Goal: Task Accomplishment & Management: Use online tool/utility

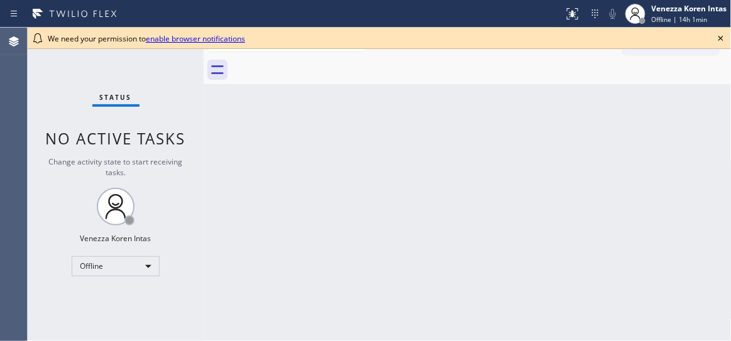
click at [238, 183] on div "Back to Dashboard Change Sender ID Customers Technicians Select a contact Outbo…" at bounding box center [468, 185] width 528 height 314
click at [724, 40] on icon at bounding box center [721, 38] width 15 height 15
drag, startPoint x: 153, startPoint y: 134, endPoint x: 259, endPoint y: 106, distance: 109.2
click at [153, 134] on span "No active tasks" at bounding box center [116, 138] width 140 height 21
click at [722, 36] on icon at bounding box center [721, 38] width 15 height 15
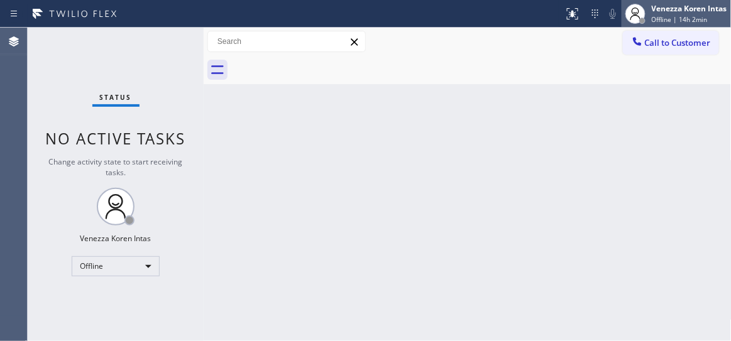
click at [678, 15] on span "Offline | 14h 2min" at bounding box center [680, 19] width 56 height 9
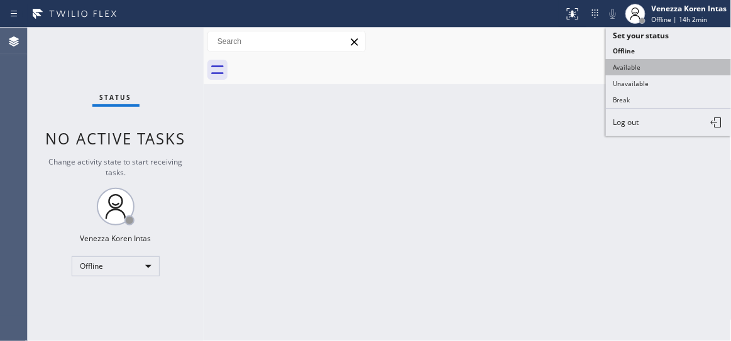
click at [653, 65] on button "Available" at bounding box center [669, 67] width 126 height 16
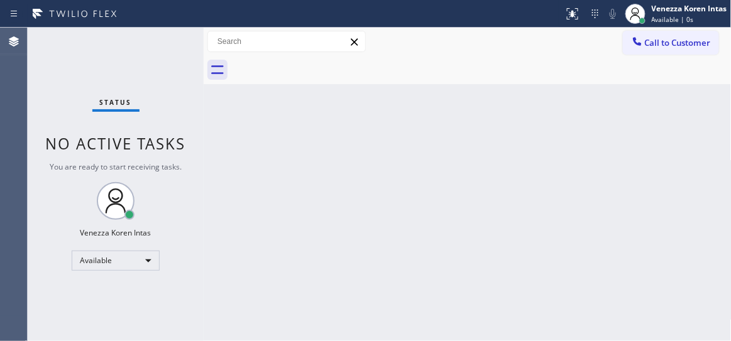
drag, startPoint x: 319, startPoint y: 109, endPoint x: 334, endPoint y: 153, distance: 45.9
click at [319, 109] on div "Back to Dashboard Change Sender ID Customers Technicians Select a contact Outbo…" at bounding box center [468, 185] width 528 height 314
click at [507, 75] on div at bounding box center [481, 70] width 500 height 28
click at [266, 172] on div "Back to Dashboard Change Sender ID Customers Technicians Select a contact Outbo…" at bounding box center [468, 185] width 528 height 314
drag, startPoint x: 130, startPoint y: 62, endPoint x: 138, endPoint y: 79, distance: 19.2
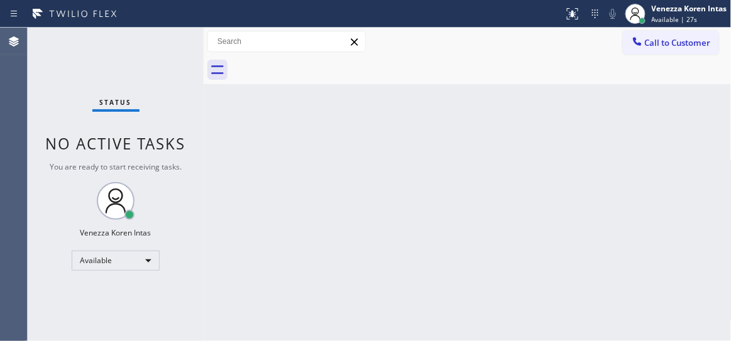
click at [130, 62] on div "Status No active tasks You are ready to start receiving tasks. Venezza Koren In…" at bounding box center [116, 185] width 176 height 314
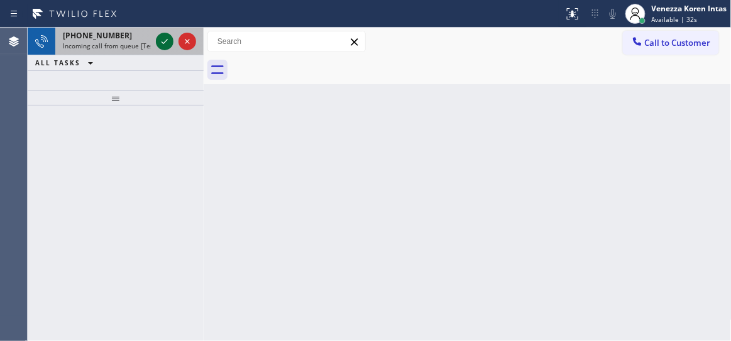
click at [170, 41] on icon at bounding box center [164, 41] width 15 height 15
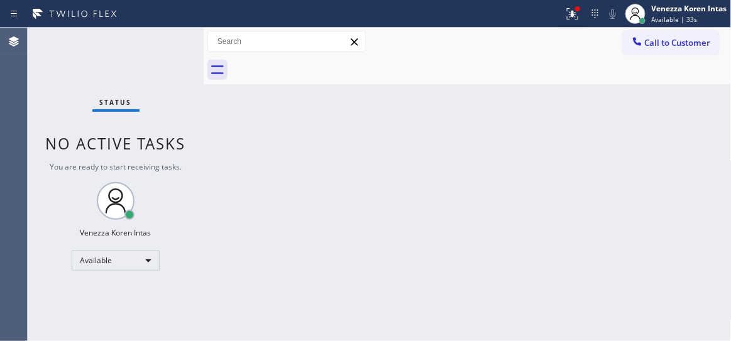
click at [158, 146] on span "No active tasks" at bounding box center [116, 143] width 140 height 21
click at [162, 70] on div "Status No active tasks You are ready to start receiving tasks. Venezza Koren In…" at bounding box center [116, 185] width 176 height 314
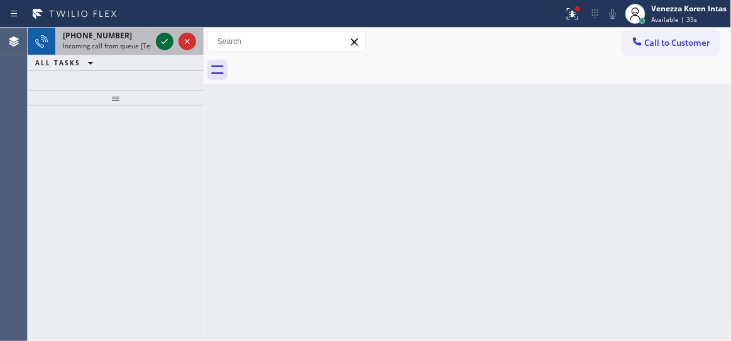
click at [170, 45] on icon at bounding box center [164, 41] width 15 height 15
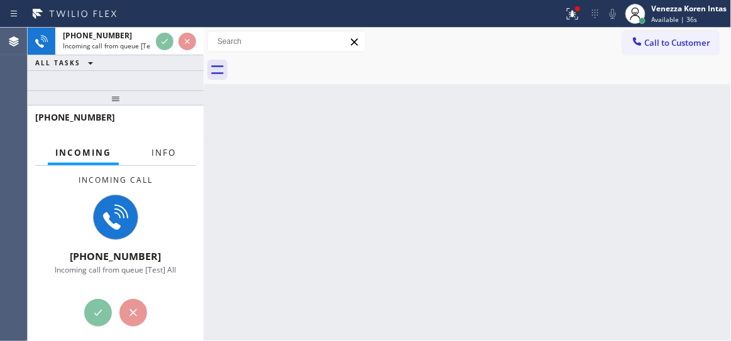
drag, startPoint x: 162, startPoint y: 159, endPoint x: 130, endPoint y: 104, distance: 63.9
click at [161, 159] on button "Info" at bounding box center [164, 153] width 40 height 25
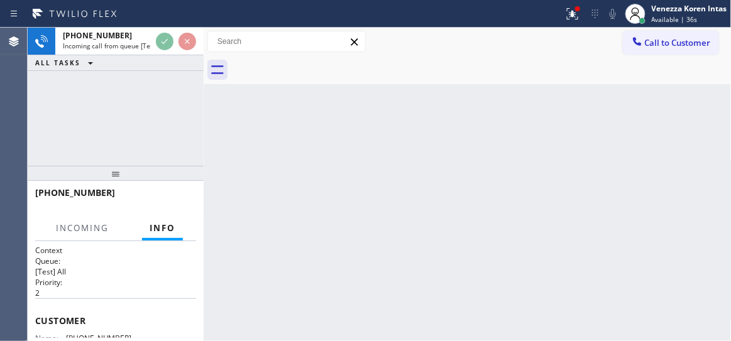
drag, startPoint x: 124, startPoint y: 93, endPoint x: 117, endPoint y: 177, distance: 83.9
click at [117, 177] on div at bounding box center [116, 173] width 176 height 15
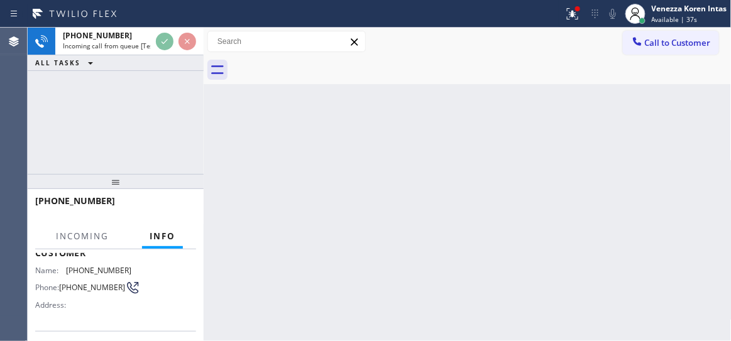
scroll to position [114, 0]
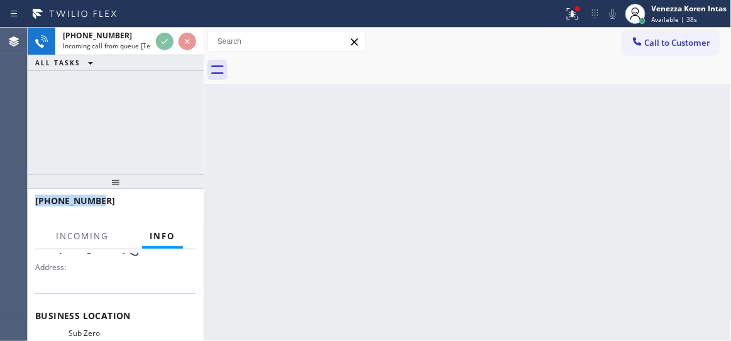
drag, startPoint x: 123, startPoint y: 192, endPoint x: 126, endPoint y: 157, distance: 36.0
click at [126, 157] on div "+17206289437 Incoming call from queue [Test] All ALL TASKS ALL TASKS ACTIVE TAS…" at bounding box center [116, 185] width 176 height 314
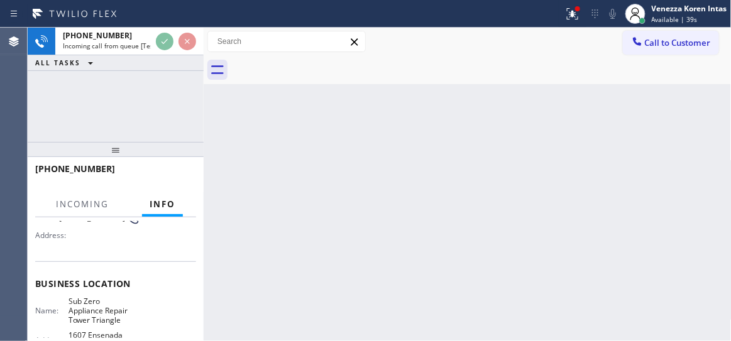
drag, startPoint x: 117, startPoint y: 177, endPoint x: 119, endPoint y: 152, distance: 25.8
click at [119, 152] on div at bounding box center [116, 149] width 176 height 15
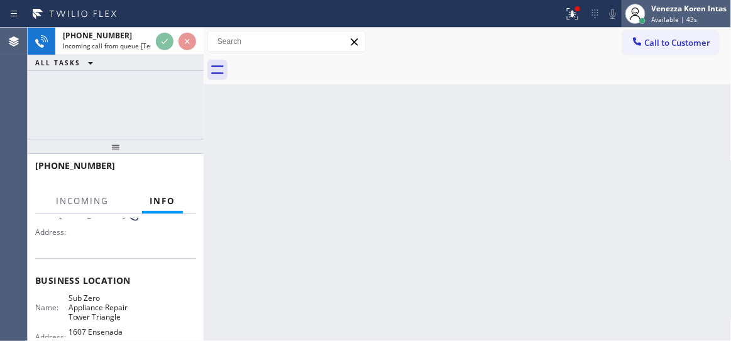
click at [681, 19] on span "Available | 43s" at bounding box center [675, 19] width 46 height 9
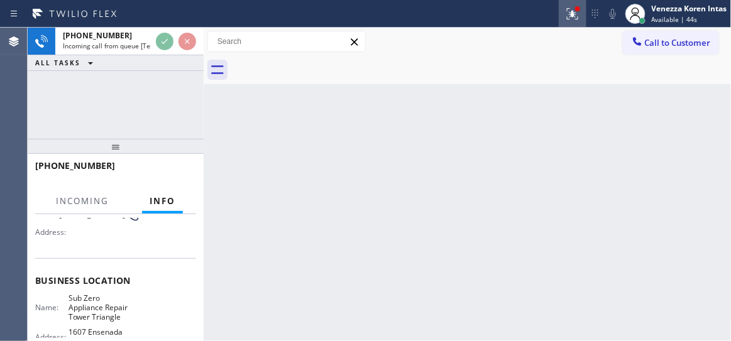
click at [583, 14] on div at bounding box center [573, 13] width 28 height 15
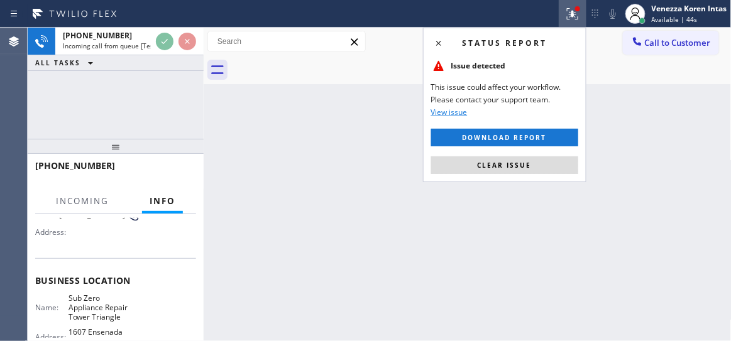
click at [538, 170] on button "Clear issue" at bounding box center [504, 166] width 147 height 18
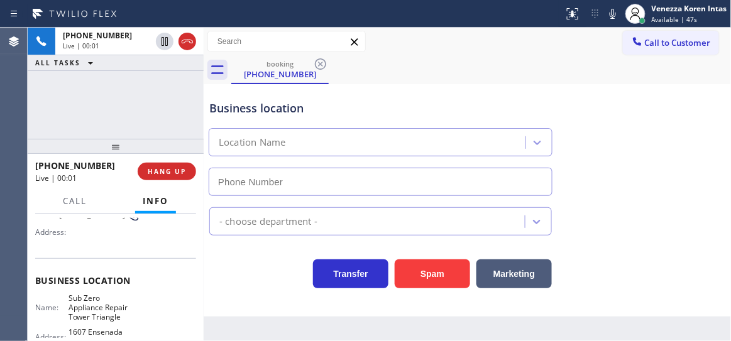
type input "(720) 597-8984"
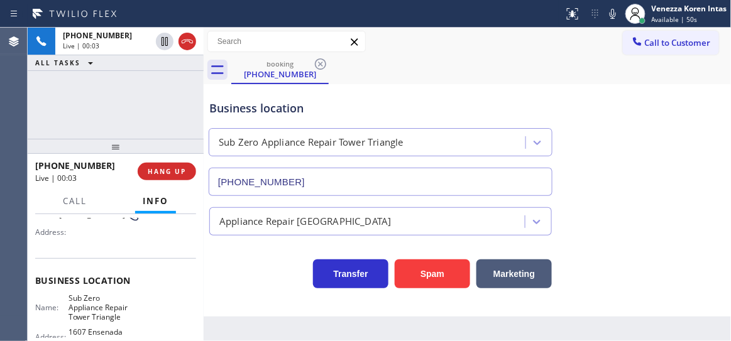
click at [424, 84] on div "Business location Sub Zero Appliance Repair Tower Triangle (720) 597-8984" at bounding box center [468, 139] width 522 height 114
drag, startPoint x: 134, startPoint y: 114, endPoint x: 147, endPoint y: 113, distance: 13.3
click at [134, 114] on div "+17206289437 Live | 00:04 ALL TASKS ALL TASKS ACTIVE TASKS TASKS IN WRAP UP" at bounding box center [116, 83] width 176 height 111
click at [614, 16] on icon at bounding box center [613, 14] width 6 height 10
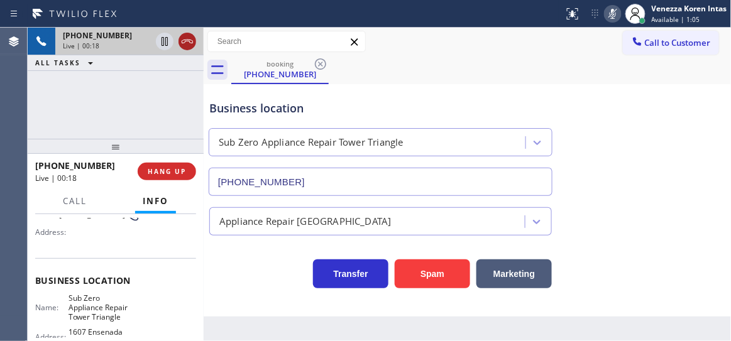
click at [184, 41] on icon at bounding box center [187, 41] width 15 height 15
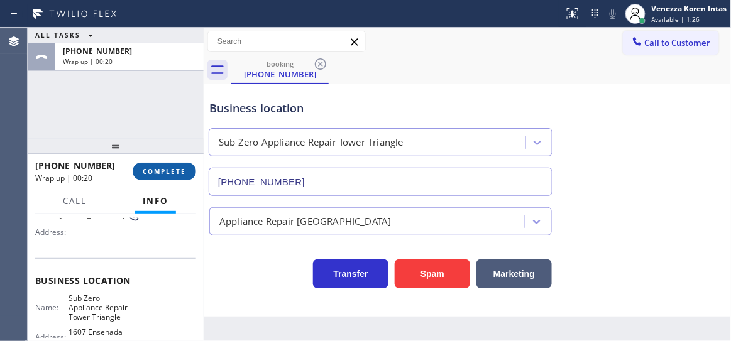
click at [166, 167] on span "COMPLETE" at bounding box center [164, 171] width 43 height 9
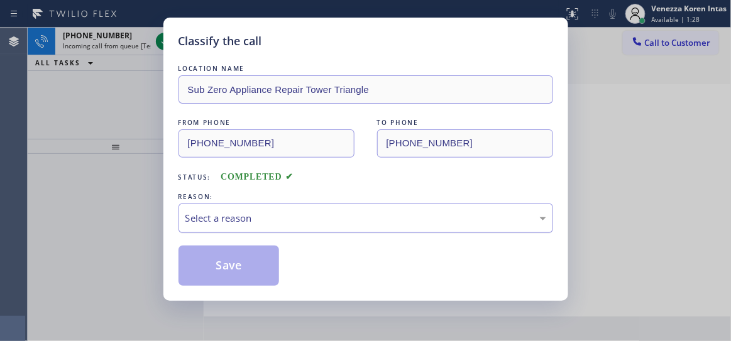
click at [306, 224] on div "Select a reason" at bounding box center [365, 218] width 361 height 14
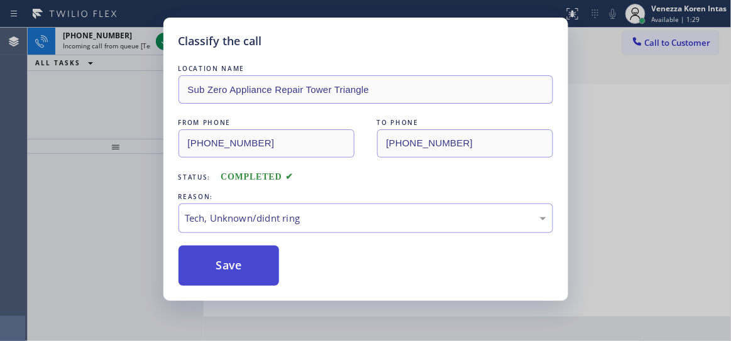
click at [251, 263] on button "Save" at bounding box center [229, 266] width 101 height 40
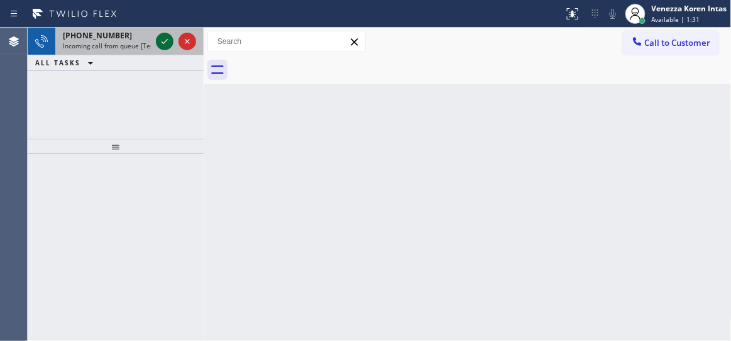
click at [162, 41] on icon at bounding box center [165, 41] width 6 height 5
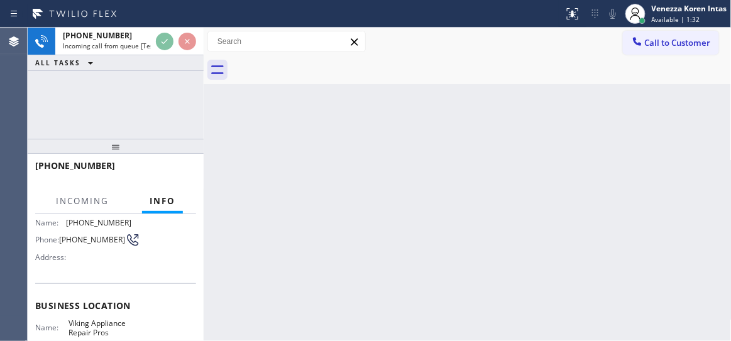
scroll to position [114, 0]
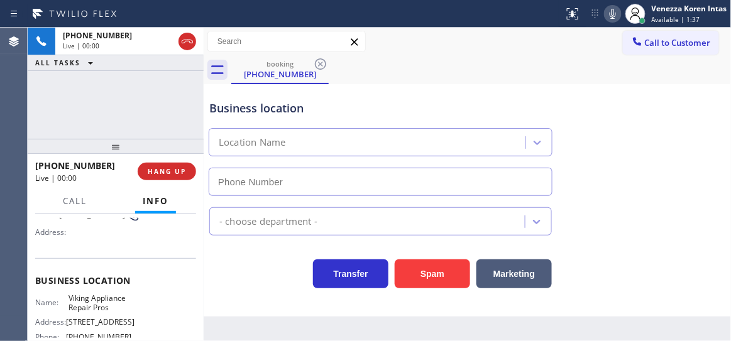
type input "(855) 666-9755"
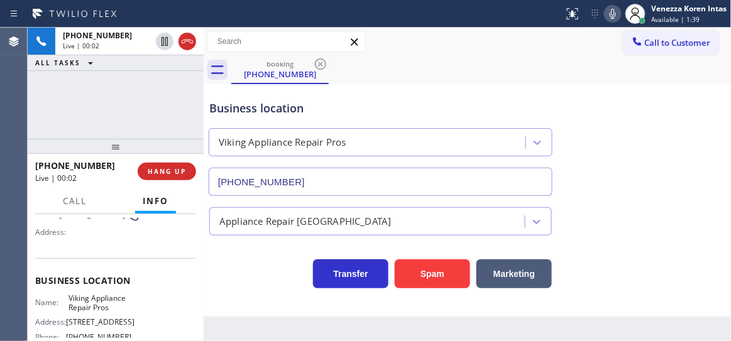
click at [173, 102] on div "+17324665768 Live | 00:02 ALL TASKS ALL TASKS ACTIVE TASKS TASKS IN WRAP UP" at bounding box center [116, 83] width 176 height 111
click at [428, 6] on div at bounding box center [282, 14] width 554 height 20
click at [126, 86] on div "+17324665768 Live | 00:11 ALL TASKS ALL TASKS ACTIVE TASKS TASKS IN WRAP UP" at bounding box center [116, 83] width 176 height 111
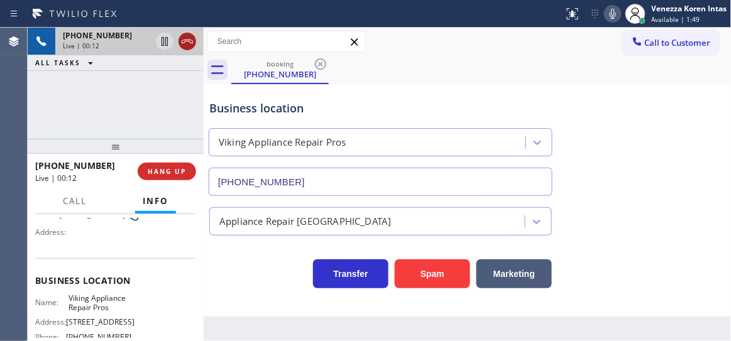
click at [196, 47] on div at bounding box center [175, 42] width 45 height 28
click at [191, 45] on icon at bounding box center [187, 41] width 15 height 15
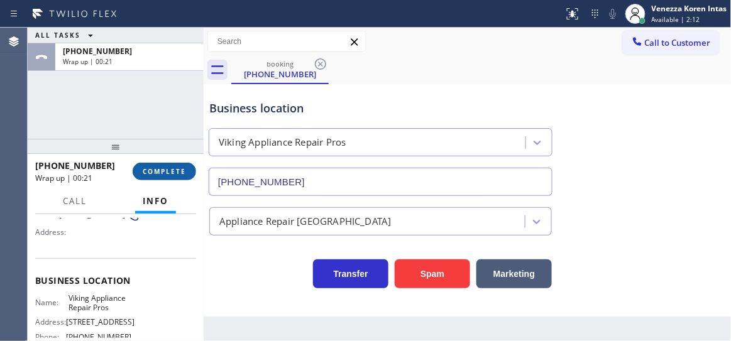
drag, startPoint x: 186, startPoint y: 175, endPoint x: 246, endPoint y: 201, distance: 64.8
click at [185, 175] on button "COMPLETE" at bounding box center [164, 172] width 63 height 18
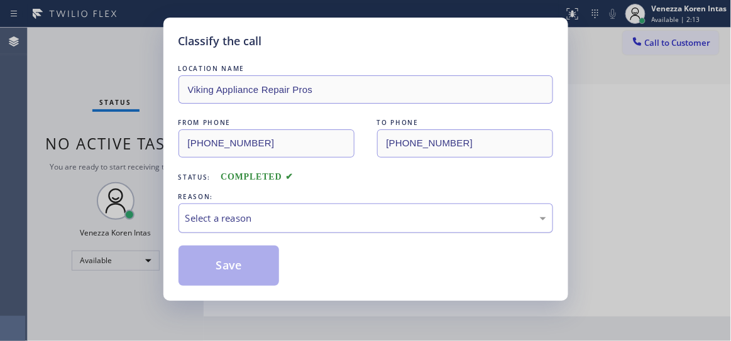
click at [297, 223] on div "Select a reason" at bounding box center [365, 218] width 361 height 14
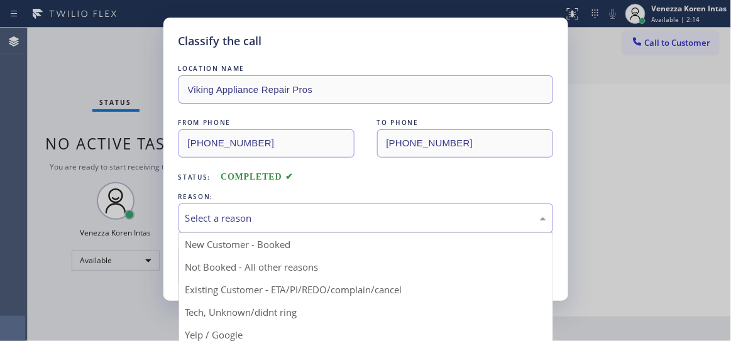
drag, startPoint x: 286, startPoint y: 304, endPoint x: 282, endPoint y: 297, distance: 7.7
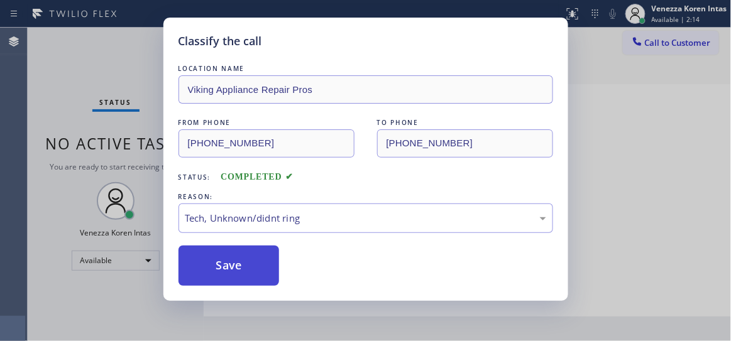
click at [253, 247] on button "Save" at bounding box center [229, 266] width 101 height 40
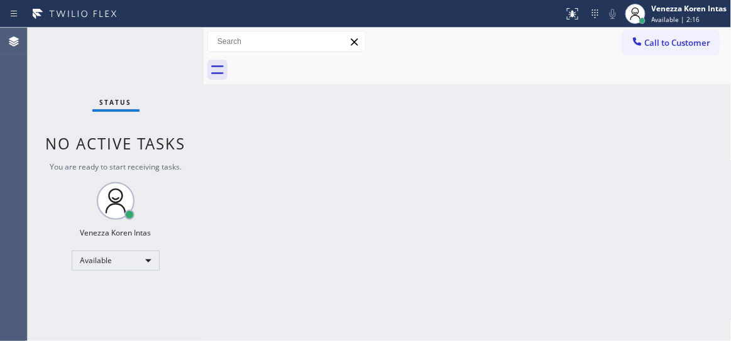
drag, startPoint x: 268, startPoint y: 95, endPoint x: 242, endPoint y: 101, distance: 26.5
click at [267, 95] on div "Back to Dashboard Change Sender ID Customers Technicians Select a contact Outbo…" at bounding box center [468, 185] width 528 height 314
click at [190, 61] on div "Status No active tasks You are ready to start receiving tasks. Venezza Koren In…" at bounding box center [116, 185] width 176 height 314
drag, startPoint x: 477, startPoint y: 158, endPoint x: 483, endPoint y: 119, distance: 39.5
click at [478, 158] on div "Back to Dashboard Change Sender ID Customers Technicians Select a contact Outbo…" at bounding box center [468, 185] width 528 height 314
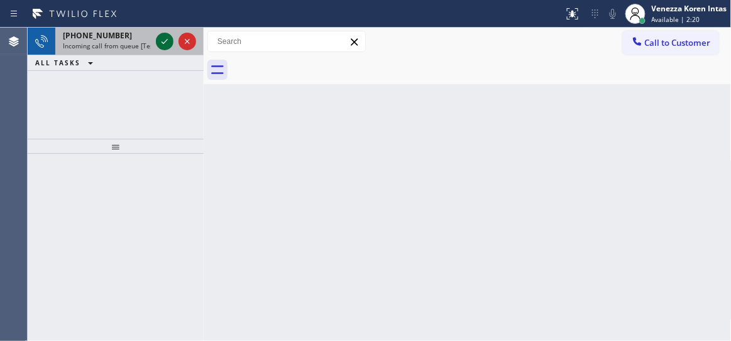
click at [165, 41] on icon at bounding box center [165, 41] width 6 height 5
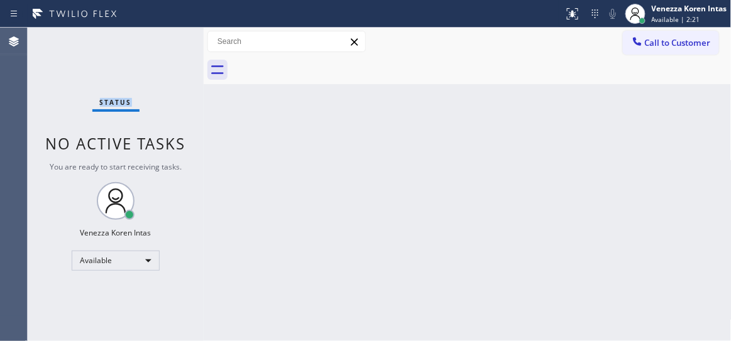
click at [165, 41] on div "Status No active tasks You are ready to start receiving tasks. Venezza Koren In…" at bounding box center [116, 185] width 176 height 314
click at [575, 3] on button at bounding box center [573, 14] width 28 height 28
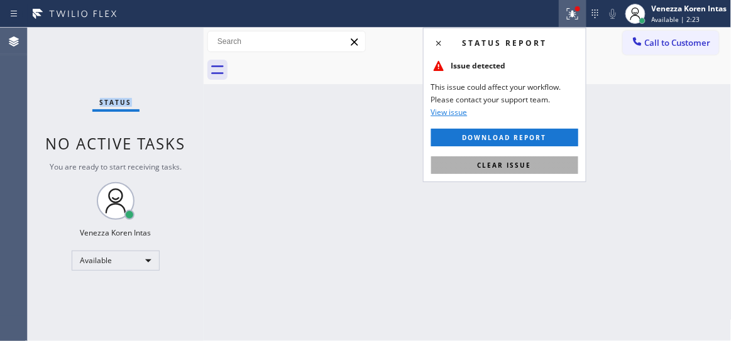
click at [554, 158] on button "Clear issue" at bounding box center [504, 166] width 147 height 18
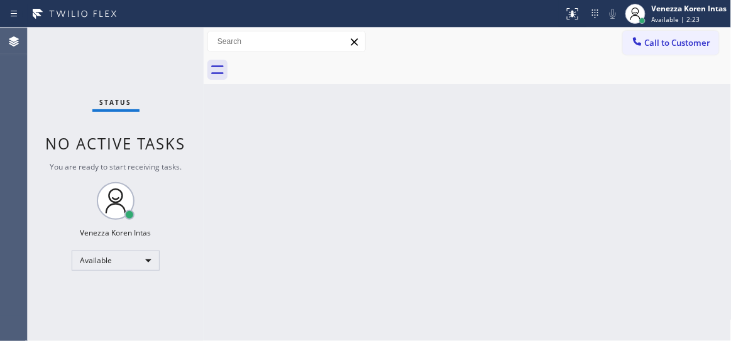
drag, startPoint x: 573, startPoint y: 158, endPoint x: 467, endPoint y: 109, distance: 117.0
click at [574, 157] on div "Back to Dashboard Change Sender ID Customers Technicians Select a contact Outbo…" at bounding box center [468, 185] width 528 height 314
drag, startPoint x: 246, startPoint y: 102, endPoint x: 254, endPoint y: 219, distance: 116.5
click at [246, 102] on div "Back to Dashboard Change Sender ID Customers Technicians Select a contact Outbo…" at bounding box center [468, 185] width 528 height 314
click at [254, 219] on div "Back to Dashboard Change Sender ID Customers Technicians Select a contact Outbo…" at bounding box center [468, 185] width 528 height 314
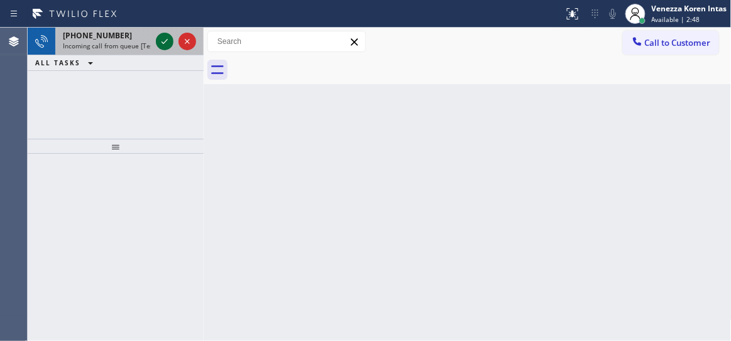
click at [169, 43] on icon at bounding box center [164, 41] width 15 height 15
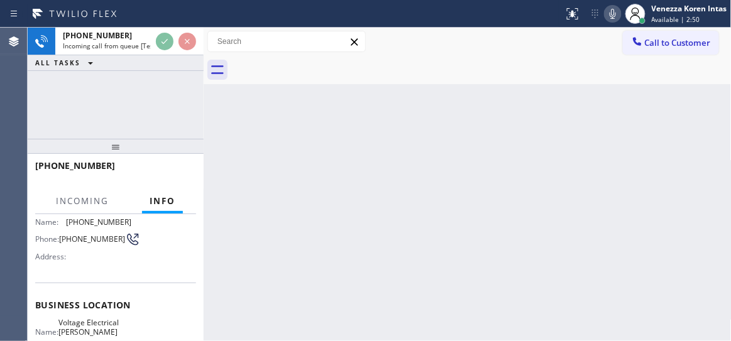
scroll to position [114, 0]
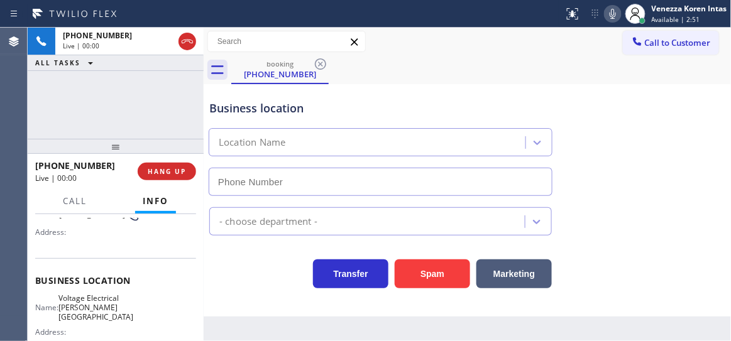
type input "(818) 293-2018"
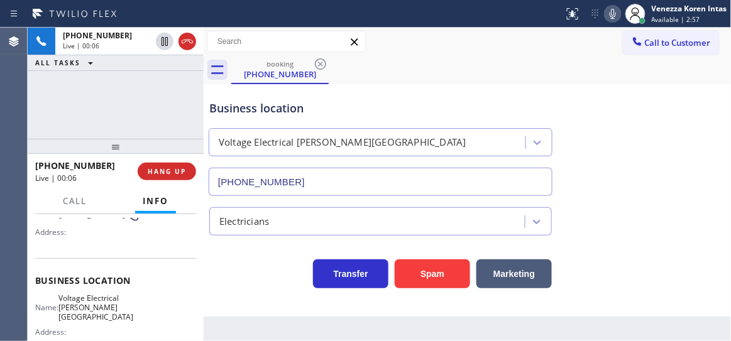
click at [693, 99] on div "Business location Voltage Electrical Sherman Oaks (818) 293-2018" at bounding box center [468, 139] width 522 height 114
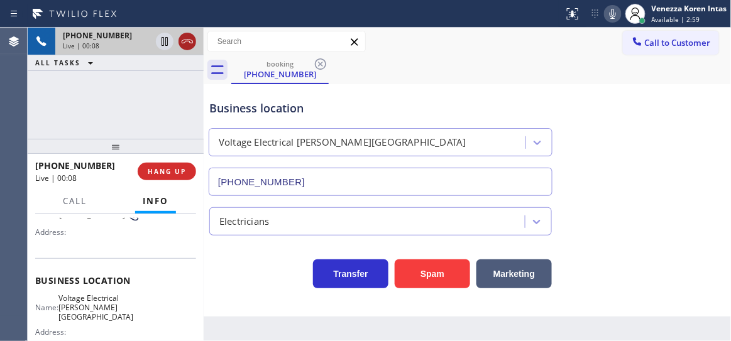
click at [186, 45] on icon at bounding box center [187, 41] width 15 height 15
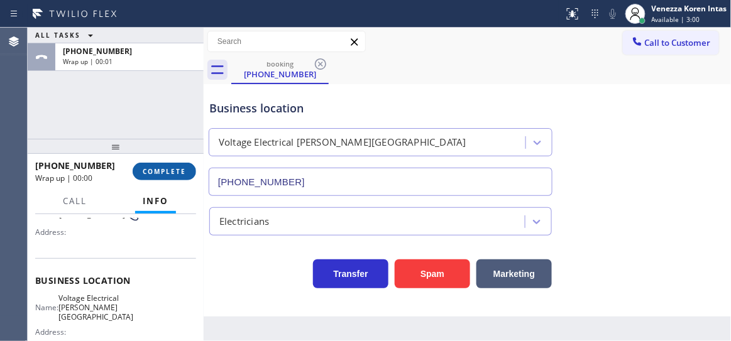
click at [169, 176] on button "COMPLETE" at bounding box center [164, 172] width 63 height 18
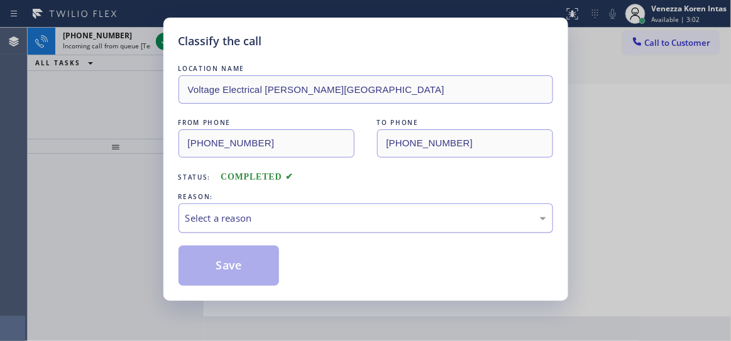
click at [251, 229] on div "Select a reason" at bounding box center [366, 219] width 375 height 30
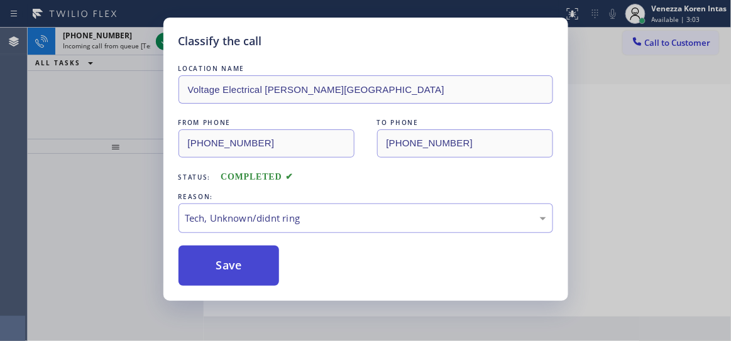
click at [243, 281] on button "Save" at bounding box center [229, 266] width 101 height 40
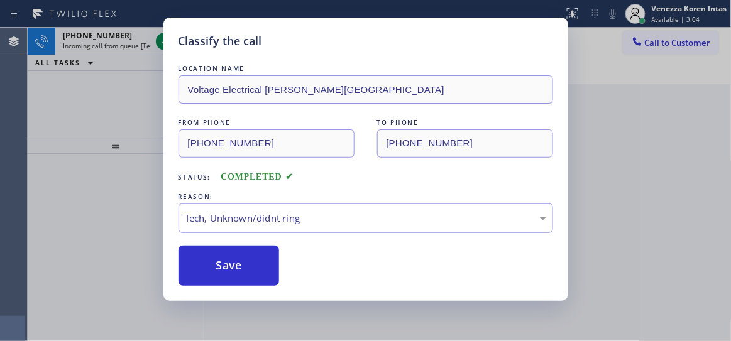
click at [163, 45] on div "Classify the call LOCATION NAME Voltage Electrical Sherman Oaks FROM PHONE (269…" at bounding box center [365, 160] width 405 height 284
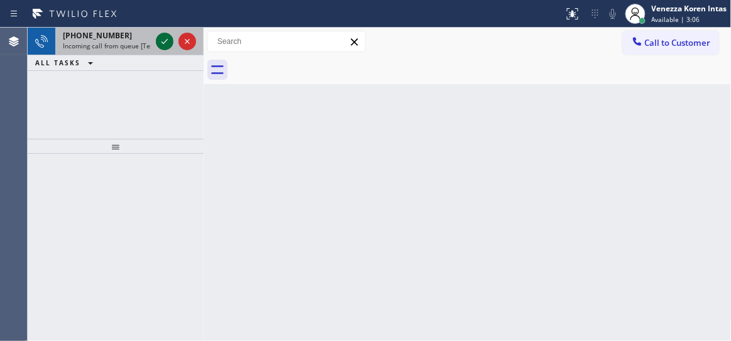
click at [163, 34] on icon at bounding box center [164, 41] width 15 height 15
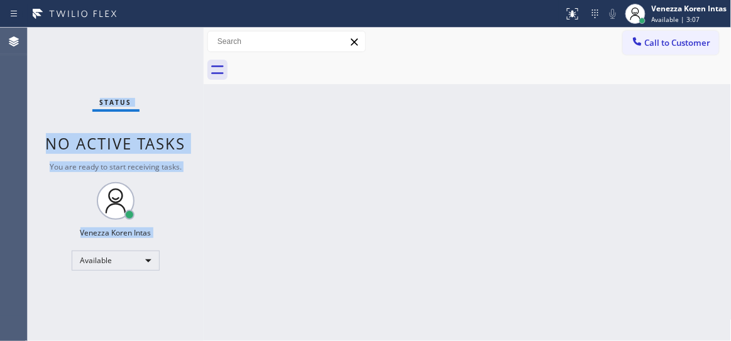
click at [163, 37] on div "Status No active tasks You are ready to start receiving tasks. Venezza Koren In…" at bounding box center [116, 185] width 176 height 314
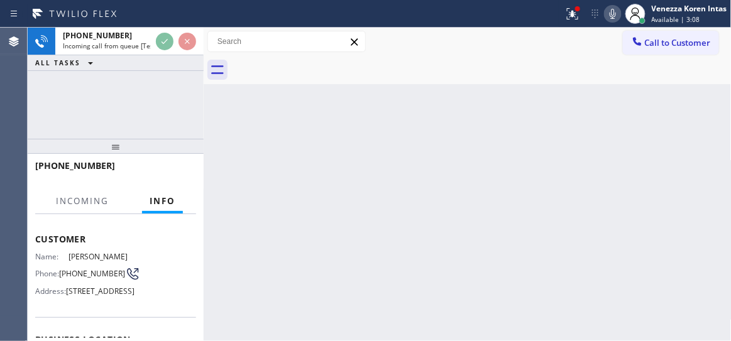
scroll to position [114, 0]
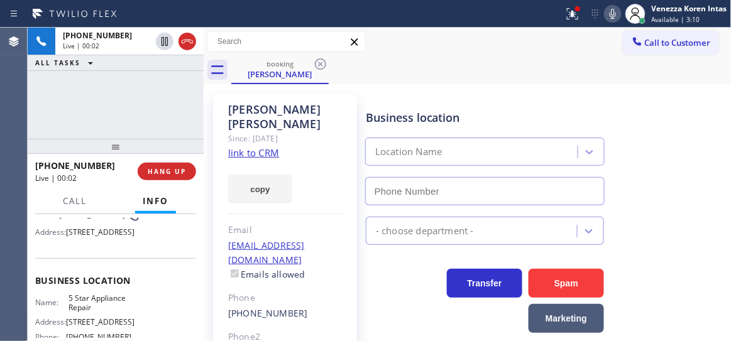
type input "(855) 731-4952"
click at [570, 18] on icon at bounding box center [572, 13] width 15 height 15
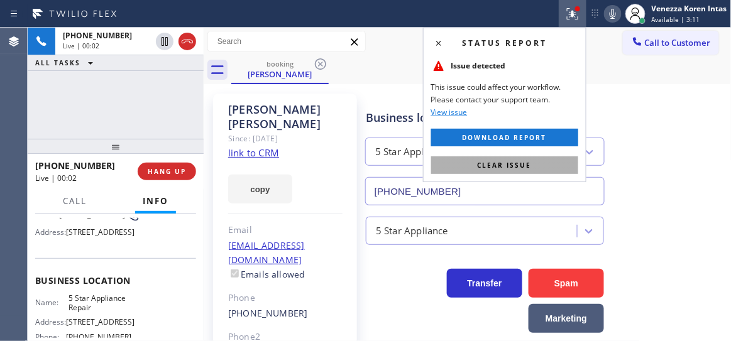
click at [545, 162] on button "Clear issue" at bounding box center [504, 166] width 147 height 18
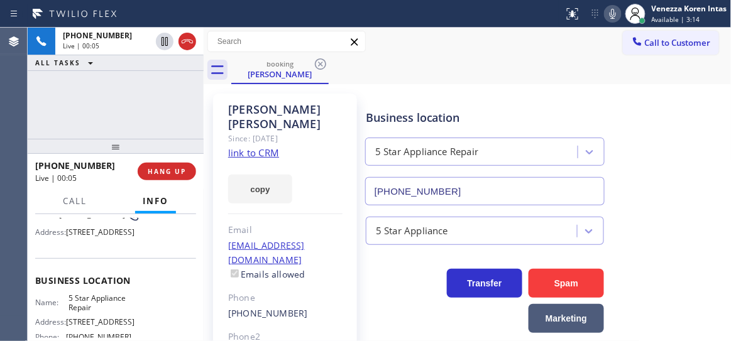
click at [262, 146] on link "link to CRM" at bounding box center [253, 152] width 51 height 13
click at [619, 19] on icon at bounding box center [612, 13] width 15 height 15
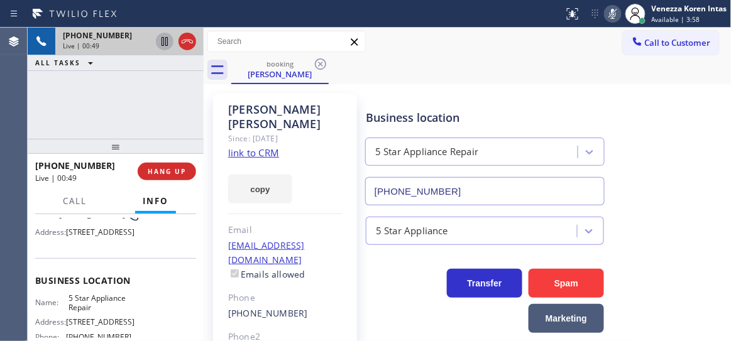
click at [163, 43] on icon at bounding box center [164, 41] width 15 height 15
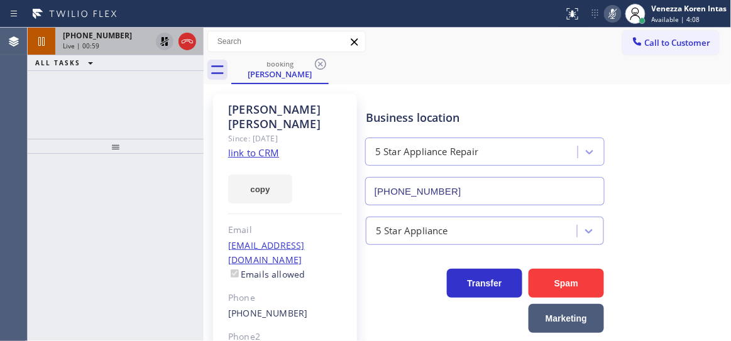
click at [110, 48] on div "Live | 00:59" at bounding box center [107, 45] width 88 height 9
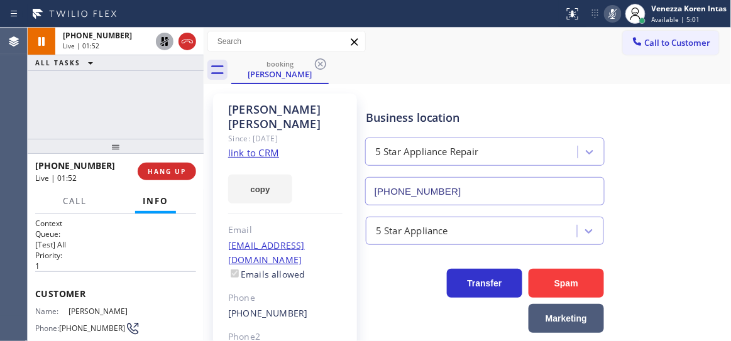
click at [159, 100] on div "+16154059805 Live | 01:52 ALL TASKS ALL TASKS ACTIVE TASKS TASKS IN WRAP UP" at bounding box center [116, 83] width 176 height 111
click at [164, 42] on icon at bounding box center [164, 41] width 15 height 15
click at [608, 21] on button at bounding box center [613, 14] width 18 height 18
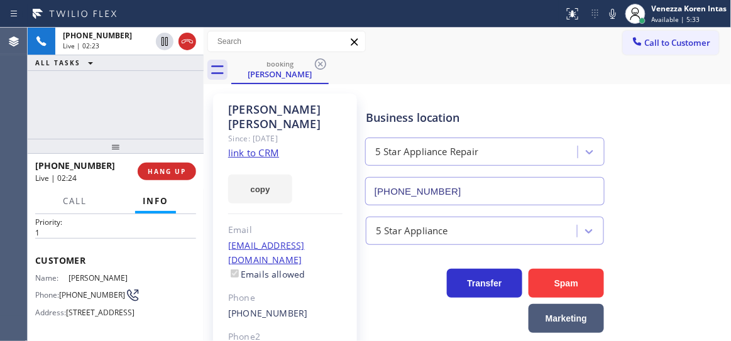
scroll to position [57, 0]
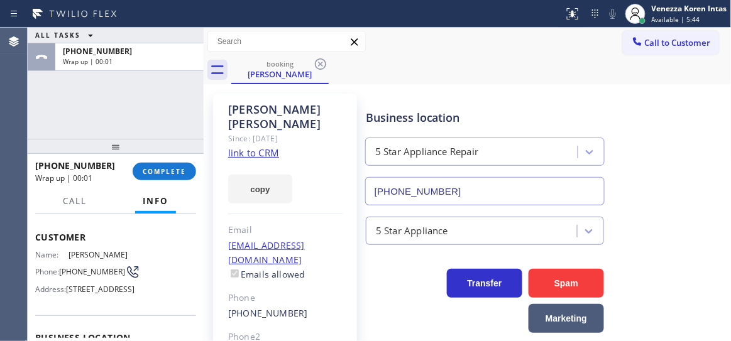
click at [153, 159] on div "+16154059805 Wrap up | 00:01 COMPLETE" at bounding box center [115, 171] width 161 height 33
click at [155, 163] on button "COMPLETE" at bounding box center [164, 172] width 63 height 18
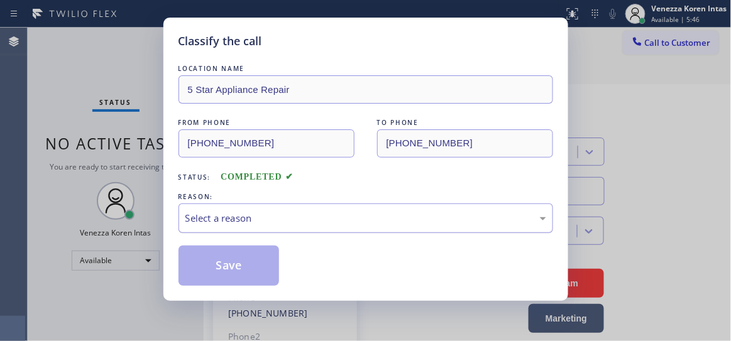
click at [273, 217] on div "Select a reason" at bounding box center [365, 218] width 361 height 14
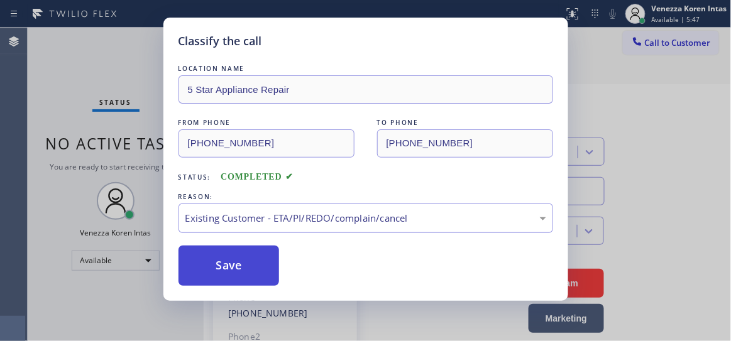
click at [255, 277] on button "Save" at bounding box center [229, 266] width 101 height 40
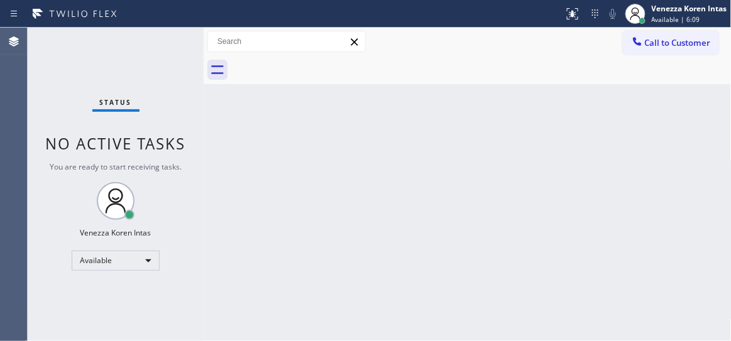
click at [165, 43] on div "Status No active tasks You are ready to start receiving tasks. Venezza Koren In…" at bounding box center [116, 185] width 176 height 314
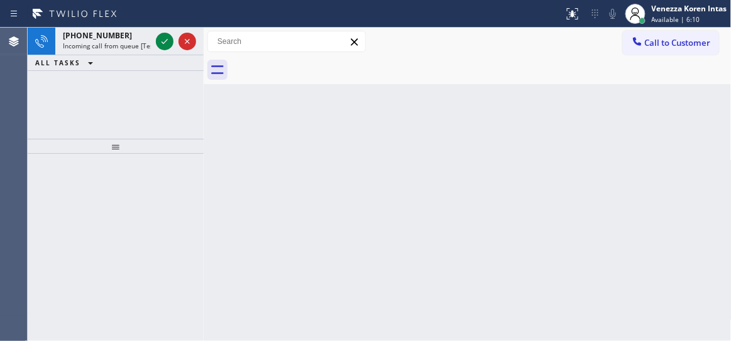
click at [207, 147] on div "Back to Dashboard Change Sender ID Customers Technicians Select a contact Outbo…" at bounding box center [468, 185] width 528 height 314
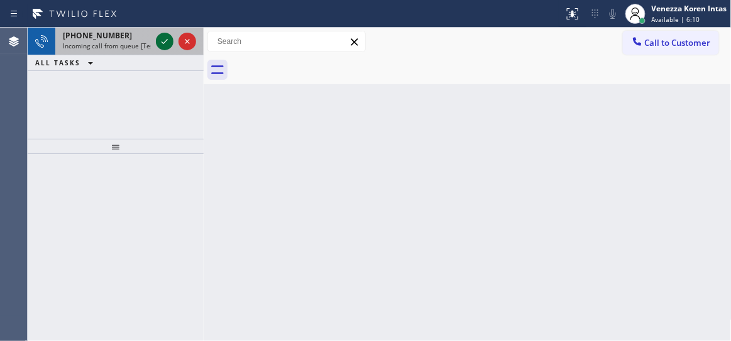
click at [165, 43] on icon at bounding box center [164, 41] width 15 height 15
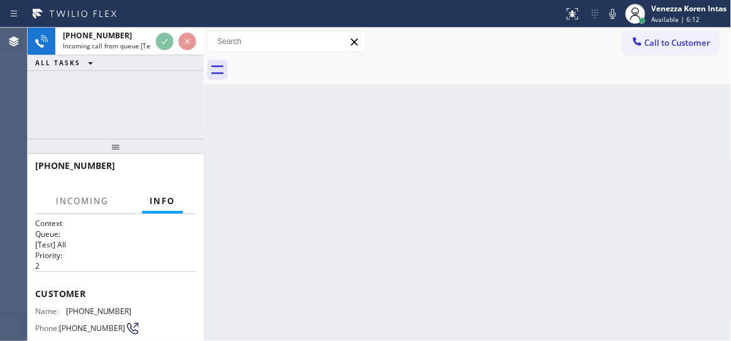
scroll to position [114, 0]
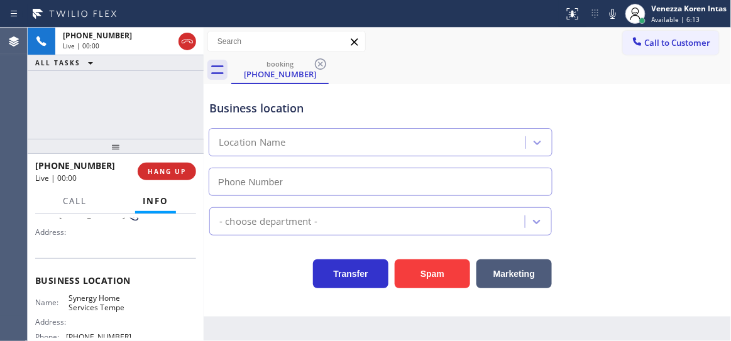
type input "(480) 680-9894"
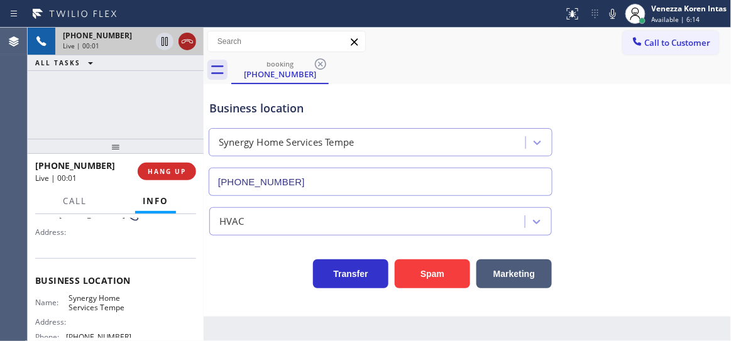
click at [190, 46] on icon at bounding box center [187, 41] width 15 height 15
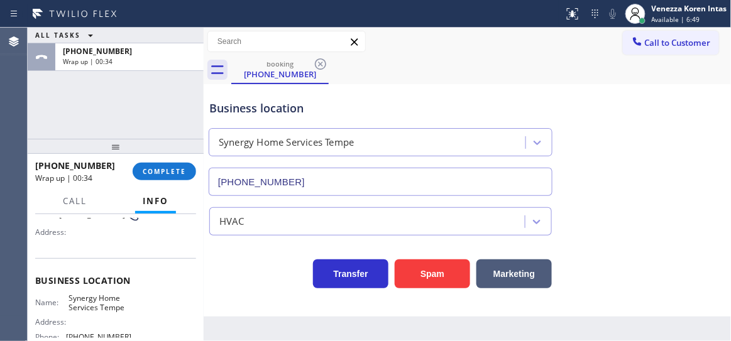
click at [158, 185] on div "+14802127393 Wrap up | 00:34 COMPLETE" at bounding box center [115, 171] width 161 height 33
click at [162, 169] on span "COMPLETE" at bounding box center [164, 171] width 43 height 9
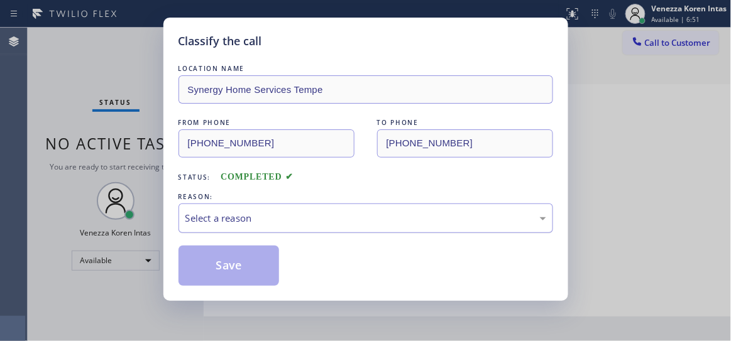
click at [311, 222] on div "Select a reason" at bounding box center [365, 218] width 361 height 14
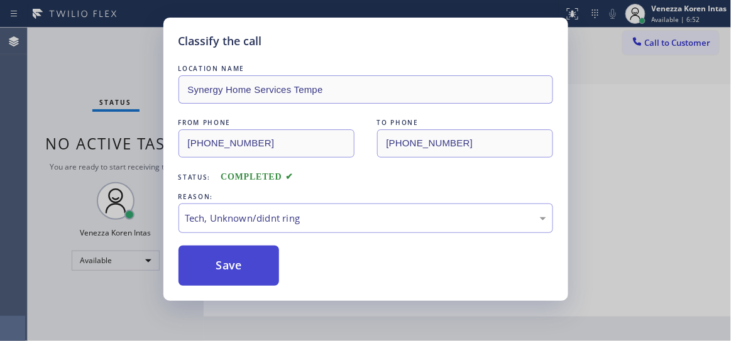
click at [256, 264] on button "Save" at bounding box center [229, 266] width 101 height 40
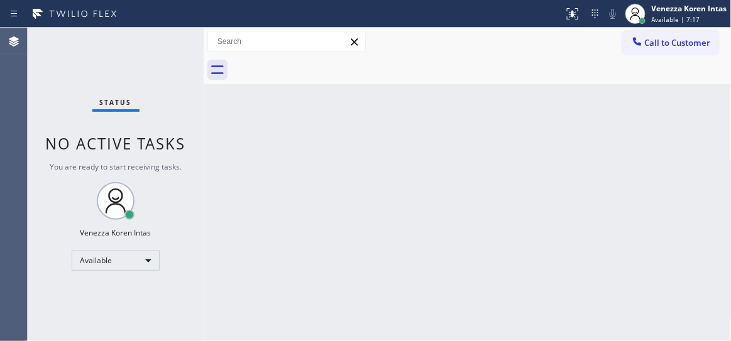
drag, startPoint x: 140, startPoint y: 80, endPoint x: 189, endPoint y: 123, distance: 65.5
click at [140, 80] on div "Status No active tasks You are ready to start receiving tasks. Venezza Koren In…" at bounding box center [116, 185] width 176 height 314
drag, startPoint x: 201, startPoint y: 128, endPoint x: 257, endPoint y: 64, distance: 85.5
click at [204, 128] on div at bounding box center [204, 185] width 0 height 314
drag, startPoint x: 80, startPoint y: 111, endPoint x: 19, endPoint y: 111, distance: 61.0
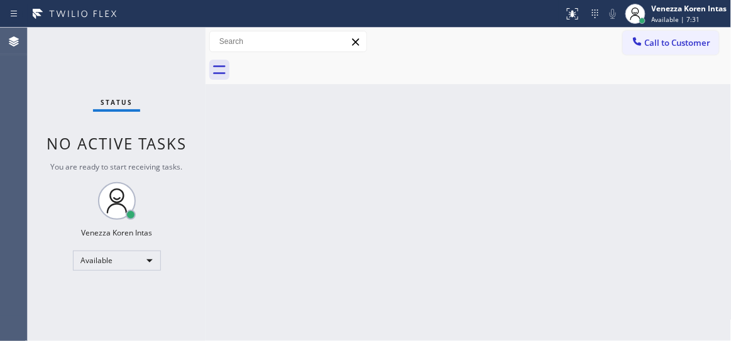
click at [80, 111] on div "Status No active tasks You are ready to start receiving tasks. Venezza Koren In…" at bounding box center [117, 185] width 178 height 314
click at [182, 71] on div "Status No active tasks You are ready to start receiving tasks. Venezza Koren In…" at bounding box center [117, 185] width 178 height 314
drag, startPoint x: 319, startPoint y: 130, endPoint x: 370, endPoint y: 43, distance: 100.9
click at [320, 128] on div "Back to Dashboard Change Sender ID Customers Technicians Select a contact Outbo…" at bounding box center [469, 185] width 526 height 314
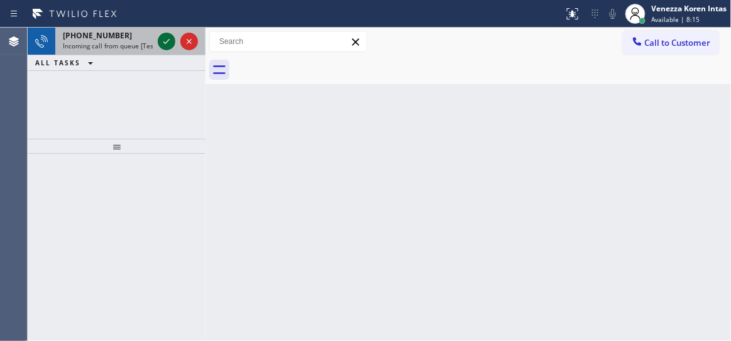
drag, startPoint x: 162, startPoint y: 34, endPoint x: 163, endPoint y: 42, distance: 8.3
click at [162, 38] on icon at bounding box center [166, 41] width 15 height 15
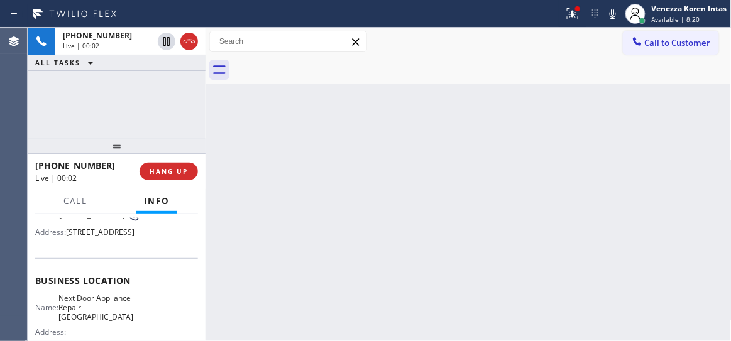
scroll to position [171, 0]
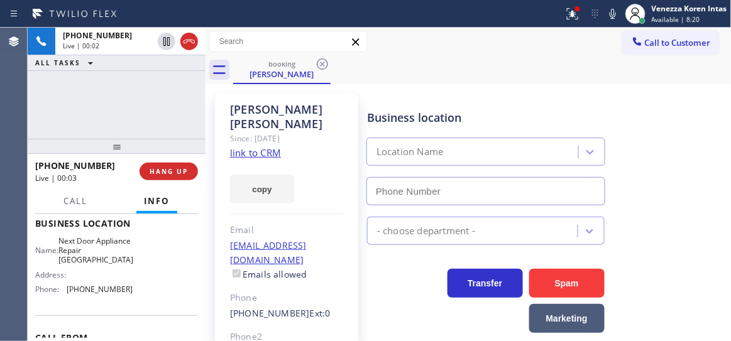
type input "(631) 203-1974"
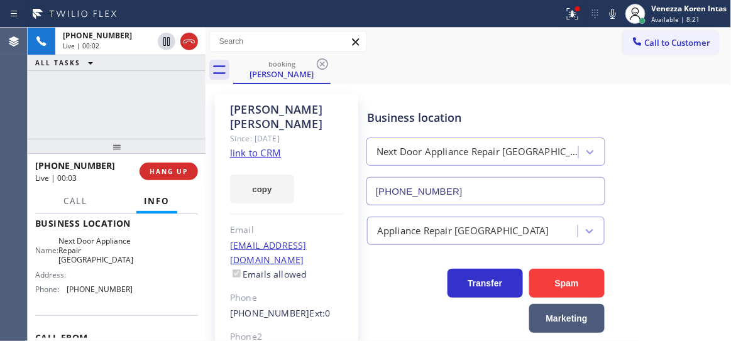
click at [265, 131] on div "Since: 20 may 2020" at bounding box center [287, 138] width 114 height 14
click at [269, 146] on link "link to CRM" at bounding box center [255, 152] width 51 height 13
click at [573, 14] on icon at bounding box center [571, 12] width 8 height 9
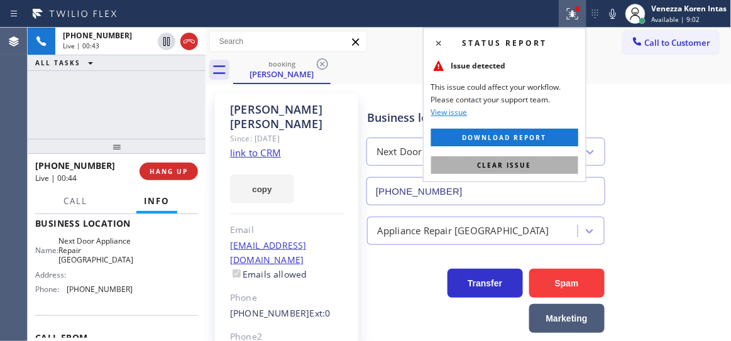
click at [524, 167] on span "Clear issue" at bounding box center [505, 165] width 54 height 9
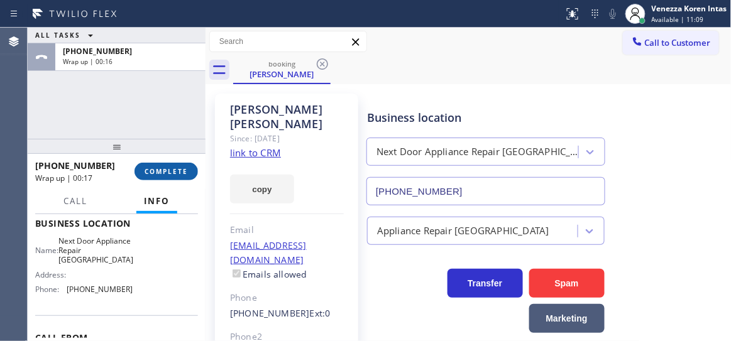
click at [172, 174] on span "COMPLETE" at bounding box center [166, 171] width 43 height 9
drag, startPoint x: 168, startPoint y: 135, endPoint x: 171, endPoint y: 144, distance: 9.8
click at [168, 135] on div "ALL TASKS ALL TASKS ACTIVE TASKS TASKS IN WRAP UP +16317969970 Wrap up | 00:19" at bounding box center [117, 83] width 178 height 111
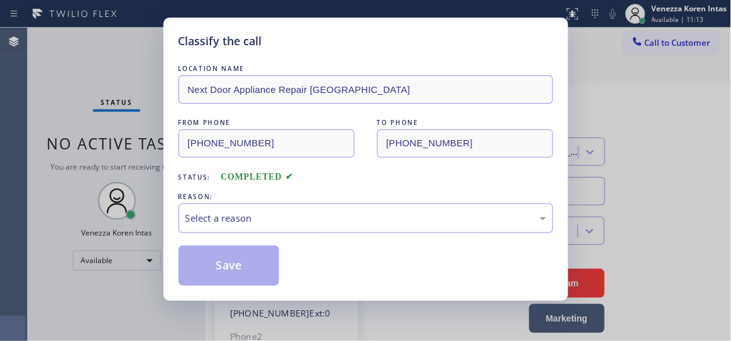
click at [179, 172] on div "Status: COMPLETED" at bounding box center [366, 174] width 375 height 20
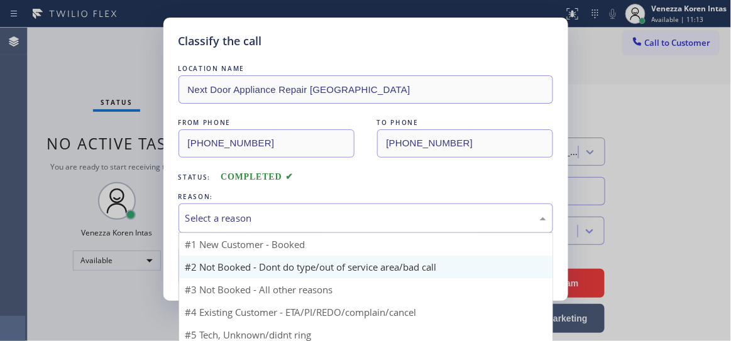
drag, startPoint x: 224, startPoint y: 221, endPoint x: 251, endPoint y: 268, distance: 54.9
click at [224, 221] on div "Select a reason" at bounding box center [365, 218] width 361 height 14
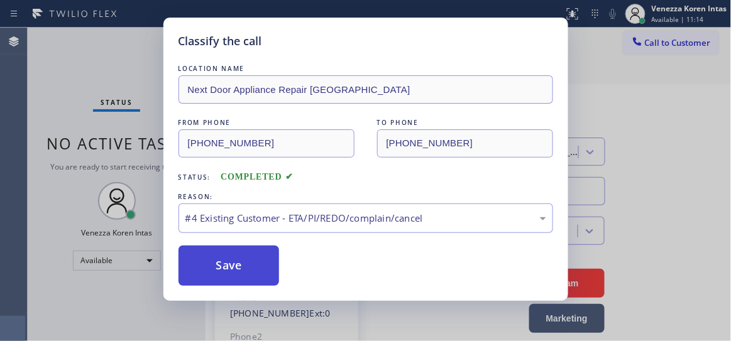
click at [247, 275] on button "Save" at bounding box center [229, 266] width 101 height 40
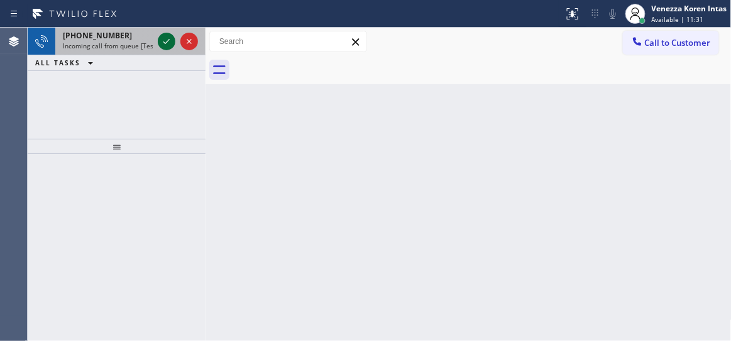
click at [166, 44] on icon at bounding box center [166, 41] width 15 height 15
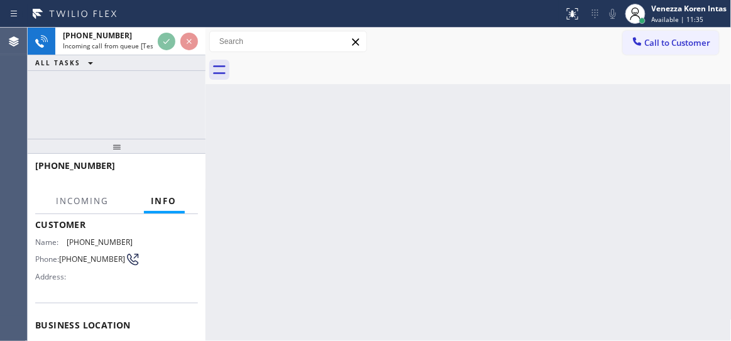
scroll to position [114, 0]
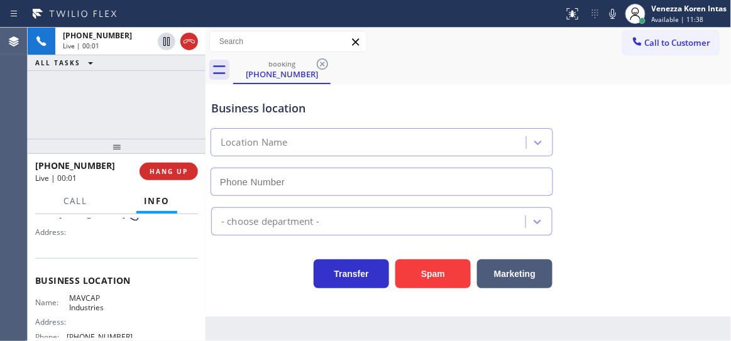
type input "(516) 990-1627"
click at [196, 162] on div "+15162021183 Live | 00:01 HANG UP" at bounding box center [116, 171] width 163 height 33
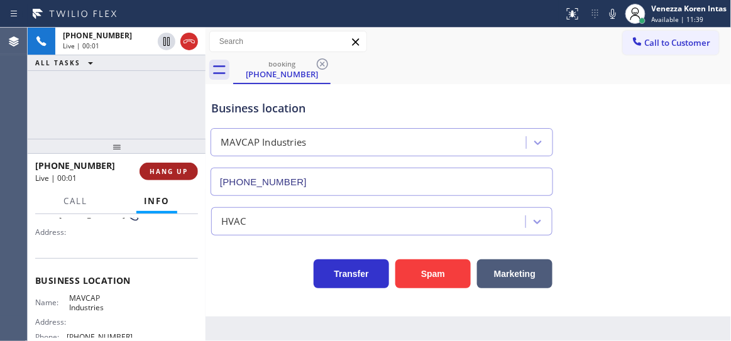
click at [192, 167] on button "HANG UP" at bounding box center [169, 172] width 58 height 18
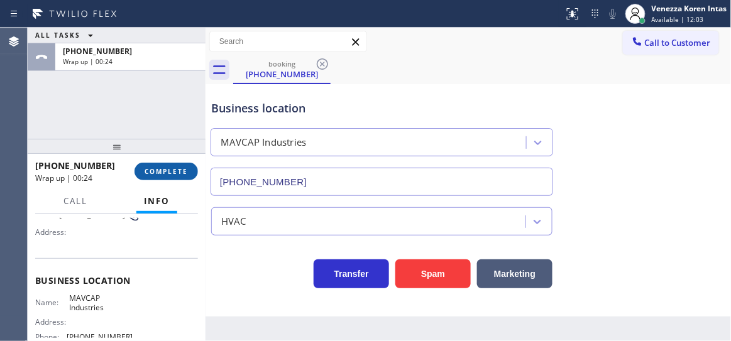
click at [185, 175] on span "COMPLETE" at bounding box center [166, 171] width 43 height 9
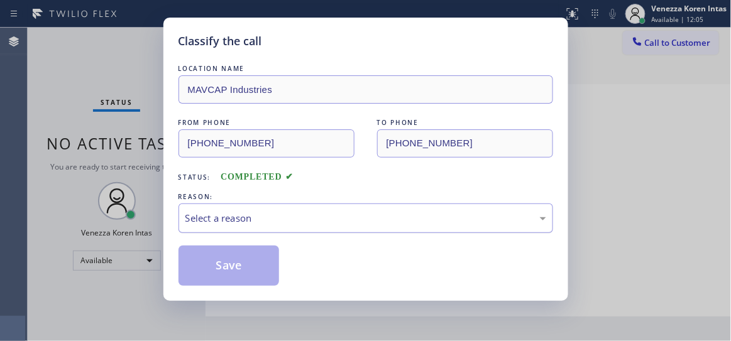
click at [324, 206] on div "Select a reason" at bounding box center [366, 219] width 375 height 30
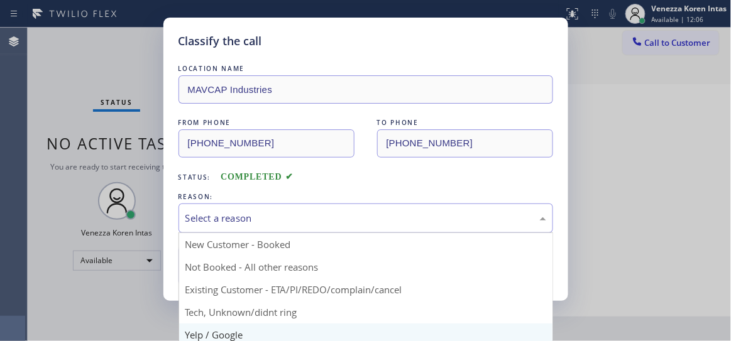
scroll to position [57, 0]
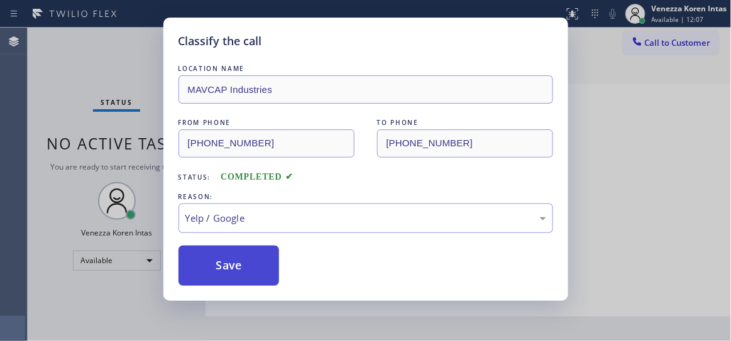
click at [236, 268] on button "Save" at bounding box center [229, 266] width 101 height 40
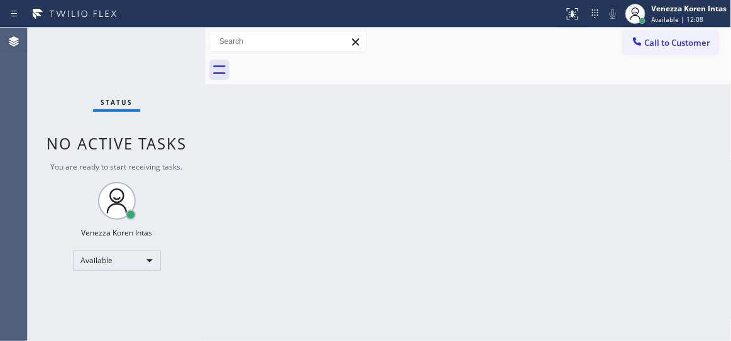
drag, startPoint x: 150, startPoint y: 72, endPoint x: 157, endPoint y: 73, distance: 7.0
click at [155, 73] on div "Status No active tasks You are ready to start receiving tasks. Venezza Koren In…" at bounding box center [117, 185] width 178 height 314
click at [175, 59] on div "Status No active tasks You are ready to start receiving tasks. Venezza Koren In…" at bounding box center [117, 185] width 178 height 314
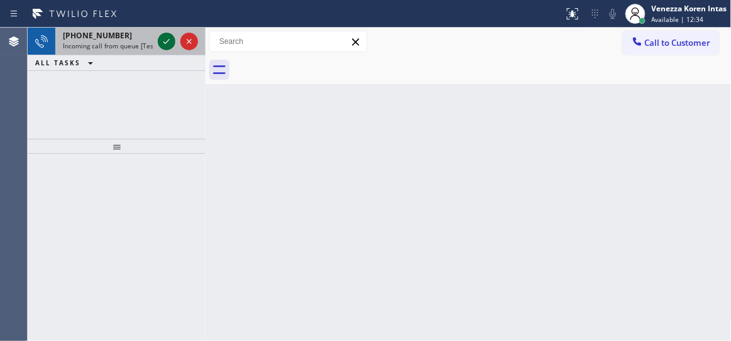
click at [162, 41] on icon at bounding box center [166, 41] width 15 height 15
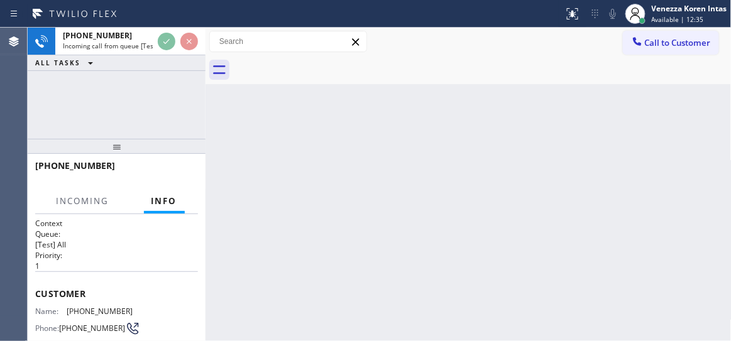
scroll to position [171, 0]
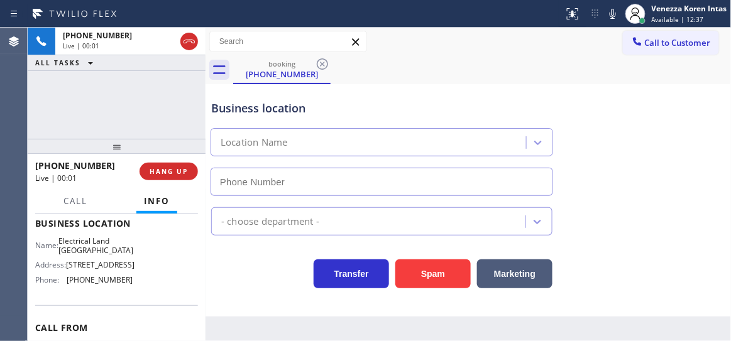
type input "(661) 349-4879"
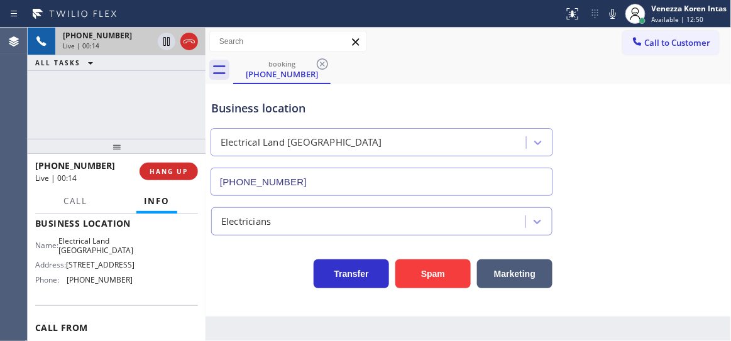
click at [191, 37] on icon at bounding box center [189, 41] width 15 height 15
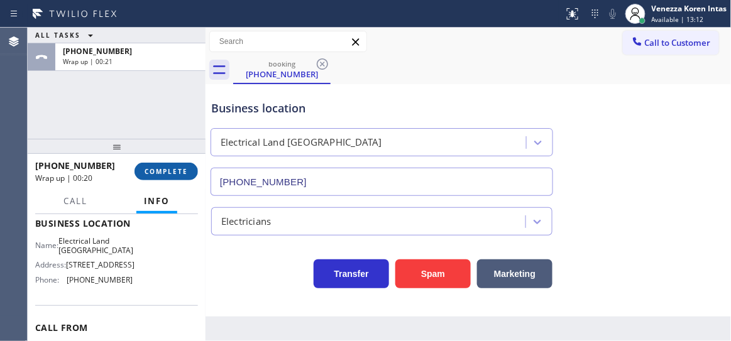
click at [175, 166] on button "COMPLETE" at bounding box center [166, 172] width 63 height 18
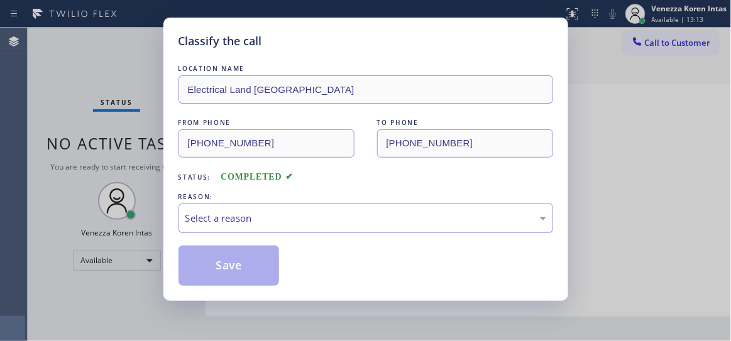
drag, startPoint x: 283, startPoint y: 221, endPoint x: 283, endPoint y: 228, distance: 6.9
click at [283, 221] on div "Select a reason" at bounding box center [365, 218] width 361 height 14
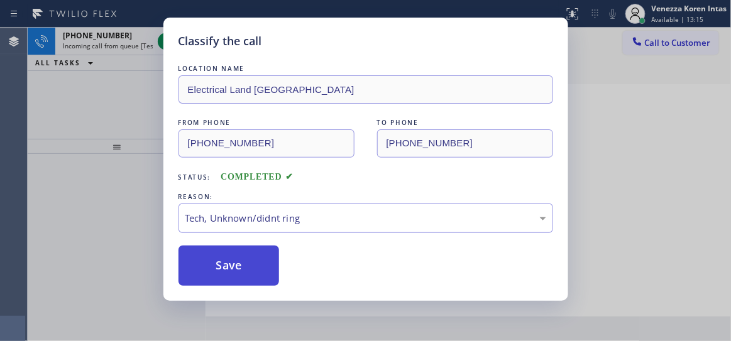
click at [260, 263] on button "Save" at bounding box center [229, 266] width 101 height 40
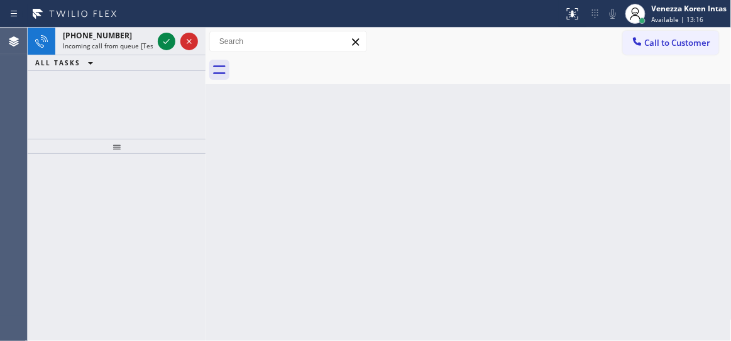
click at [163, 52] on div at bounding box center [177, 42] width 45 height 28
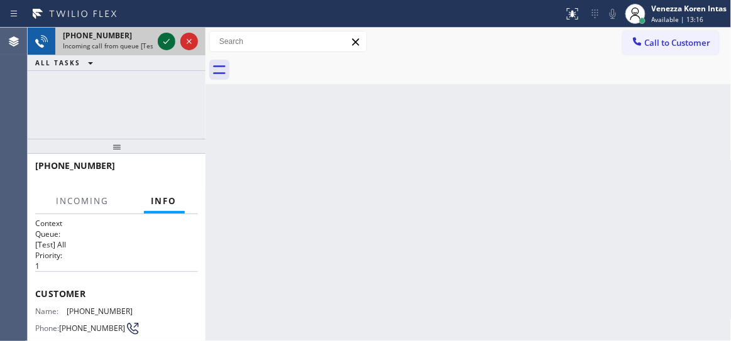
click at [163, 48] on icon at bounding box center [166, 41] width 15 height 15
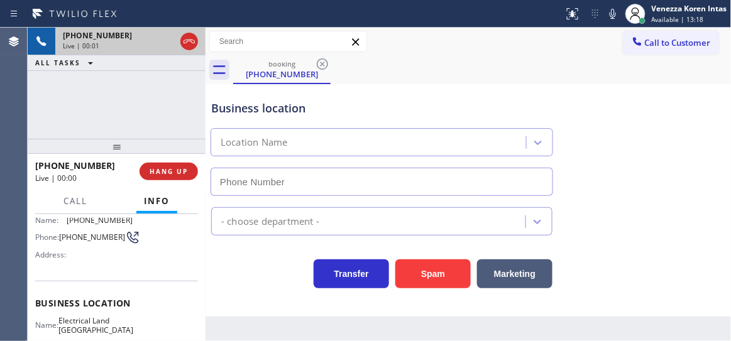
scroll to position [114, 0]
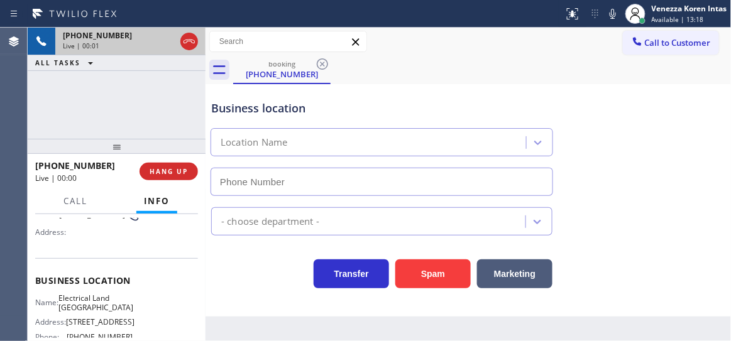
type input "(661) 349-4879"
click at [369, 104] on div "Business location" at bounding box center [381, 108] width 341 height 17
click at [233, 96] on div "Business location Electrical Land Santa Clarita (661) 349-4879" at bounding box center [382, 141] width 346 height 109
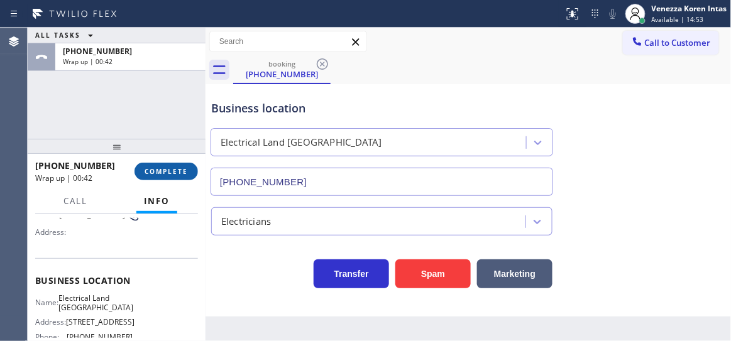
drag, startPoint x: 175, startPoint y: 169, endPoint x: 297, endPoint y: 177, distance: 121.6
click at [175, 169] on span "COMPLETE" at bounding box center [166, 171] width 43 height 9
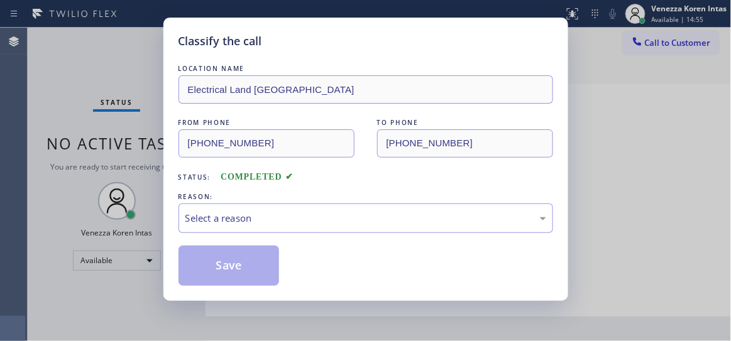
click at [299, 215] on div "Select a reason" at bounding box center [365, 218] width 361 height 14
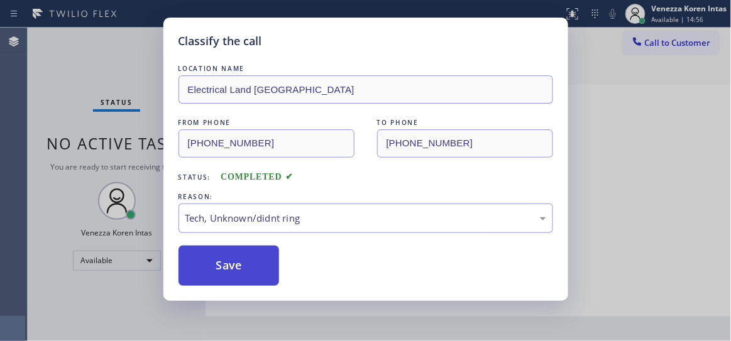
click at [264, 277] on button "Save" at bounding box center [229, 266] width 101 height 40
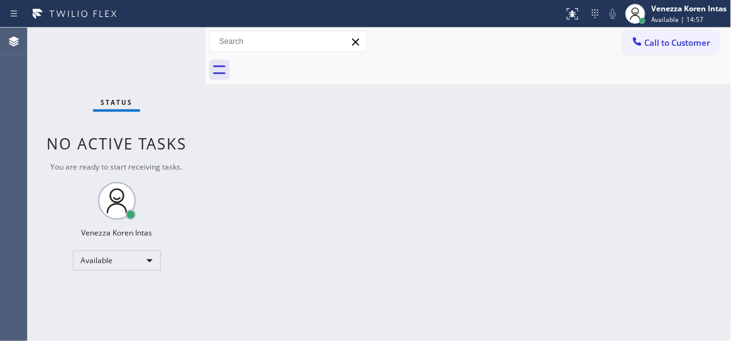
click at [112, 61] on div "Status No active tasks You are ready to start receiving tasks. Venezza Koren In…" at bounding box center [117, 185] width 178 height 314
click at [331, 122] on div "Back to Dashboard Change Sender ID Customers Technicians Select a contact Outbo…" at bounding box center [469, 185] width 526 height 314
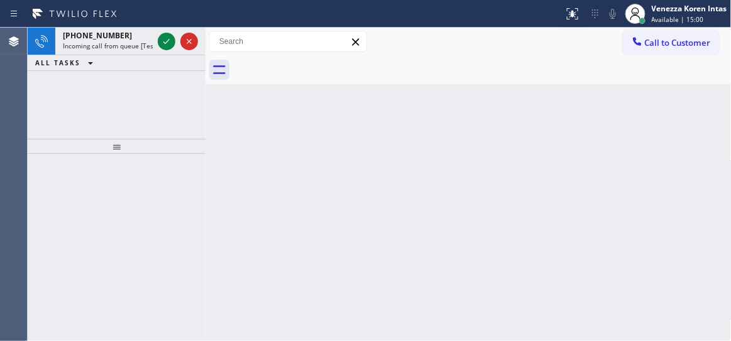
click at [372, 163] on div "Back to Dashboard Change Sender ID Customers Technicians Select a contact Outbo…" at bounding box center [469, 185] width 526 height 314
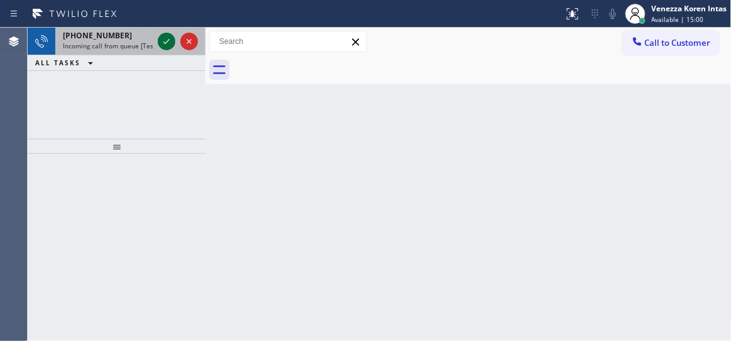
click at [167, 45] on icon at bounding box center [166, 41] width 15 height 15
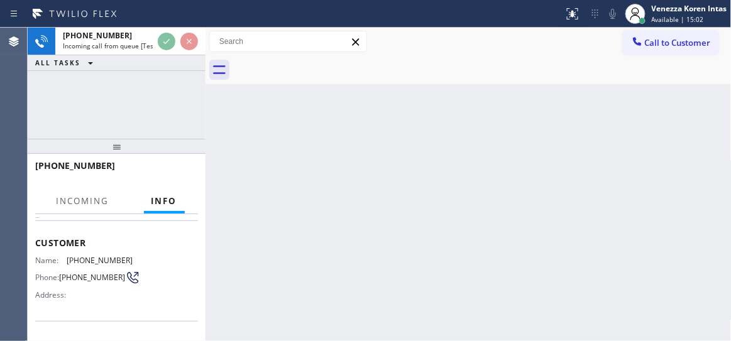
scroll to position [114, 0]
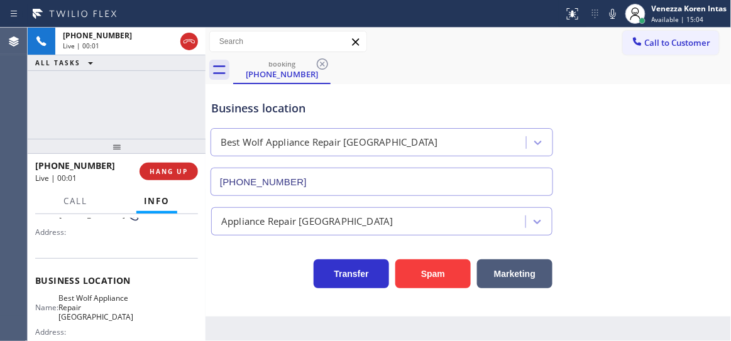
type input "(682) 327-5296"
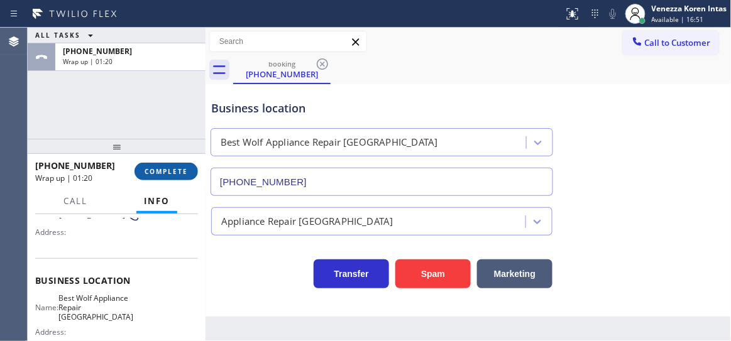
drag, startPoint x: 157, startPoint y: 168, endPoint x: 318, endPoint y: 174, distance: 161.7
click at [157, 168] on span "COMPLETE" at bounding box center [166, 171] width 43 height 9
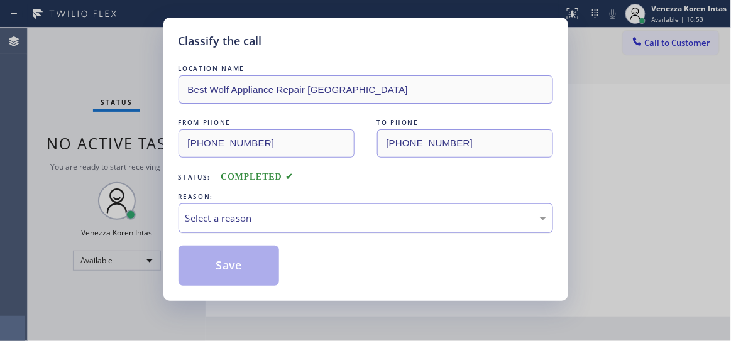
click at [319, 226] on div "Select a reason" at bounding box center [366, 219] width 375 height 30
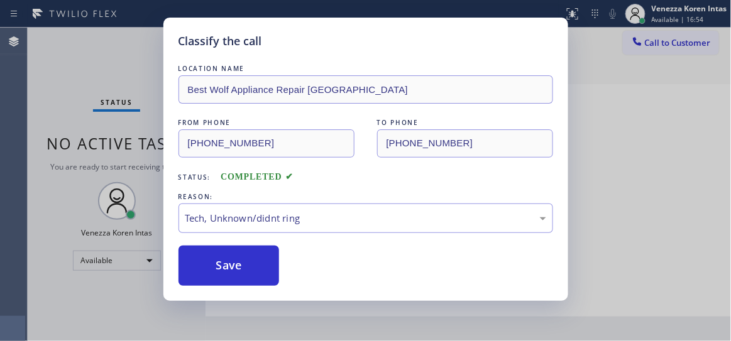
drag, startPoint x: 274, startPoint y: 317, endPoint x: 257, endPoint y: 294, distance: 28.8
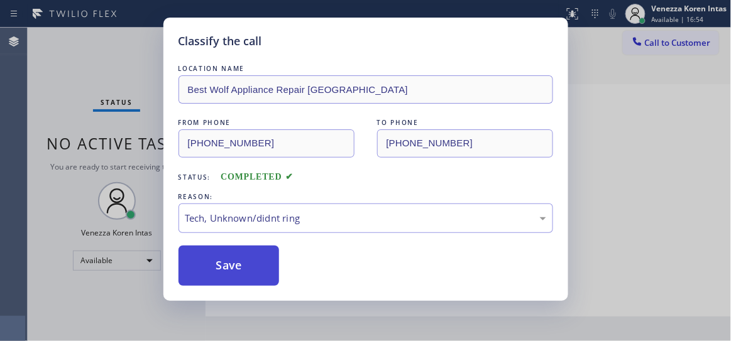
click at [252, 281] on button "Save" at bounding box center [229, 266] width 101 height 40
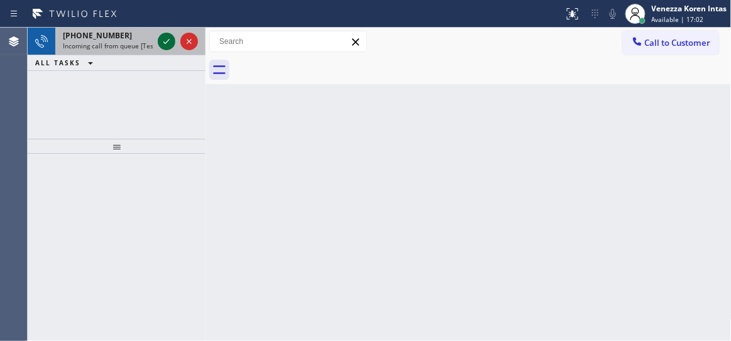
click at [160, 41] on icon at bounding box center [166, 41] width 15 height 15
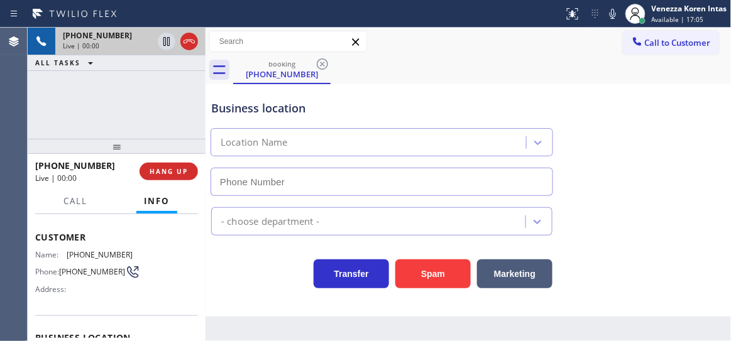
scroll to position [114, 0]
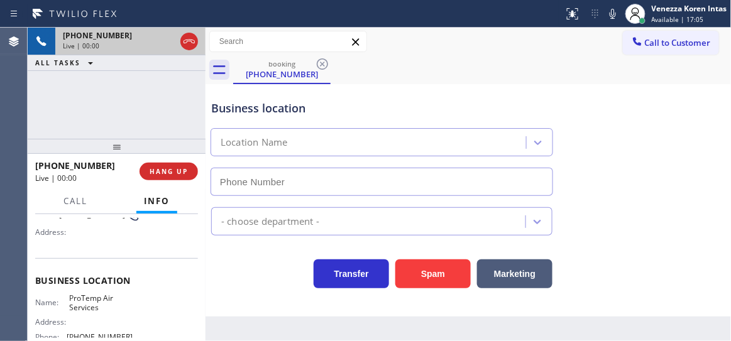
type input "(909) 403-1367"
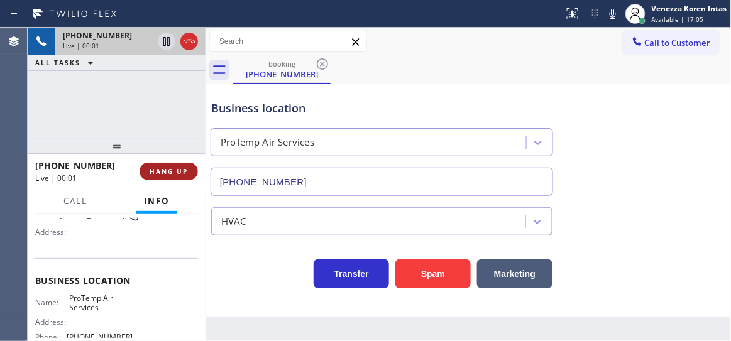
click at [175, 171] on span "HANG UP" at bounding box center [169, 171] width 38 height 9
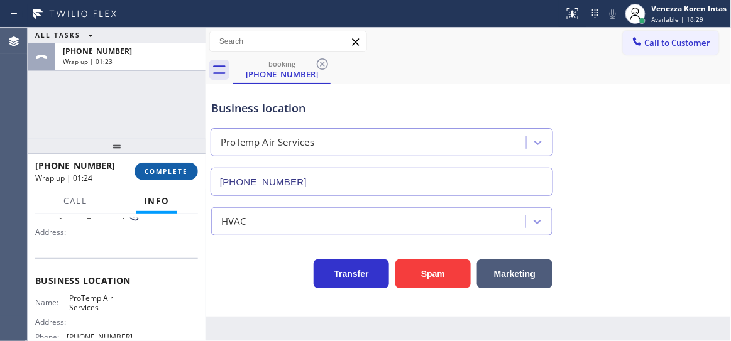
click at [186, 179] on button "COMPLETE" at bounding box center [166, 172] width 63 height 18
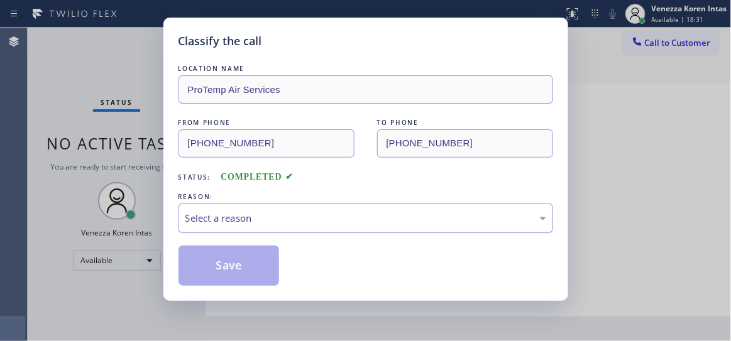
click at [282, 212] on div "Select a reason" at bounding box center [365, 218] width 361 height 14
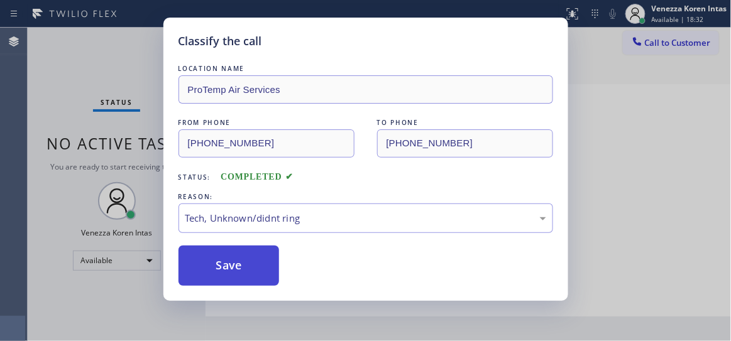
click at [258, 251] on button "Save" at bounding box center [229, 266] width 101 height 40
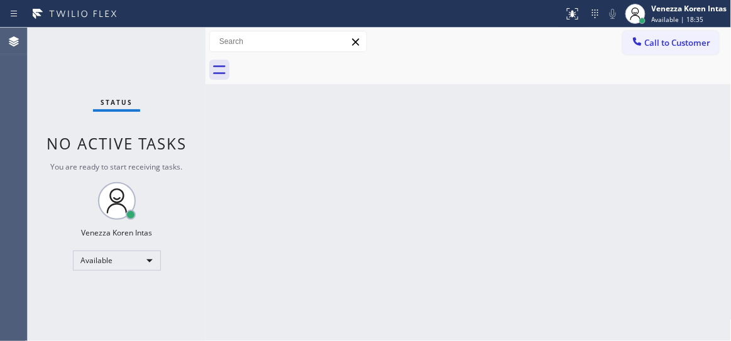
click at [381, 219] on div "Back to Dashboard Change Sender ID Customers Technicians Select a contact Outbo…" at bounding box center [469, 185] width 526 height 314
click at [182, 97] on div "Status No active tasks You are ready to start receiving tasks. Venezza Koren In…" at bounding box center [117, 185] width 178 height 314
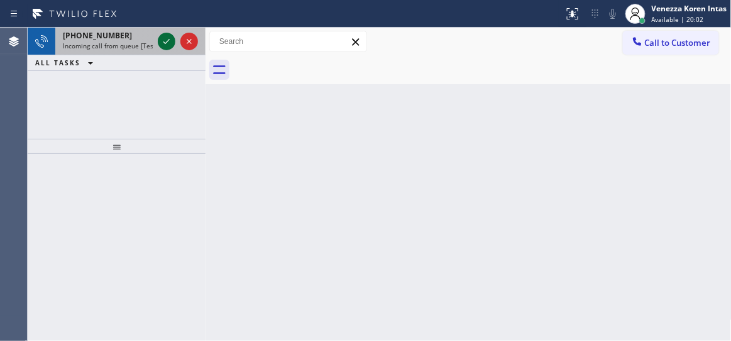
click at [165, 39] on icon at bounding box center [166, 41] width 15 height 15
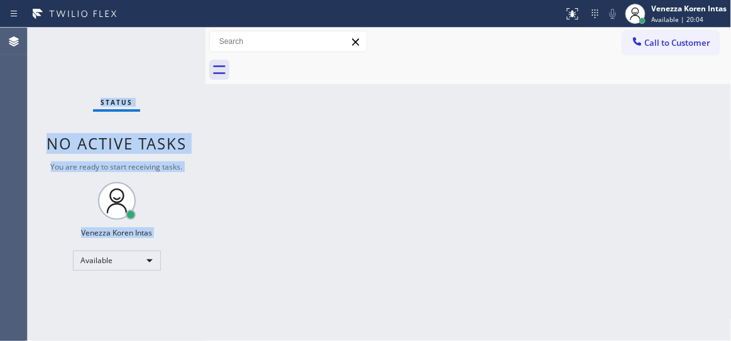
click at [166, 39] on div "Status No active tasks You are ready to start receiving tasks. Venezza Koren In…" at bounding box center [117, 185] width 178 height 314
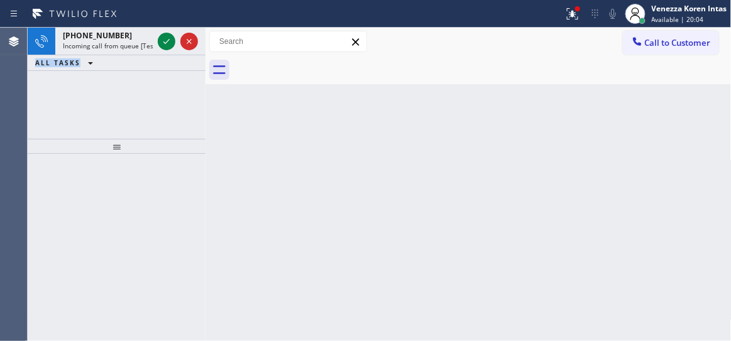
click at [166, 39] on icon at bounding box center [166, 41] width 15 height 15
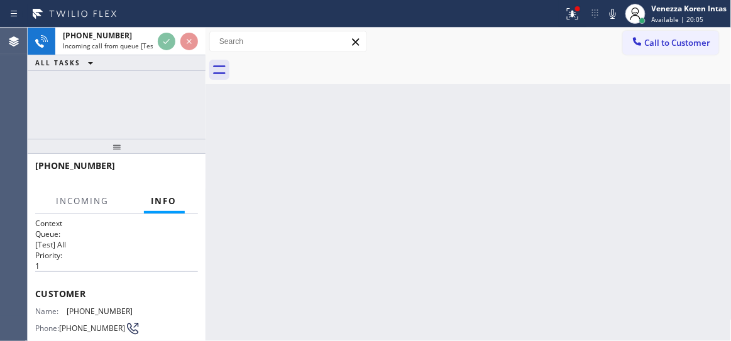
scroll to position [171, 0]
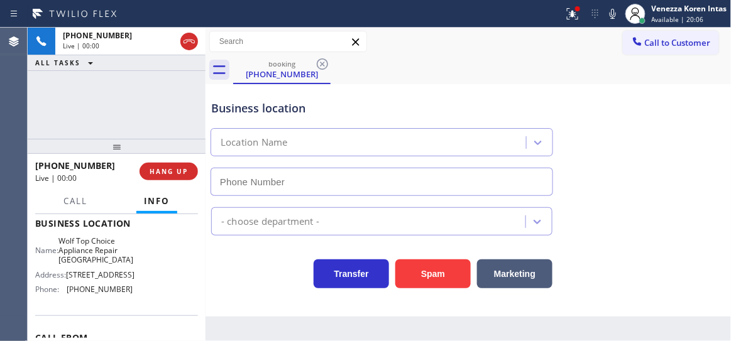
type input "(206) 203-4525"
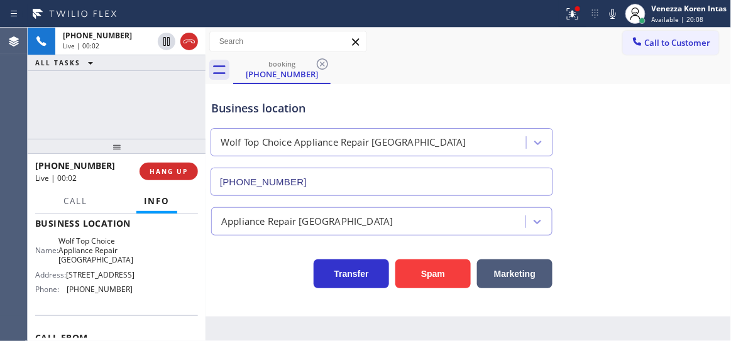
click at [394, 106] on div "Business location" at bounding box center [381, 108] width 341 height 17
drag, startPoint x: 189, startPoint y: 105, endPoint x: 365, endPoint y: 235, distance: 218.9
click at [189, 105] on div "+15642627397 Live | 00:03 ALL TASKS ALL TASKS ACTIVE TASKS TASKS IN WRAP UP" at bounding box center [117, 83] width 178 height 111
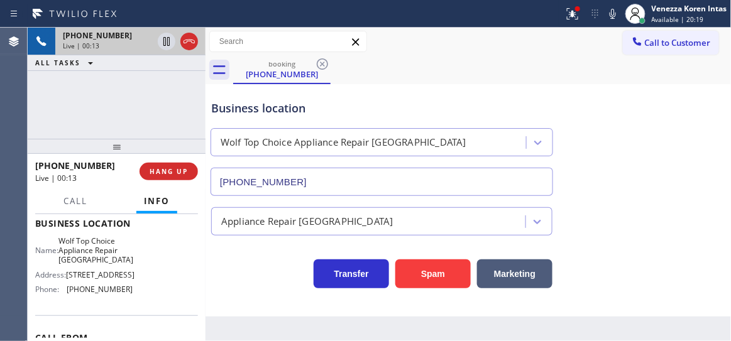
drag, startPoint x: 195, startPoint y: 40, endPoint x: 197, endPoint y: 48, distance: 8.0
click at [195, 41] on icon at bounding box center [189, 41] width 15 height 15
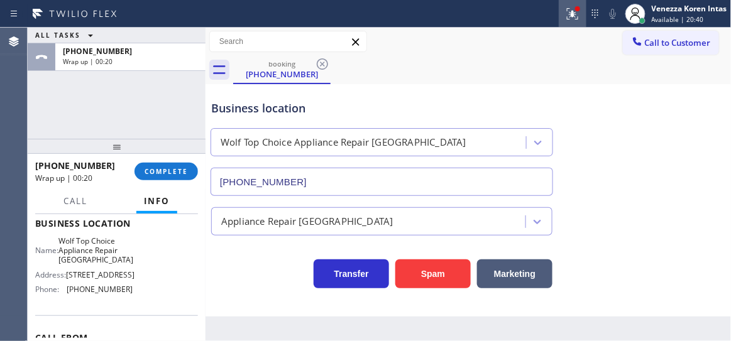
click at [563, 12] on div at bounding box center [573, 13] width 28 height 15
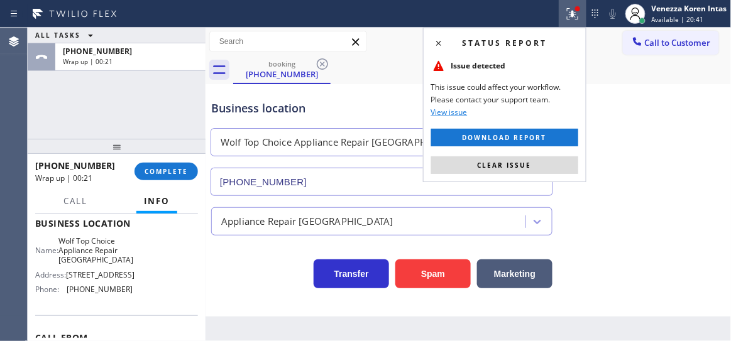
click at [527, 169] on button "Clear issue" at bounding box center [504, 166] width 147 height 18
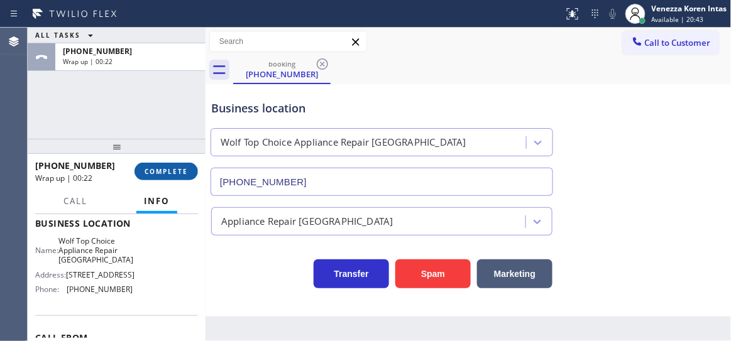
click at [172, 177] on button "COMPLETE" at bounding box center [166, 172] width 63 height 18
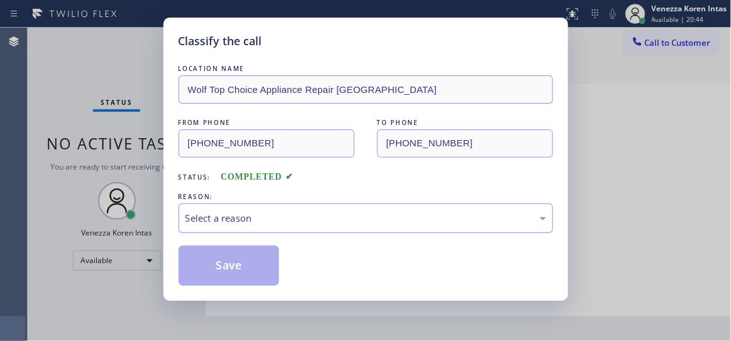
drag, startPoint x: 313, startPoint y: 234, endPoint x: 317, endPoint y: 227, distance: 8.2
click at [314, 233] on div "LOCATION NAME Wolf Top Choice Appliance Repair Columbia City FROM PHONE (564) 2…" at bounding box center [366, 174] width 375 height 224
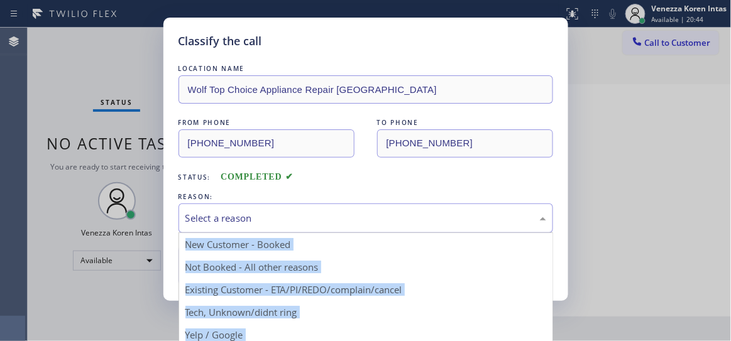
click at [317, 229] on div "Select a reason" at bounding box center [366, 219] width 375 height 30
click at [428, 215] on div "Select a reason" at bounding box center [365, 218] width 361 height 14
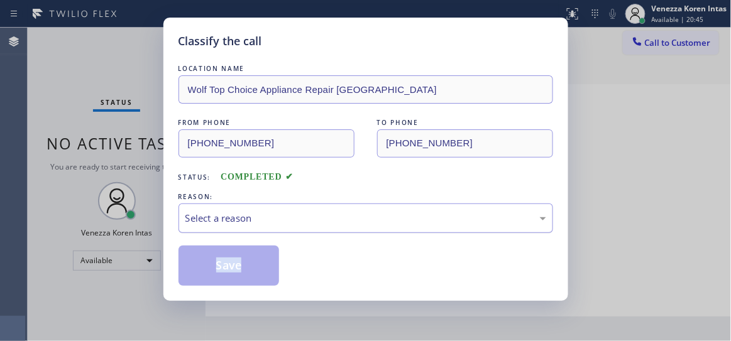
click at [333, 219] on div "Select a reason" at bounding box center [365, 218] width 361 height 14
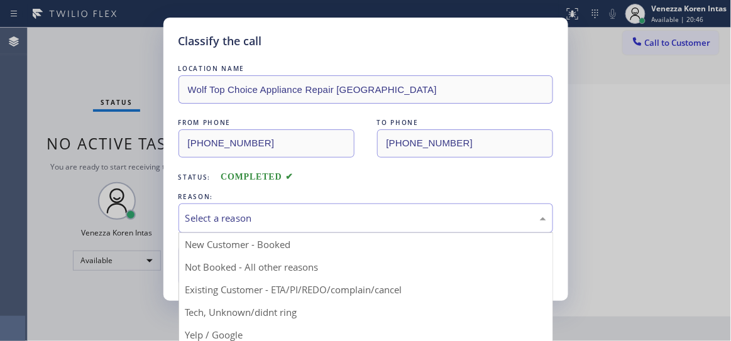
click at [331, 174] on div "Status: COMPLETED" at bounding box center [366, 174] width 375 height 20
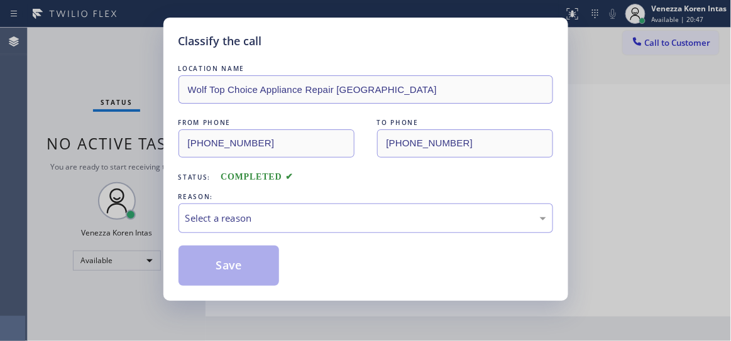
click at [216, 194] on div "REASON:" at bounding box center [366, 196] width 375 height 13
click at [231, 213] on div "Select a reason" at bounding box center [365, 218] width 361 height 14
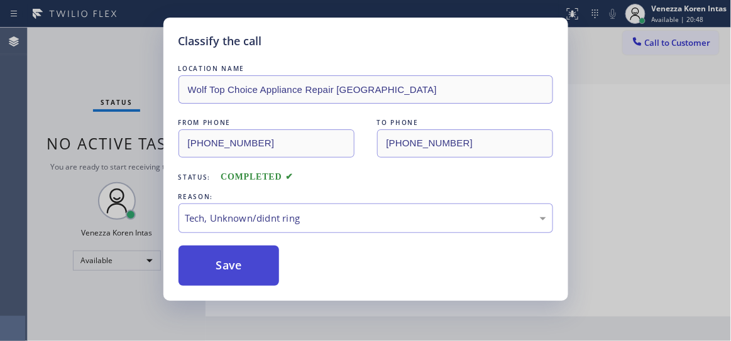
click at [245, 273] on button "Save" at bounding box center [229, 266] width 101 height 40
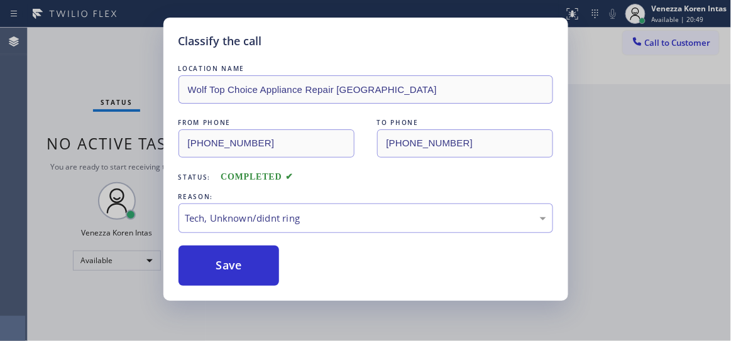
drag, startPoint x: 91, startPoint y: 68, endPoint x: 146, endPoint y: 106, distance: 67.3
click at [91, 68] on div "Classify the call LOCATION NAME Wolf Top Choice Appliance Repair Columbia City …" at bounding box center [365, 170] width 731 height 341
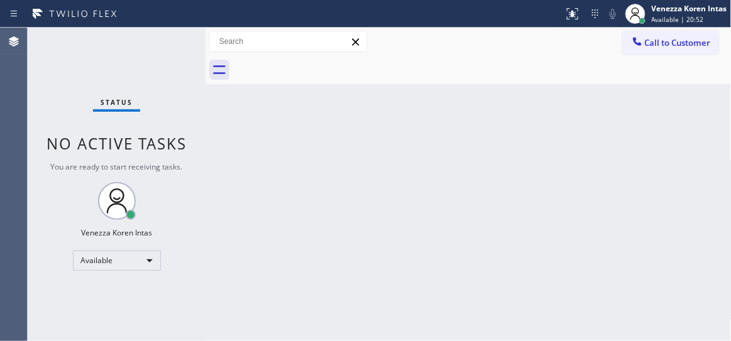
drag, startPoint x: 348, startPoint y: 173, endPoint x: 333, endPoint y: 304, distance: 131.6
click at [348, 174] on div "Back to Dashboard Change Sender ID Customers Technicians Select a contact Outbo…" at bounding box center [469, 185] width 526 height 314
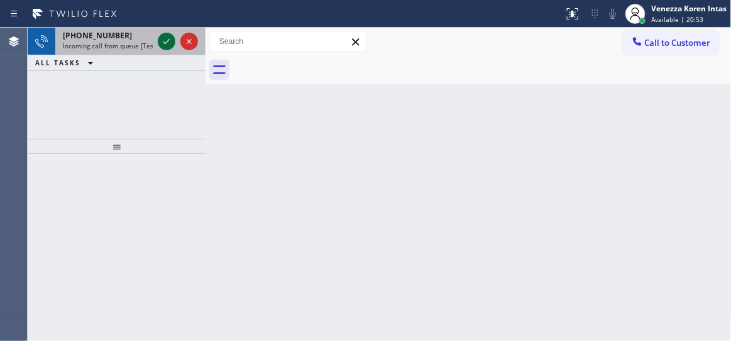
click at [169, 40] on icon at bounding box center [166, 41] width 15 height 15
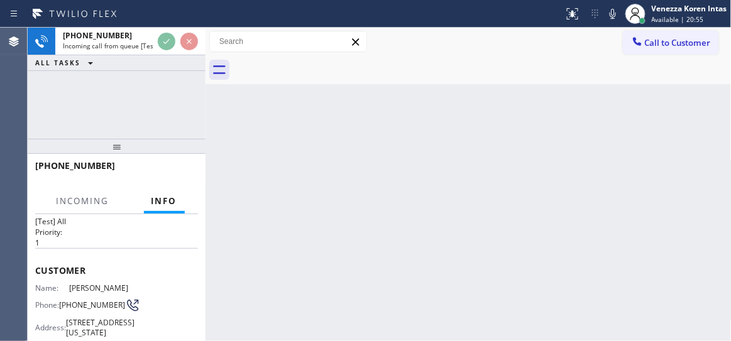
scroll to position [171, 0]
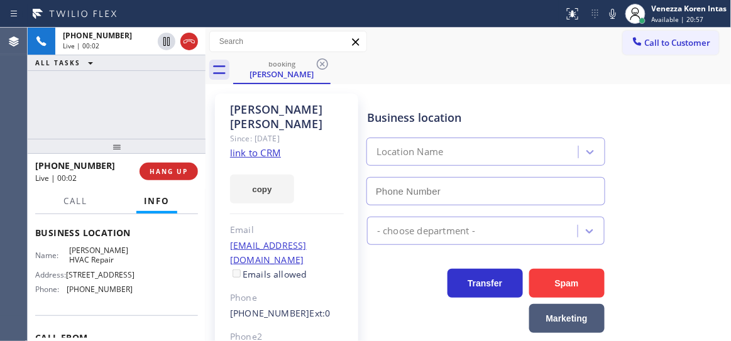
type input "(929) 325-2750"
click at [258, 146] on link "link to CRM" at bounding box center [255, 152] width 51 height 13
drag, startPoint x: 612, startPoint y: 14, endPoint x: 584, endPoint y: 25, distance: 30.0
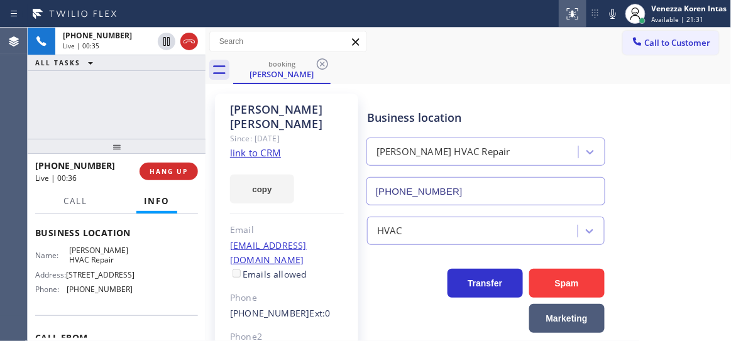
click at [612, 14] on icon at bounding box center [613, 14] width 6 height 10
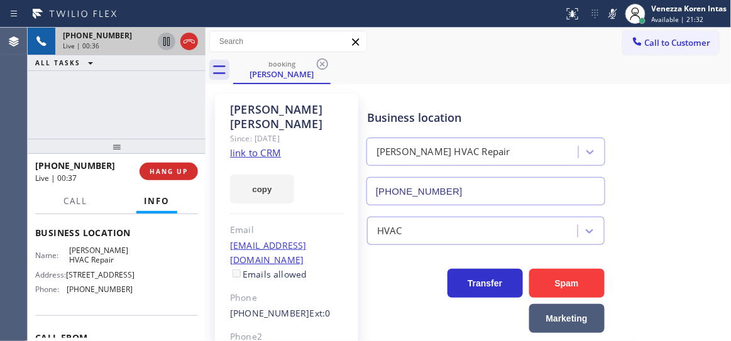
click at [170, 40] on icon at bounding box center [166, 41] width 15 height 15
drag, startPoint x: 162, startPoint y: 109, endPoint x: 438, endPoint y: 159, distance: 279.8
click at [162, 109] on div "+13473431434 Live | 00:50 ALL TASKS ALL TASKS ACTIVE TASKS TASKS IN WRAP UP" at bounding box center [117, 83] width 178 height 111
click at [457, 89] on div "Daniel Ewig Since: 20 may 2020 link to CRM copy Email ewigdh@gmail.com Emails a…" at bounding box center [469, 295] width 520 height 416
click at [206, 127] on div at bounding box center [206, 185] width 0 height 314
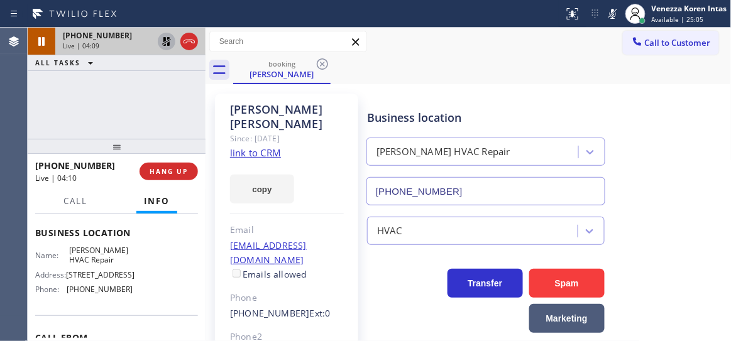
drag, startPoint x: 174, startPoint y: 91, endPoint x: 252, endPoint y: 6, distance: 116.1
click at [174, 91] on div "+13473431434 Live | 04:09 ALL TASKS ALL TASKS ACTIVE TASKS TASKS IN WRAP UP" at bounding box center [117, 83] width 178 height 111
drag, startPoint x: 620, startPoint y: 18, endPoint x: 551, endPoint y: 31, distance: 70.9
click at [620, 18] on div at bounding box center [613, 13] width 18 height 15
click at [165, 43] on icon at bounding box center [166, 41] width 15 height 15
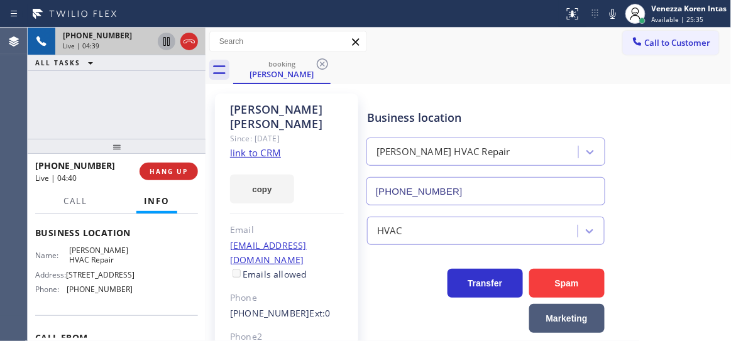
click at [146, 98] on div "+13473431434 Live | 04:39 ALL TASKS ALL TASKS ACTIVE TASKS TASKS IN WRAP UP" at bounding box center [117, 83] width 178 height 111
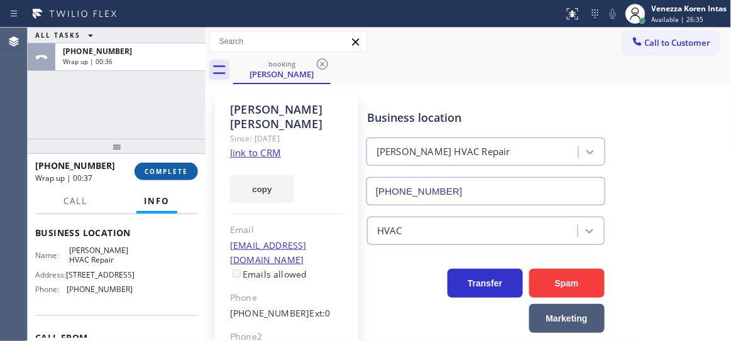
drag, startPoint x: 189, startPoint y: 165, endPoint x: 212, endPoint y: 177, distance: 26.4
click at [188, 165] on button "COMPLETE" at bounding box center [166, 172] width 63 height 18
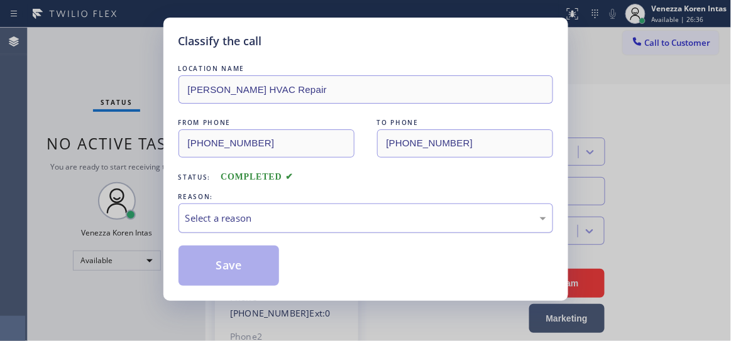
click at [317, 206] on div "Select a reason" at bounding box center [366, 219] width 375 height 30
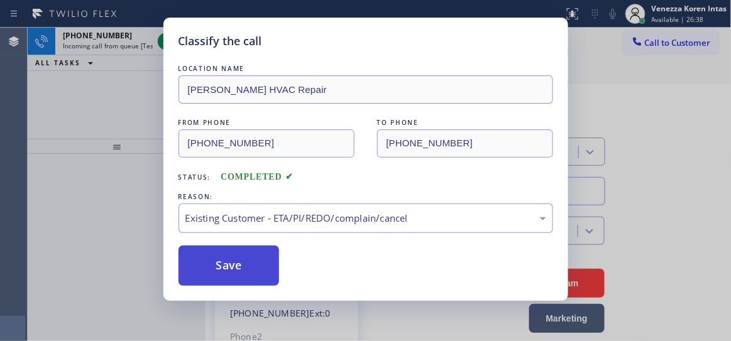
click at [251, 269] on button "Save" at bounding box center [229, 266] width 101 height 40
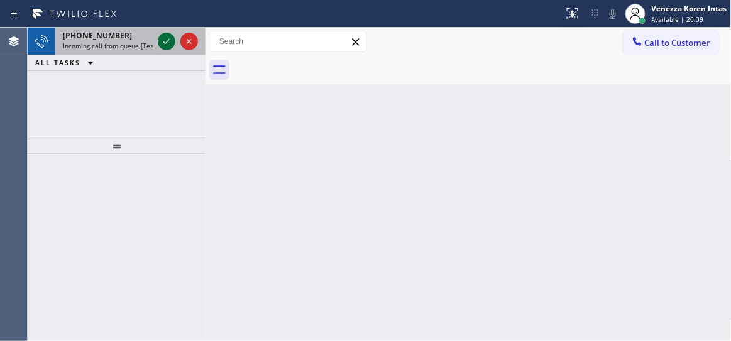
drag, startPoint x: 163, startPoint y: 34, endPoint x: 169, endPoint y: 47, distance: 14.6
click at [163, 35] on icon at bounding box center [166, 41] width 15 height 15
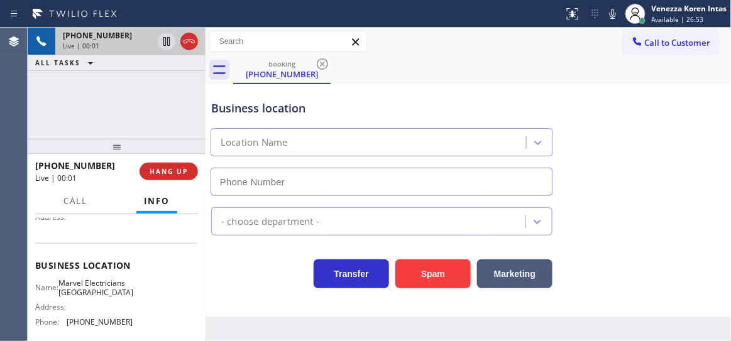
scroll to position [171, 0]
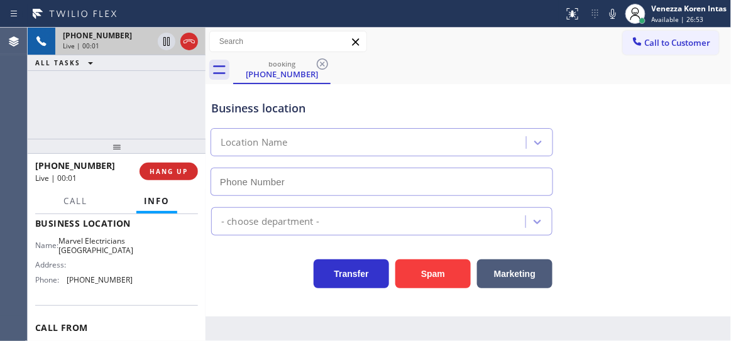
type input "(714) 477-7303"
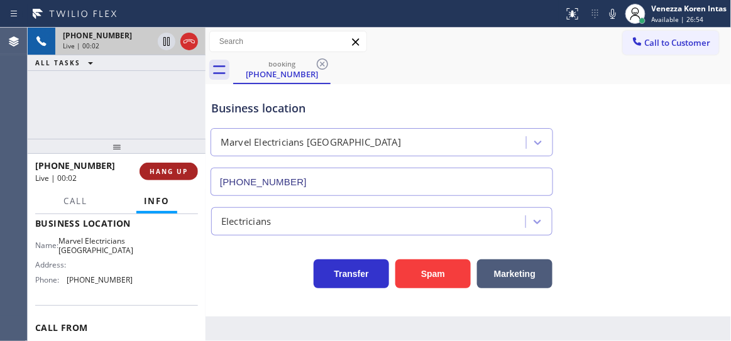
click at [179, 163] on button "HANG UP" at bounding box center [169, 172] width 58 height 18
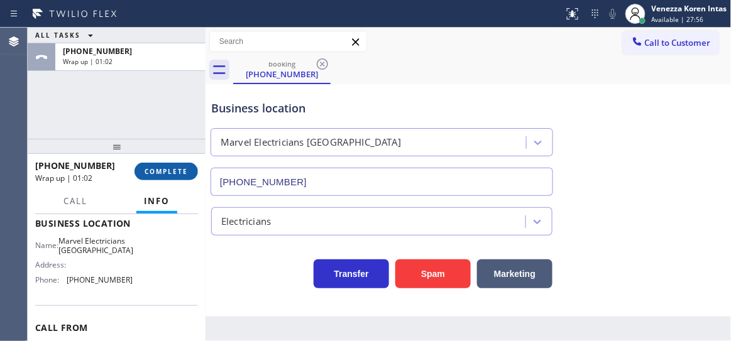
click at [177, 163] on button "COMPLETE" at bounding box center [166, 172] width 63 height 18
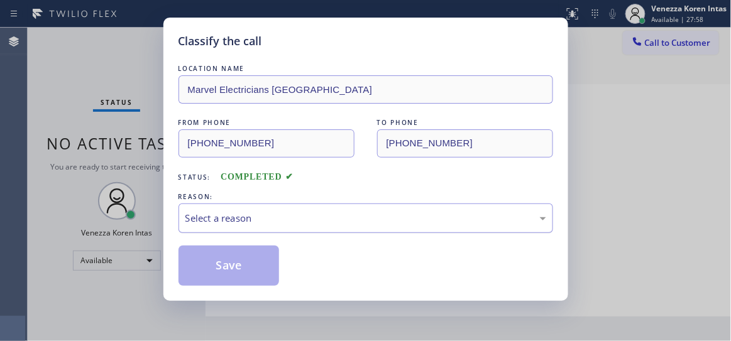
click at [321, 216] on div "Select a reason" at bounding box center [365, 218] width 361 height 14
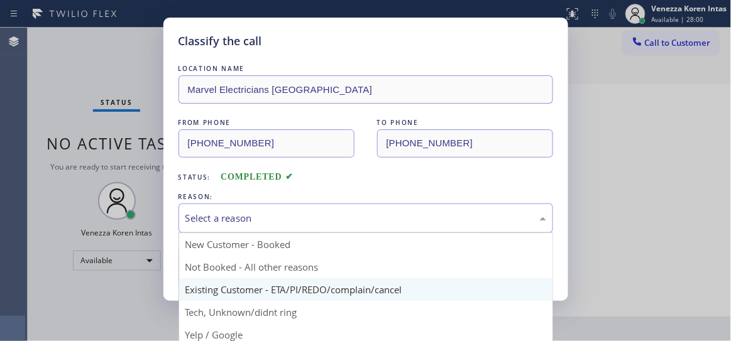
scroll to position [57, 0]
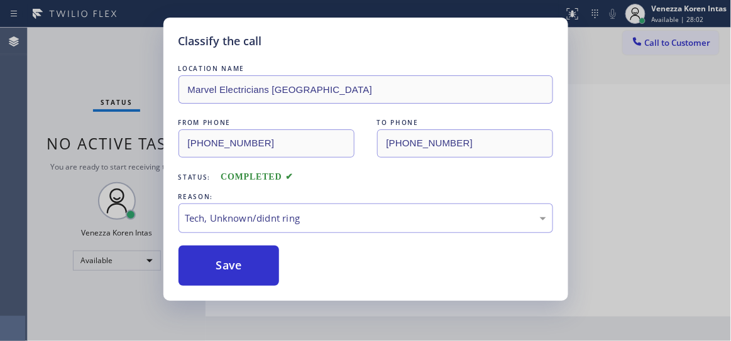
click at [261, 260] on button "Save" at bounding box center [229, 266] width 101 height 40
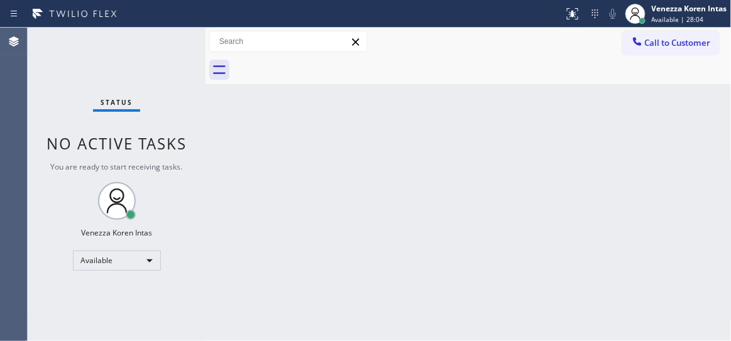
click at [175, 68] on div "Status No active tasks You are ready to start receiving tasks. Venezza Koren In…" at bounding box center [117, 185] width 178 height 314
drag, startPoint x: 170, startPoint y: 66, endPoint x: 27, endPoint y: 91, distance: 144.9
click at [168, 67] on div "Status No active tasks You are ready to start receiving tasks. Venezza Koren In…" at bounding box center [117, 185] width 178 height 314
click at [168, 60] on div "Status No active tasks You are ready to start receiving tasks. Venezza Koren In…" at bounding box center [117, 185] width 178 height 314
click at [168, 59] on div "Status No active tasks You are ready to start receiving tasks. Venezza Koren In…" at bounding box center [117, 185] width 178 height 314
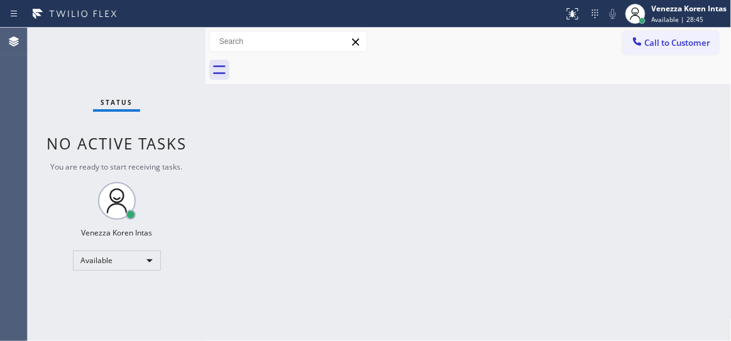
click at [170, 46] on div "Status No active tasks You are ready to start receiving tasks. Venezza Koren In…" at bounding box center [117, 185] width 178 height 314
click at [162, 40] on div "Status No active tasks You are ready to start receiving tasks. Venezza Koren In…" at bounding box center [117, 185] width 178 height 314
click at [162, 43] on div "Status No active tasks You are ready to start receiving tasks. Venezza Koren In…" at bounding box center [117, 185] width 178 height 314
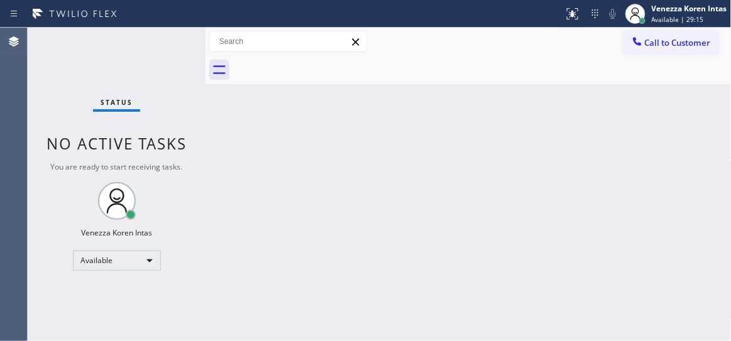
click at [162, 43] on div "Status No active tasks You are ready to start receiving tasks. Venezza Koren In…" at bounding box center [117, 185] width 178 height 314
click at [175, 46] on div "Status No active tasks You are ready to start receiving tasks. Venezza Koren In…" at bounding box center [117, 185] width 178 height 314
click at [175, 45] on div "Status No active tasks You are ready to start receiving tasks. Venezza Koren In…" at bounding box center [117, 185] width 178 height 314
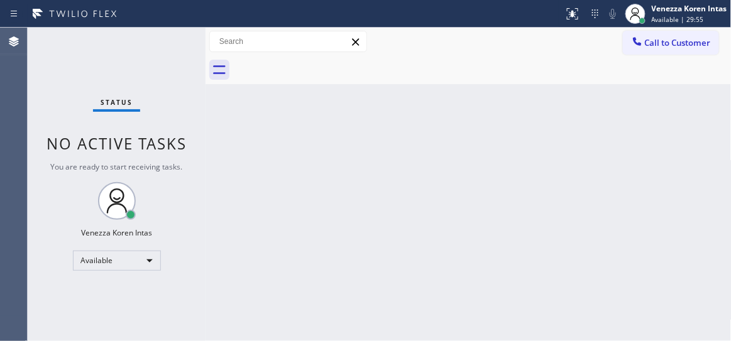
click at [161, 41] on div "Status No active tasks You are ready to start receiving tasks. Venezza Koren In…" at bounding box center [117, 185] width 178 height 314
click at [144, 58] on div "Status No active tasks You are ready to start receiving tasks. Venezza Koren In…" at bounding box center [117, 185] width 178 height 314
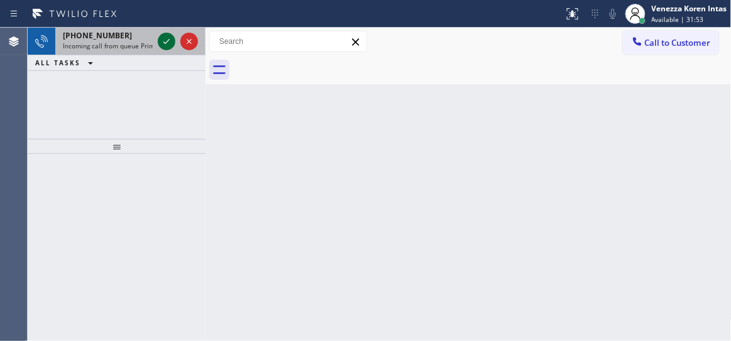
click at [166, 43] on icon at bounding box center [166, 41] width 6 height 5
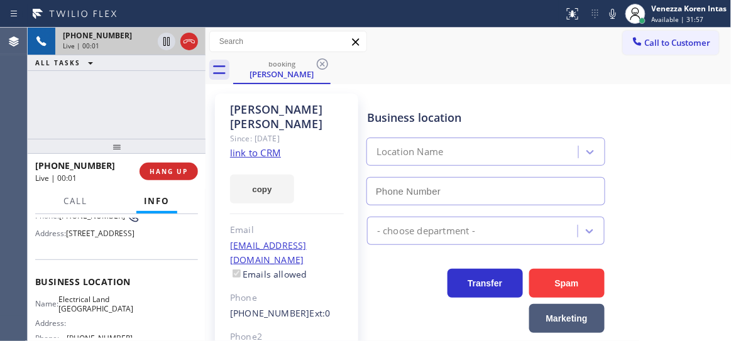
scroll to position [171, 0]
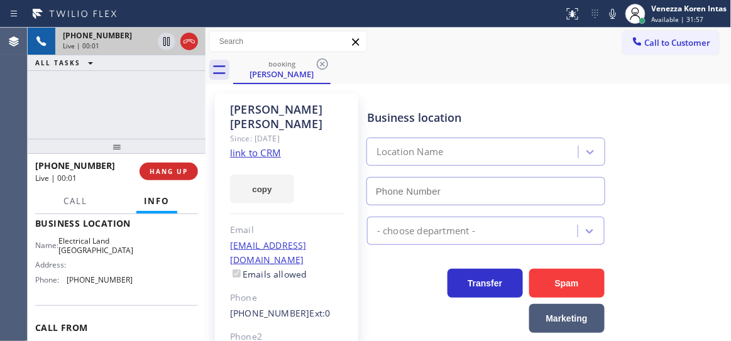
type input "(408) 677-2851"
click at [270, 146] on link "link to CRM" at bounding box center [255, 152] width 51 height 13
click at [82, 204] on span "Call" at bounding box center [75, 201] width 24 height 11
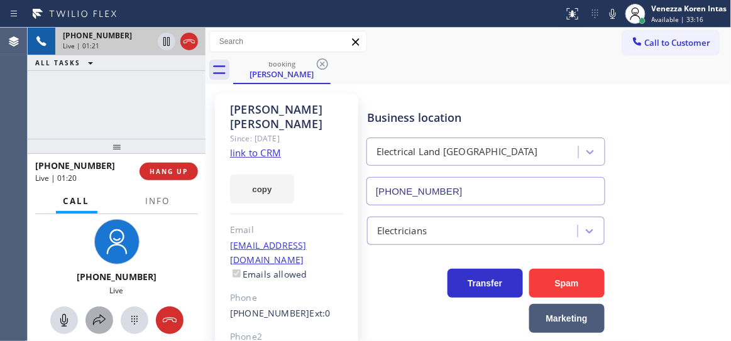
click at [90, 324] on div at bounding box center [99, 320] width 28 height 15
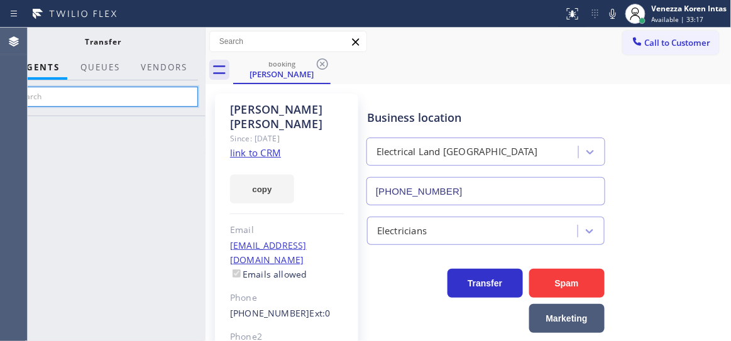
click at [139, 93] on input "text" at bounding box center [103, 97] width 189 height 20
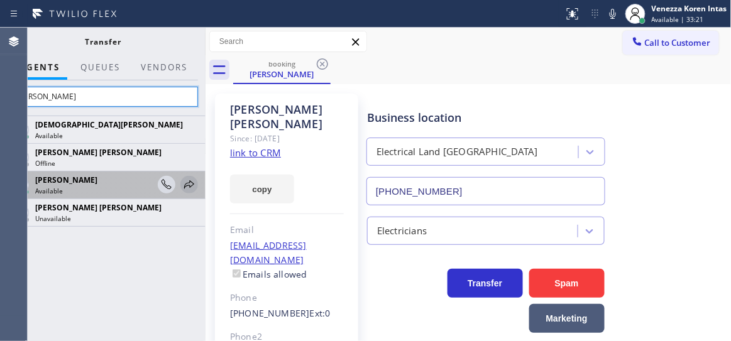
type input "chris"
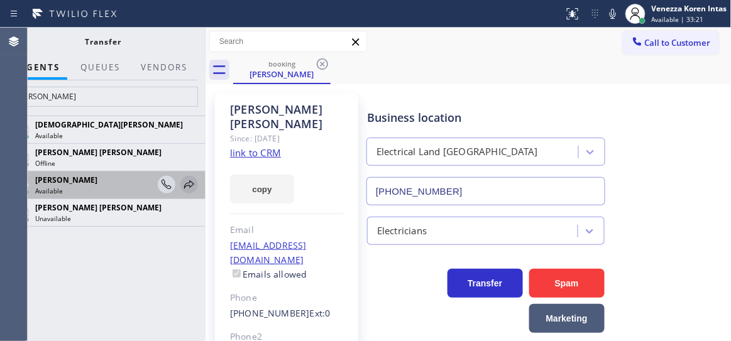
click at [184, 187] on icon at bounding box center [189, 184] width 10 height 8
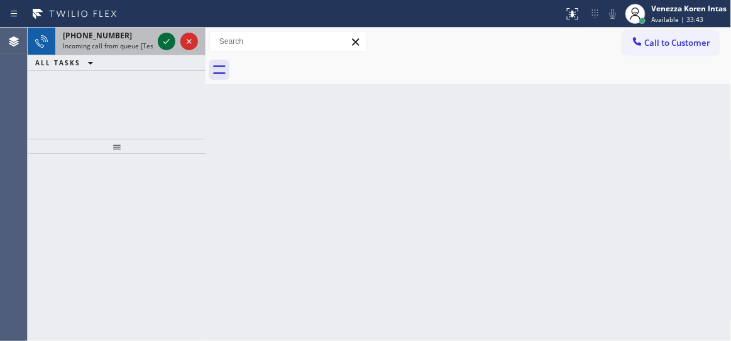
click at [169, 47] on icon at bounding box center [166, 41] width 15 height 15
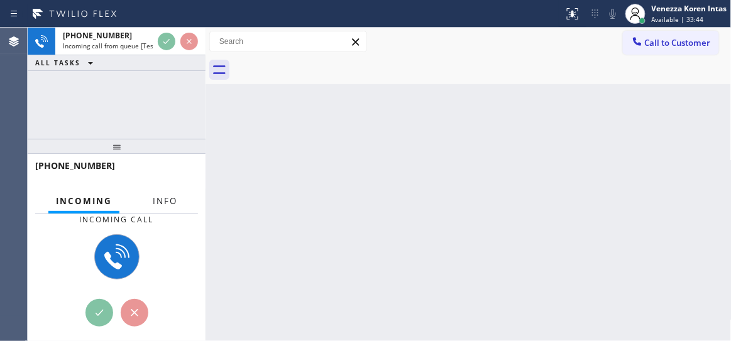
drag, startPoint x: 157, startPoint y: 199, endPoint x: 165, endPoint y: 189, distance: 13.5
click at [157, 199] on span "Info" at bounding box center [165, 201] width 25 height 11
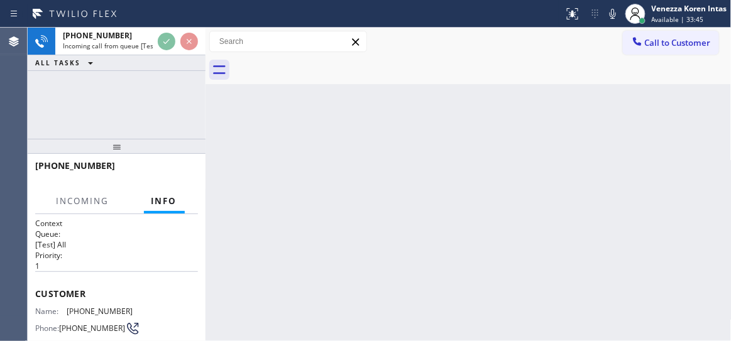
scroll to position [114, 0]
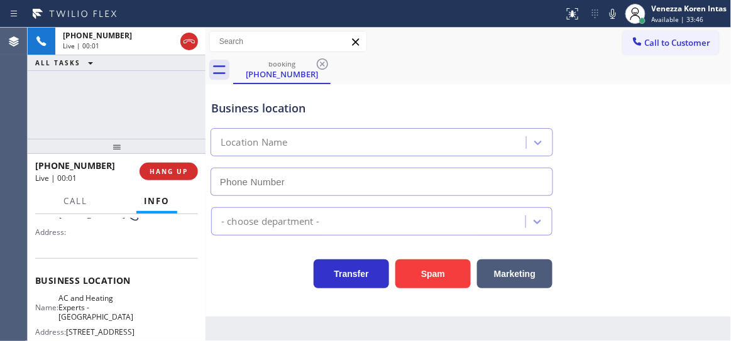
type input "(786) 420-4086"
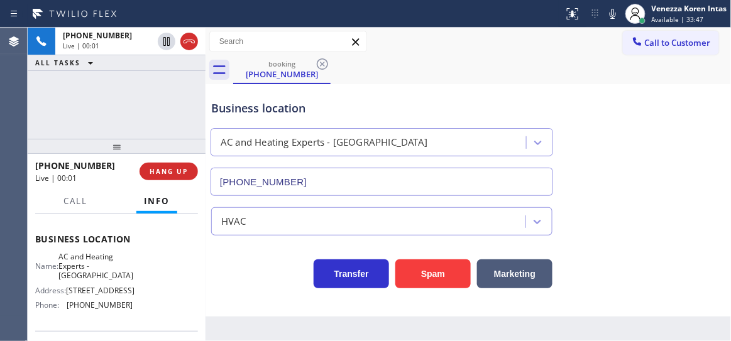
scroll to position [228, 0]
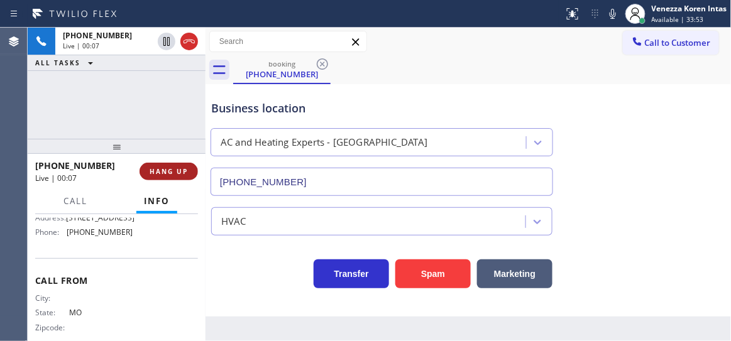
drag, startPoint x: 192, startPoint y: 168, endPoint x: 196, endPoint y: 174, distance: 7.0
click at [192, 168] on button "HANG UP" at bounding box center [169, 172] width 58 height 18
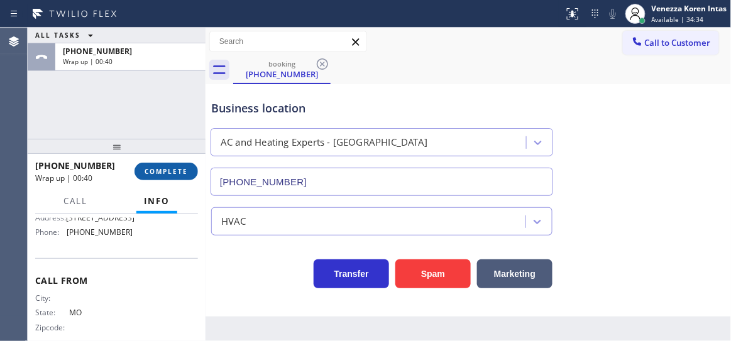
drag, startPoint x: 184, startPoint y: 167, endPoint x: 268, endPoint y: 187, distance: 86.1
click at [184, 167] on button "COMPLETE" at bounding box center [166, 172] width 63 height 18
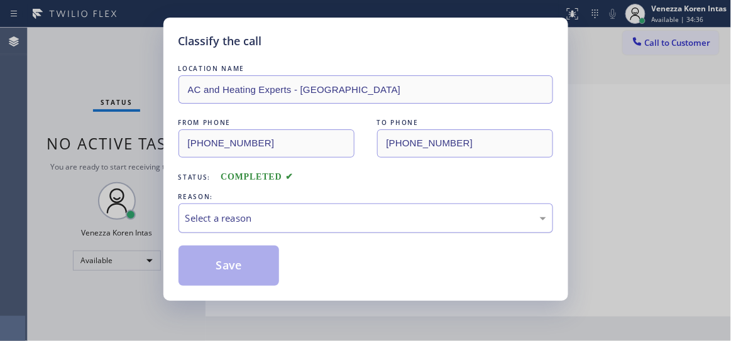
click at [288, 222] on div "Select a reason" at bounding box center [365, 218] width 361 height 14
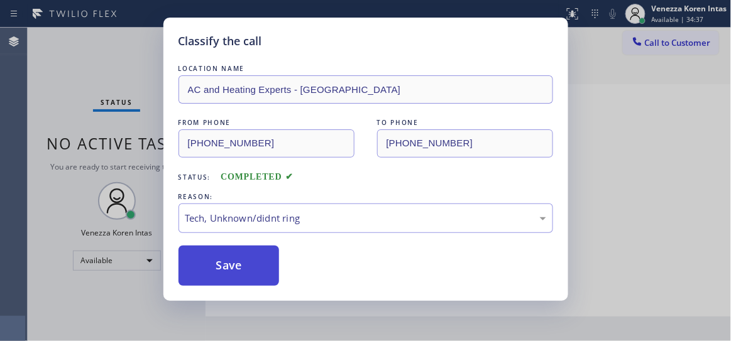
click at [255, 255] on button "Save" at bounding box center [229, 266] width 101 height 40
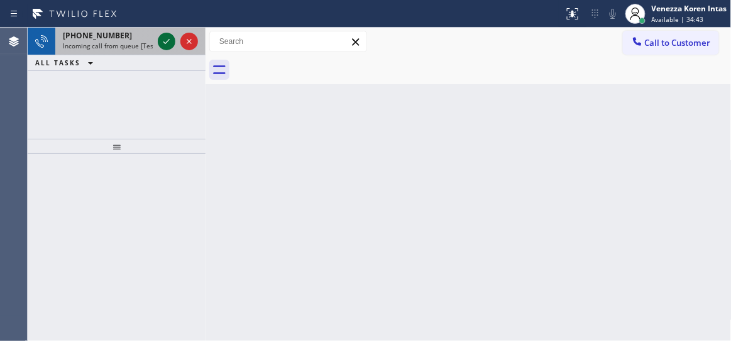
click at [162, 45] on icon at bounding box center [166, 41] width 15 height 15
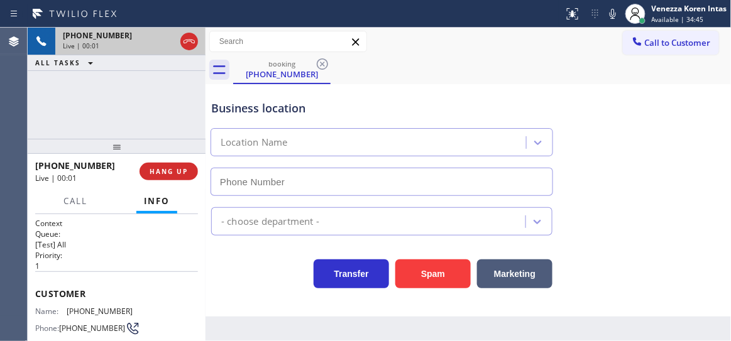
type input "(786) 901-7431"
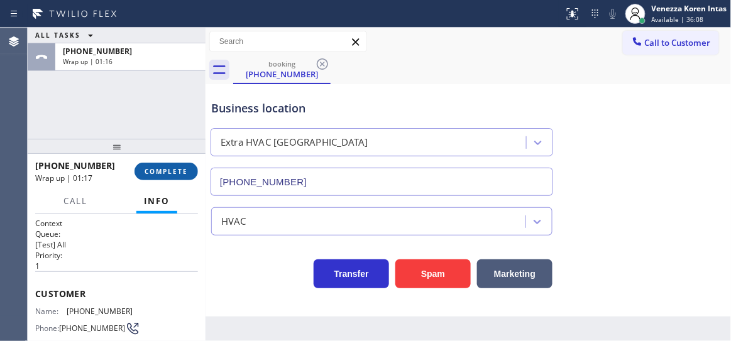
click at [182, 167] on span "COMPLETE" at bounding box center [166, 171] width 43 height 9
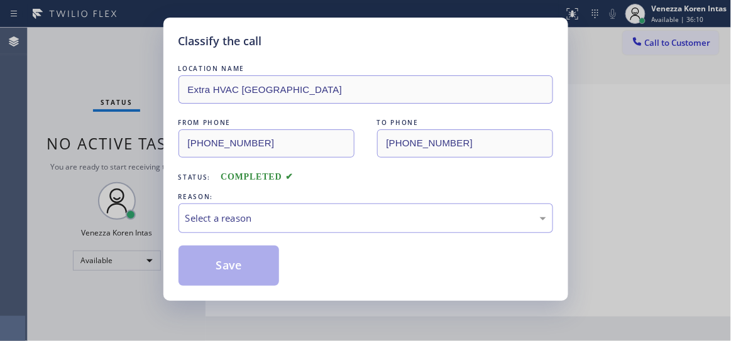
click at [275, 207] on div "Select a reason" at bounding box center [366, 219] width 375 height 30
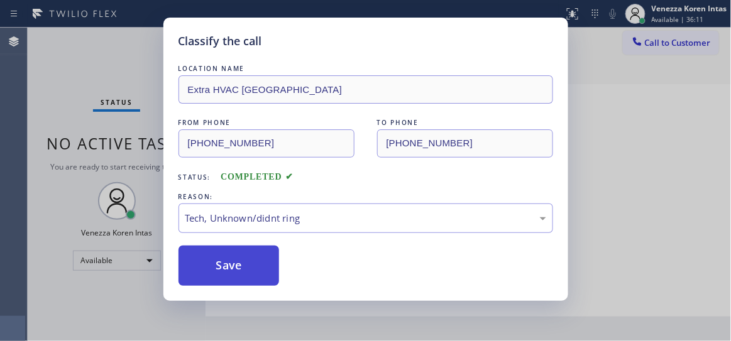
click at [264, 274] on button "Save" at bounding box center [229, 266] width 101 height 40
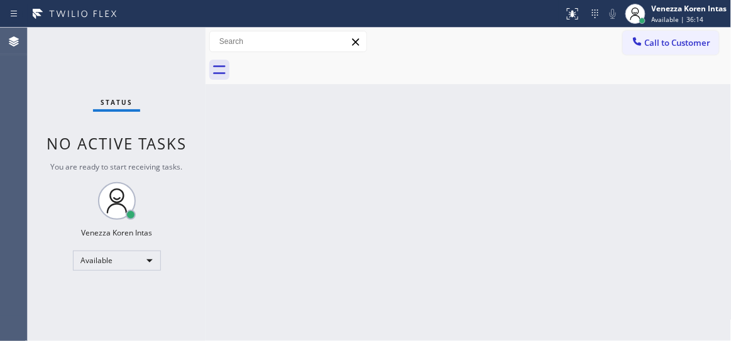
click at [169, 48] on div "Status No active tasks You are ready to start receiving tasks. Venezza Koren In…" at bounding box center [117, 185] width 178 height 314
click at [175, 37] on div "Status No active tasks You are ready to start receiving tasks. Venezza Koren In…" at bounding box center [117, 185] width 178 height 314
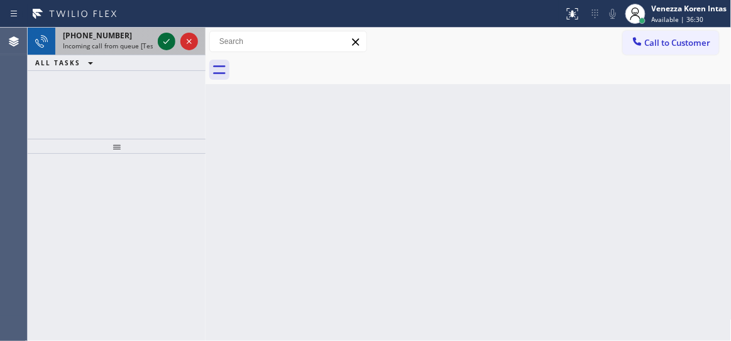
click at [170, 39] on icon at bounding box center [166, 41] width 15 height 15
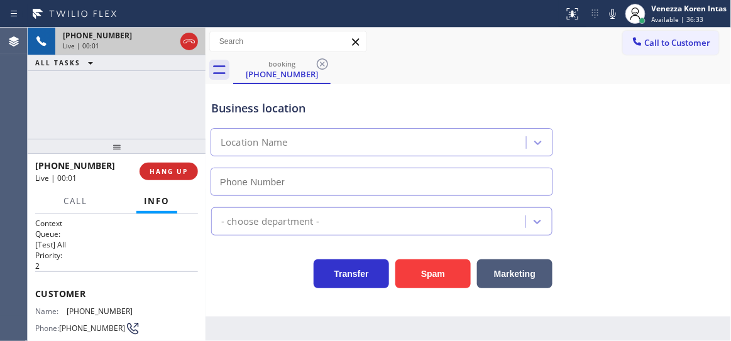
scroll to position [171, 0]
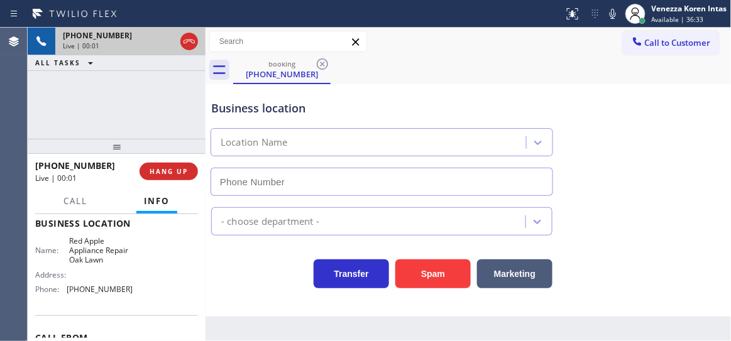
type input "(708) 367-3377"
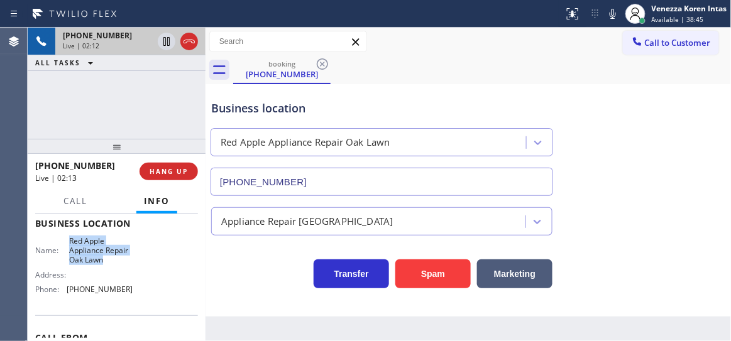
drag, startPoint x: 69, startPoint y: 241, endPoint x: 114, endPoint y: 258, distance: 47.8
click at [114, 258] on span "Red Apple Appliance Repair Oak Lawn" at bounding box center [100, 250] width 63 height 29
copy span "Red Apple Appliance Repair Oak Lawn"
click at [612, 18] on icon at bounding box center [613, 14] width 6 height 10
click at [609, 11] on icon at bounding box center [612, 13] width 15 height 15
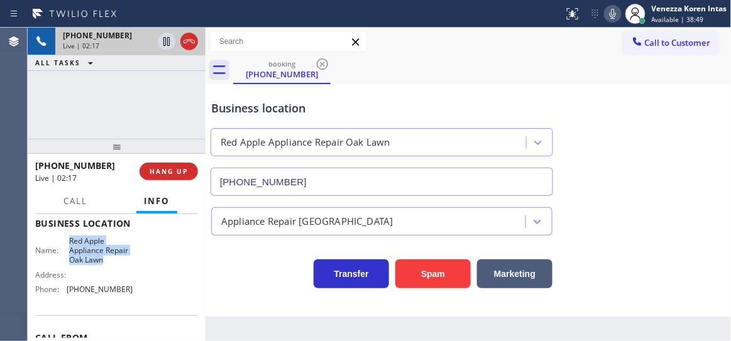
click at [609, 11] on icon at bounding box center [612, 13] width 15 height 15
click at [170, 43] on icon at bounding box center [166, 41] width 15 height 15
click at [613, 16] on icon at bounding box center [612, 13] width 15 height 15
click at [165, 43] on icon at bounding box center [166, 41] width 15 height 15
click at [127, 109] on div "+17082891511 Live | 02:29 ALL TASKS ALL TASKS ACTIVE TASKS TASKS IN WRAP UP" at bounding box center [117, 83] width 178 height 111
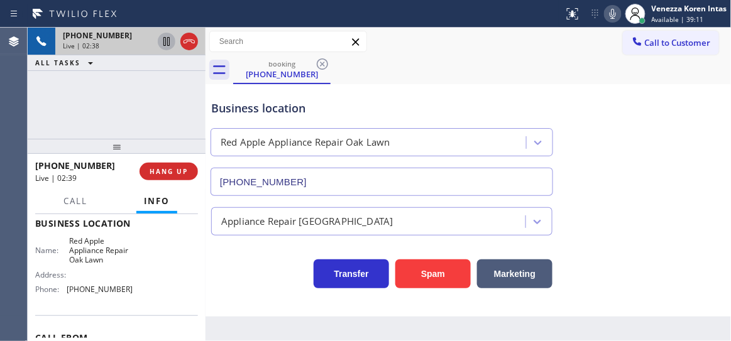
click at [609, 16] on icon at bounding box center [612, 13] width 15 height 15
click at [164, 38] on icon at bounding box center [166, 41] width 15 height 15
click at [165, 43] on icon at bounding box center [166, 41] width 15 height 15
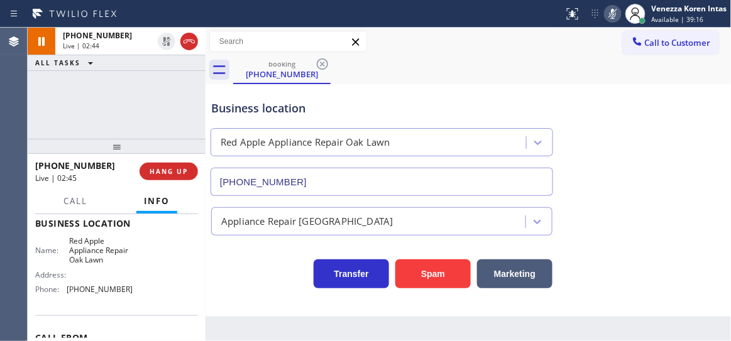
click at [609, 14] on icon at bounding box center [612, 13] width 15 height 15
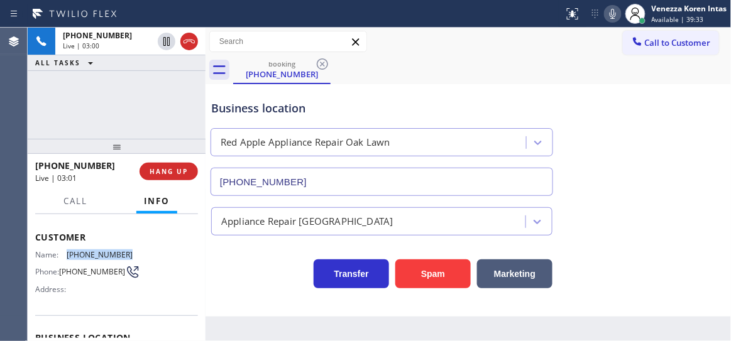
drag, startPoint x: 121, startPoint y: 253, endPoint x: 64, endPoint y: 252, distance: 57.2
click at [64, 252] on div "Name: (708) 289-1511" at bounding box center [83, 254] width 97 height 9
copy div "(708) 289-1511"
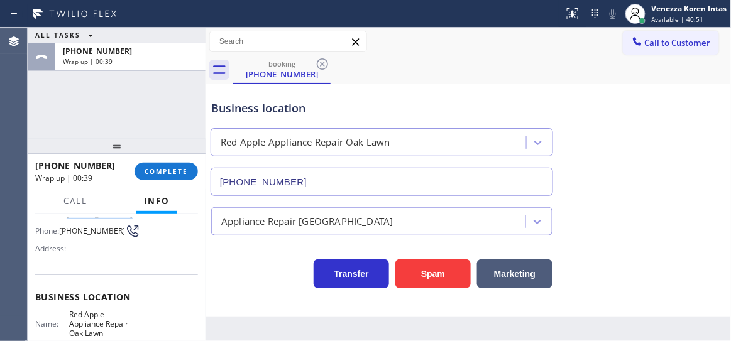
scroll to position [171, 0]
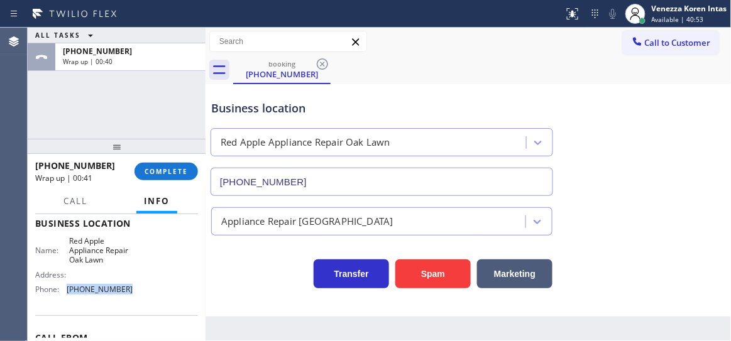
drag, startPoint x: 124, startPoint y: 288, endPoint x: 65, endPoint y: 293, distance: 58.7
click at [65, 293] on div "Phone: (708) 367-3377" at bounding box center [83, 289] width 97 height 9
copy div "(708) 367-3377"
click at [176, 174] on span "COMPLETE" at bounding box center [166, 171] width 43 height 9
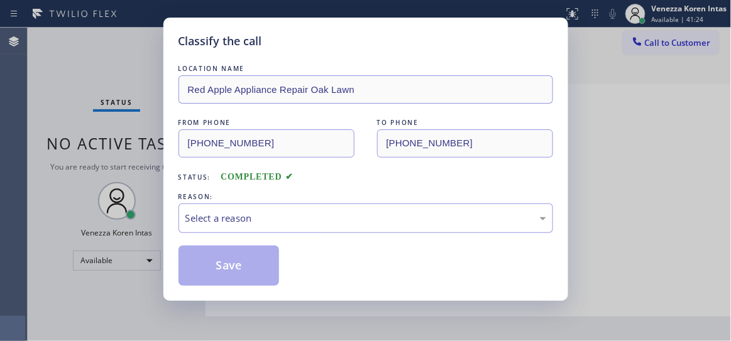
click at [292, 190] on div "REASON:" at bounding box center [366, 196] width 375 height 13
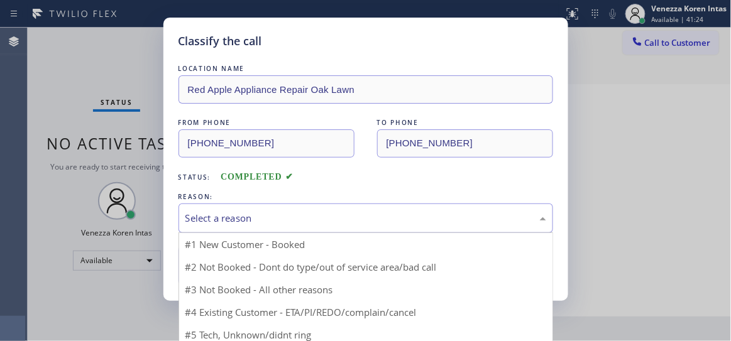
click at [284, 216] on div "Select a reason" at bounding box center [365, 218] width 361 height 14
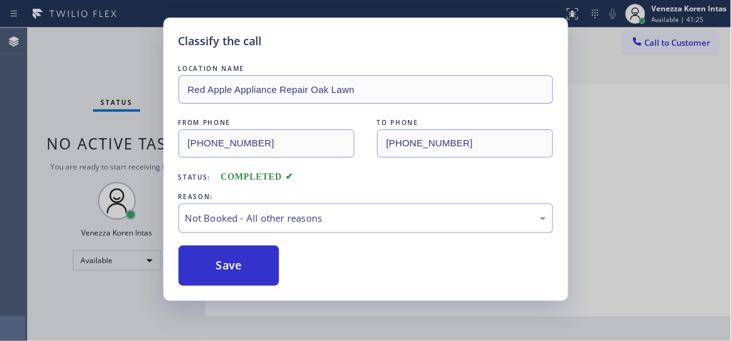
drag, startPoint x: 274, startPoint y: 273, endPoint x: 315, endPoint y: 65, distance: 212.7
click at [274, 273] on button "Save" at bounding box center [229, 266] width 101 height 40
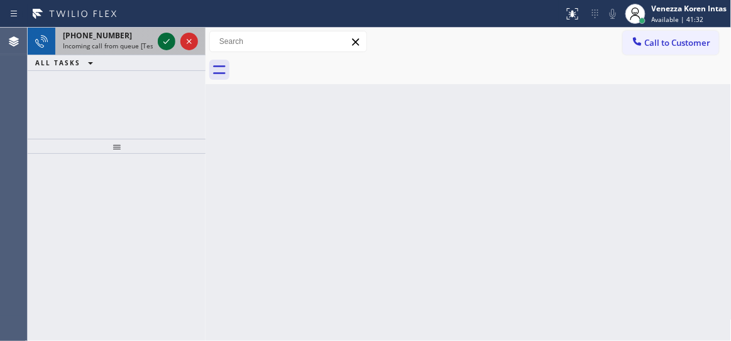
click at [167, 45] on icon at bounding box center [166, 41] width 15 height 15
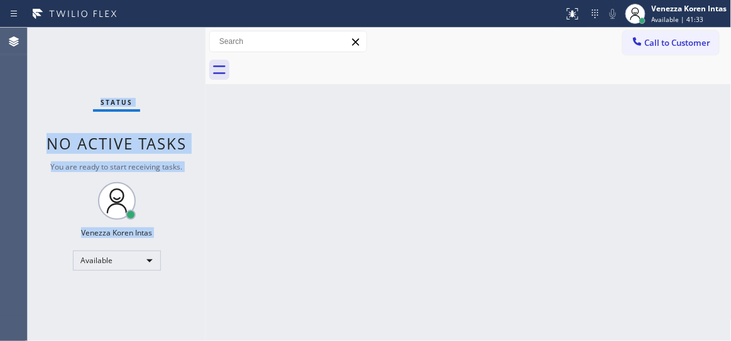
click at [167, 45] on div "Status No active tasks You are ready to start receiving tasks. Venezza Koren In…" at bounding box center [117, 185] width 178 height 314
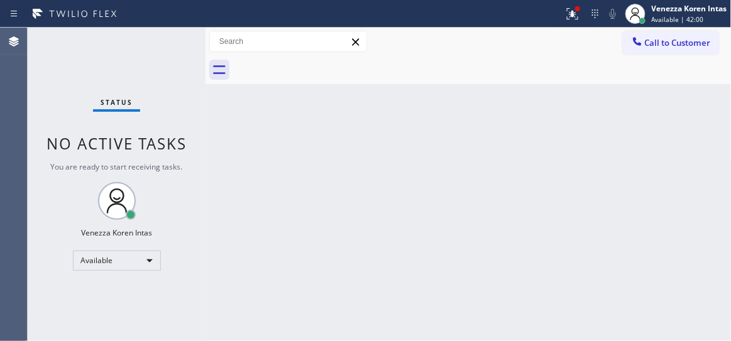
click at [343, 131] on div "Back to Dashboard Change Sender ID Customers Technicians Select a contact Outbo…" at bounding box center [469, 185] width 526 height 314
click at [135, 52] on div "Status No active tasks You are ready to start receiving tasks. Venezza Koren In…" at bounding box center [117, 185] width 178 height 314
drag, startPoint x: 575, startPoint y: 15, endPoint x: 565, endPoint y: 143, distance: 128.6
click at [575, 16] on icon at bounding box center [572, 13] width 15 height 15
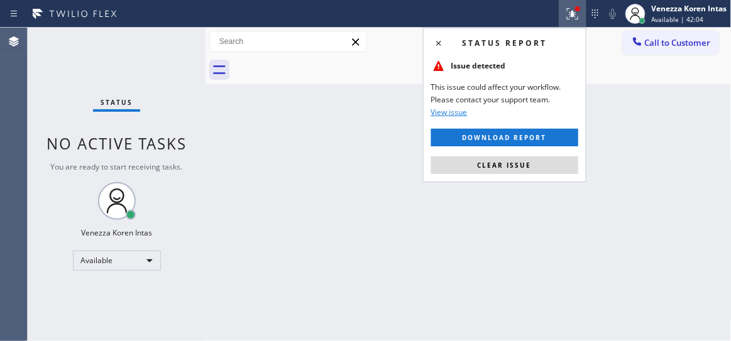
drag, startPoint x: 560, startPoint y: 168, endPoint x: 428, endPoint y: 131, distance: 137.1
click at [556, 163] on button "Clear issue" at bounding box center [504, 166] width 147 height 18
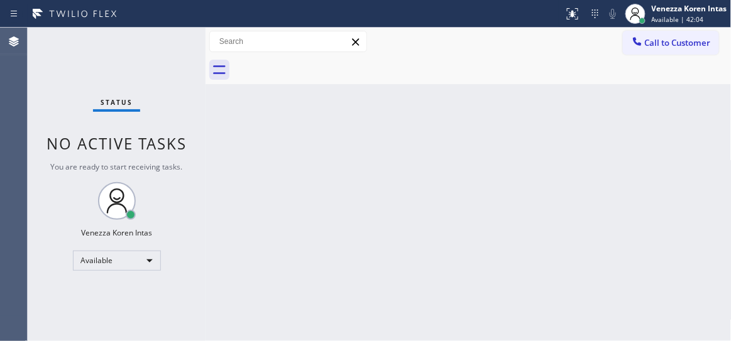
drag, startPoint x: 130, startPoint y: 30, endPoint x: 156, endPoint y: 48, distance: 32.1
click at [128, 30] on div "Status No active tasks You are ready to start receiving tasks. Venezza Koren In…" at bounding box center [117, 185] width 178 height 314
click at [156, 48] on div "Status No active tasks You are ready to start receiving tasks. Venezza Koren In…" at bounding box center [117, 185] width 178 height 314
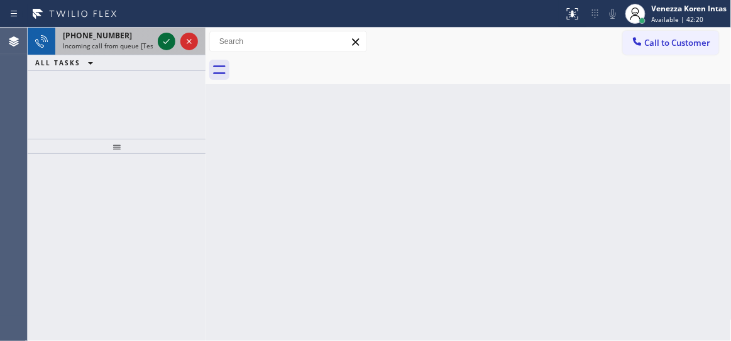
click at [161, 43] on icon at bounding box center [166, 41] width 15 height 15
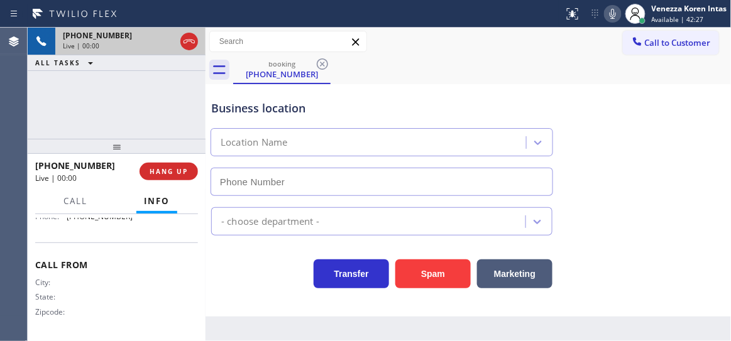
scroll to position [226, 0]
click at [175, 169] on span "HANG UP" at bounding box center [169, 171] width 38 height 9
type input "(202) 933-7030"
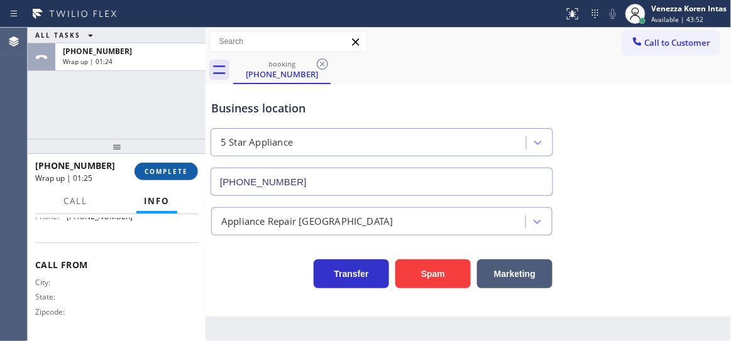
click at [175, 169] on span "COMPLETE" at bounding box center [166, 171] width 43 height 9
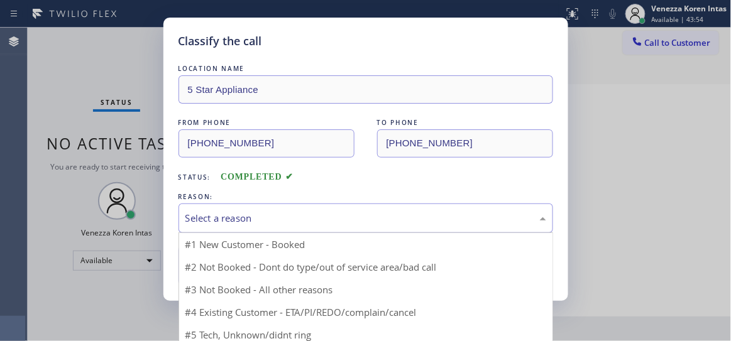
click at [287, 214] on div "Select a reason" at bounding box center [365, 218] width 361 height 14
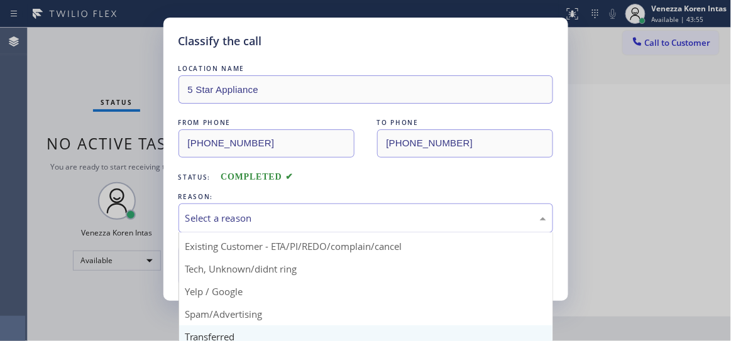
scroll to position [57, 0]
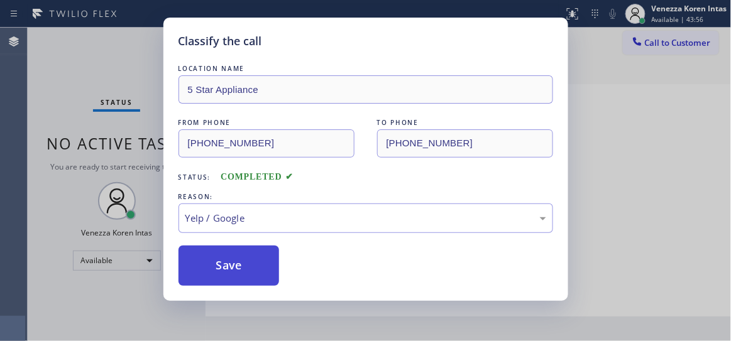
click at [253, 279] on button "Save" at bounding box center [229, 266] width 101 height 40
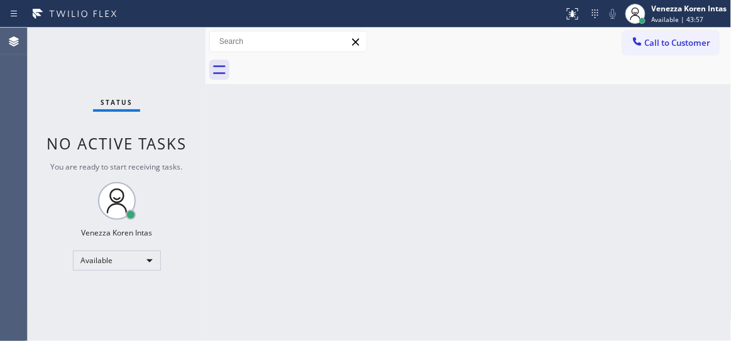
click at [164, 43] on div "Status No active tasks You are ready to start receiving tasks. Venezza Koren In…" at bounding box center [117, 185] width 178 height 314
click at [182, 43] on div "Status No active tasks You are ready to start receiving tasks. Venezza Koren In…" at bounding box center [117, 185] width 178 height 314
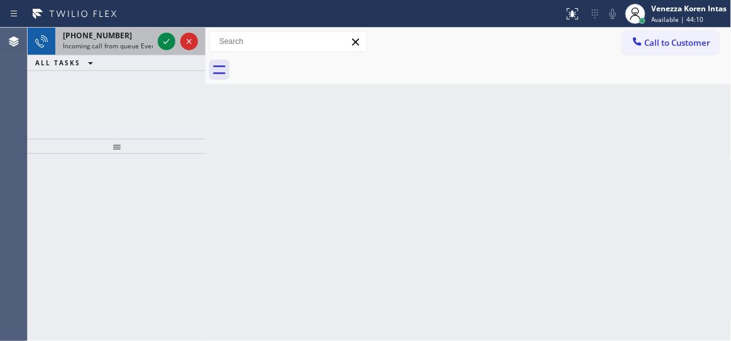
click at [157, 43] on div at bounding box center [177, 42] width 45 height 28
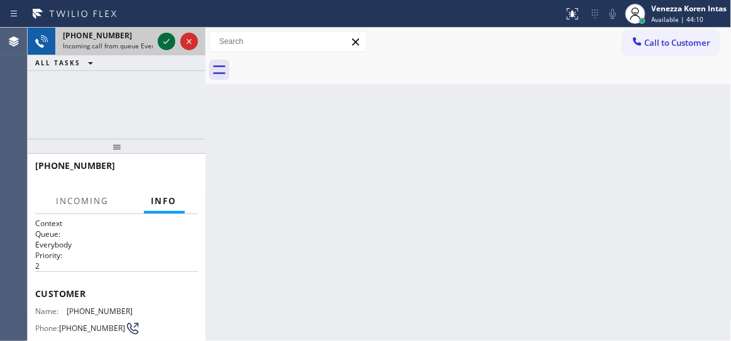
click at [158, 43] on div at bounding box center [167, 41] width 18 height 15
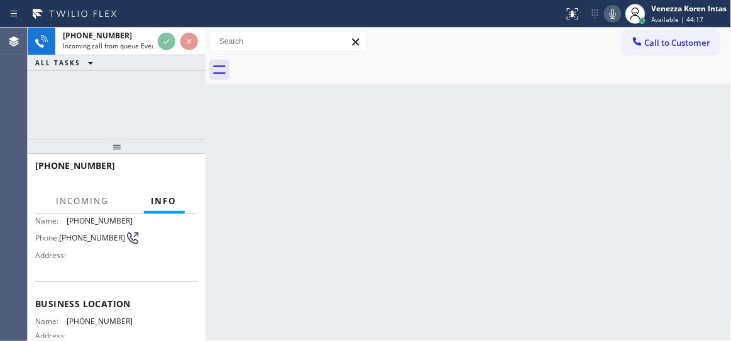
scroll to position [171, 0]
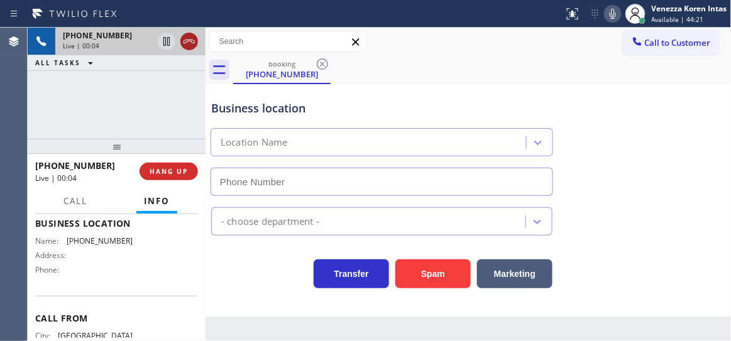
click at [187, 41] on icon at bounding box center [189, 42] width 11 height 4
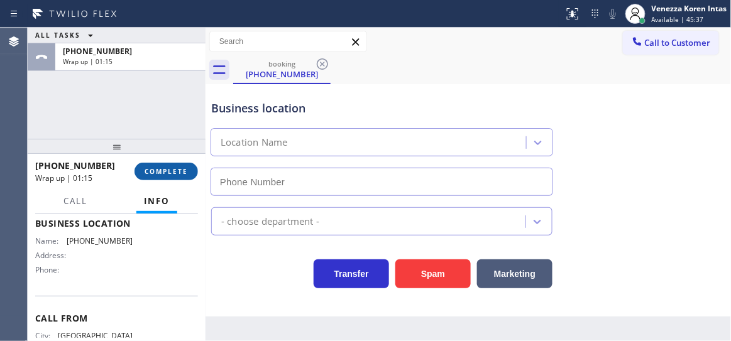
click at [160, 172] on span "COMPLETE" at bounding box center [166, 171] width 43 height 9
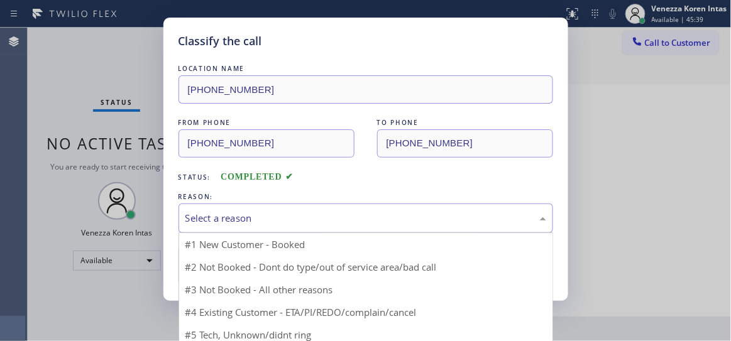
click at [227, 214] on div "Select a reason" at bounding box center [365, 218] width 361 height 14
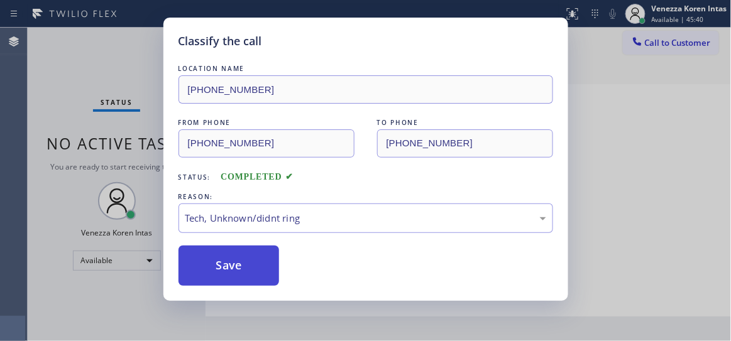
click at [227, 275] on button "Save" at bounding box center [229, 266] width 101 height 40
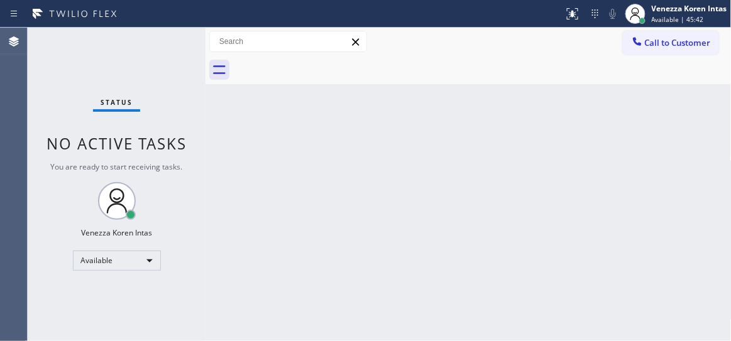
click at [158, 179] on div "Status No active tasks You are ready to start receiving tasks. Venezza Koren In…" at bounding box center [117, 185] width 178 height 314
click at [166, 38] on div "Status No active tasks You are ready to start receiving tasks. Venezza Koren In…" at bounding box center [117, 185] width 178 height 314
click at [163, 48] on div "Status No active tasks You are ready to start receiving tasks. Venezza Koren In…" at bounding box center [117, 185] width 178 height 314
click at [163, 50] on div "Status No active tasks You are ready to start receiving tasks. Venezza Koren In…" at bounding box center [117, 185] width 178 height 314
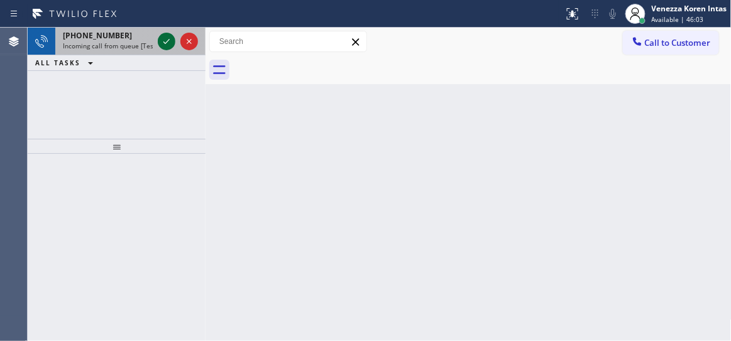
click at [164, 35] on icon at bounding box center [166, 41] width 15 height 15
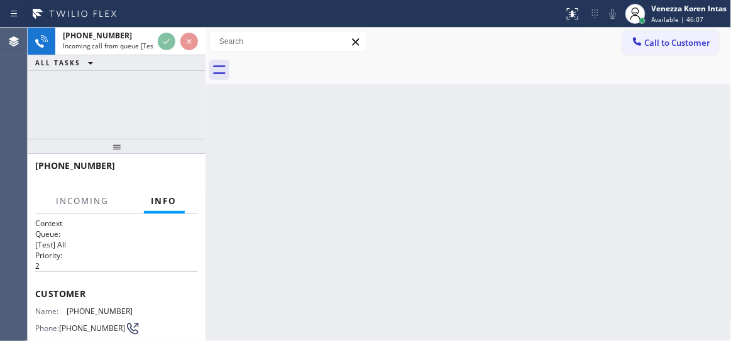
scroll to position [171, 0]
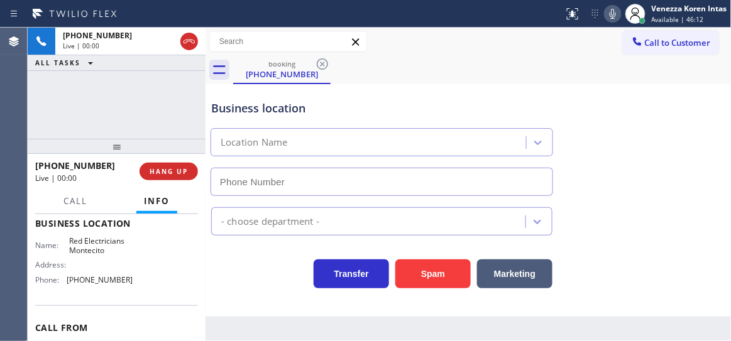
type input "(805) 222-7597"
click at [161, 184] on div "+18052040018 Live | 00:02 HANG UP" at bounding box center [116, 171] width 163 height 33
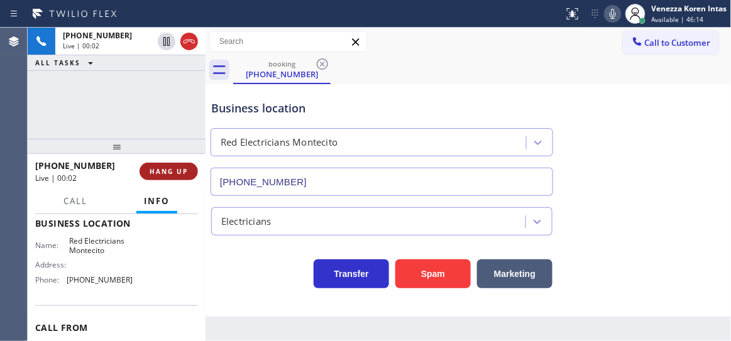
click at [172, 175] on span "HANG UP" at bounding box center [169, 171] width 38 height 9
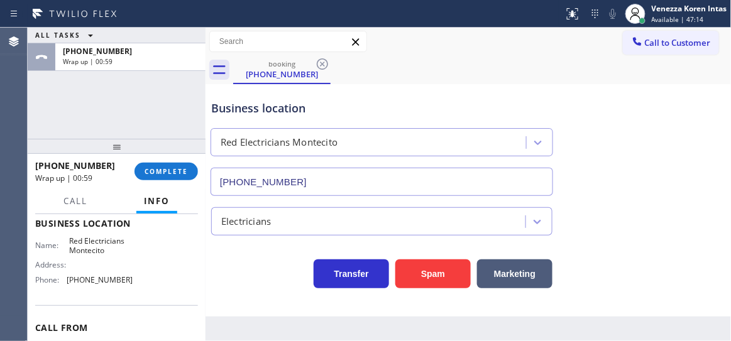
click at [130, 178] on div "+18052040018 Wrap up | 00:59" at bounding box center [84, 171] width 99 height 33
click at [163, 182] on div "+18052040018 Wrap up | 00:59 COMPLETE" at bounding box center [116, 171] width 163 height 33
drag, startPoint x: 169, startPoint y: 177, endPoint x: 189, endPoint y: 174, distance: 19.7
click at [170, 176] on button "COMPLETE" at bounding box center [166, 172] width 63 height 18
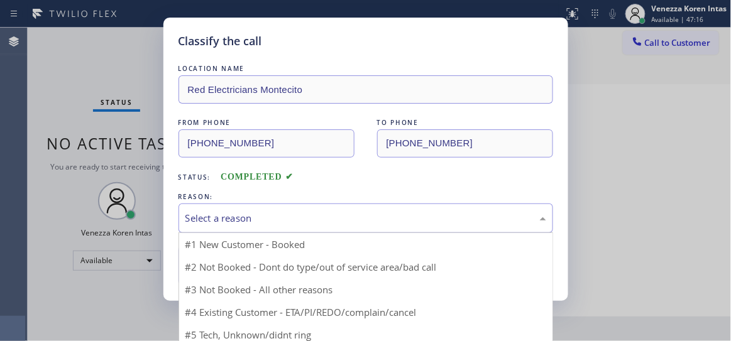
click at [278, 218] on div "Select a reason" at bounding box center [365, 218] width 361 height 14
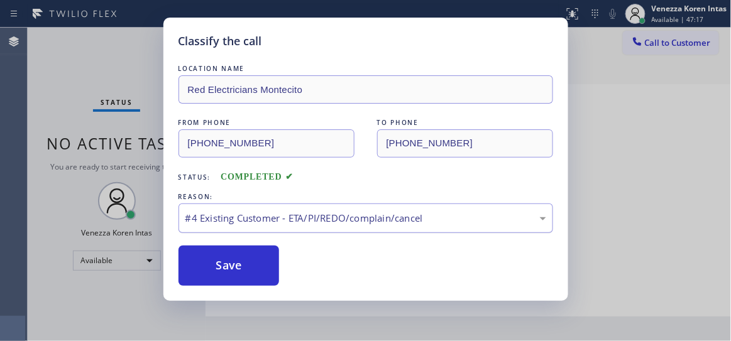
click at [276, 225] on div "#4 Existing Customer - ETA/PI/REDO/complain/cancel" at bounding box center [365, 218] width 361 height 14
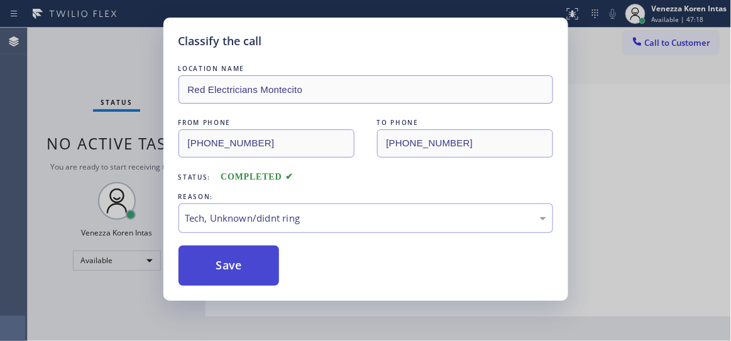
click at [249, 275] on button "Save" at bounding box center [229, 266] width 101 height 40
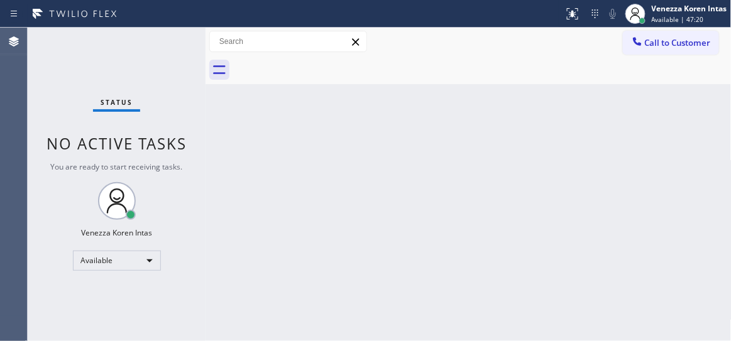
drag, startPoint x: 333, startPoint y: 148, endPoint x: 337, endPoint y: 143, distance: 6.8
click at [333, 148] on div "Back to Dashboard Change Sender ID Customers Technicians Select a contact Outbo…" at bounding box center [469, 185] width 526 height 314
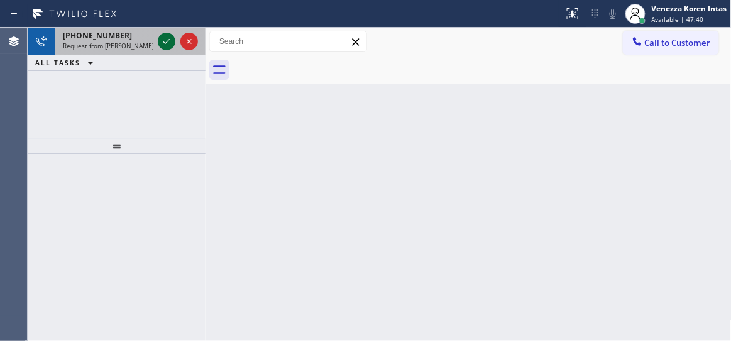
click at [164, 43] on icon at bounding box center [166, 41] width 6 height 5
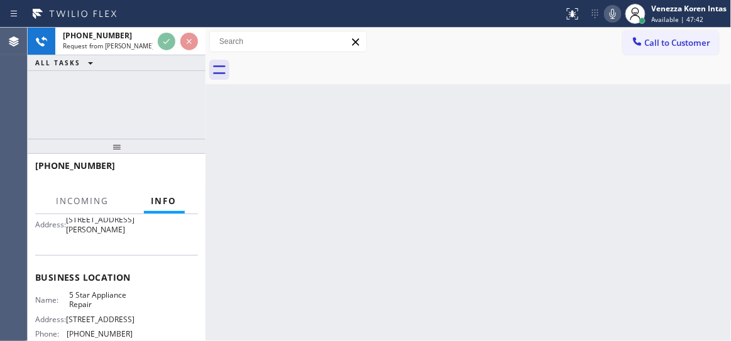
scroll to position [171, 0]
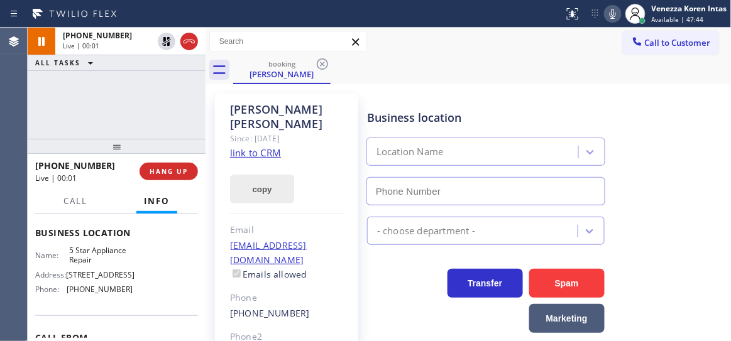
type input "(855) 731-4952"
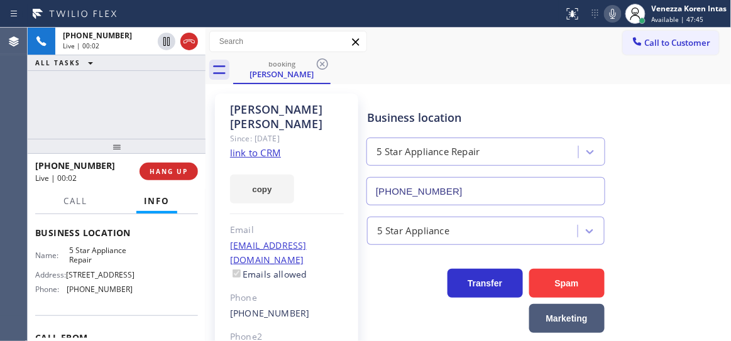
click at [268, 146] on link "link to CRM" at bounding box center [255, 152] width 51 height 13
click at [614, 10] on icon at bounding box center [613, 14] width 6 height 10
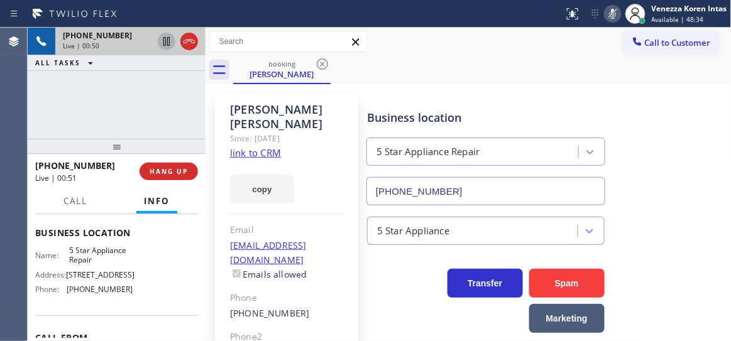
click at [169, 41] on icon at bounding box center [166, 41] width 6 height 9
drag, startPoint x: 174, startPoint y: 97, endPoint x: 175, endPoint y: 75, distance: 22.0
click at [174, 97] on div "+14052267219 Live | 03:33 ALL TASKS ALL TASKS ACTIVE TASKS TASKS IN WRAP UP" at bounding box center [117, 83] width 178 height 111
click at [165, 36] on icon at bounding box center [166, 41] width 15 height 15
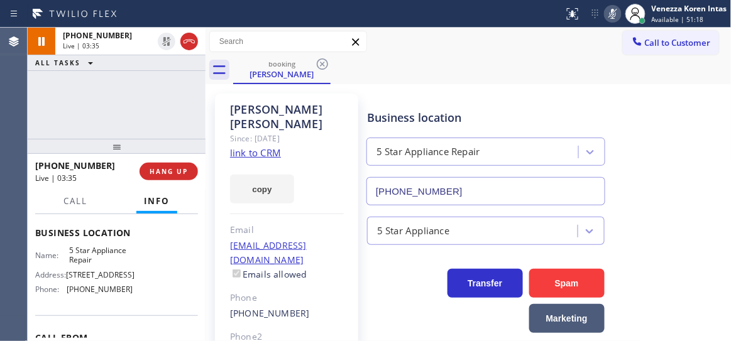
click at [611, 11] on icon at bounding box center [613, 14] width 6 height 10
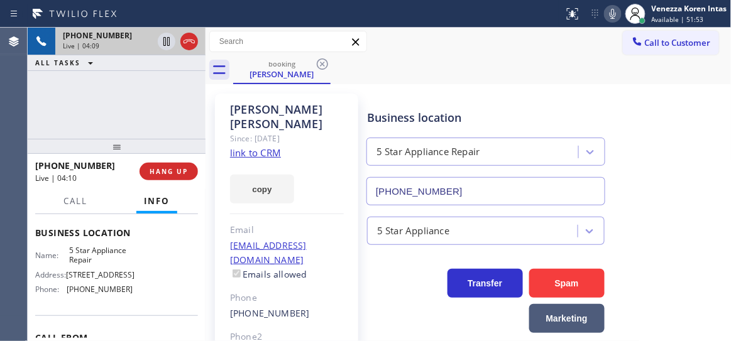
drag, startPoint x: 64, startPoint y: 102, endPoint x: 162, endPoint y: 54, distance: 109.1
click at [65, 102] on div "+14052267219 Live | 04:09 ALL TASKS ALL TASKS ACTIVE TASKS TASKS IN WRAP UP" at bounding box center [117, 83] width 178 height 111
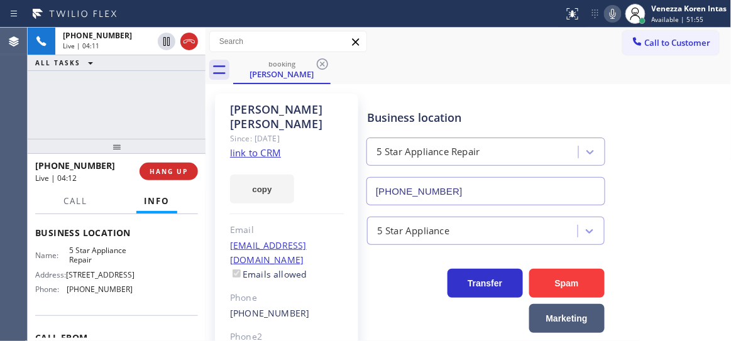
click at [618, 18] on icon at bounding box center [612, 13] width 15 height 15
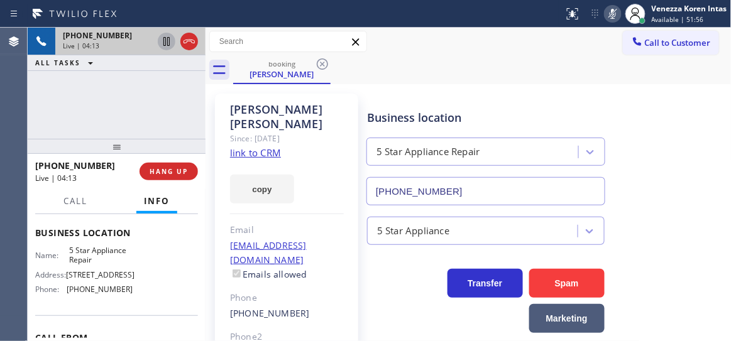
click at [169, 38] on icon at bounding box center [166, 41] width 6 height 9
drag, startPoint x: 166, startPoint y: 42, endPoint x: 315, endPoint y: 45, distance: 149.0
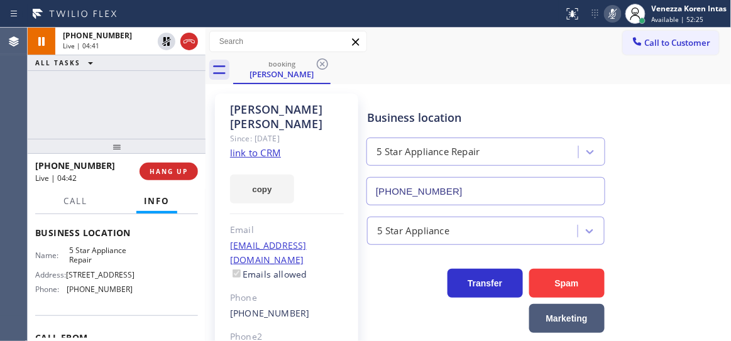
click at [166, 42] on icon at bounding box center [166, 41] width 15 height 15
click at [609, 18] on icon at bounding box center [612, 13] width 15 height 15
click at [69, 199] on span "Call" at bounding box center [75, 201] width 24 height 11
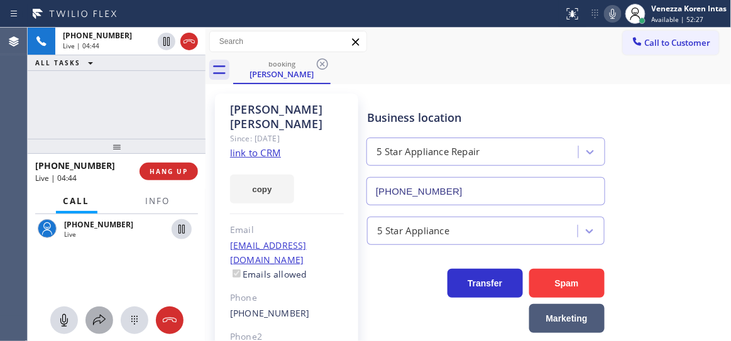
click at [93, 325] on icon at bounding box center [99, 320] width 13 height 11
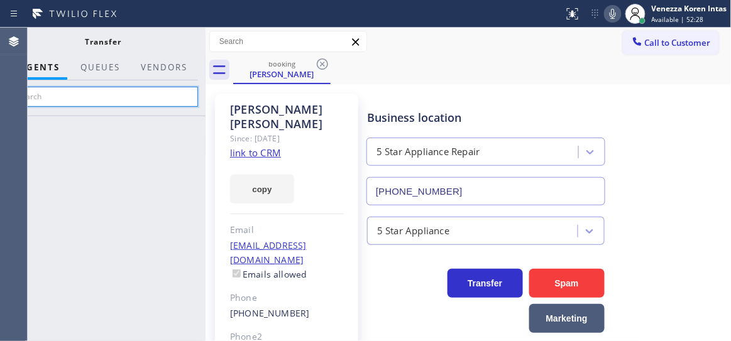
click at [135, 99] on input "text" at bounding box center [103, 97] width 189 height 20
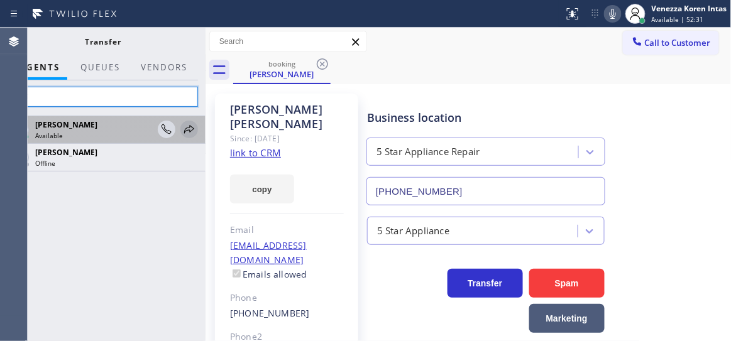
type input "tati"
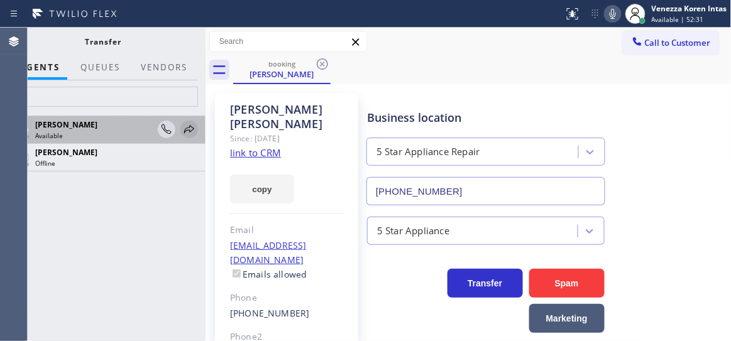
click at [190, 127] on icon at bounding box center [189, 129] width 15 height 15
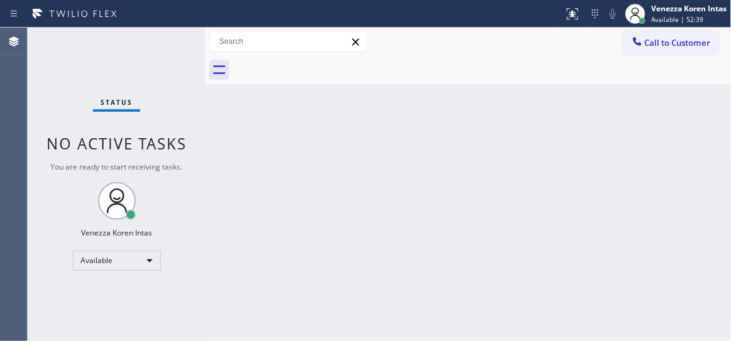
drag, startPoint x: 231, startPoint y: 130, endPoint x: 432, endPoint y: 82, distance: 206.8
click at [231, 130] on div "Back to Dashboard Change Sender ID Customers Technicians Select a contact Outbo…" at bounding box center [469, 185] width 526 height 314
click at [698, 14] on div "Venezza Koren Intas Available | 52:40" at bounding box center [690, 14] width 82 height 22
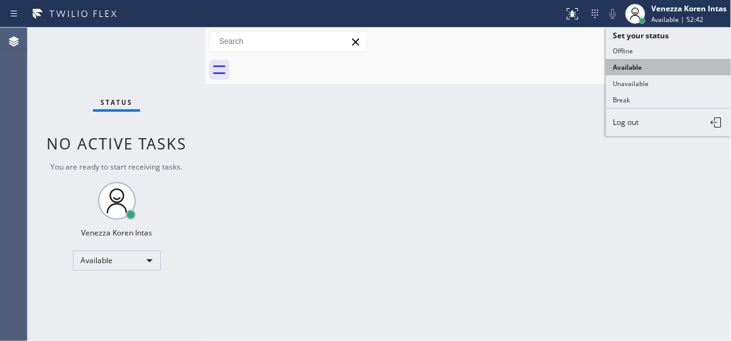
click at [662, 73] on button "Available" at bounding box center [669, 67] width 126 height 16
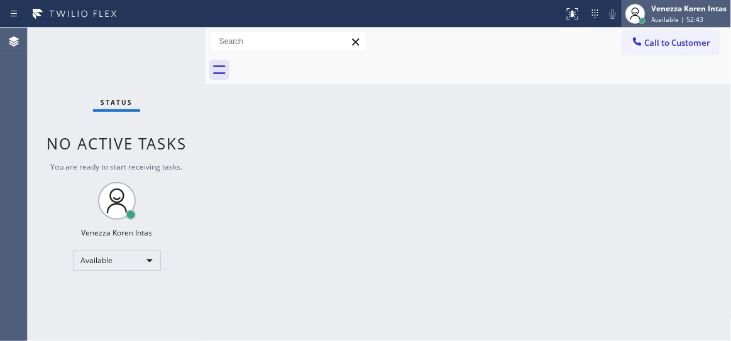
click at [660, 19] on span "Available | 52:43" at bounding box center [678, 19] width 52 height 9
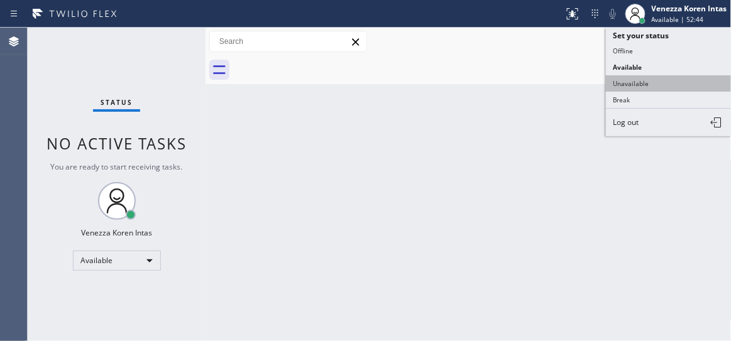
click at [654, 84] on button "Unavailable" at bounding box center [669, 83] width 126 height 16
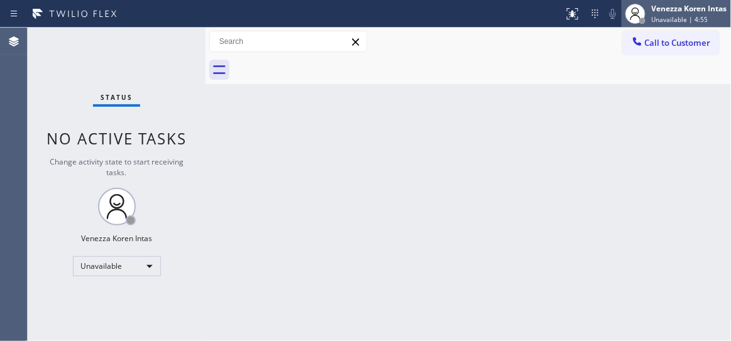
click at [652, 15] on span "Unavailable | 4:55" at bounding box center [680, 19] width 57 height 9
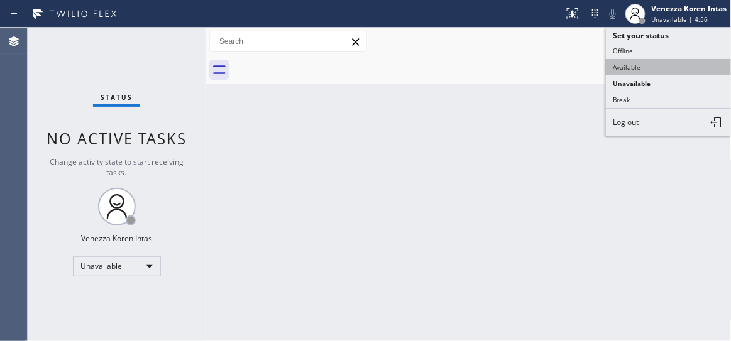
click at [628, 68] on button "Available" at bounding box center [669, 67] width 126 height 16
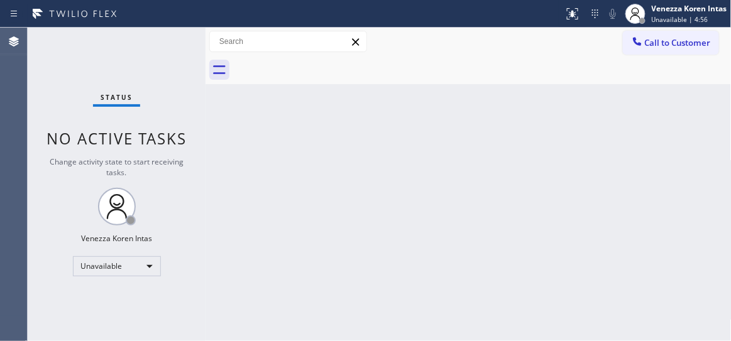
drag, startPoint x: 600, startPoint y: 138, endPoint x: 544, endPoint y: 138, distance: 55.3
click at [598, 140] on div "Back to Dashboard Change Sender ID Customers Technicians Select a contact Outbo…" at bounding box center [469, 185] width 526 height 314
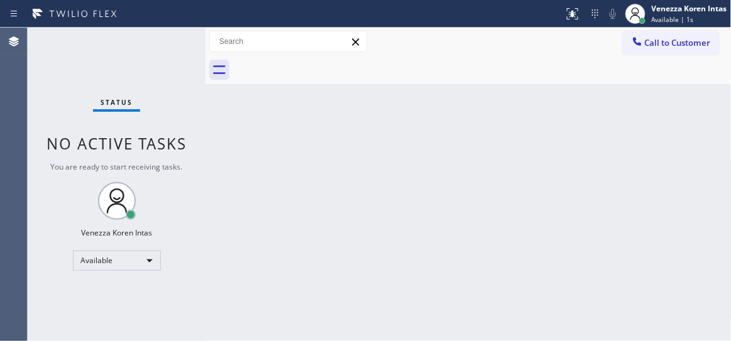
drag, startPoint x: 252, startPoint y: 87, endPoint x: 331, endPoint y: 67, distance: 81.1
click at [252, 87] on div "Back to Dashboard Change Sender ID Customers Technicians Select a contact Outbo…" at bounding box center [469, 185] width 526 height 314
click at [167, 40] on div "Status No active tasks You are ready to start receiving tasks. Venezza Koren In…" at bounding box center [117, 185] width 178 height 314
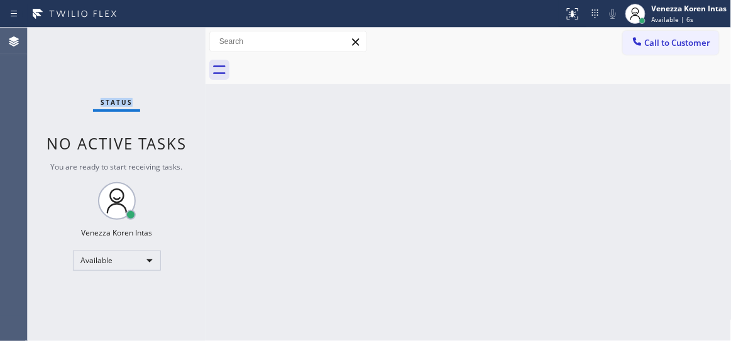
drag, startPoint x: 175, startPoint y: 54, endPoint x: 353, endPoint y: 293, distance: 297.5
click at [176, 53] on div "Status No active tasks You are ready to start receiving tasks. Venezza Koren In…" at bounding box center [117, 185] width 178 height 314
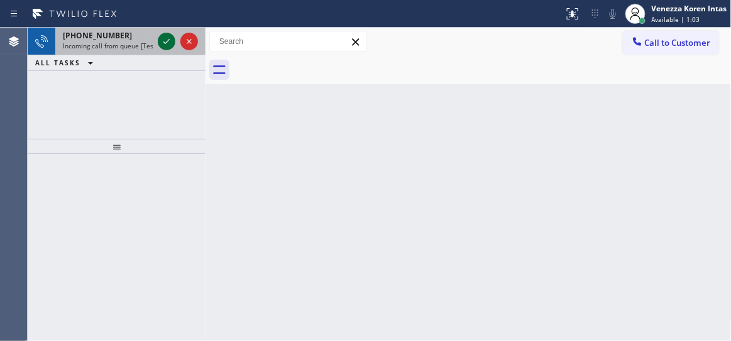
click at [165, 41] on icon at bounding box center [166, 41] width 15 height 15
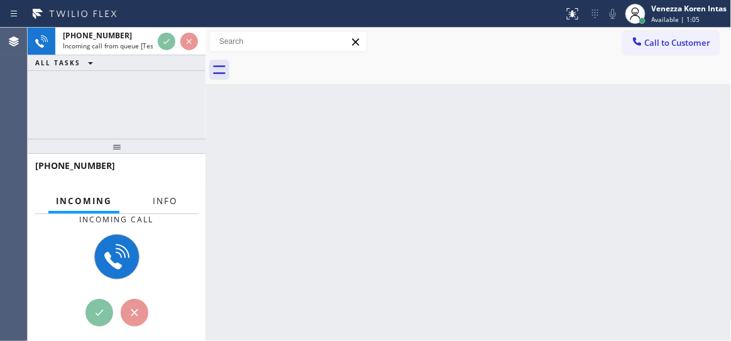
click at [158, 197] on span "Info" at bounding box center [165, 201] width 25 height 11
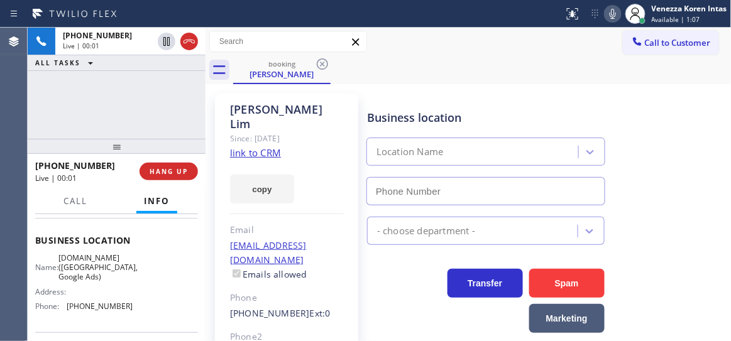
scroll to position [171, 0]
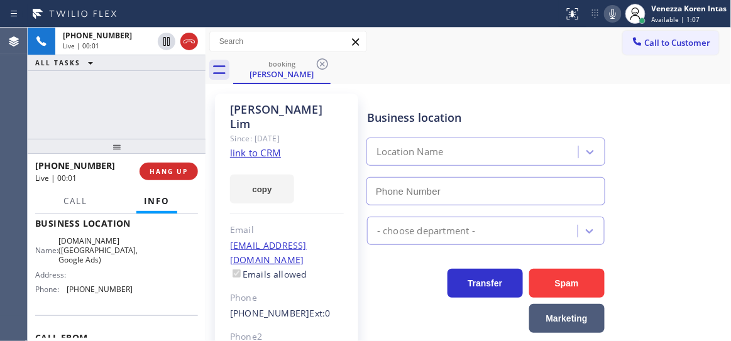
type input "(213) 415-2749"
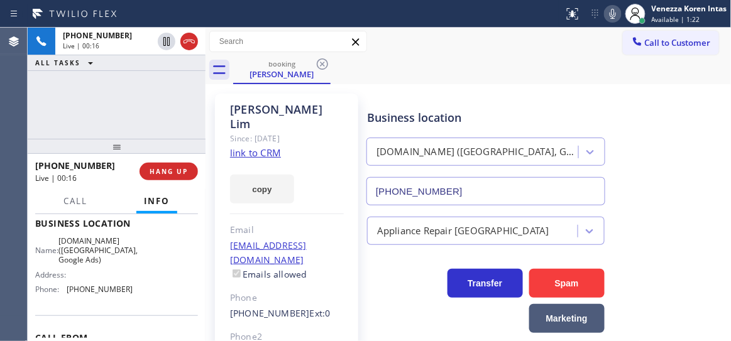
drag, startPoint x: 121, startPoint y: 89, endPoint x: 171, endPoint y: 98, distance: 51.1
click at [121, 88] on div "+12138207775 Live | 00:16 ALL TASKS ALL TASKS ACTIVE TASKS TASKS IN WRAP UP" at bounding box center [117, 83] width 178 height 111
click at [245, 146] on link "link to CRM" at bounding box center [255, 152] width 51 height 13
click at [620, 12] on div at bounding box center [613, 13] width 18 height 15
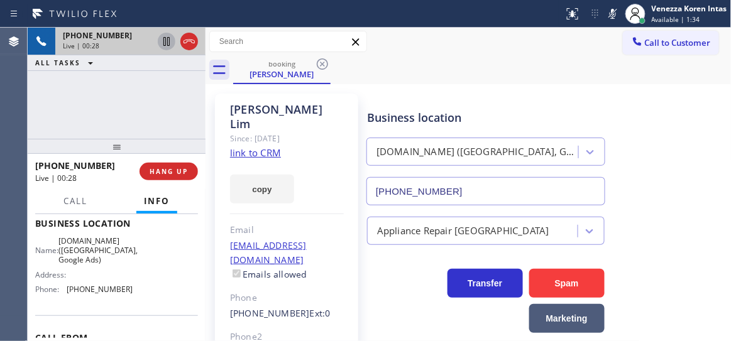
click at [164, 40] on icon at bounding box center [166, 41] width 15 height 15
click at [111, 109] on div "+12138207775 Live | 01:10 ALL TASKS ALL TASKS ACTIVE TASKS TASKS IN WRAP UP" at bounding box center [117, 83] width 178 height 111
click at [615, 14] on icon at bounding box center [612, 13] width 15 height 15
click at [167, 40] on icon at bounding box center [166, 41] width 9 height 9
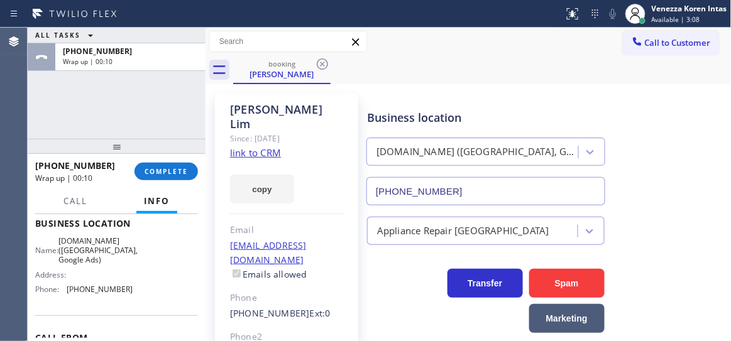
click at [162, 92] on div "ALL TASKS ALL TASKS ACTIVE TASKS TASKS IN WRAP UP +12138207775 Wrap up | 00:10" at bounding box center [117, 83] width 178 height 111
click at [179, 169] on span "COMPLETE" at bounding box center [166, 171] width 43 height 9
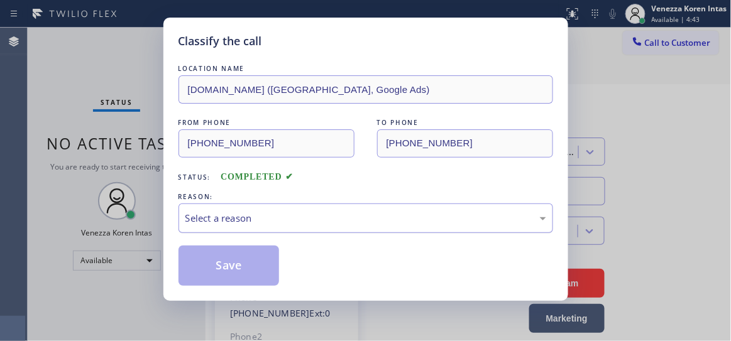
click at [290, 229] on div "Select a reason" at bounding box center [366, 219] width 375 height 30
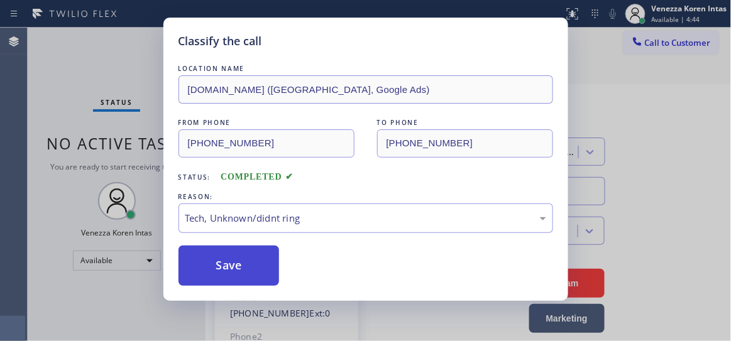
click at [259, 269] on button "Save" at bounding box center [229, 266] width 101 height 40
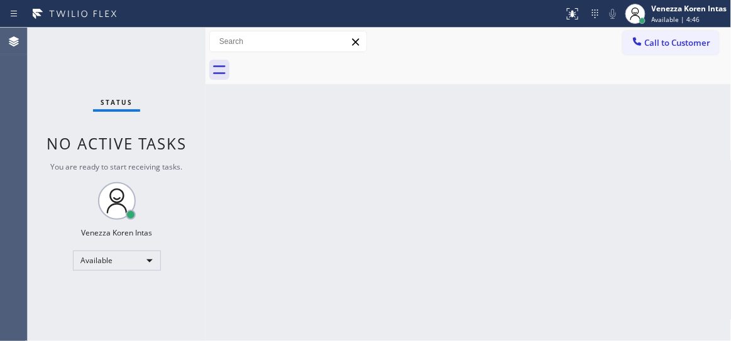
click at [172, 44] on div "Status No active tasks You are ready to start receiving tasks. Venezza Koren In…" at bounding box center [117, 185] width 178 height 314
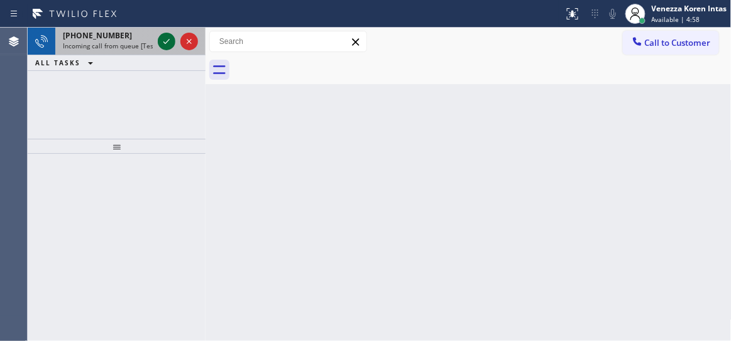
click at [165, 41] on icon at bounding box center [166, 41] width 15 height 15
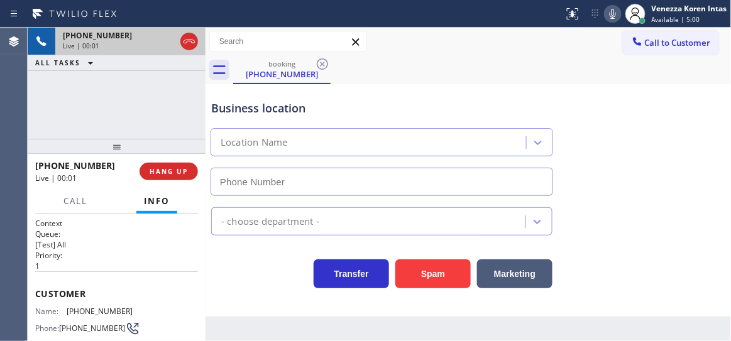
type input "(562) 276-2419"
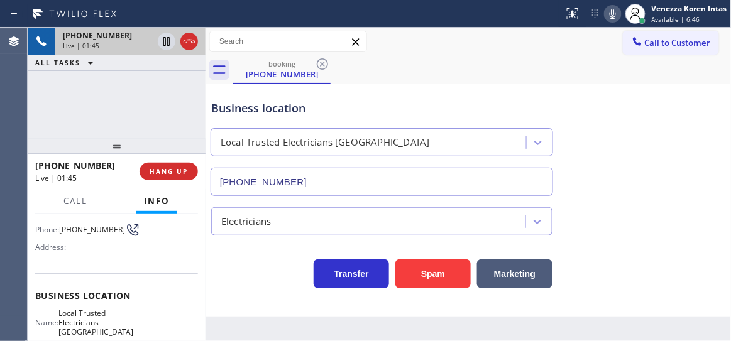
scroll to position [171, 0]
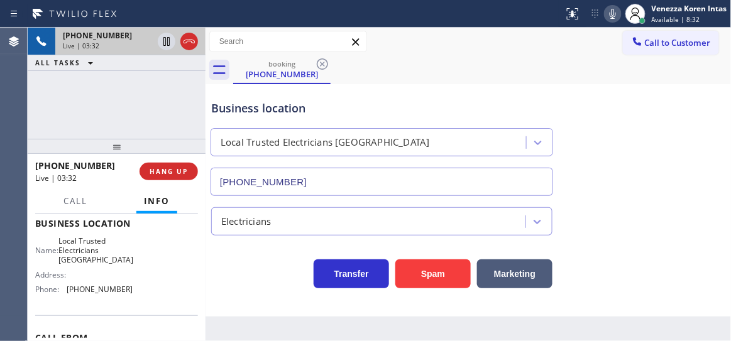
click at [571, 141] on div "Business location Local Trusted Electricians Long Beach (562) 276-2419" at bounding box center [469, 139] width 520 height 114
click at [598, 106] on div "Business location Local Trusted Electricians Long Beach (562) 276-2419" at bounding box center [469, 139] width 520 height 114
click at [635, 159] on div "Business location Local Trusted Electricians Long Beach (562) 276-2419" at bounding box center [469, 139] width 520 height 114
drag, startPoint x: 65, startPoint y: 241, endPoint x: 101, endPoint y: 257, distance: 38.6
click at [101, 257] on div "Name: Local Trusted Electricians Long Beach" at bounding box center [83, 250] width 97 height 29
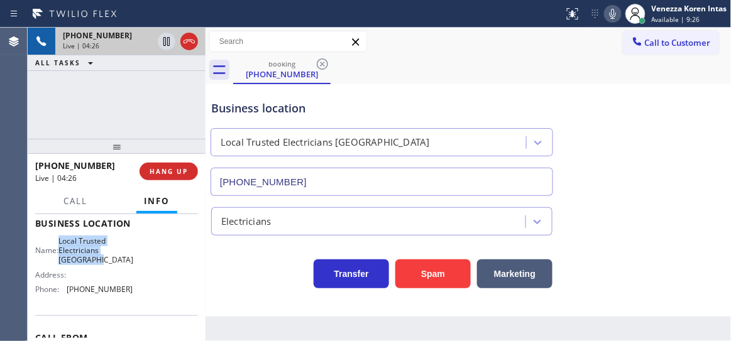
copy span "Local Trusted Electricians Long Beach"
click at [610, 14] on icon at bounding box center [612, 13] width 15 height 15
click at [164, 39] on icon at bounding box center [166, 41] width 15 height 15
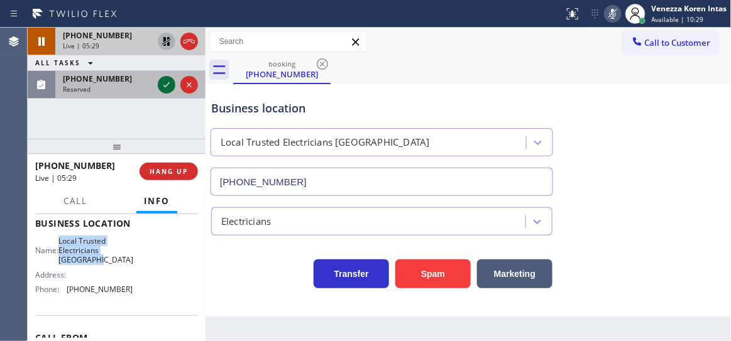
click at [165, 85] on icon at bounding box center [166, 84] width 15 height 15
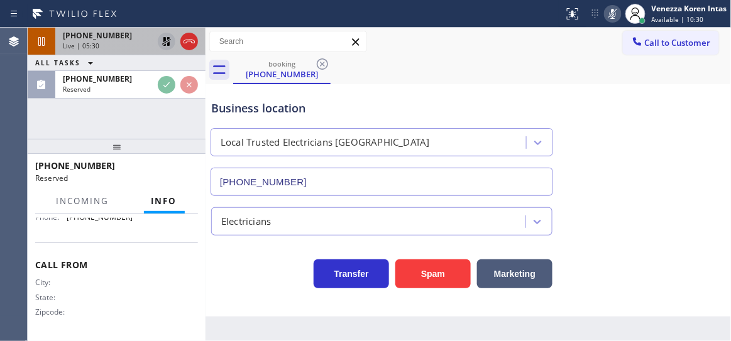
scroll to position [295, 0]
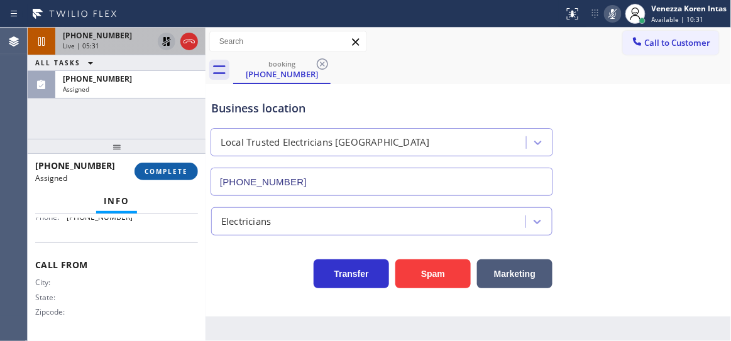
click at [175, 170] on span "COMPLETE" at bounding box center [166, 171] width 43 height 9
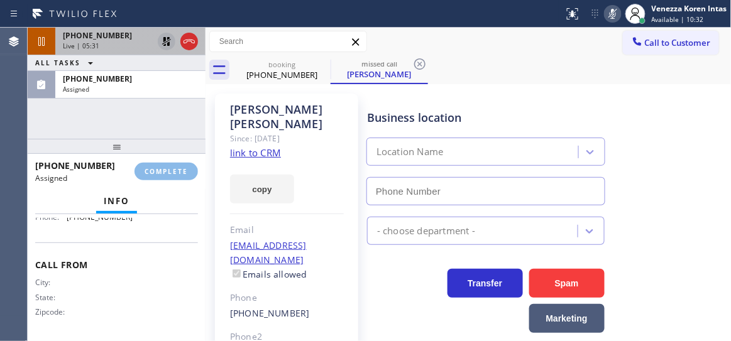
type input "(213) 516-9475"
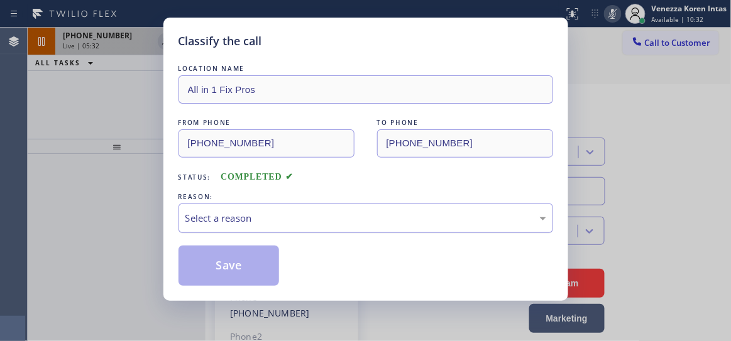
click at [304, 223] on div "Select a reason" at bounding box center [365, 218] width 361 height 14
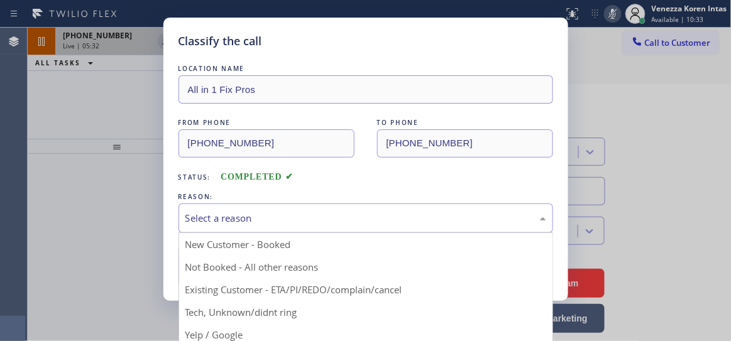
drag, startPoint x: 292, startPoint y: 311, endPoint x: 241, endPoint y: 284, distance: 57.7
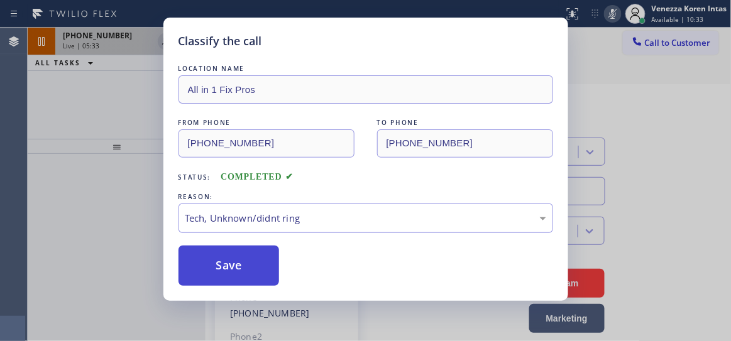
click at [241, 284] on button "Save" at bounding box center [229, 266] width 101 height 40
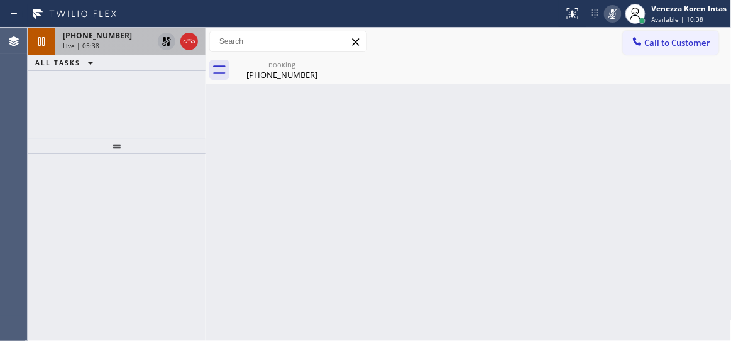
click at [444, 104] on div "Back to Dashboard Change Sender ID Customers Technicians Select a contact Outbo…" at bounding box center [469, 185] width 526 height 314
drag, startPoint x: 463, startPoint y: 91, endPoint x: 451, endPoint y: 95, distance: 12.7
click at [461, 91] on div "Back to Dashboard Change Sender ID Customers Technicians Select a contact Outbo…" at bounding box center [469, 185] width 526 height 314
click at [266, 72] on div "(917) 271-7486" at bounding box center [281, 74] width 95 height 11
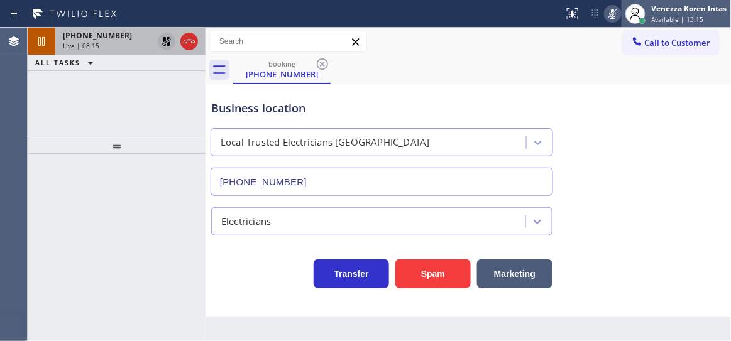
click at [628, 14] on icon at bounding box center [635, 13] width 15 height 15
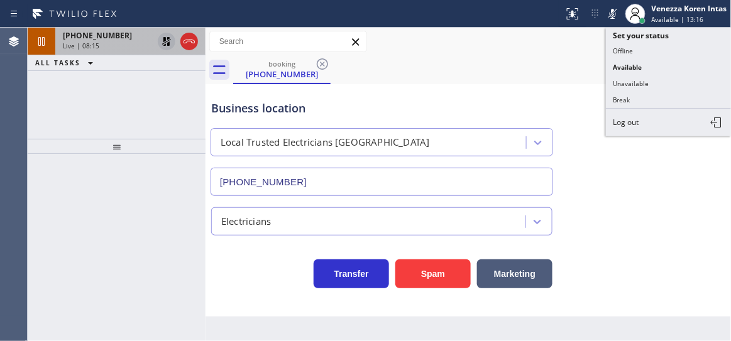
drag, startPoint x: 617, startPoint y: 14, endPoint x: 609, endPoint y: 27, distance: 14.7
click at [615, 14] on icon at bounding box center [612, 13] width 15 height 15
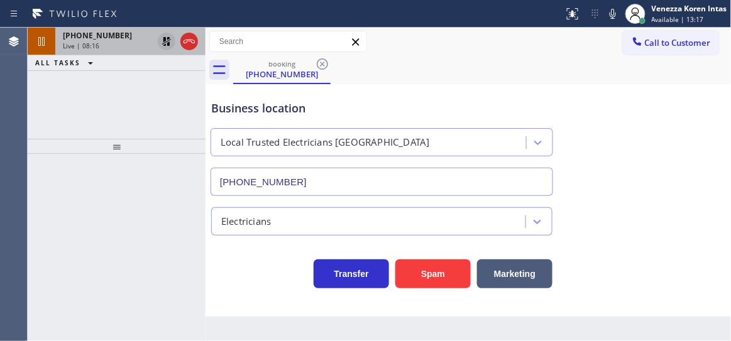
click at [166, 43] on icon at bounding box center [166, 41] width 15 height 15
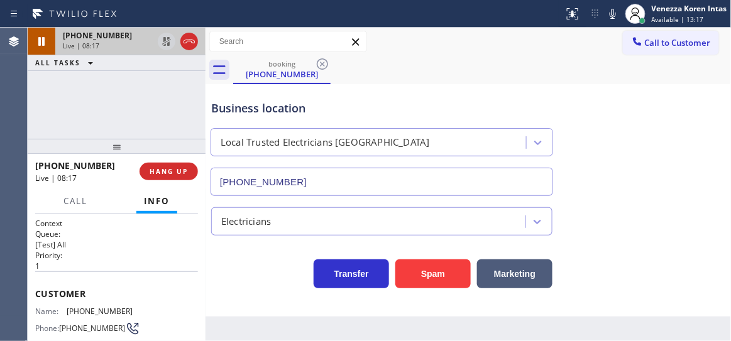
click at [97, 47] on span "Live | 08:17" at bounding box center [81, 45] width 36 height 9
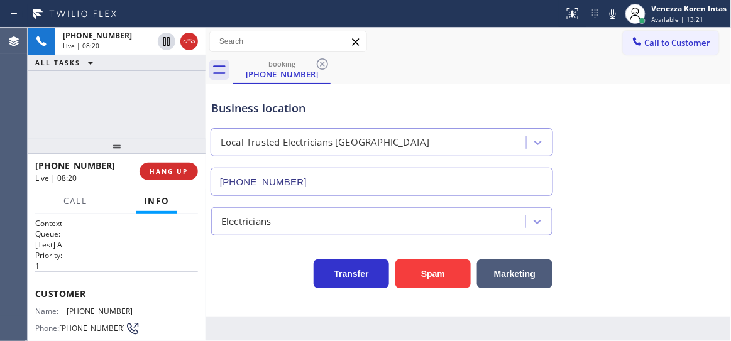
click at [395, 48] on div "Call to Customer Outbound call Location Search location Your caller id phone nu…" at bounding box center [469, 42] width 526 height 22
click at [189, 91] on div "+19172717486 Live | 08:25 ALL TASKS ALL TASKS ACTIVE TASKS TASKS IN WRAP UP" at bounding box center [117, 83] width 178 height 111
click at [619, 179] on div "Business location Local Trusted Electricians Long Beach (562) 276-2419" at bounding box center [469, 139] width 520 height 114
click at [277, 301] on div "Business location Local Trusted Electricians Long Beach (562) 276-2419 Electric…" at bounding box center [469, 200] width 526 height 233
click at [618, 9] on icon at bounding box center [612, 13] width 15 height 15
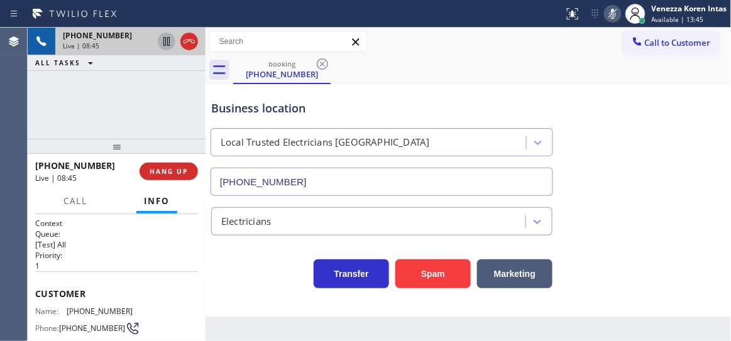
click at [165, 41] on icon at bounding box center [166, 41] width 6 height 9
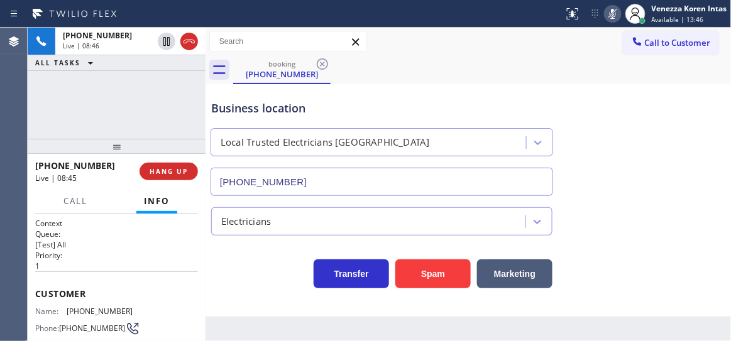
click at [460, 89] on div "Business location Local Trusted Electricians Long Beach (562) 276-2419" at bounding box center [382, 141] width 346 height 109
click at [191, 112] on div "+19172717486 Live | 09:53 ALL TASKS ALL TASKS ACTIVE TASKS TASKS IN WRAP UP" at bounding box center [117, 83] width 178 height 111
click at [610, 12] on icon at bounding box center [612, 13] width 15 height 15
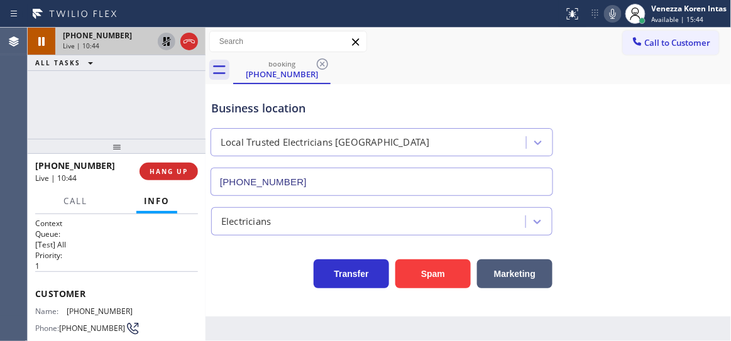
click at [162, 41] on icon at bounding box center [166, 41] width 15 height 15
click at [178, 81] on div "+19172717486 Live | 13:36 ALL TASKS ALL TASKS ACTIVE TASKS TASKS IN WRAP UP" at bounding box center [117, 83] width 178 height 111
click at [609, 12] on icon at bounding box center [612, 13] width 15 height 15
click at [187, 85] on div "+19172717486 Live | 14:39 ALL TASKS ALL TASKS ACTIVE TASKS TASKS IN WRAP UP" at bounding box center [117, 83] width 178 height 111
click at [456, 52] on div "Call to Customer Outbound call Location Search location Your caller id phone nu…" at bounding box center [469, 42] width 526 height 22
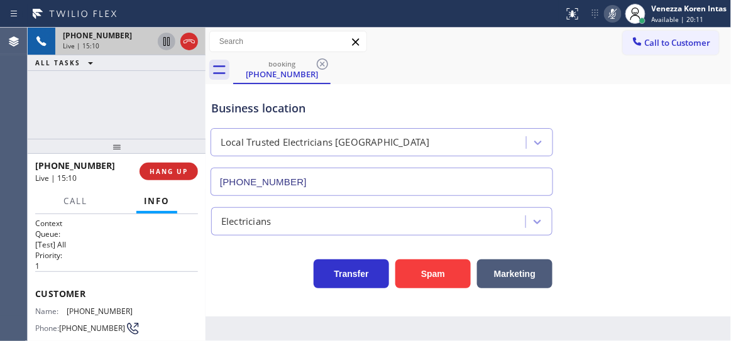
click at [605, 11] on icon at bounding box center [612, 13] width 15 height 15
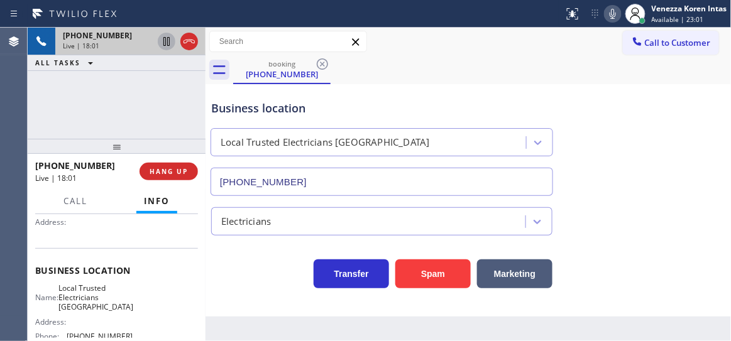
scroll to position [171, 0]
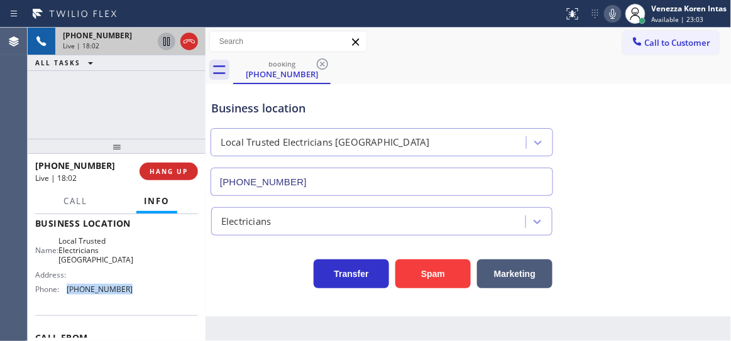
drag, startPoint x: 127, startPoint y: 296, endPoint x: 65, endPoint y: 289, distance: 62.6
click at [65, 289] on div "Name: Local Trusted Electricians Long Beach Address: Phone: (562) 276-2419" at bounding box center [83, 267] width 97 height 63
copy div "(562) 276-2419"
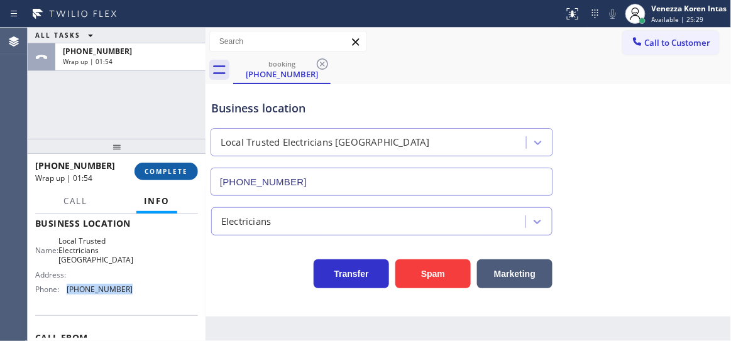
click at [184, 170] on span "COMPLETE" at bounding box center [166, 171] width 43 height 9
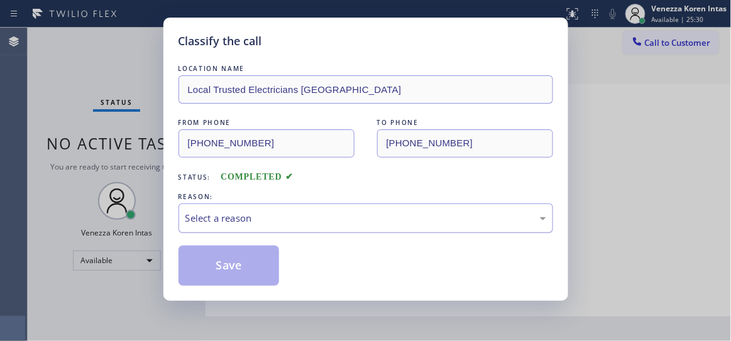
click at [277, 210] on div "Select a reason" at bounding box center [366, 219] width 375 height 30
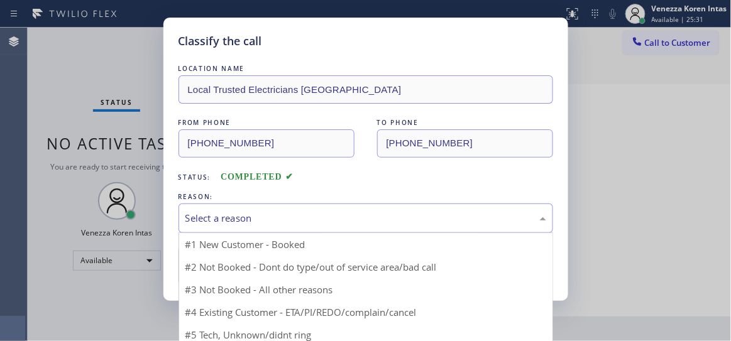
drag, startPoint x: 272, startPoint y: 241, endPoint x: 260, endPoint y: 250, distance: 15.0
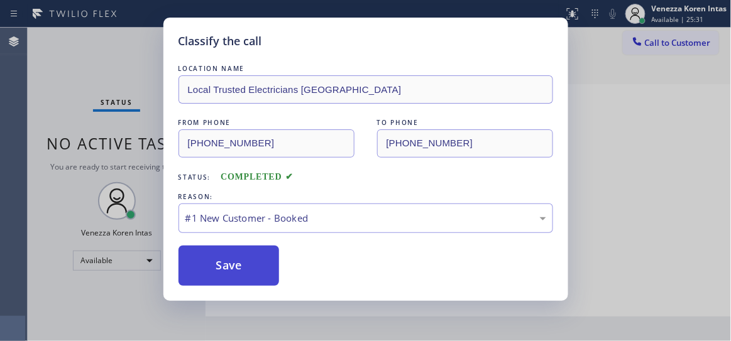
click at [260, 250] on button "Save" at bounding box center [229, 266] width 101 height 40
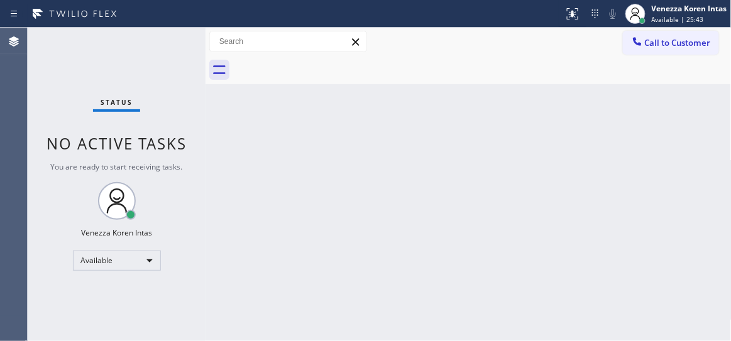
drag, startPoint x: 338, startPoint y: 214, endPoint x: 364, endPoint y: 240, distance: 36.9
click at [339, 214] on div "Back to Dashboard Change Sender ID Customers Technicians Select a contact Outbo…" at bounding box center [469, 185] width 526 height 314
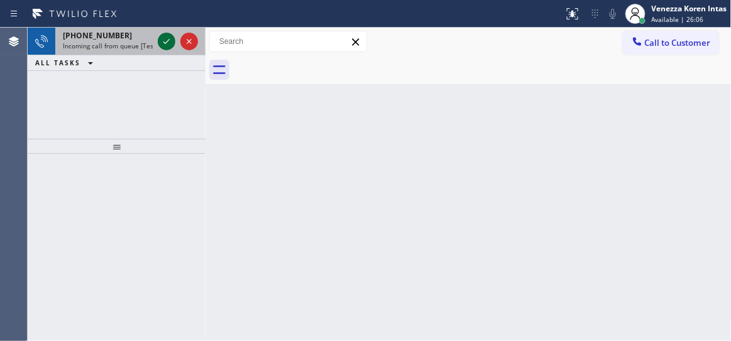
click at [165, 41] on icon at bounding box center [166, 41] width 15 height 15
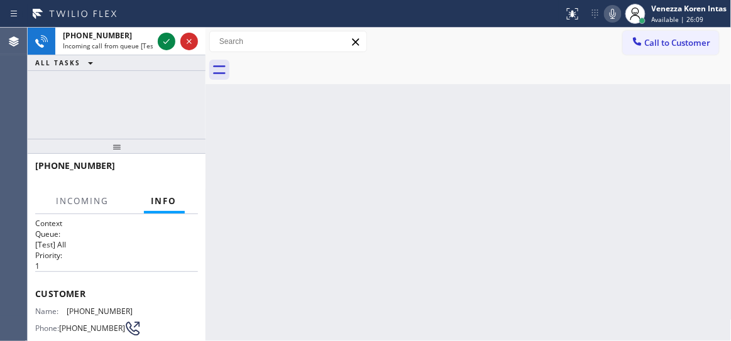
scroll to position [114, 0]
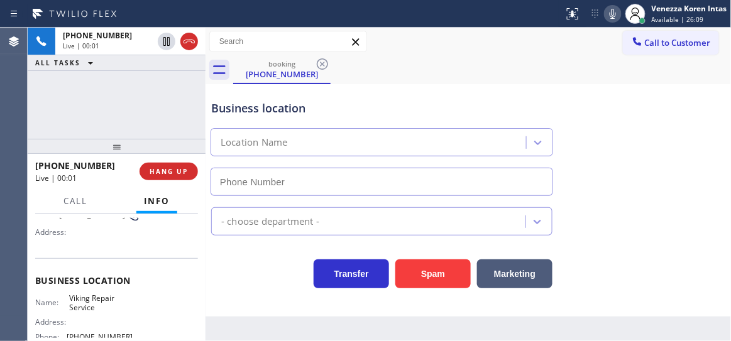
type input "(929) 203-9152"
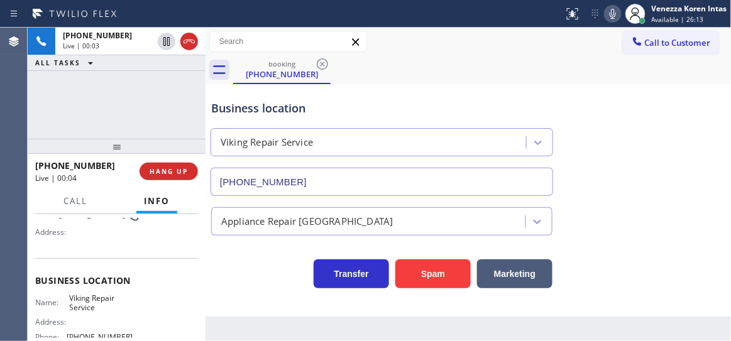
click at [612, 16] on icon at bounding box center [612, 13] width 15 height 15
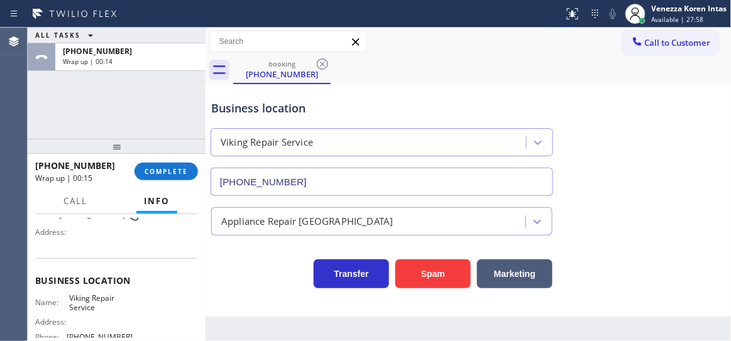
drag, startPoint x: 172, startPoint y: 168, endPoint x: 195, endPoint y: 180, distance: 25.9
click at [172, 168] on span "COMPLETE" at bounding box center [166, 171] width 43 height 9
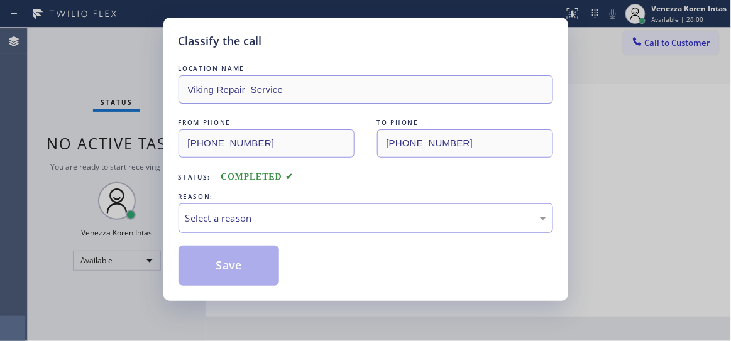
drag, startPoint x: 291, startPoint y: 215, endPoint x: 298, endPoint y: 231, distance: 17.7
click at [291, 217] on div "Select a reason" at bounding box center [365, 218] width 361 height 14
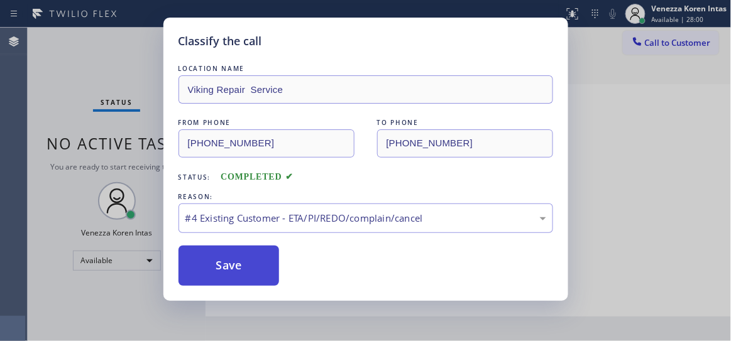
click at [253, 267] on button "Save" at bounding box center [229, 266] width 101 height 40
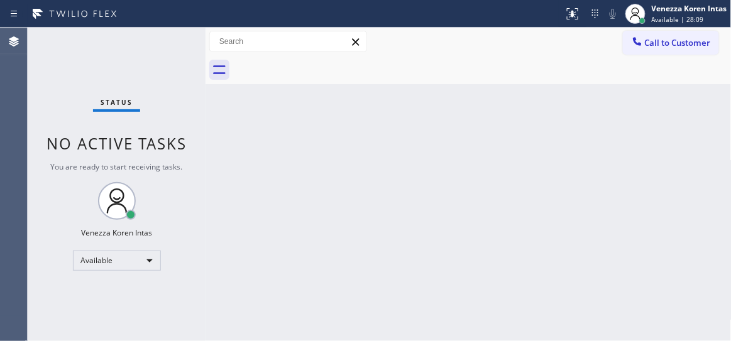
click at [168, 121] on div "Status No active tasks You are ready to start receiving tasks. Venezza Koren In…" at bounding box center [117, 185] width 178 height 314
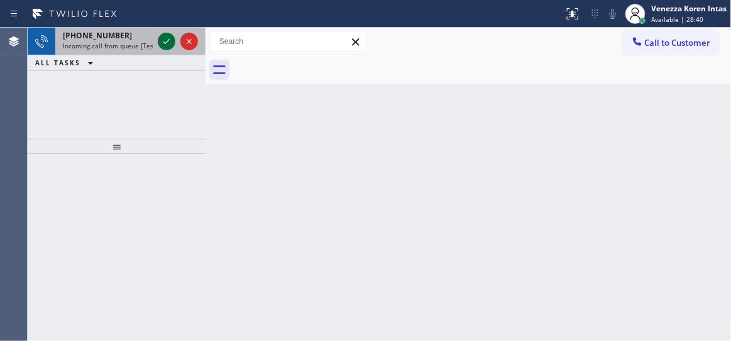
click at [168, 42] on icon at bounding box center [166, 41] width 15 height 15
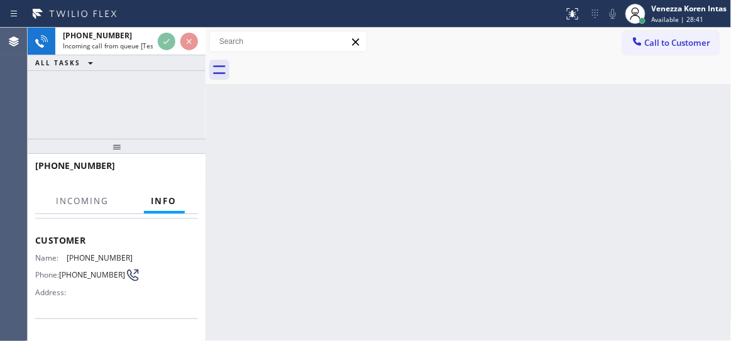
scroll to position [171, 0]
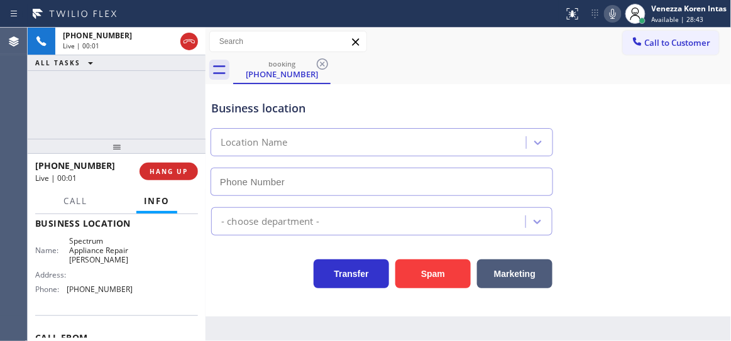
type input "(305) 590-5735"
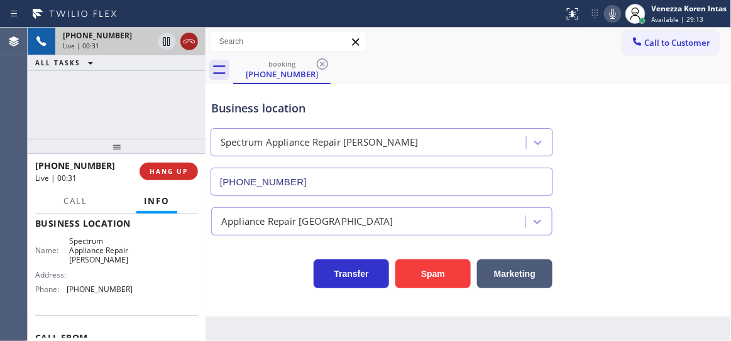
click at [192, 44] on icon at bounding box center [189, 41] width 15 height 15
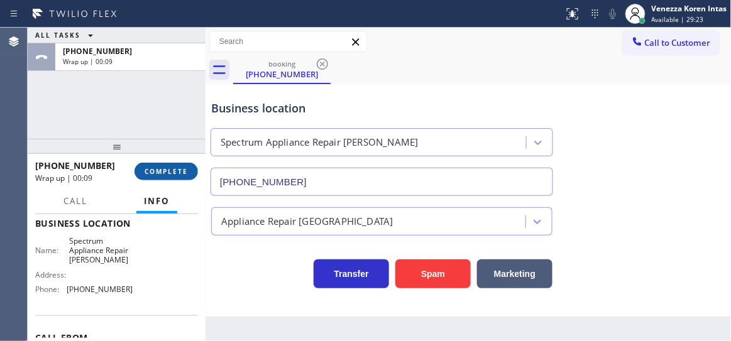
click at [155, 167] on span "COMPLETE" at bounding box center [166, 171] width 43 height 9
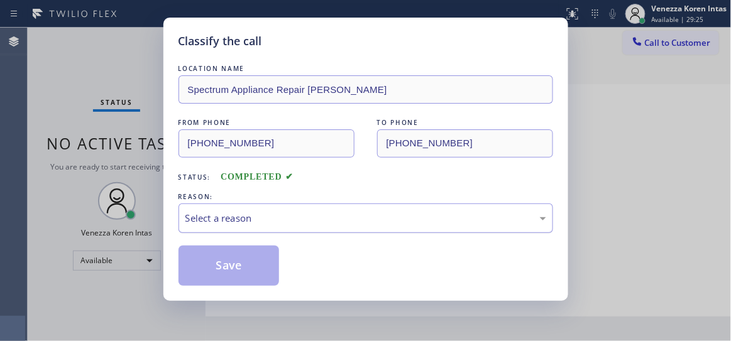
click at [274, 215] on div "Select a reason" at bounding box center [365, 218] width 361 height 14
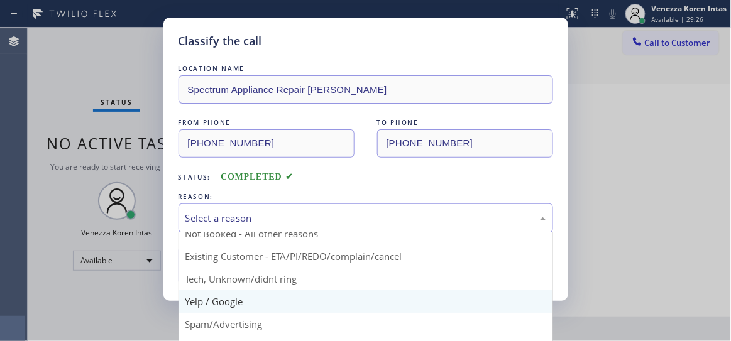
scroll to position [10, 0]
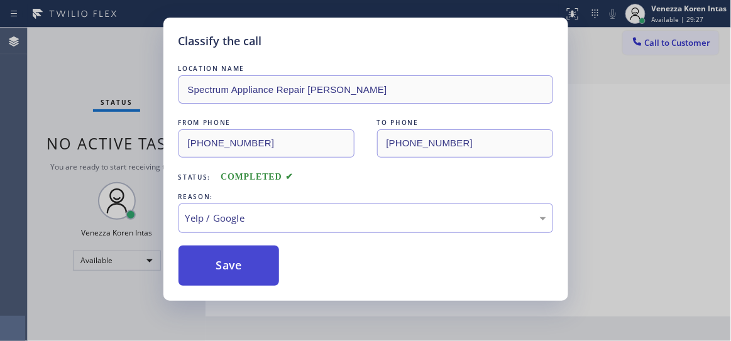
click at [231, 275] on button "Save" at bounding box center [229, 266] width 101 height 40
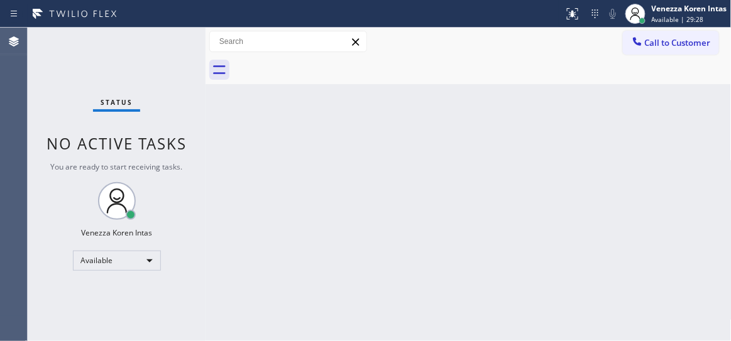
drag, startPoint x: 297, startPoint y: 289, endPoint x: 297, endPoint y: 336, distance: 47.1
click at [297, 289] on div "Back to Dashboard Change Sender ID Customers Technicians Select a contact Outbo…" at bounding box center [469, 185] width 526 height 314
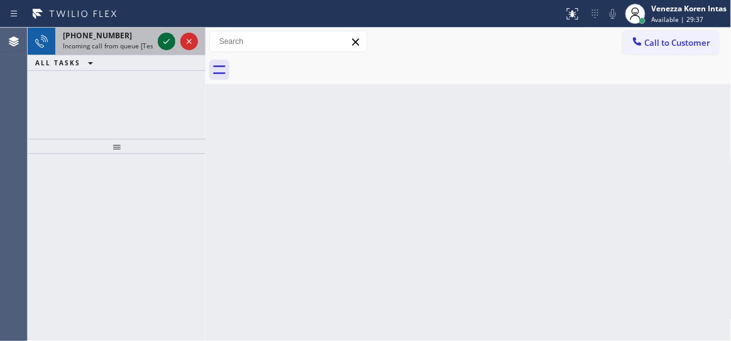
click at [160, 41] on icon at bounding box center [166, 41] width 15 height 15
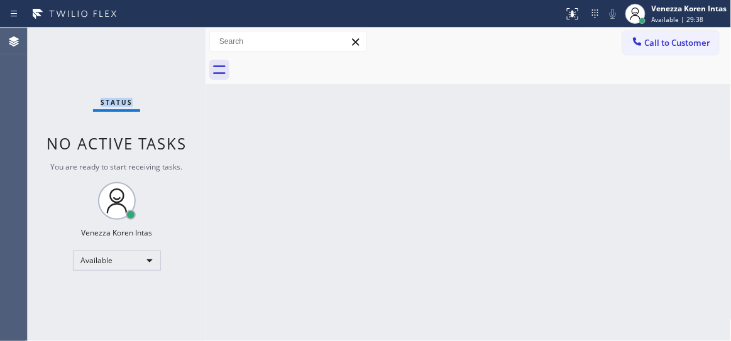
click at [161, 41] on div "Status No active tasks You are ready to start receiving tasks. Venezza Koren In…" at bounding box center [117, 185] width 178 height 314
click at [570, 18] on icon at bounding box center [572, 13] width 15 height 15
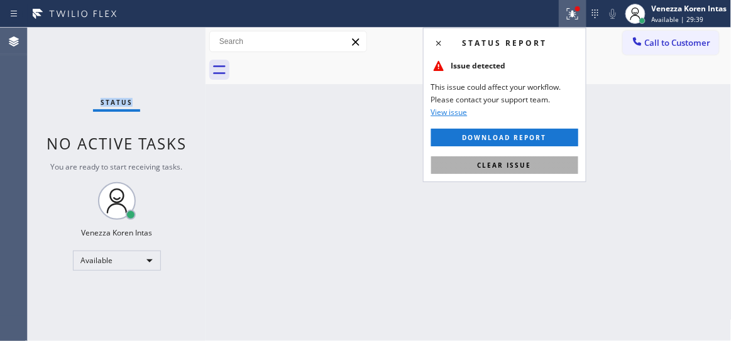
click at [527, 168] on span "Clear issue" at bounding box center [505, 165] width 54 height 9
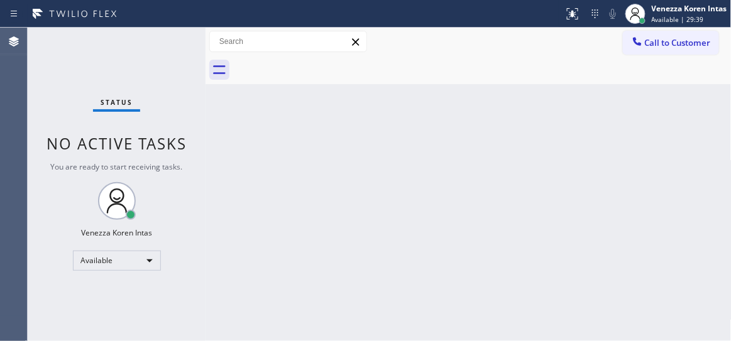
click at [598, 202] on div "Back to Dashboard Change Sender ID Customers Technicians Select a contact Outbo…" at bounding box center [469, 185] width 526 height 314
drag, startPoint x: 113, startPoint y: 99, endPoint x: 147, endPoint y: 91, distance: 35.4
click at [113, 99] on span "Status" at bounding box center [117, 102] width 32 height 9
click at [147, 91] on div "Status No active tasks You are ready to start receiving tasks. Venezza Koren In…" at bounding box center [117, 185] width 178 height 314
drag, startPoint x: 214, startPoint y: 147, endPoint x: 354, endPoint y: 77, distance: 156.0
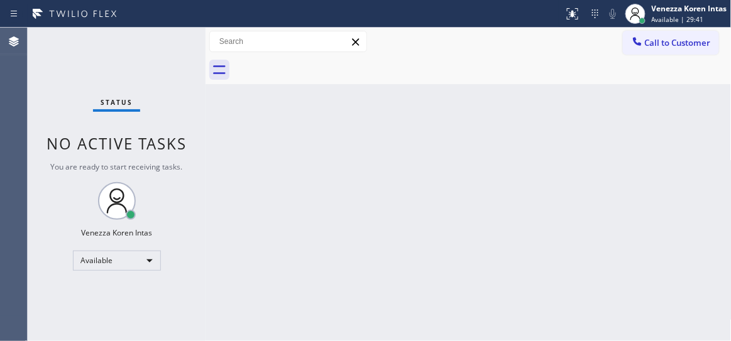
click at [219, 148] on div "Back to Dashboard Change Sender ID Customers Technicians Select a contact Outbo…" at bounding box center [469, 185] width 526 height 314
click at [336, 87] on div "Back to Dashboard Change Sender ID Customers Technicians Select a contact Outbo…" at bounding box center [469, 185] width 526 height 314
click at [218, 102] on div "Back to Dashboard Change Sender ID Customers Technicians Select a contact Outbo…" at bounding box center [469, 185] width 526 height 314
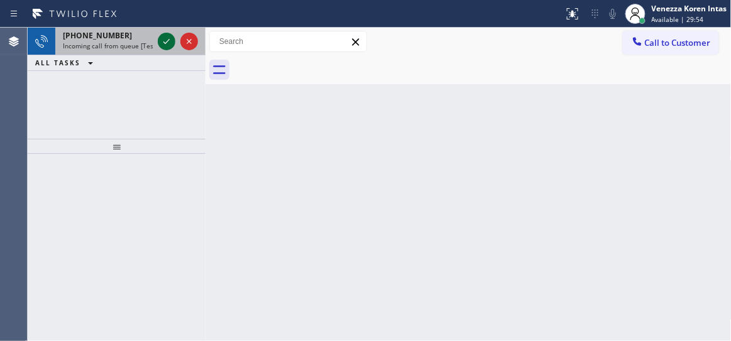
click at [164, 39] on icon at bounding box center [166, 41] width 15 height 15
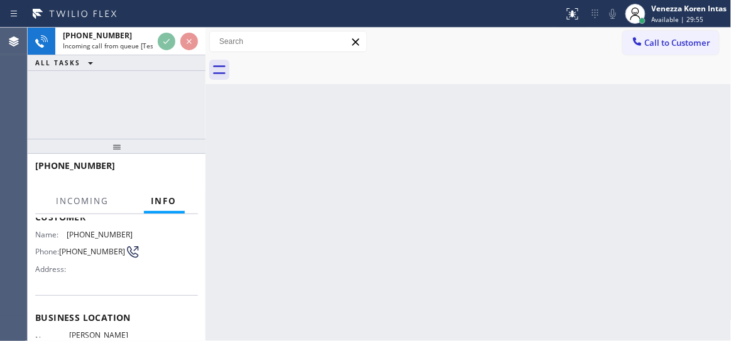
scroll to position [114, 0]
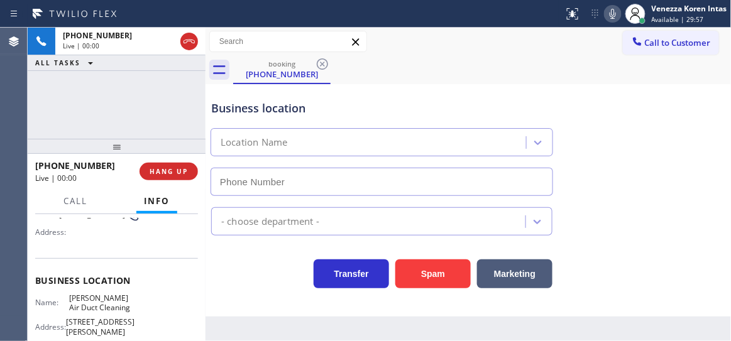
type input "(213) 238-5506"
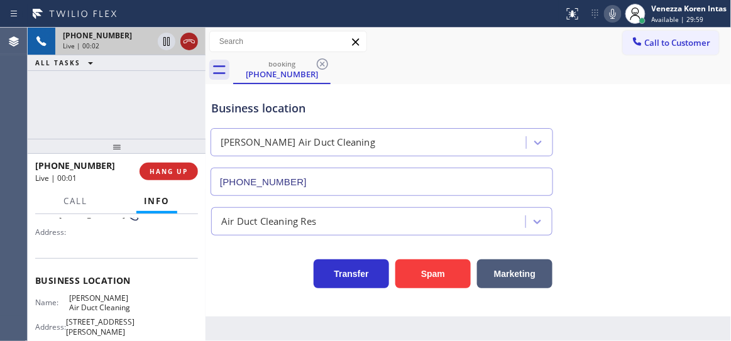
click at [188, 43] on icon at bounding box center [189, 41] width 15 height 15
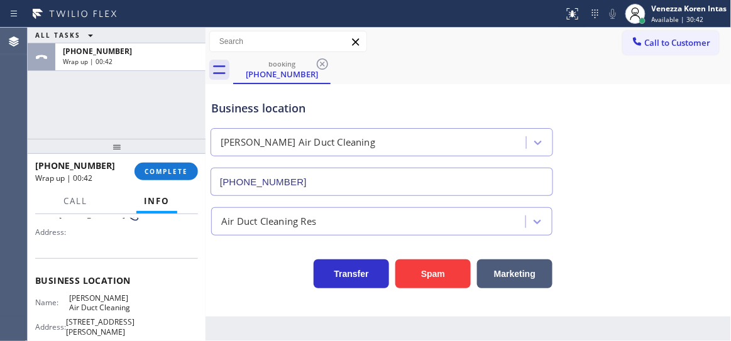
click at [190, 118] on div "ALL TASKS ALL TASKS ACTIVE TASKS TASKS IN WRAP UP +12025007845 Wrap up | 00:42" at bounding box center [117, 83] width 178 height 111
click at [413, 106] on div "Business location" at bounding box center [381, 108] width 341 height 17
click at [414, 106] on div "Business location" at bounding box center [381, 108] width 341 height 17
click at [153, 165] on button "COMPLETE" at bounding box center [166, 172] width 63 height 18
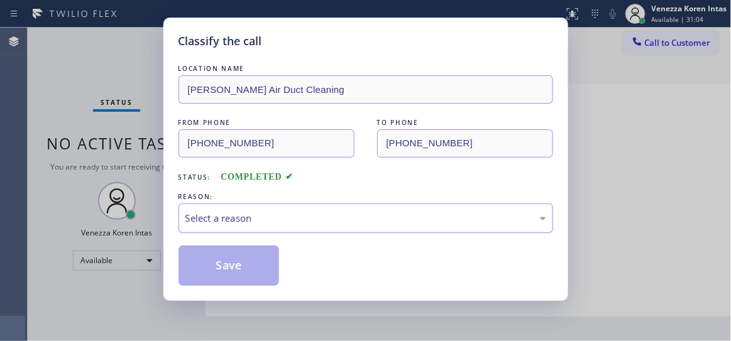
click at [320, 213] on div "Select a reason" at bounding box center [365, 218] width 361 height 14
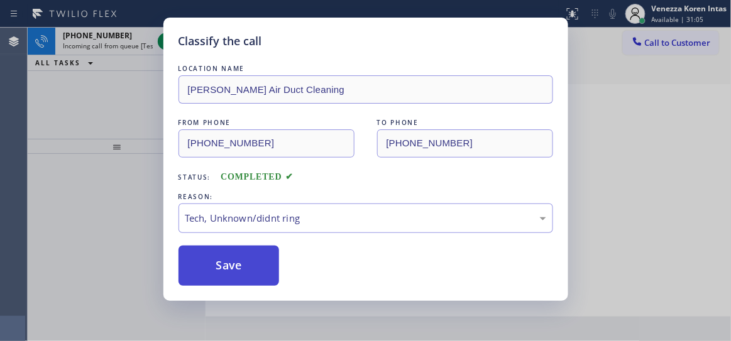
drag, startPoint x: 286, startPoint y: 313, endPoint x: 258, endPoint y: 277, distance: 45.7
click at [256, 275] on button "Save" at bounding box center [229, 266] width 101 height 40
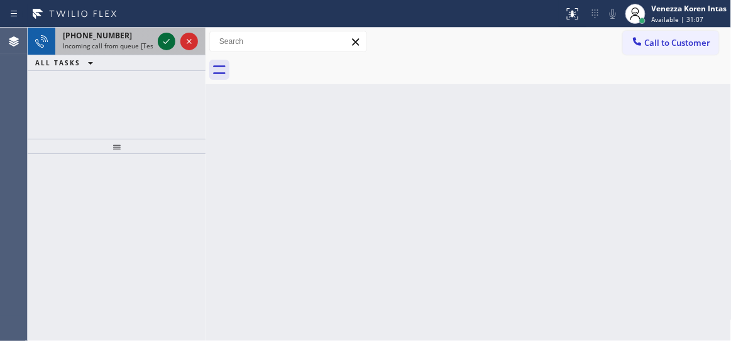
click at [168, 33] on div at bounding box center [177, 42] width 45 height 28
click at [168, 34] on icon at bounding box center [166, 41] width 15 height 15
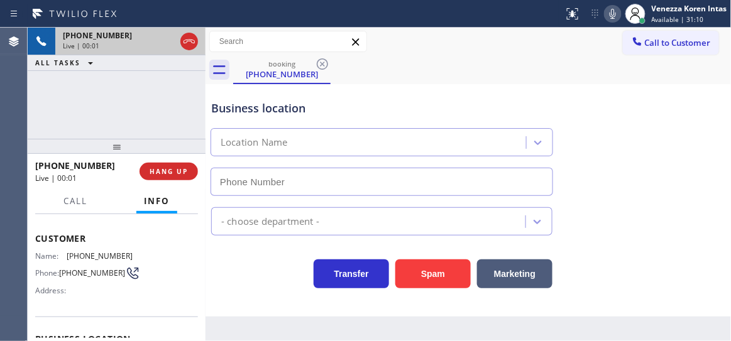
scroll to position [57, 0]
type input "(346) 483-2754"
click at [153, 117] on div "+18329158633 Live | 00:02 ALL TASKS ALL TASKS ACTIVE TASKS TASKS IN WRAP UP" at bounding box center [117, 83] width 178 height 111
click at [419, 91] on div "Business location Randall Electrical (346) 483-2754" at bounding box center [382, 141] width 346 height 109
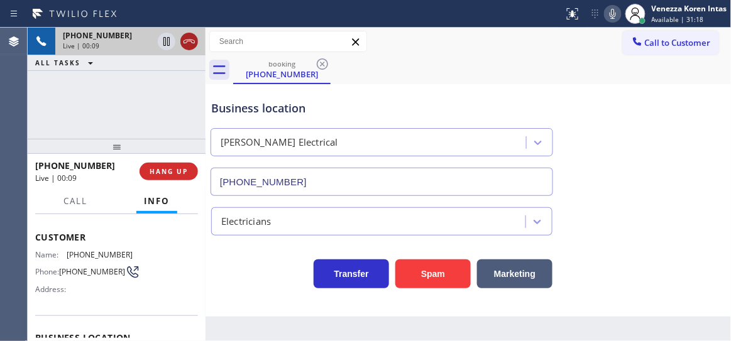
click at [187, 46] on icon at bounding box center [189, 41] width 15 height 15
click at [146, 97] on div "+18329158633 Live | 00:10 ALL TASKS ALL TASKS ACTIVE TASKS TASKS IN WRAP UP" at bounding box center [117, 83] width 178 height 111
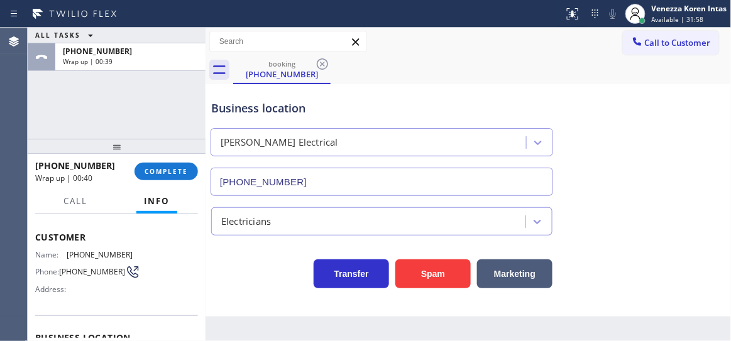
click at [146, 97] on div "ALL TASKS ALL TASKS ACTIVE TASKS TASKS IN WRAP UP +18329158633 Wrap up | 00:39" at bounding box center [117, 83] width 178 height 111
click at [182, 174] on span "COMPLETE" at bounding box center [166, 171] width 43 height 9
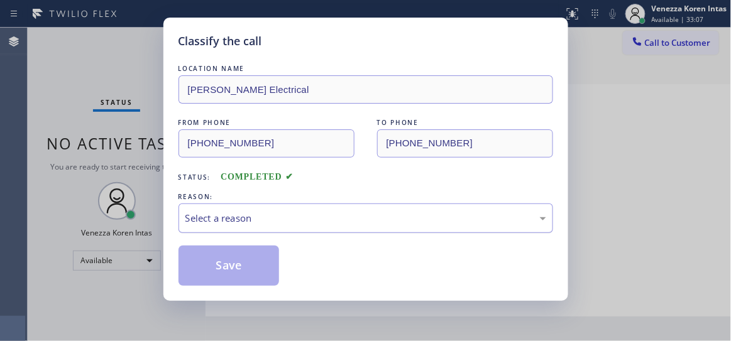
drag, startPoint x: 276, startPoint y: 211, endPoint x: 272, endPoint y: 223, distance: 12.1
click at [275, 211] on div "Select a reason" at bounding box center [366, 219] width 375 height 30
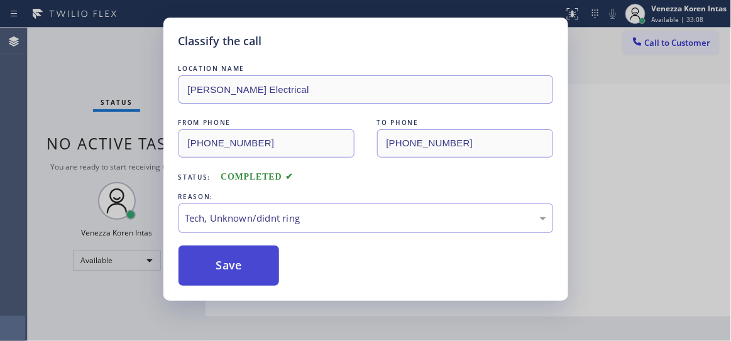
click at [245, 263] on button "Save" at bounding box center [229, 266] width 101 height 40
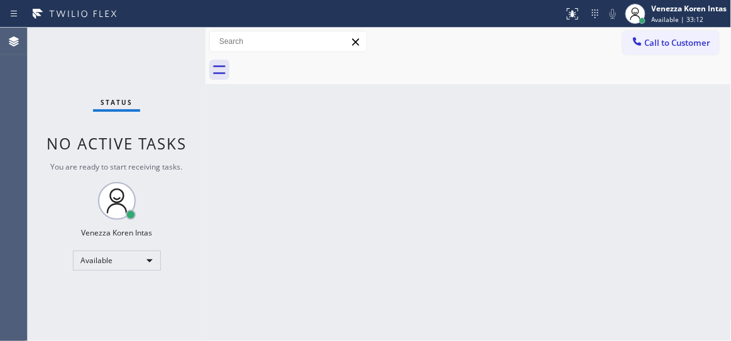
click at [178, 45] on div "Status No active tasks You are ready to start receiving tasks. Venezza Koren In…" at bounding box center [117, 185] width 178 height 314
click at [169, 41] on div "Status No active tasks You are ready to start receiving tasks. Venezza Koren In…" at bounding box center [117, 185] width 178 height 314
click at [153, 36] on div "Status No active tasks You are ready to start receiving tasks. Venezza Koren In…" at bounding box center [117, 185] width 178 height 314
click at [154, 40] on div "Status No active tasks You are ready to start receiving tasks. Venezza Koren In…" at bounding box center [117, 185] width 178 height 314
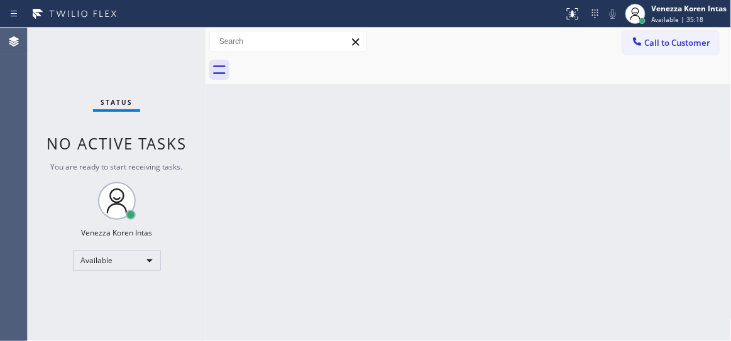
click at [164, 40] on div "Status No active tasks You are ready to start receiving tasks. Venezza Koren In…" at bounding box center [117, 185] width 178 height 314
click at [165, 40] on div "Status No active tasks You are ready to start receiving tasks. Venezza Koren In…" at bounding box center [117, 185] width 178 height 314
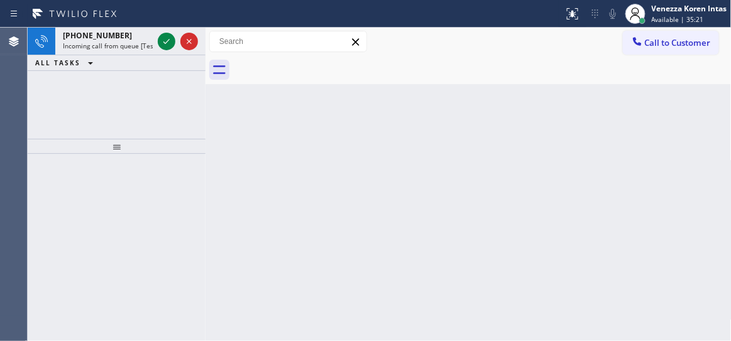
click at [165, 40] on icon at bounding box center [166, 41] width 15 height 15
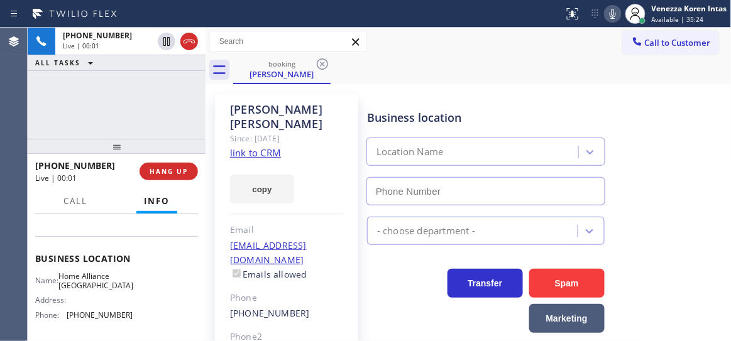
scroll to position [171, 0]
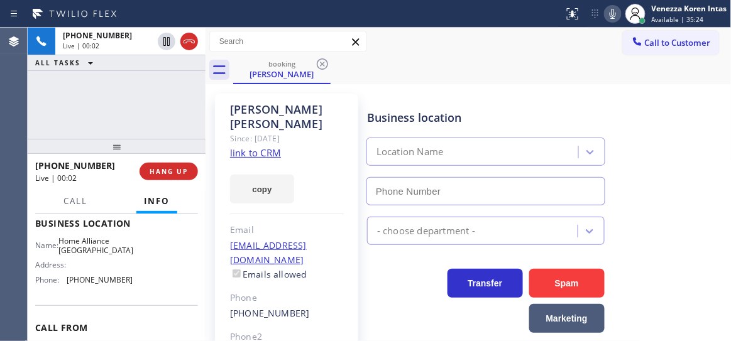
type input "(305) 851-2086"
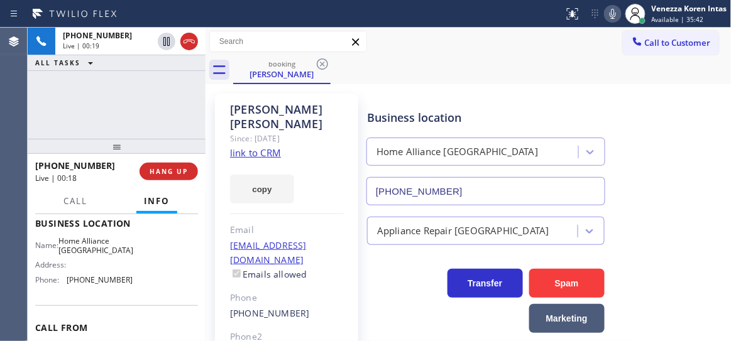
click at [272, 146] on link "link to CRM" at bounding box center [255, 152] width 51 height 13
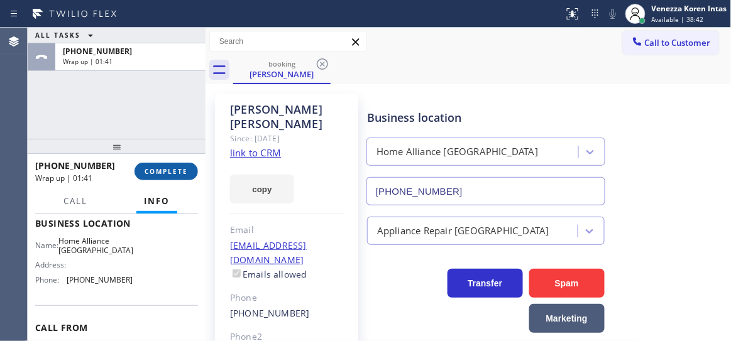
drag, startPoint x: 200, startPoint y: 169, endPoint x: 192, endPoint y: 172, distance: 8.6
click at [200, 169] on div "+13057983444 Wrap up | 01:41 COMPLETE" at bounding box center [117, 171] width 178 height 35
click at [192, 172] on button "COMPLETE" at bounding box center [166, 172] width 63 height 18
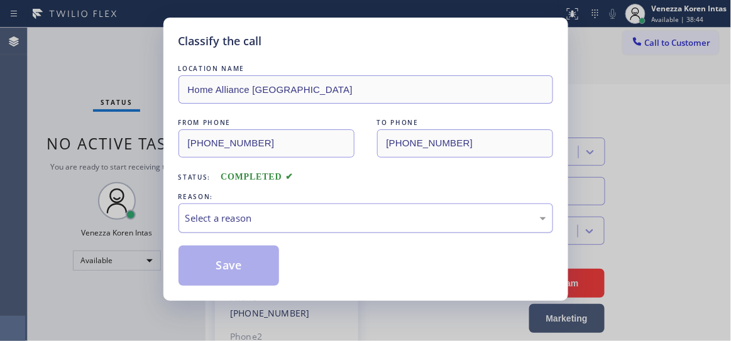
click at [320, 224] on div "Select a reason" at bounding box center [365, 218] width 361 height 14
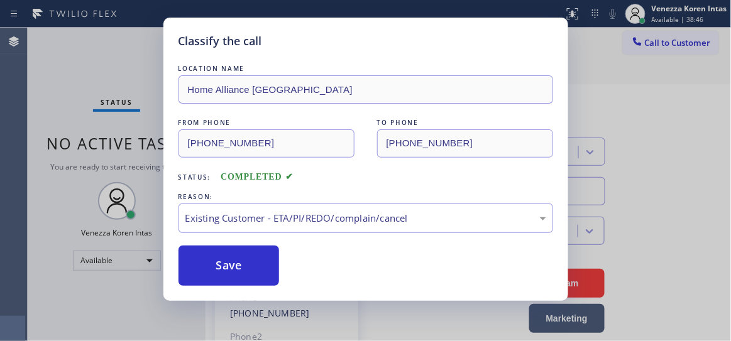
click at [259, 294] on div "Classify the call LOCATION NAME Home Alliance Miami FROM PHONE (305) 798-3444 T…" at bounding box center [365, 160] width 405 height 284
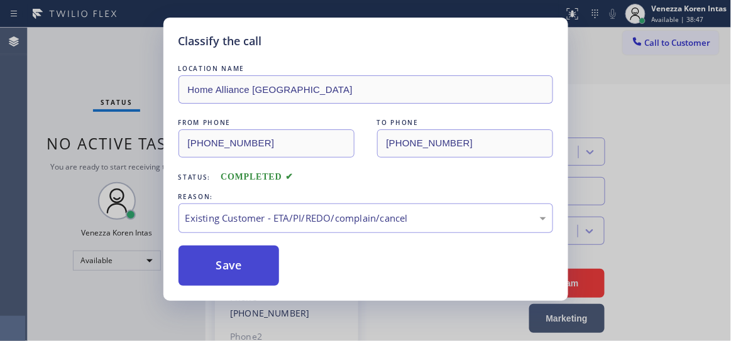
click at [259, 278] on button "Save" at bounding box center [229, 266] width 101 height 40
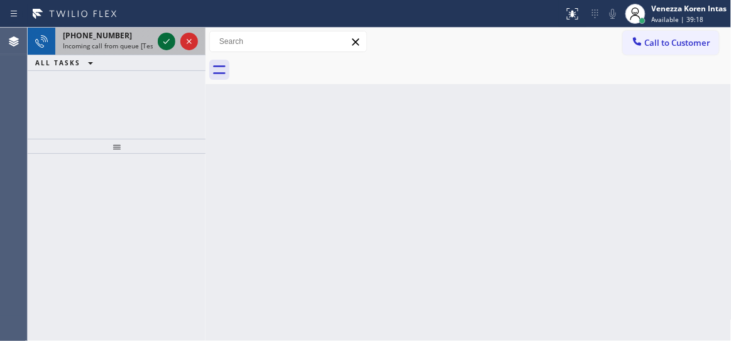
click at [163, 43] on icon at bounding box center [166, 41] width 15 height 15
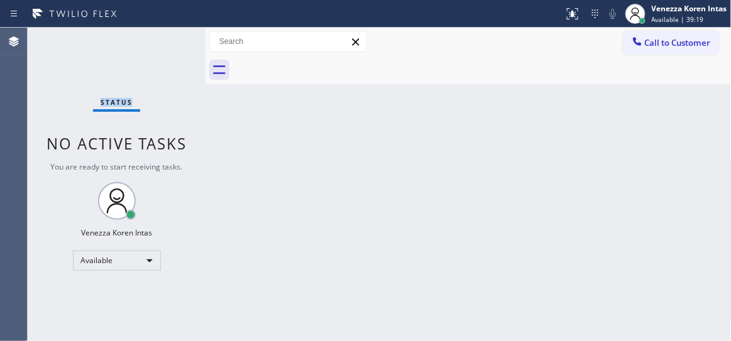
click at [163, 43] on div "Status No active tasks You are ready to start receiving tasks. Venezza Koren In…" at bounding box center [117, 185] width 178 height 314
click at [164, 42] on div "Status No active tasks You are ready to start receiving tasks. Venezza Koren In…" at bounding box center [117, 185] width 178 height 314
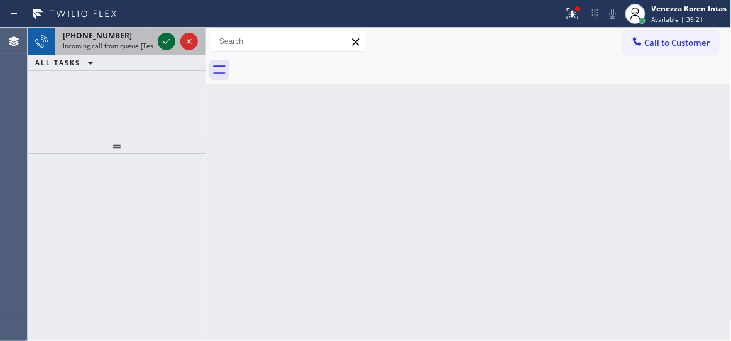
click at [168, 45] on icon at bounding box center [166, 41] width 15 height 15
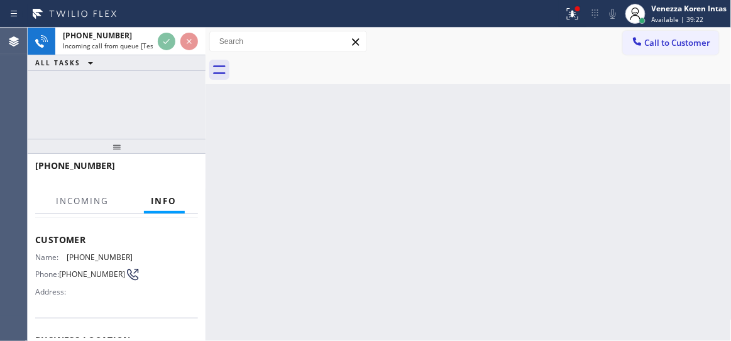
scroll to position [114, 0]
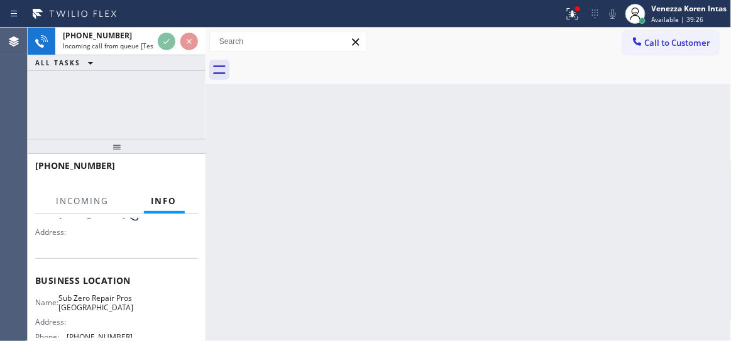
drag, startPoint x: 578, startPoint y: 15, endPoint x: 561, endPoint y: 106, distance: 92.1
click at [578, 16] on icon at bounding box center [572, 13] width 15 height 15
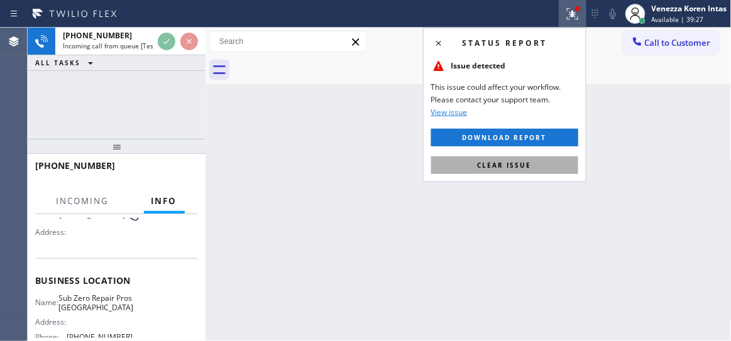
click at [554, 165] on button "Clear issue" at bounding box center [504, 166] width 147 height 18
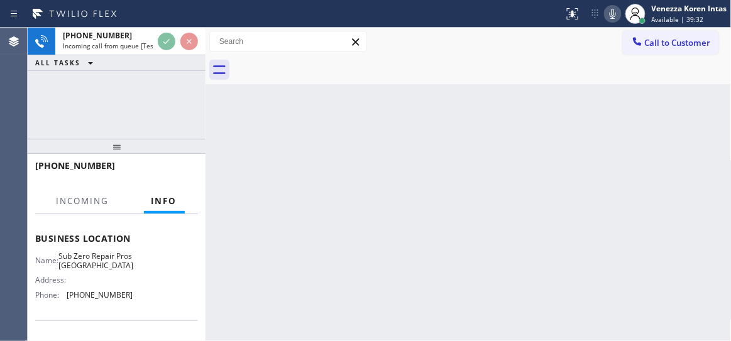
scroll to position [228, 0]
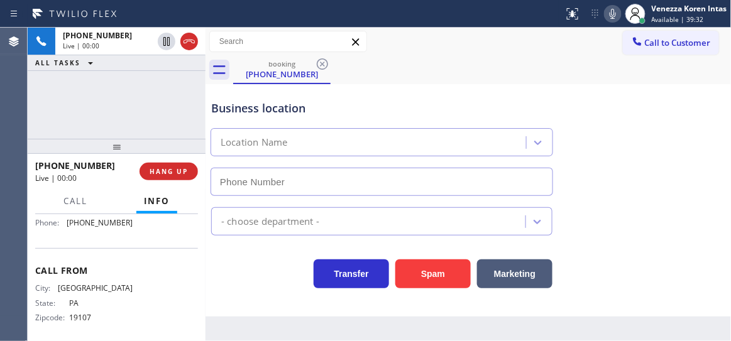
type input "(267) 656-6802"
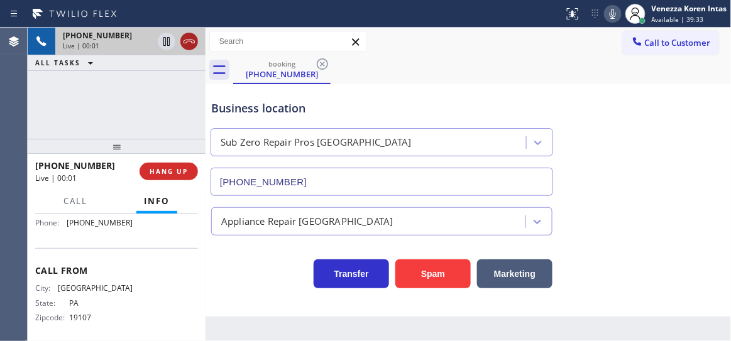
click at [184, 34] on icon at bounding box center [189, 41] width 15 height 15
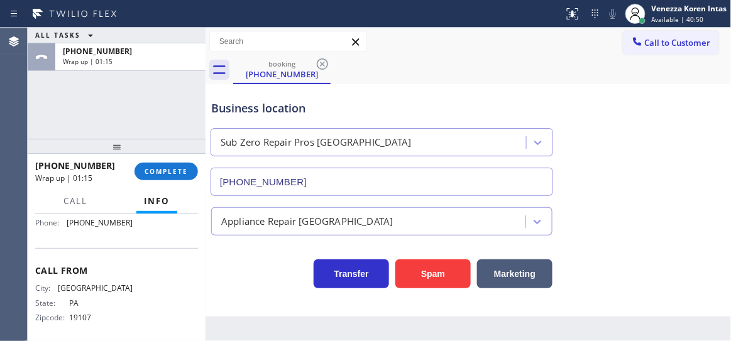
drag, startPoint x: 180, startPoint y: 167, endPoint x: 202, endPoint y: 174, distance: 22.9
click at [180, 167] on span "COMPLETE" at bounding box center [166, 171] width 43 height 9
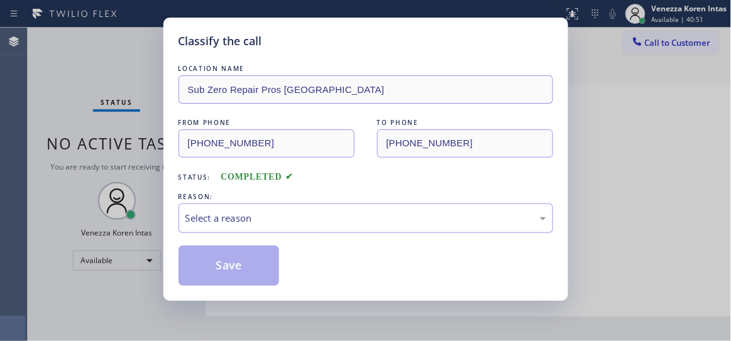
click at [314, 219] on div "Select a reason" at bounding box center [365, 218] width 361 height 14
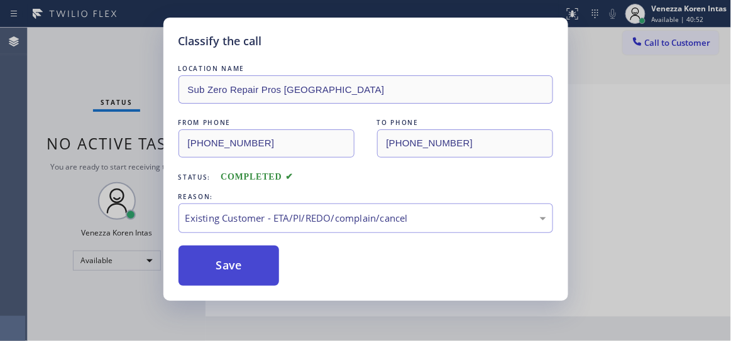
drag, startPoint x: 314, startPoint y: 295, endPoint x: 263, endPoint y: 269, distance: 56.5
click at [263, 269] on button "Save" at bounding box center [229, 266] width 101 height 40
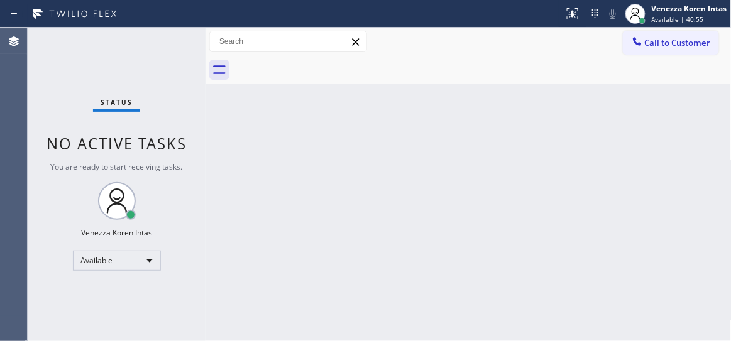
click at [126, 61] on div "Status No active tasks You are ready to start receiving tasks. Venezza Koren In…" at bounding box center [117, 185] width 178 height 314
drag, startPoint x: 48, startPoint y: 106, endPoint x: 19, endPoint y: 89, distance: 32.7
click at [47, 106] on div "Status No active tasks You are ready to start receiving tasks. Venezza Koren In…" at bounding box center [117, 185] width 178 height 314
click at [180, 37] on div "Status No active tasks You are ready to start receiving tasks. Venezza Koren In…" at bounding box center [117, 185] width 178 height 314
click at [180, 57] on div "Status No active tasks You are ready to start receiving tasks. Venezza Koren In…" at bounding box center [117, 185] width 178 height 314
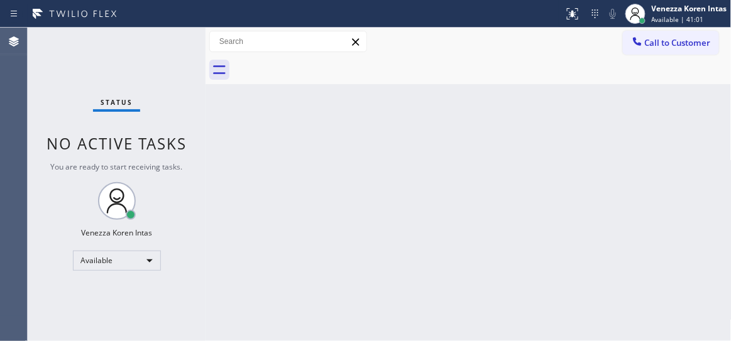
click at [160, 34] on div "Status No active tasks You are ready to start receiving tasks. Venezza Koren In…" at bounding box center [117, 185] width 178 height 314
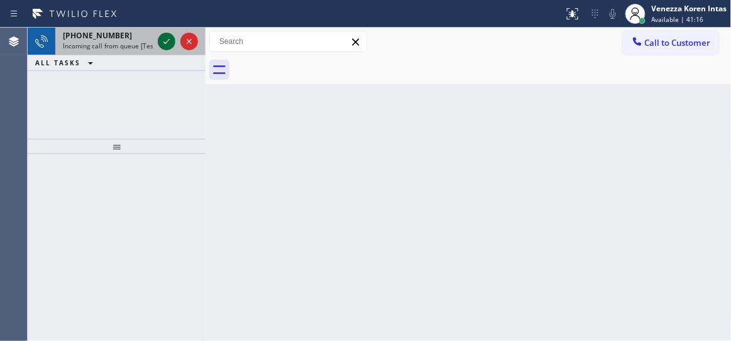
click at [166, 39] on icon at bounding box center [166, 41] width 15 height 15
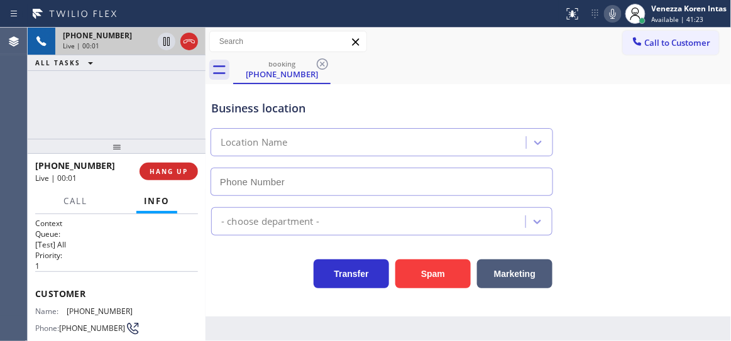
type input "(626) 508-7417"
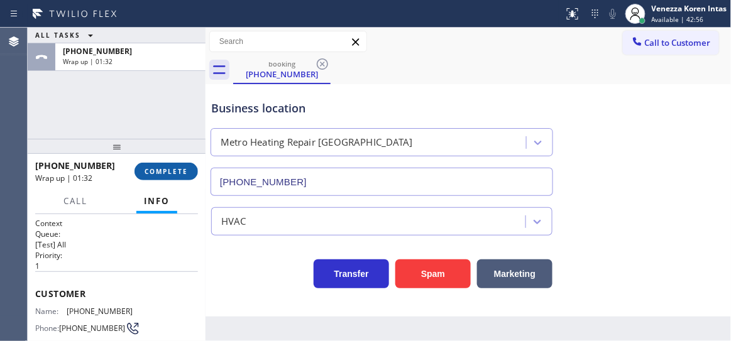
click at [178, 165] on button "COMPLETE" at bounding box center [166, 172] width 63 height 18
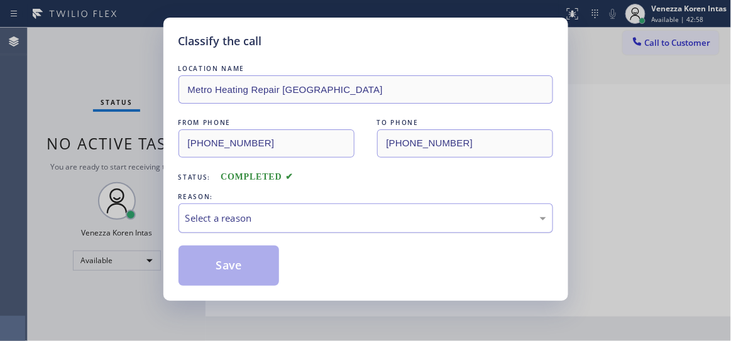
click at [272, 226] on div "Select a reason" at bounding box center [365, 218] width 361 height 14
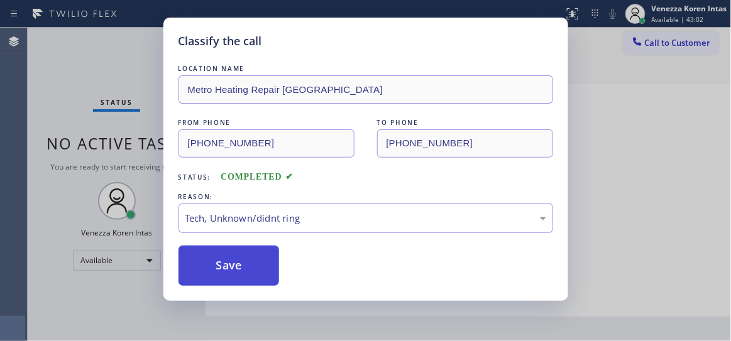
click at [249, 280] on button "Save" at bounding box center [229, 266] width 101 height 40
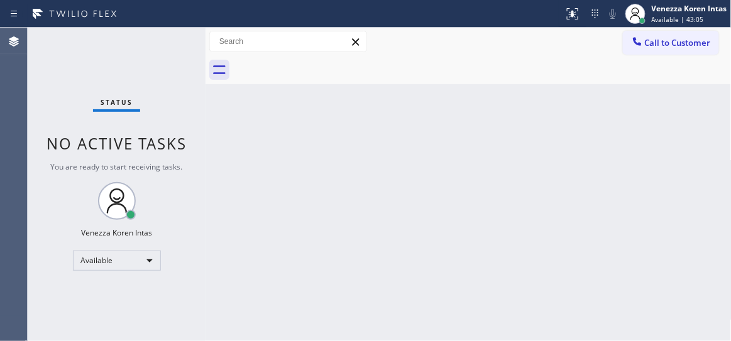
click at [172, 50] on div "Status No active tasks You are ready to start receiving tasks. Venezza Koren In…" at bounding box center [117, 185] width 178 height 314
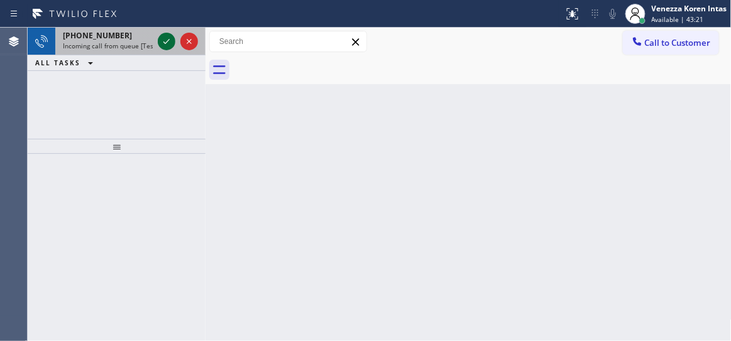
click at [170, 41] on icon at bounding box center [166, 41] width 15 height 15
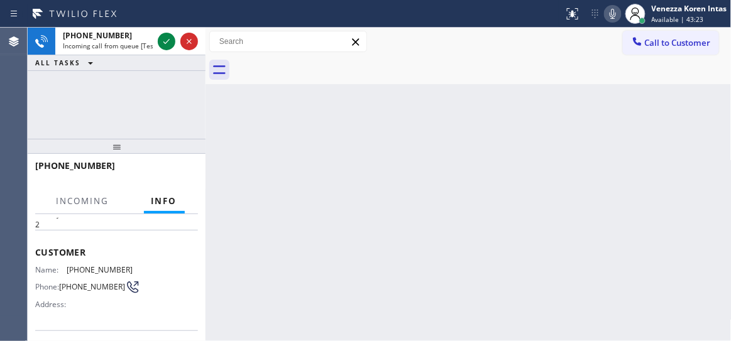
scroll to position [57, 0]
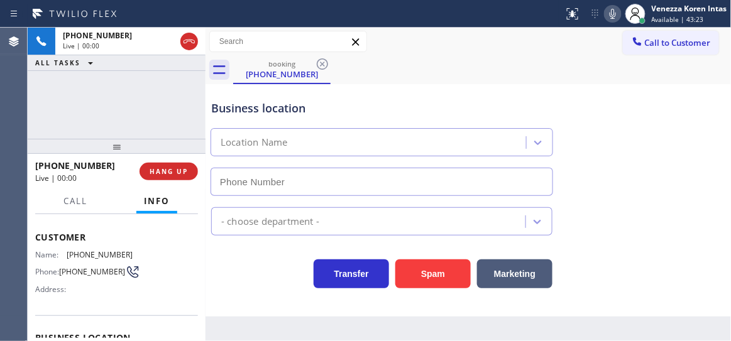
type input "(669) 322-1764"
click at [164, 162] on div "+16692026282 Live | 00:02 HANG UP" at bounding box center [116, 171] width 163 height 33
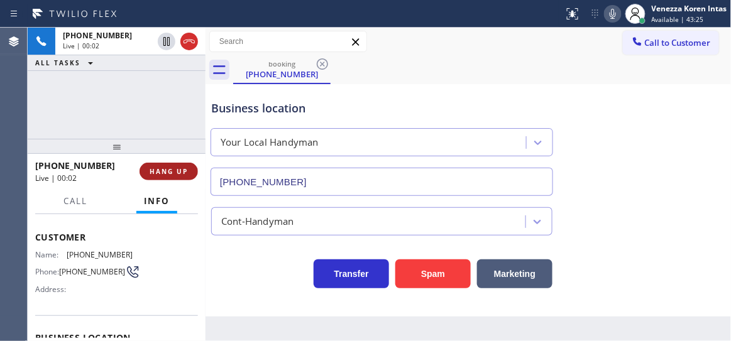
click at [163, 167] on button "HANG UP" at bounding box center [169, 172] width 58 height 18
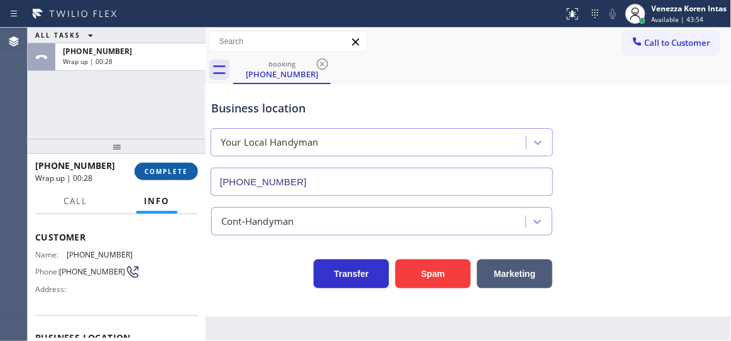
click at [163, 167] on button "COMPLETE" at bounding box center [166, 172] width 63 height 18
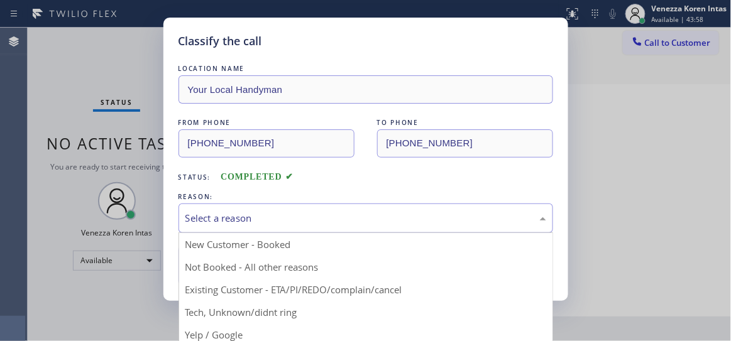
click at [256, 223] on div "Select a reason" at bounding box center [365, 218] width 361 height 14
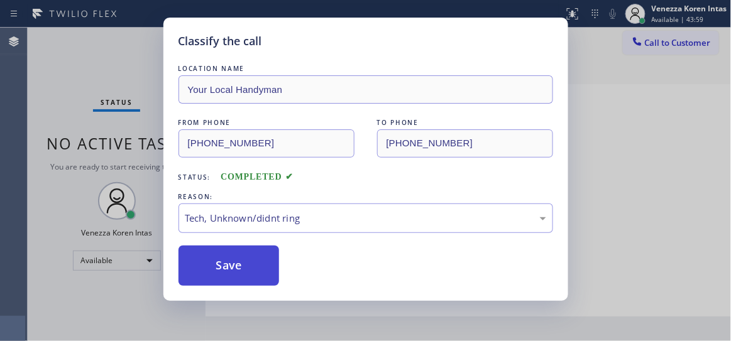
click at [254, 273] on button "Save" at bounding box center [229, 266] width 101 height 40
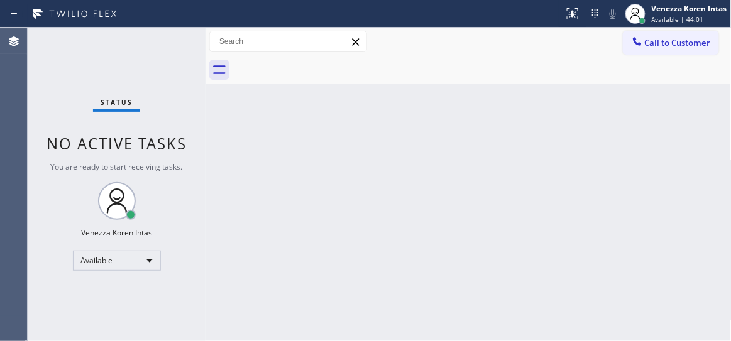
click at [184, 43] on div "Status No active tasks You are ready to start receiving tasks. Venezza Koren In…" at bounding box center [117, 185] width 178 height 314
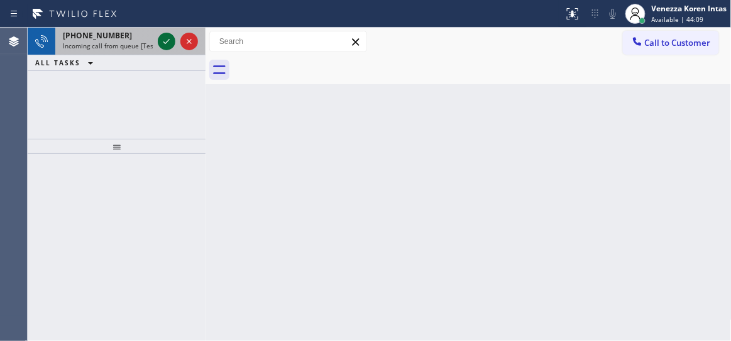
click at [168, 38] on icon at bounding box center [166, 41] width 15 height 15
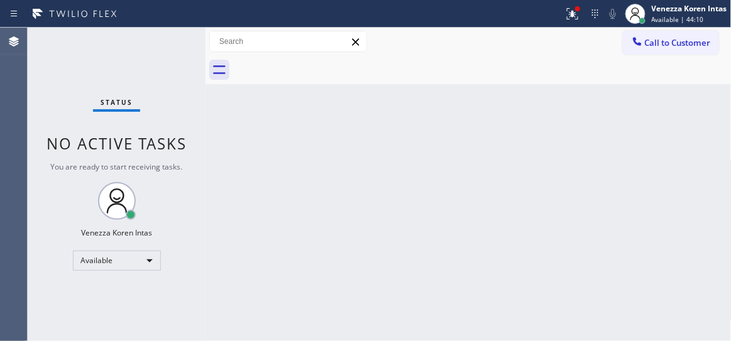
click at [168, 38] on div "Status No active tasks You are ready to start receiving tasks. Venezza Koren In…" at bounding box center [117, 185] width 178 height 314
click at [167, 28] on div "Status No active tasks You are ready to start receiving tasks. Venezza Koren In…" at bounding box center [117, 185] width 178 height 314
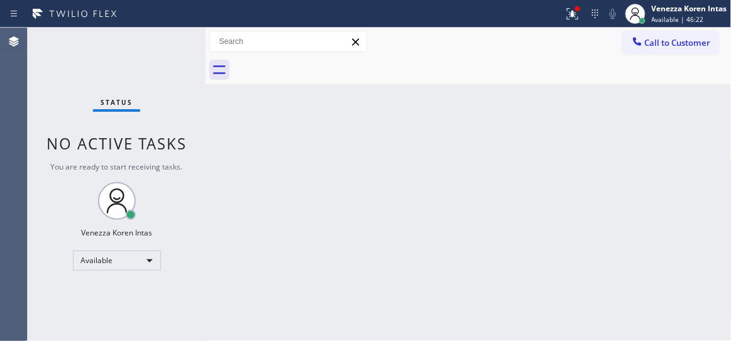
click at [153, 35] on div "Status No active tasks You are ready to start receiving tasks. Venezza Koren In…" at bounding box center [117, 185] width 178 height 314
click at [153, 52] on div "Status No active tasks You are ready to start receiving tasks. Venezza Koren In…" at bounding box center [117, 185] width 178 height 314
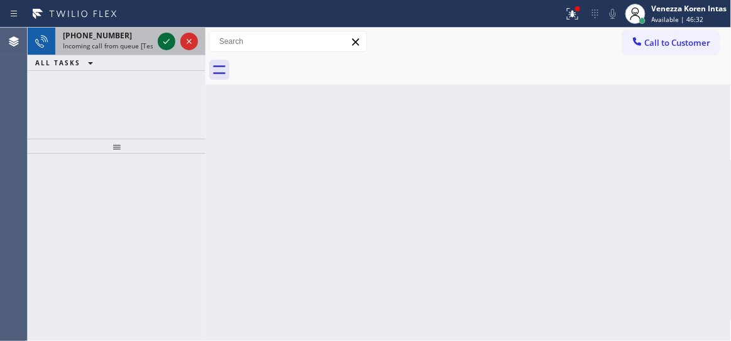
click at [165, 42] on icon at bounding box center [166, 41] width 15 height 15
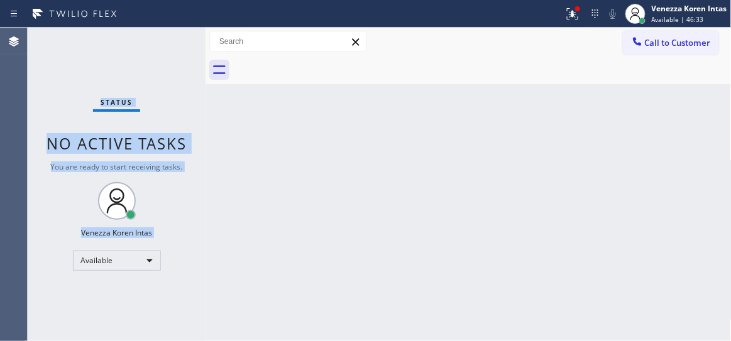
click at [165, 42] on div "Status No active tasks You are ready to start receiving tasks. Venezza Koren In…" at bounding box center [117, 185] width 178 height 314
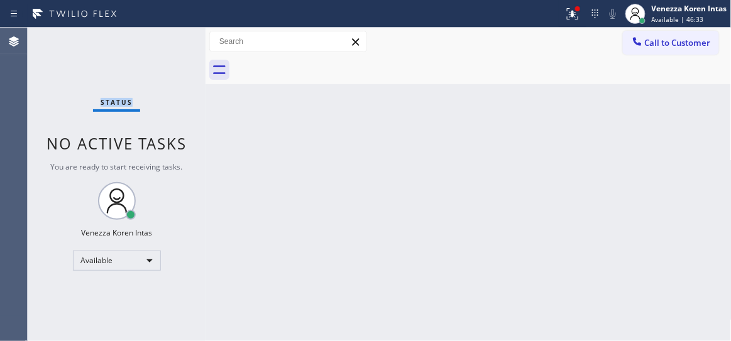
click at [165, 42] on div "Status No active tasks You are ready to start receiving tasks. Venezza Koren In…" at bounding box center [117, 185] width 178 height 314
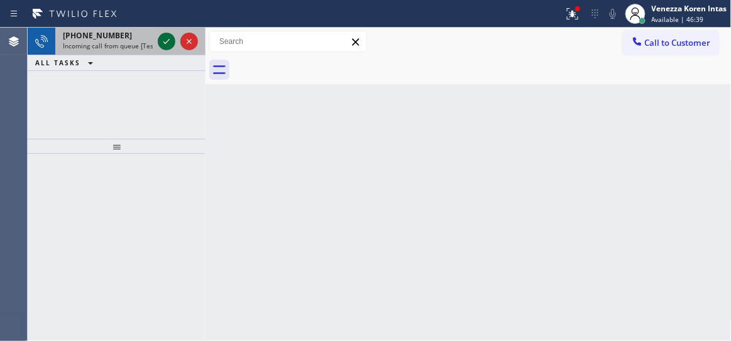
click at [165, 42] on icon at bounding box center [166, 41] width 15 height 15
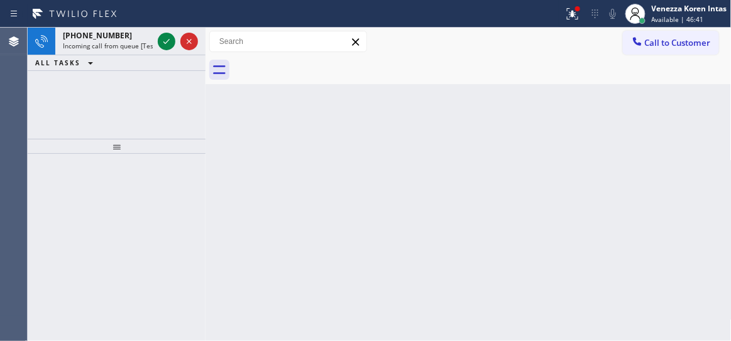
click at [165, 42] on icon at bounding box center [166, 41] width 15 height 15
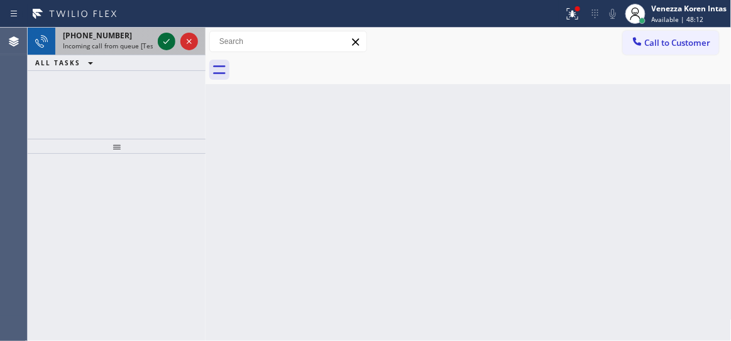
click at [162, 40] on icon at bounding box center [166, 41] width 15 height 15
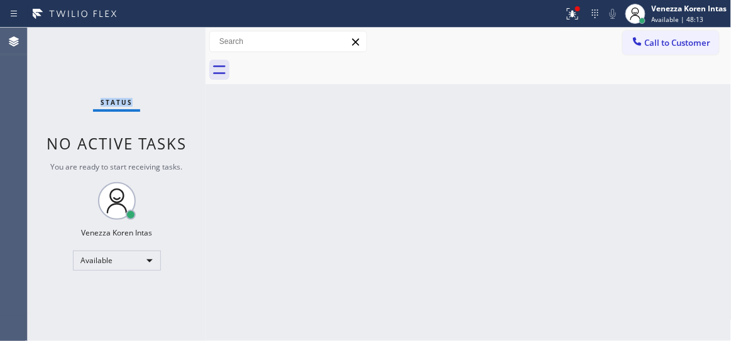
click at [162, 40] on div "Status No active tasks You are ready to start receiving tasks. Venezza Koren In…" at bounding box center [117, 185] width 178 height 314
click at [573, 20] on icon at bounding box center [572, 13] width 15 height 15
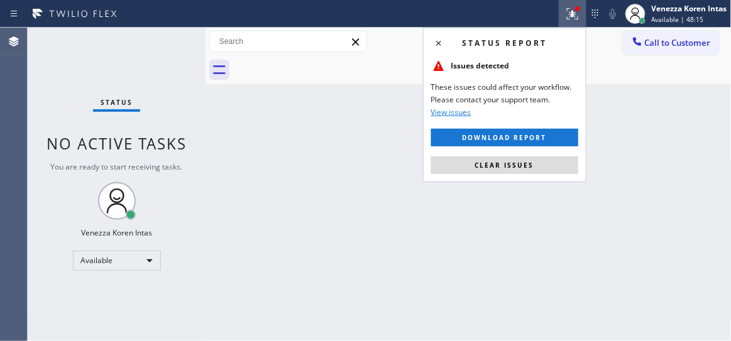
drag, startPoint x: 541, startPoint y: 162, endPoint x: 411, endPoint y: 157, distance: 130.9
click at [541, 162] on button "Clear issues" at bounding box center [504, 166] width 147 height 18
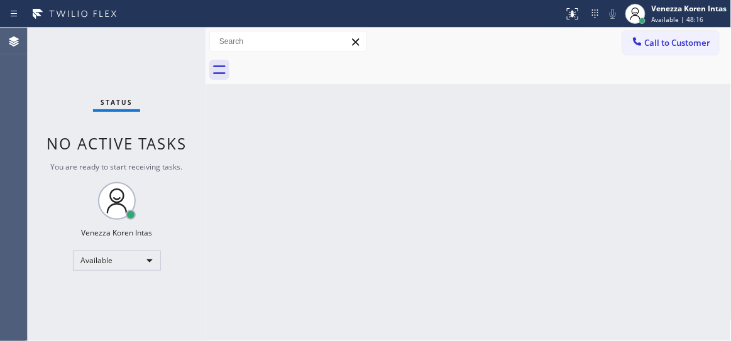
click at [163, 45] on div "Status No active tasks You are ready to start receiving tasks. Venezza Koren In…" at bounding box center [117, 185] width 178 height 314
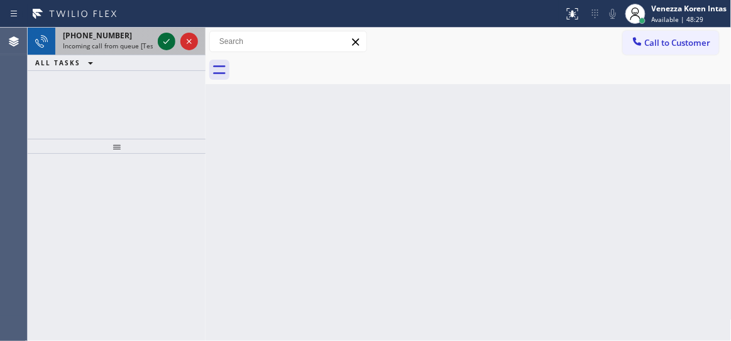
click at [163, 45] on icon at bounding box center [166, 41] width 15 height 15
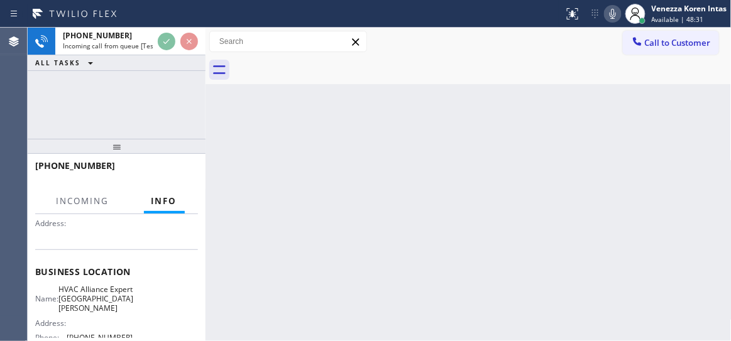
scroll to position [171, 0]
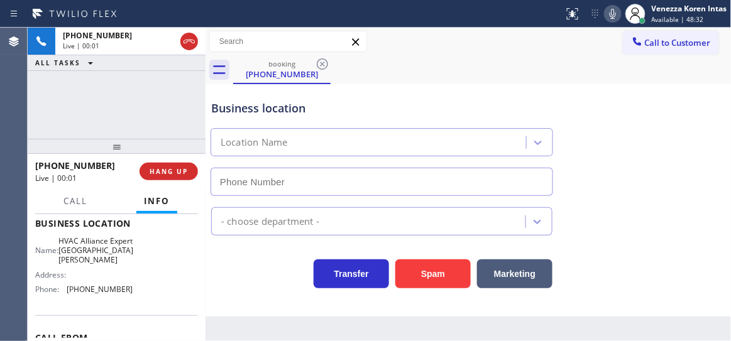
type input "(408) 351-1221"
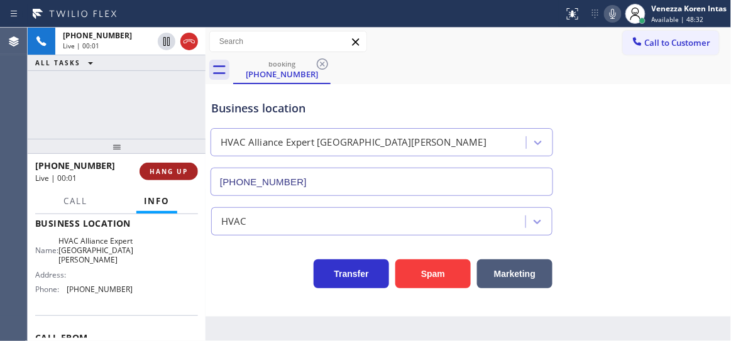
click at [182, 165] on button "HANG UP" at bounding box center [169, 172] width 58 height 18
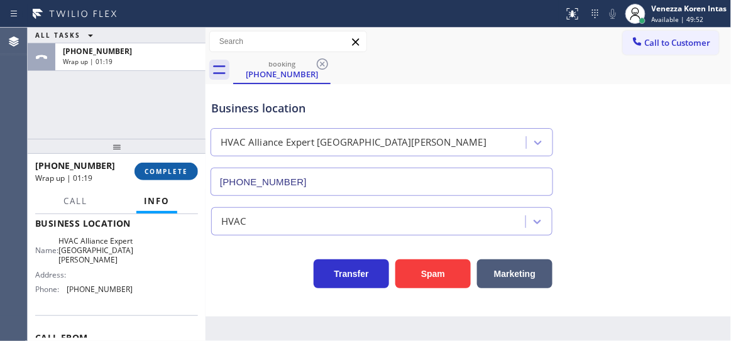
click at [182, 165] on button "COMPLETE" at bounding box center [166, 172] width 63 height 18
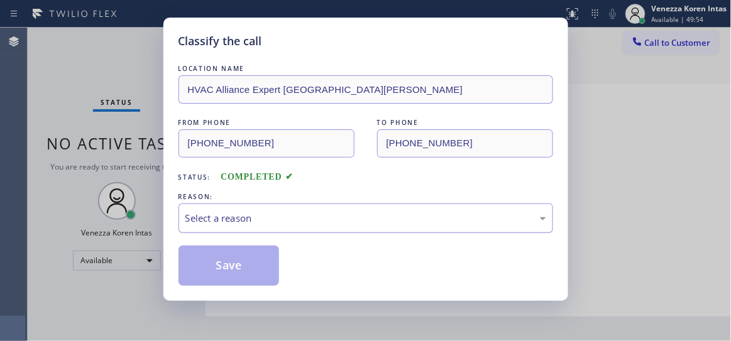
click at [297, 208] on div "Select a reason" at bounding box center [366, 219] width 375 height 30
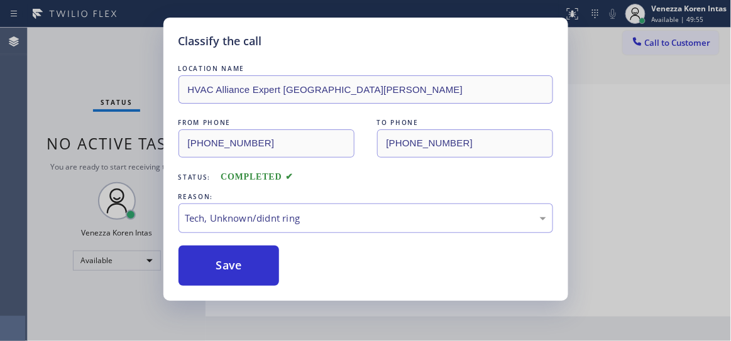
drag, startPoint x: 294, startPoint y: 311, endPoint x: 258, endPoint y: 273, distance: 52.0
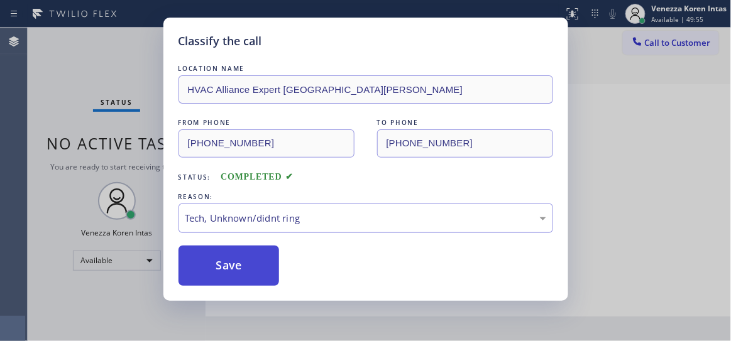
click at [255, 269] on button "Save" at bounding box center [229, 266] width 101 height 40
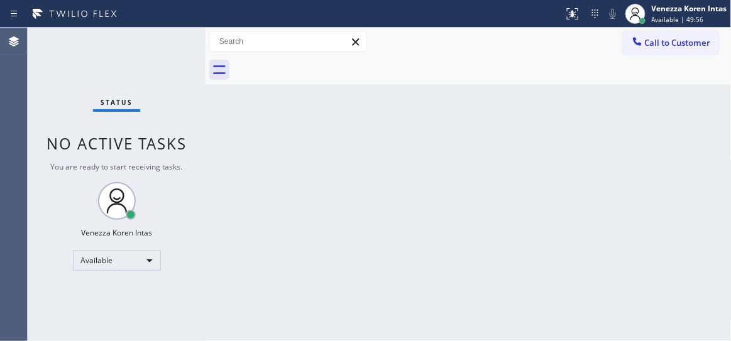
click at [157, 40] on div "Status No active tasks You are ready to start receiving tasks. Venezza Koren In…" at bounding box center [117, 185] width 178 height 314
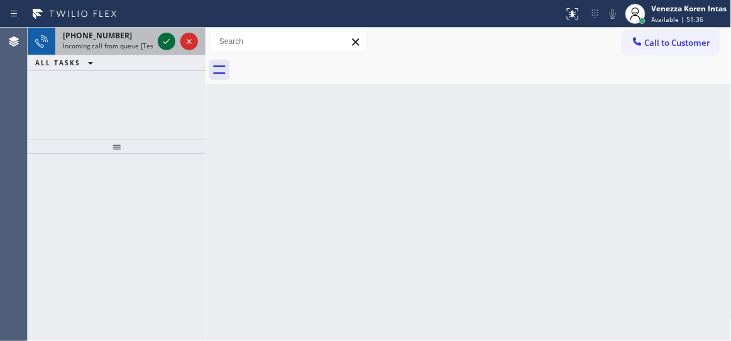
click at [162, 40] on icon at bounding box center [166, 41] width 15 height 15
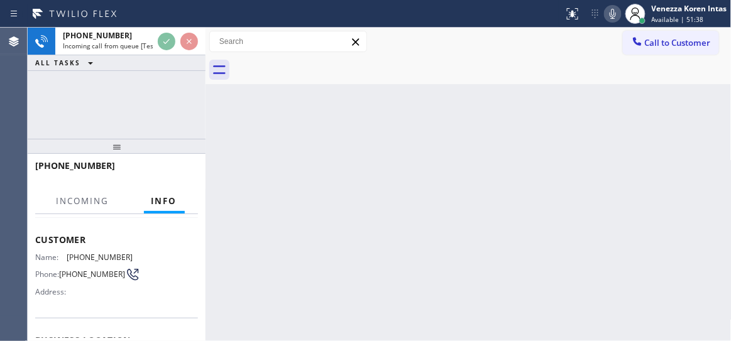
scroll to position [114, 0]
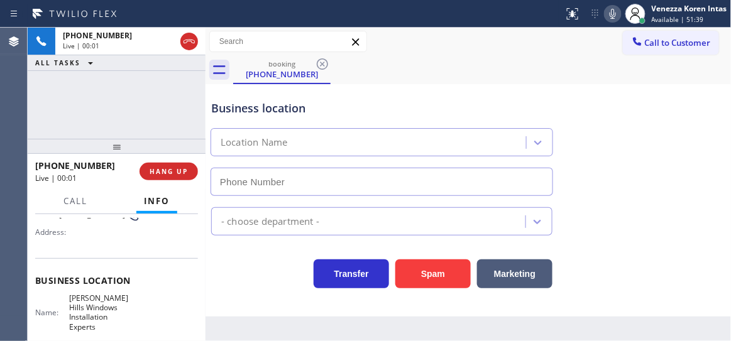
type input "(310) 620-1412"
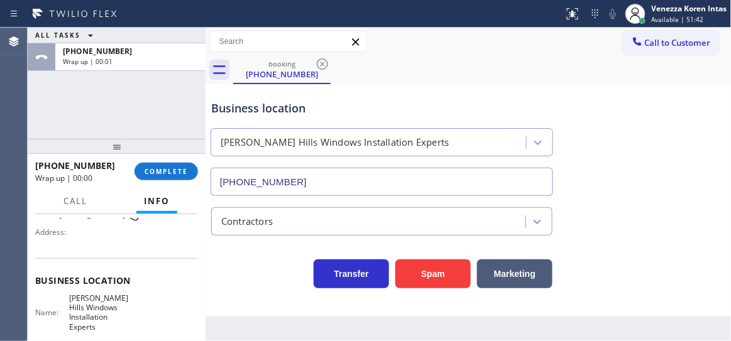
click at [206, 104] on div at bounding box center [206, 185] width 0 height 314
click at [180, 167] on span "COMPLETE" at bounding box center [166, 171] width 43 height 9
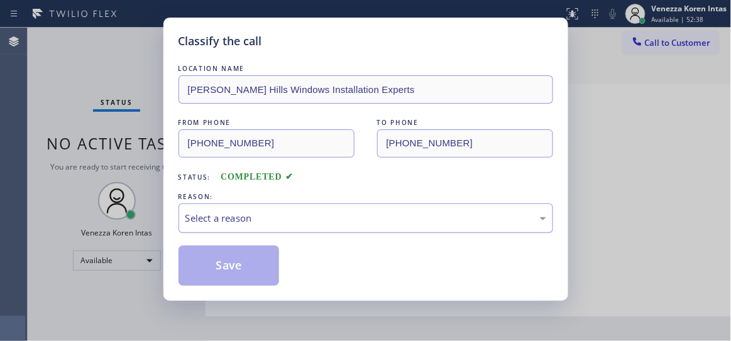
drag, startPoint x: 252, startPoint y: 222, endPoint x: 251, endPoint y: 231, distance: 9.5
click at [252, 222] on div "Select a reason" at bounding box center [365, 218] width 361 height 14
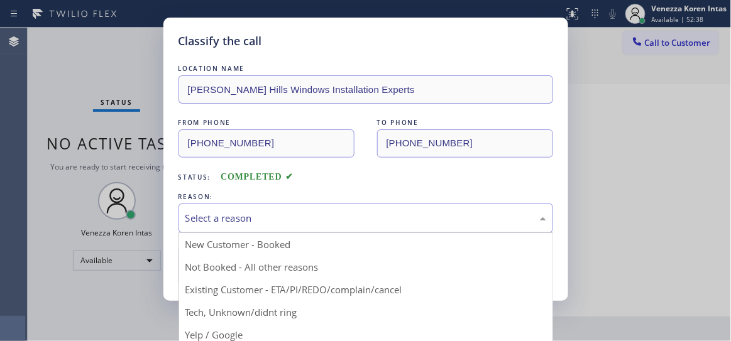
drag, startPoint x: 236, startPoint y: 316, endPoint x: 234, endPoint y: 304, distance: 12.1
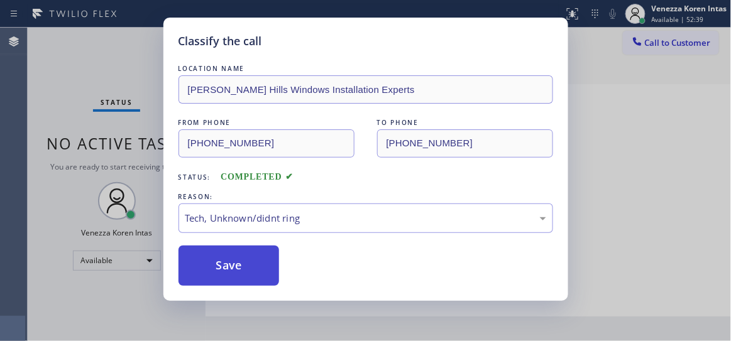
click at [229, 266] on button "Save" at bounding box center [229, 266] width 101 height 40
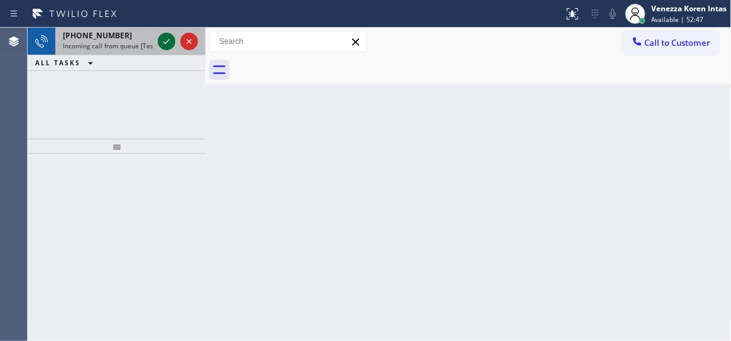
click at [161, 43] on icon at bounding box center [166, 41] width 15 height 15
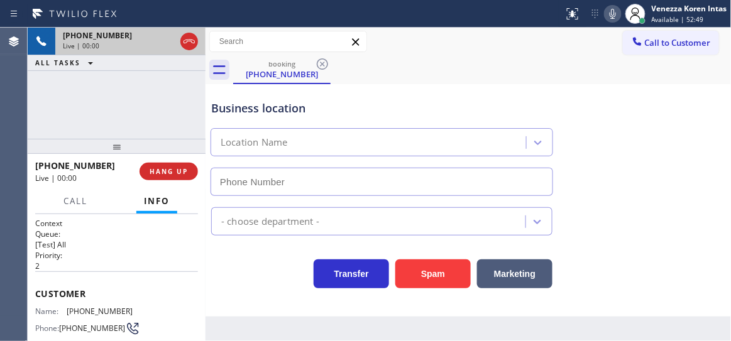
scroll to position [114, 0]
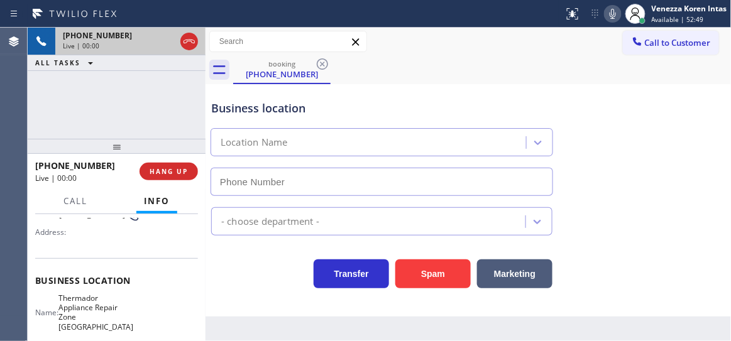
type input "(858) 923-4676"
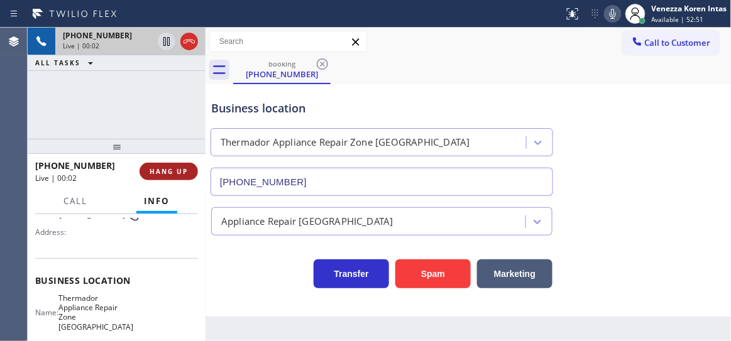
click at [173, 174] on span "HANG UP" at bounding box center [169, 171] width 38 height 9
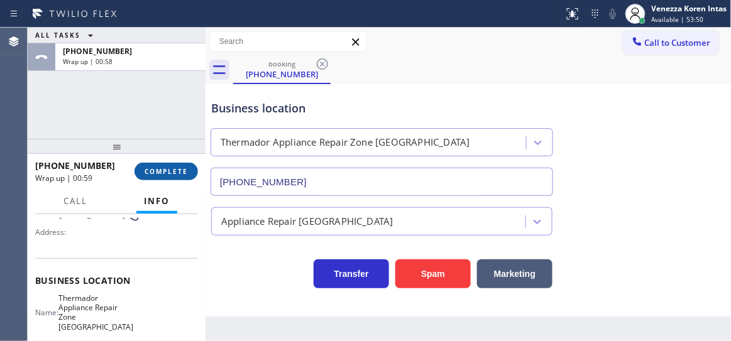
click at [170, 169] on span "COMPLETE" at bounding box center [166, 171] width 43 height 9
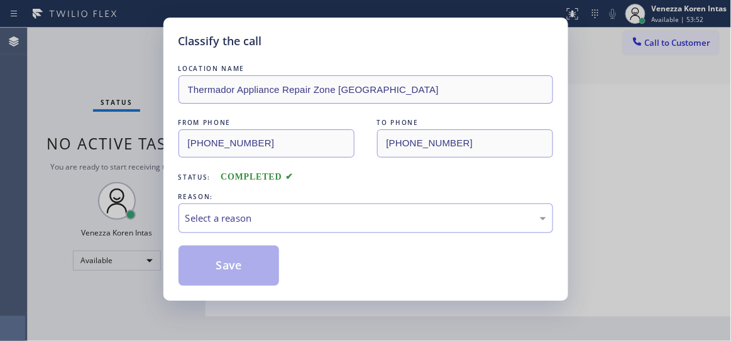
click at [255, 224] on div "Select a reason" at bounding box center [365, 218] width 361 height 14
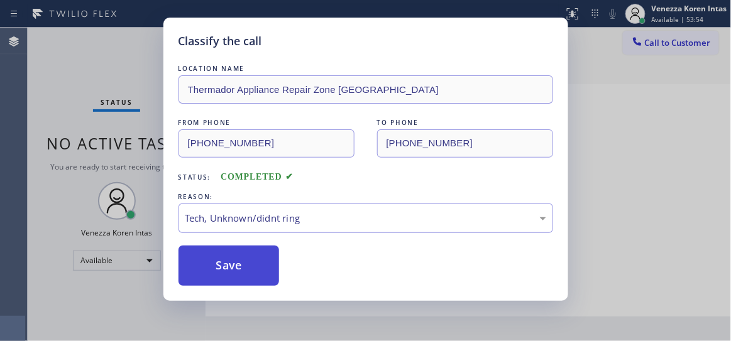
click at [255, 262] on button "Save" at bounding box center [229, 266] width 101 height 40
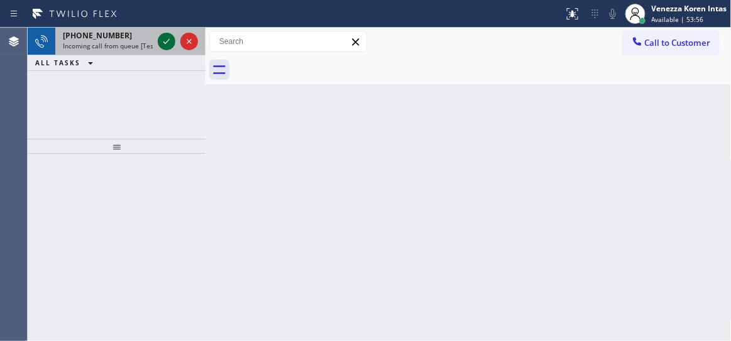
click at [169, 34] on icon at bounding box center [166, 41] width 15 height 15
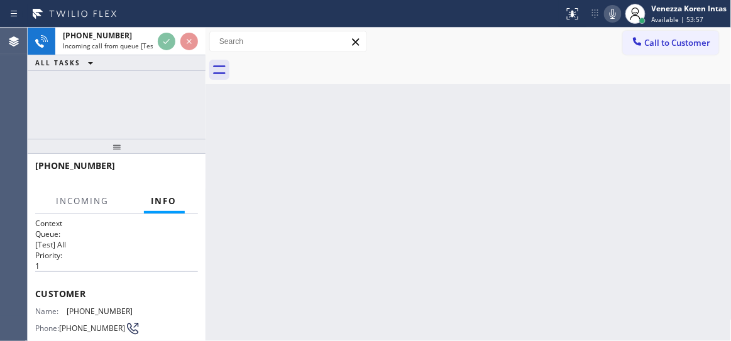
scroll to position [114, 0]
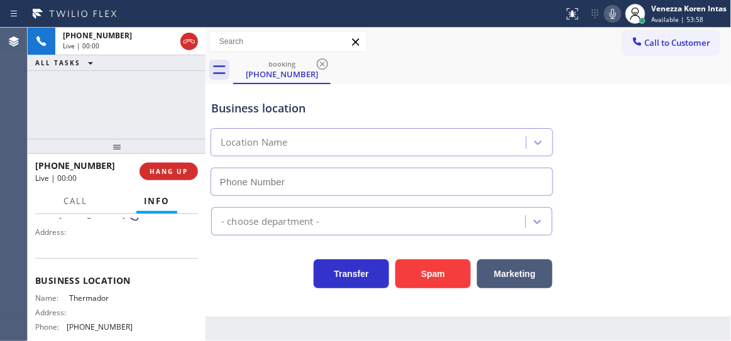
type input "(917) 243-9194"
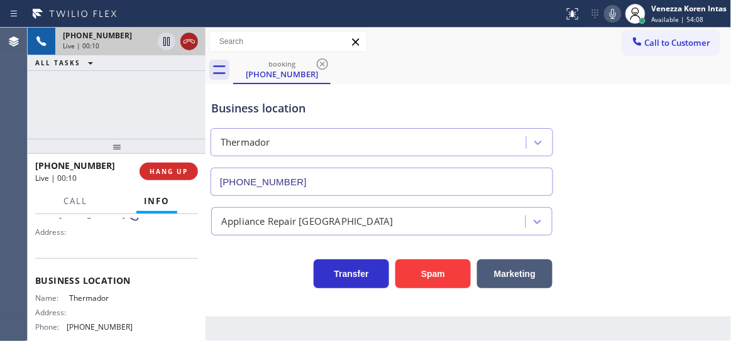
click at [189, 40] on icon at bounding box center [189, 41] width 15 height 15
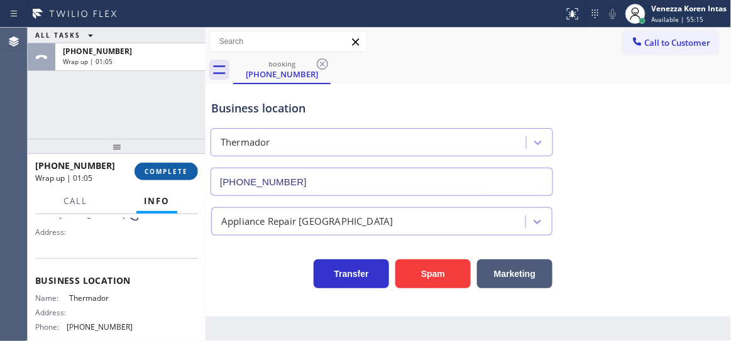
click at [186, 169] on span "COMPLETE" at bounding box center [166, 171] width 43 height 9
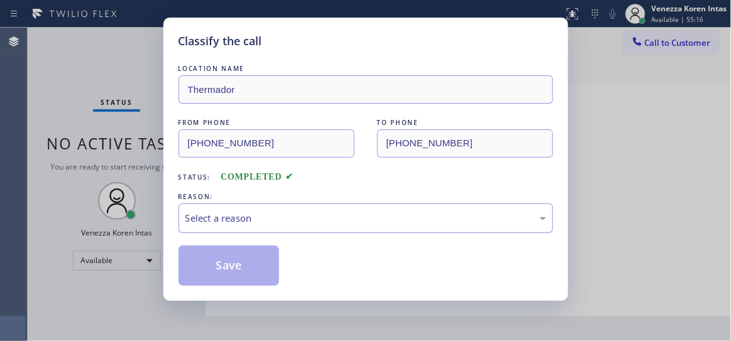
click at [279, 213] on div "Select a reason" at bounding box center [365, 218] width 361 height 14
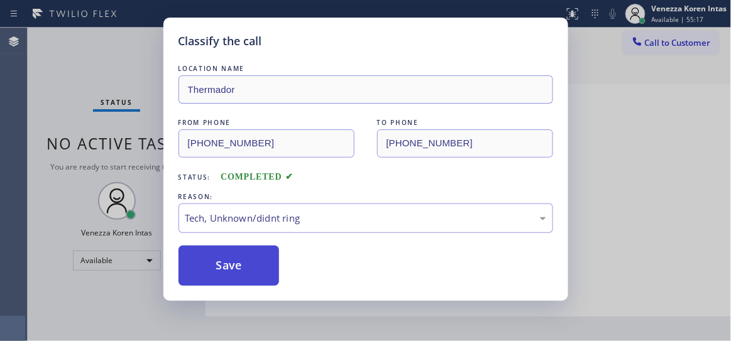
click at [250, 272] on button "Save" at bounding box center [229, 266] width 101 height 40
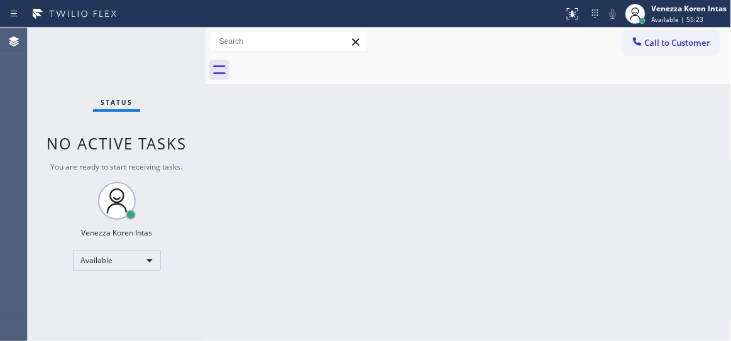
click at [174, 47] on div "Status No active tasks You are ready to start receiving tasks. Venezza Koren In…" at bounding box center [117, 185] width 178 height 314
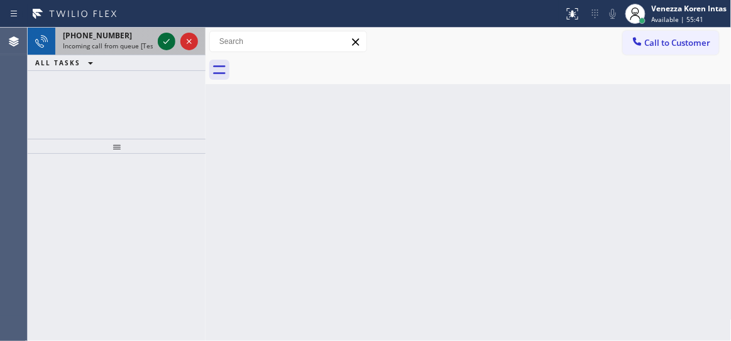
click at [166, 37] on icon at bounding box center [166, 41] width 15 height 15
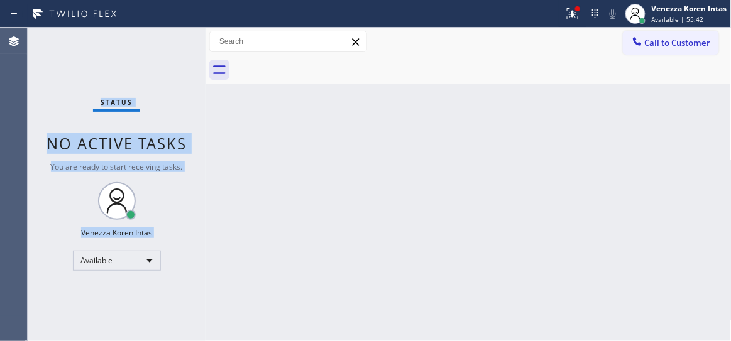
click at [166, 37] on div "Status No active tasks You are ready to start receiving tasks. Venezza Koren In…" at bounding box center [117, 185] width 178 height 314
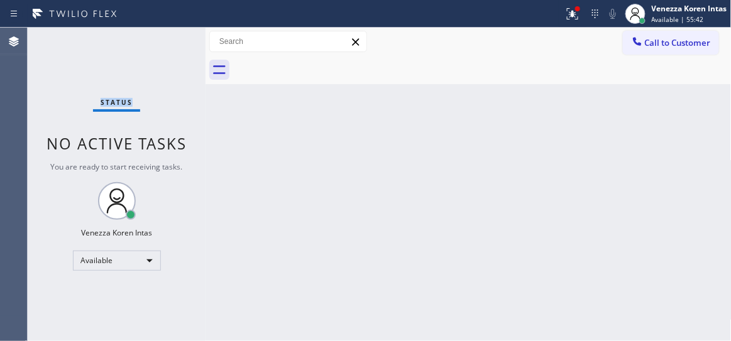
click at [166, 37] on div "Status No active tasks You are ready to start receiving tasks. Venezza Koren In…" at bounding box center [117, 185] width 178 height 314
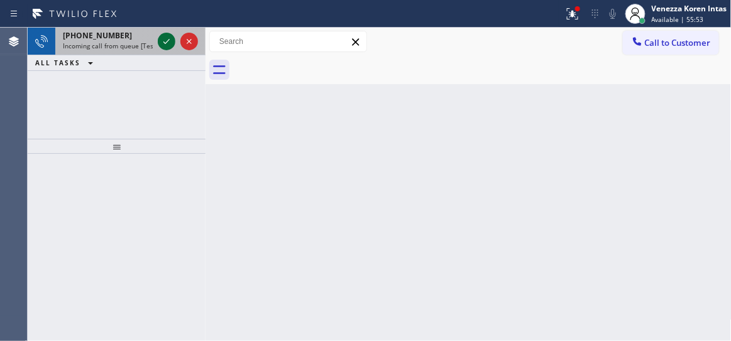
click at [166, 37] on icon at bounding box center [166, 41] width 15 height 15
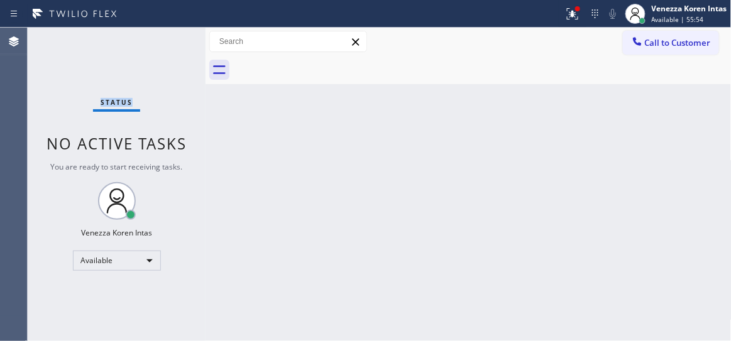
click at [166, 37] on div "Status No active tasks You are ready to start receiving tasks. Venezza Koren In…" at bounding box center [117, 185] width 178 height 314
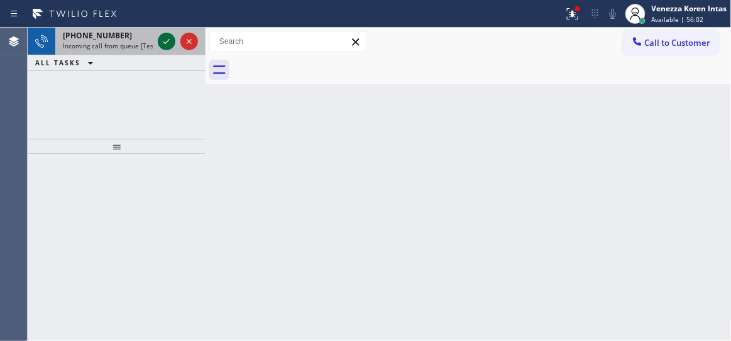
click at [166, 37] on icon at bounding box center [166, 41] width 15 height 15
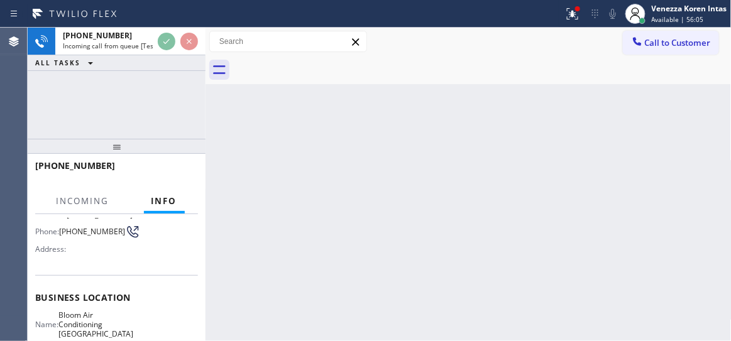
scroll to position [114, 0]
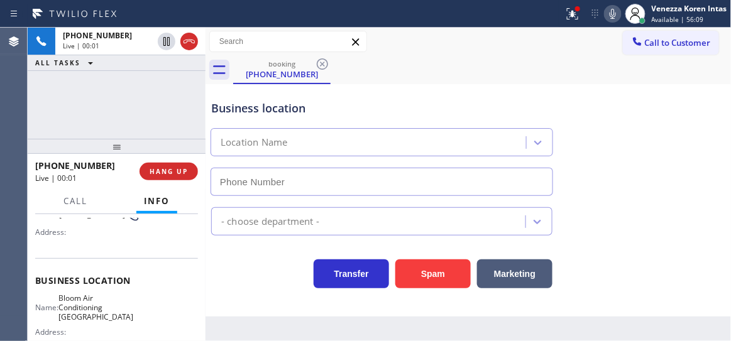
type input "(530) 290-6484"
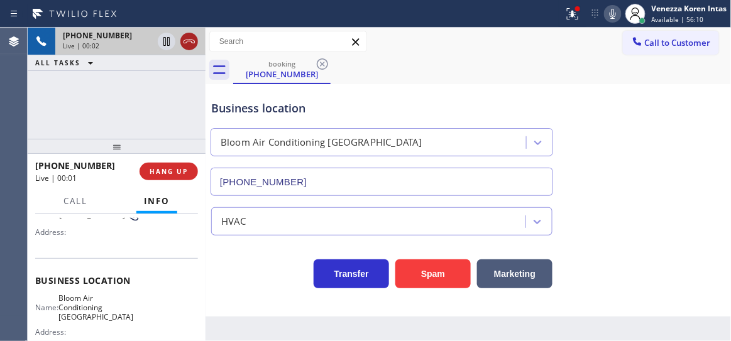
click at [191, 41] on icon at bounding box center [189, 42] width 11 height 4
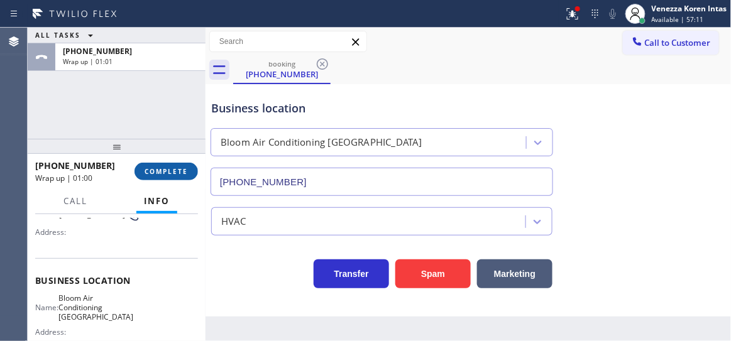
click at [184, 174] on span "COMPLETE" at bounding box center [166, 171] width 43 height 9
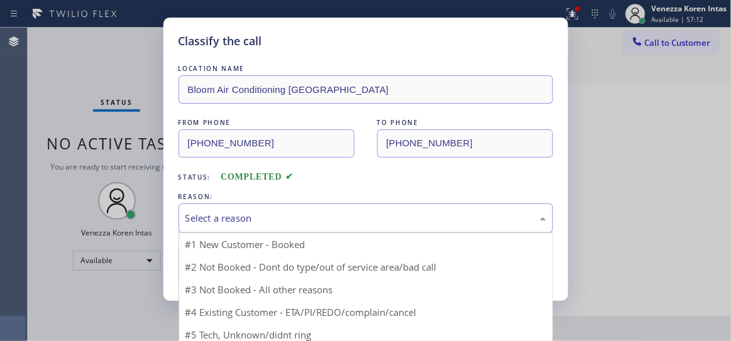
click at [269, 218] on div "Select a reason" at bounding box center [365, 218] width 361 height 14
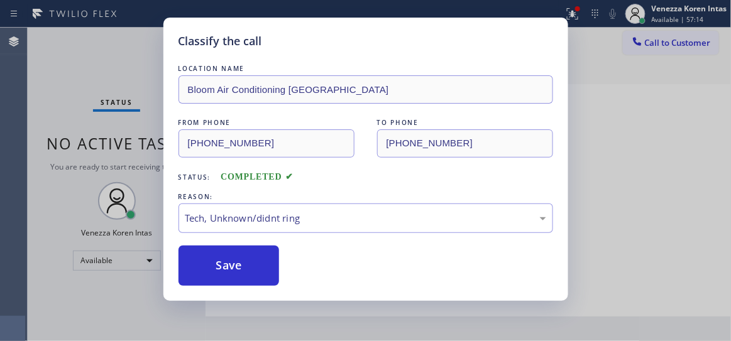
click at [262, 290] on div "Classify the call LOCATION NAME Bloom Air Conditioning Chula Vista FROM PHONE (…" at bounding box center [365, 160] width 405 height 284
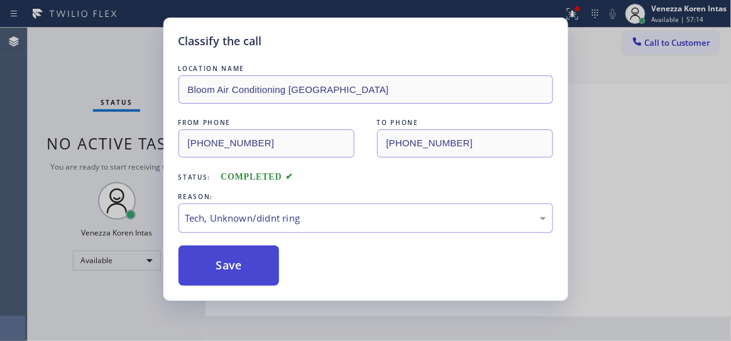
click at [263, 271] on button "Save" at bounding box center [229, 266] width 101 height 40
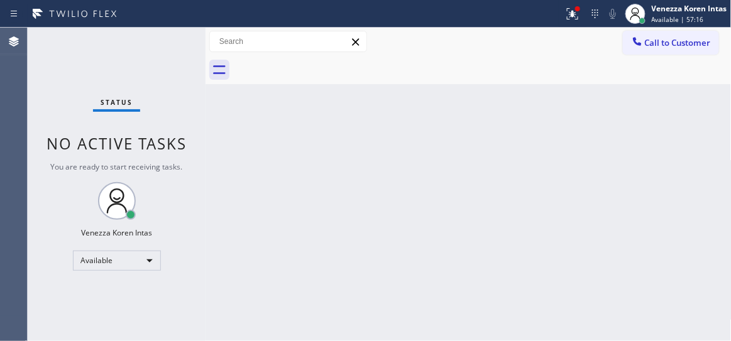
click at [180, 45] on div "Status No active tasks You are ready to start receiving tasks. Venezza Koren In…" at bounding box center [117, 185] width 178 height 314
click at [581, 18] on div at bounding box center [573, 13] width 28 height 15
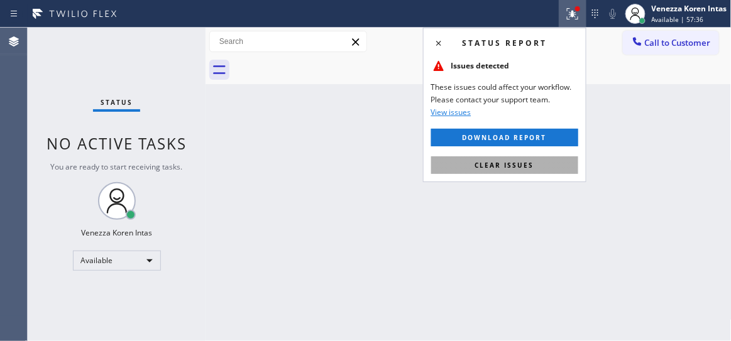
click at [543, 162] on button "Clear issues" at bounding box center [504, 166] width 147 height 18
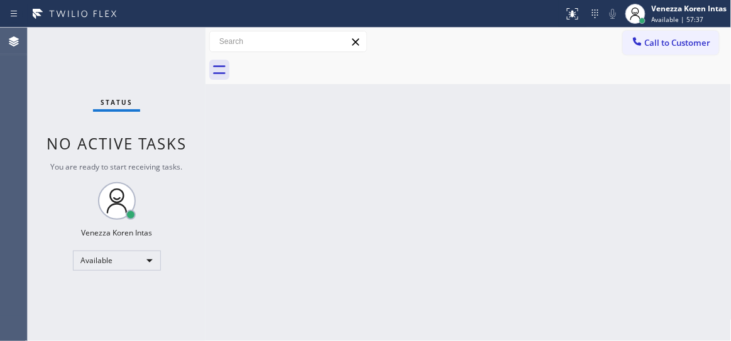
drag, startPoint x: 219, startPoint y: 47, endPoint x: 194, endPoint y: 41, distance: 25.8
click at [219, 46] on input "text" at bounding box center [288, 41] width 157 height 20
click at [177, 36] on div "Status No active tasks You are ready to start receiving tasks. Venezza Koren In…" at bounding box center [117, 185] width 178 height 314
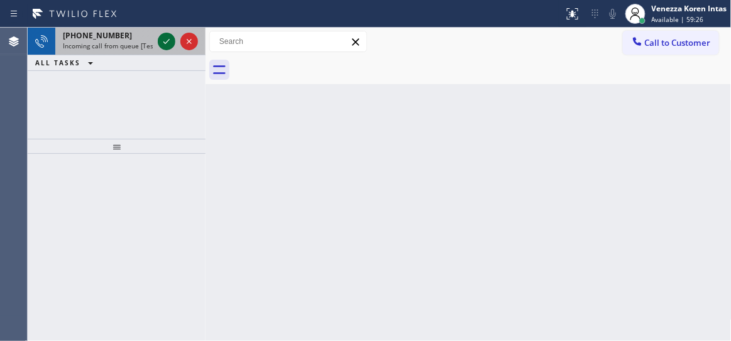
click at [170, 45] on icon at bounding box center [166, 41] width 15 height 15
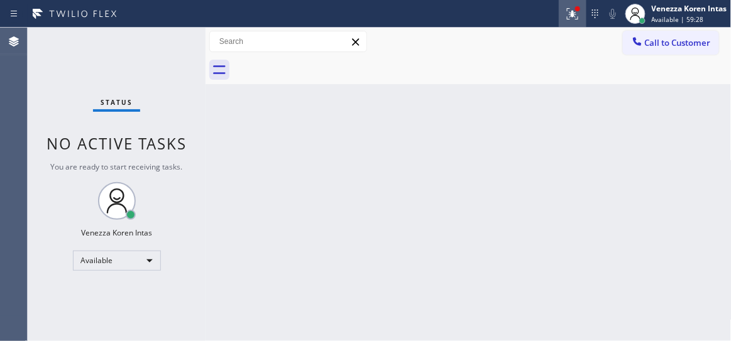
click at [577, 16] on icon at bounding box center [572, 13] width 15 height 15
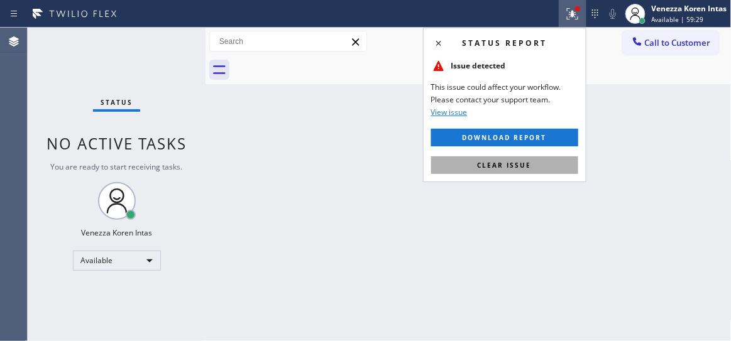
click at [536, 166] on button "Clear issue" at bounding box center [504, 166] width 147 height 18
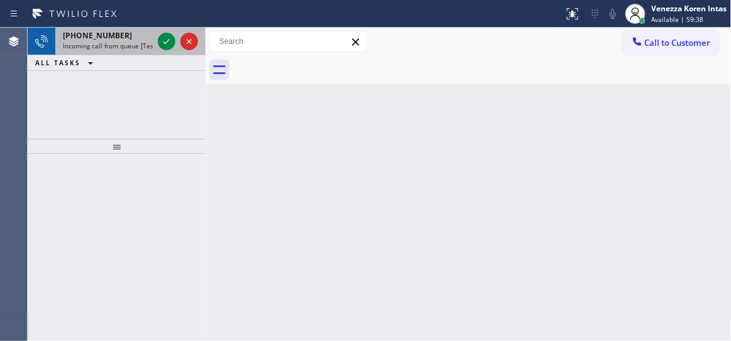
click at [116, 41] on span "Incoming call from queue [Test] All" at bounding box center [115, 45] width 104 height 9
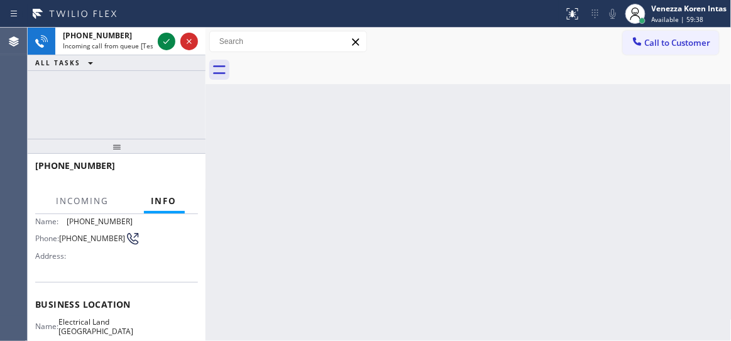
scroll to position [171, 0]
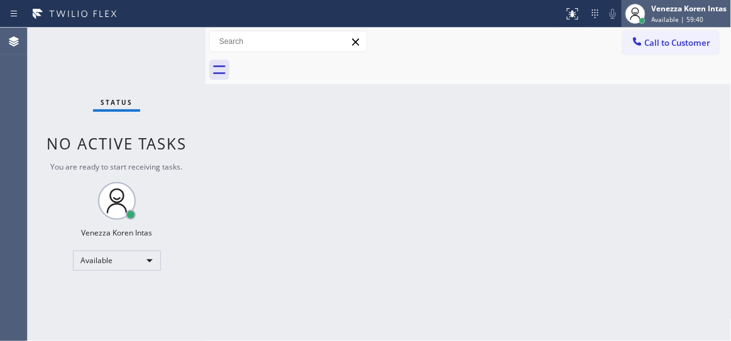
click at [688, 13] on div "Venezza Koren Intas" at bounding box center [689, 8] width 75 height 11
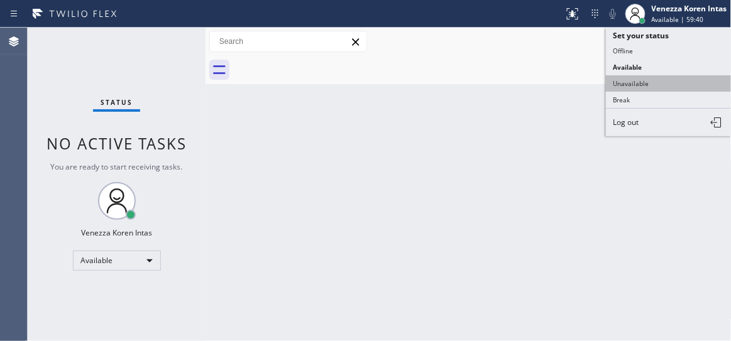
click at [654, 82] on button "Unavailable" at bounding box center [669, 83] width 126 height 16
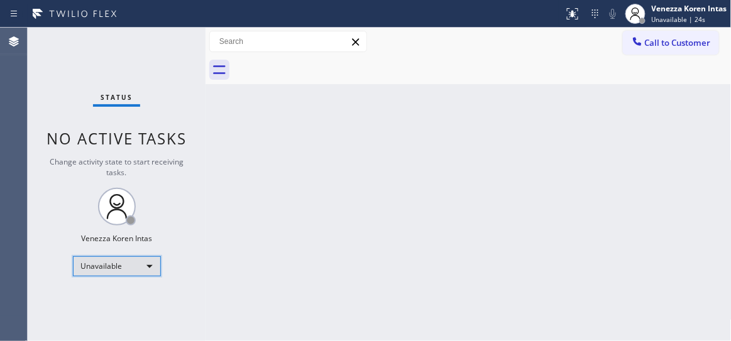
click at [146, 266] on div "Unavailable" at bounding box center [117, 266] width 88 height 20
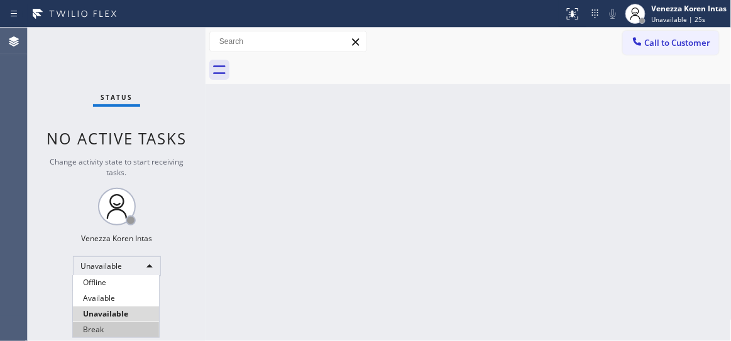
click at [126, 331] on li "Break" at bounding box center [116, 329] width 86 height 15
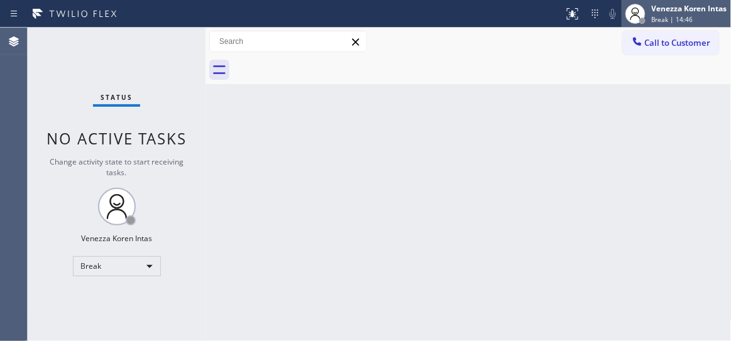
click at [675, 17] on span "Break | 14:46" at bounding box center [672, 19] width 41 height 9
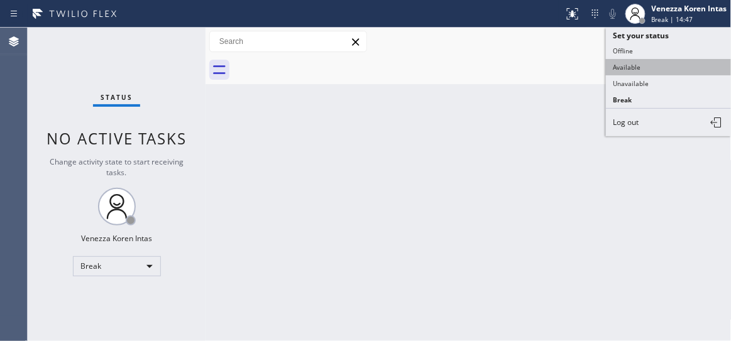
click at [627, 68] on button "Available" at bounding box center [669, 67] width 126 height 16
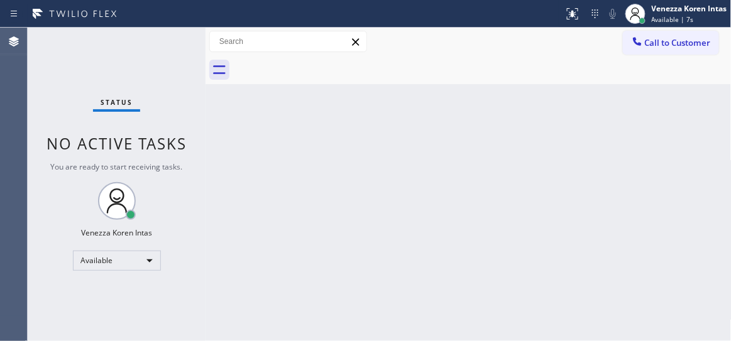
click at [141, 84] on div "Status No active tasks You are ready to start receiving tasks. Venezza Koren In…" at bounding box center [117, 185] width 178 height 314
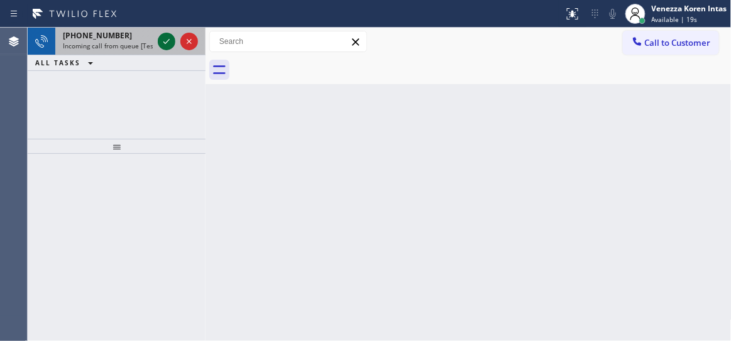
click at [162, 41] on icon at bounding box center [166, 41] width 15 height 15
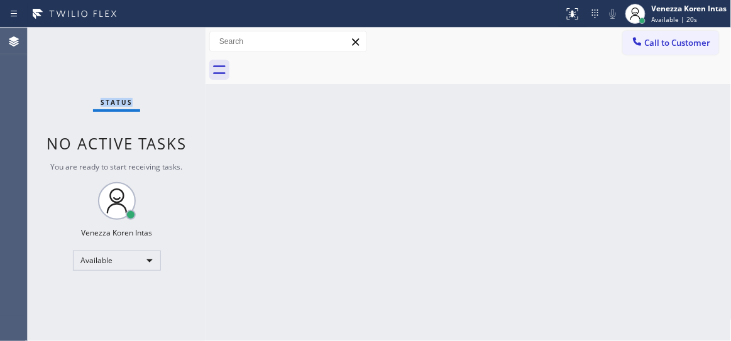
click at [163, 41] on div "Status No active tasks You are ready to start receiving tasks. Venezza Koren In…" at bounding box center [117, 185] width 178 height 314
click at [559, 14] on div at bounding box center [573, 13] width 28 height 15
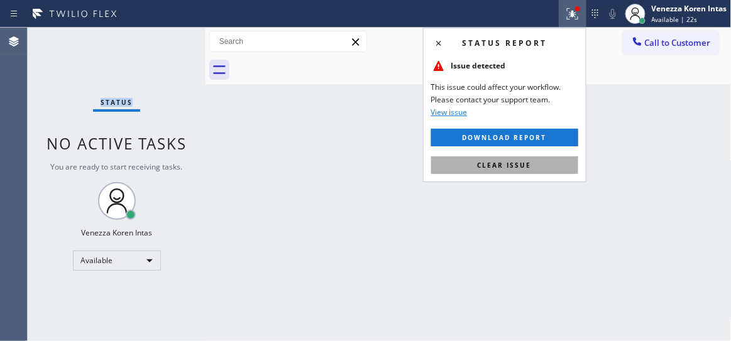
click at [546, 163] on button "Clear issue" at bounding box center [504, 166] width 147 height 18
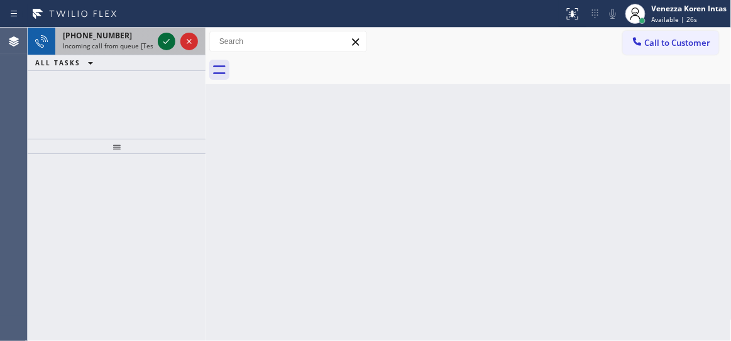
click at [164, 43] on icon at bounding box center [166, 41] width 6 height 5
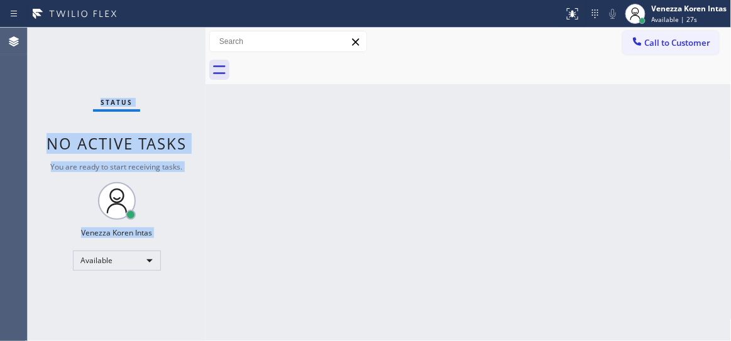
click at [164, 43] on div "Status No active tasks You are ready to start receiving tasks. Venezza Koren In…" at bounding box center [117, 185] width 178 height 314
click at [567, 16] on icon at bounding box center [572, 13] width 11 height 11
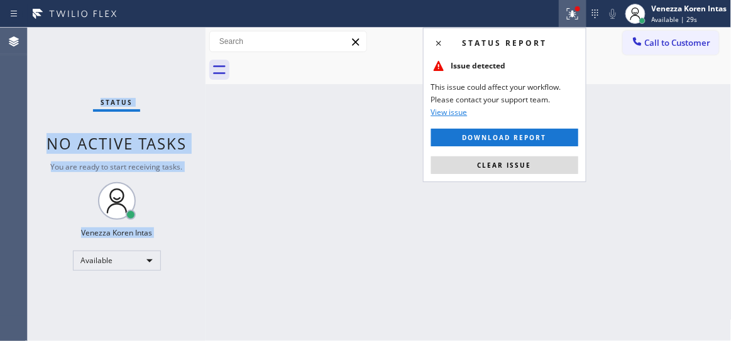
drag, startPoint x: 509, startPoint y: 174, endPoint x: 504, endPoint y: 200, distance: 26.9
click at [507, 173] on button "Clear issue" at bounding box center [504, 166] width 147 height 18
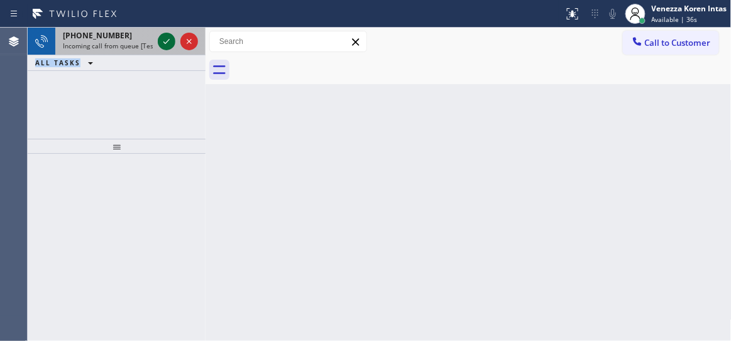
click at [163, 43] on icon at bounding box center [166, 41] width 15 height 15
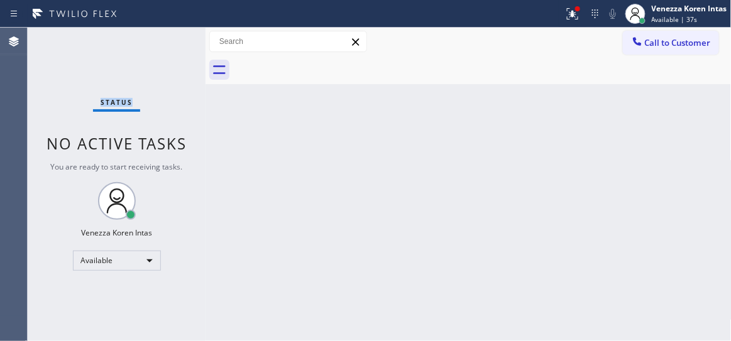
click at [163, 43] on div "Status No active tasks You are ready to start receiving tasks. Venezza Koren In…" at bounding box center [117, 185] width 178 height 314
drag, startPoint x: 565, startPoint y: 14, endPoint x: 570, endPoint y: 32, distance: 18.3
click at [565, 16] on icon at bounding box center [572, 13] width 15 height 15
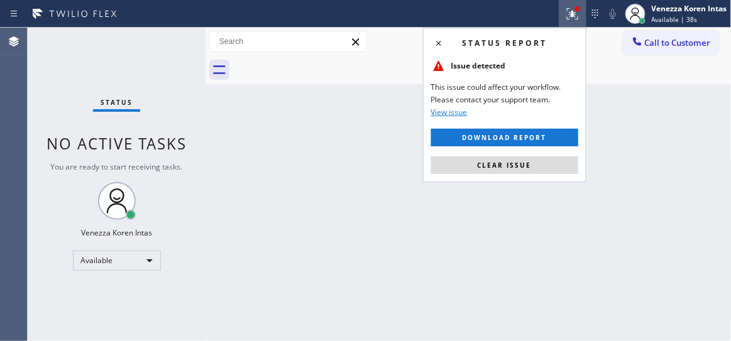
click at [553, 153] on div "Status report Issue detected This issue could affect your workflow. Please cont…" at bounding box center [504, 105] width 163 height 155
click at [552, 157] on button "Clear issue" at bounding box center [504, 166] width 147 height 18
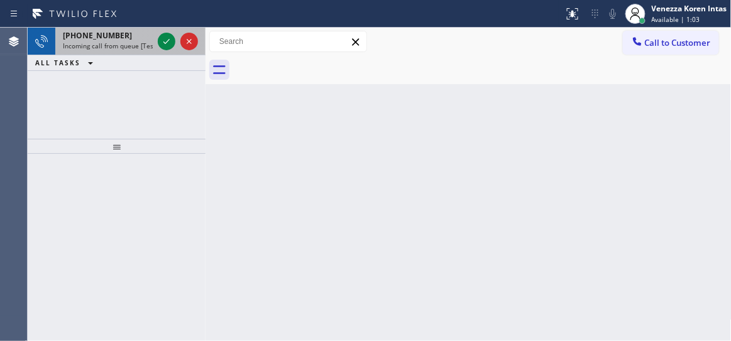
click at [157, 41] on div at bounding box center [177, 42] width 45 height 28
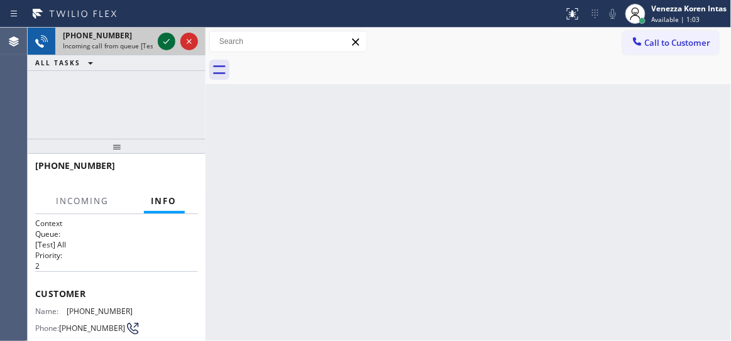
click at [162, 43] on icon at bounding box center [166, 41] width 15 height 15
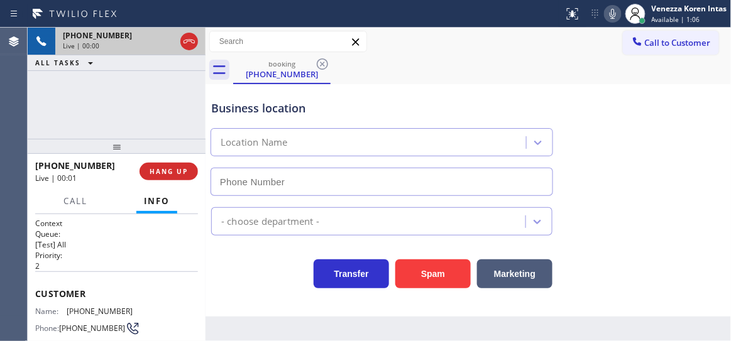
type input "(510) 629-5145"
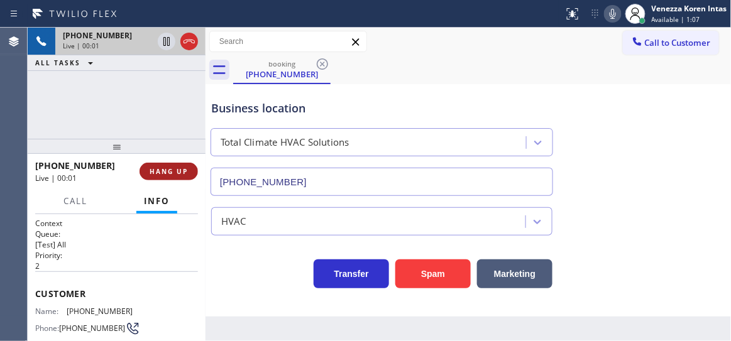
click at [179, 170] on span "HANG UP" at bounding box center [169, 171] width 38 height 9
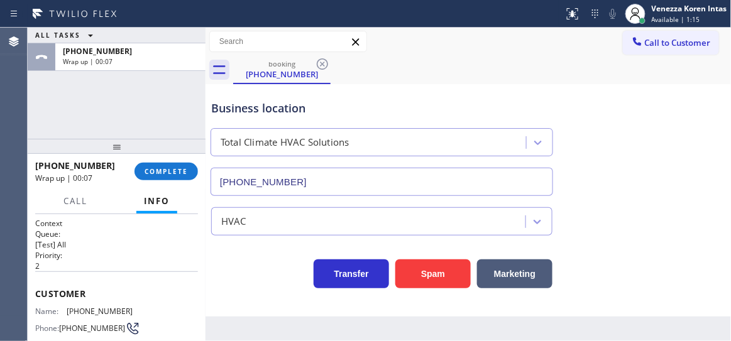
drag, startPoint x: 167, startPoint y: 178, endPoint x: 224, endPoint y: 192, distance: 58.9
click at [167, 178] on button "COMPLETE" at bounding box center [166, 172] width 63 height 18
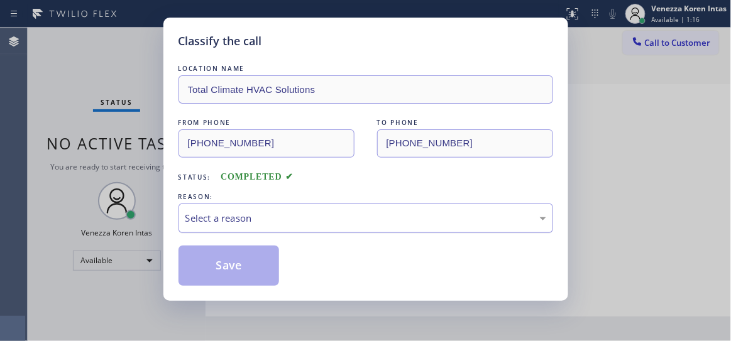
click at [307, 227] on div "Select a reason" at bounding box center [366, 219] width 375 height 30
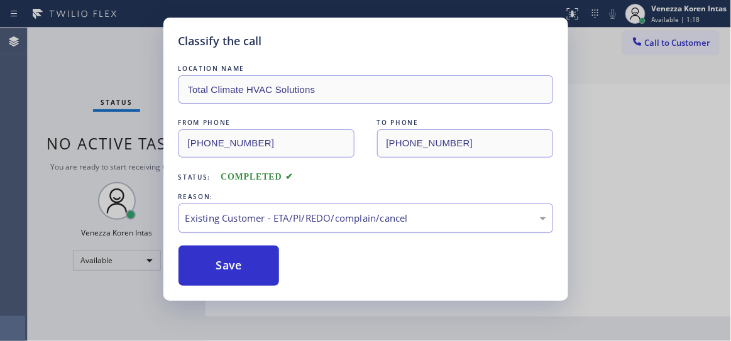
click at [270, 207] on div "Existing Customer - ETA/PI/REDO/complain/cancel" at bounding box center [366, 219] width 375 height 30
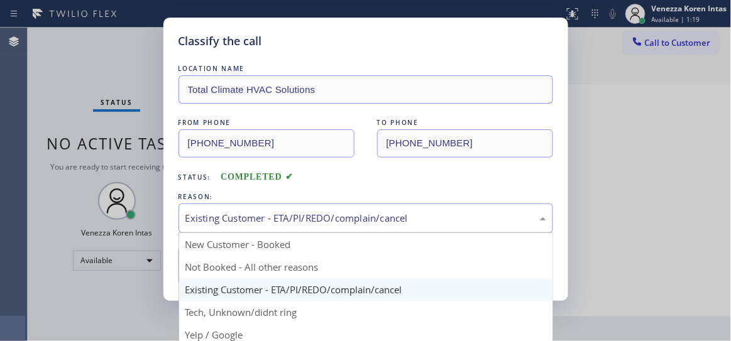
drag, startPoint x: 273, startPoint y: 321, endPoint x: 270, endPoint y: 312, distance: 9.3
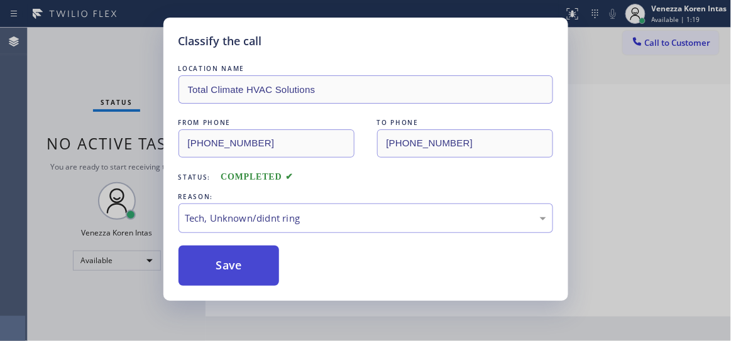
click at [255, 275] on button "Save" at bounding box center [229, 266] width 101 height 40
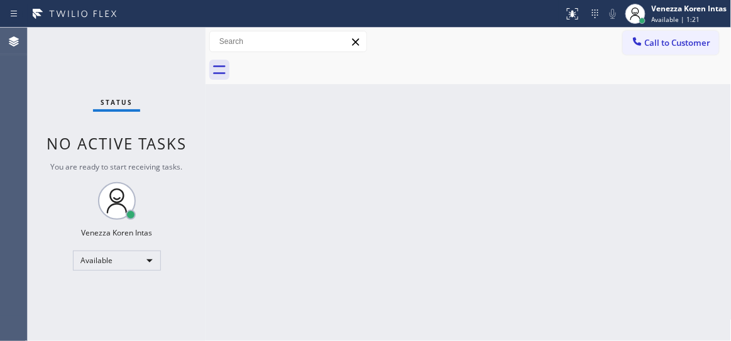
click at [182, 37] on div "Status No active tasks You are ready to start receiving tasks. Venezza Koren In…" at bounding box center [117, 185] width 178 height 314
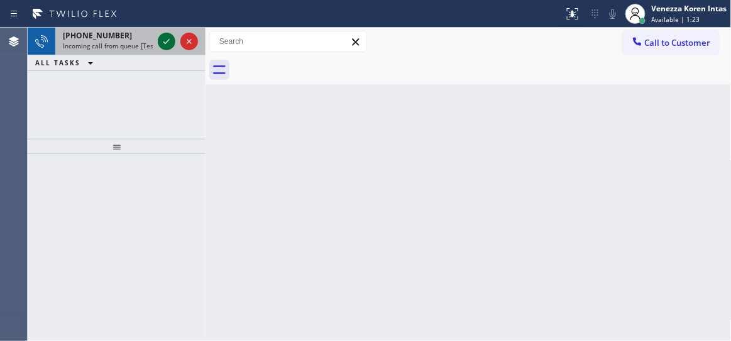
click at [168, 41] on icon at bounding box center [166, 41] width 15 height 15
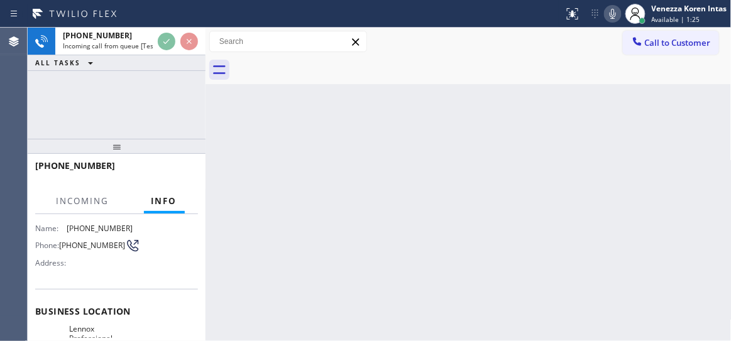
scroll to position [171, 0]
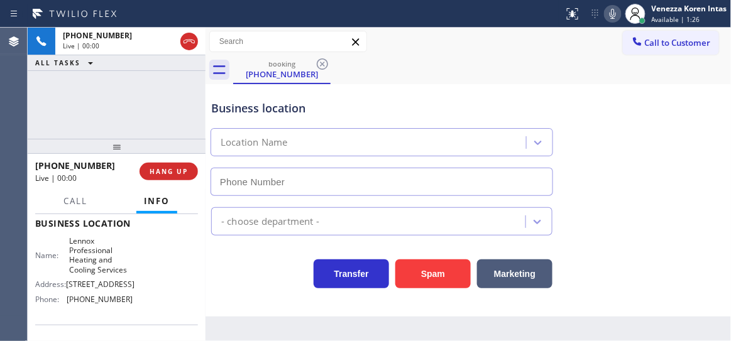
type input "(650) 620-7980"
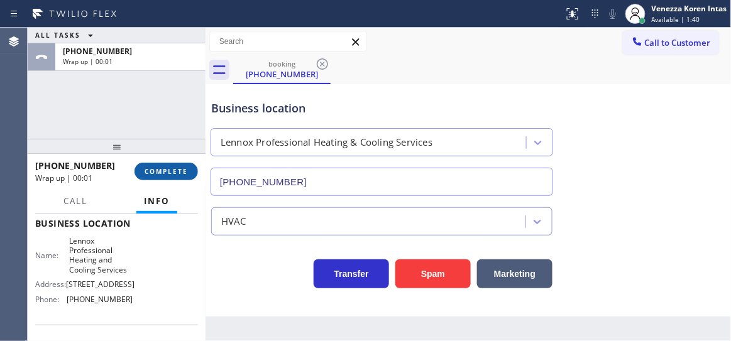
click at [180, 177] on button "COMPLETE" at bounding box center [166, 172] width 63 height 18
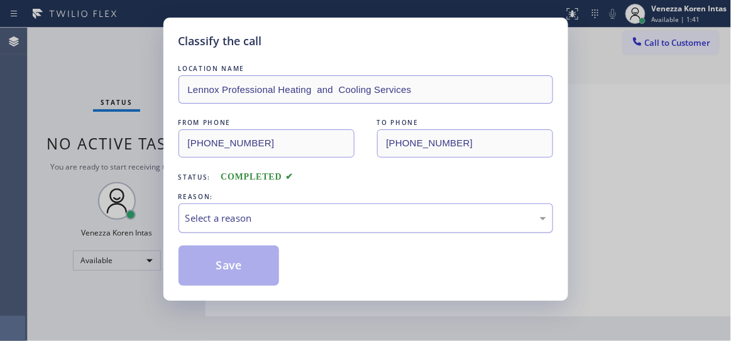
click at [275, 226] on div "Select a reason" at bounding box center [365, 218] width 361 height 14
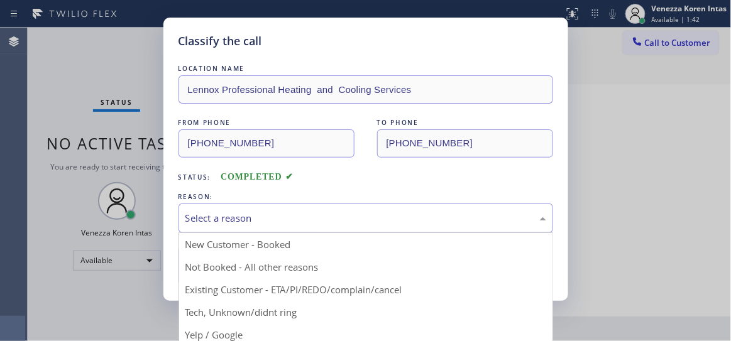
drag, startPoint x: 262, startPoint y: 327, endPoint x: 236, endPoint y: 293, distance: 42.2
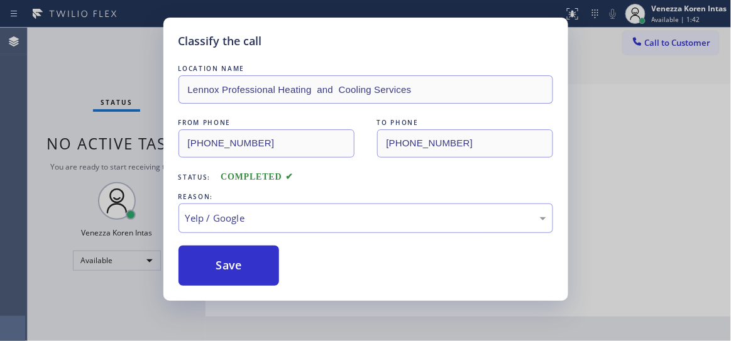
click at [233, 277] on button "Save" at bounding box center [229, 266] width 101 height 40
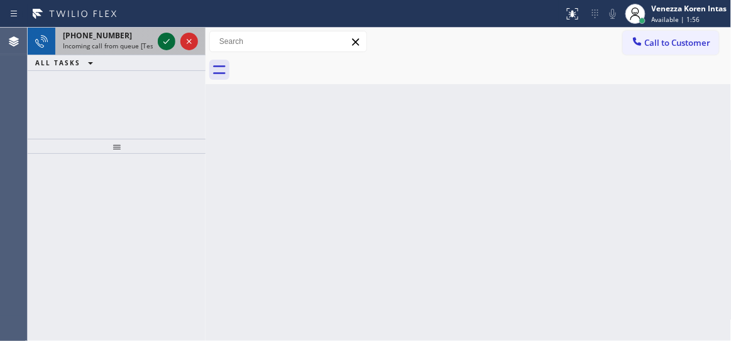
click at [169, 40] on icon at bounding box center [166, 41] width 15 height 15
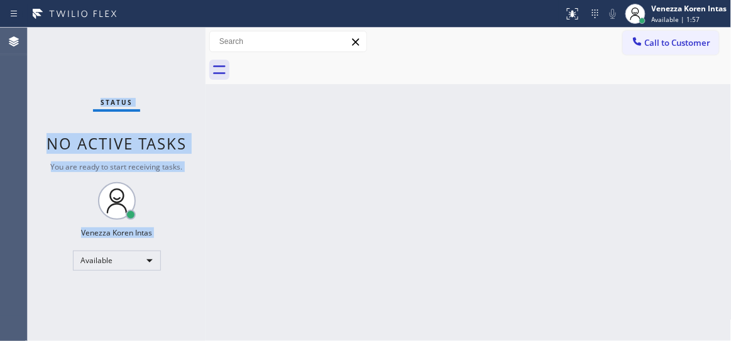
click at [169, 40] on div "Status No active tasks You are ready to start receiving tasks. Venezza Koren In…" at bounding box center [117, 185] width 178 height 314
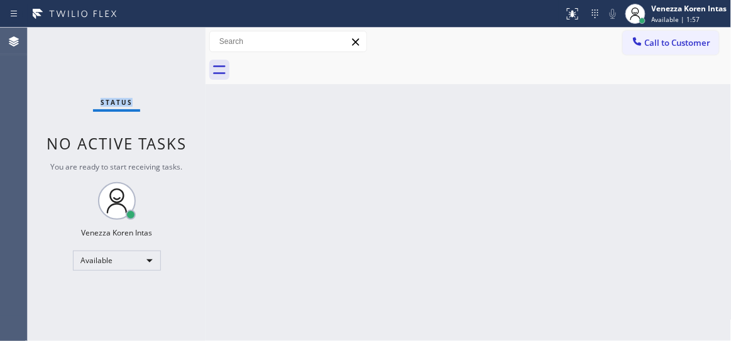
click at [169, 40] on div "Status No active tasks You are ready to start receiving tasks. Venezza Koren In…" at bounding box center [117, 185] width 178 height 314
click at [587, 12] on div at bounding box center [596, 13] width 18 height 15
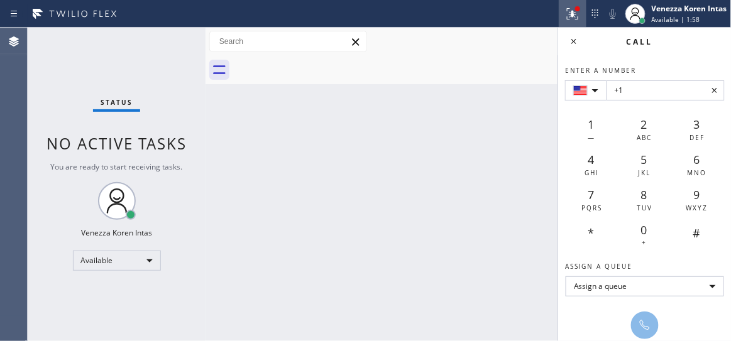
click at [582, 16] on div at bounding box center [573, 13] width 28 height 15
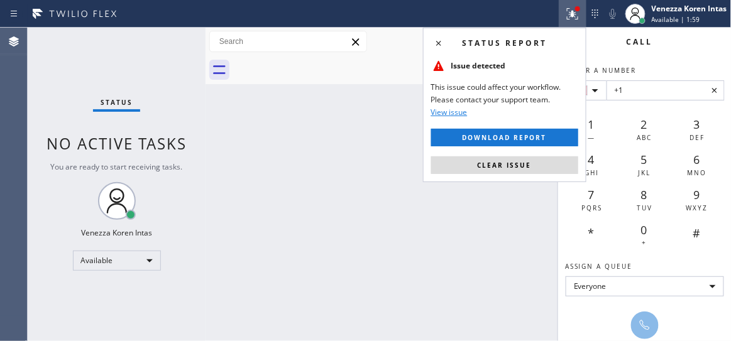
drag, startPoint x: 537, startPoint y: 170, endPoint x: 563, endPoint y: 109, distance: 66.2
click at [537, 169] on button "Clear issue" at bounding box center [504, 166] width 147 height 18
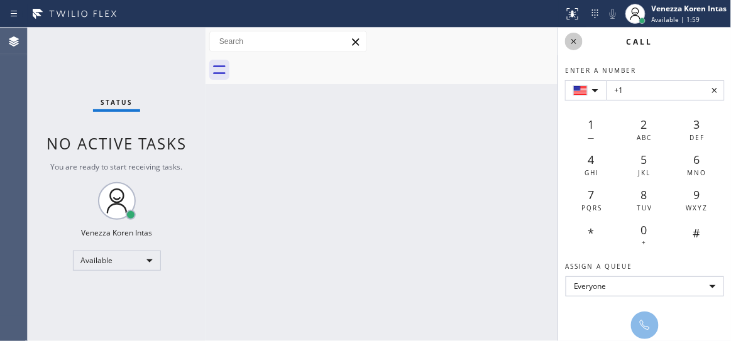
click at [578, 37] on icon at bounding box center [573, 41] width 15 height 15
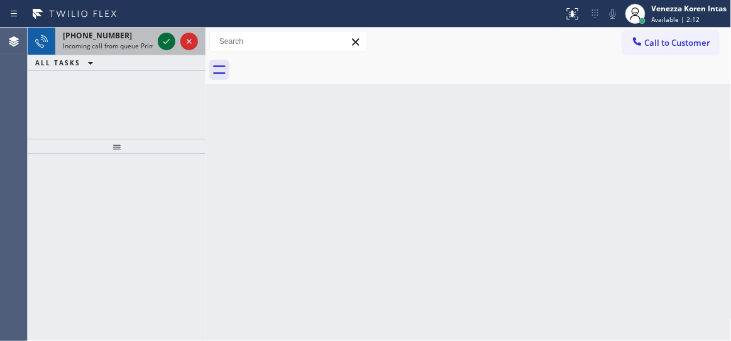
click at [167, 40] on icon at bounding box center [166, 41] width 15 height 15
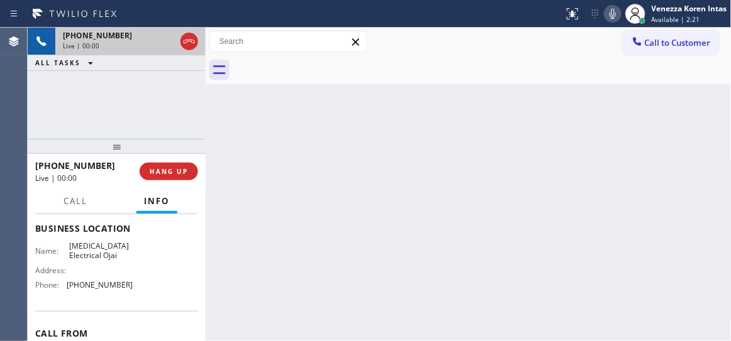
scroll to position [84, 0]
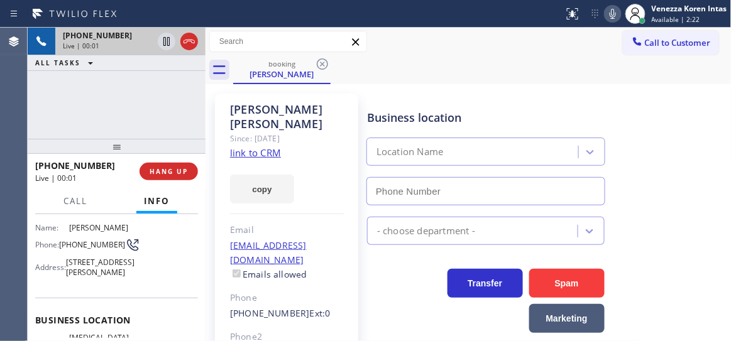
type input "(805) 222-7808"
click at [143, 95] on div "+18054537613 Live | 00:15 ALL TASKS ALL TASKS ACTIVE TASKS TASKS IN WRAP UP" at bounding box center [117, 83] width 178 height 111
click at [265, 146] on link "link to CRM" at bounding box center [255, 152] width 51 height 13
drag, startPoint x: 148, startPoint y: 85, endPoint x: 36, endPoint y: 77, distance: 112.2
click at [146, 75] on div "+18054537613 Live | 01:51 ALL TASKS ALL TASKS ACTIVE TASKS TASKS IN WRAP UP" at bounding box center [117, 83] width 178 height 111
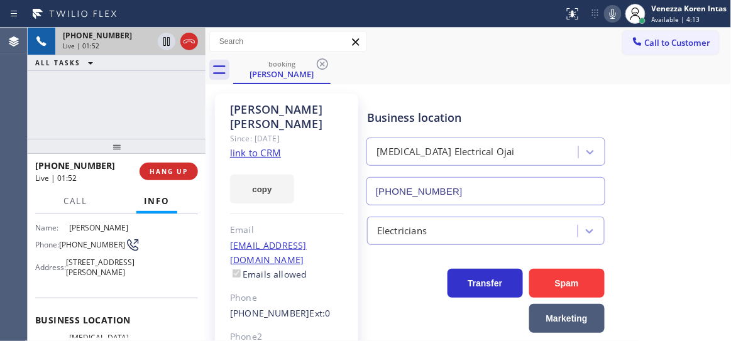
click at [177, 97] on div "+18054537613 Live | 01:52 ALL TASKS ALL TASKS ACTIVE TASKS TASKS IN WRAP UP" at bounding box center [117, 83] width 178 height 111
click at [162, 121] on div "+18054537613 Live | 02:05 ALL TASKS ALL TASKS ACTIVE TASKS TASKS IN WRAP UP" at bounding box center [117, 83] width 178 height 111
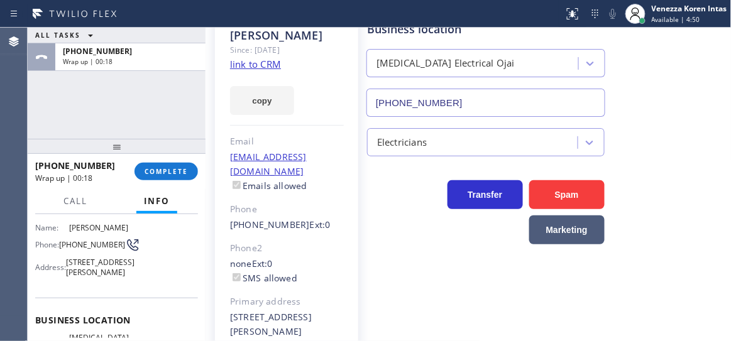
scroll to position [135, 0]
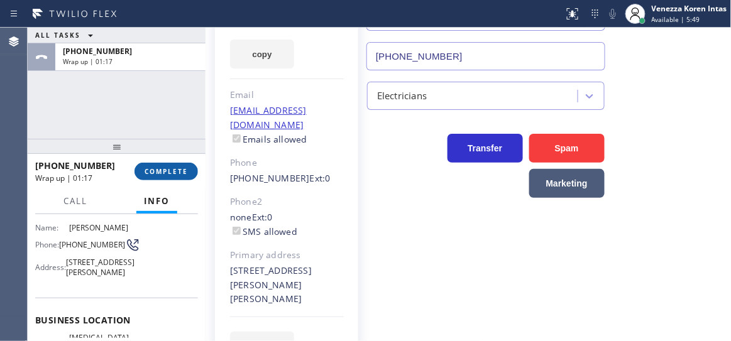
click at [194, 175] on button "COMPLETE" at bounding box center [166, 172] width 63 height 18
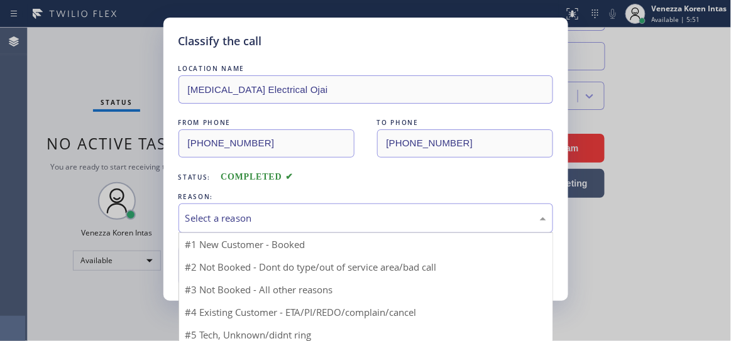
click at [295, 216] on div "Select a reason" at bounding box center [365, 218] width 361 height 14
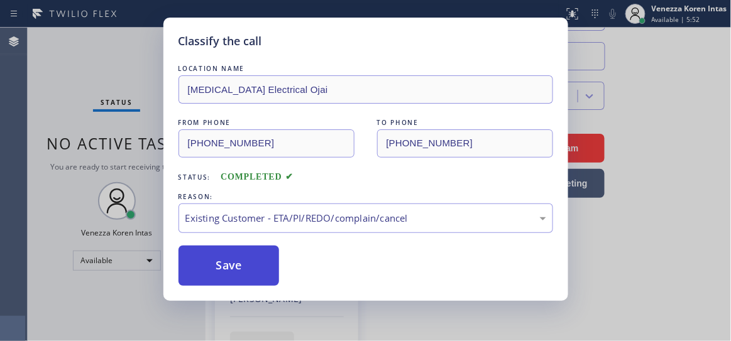
click at [247, 263] on button "Save" at bounding box center [229, 266] width 101 height 40
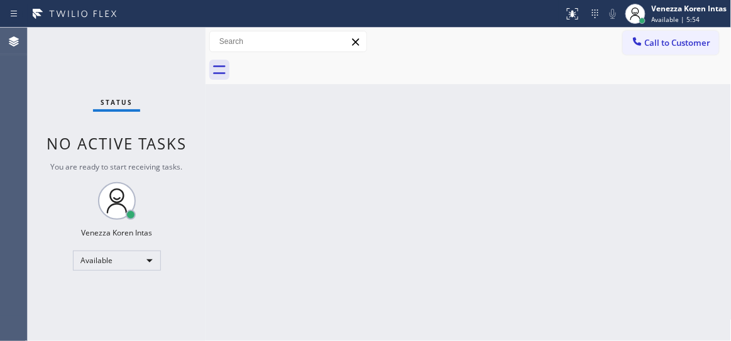
click at [155, 60] on div "Status No active tasks You are ready to start receiving tasks. Venezza Koren In…" at bounding box center [117, 185] width 178 height 314
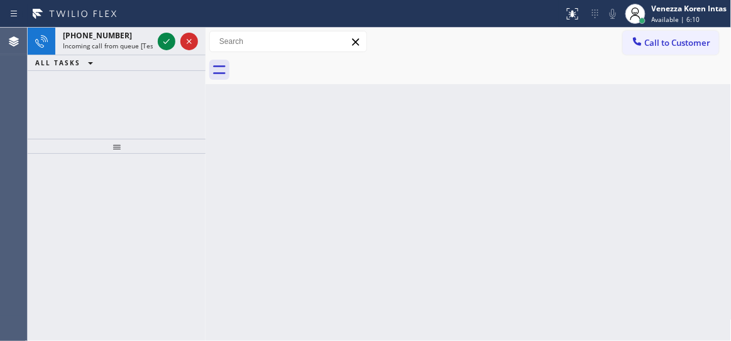
click at [166, 36] on icon at bounding box center [166, 41] width 15 height 15
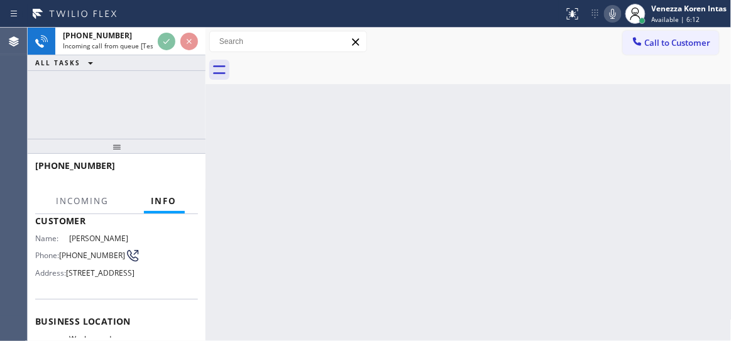
scroll to position [114, 0]
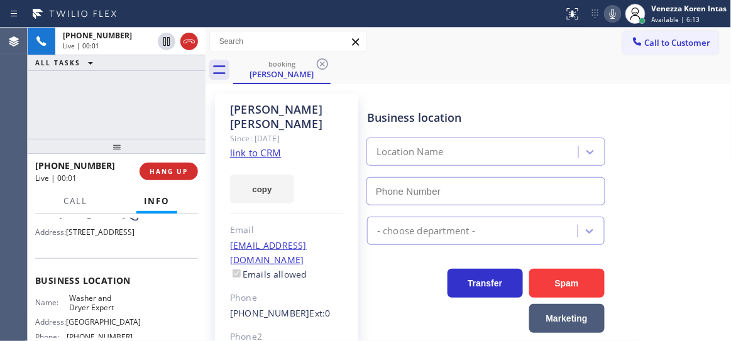
type input "(347) 836-5354"
click at [270, 146] on link "link to CRM" at bounding box center [255, 152] width 51 height 13
click at [454, 80] on div "booking Sandra Urvina" at bounding box center [482, 70] width 499 height 28
click at [422, 43] on div "Call to Customer Outbound call Location Search location Your caller id phone nu…" at bounding box center [469, 42] width 526 height 22
click at [422, 57] on div "booking Sandra Urvina" at bounding box center [482, 70] width 499 height 28
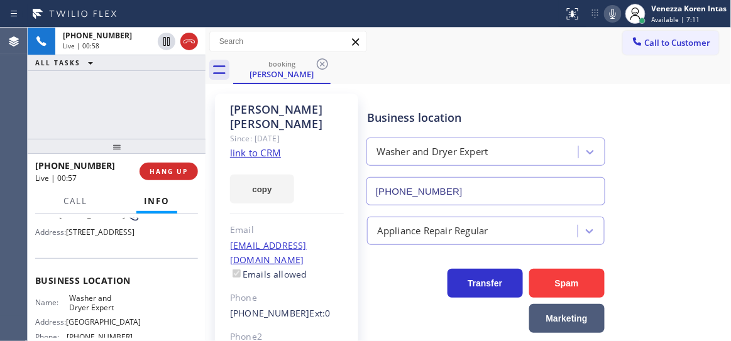
click at [180, 92] on div "+19176221039 Live | 00:58 ALL TASKS ALL TASKS ACTIVE TASKS TASKS IN WRAP UP" at bounding box center [117, 83] width 178 height 111
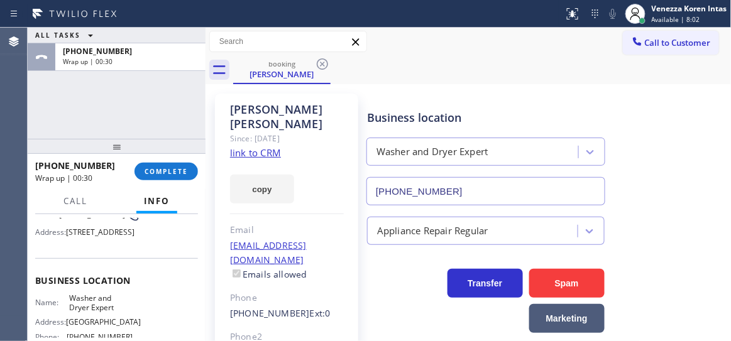
drag, startPoint x: 172, startPoint y: 169, endPoint x: 340, endPoint y: 216, distance: 174.9
click at [172, 168] on span "COMPLETE" at bounding box center [166, 171] width 43 height 9
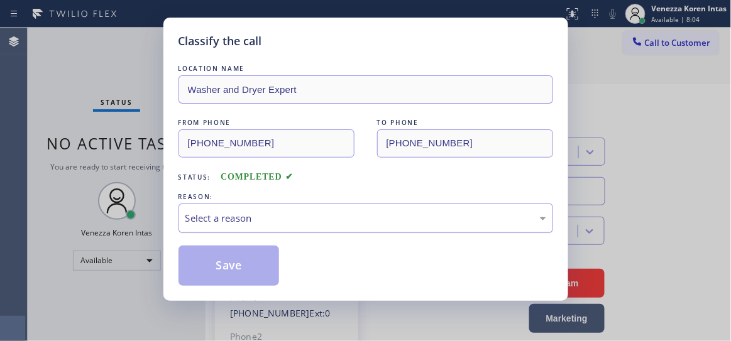
click at [348, 224] on div "Select a reason" at bounding box center [365, 218] width 361 height 14
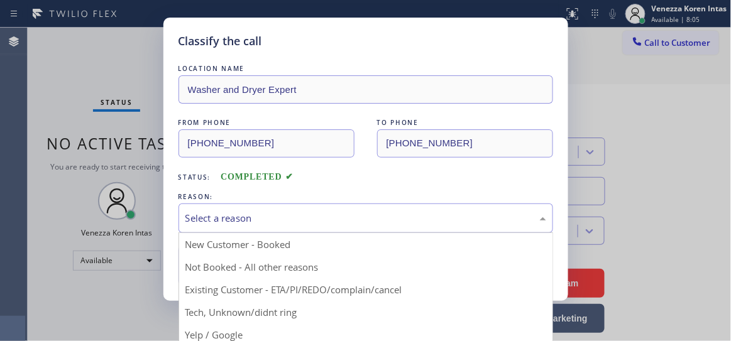
drag, startPoint x: 380, startPoint y: 294, endPoint x: 182, endPoint y: 257, distance: 201.4
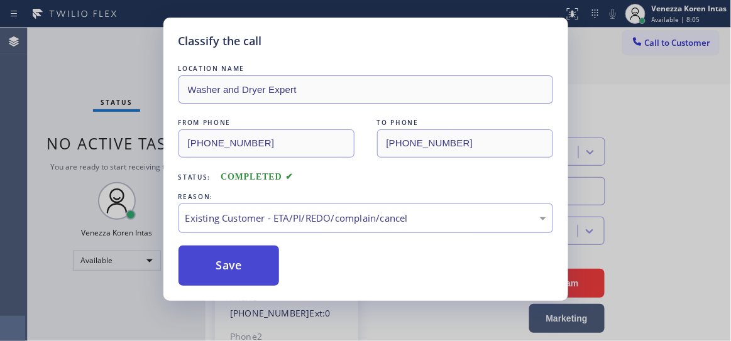
drag, startPoint x: 182, startPoint y: 257, endPoint x: 189, endPoint y: 259, distance: 7.8
click at [181, 256] on button "Save" at bounding box center [229, 266] width 101 height 40
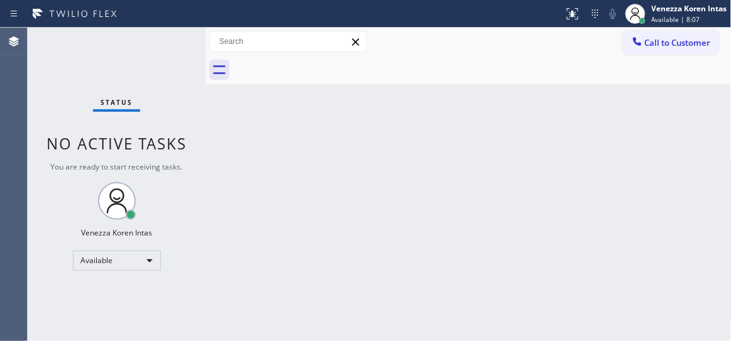
drag, startPoint x: 92, startPoint y: 121, endPoint x: 296, endPoint y: 236, distance: 234.5
click at [92, 121] on div "Status No active tasks You are ready to start receiving tasks. Venezza Koren In…" at bounding box center [117, 185] width 178 height 314
click at [281, 122] on div "Back to Dashboard Change Sender ID Customers Technicians Select a contact Outbo…" at bounding box center [469, 185] width 526 height 314
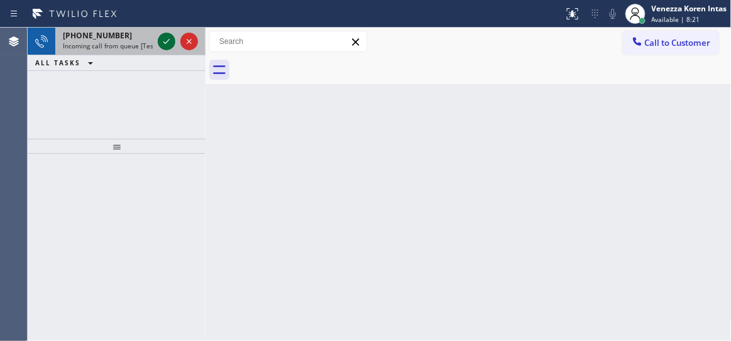
click at [167, 41] on icon at bounding box center [166, 41] width 6 height 5
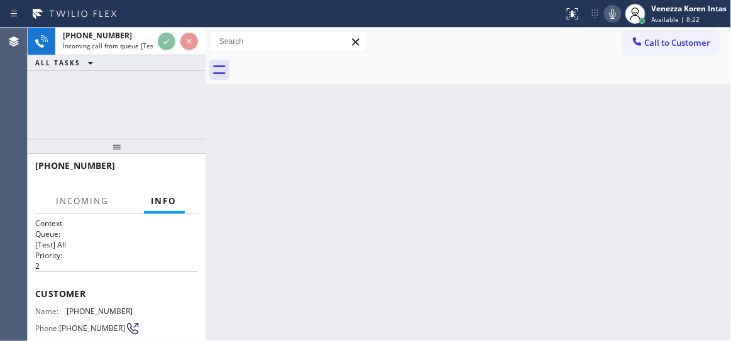
scroll to position [114, 0]
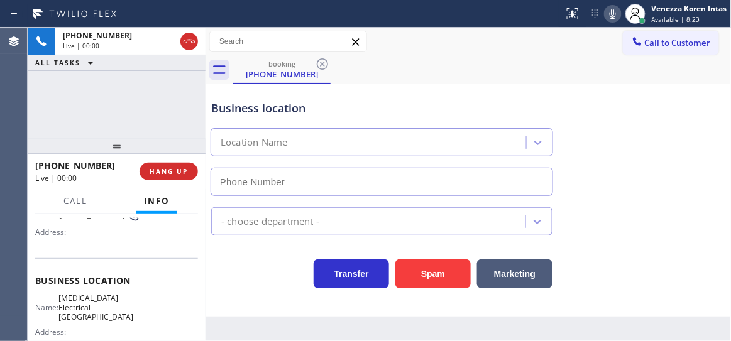
type input "(949) 998-4464"
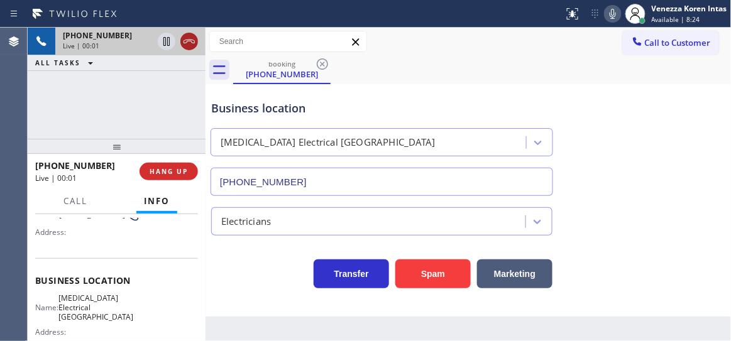
click at [189, 47] on icon at bounding box center [189, 41] width 15 height 15
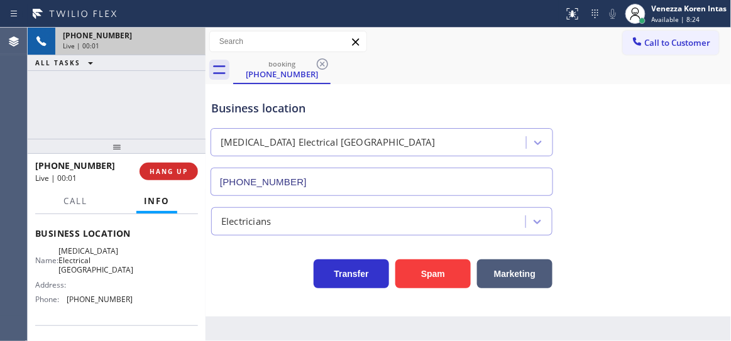
scroll to position [245, 0]
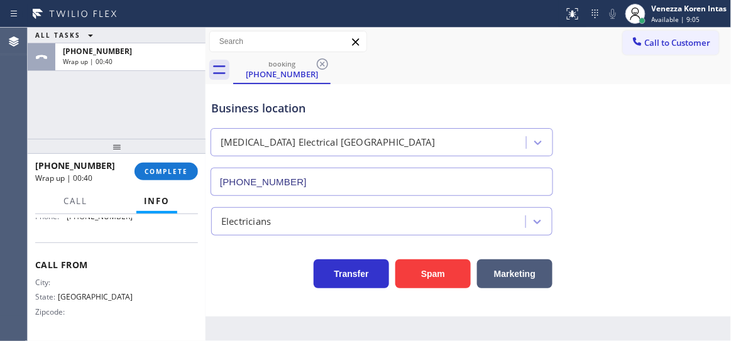
drag, startPoint x: 148, startPoint y: 162, endPoint x: 236, endPoint y: 170, distance: 87.7
click at [153, 164] on button "COMPLETE" at bounding box center [166, 172] width 63 height 18
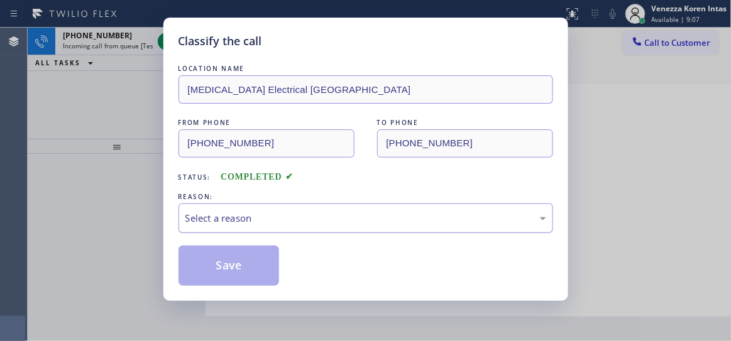
click at [321, 226] on div "Select a reason" at bounding box center [366, 219] width 375 height 30
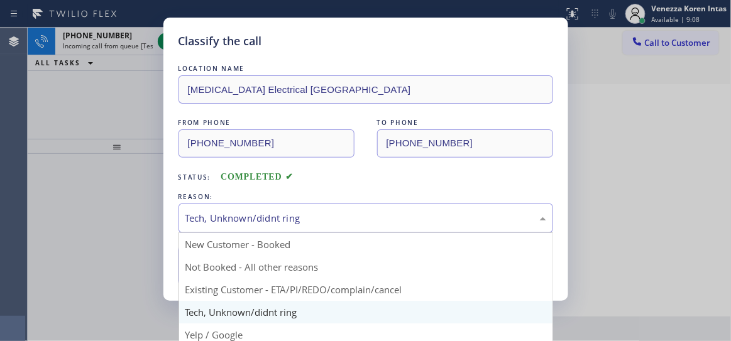
click at [184, 211] on div "Tech, Unknown/didnt ring" at bounding box center [366, 219] width 375 height 30
click at [373, 168] on div "Status: COMPLETED" at bounding box center [366, 174] width 375 height 20
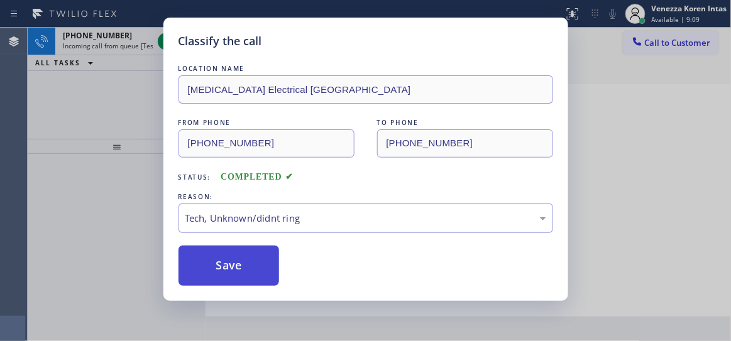
drag, startPoint x: 245, startPoint y: 270, endPoint x: 252, endPoint y: 260, distance: 12.1
click at [245, 269] on button "Save" at bounding box center [229, 266] width 101 height 40
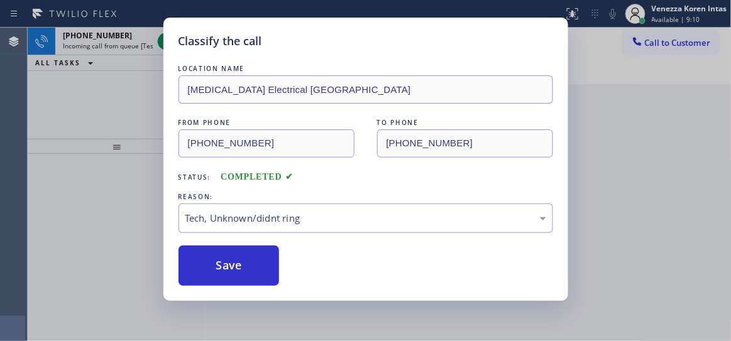
click at [164, 42] on icon at bounding box center [166, 41] width 6 height 5
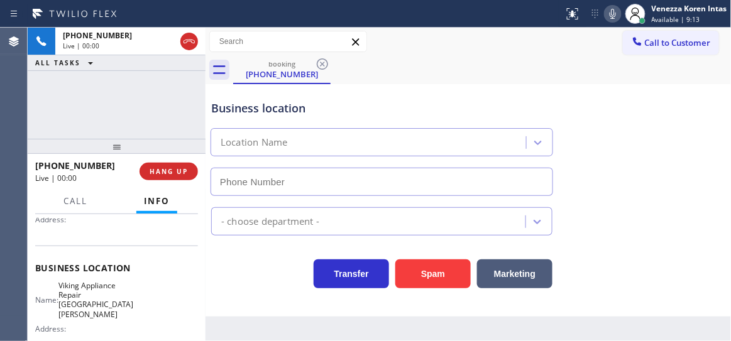
type input "(408) 831-3318"
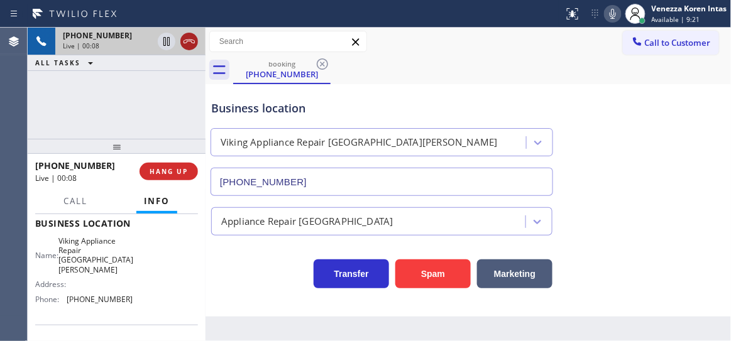
click at [193, 43] on icon at bounding box center [189, 42] width 11 height 4
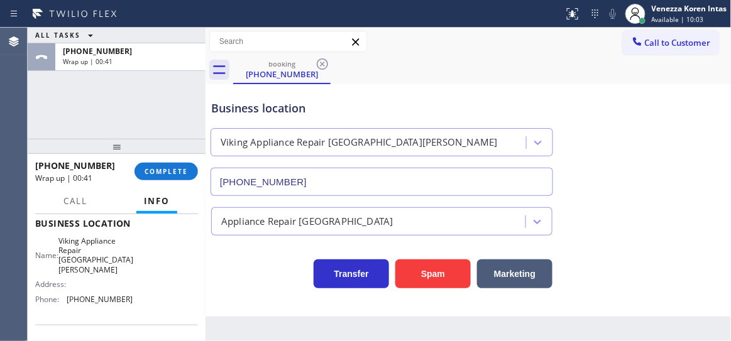
click at [170, 142] on div at bounding box center [117, 146] width 178 height 15
click at [182, 177] on button "COMPLETE" at bounding box center [166, 172] width 63 height 18
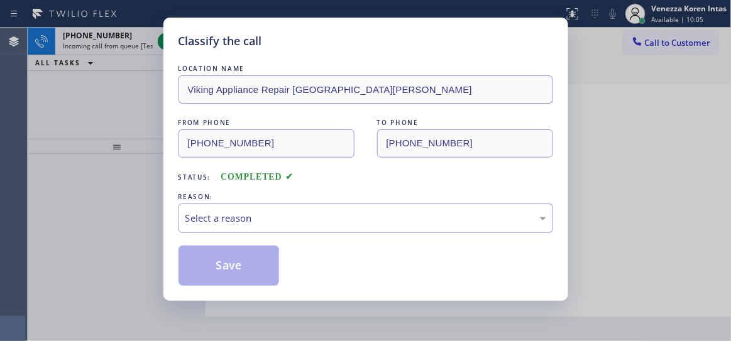
click at [310, 223] on div "Select a reason" at bounding box center [365, 218] width 361 height 14
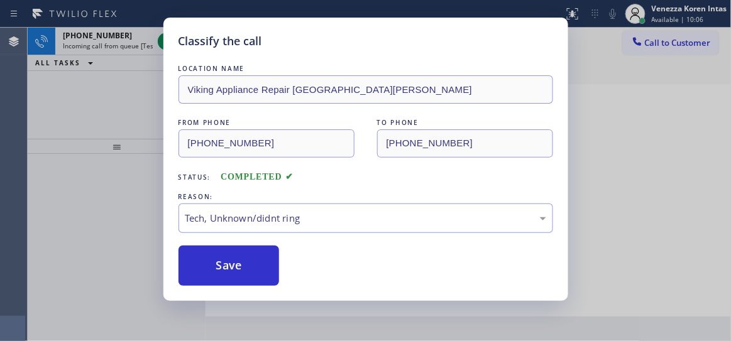
drag, startPoint x: 294, startPoint y: 307, endPoint x: 269, endPoint y: 278, distance: 37.8
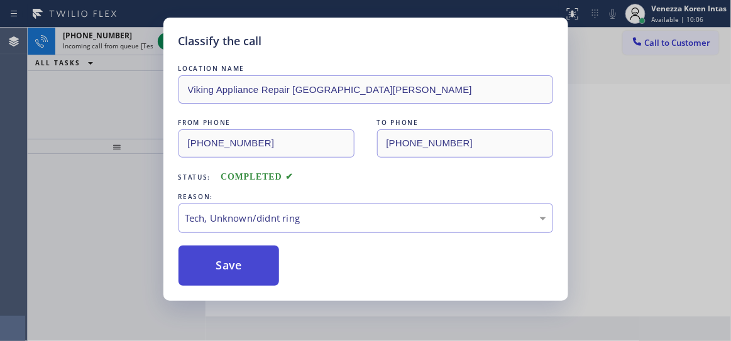
drag, startPoint x: 269, startPoint y: 278, endPoint x: 265, endPoint y: 255, distance: 24.3
click at [269, 276] on button "Save" at bounding box center [229, 266] width 101 height 40
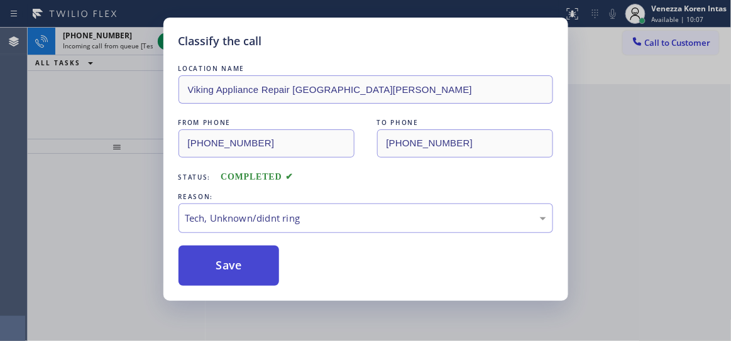
click at [265, 254] on button "Save" at bounding box center [229, 266] width 101 height 40
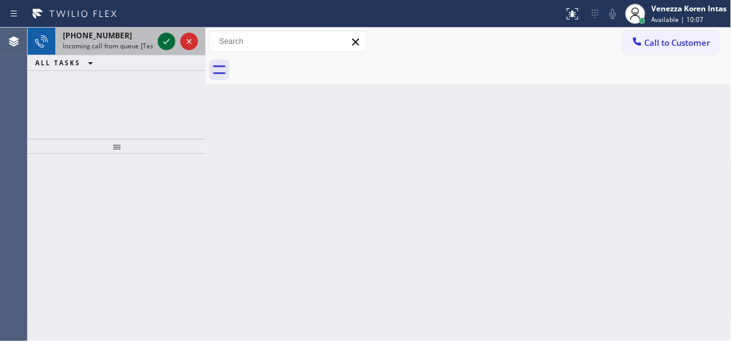
click at [163, 47] on icon at bounding box center [166, 41] width 15 height 15
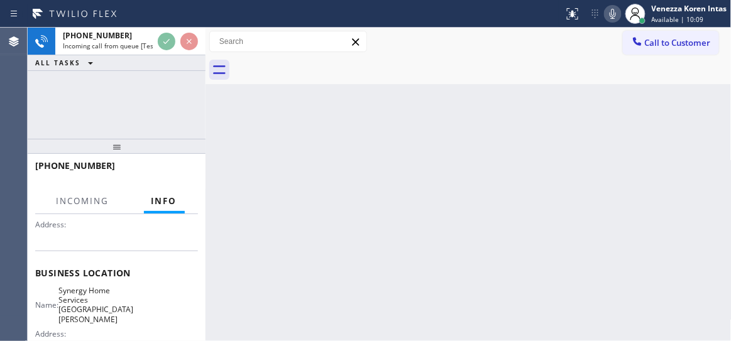
scroll to position [171, 0]
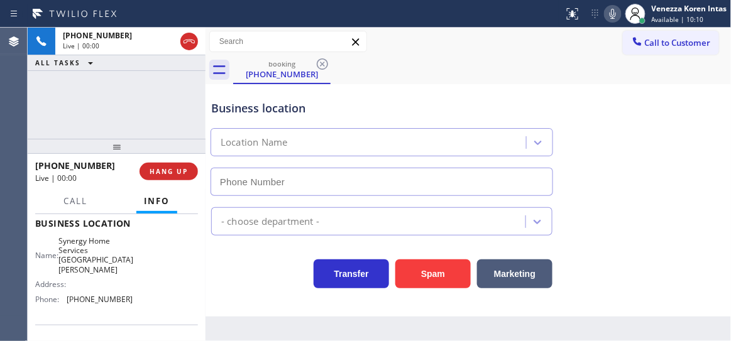
type input "(805) 263-1513"
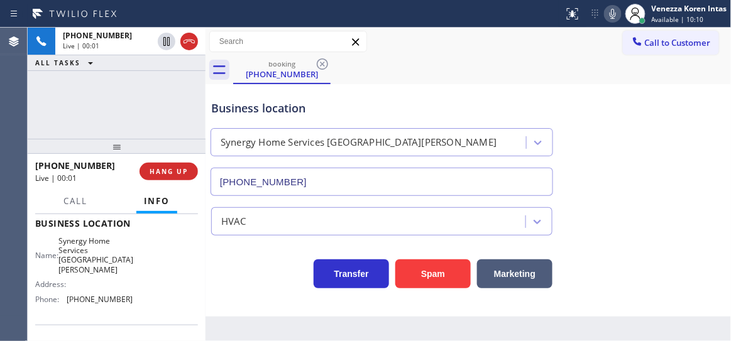
click at [88, 102] on div "+18052005464 Live | 00:01 ALL TASKS ALL TASKS ACTIVE TASKS TASKS IN WRAP UP" at bounding box center [117, 83] width 178 height 111
click at [160, 124] on div "+18052005464 Live | 00:01 ALL TASKS ALL TASKS ACTIVE TASKS TASKS IN WRAP UP" at bounding box center [117, 83] width 178 height 111
drag, startPoint x: 202, startPoint y: 80, endPoint x: 263, endPoint y: 113, distance: 69.7
click at [202, 80] on div "+18052005464 Live | 00:02 ALL TASKS ALL TASKS ACTIVE TASKS TASKS IN WRAP UP" at bounding box center [117, 83] width 178 height 111
click at [476, 76] on div "booking (805) 200-5464" at bounding box center [482, 70] width 499 height 28
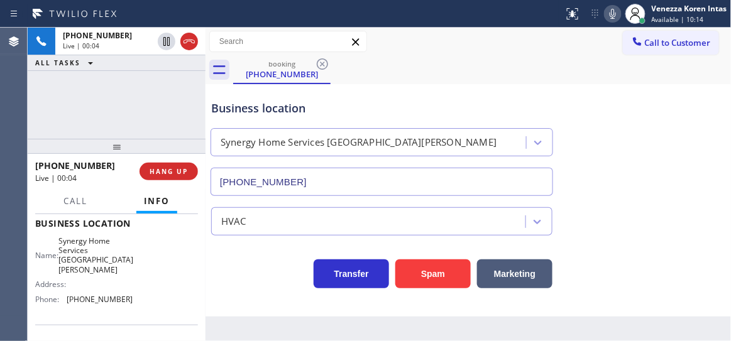
click at [45, 150] on div at bounding box center [117, 146] width 178 height 15
click at [130, 117] on div "+18052005464 Live | 00:05 ALL TASKS ALL TASKS ACTIVE TASKS TASKS IN WRAP UP" at bounding box center [117, 83] width 178 height 111
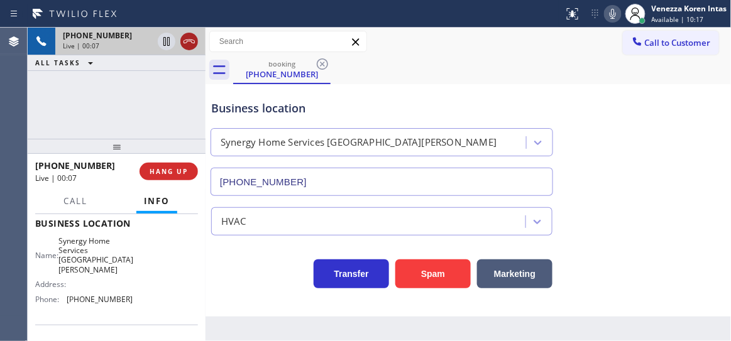
click at [185, 37] on icon at bounding box center [189, 41] width 15 height 15
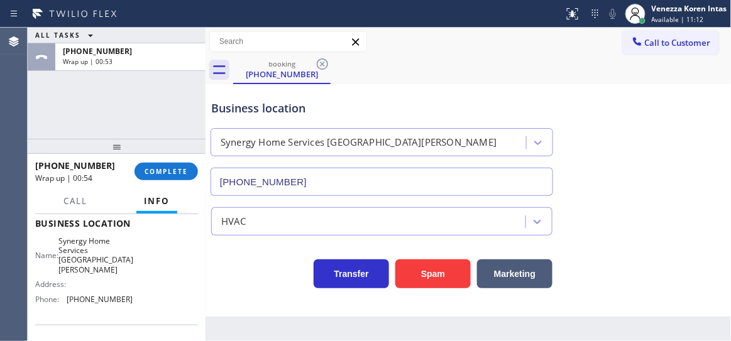
click at [177, 180] on div "+18052005464 Wrap up | 00:54 COMPLETE" at bounding box center [116, 171] width 163 height 33
click at [175, 179] on div "+18052005464 Wrap up | 00:54 COMPLETE" at bounding box center [116, 171] width 163 height 33
click at [174, 165] on button "COMPLETE" at bounding box center [166, 172] width 63 height 18
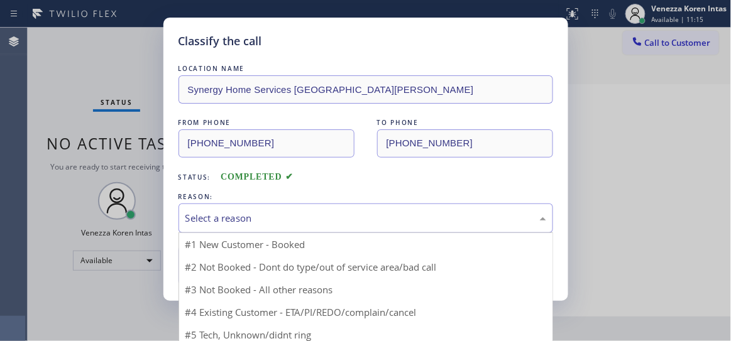
drag, startPoint x: 245, startPoint y: 214, endPoint x: 245, endPoint y: 284, distance: 69.2
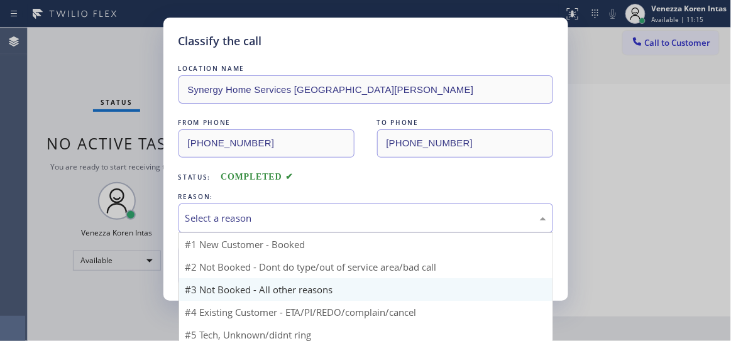
click at [245, 215] on div "Select a reason" at bounding box center [365, 218] width 361 height 14
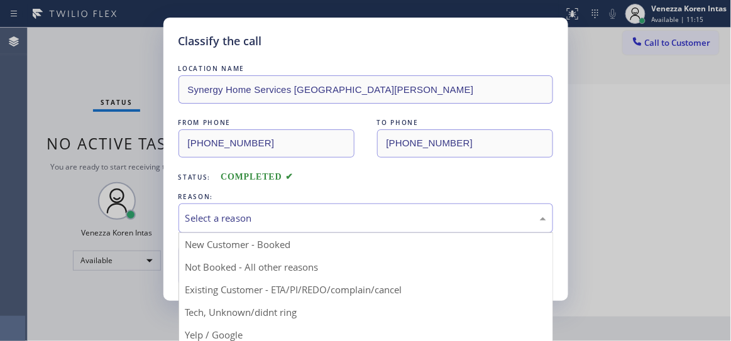
drag, startPoint x: 256, startPoint y: 314, endPoint x: 256, endPoint y: 307, distance: 6.9
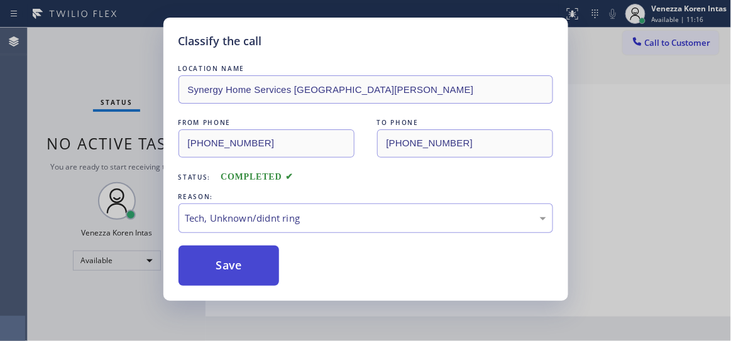
click at [243, 253] on button "Save" at bounding box center [229, 266] width 101 height 40
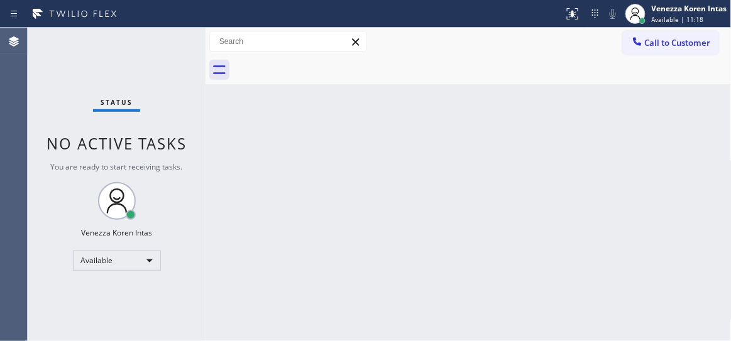
drag, startPoint x: 238, startPoint y: 121, endPoint x: 394, endPoint y: 79, distance: 161.7
click at [238, 121] on div "Back to Dashboard Change Sender ID Customers Technicians Select a contact Outbo…" at bounding box center [469, 185] width 526 height 314
drag, startPoint x: 146, startPoint y: 119, endPoint x: 57, endPoint y: 91, distance: 93.6
click at [146, 119] on div "Status No active tasks You are ready to start receiving tasks. Venezza Koren In…" at bounding box center [117, 185] width 178 height 314
click at [43, 91] on div "Status No active tasks You are ready to start receiving tasks. Venezza Koren In…" at bounding box center [117, 185] width 178 height 314
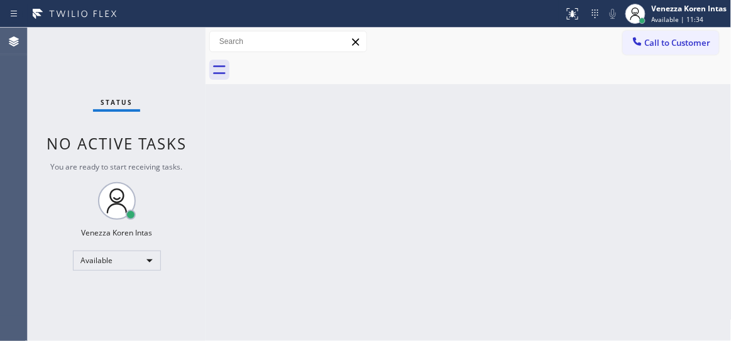
click at [162, 71] on div "Status No active tasks You are ready to start receiving tasks. Venezza Koren In…" at bounding box center [117, 185] width 178 height 314
drag, startPoint x: 153, startPoint y: 138, endPoint x: 128, endPoint y: 73, distance: 69.5
click at [153, 138] on span "No active tasks" at bounding box center [117, 143] width 140 height 21
click at [103, 69] on div "Status No active tasks You are ready to start receiving tasks. Venezza Koren In…" at bounding box center [117, 185] width 178 height 314
drag, startPoint x: 158, startPoint y: 80, endPoint x: 205, endPoint y: 190, distance: 120.3
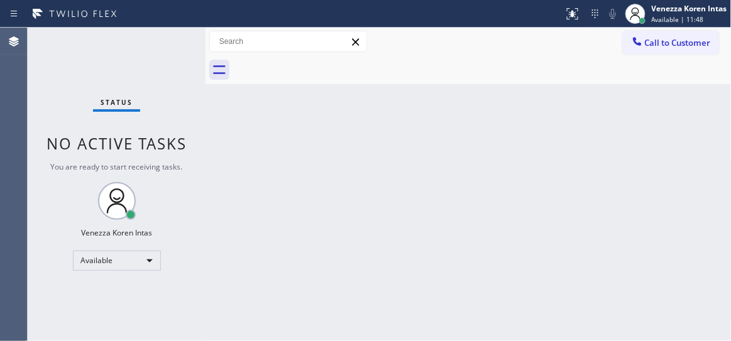
click at [158, 80] on div "Status No active tasks You are ready to start receiving tasks. Venezza Koren In…" at bounding box center [117, 185] width 178 height 314
click at [159, 117] on div "Status No active tasks You are ready to start receiving tasks. Venezza Koren In…" at bounding box center [117, 185] width 178 height 314
click at [156, 79] on div "Status No active tasks You are ready to start receiving tasks. Venezza Koren In…" at bounding box center [117, 185] width 178 height 314
click at [175, 57] on div "Status No active tasks You are ready to start receiving tasks. Venezza Koren In…" at bounding box center [117, 185] width 178 height 314
click at [180, 46] on div "Status No active tasks You are ready to start receiving tasks. Venezza Koren In…" at bounding box center [117, 185] width 178 height 314
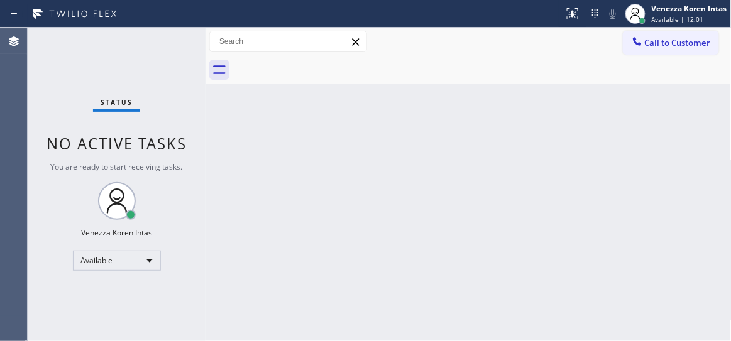
drag, startPoint x: 165, startPoint y: 41, endPoint x: 172, endPoint y: 40, distance: 6.3
click at [165, 41] on div "Status No active tasks You are ready to start receiving tasks. Venezza Koren In…" at bounding box center [117, 185] width 178 height 314
drag, startPoint x: 194, startPoint y: 38, endPoint x: 168, endPoint y: 41, distance: 25.3
click at [190, 39] on div "Status No active tasks You are ready to start receiving tasks. Venezza Koren In…" at bounding box center [117, 185] width 178 height 314
click at [168, 41] on div "Status No active tasks You are ready to start receiving tasks. Venezza Koren In…" at bounding box center [117, 185] width 178 height 314
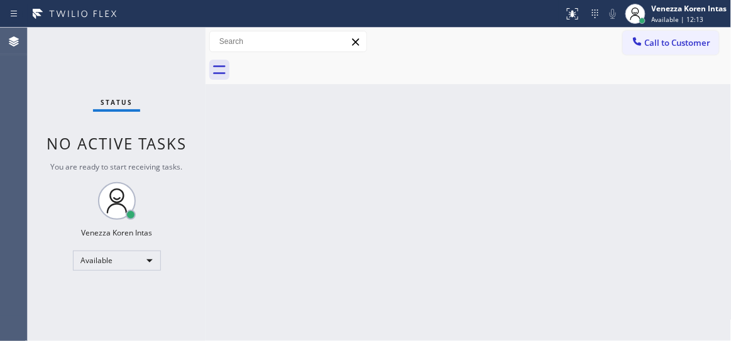
drag, startPoint x: 155, startPoint y: 41, endPoint x: 138, endPoint y: 30, distance: 20.9
click at [155, 41] on div "Status No active tasks You are ready to start receiving tasks. Venezza Koren In…" at bounding box center [117, 185] width 178 height 314
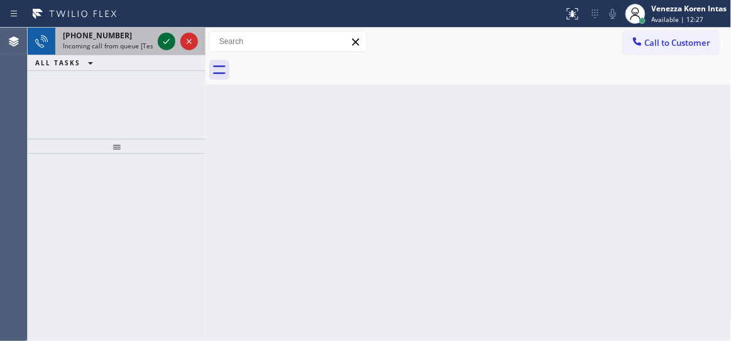
click at [166, 36] on icon at bounding box center [166, 41] width 15 height 15
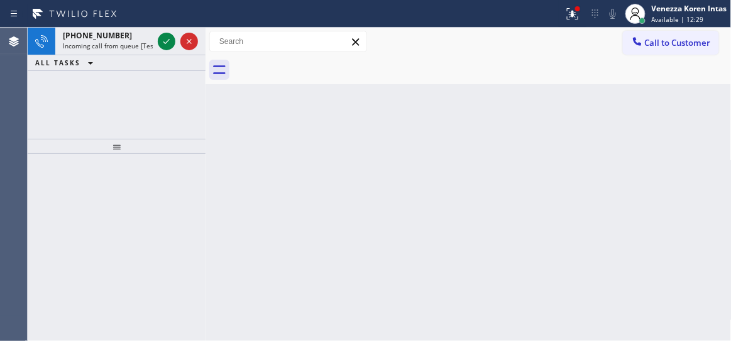
click at [166, 36] on icon at bounding box center [166, 41] width 15 height 15
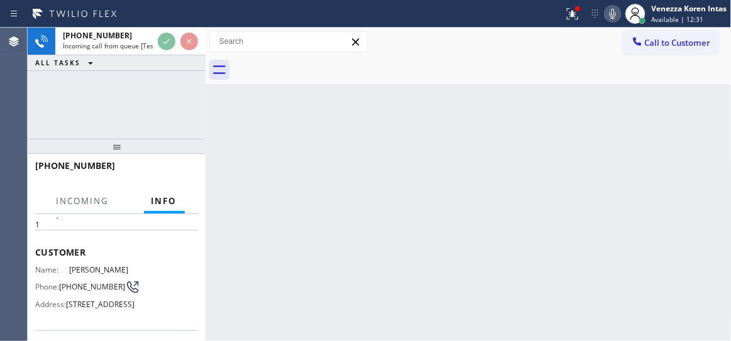
scroll to position [114, 0]
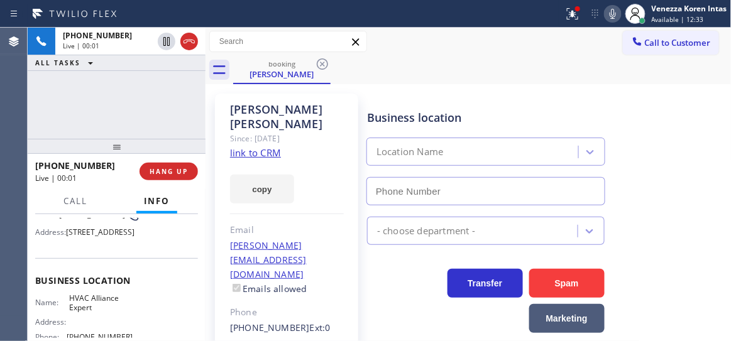
type input "(866) 875-2471"
click at [256, 146] on link "link to CRM" at bounding box center [255, 152] width 51 height 13
click at [491, 86] on div "Laurie Kilcullen Since: 20 may 2020 link to CRM copy Email laurie@lauriekilcull…" at bounding box center [469, 295] width 526 height 422
drag, startPoint x: 192, startPoint y: 121, endPoint x: 201, endPoint y: 118, distance: 9.2
click at [192, 121] on div "+17143452075 Live | 01:42 ALL TASKS ALL TASKS ACTIVE TASKS TASKS IN WRAP UP" at bounding box center [117, 83] width 178 height 111
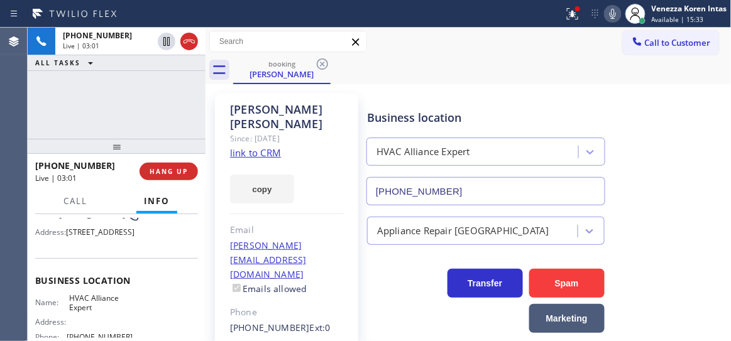
click at [488, 72] on div "booking Laurie Kilcullen" at bounding box center [482, 70] width 499 height 28
click at [578, 16] on icon at bounding box center [572, 13] width 15 height 15
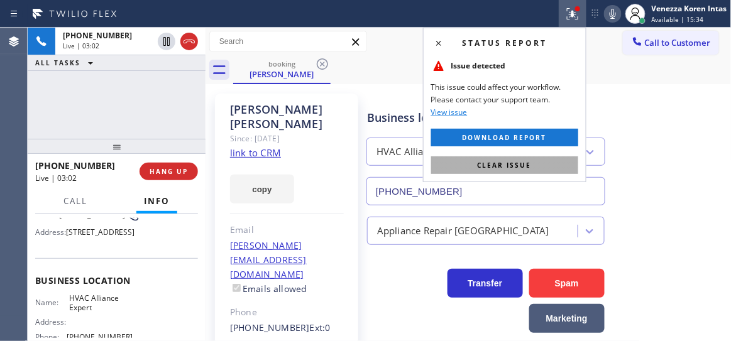
click at [540, 160] on button "Clear issue" at bounding box center [504, 166] width 147 height 18
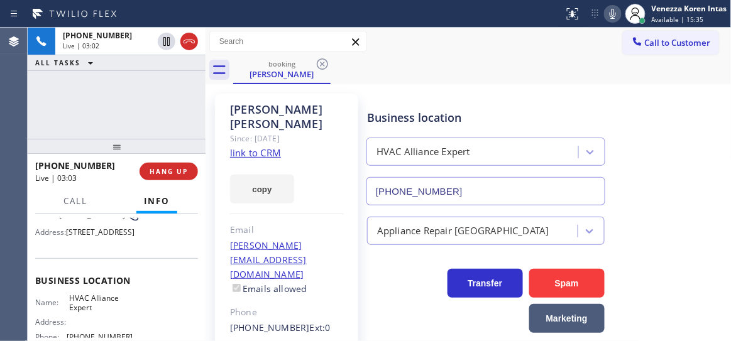
click at [628, 113] on div "Business location HVAC Alliance Expert (866) 875-2471" at bounding box center [547, 149] width 364 height 114
click at [146, 120] on div "+17143452075 Live | 03:07 ALL TASKS ALL TASKS ACTIVE TASKS TASKS IN WRAP UP" at bounding box center [117, 83] width 178 height 111
click at [611, 10] on icon at bounding box center [613, 14] width 6 height 10
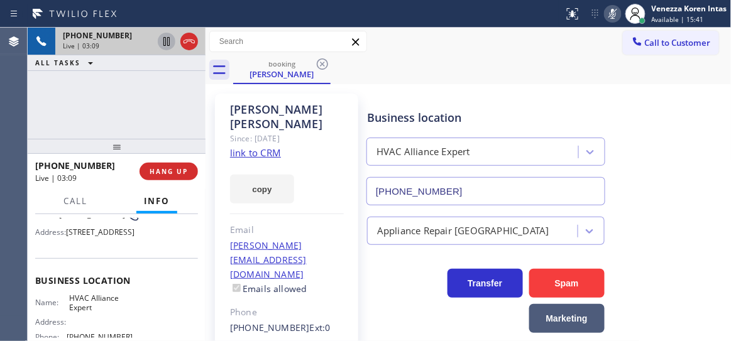
click at [165, 43] on icon at bounding box center [166, 41] width 15 height 15
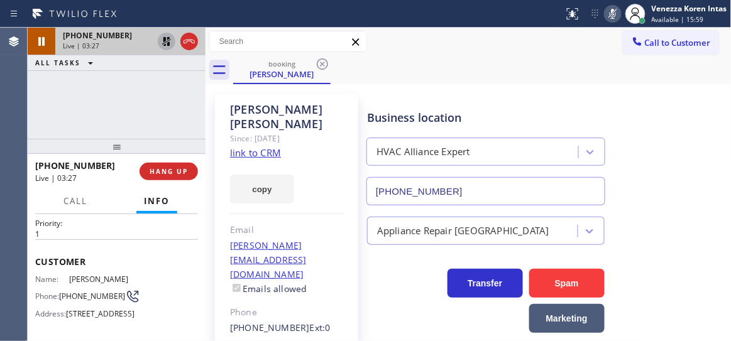
scroll to position [57, 0]
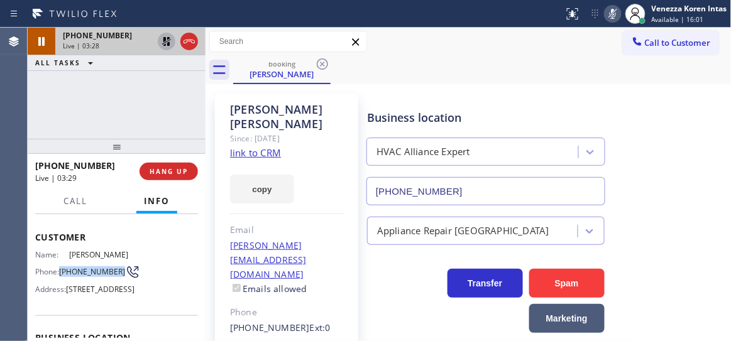
drag, startPoint x: 60, startPoint y: 265, endPoint x: 80, endPoint y: 275, distance: 22.5
click at [80, 275] on div "Phone: (714) 345-2075" at bounding box center [83, 272] width 97 height 15
copy span "(714) 345-2075"
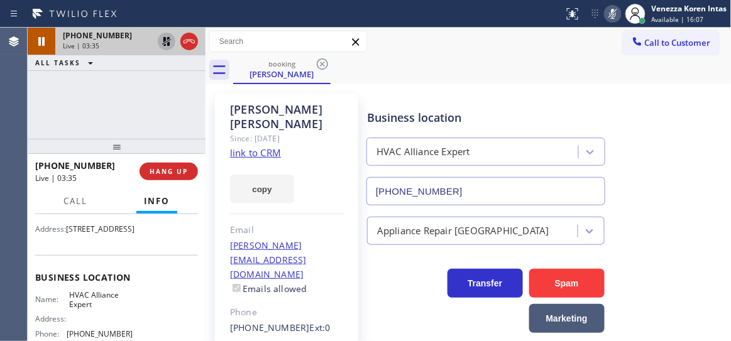
scroll to position [171, 0]
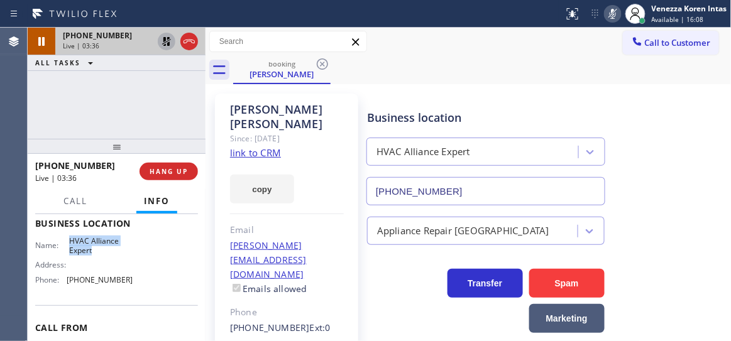
drag, startPoint x: 69, startPoint y: 258, endPoint x: 108, endPoint y: 273, distance: 42.4
click at [108, 256] on span "HVAC Alliance Expert" at bounding box center [100, 245] width 63 height 19
copy span "HVAC Alliance Expert"
drag, startPoint x: 182, startPoint y: 109, endPoint x: 384, endPoint y: 89, distance: 203.5
click at [182, 109] on div "+17143452075 Live | 03:48 ALL TASKS ALL TASKS ACTIVE TASKS TASKS IN WRAP UP" at bounding box center [117, 83] width 178 height 111
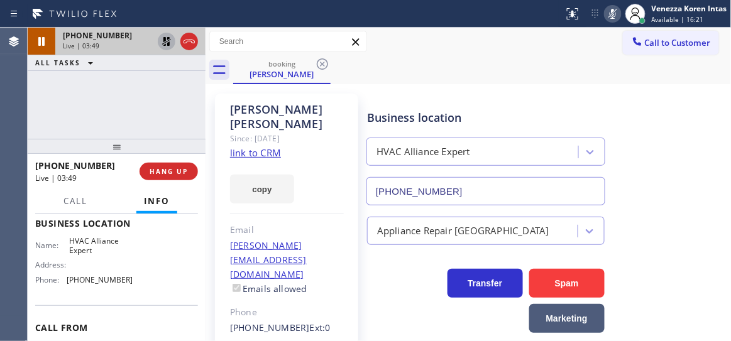
click at [612, 12] on icon at bounding box center [612, 13] width 15 height 15
click at [170, 43] on icon at bounding box center [166, 41] width 15 height 15
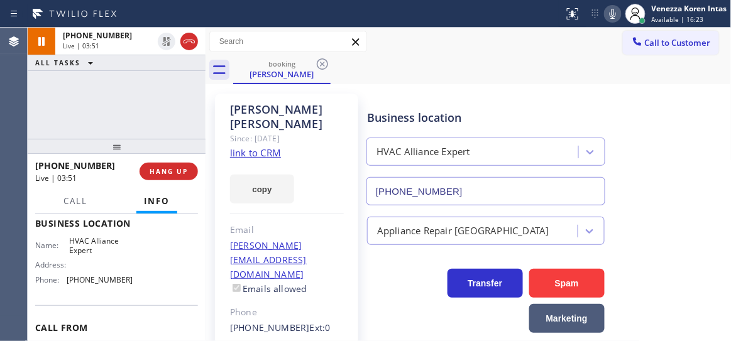
click at [113, 100] on div "+17143452075 Live | 03:51 ALL TASKS ALL TASKS ACTIVE TASKS TASKS IN WRAP UP" at bounding box center [117, 83] width 178 height 111
click at [433, 80] on div "booking Laurie Kilcullen" at bounding box center [482, 70] width 499 height 28
drag, startPoint x: 439, startPoint y: 106, endPoint x: 424, endPoint y: 77, distance: 32.6
click at [439, 106] on div "Business location HVAC Alliance Expert (866) 875-2471" at bounding box center [486, 151] width 243 height 109
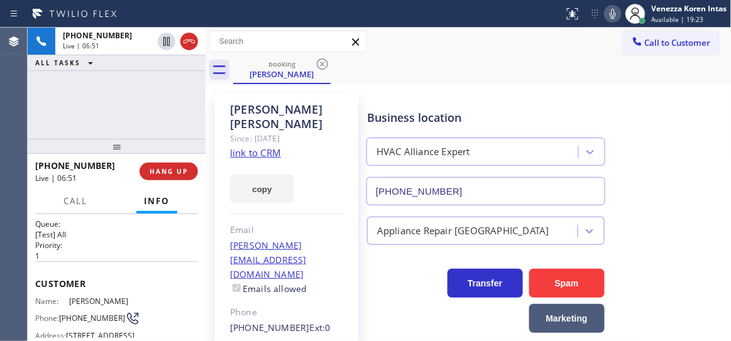
scroll to position [0, 0]
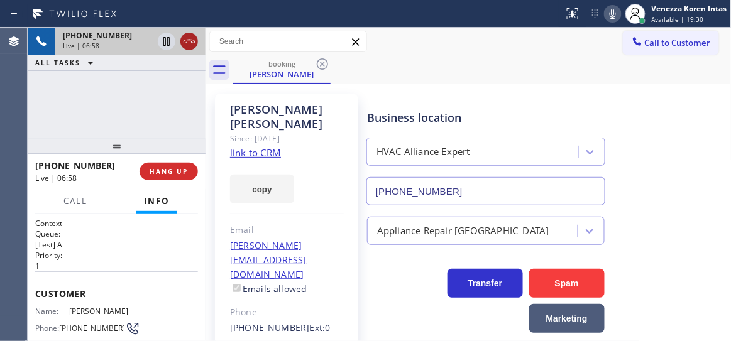
click at [192, 46] on icon at bounding box center [189, 41] width 15 height 15
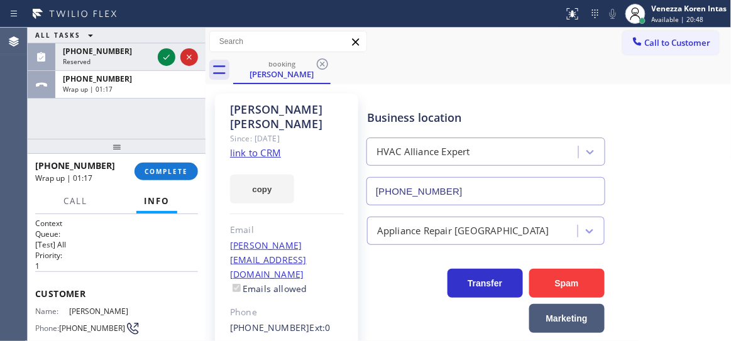
scroll to position [114, 0]
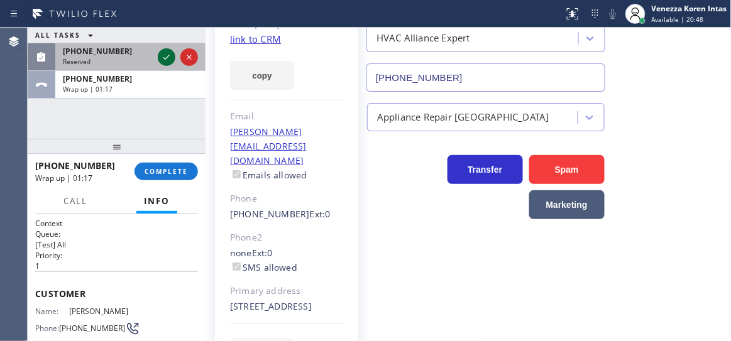
drag, startPoint x: 160, startPoint y: 38, endPoint x: 166, endPoint y: 54, distance: 16.7
click at [160, 39] on div "ALL TASKS ALL TASKS ACTIVE TASKS TASKS IN WRAP UP" at bounding box center [117, 36] width 178 height 16
click at [166, 58] on icon at bounding box center [166, 57] width 6 height 5
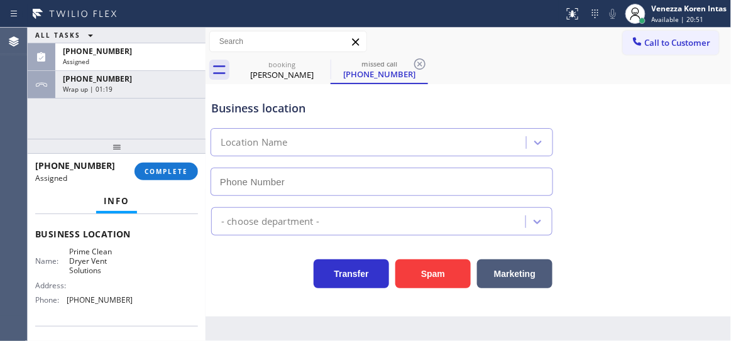
type input "(818) 293-1327"
drag, startPoint x: 192, startPoint y: 172, endPoint x: 282, endPoint y: 206, distance: 96.1
click at [192, 172] on button "COMPLETE" at bounding box center [166, 172] width 63 height 18
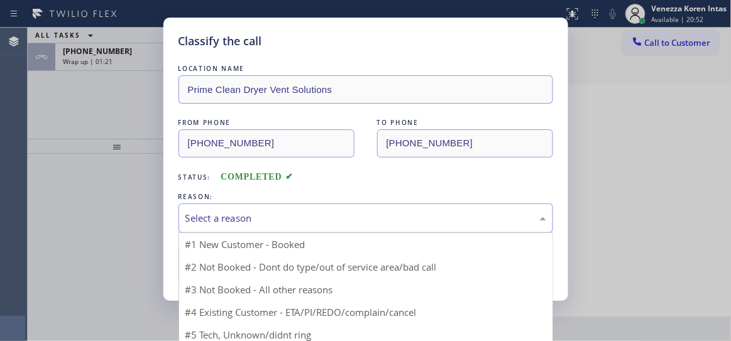
click at [310, 214] on div "Select a reason" at bounding box center [365, 218] width 361 height 14
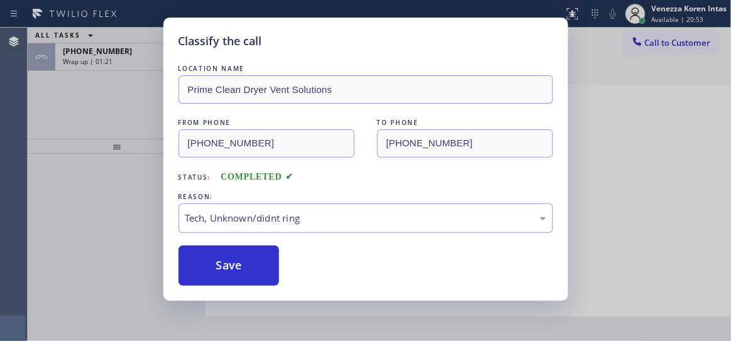
click at [266, 267] on button "Save" at bounding box center [229, 266] width 101 height 40
type input "(866) 875-2471"
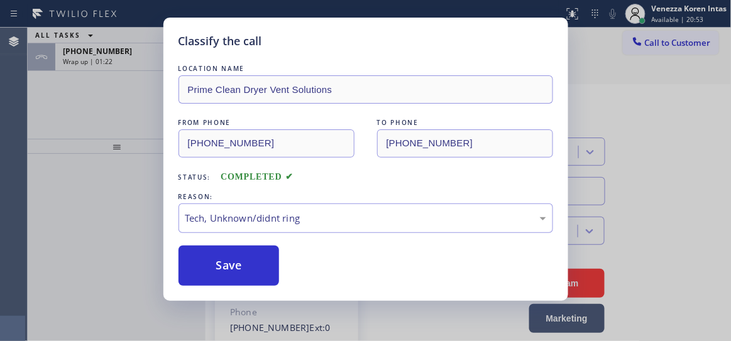
click at [115, 69] on div "Classify the call LOCATION NAME Prime Clean Dryer Vent Solutions FROM PHONE (81…" at bounding box center [365, 170] width 731 height 341
click at [113, 62] on div "Classify the call LOCATION NAME Prime Clean Dryer Vent Solutions FROM PHONE (81…" at bounding box center [365, 170] width 731 height 341
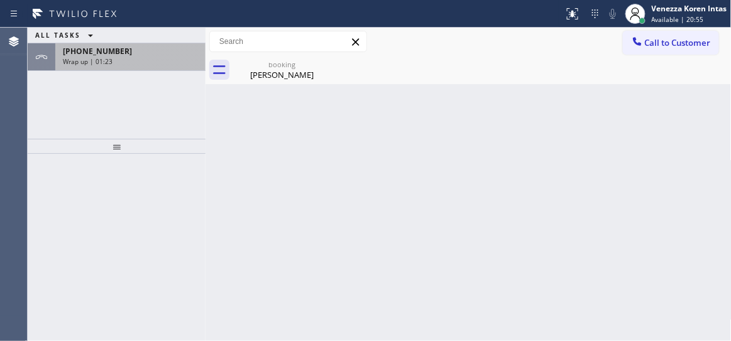
click at [132, 61] on div "Wrap up | 01:23" at bounding box center [130, 61] width 135 height 9
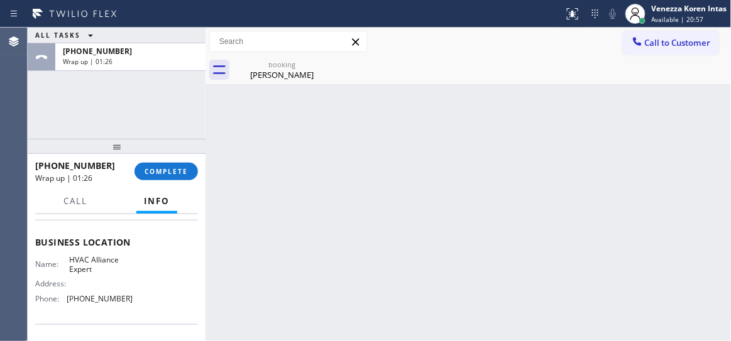
scroll to position [171, 0]
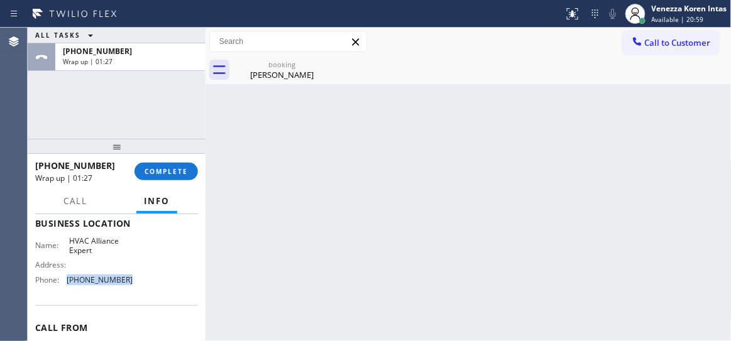
drag, startPoint x: 126, startPoint y: 304, endPoint x: 63, endPoint y: 294, distance: 64.2
click at [63, 290] on div "Name: HVAC Alliance Expert Address: Phone: (866) 875-2471" at bounding box center [83, 263] width 97 height 54
copy div "(866) 875-2471"
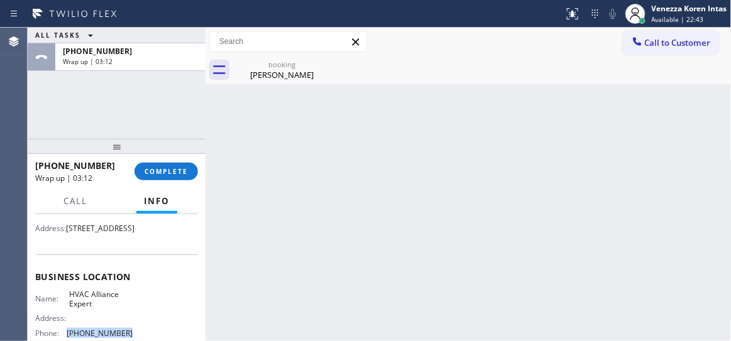
scroll to position [57, 0]
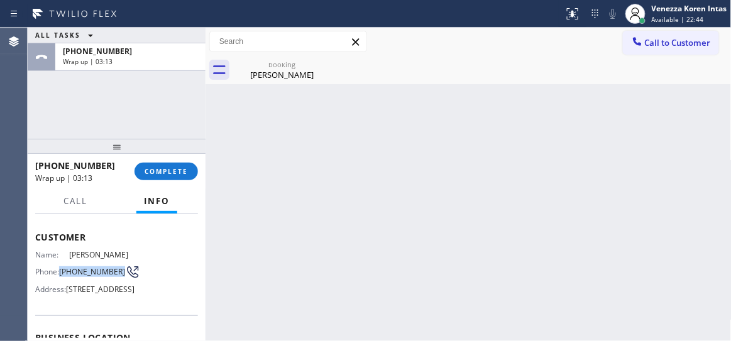
drag, startPoint x: 82, startPoint y: 282, endPoint x: 61, endPoint y: 267, distance: 26.2
click at [61, 267] on div "Name: Laurie Kilcullen Phone: (714) 345-2075 Address: 404 Fernleaf Ave, Corona …" at bounding box center [83, 275] width 97 height 50
copy div "(714) 345-2075"
click at [160, 181] on div "+17143452075 Wrap up | 03:36 COMPLETE" at bounding box center [116, 171] width 163 height 33
click at [166, 170] on span "COMPLETE" at bounding box center [166, 171] width 43 height 9
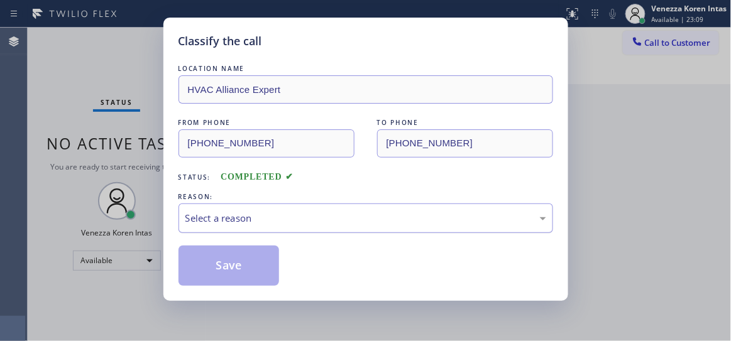
click at [283, 226] on div "Select a reason" at bounding box center [365, 218] width 361 height 14
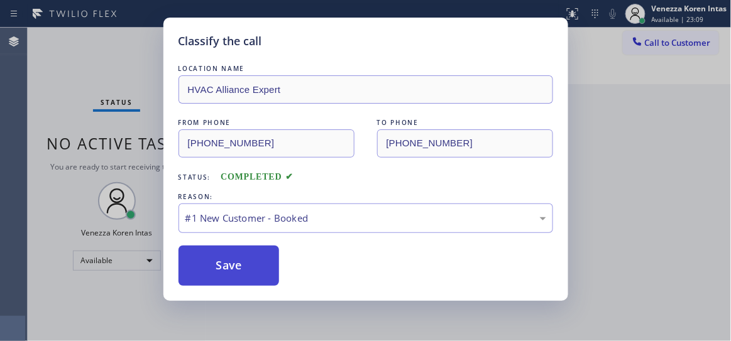
drag, startPoint x: 276, startPoint y: 251, endPoint x: 256, endPoint y: 264, distance: 23.5
click at [256, 264] on button "Save" at bounding box center [229, 266] width 101 height 40
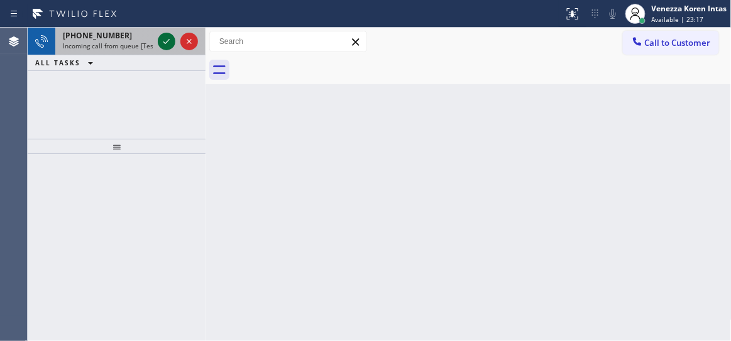
click at [155, 44] on div "+12532039988 Incoming call from queue [Test] All" at bounding box center [117, 42] width 178 height 28
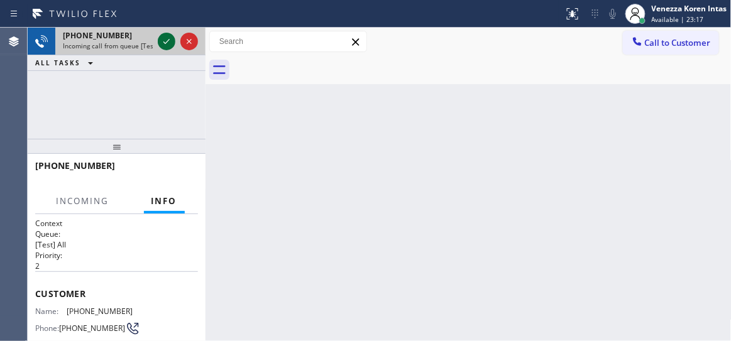
click at [167, 41] on icon at bounding box center [166, 41] width 6 height 5
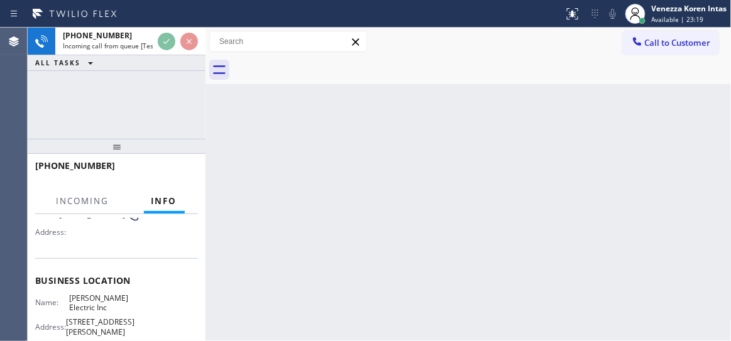
scroll to position [171, 0]
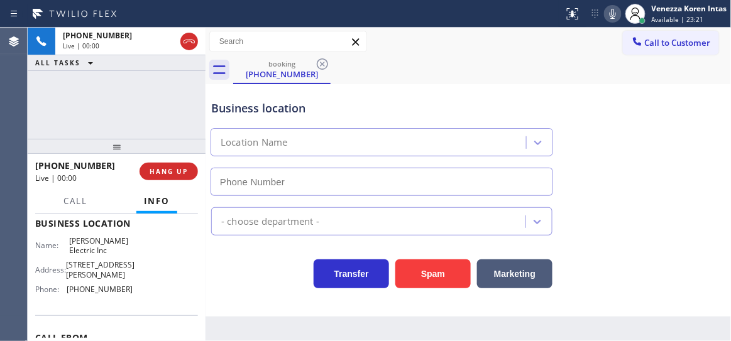
type input "(253) 525-8696"
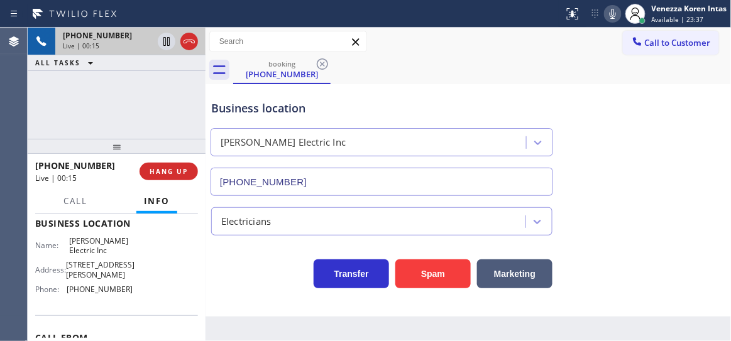
drag, startPoint x: 182, startPoint y: 40, endPoint x: 191, endPoint y: 50, distance: 13.8
click at [182, 39] on icon at bounding box center [189, 41] width 15 height 15
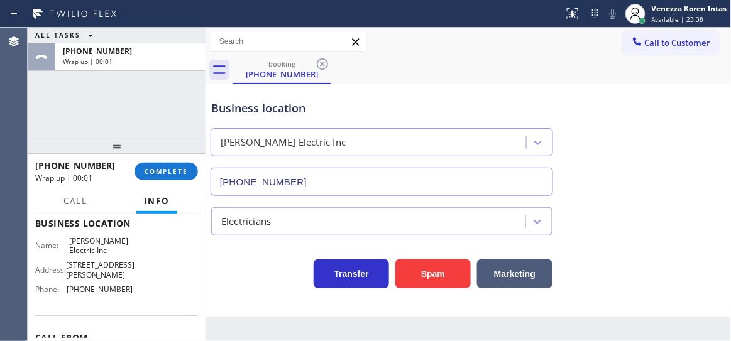
click at [587, 113] on div "Business location Hansen Electric Inc (253) 525-8696" at bounding box center [469, 139] width 520 height 114
click at [172, 177] on button "COMPLETE" at bounding box center [166, 172] width 63 height 18
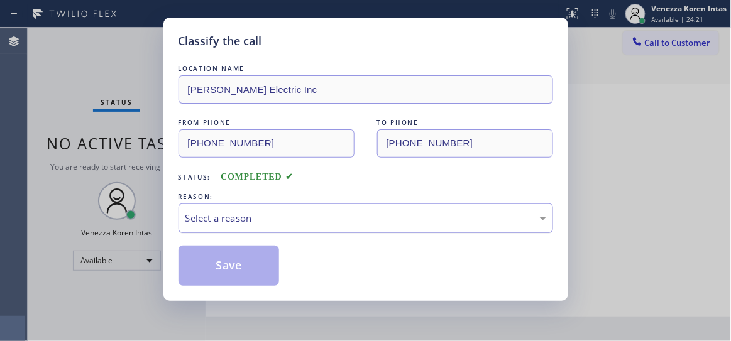
click at [313, 229] on div "Select a reason" at bounding box center [366, 219] width 375 height 30
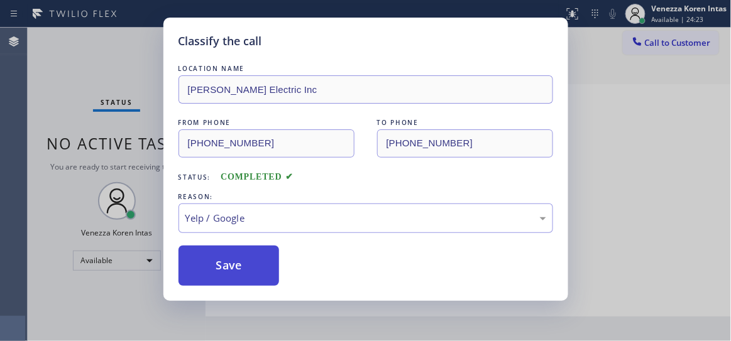
click at [224, 254] on button "Save" at bounding box center [229, 266] width 101 height 40
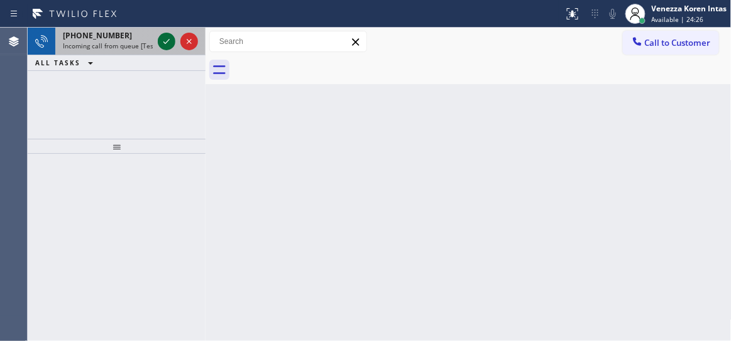
click at [163, 43] on icon at bounding box center [166, 41] width 15 height 15
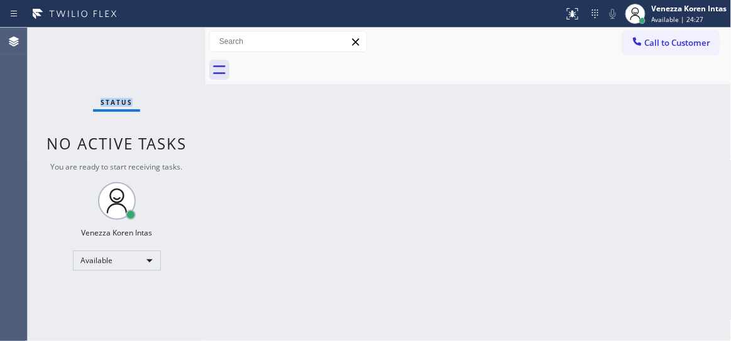
click at [163, 43] on div "Status No active tasks You are ready to start receiving tasks. Venezza Koren In…" at bounding box center [117, 185] width 178 height 314
drag, startPoint x: 144, startPoint y: 64, endPoint x: 84, endPoint y: 71, distance: 60.7
click at [143, 65] on div "Status No active tasks You are ready to start receiving tasks. Venezza Koren In…" at bounding box center [117, 185] width 178 height 314
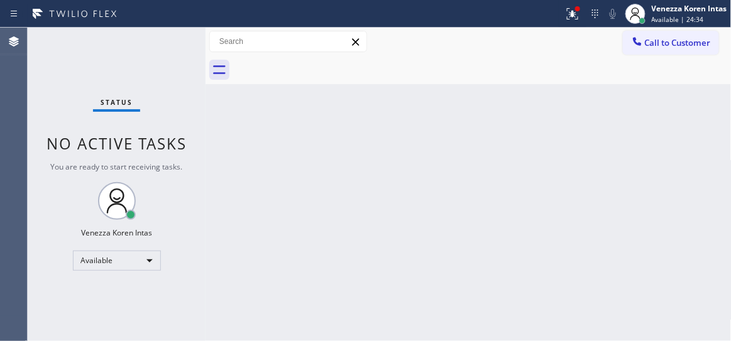
click at [183, 50] on div "Status No active tasks You are ready to start receiving tasks. Venezza Koren In…" at bounding box center [117, 185] width 178 height 314
click at [568, 13] on icon at bounding box center [572, 13] width 15 height 15
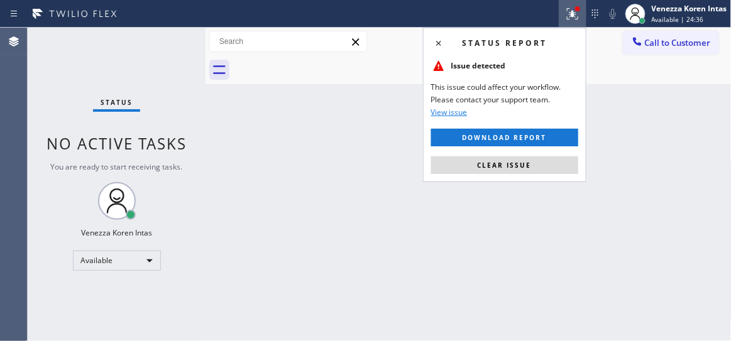
click at [523, 174] on div "Status report Issue detected This issue could affect your workflow. Please cont…" at bounding box center [504, 105] width 163 height 155
click at [521, 157] on button "Clear issue" at bounding box center [504, 166] width 147 height 18
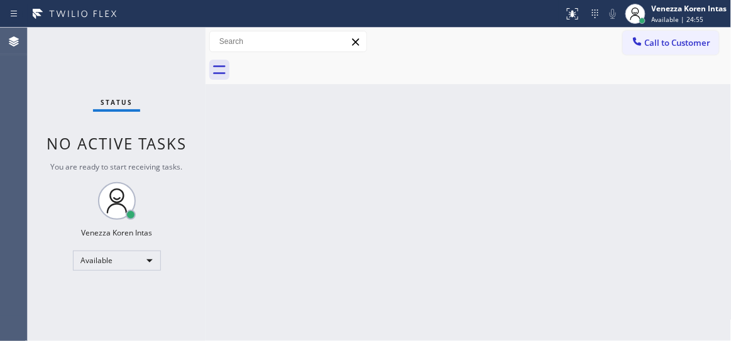
click at [149, 79] on div "Status No active tasks You are ready to start receiving tasks. Venezza Koren In…" at bounding box center [117, 185] width 178 height 314
click at [149, 78] on div "Status No active tasks You are ready to start receiving tasks. Venezza Koren In…" at bounding box center [117, 185] width 178 height 314
click at [167, 49] on div "Status No active tasks You are ready to start receiving tasks. Venezza Koren In…" at bounding box center [117, 185] width 178 height 314
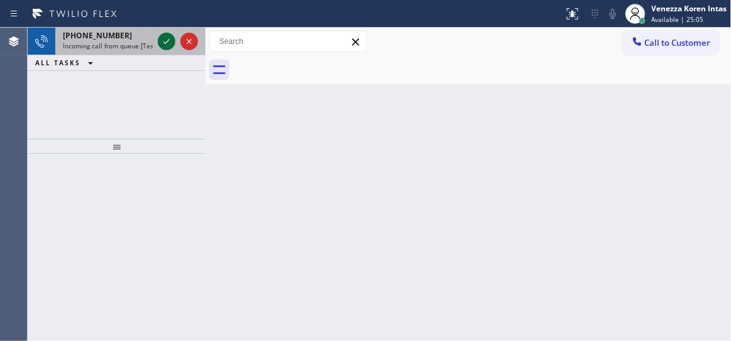
click at [168, 46] on icon at bounding box center [166, 41] width 15 height 15
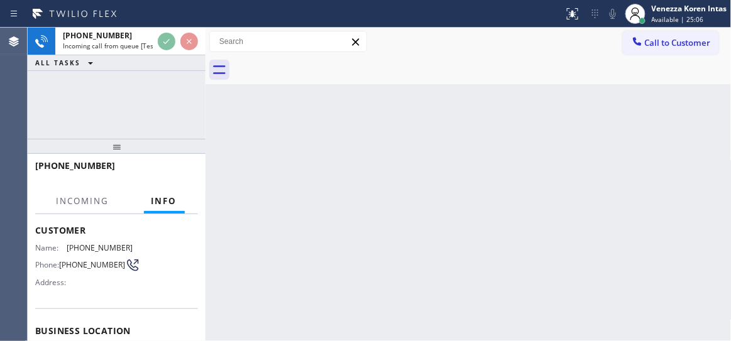
scroll to position [114, 0]
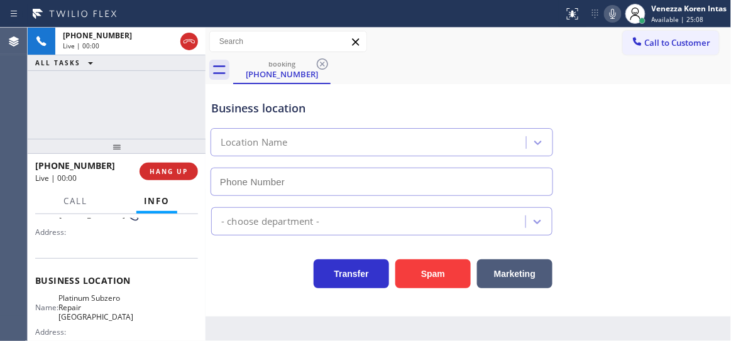
type input "(561) 678-0272"
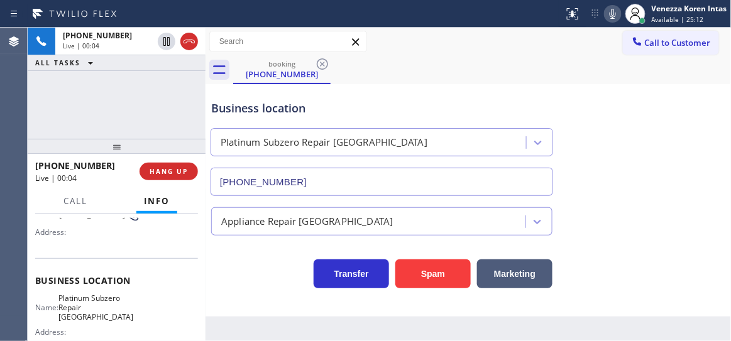
click at [270, 285] on div "Transfer Spam Marketing" at bounding box center [382, 270] width 346 height 35
drag, startPoint x: 166, startPoint y: 113, endPoint x: 212, endPoint y: 120, distance: 47.0
click at [166, 113] on div "+16467083077 Live | 00:13 ALL TASKS ALL TASKS ACTIVE TASKS TASKS IN WRAP UP" at bounding box center [117, 83] width 178 height 111
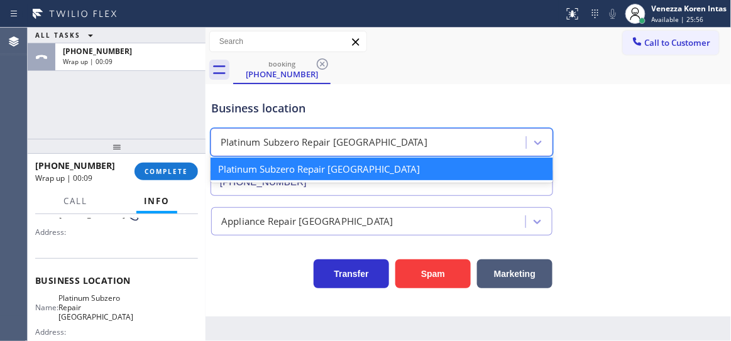
click at [350, 154] on div "Platinum Subzero Repair Boca Del Mar" at bounding box center [382, 142] width 343 height 28
click at [169, 107] on div "ALL TASKS ALL TASKS ACTIVE TASKS TASKS IN WRAP UP +16467083077 Wrap up | 00:10" at bounding box center [117, 83] width 178 height 111
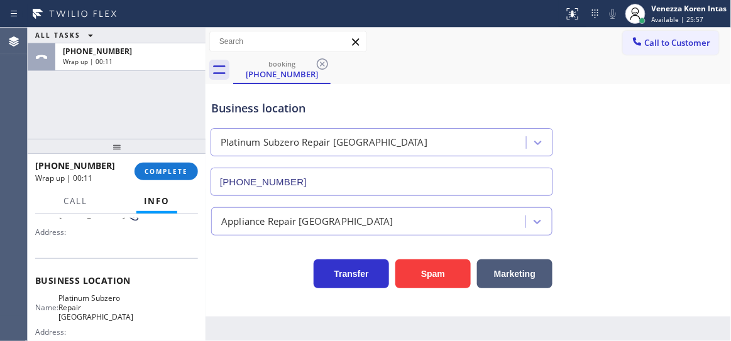
click at [152, 109] on div "ALL TASKS ALL TASKS ACTIVE TASKS TASKS IN WRAP UP +16467083077 Wrap up | 00:11" at bounding box center [117, 83] width 178 height 111
click at [174, 174] on span "COMPLETE" at bounding box center [166, 171] width 43 height 9
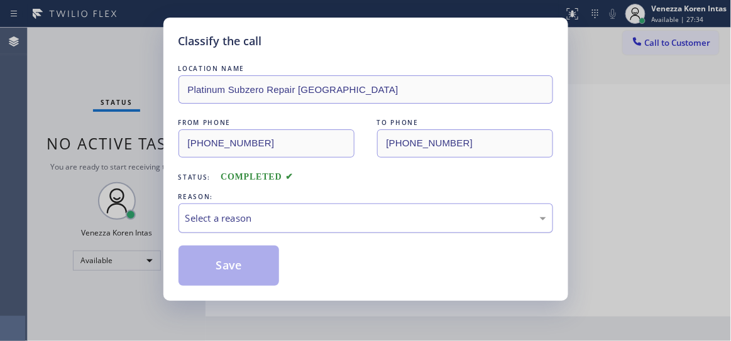
click at [253, 206] on div "Select a reason" at bounding box center [366, 219] width 375 height 30
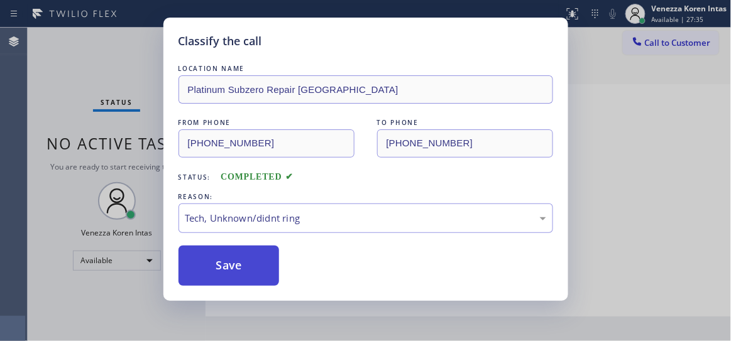
click at [224, 282] on button "Save" at bounding box center [229, 266] width 101 height 40
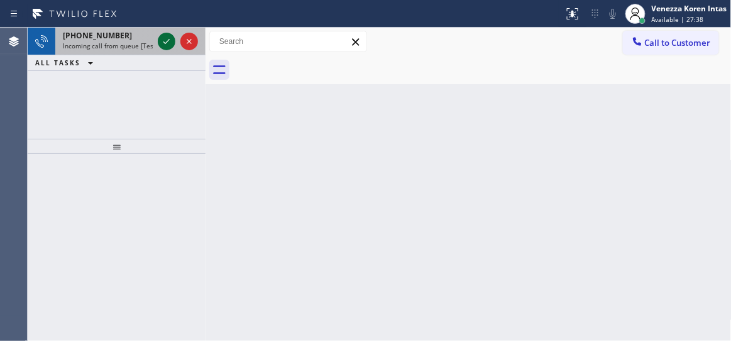
click at [165, 34] on icon at bounding box center [166, 41] width 15 height 15
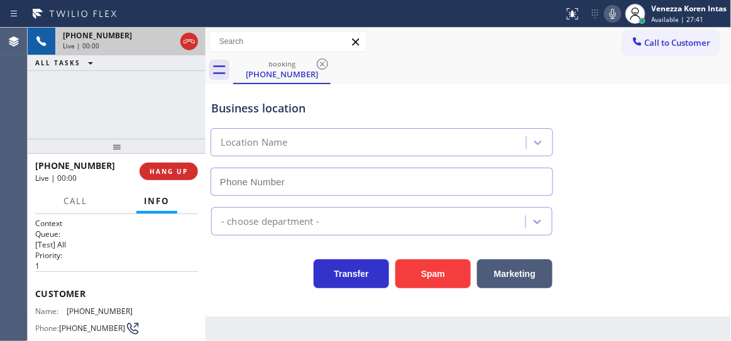
scroll to position [57, 0]
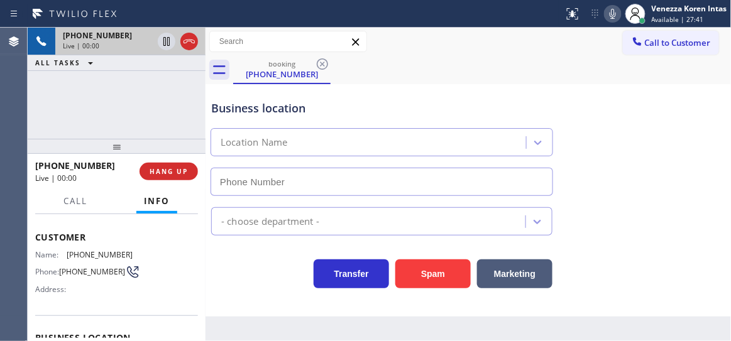
type input "(818) 600-6256"
click at [97, 109] on div "+16613619289 Live | 00:02 ALL TASKS ALL TASKS ACTIVE TASKS TASKS IN WRAP UP" at bounding box center [117, 83] width 178 height 111
click at [161, 104] on div "+16613619289 Live | 00:06 ALL TASKS ALL TASKS ACTIVE TASKS TASKS IN WRAP UP" at bounding box center [117, 83] width 178 height 111
click at [190, 106] on div "+16613619289 Live | 00:09 ALL TASKS ALL TASKS ACTIVE TASKS TASKS IN WRAP UP" at bounding box center [117, 83] width 178 height 111
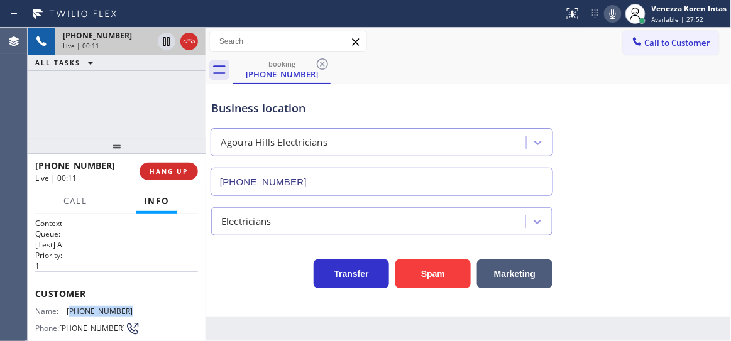
drag, startPoint x: 119, startPoint y: 310, endPoint x: 69, endPoint y: 310, distance: 50.9
click at [69, 310] on span "(661) 361-9289" at bounding box center [100, 311] width 66 height 9
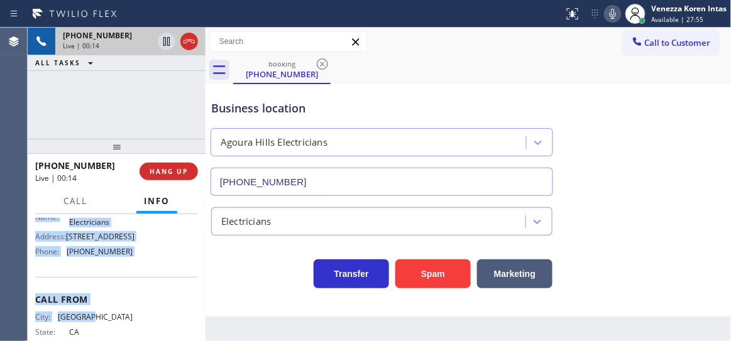
scroll to position [206, 0]
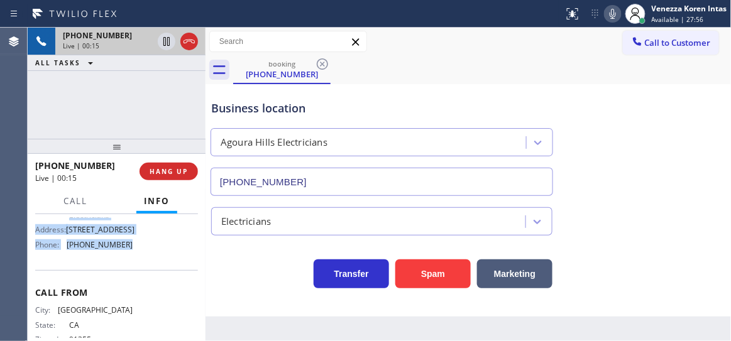
drag, startPoint x: 35, startPoint y: 288, endPoint x: 157, endPoint y: 258, distance: 125.6
click at [157, 258] on div "Context Queue: [Test] All Priority: 1 Customer Name: (661) 361-9289 Phone: (661…" at bounding box center [116, 189] width 163 height 354
copy div "Customer Name: (661) 361-9289 Phone: (661) 361-9289 Address: Business location …"
click at [77, 202] on span "Call" at bounding box center [75, 201] width 24 height 11
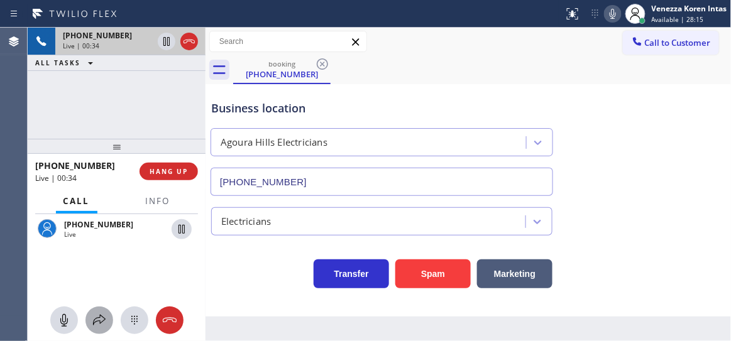
click at [93, 323] on icon at bounding box center [99, 320] width 13 height 11
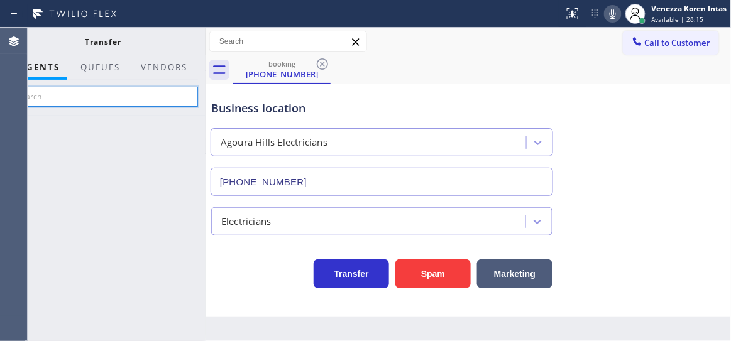
click at [100, 96] on input "text" at bounding box center [103, 97] width 189 height 20
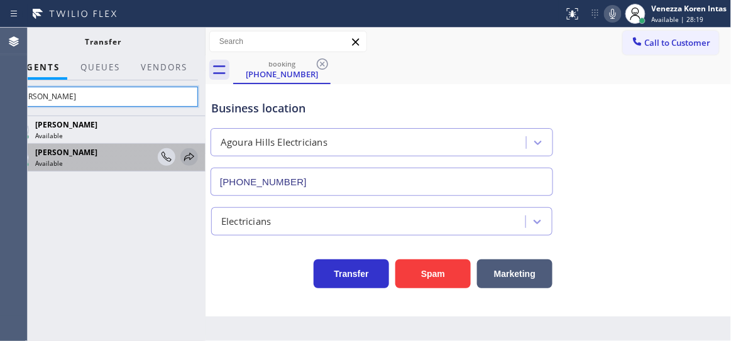
type input "judy"
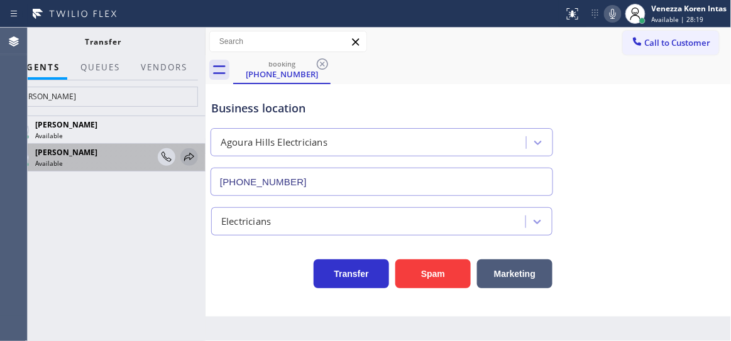
click at [187, 156] on icon at bounding box center [189, 157] width 15 height 15
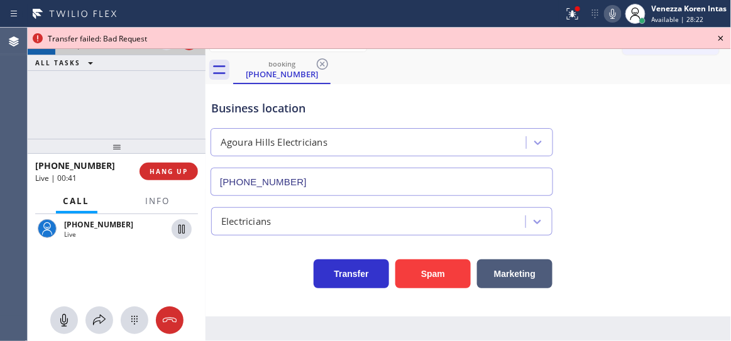
click at [724, 42] on icon at bounding box center [721, 38] width 15 height 15
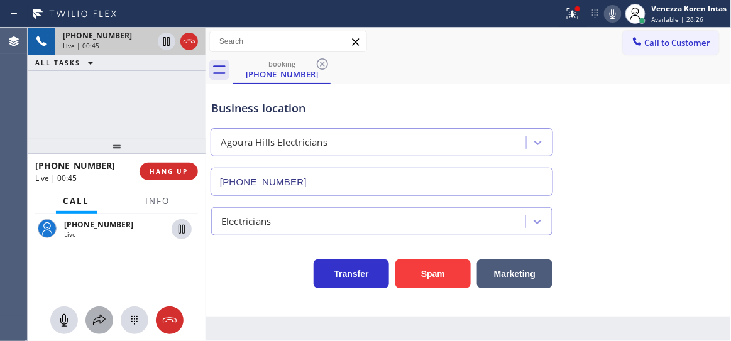
click at [96, 314] on icon at bounding box center [99, 320] width 15 height 15
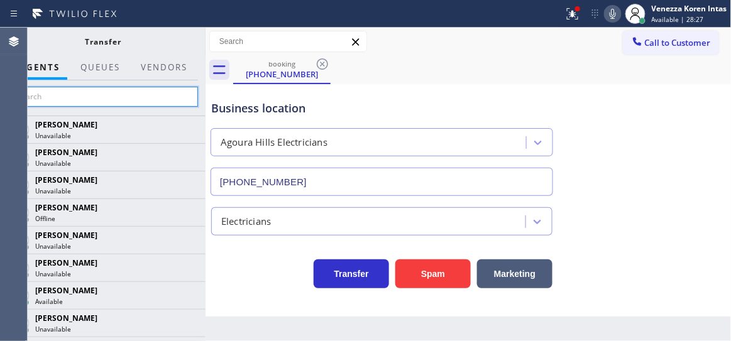
click at [155, 94] on input "text" at bounding box center [103, 97] width 189 height 20
type input "m"
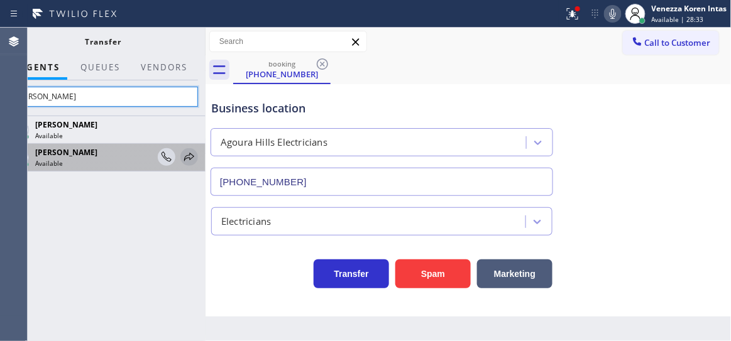
type input "judy"
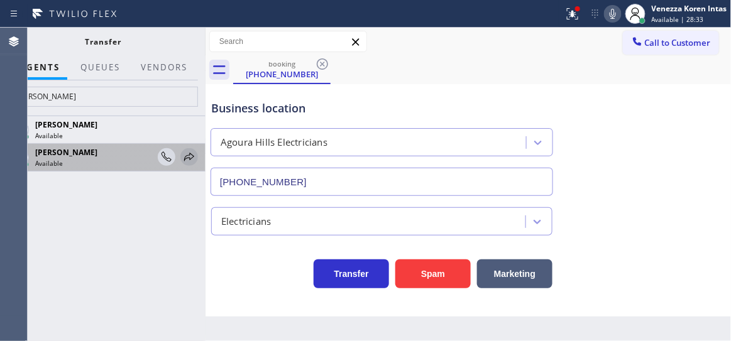
click at [186, 158] on icon at bounding box center [189, 157] width 15 height 15
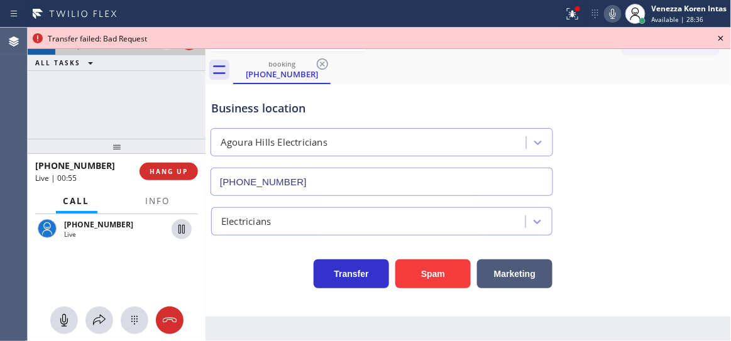
drag, startPoint x: 564, startPoint y: 14, endPoint x: 563, endPoint y: 101, distance: 86.8
click at [563, 14] on div at bounding box center [573, 13] width 28 height 15
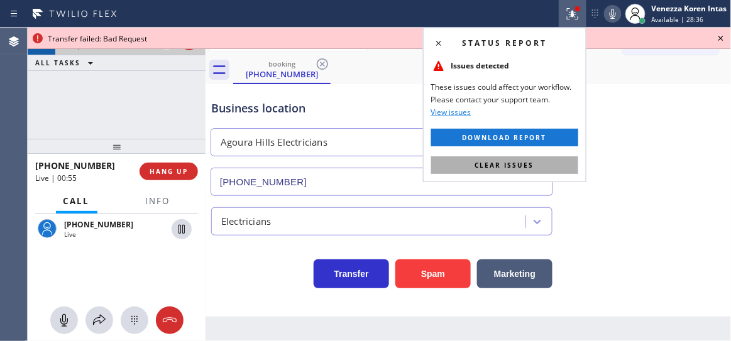
click at [507, 158] on button "Clear issues" at bounding box center [504, 166] width 147 height 18
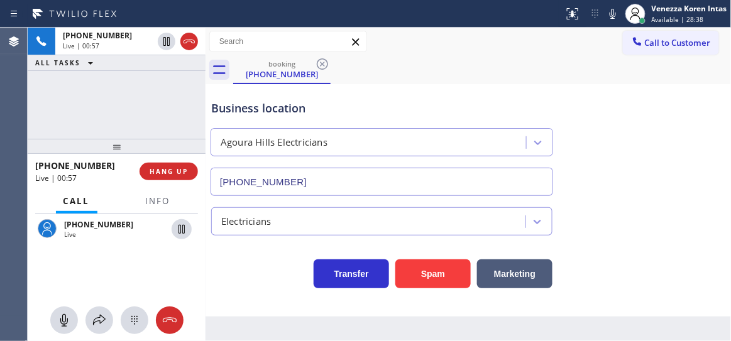
scroll to position [206, 0]
click at [101, 316] on icon at bounding box center [99, 320] width 15 height 15
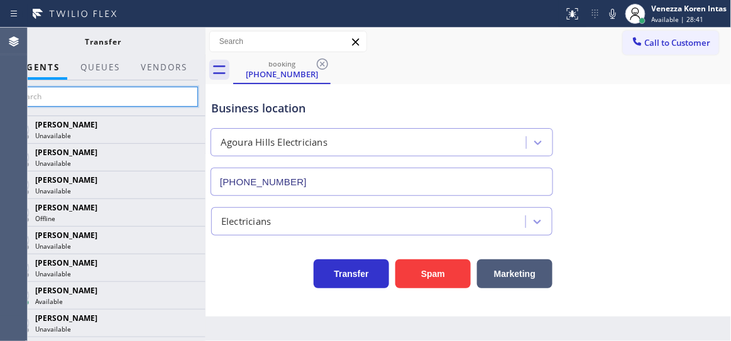
click at [138, 101] on input "text" at bounding box center [103, 97] width 189 height 20
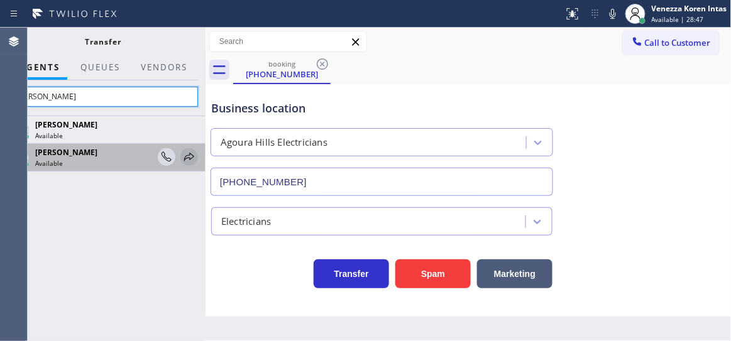
type input "judy"
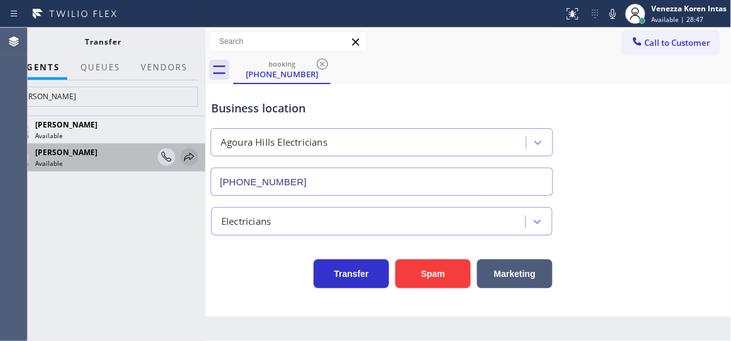
click at [186, 162] on icon at bounding box center [189, 157] width 15 height 15
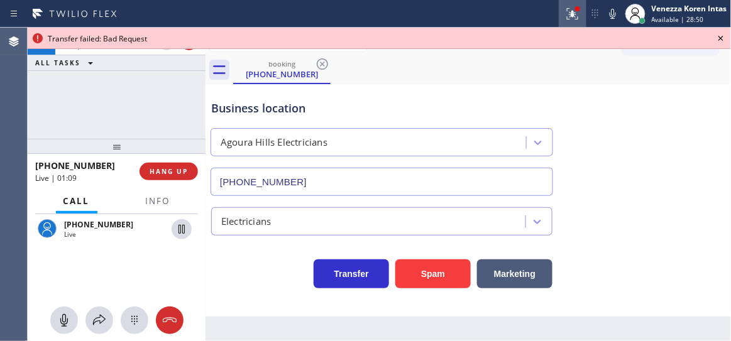
click at [571, 21] on button at bounding box center [573, 14] width 28 height 28
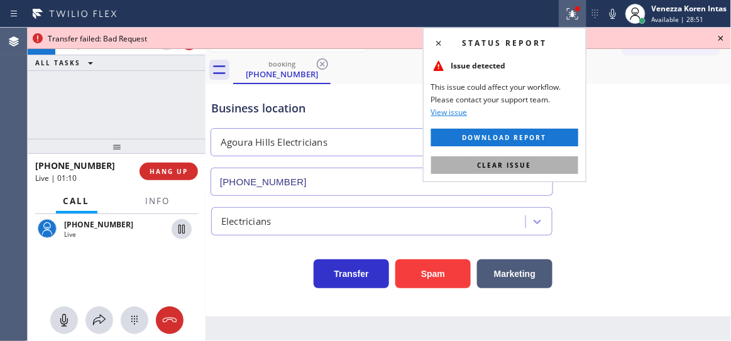
click at [489, 163] on span "Clear issue" at bounding box center [505, 165] width 54 height 9
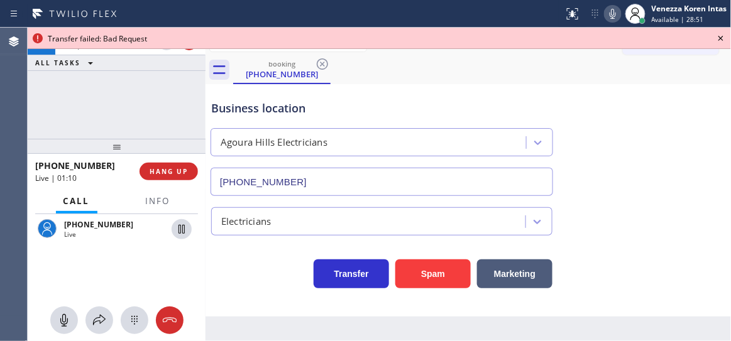
click at [614, 8] on icon at bounding box center [612, 13] width 15 height 15
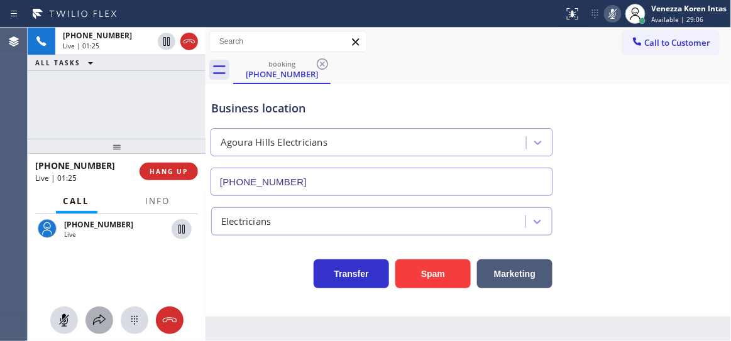
click at [108, 324] on div at bounding box center [99, 320] width 28 height 15
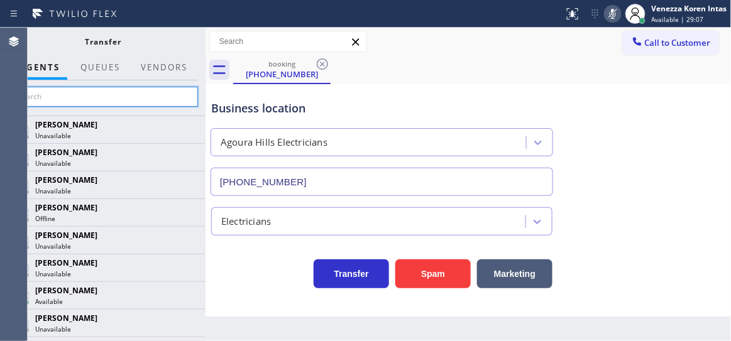
click at [134, 96] on input "text" at bounding box center [103, 97] width 189 height 20
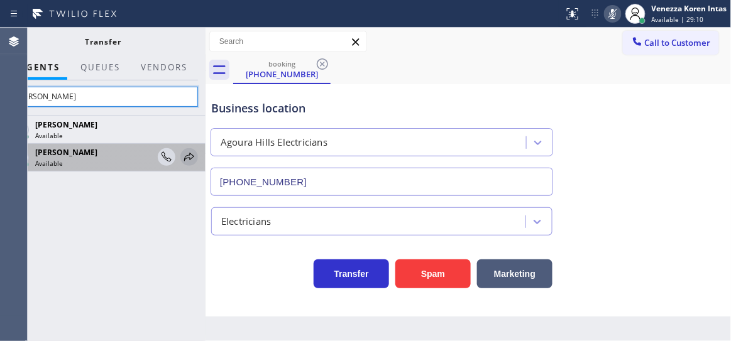
type input "judy"
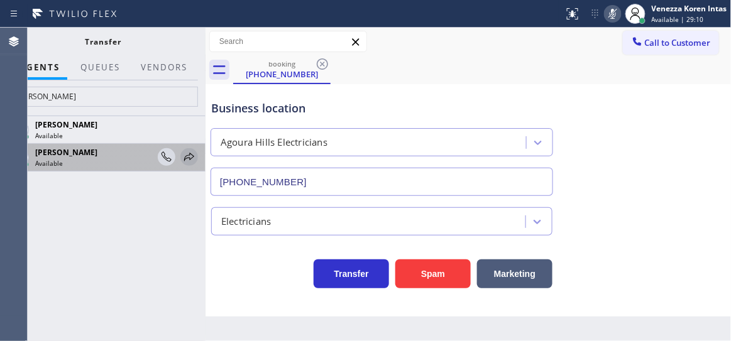
click at [189, 154] on icon at bounding box center [189, 157] width 10 height 8
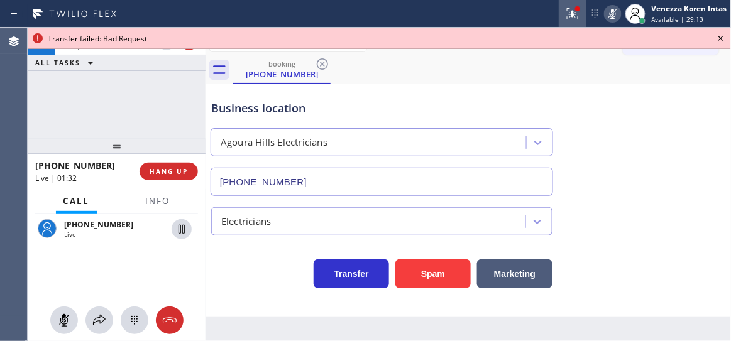
click at [570, 17] on icon at bounding box center [572, 13] width 15 height 15
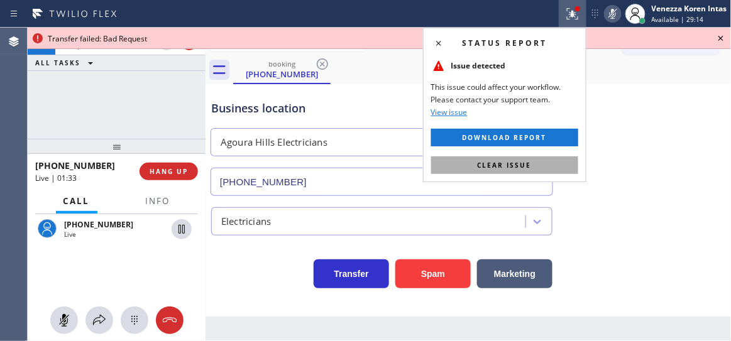
click at [524, 157] on button "Clear issue" at bounding box center [504, 166] width 147 height 18
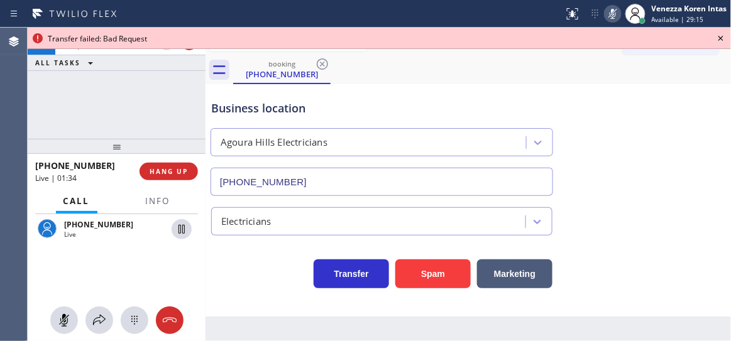
click at [719, 36] on icon at bounding box center [721, 38] width 15 height 15
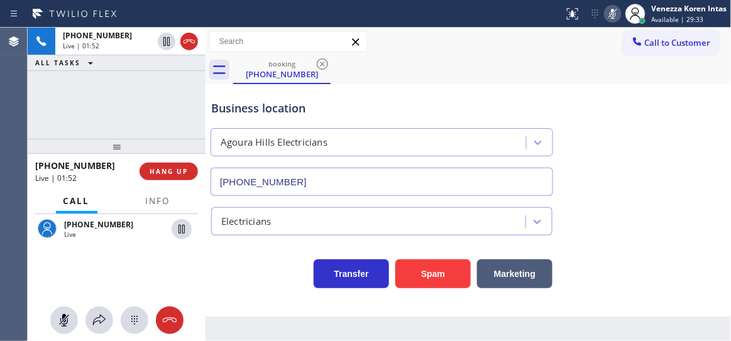
click at [117, 110] on div "+16613619289 Live | 01:52 ALL TASKS ALL TASKS ACTIVE TASKS TASKS IN WRAP UP" at bounding box center [117, 83] width 178 height 111
click at [607, 16] on icon at bounding box center [612, 13] width 15 height 15
click at [101, 316] on icon at bounding box center [99, 320] width 13 height 11
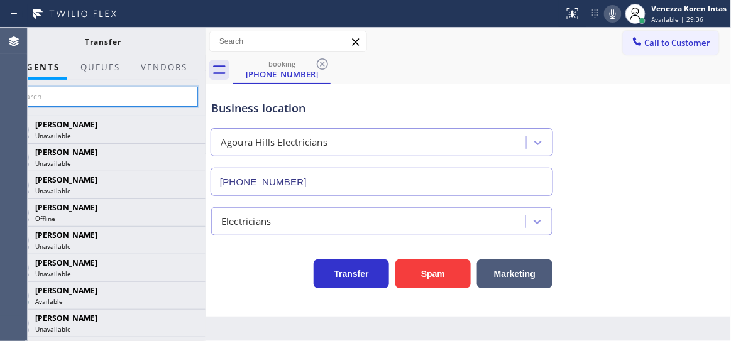
click at [148, 104] on input "text" at bounding box center [103, 97] width 189 height 20
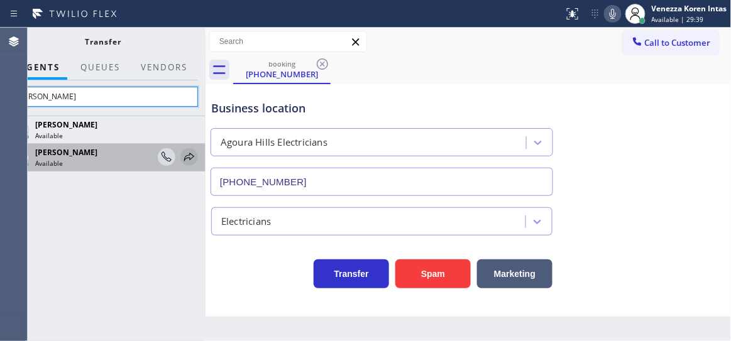
type input "judy"
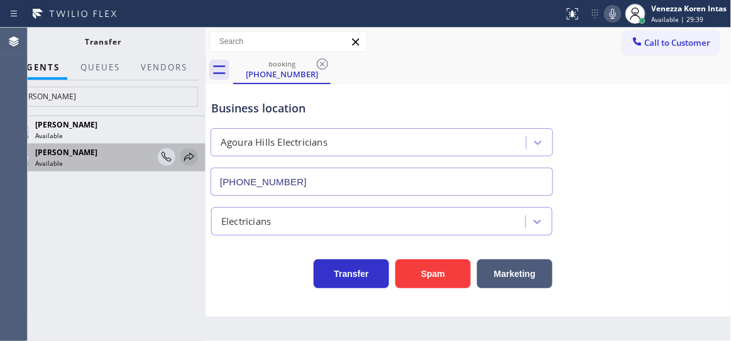
click at [189, 157] on icon at bounding box center [189, 157] width 15 height 15
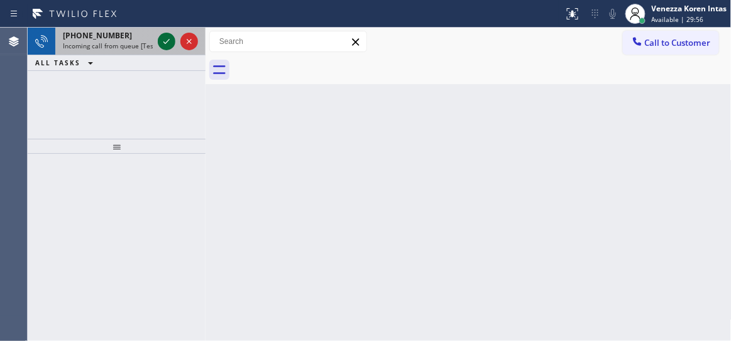
click at [166, 38] on icon at bounding box center [166, 41] width 15 height 15
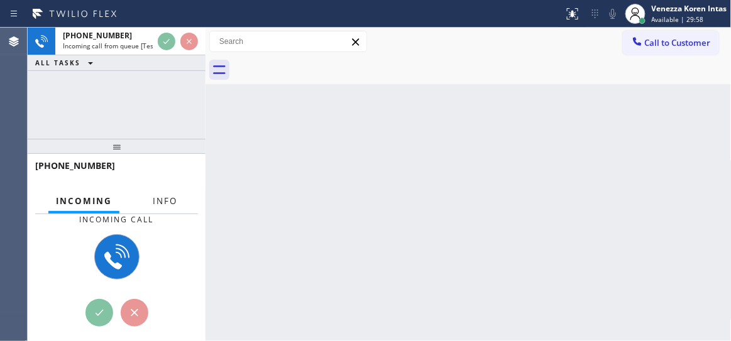
click at [178, 199] on button "Info" at bounding box center [165, 201] width 40 height 25
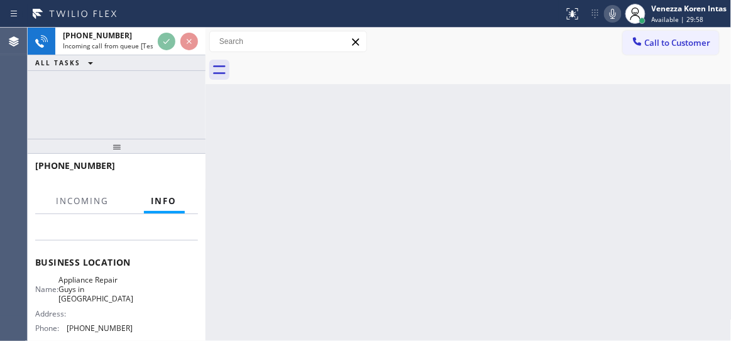
scroll to position [171, 0]
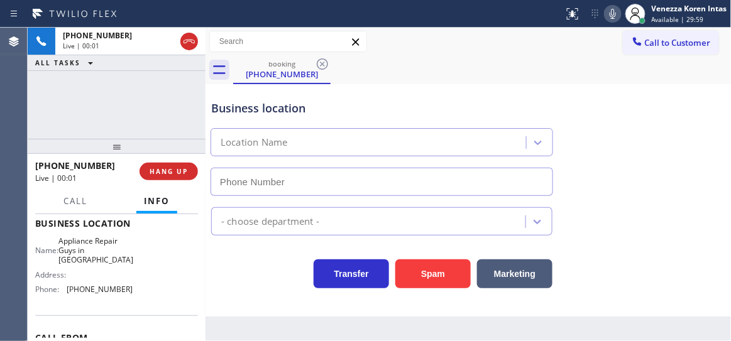
type input "(626) 469-5669"
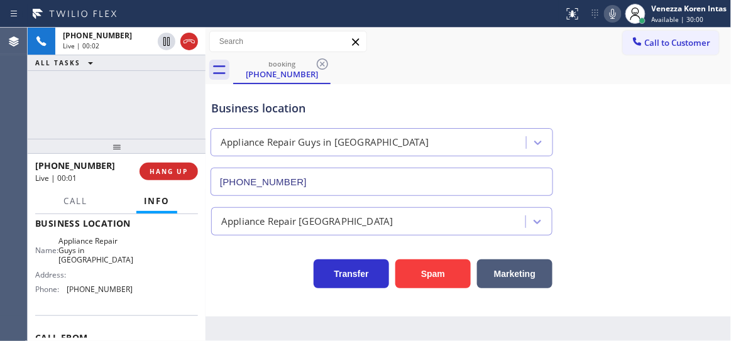
click at [106, 116] on div "+17146235330 Live | 00:02 ALL TASKS ALL TASKS ACTIVE TASKS TASKS IN WRAP UP" at bounding box center [117, 83] width 178 height 111
click at [79, 86] on div "+17146235330 Live | 00:03 ALL TASKS ALL TASKS ACTIVE TASKS TASKS IN WRAP UP" at bounding box center [117, 83] width 178 height 111
click at [96, 86] on div "+17146235330 Live | 00:04 ALL TASKS ALL TASKS ACTIVE TASKS TASKS IN WRAP UP" at bounding box center [117, 83] width 178 height 111
click at [182, 99] on div "+17146235330 Live | 00:07 ALL TASKS ALL TASKS ACTIVE TASKS TASKS IN WRAP UP" at bounding box center [117, 83] width 178 height 111
click at [188, 81] on div "+17146235330 Live | 00:07 ALL TASKS ALL TASKS ACTIVE TASKS TASKS IN WRAP UP" at bounding box center [117, 83] width 178 height 111
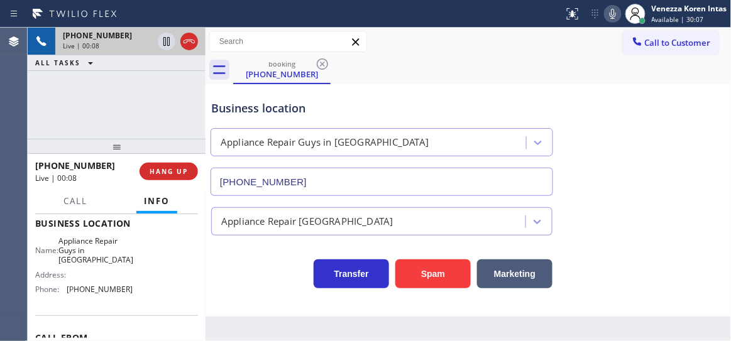
click at [103, 48] on div "Live | 00:08" at bounding box center [108, 45] width 90 height 9
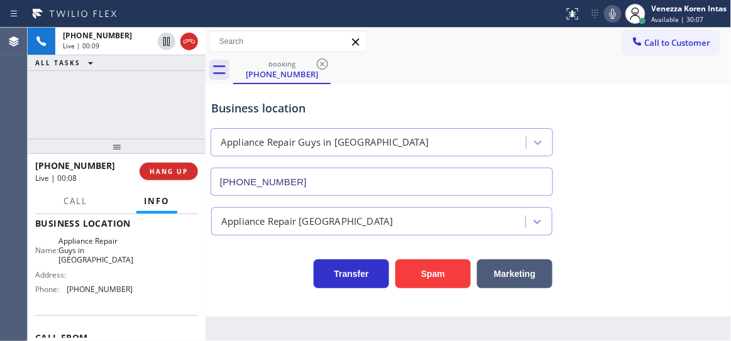
click at [92, 106] on div "+17146235330 Live | 00:09 ALL TASKS ALL TASKS ACTIVE TASKS TASKS IN WRAP UP" at bounding box center [117, 83] width 178 height 111
click at [409, 25] on div "Status report No issues detected If you experience an issue, please download th…" at bounding box center [365, 14] width 731 height 28
drag, startPoint x: 610, startPoint y: 16, endPoint x: 595, endPoint y: 35, distance: 24.2
click at [610, 16] on icon at bounding box center [612, 13] width 15 height 15
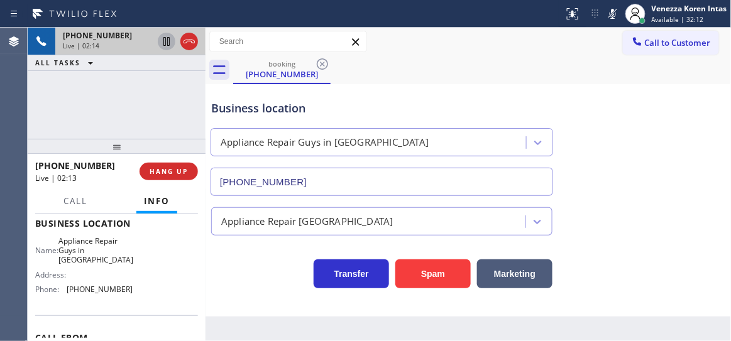
click at [165, 41] on icon at bounding box center [166, 41] width 15 height 15
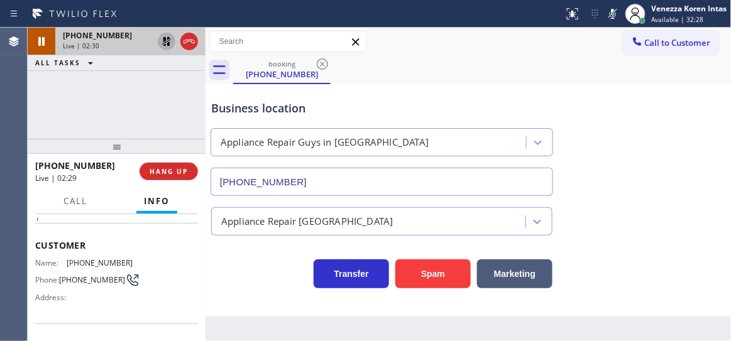
scroll to position [0, 0]
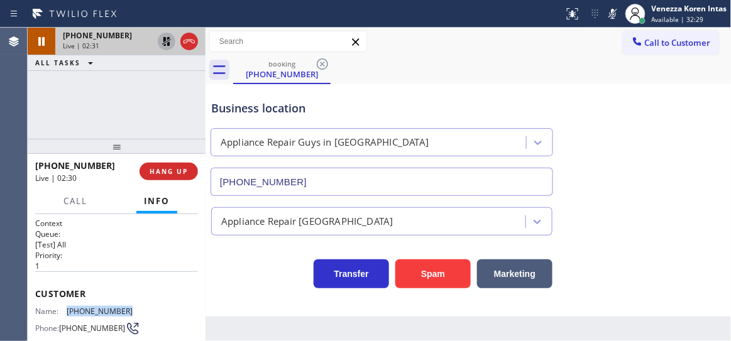
drag, startPoint x: 130, startPoint y: 314, endPoint x: 64, endPoint y: 316, distance: 66.0
click at [64, 316] on div "Name: (714) 623-5330 Phone: (714) 623-5330 Address:" at bounding box center [116, 332] width 163 height 50
copy div "(714) 623-5330"
drag, startPoint x: 615, startPoint y: 16, endPoint x: 489, endPoint y: 58, distance: 133.2
click at [615, 16] on icon at bounding box center [612, 13] width 15 height 15
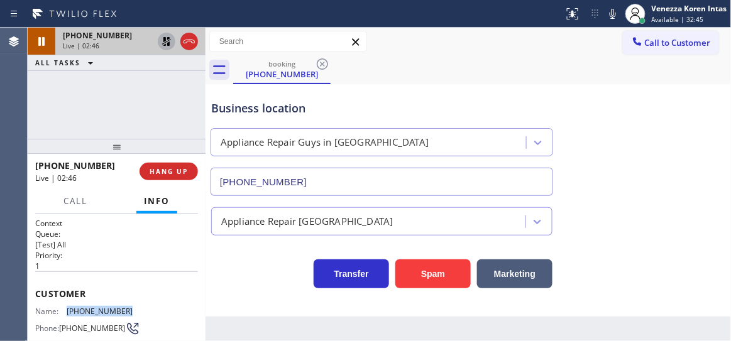
click at [163, 41] on icon at bounding box center [166, 41] width 15 height 15
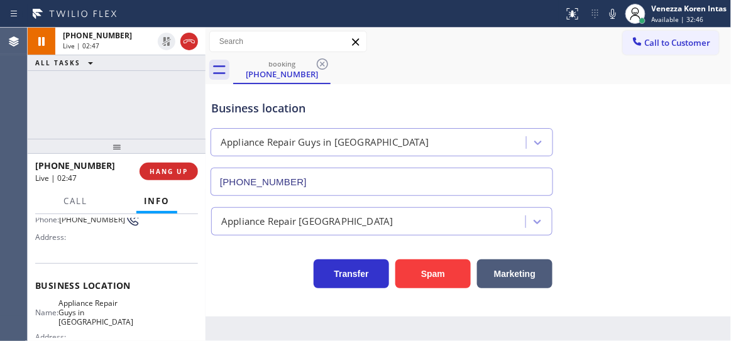
scroll to position [171, 0]
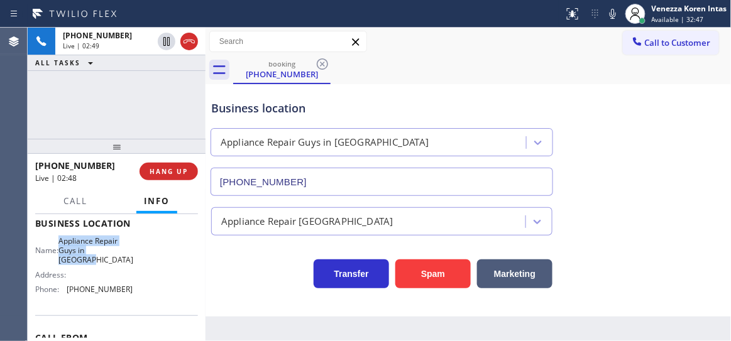
drag, startPoint x: 67, startPoint y: 238, endPoint x: 104, endPoint y: 258, distance: 42.2
click at [104, 258] on span "Appliance Repair Guys in Alhambra" at bounding box center [95, 250] width 75 height 29
copy span "Appliance Repair Guys in Alhambra"
click at [615, 16] on icon at bounding box center [612, 13] width 15 height 15
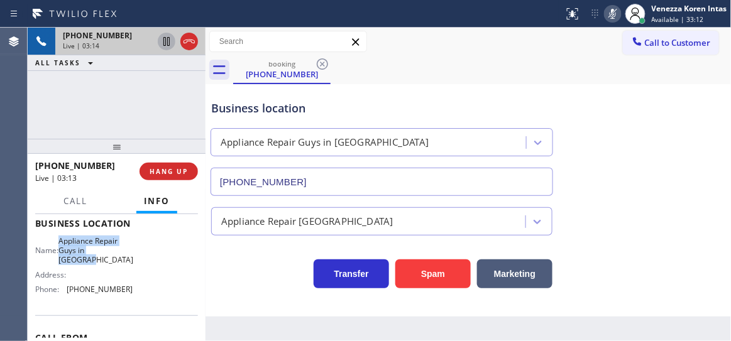
click at [162, 41] on icon at bounding box center [166, 41] width 15 height 15
click at [617, 18] on icon at bounding box center [612, 13] width 15 height 15
click at [165, 34] on icon at bounding box center [166, 41] width 15 height 15
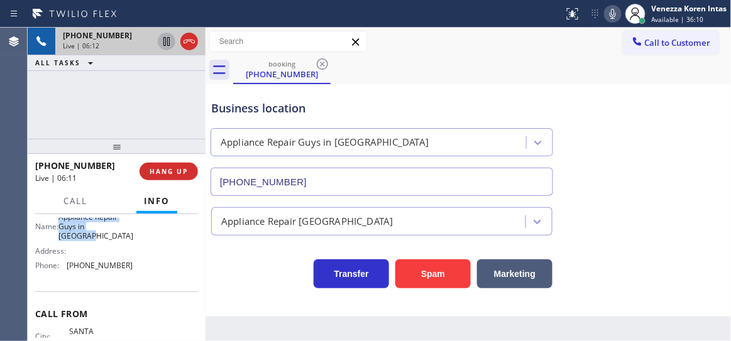
scroll to position [228, 0]
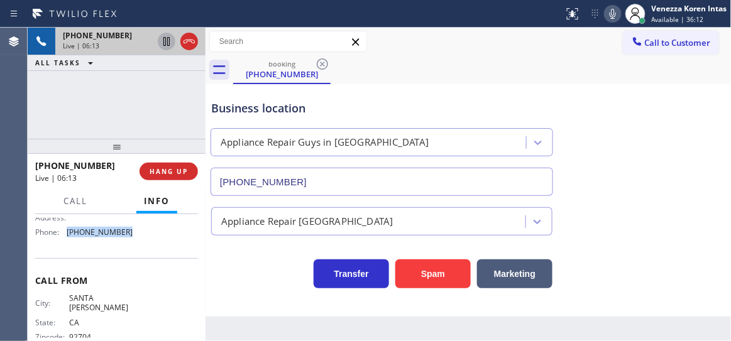
drag, startPoint x: 123, startPoint y: 230, endPoint x: 67, endPoint y: 236, distance: 55.7
click at [67, 236] on span "(626) 469-5669" at bounding box center [100, 232] width 66 height 9
copy span "(626) 469-5669"
click at [186, 38] on icon at bounding box center [189, 41] width 15 height 15
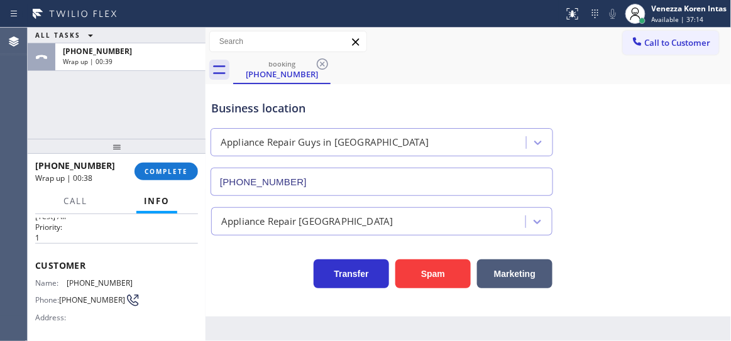
scroll to position [0, 0]
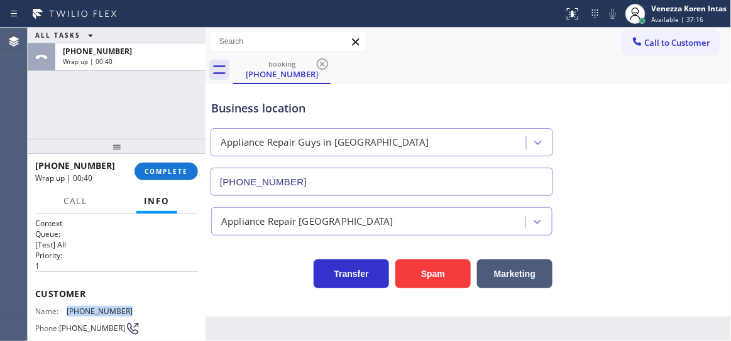
drag, startPoint x: 133, startPoint y: 309, endPoint x: 67, endPoint y: 312, distance: 66.1
click at [67, 312] on div "Name: (714) 623-5330 Phone: (714) 623-5330 Address:" at bounding box center [116, 332] width 163 height 50
copy span "(714) 623-5330"
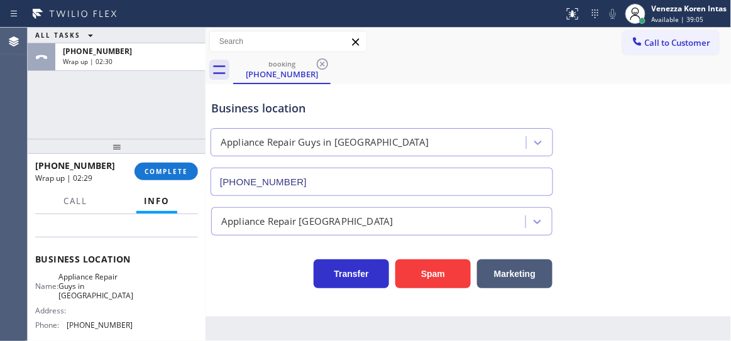
scroll to position [171, 0]
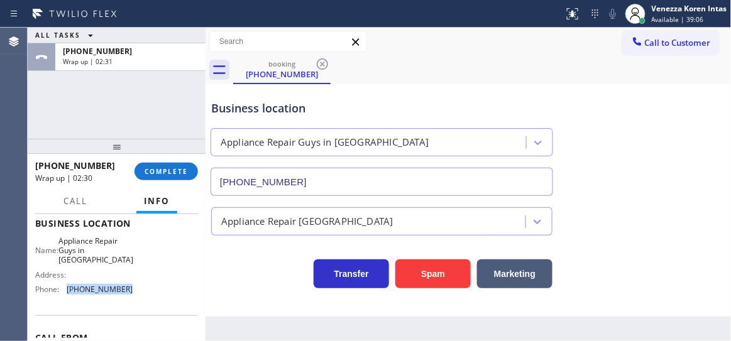
drag, startPoint x: 126, startPoint y: 285, endPoint x: 60, endPoint y: 297, distance: 67.2
click at [60, 297] on div "Name: Appliance Repair Guys in Alhambra Address: Phone: (626) 469-5669" at bounding box center [83, 267] width 97 height 63
copy div "(626) 469-5669"
click at [394, 63] on div "booking (714) 623-5330" at bounding box center [482, 70] width 499 height 28
click at [153, 160] on div "+17146235330 Wrap up | 03:11 COMPLETE" at bounding box center [116, 171] width 163 height 33
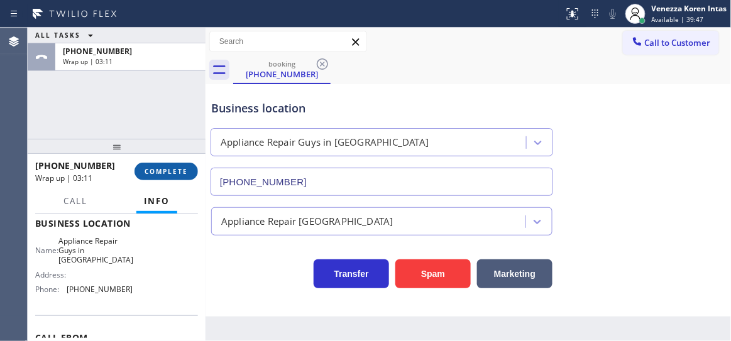
click at [153, 171] on span "COMPLETE" at bounding box center [166, 171] width 43 height 9
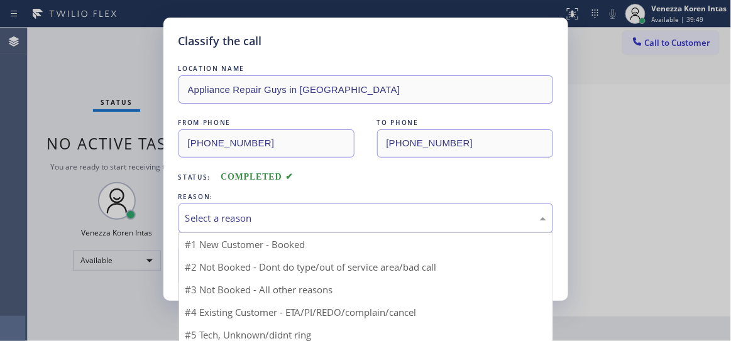
click at [263, 219] on div "Select a reason" at bounding box center [365, 218] width 361 height 14
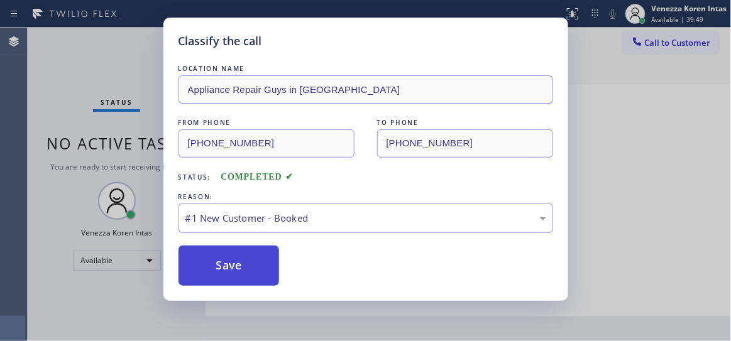
click at [253, 256] on button "Save" at bounding box center [229, 266] width 101 height 40
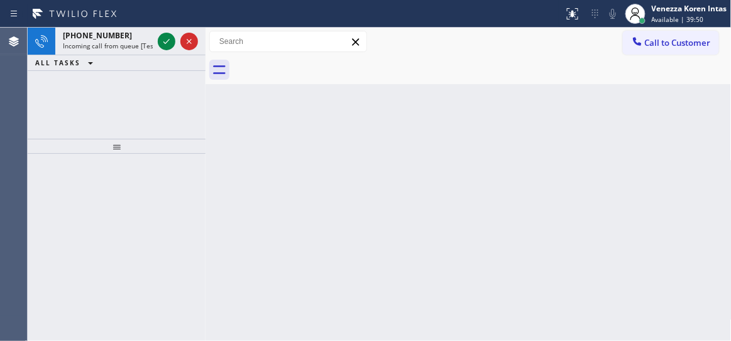
click at [649, 18] on div "Venezza Koren Intas Available | 39:50" at bounding box center [690, 14] width 82 height 22
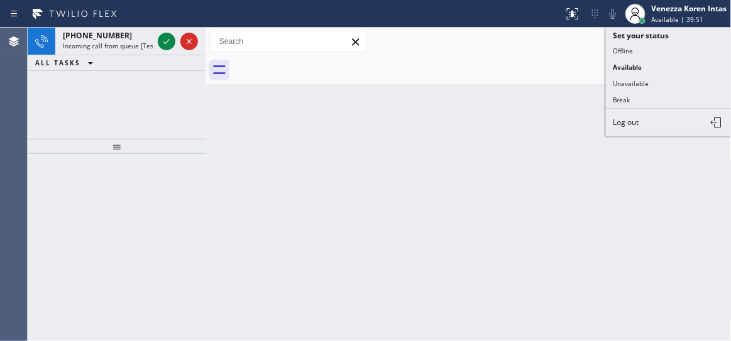
click at [645, 80] on button "Unavailable" at bounding box center [669, 83] width 126 height 16
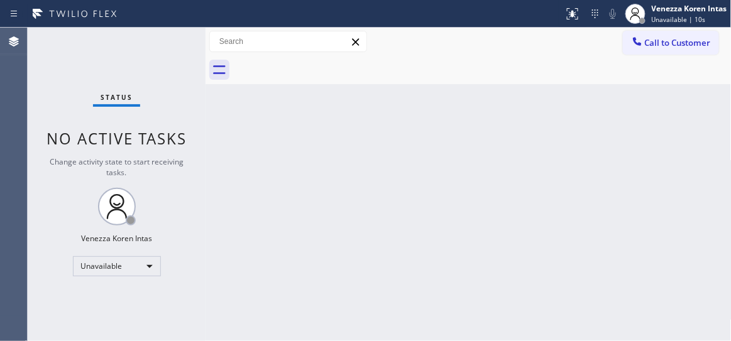
click at [422, 67] on div at bounding box center [482, 70] width 499 height 28
click at [435, 186] on div "Back to Dashboard Change Sender ID Customers Technicians Select a contact Outbo…" at bounding box center [469, 185] width 526 height 314
click at [320, 141] on div "Back to Dashboard Change Sender ID Customers Technicians Select a contact Outbo…" at bounding box center [469, 185] width 526 height 314
drag, startPoint x: 242, startPoint y: 160, endPoint x: 385, endPoint y: 59, distance: 174.6
click at [242, 159] on div "Back to Dashboard Change Sender ID Customers Technicians Select a contact Outbo…" at bounding box center [469, 185] width 526 height 314
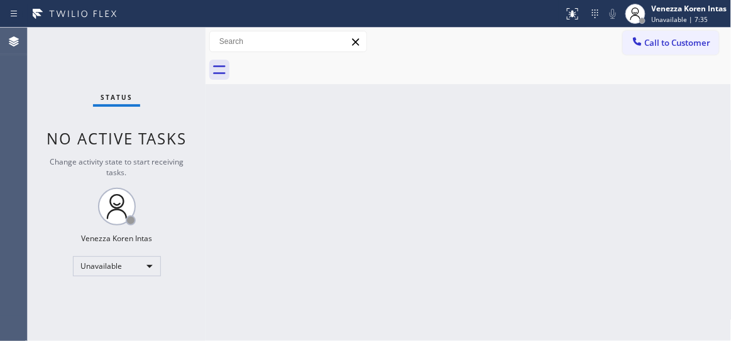
click at [351, 201] on div "Back to Dashboard Change Sender ID Customers Technicians Select a contact Outbo…" at bounding box center [469, 185] width 526 height 314
drag, startPoint x: 216, startPoint y: 176, endPoint x: 347, endPoint y: 41, distance: 188.1
click at [216, 176] on div "Back to Dashboard Change Sender ID Customers Technicians Select a contact Outbo…" at bounding box center [469, 185] width 526 height 314
click at [340, 138] on div "Back to Dashboard Change Sender ID Customers Technicians Select a contact Outbo…" at bounding box center [469, 185] width 526 height 314
drag, startPoint x: 131, startPoint y: 133, endPoint x: 185, endPoint y: 148, distance: 56.7
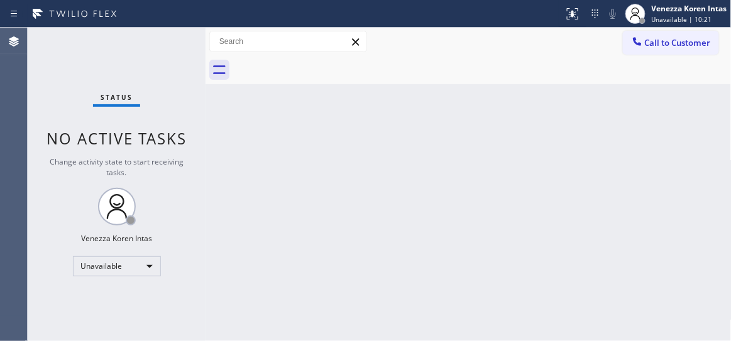
click at [131, 133] on span "No active tasks" at bounding box center [117, 138] width 140 height 21
click at [648, 13] on div at bounding box center [636, 14] width 28 height 28
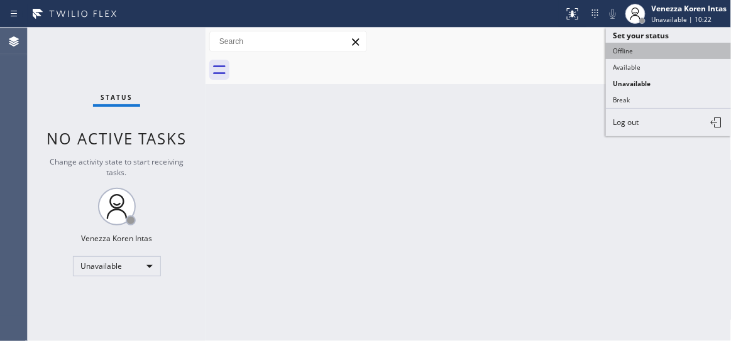
click at [641, 59] on button "Available" at bounding box center [669, 67] width 126 height 16
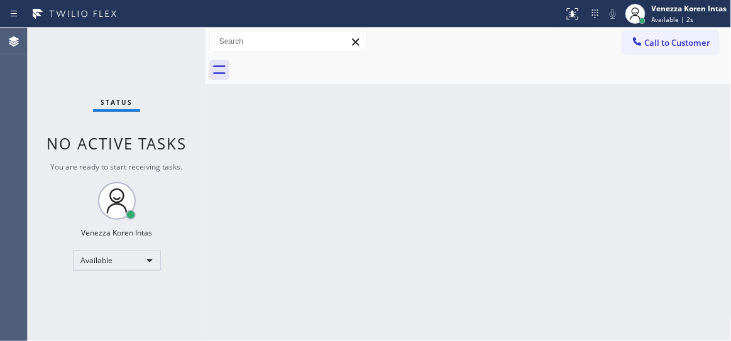
drag, startPoint x: 286, startPoint y: 145, endPoint x: 265, endPoint y: 100, distance: 50.1
click at [286, 146] on div "Back to Dashboard Change Sender ID Customers Technicians Select a contact Outbo…" at bounding box center [469, 185] width 526 height 314
drag, startPoint x: 191, startPoint y: 112, endPoint x: 303, endPoint y: 97, distance: 112.8
click at [191, 112] on div "Status No active tasks You are ready to start receiving tasks. Venezza Koren In…" at bounding box center [117, 185] width 178 height 314
click at [310, 101] on div "Back to Dashboard Change Sender ID Customers Technicians Select a contact Outbo…" at bounding box center [469, 185] width 526 height 314
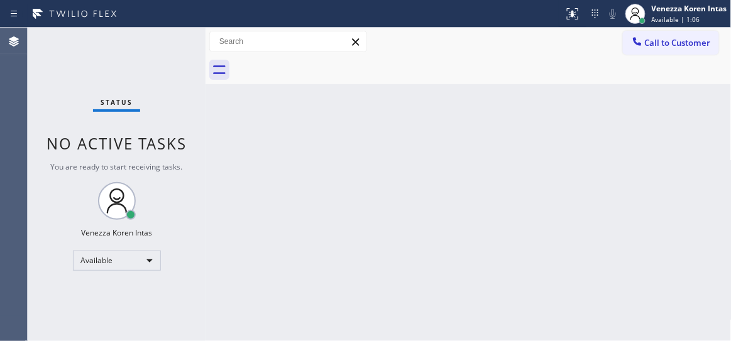
drag, startPoint x: 434, startPoint y: 156, endPoint x: 216, endPoint y: 170, distance: 218.0
click at [434, 157] on div "Back to Dashboard Change Sender ID Customers Technicians Select a contact Outbo…" at bounding box center [469, 185] width 526 height 314
drag, startPoint x: 179, startPoint y: 94, endPoint x: 184, endPoint y: 99, distance: 6.7
click at [179, 94] on div "Status No active tasks You are ready to start receiving tasks. Venezza Koren In…" at bounding box center [117, 185] width 178 height 314
click at [666, 23] on span "Available | 1:08" at bounding box center [676, 19] width 48 height 9
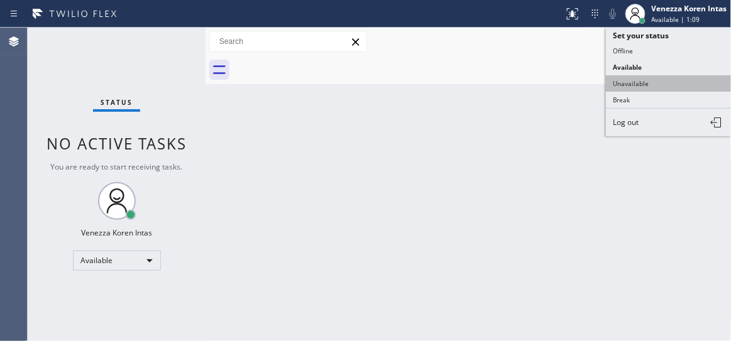
click at [652, 78] on button "Unavailable" at bounding box center [669, 83] width 126 height 16
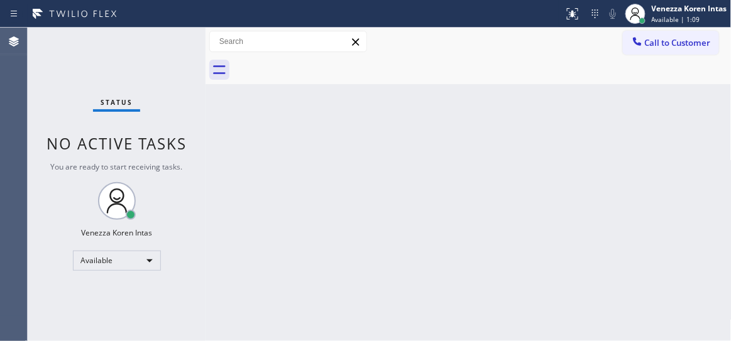
drag, startPoint x: 532, startPoint y: 120, endPoint x: 502, endPoint y: 149, distance: 41.3
click at [531, 121] on div "Back to Dashboard Change Sender ID Customers Technicians Select a contact Outbo…" at bounding box center [469, 185] width 526 height 314
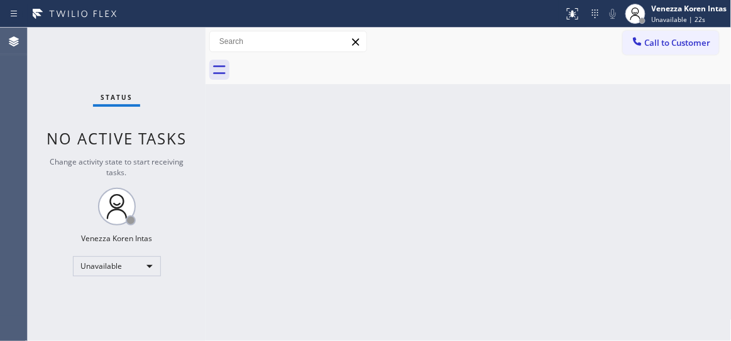
click at [196, 131] on div "Status No active tasks Change activity state to start receiving tasks. Venezza …" at bounding box center [117, 185] width 178 height 314
drag, startPoint x: 142, startPoint y: 53, endPoint x: 171, endPoint y: 74, distance: 35.2
click at [142, 53] on div "Status No active tasks Change activity state to start receiving tasks. Venezza …" at bounding box center [117, 185] width 178 height 314
drag, startPoint x: 367, startPoint y: 176, endPoint x: 399, endPoint y: 3, distance: 175.9
click at [368, 174] on div "Back to Dashboard Change Sender ID Customers Technicians Select a contact Outbo…" at bounding box center [469, 185] width 526 height 314
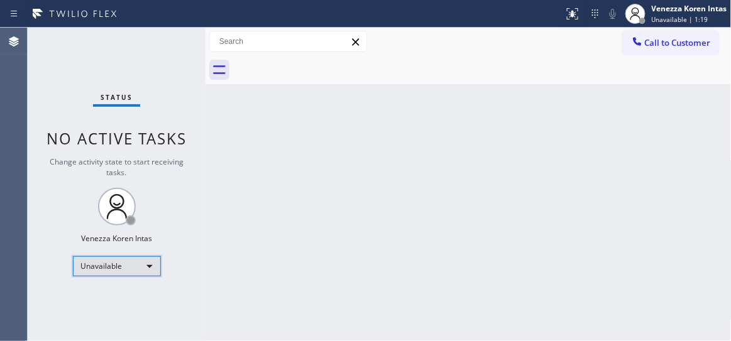
click at [125, 263] on div "Unavailable" at bounding box center [117, 266] width 88 height 20
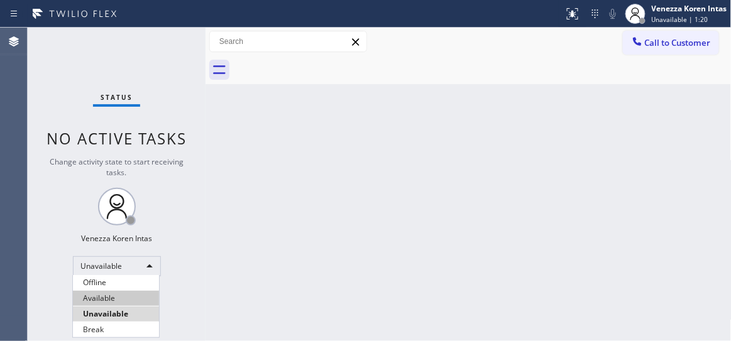
click at [117, 291] on li "Available" at bounding box center [116, 298] width 86 height 15
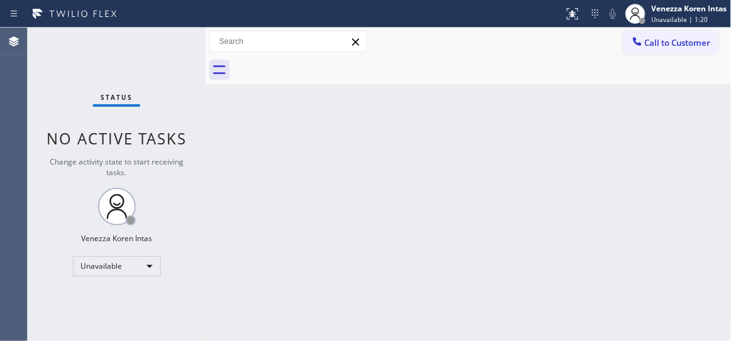
click at [206, 183] on div at bounding box center [206, 185] width 0 height 314
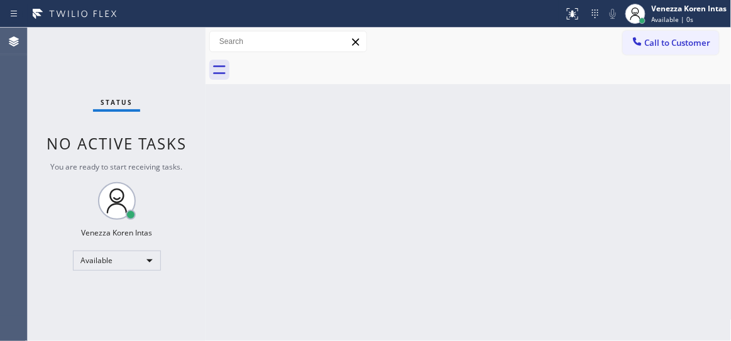
drag, startPoint x: 150, startPoint y: 54, endPoint x: 139, endPoint y: 96, distance: 43.0
click at [150, 55] on div "Status No active tasks You are ready to start receiving tasks. Venezza Koren In…" at bounding box center [117, 185] width 178 height 314
click at [158, 62] on div "Status No active tasks You are ready to start receiving tasks. Venezza Koren In…" at bounding box center [117, 185] width 178 height 314
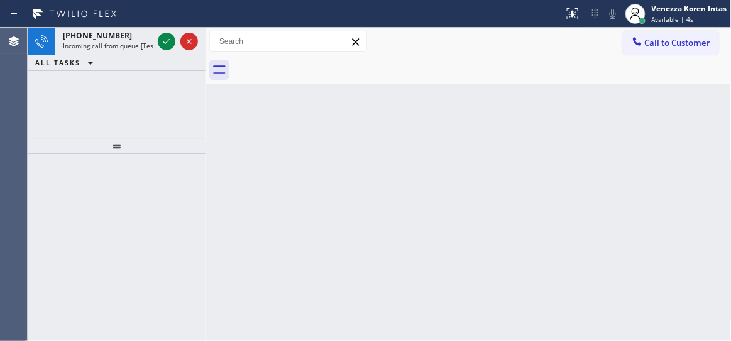
click at [365, 165] on div "Back to Dashboard Change Sender ID Customers Technicians Select a contact Outbo…" at bounding box center [469, 185] width 526 height 314
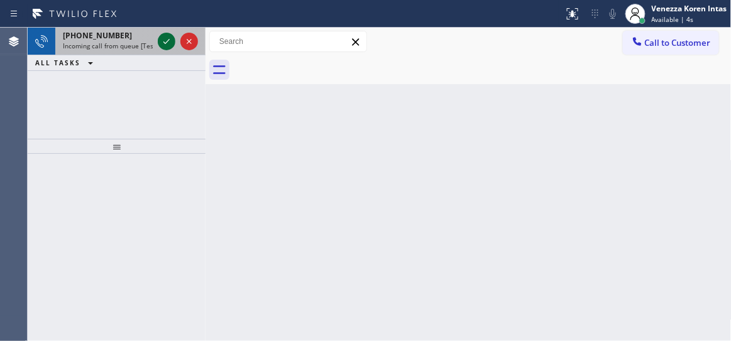
click at [166, 44] on icon at bounding box center [166, 41] width 15 height 15
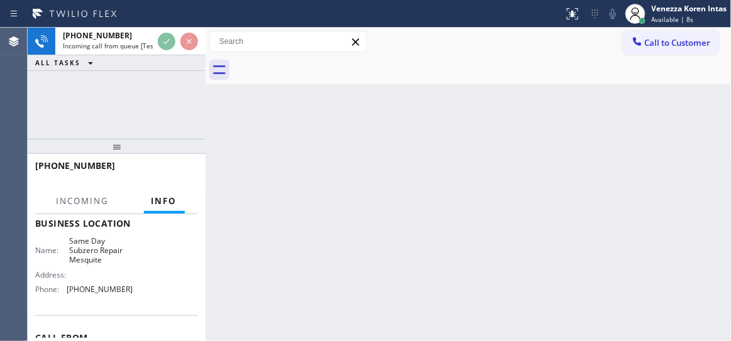
scroll to position [245, 0]
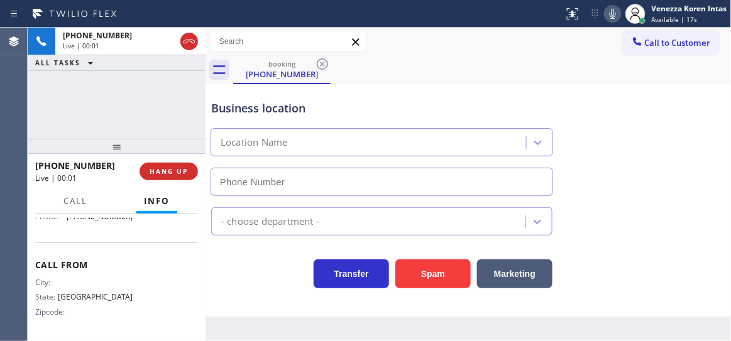
type input "(469) 447-9094"
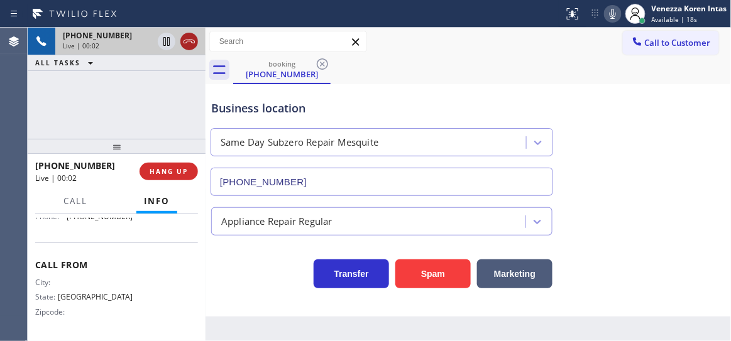
click at [185, 43] on icon at bounding box center [189, 42] width 11 height 4
click at [179, 167] on span "HANG UP" at bounding box center [169, 171] width 38 height 9
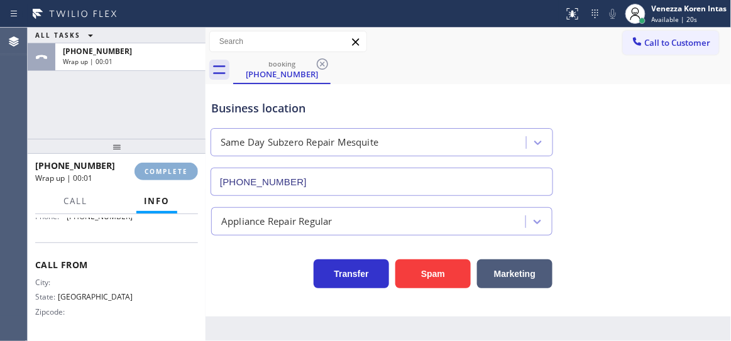
click at [184, 169] on span "COMPLETE" at bounding box center [166, 171] width 43 height 9
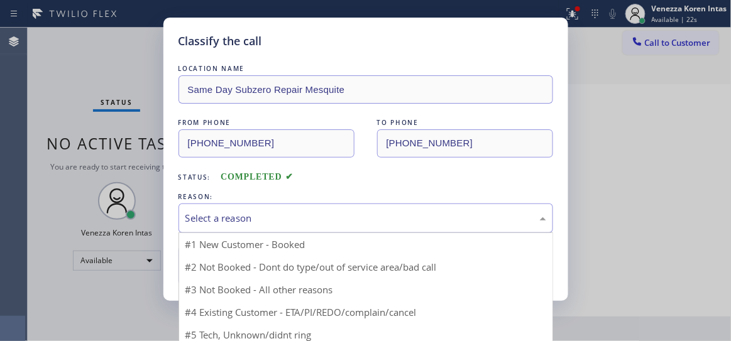
click at [277, 205] on div "Select a reason" at bounding box center [366, 219] width 375 height 30
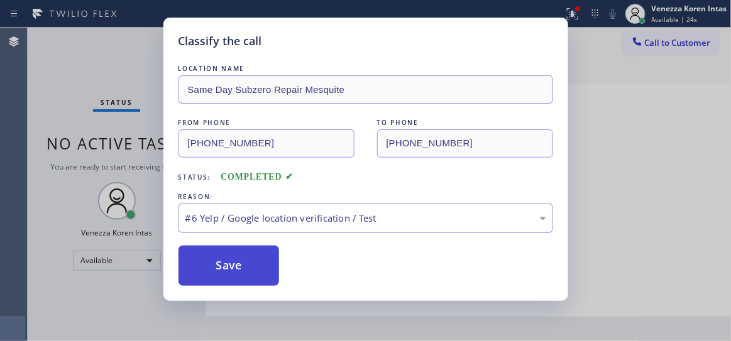
click at [239, 265] on button "Save" at bounding box center [229, 266] width 101 height 40
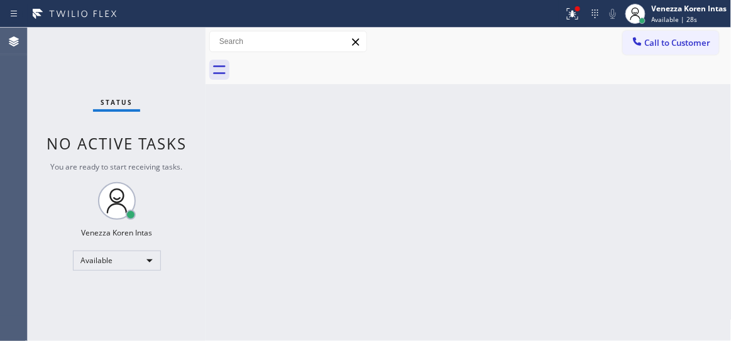
drag, startPoint x: 182, startPoint y: 178, endPoint x: 208, endPoint y: 178, distance: 25.8
click at [182, 178] on div "Status No active tasks You are ready to start receiving tasks. Venezza Koren In…" at bounding box center [117, 185] width 178 height 314
click at [559, 19] on div at bounding box center [573, 13] width 28 height 15
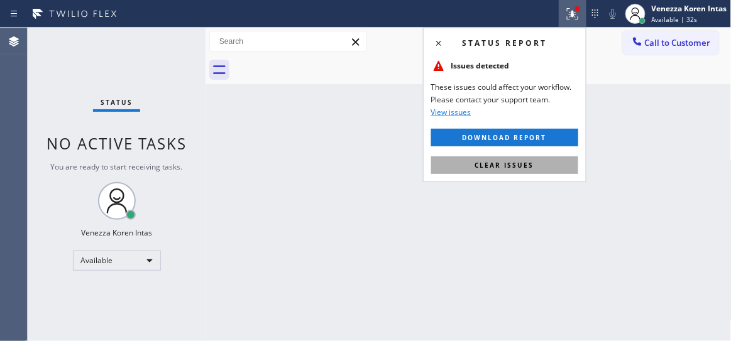
click at [526, 163] on span "Clear issues" at bounding box center [504, 165] width 59 height 9
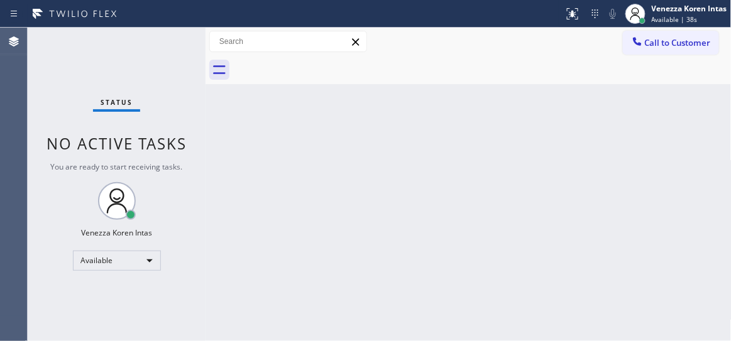
click at [209, 262] on div "Back to Dashboard Change Sender ID Customers Technicians Select a contact Outbo…" at bounding box center [469, 185] width 526 height 314
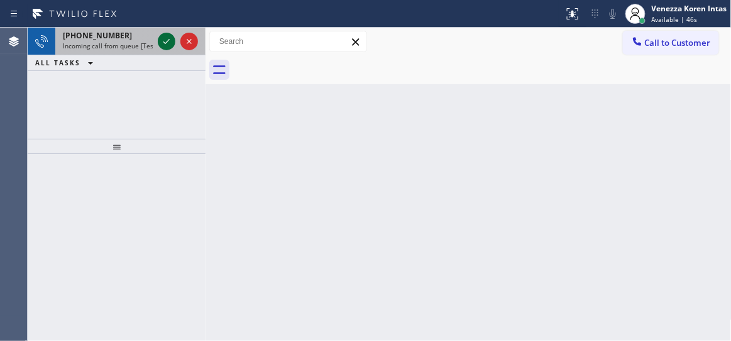
drag, startPoint x: 160, startPoint y: 35, endPoint x: 162, endPoint y: 43, distance: 7.6
click at [160, 35] on icon at bounding box center [166, 41] width 15 height 15
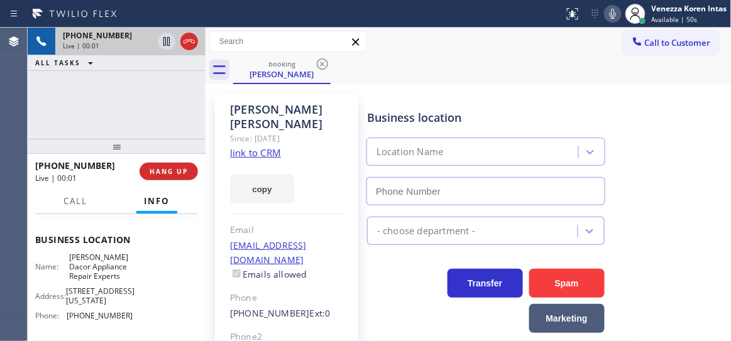
scroll to position [171, 0]
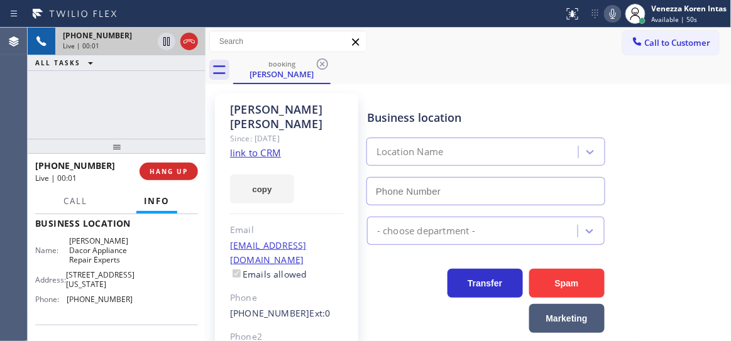
type input "(720) 408-7672"
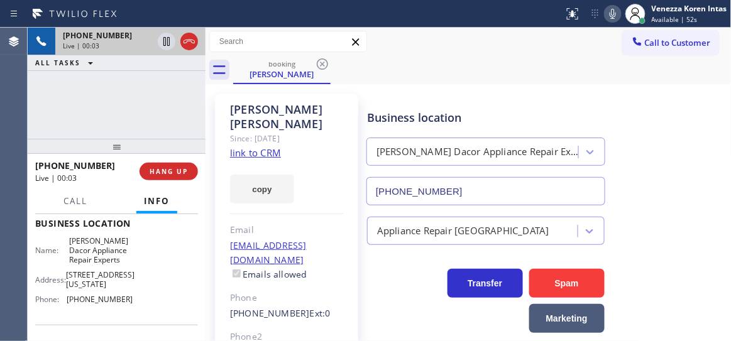
click at [251, 146] on link "link to CRM" at bounding box center [255, 152] width 51 height 13
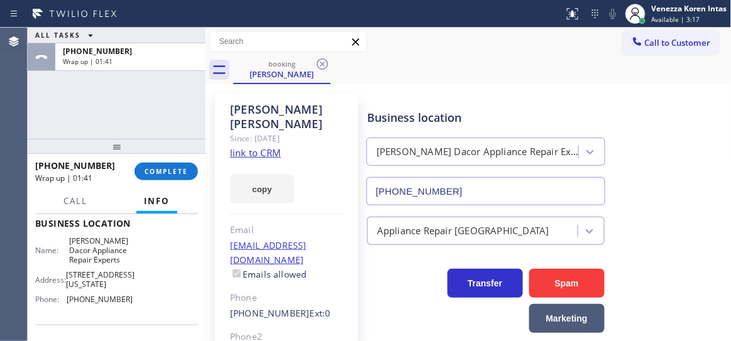
click at [169, 158] on div "+16302581162 Wrap up | 01:41 COMPLETE" at bounding box center [116, 171] width 163 height 33
click at [169, 162] on div "+16302581162 Wrap up | 01:41 COMPLETE" at bounding box center [116, 171] width 163 height 33
click at [160, 172] on span "COMPLETE" at bounding box center [166, 171] width 43 height 9
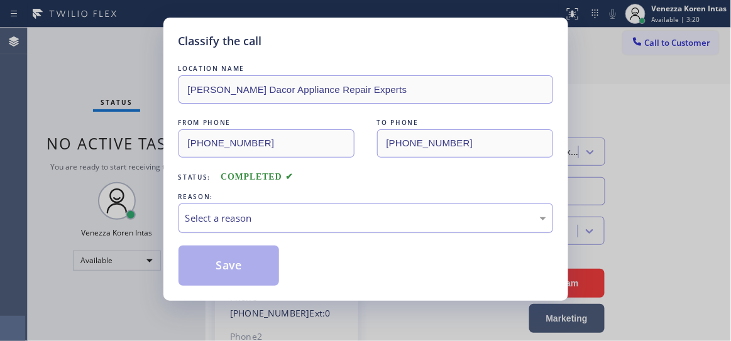
drag, startPoint x: 289, startPoint y: 224, endPoint x: 295, endPoint y: 222, distance: 7.4
click at [294, 219] on div "Select a reason" at bounding box center [365, 218] width 361 height 14
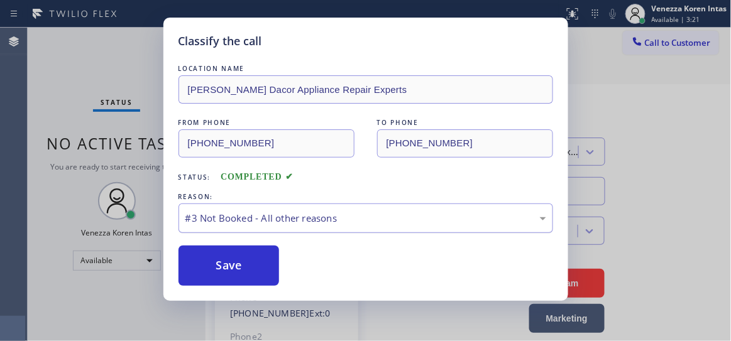
click at [304, 220] on div "#3 Not Booked - All other reasons" at bounding box center [365, 218] width 361 height 14
click at [281, 272] on div "Save" at bounding box center [366, 266] width 375 height 40
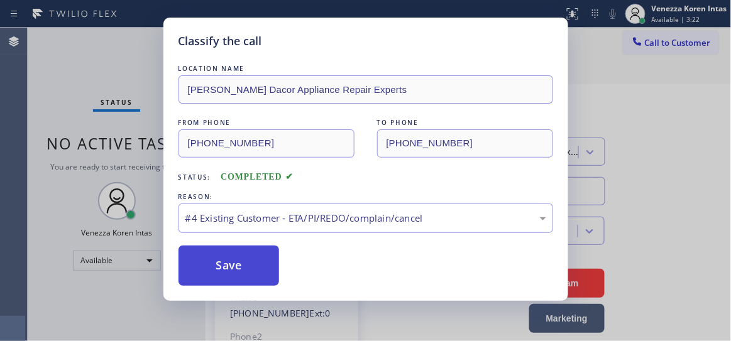
click at [246, 263] on button "Save" at bounding box center [229, 266] width 101 height 40
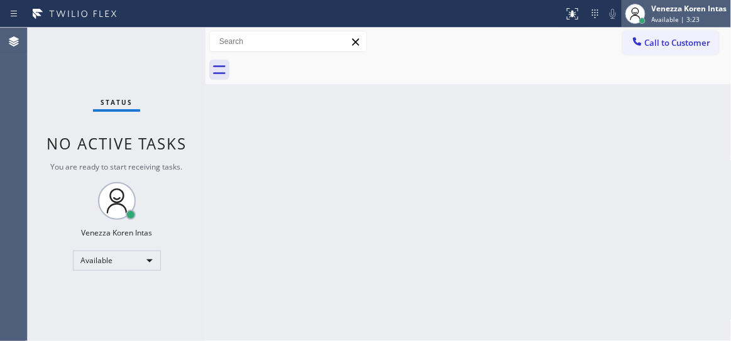
click at [629, 18] on icon at bounding box center [635, 13] width 15 height 15
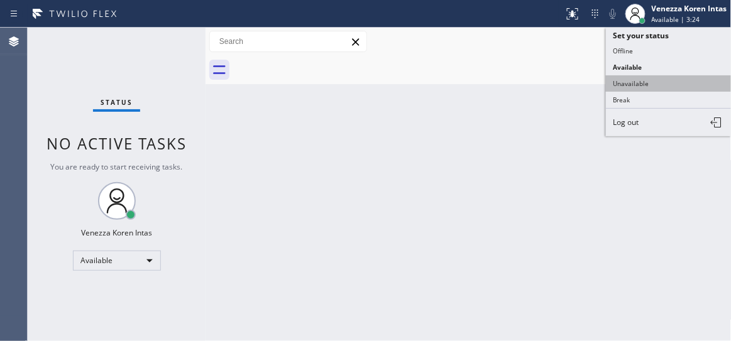
click at [632, 85] on button "Unavailable" at bounding box center [669, 83] width 126 height 16
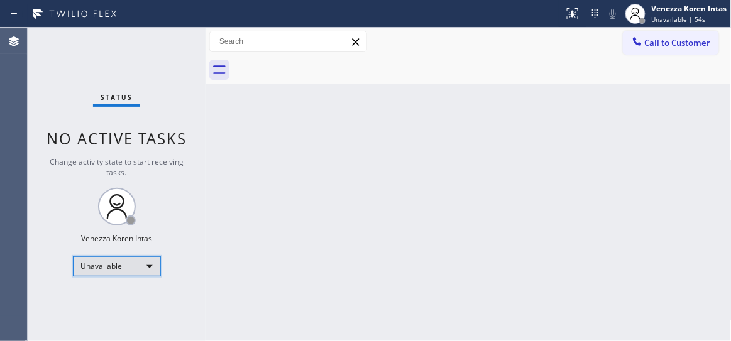
click at [105, 268] on div "Unavailable" at bounding box center [117, 266] width 88 height 20
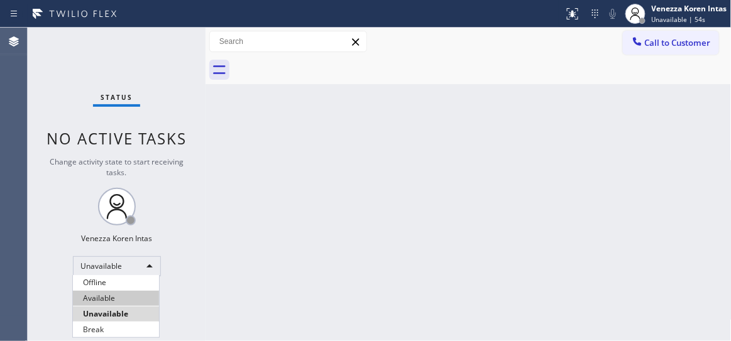
click at [109, 293] on li "Available" at bounding box center [116, 298] width 86 height 15
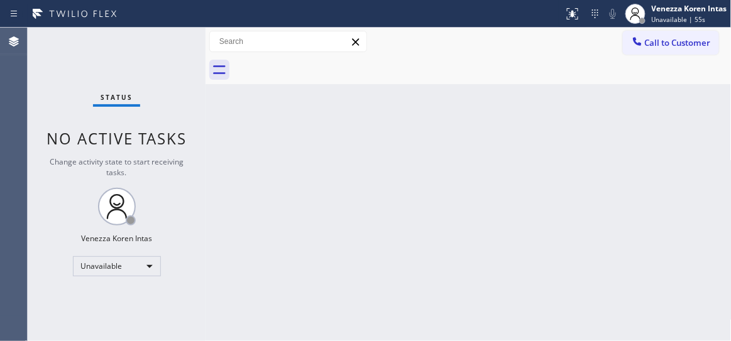
drag, startPoint x: 365, startPoint y: 246, endPoint x: 365, endPoint y: 265, distance: 19.5
click at [365, 247] on div "Back to Dashboard Change Sender ID Customers Technicians Select a contact Outbo…" at bounding box center [469, 185] width 526 height 314
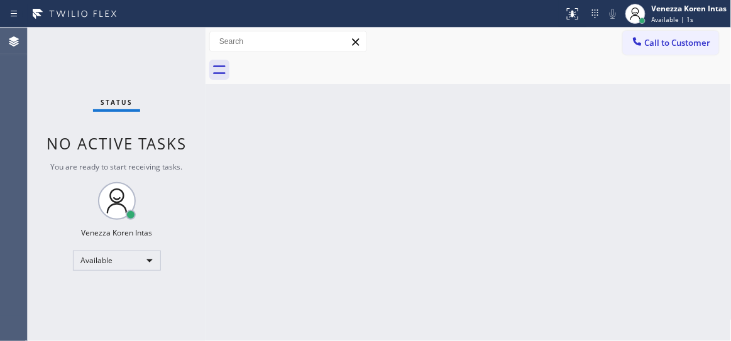
drag, startPoint x: 204, startPoint y: 73, endPoint x: 243, endPoint y: 35, distance: 54.2
click at [206, 73] on div at bounding box center [206, 185] width 0 height 314
click at [370, 145] on div "Back to Dashboard Change Sender ID Customers Technicians Select a contact Outbo…" at bounding box center [469, 185] width 526 height 314
click at [702, 0] on div "Venezza Koren Intas Available | 50s" at bounding box center [676, 14] width 109 height 28
drag, startPoint x: 419, startPoint y: 109, endPoint x: 193, endPoint y: 114, distance: 226.4
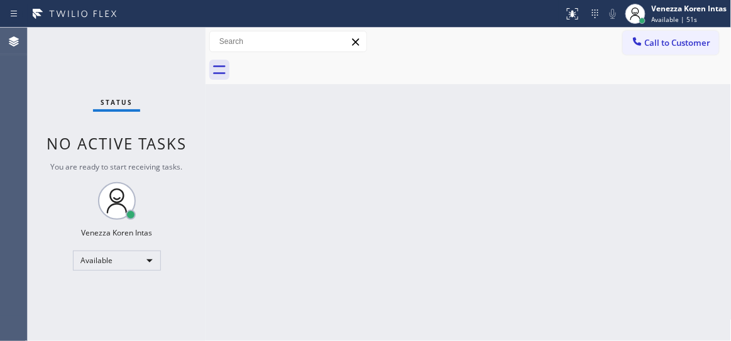
click at [419, 109] on div "Back to Dashboard Change Sender ID Customers Technicians Select a contact Outbo…" at bounding box center [469, 185] width 526 height 314
drag, startPoint x: 145, startPoint y: 65, endPoint x: 196, endPoint y: 129, distance: 82.3
click at [145, 65] on div "Status No active tasks You are ready to start receiving tasks. Venezza Koren In…" at bounding box center [117, 185] width 178 height 314
drag, startPoint x: 275, startPoint y: 185, endPoint x: 356, endPoint y: 98, distance: 119.2
click at [280, 183] on div "Back to Dashboard Change Sender ID Customers Technicians Select a contact Outbo…" at bounding box center [469, 185] width 526 height 314
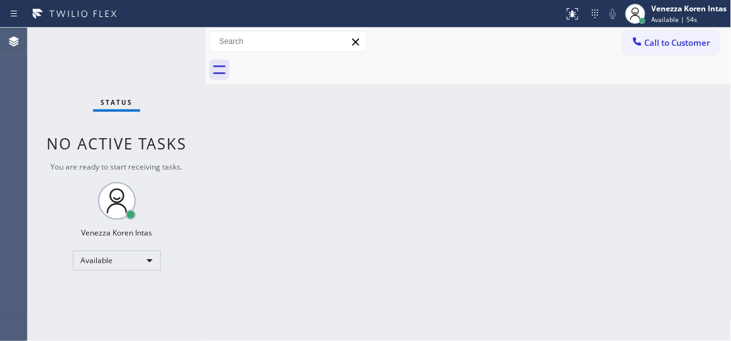
click at [392, 169] on div "Back to Dashboard Change Sender ID Customers Technicians Select a contact Outbo…" at bounding box center [469, 185] width 526 height 314
click at [114, 131] on div "Status No active tasks You are ready to start receiving tasks. Venezza Koren In…" at bounding box center [117, 185] width 178 height 314
drag, startPoint x: 128, startPoint y: 55, endPoint x: 127, endPoint y: 61, distance: 6.3
click at [128, 55] on div "Status No active tasks You are ready to start receiving tasks. Venezza Koren In…" at bounding box center [117, 185] width 178 height 314
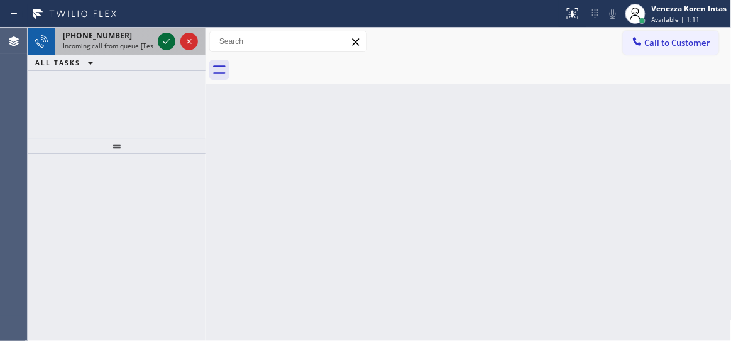
click at [172, 47] on icon at bounding box center [166, 41] width 15 height 15
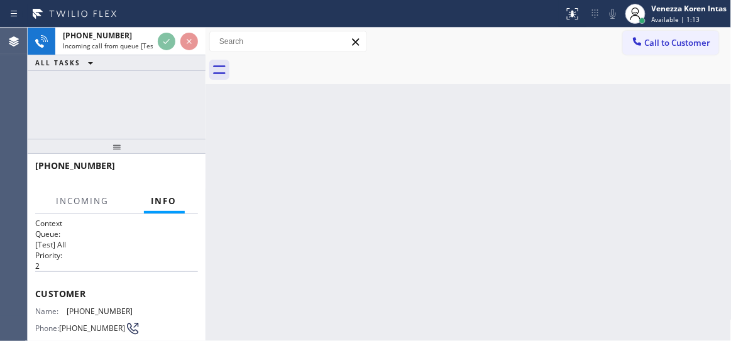
scroll to position [114, 0]
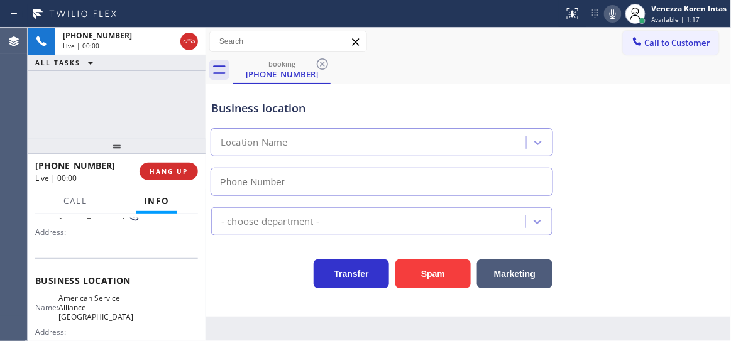
type input "(714) 942-4220"
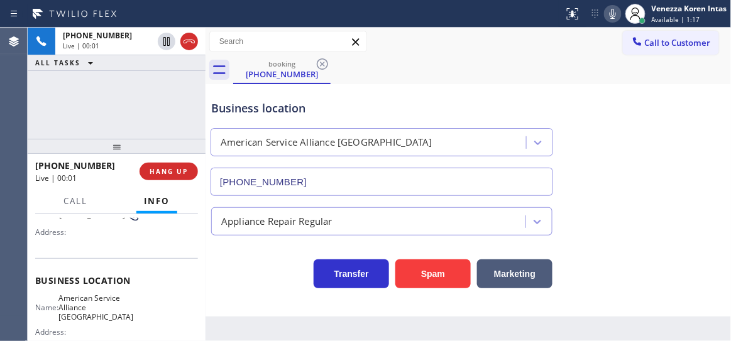
click at [227, 263] on div "Transfer Spam Marketing" at bounding box center [382, 270] width 346 height 35
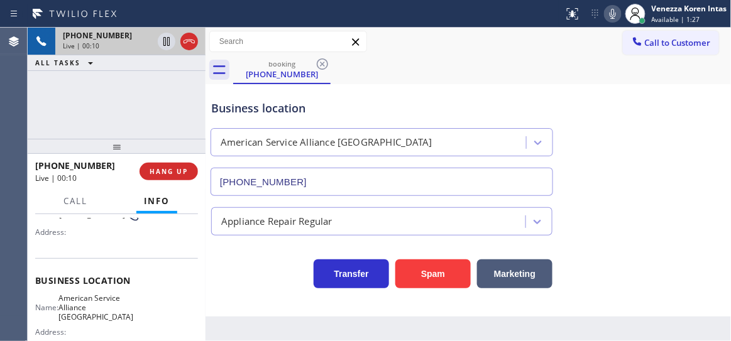
click at [192, 43] on icon at bounding box center [189, 41] width 15 height 15
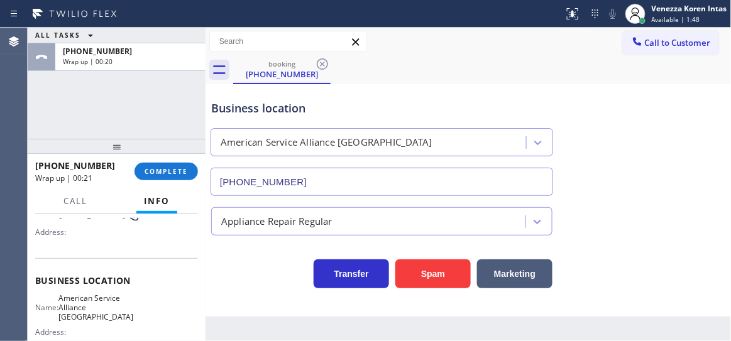
drag, startPoint x: 134, startPoint y: 111, endPoint x: 161, endPoint y: 136, distance: 37.4
click at [134, 111] on div "ALL TASKS ALL TASKS ACTIVE TASKS TASKS IN WRAP UP +17148606259 Wrap up | 00:20" at bounding box center [117, 83] width 178 height 111
click at [197, 172] on div "+17148606259 Wrap up | 00:28 COMPLETE" at bounding box center [117, 171] width 178 height 35
click at [192, 172] on button "COMPLETE" at bounding box center [166, 172] width 63 height 18
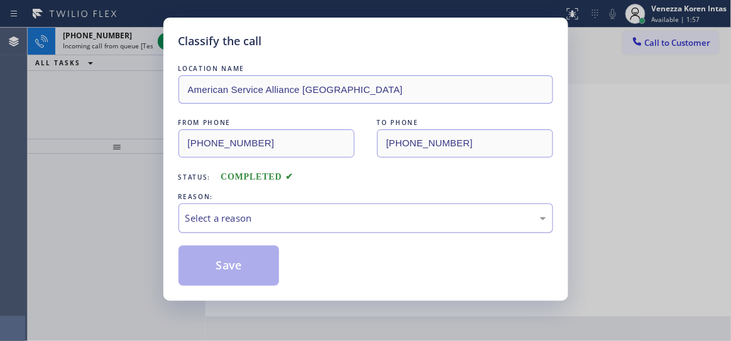
drag, startPoint x: 349, startPoint y: 215, endPoint x: 349, endPoint y: 228, distance: 12.6
click at [349, 216] on div "Select a reason" at bounding box center [365, 218] width 361 height 14
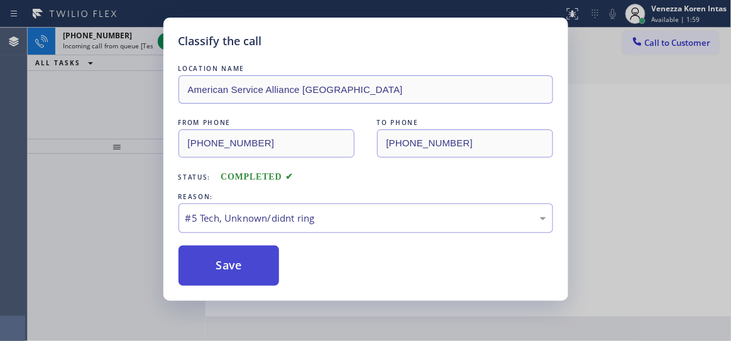
click at [259, 270] on button "Save" at bounding box center [229, 266] width 101 height 40
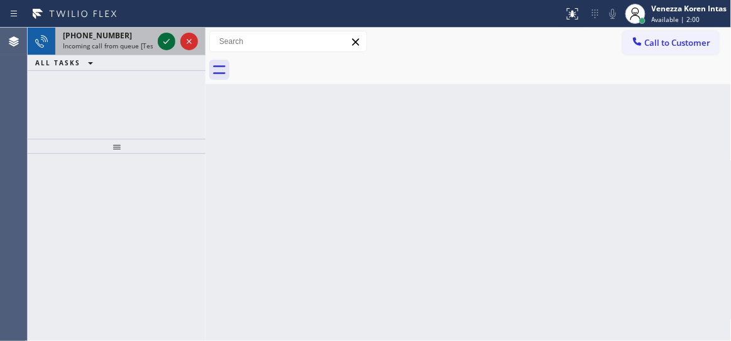
click at [163, 42] on icon at bounding box center [166, 41] width 15 height 15
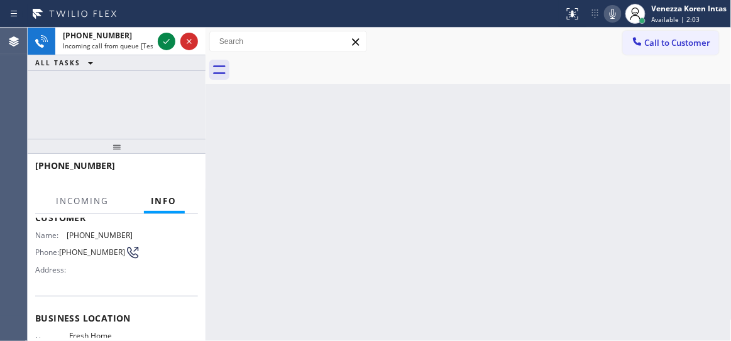
scroll to position [114, 0]
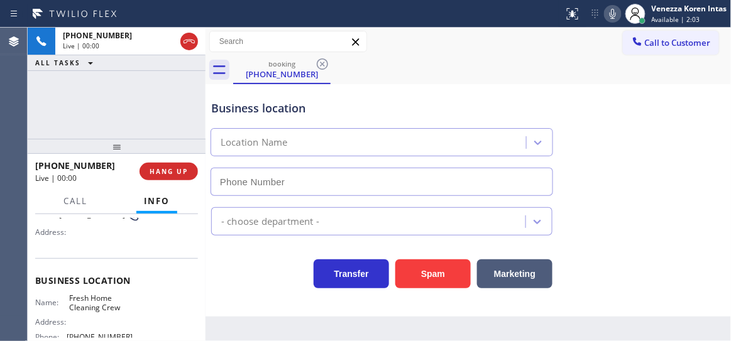
type input "(669) 338-4786"
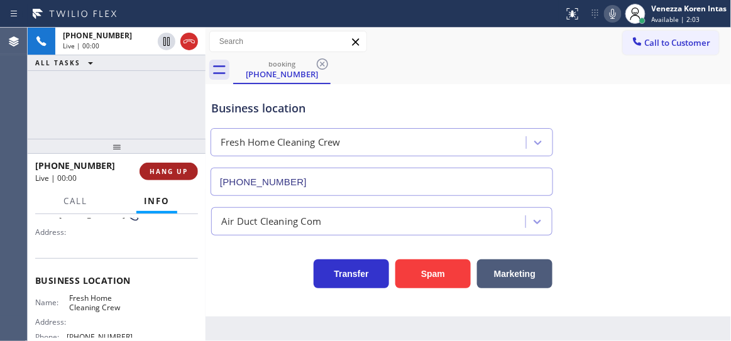
click at [184, 163] on button "HANG UP" at bounding box center [169, 172] width 58 height 18
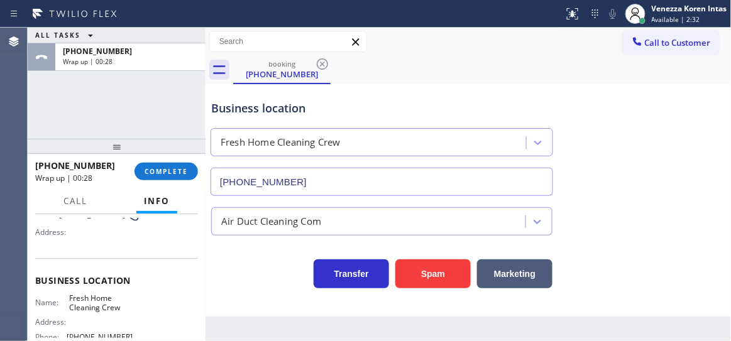
click at [158, 141] on div at bounding box center [117, 146] width 178 height 15
click at [157, 171] on span "COMPLETE" at bounding box center [166, 171] width 43 height 9
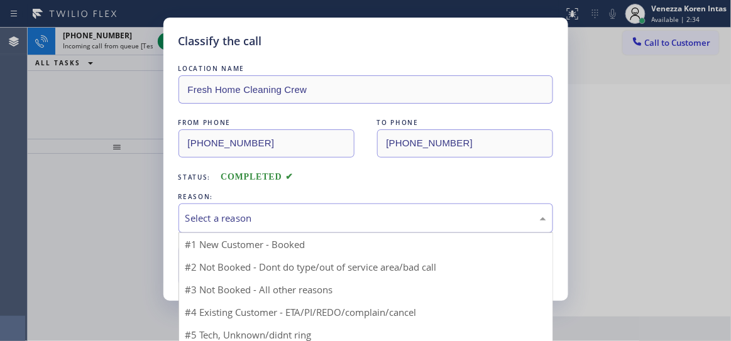
click at [275, 211] on div "Select a reason" at bounding box center [366, 219] width 375 height 30
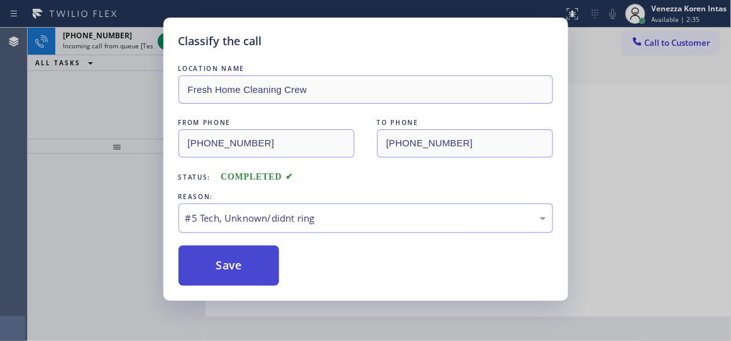
click at [248, 265] on button "Save" at bounding box center [229, 266] width 101 height 40
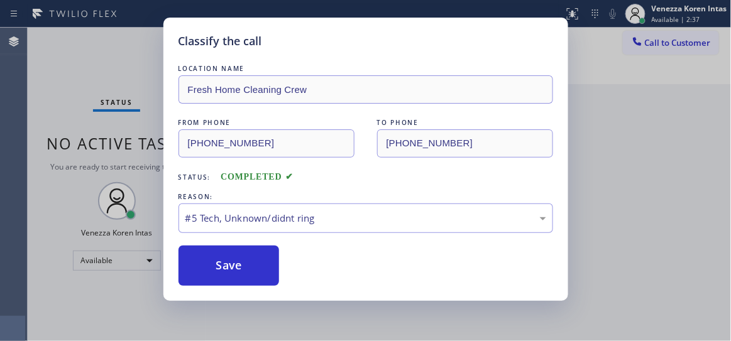
click at [113, 65] on div "Classify the call LOCATION NAME Sub Zero Appliance Repair Tower Triangle FROM P…" at bounding box center [379, 185] width 703 height 314
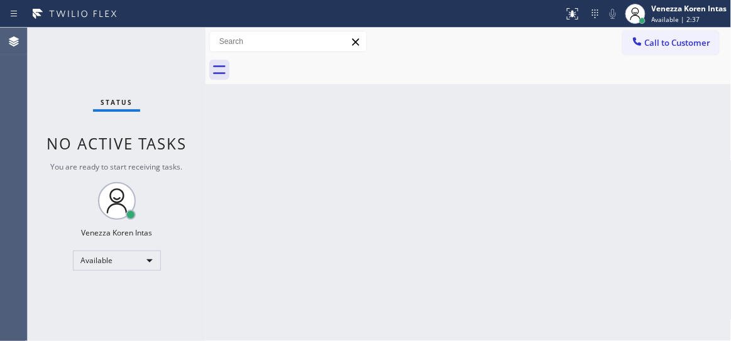
click at [136, 52] on div "Status No active tasks You are ready to start receiving tasks. Venezza Koren In…" at bounding box center [117, 185] width 178 height 314
click at [155, 67] on div "Status No active tasks You are ready to start receiving tasks. Venezza Koren In…" at bounding box center [117, 185] width 178 height 314
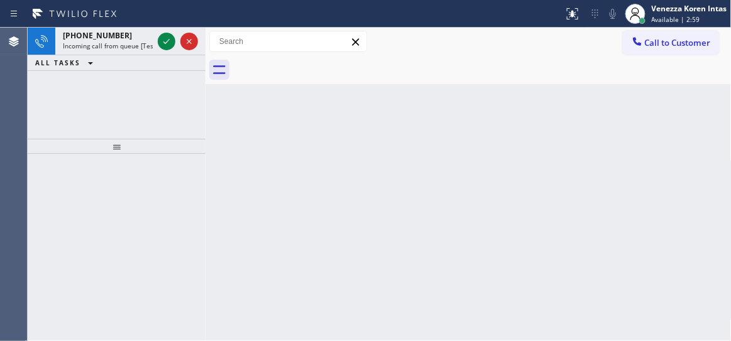
click at [128, 35] on div "+15612163177" at bounding box center [108, 35] width 90 height 11
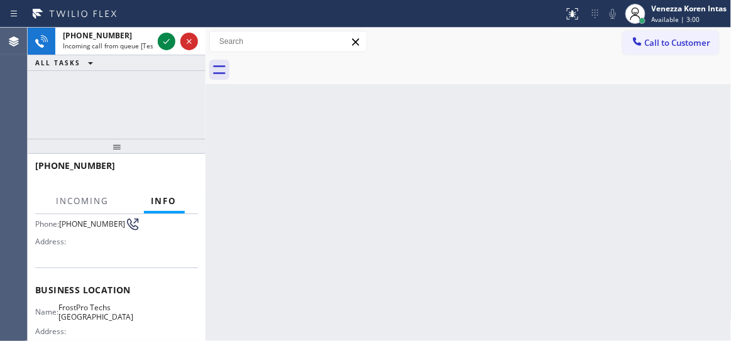
scroll to position [171, 0]
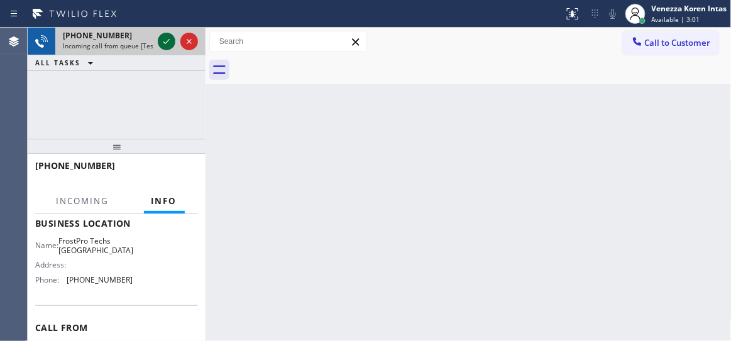
click at [166, 41] on icon at bounding box center [166, 41] width 15 height 15
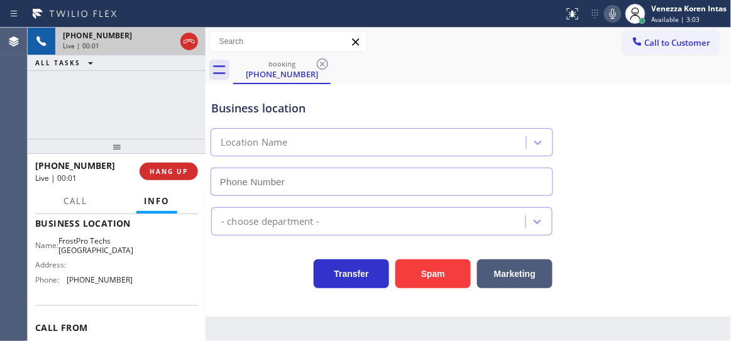
type input "(561) 375-2438"
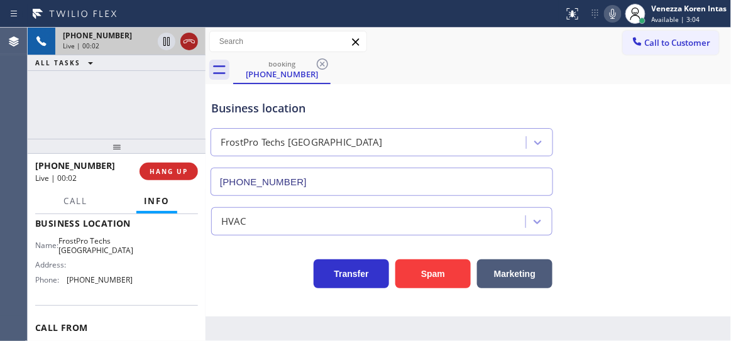
click at [192, 44] on icon at bounding box center [189, 41] width 15 height 15
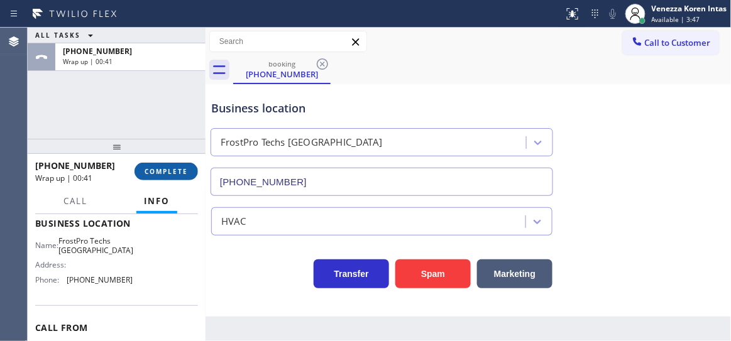
click at [148, 174] on span "COMPLETE" at bounding box center [166, 171] width 43 height 9
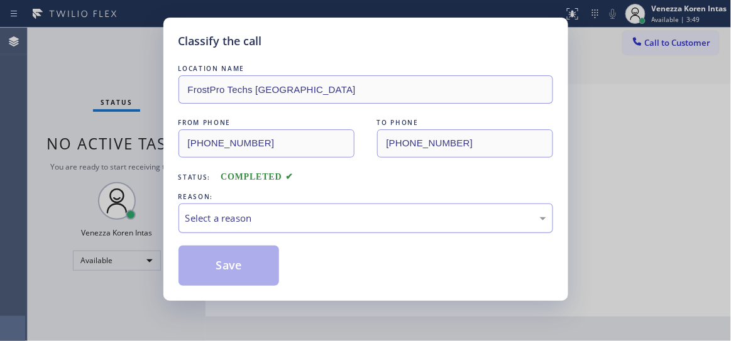
click at [333, 226] on div "Select a reason" at bounding box center [365, 218] width 361 height 14
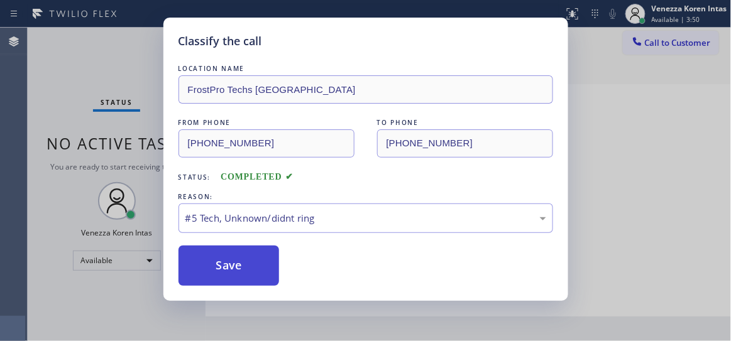
click at [257, 284] on button "Save" at bounding box center [229, 266] width 101 height 40
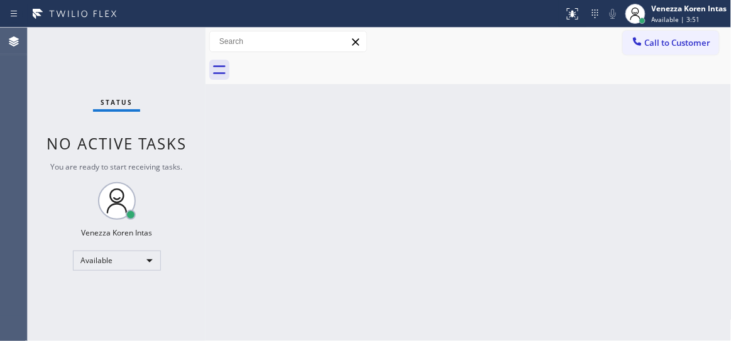
click at [124, 58] on div "Status No active tasks You are ready to start receiving tasks. Venezza Koren In…" at bounding box center [117, 185] width 178 height 314
drag, startPoint x: 372, startPoint y: 168, endPoint x: 386, endPoint y: 282, distance: 114.6
click at [372, 168] on div "Back to Dashboard Change Sender ID Customers Technicians Select a contact Outbo…" at bounding box center [469, 185] width 526 height 314
click at [155, 62] on div "Status No active tasks You are ready to start receiving tasks. Venezza Koren In…" at bounding box center [117, 185] width 178 height 314
click at [148, 61] on div "Status No active tasks You are ready to start receiving tasks. Venezza Koren In…" at bounding box center [117, 185] width 178 height 314
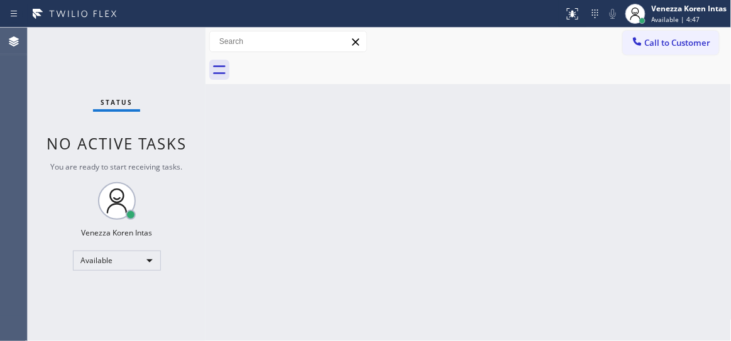
drag, startPoint x: 320, startPoint y: 192, endPoint x: 321, endPoint y: 300, distance: 107.5
click at [320, 194] on div "Back to Dashboard Change Sender ID Customers Technicians Select a contact Outbo…" at bounding box center [469, 185] width 526 height 314
drag, startPoint x: 171, startPoint y: 122, endPoint x: 278, endPoint y: 172, distance: 117.8
click at [171, 122] on div "Status No active tasks You are ready to start receiving tasks. Venezza Koren In…" at bounding box center [117, 185] width 178 height 314
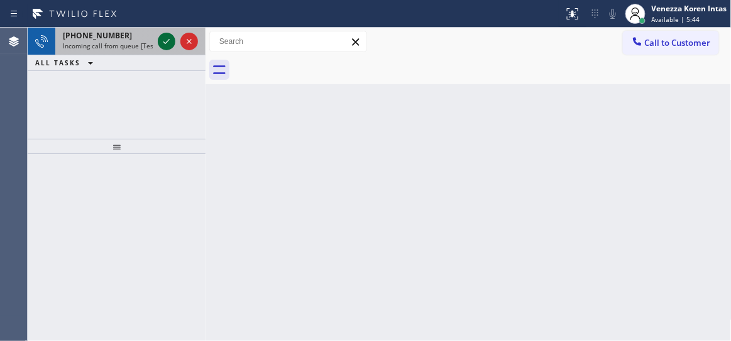
click at [171, 43] on icon at bounding box center [166, 41] width 15 height 15
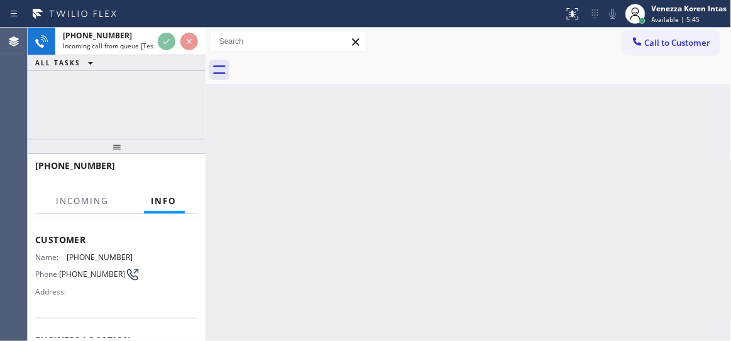
scroll to position [114, 0]
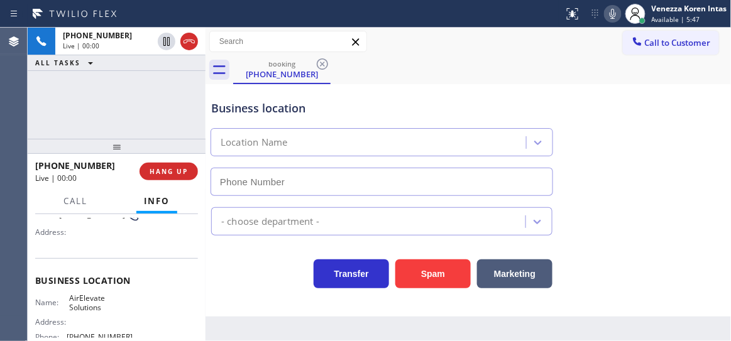
type input "(818) 423-4701"
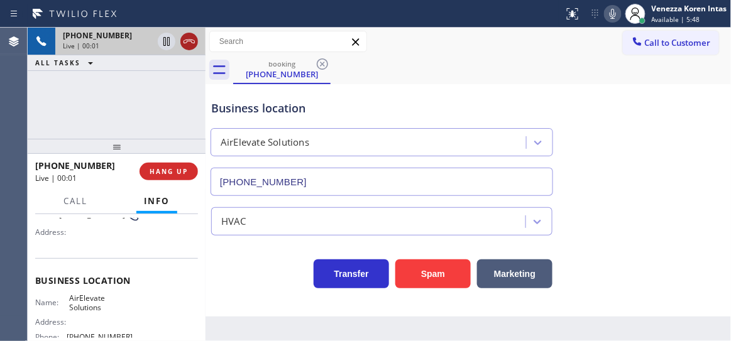
click at [188, 45] on icon at bounding box center [189, 41] width 15 height 15
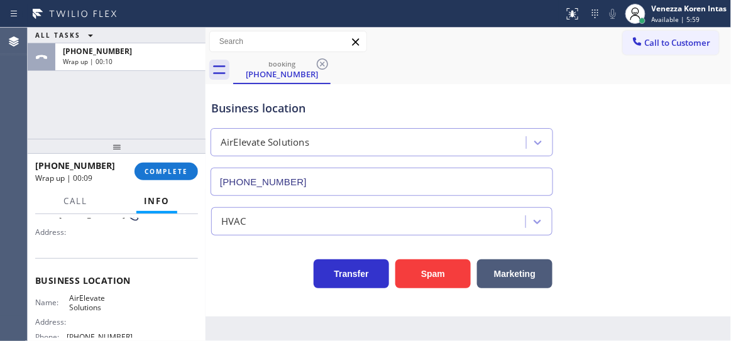
drag, startPoint x: 173, startPoint y: 167, endPoint x: 245, endPoint y: 189, distance: 75.4
click at [173, 167] on span "COMPLETE" at bounding box center [166, 171] width 43 height 9
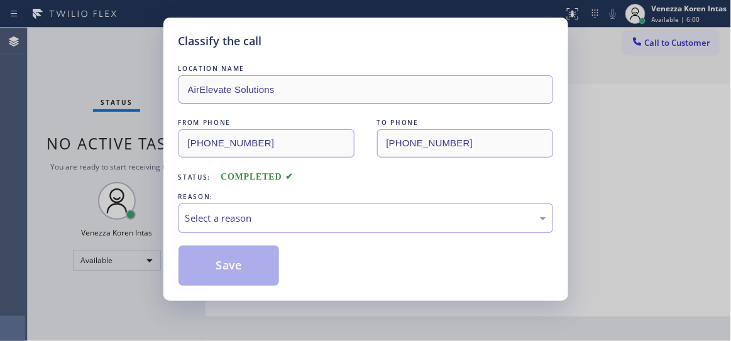
drag, startPoint x: 264, startPoint y: 191, endPoint x: 276, endPoint y: 224, distance: 34.8
click at [276, 217] on div "Select a reason" at bounding box center [365, 218] width 361 height 14
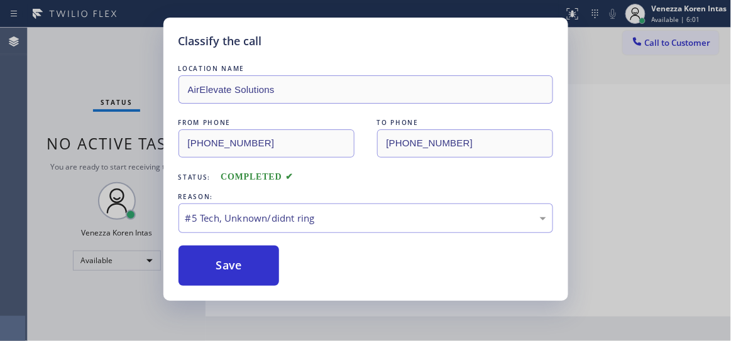
drag, startPoint x: 257, startPoint y: 278, endPoint x: 38, endPoint y: 192, distance: 234.9
click at [256, 277] on button "Save" at bounding box center [229, 266] width 101 height 40
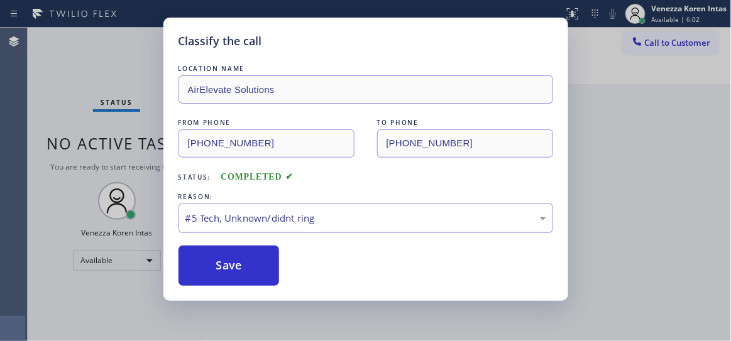
click at [134, 56] on div "Classify the call LOCATION NAME Sub Zero Appliance Repair Tower Triangle FROM P…" at bounding box center [379, 185] width 703 height 314
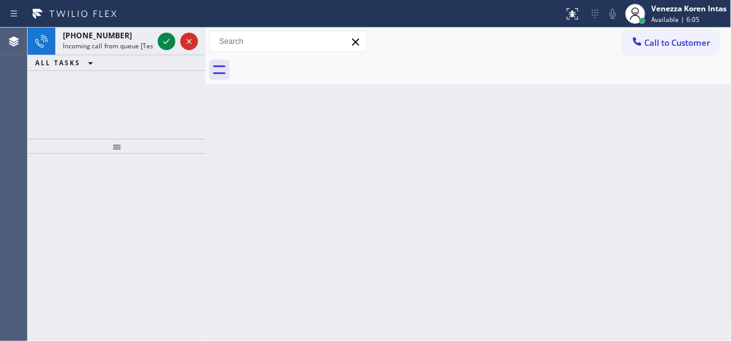
click at [387, 91] on div "Back to Dashboard Change Sender ID Customers Technicians Select a contact Outbo…" at bounding box center [469, 185] width 526 height 314
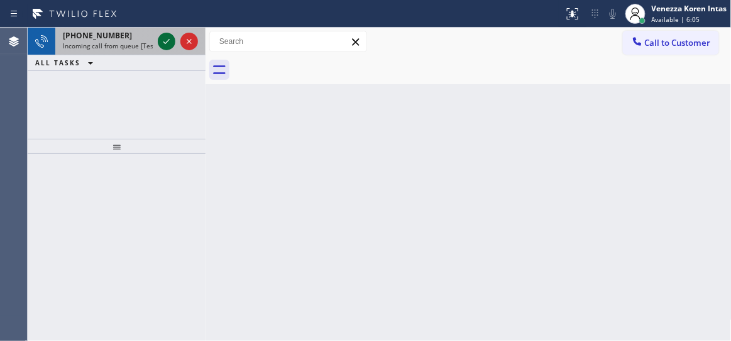
drag, startPoint x: 176, startPoint y: 40, endPoint x: 166, endPoint y: 40, distance: 10.1
click at [174, 40] on div at bounding box center [177, 42] width 45 height 28
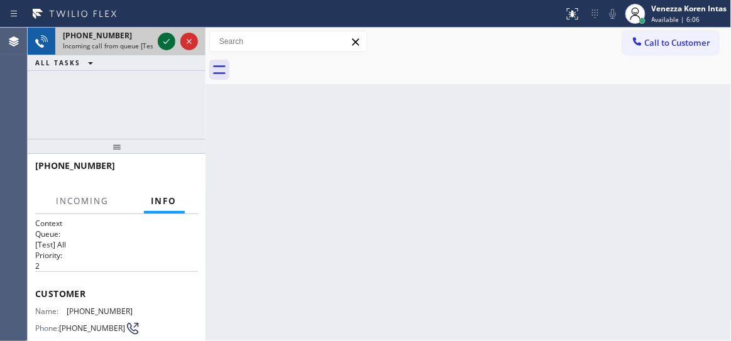
click at [165, 41] on icon at bounding box center [166, 41] width 15 height 15
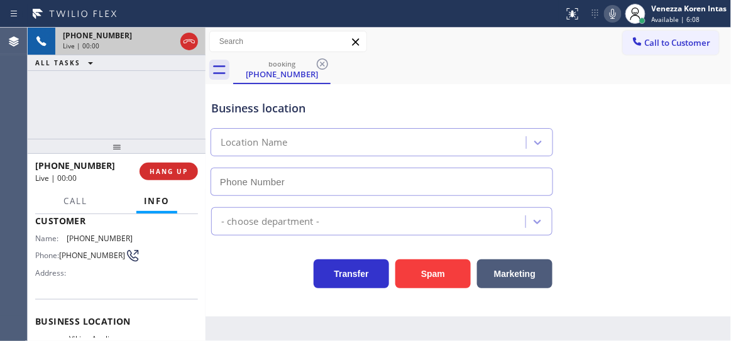
scroll to position [171, 0]
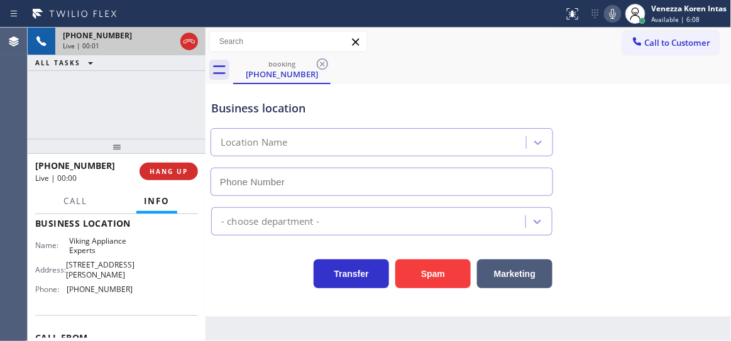
type input "(949) 234-8201"
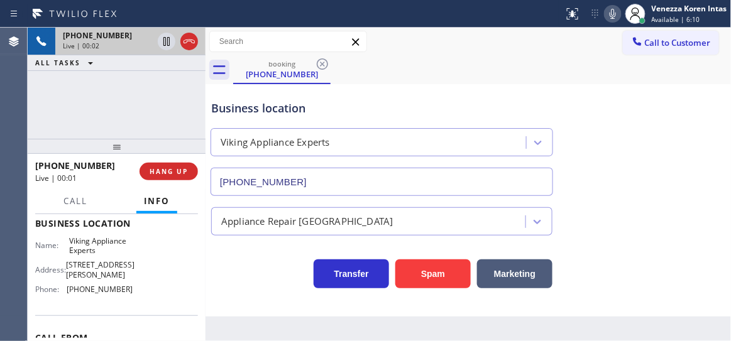
click at [96, 85] on div "+19499886481 Live | 00:02 ALL TASKS ALL TASKS ACTIVE TASKS TASKS IN WRAP UP" at bounding box center [117, 83] width 178 height 111
drag, startPoint x: 90, startPoint y: 86, endPoint x: 135, endPoint y: 129, distance: 62.3
click at [90, 86] on div "+19499886481 Live | 00:03 ALL TASKS ALL TASKS ACTIVE TASKS TASKS IN WRAP UP" at bounding box center [117, 83] width 178 height 111
drag, startPoint x: 190, startPoint y: 46, endPoint x: 270, endPoint y: 193, distance: 167.4
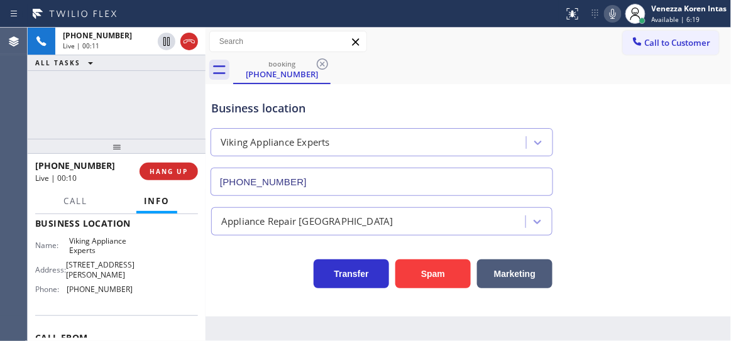
click at [190, 46] on icon at bounding box center [189, 41] width 15 height 15
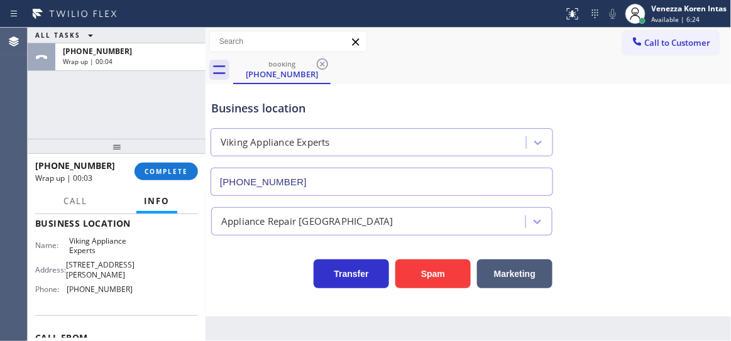
click at [160, 102] on div "ALL TASKS ALL TASKS ACTIVE TASKS TASKS IN WRAP UP +19499886481 Wrap up | 00:04" at bounding box center [117, 83] width 178 height 111
click at [184, 168] on span "COMPLETE" at bounding box center [166, 171] width 43 height 9
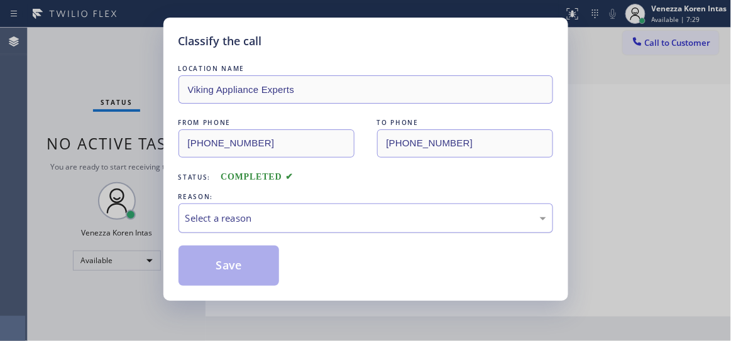
click at [278, 224] on div "Select a reason" at bounding box center [365, 218] width 361 height 14
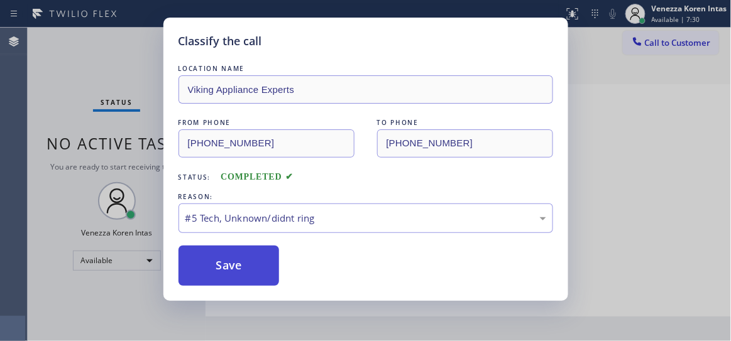
click at [243, 282] on button "Save" at bounding box center [229, 266] width 101 height 40
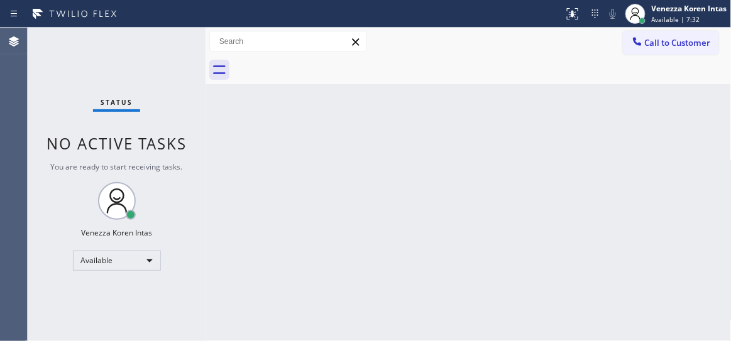
click at [237, 268] on div "Back to Dashboard Change Sender ID Customers Technicians Select a contact Outbo…" at bounding box center [469, 185] width 526 height 314
click at [180, 50] on div "Status No active tasks You are ready to start receiving tasks. Venezza Koren In…" at bounding box center [117, 185] width 178 height 314
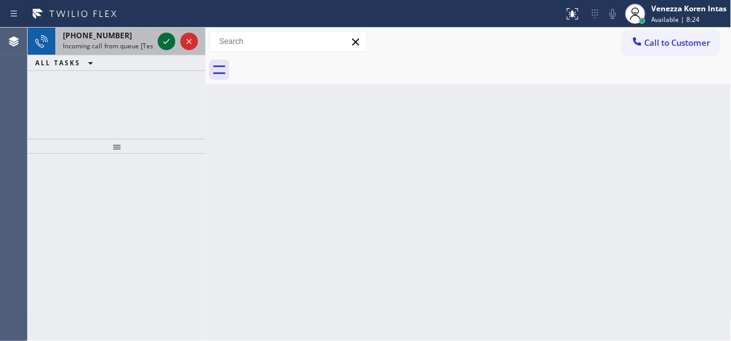
click at [169, 36] on icon at bounding box center [166, 41] width 15 height 15
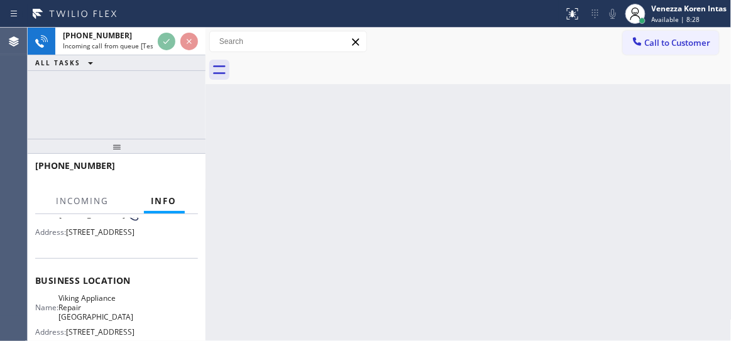
scroll to position [171, 0]
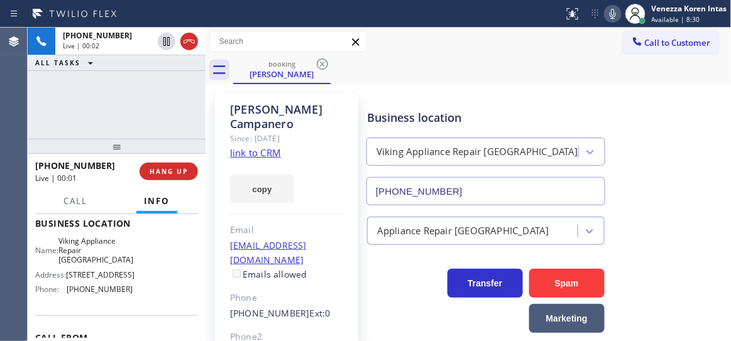
type input "(206) 202-2457"
click at [247, 146] on link "link to CRM" at bounding box center [255, 152] width 51 height 13
click at [274, 146] on link "link to CRM" at bounding box center [255, 152] width 51 height 13
click at [79, 204] on span "Call" at bounding box center [75, 201] width 24 height 11
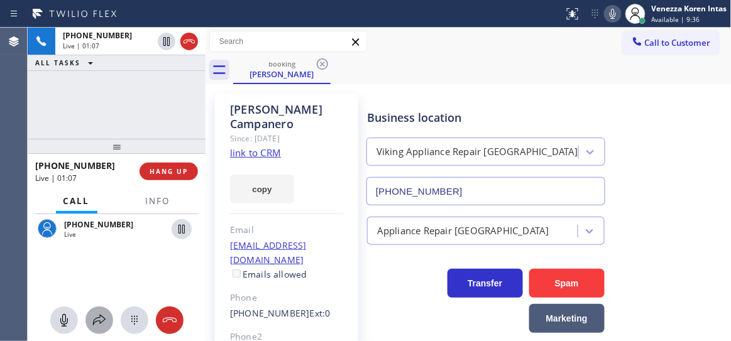
click at [103, 307] on button at bounding box center [99, 321] width 28 height 28
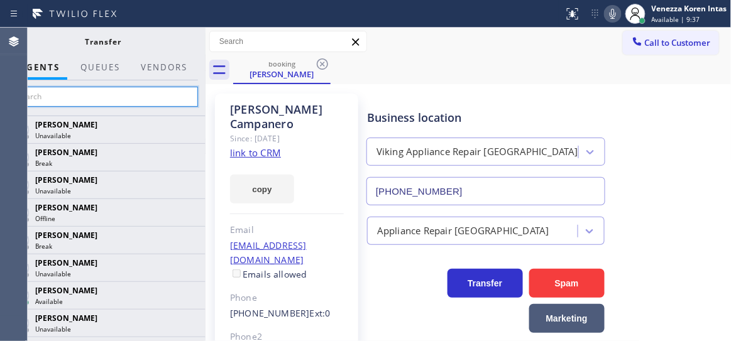
click at [138, 98] on input "text" at bounding box center [103, 97] width 189 height 20
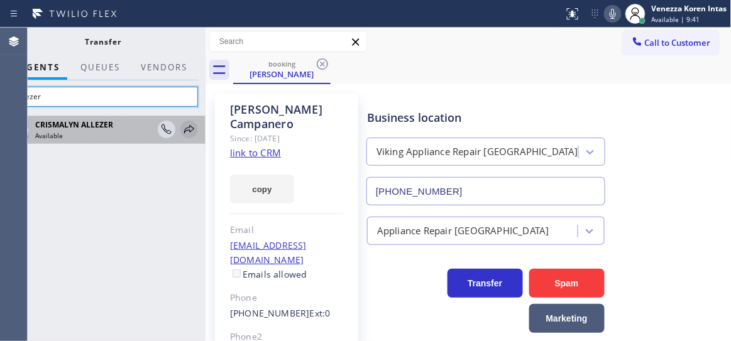
type input "allezer"
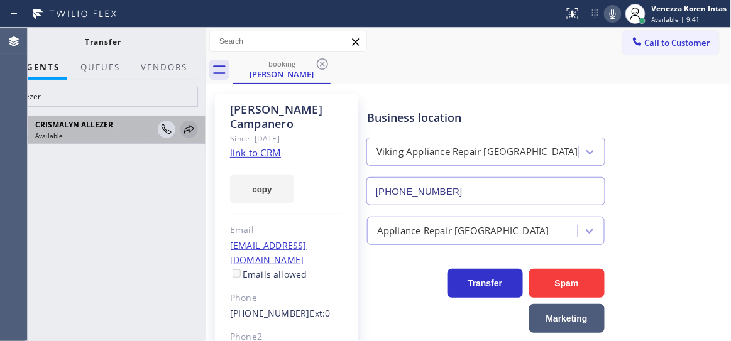
click at [187, 127] on icon at bounding box center [189, 129] width 15 height 15
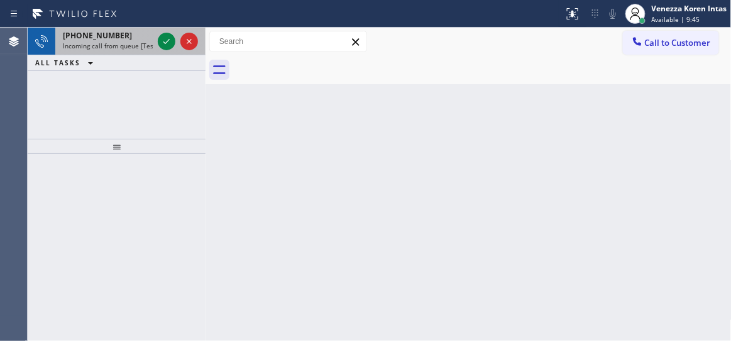
click at [118, 36] on div "+14082233475" at bounding box center [108, 35] width 90 height 11
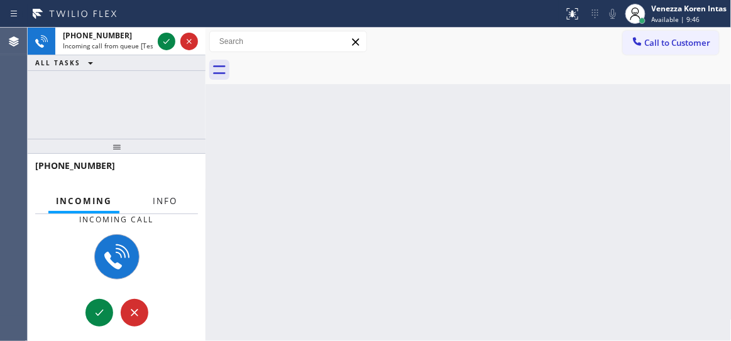
click at [165, 192] on button "Info" at bounding box center [165, 201] width 40 height 25
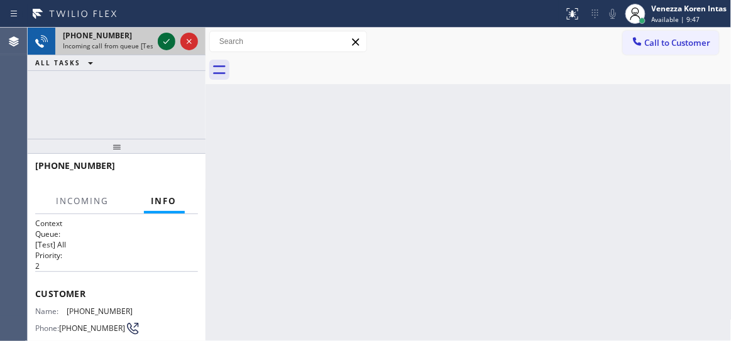
click at [168, 41] on icon at bounding box center [166, 41] width 15 height 15
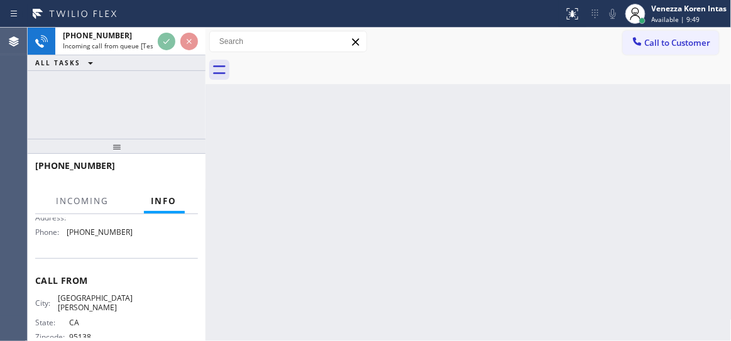
scroll to position [171, 0]
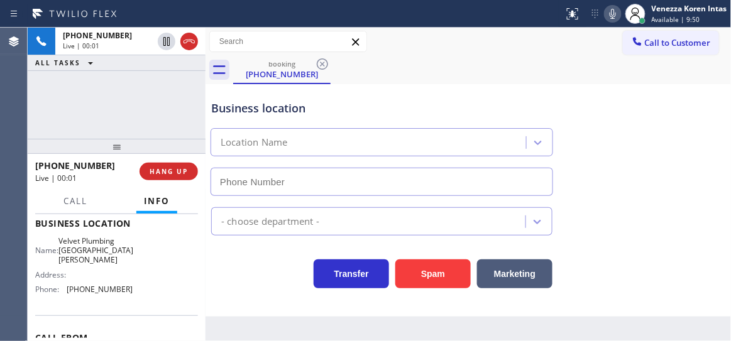
type input "(408) 549-2416"
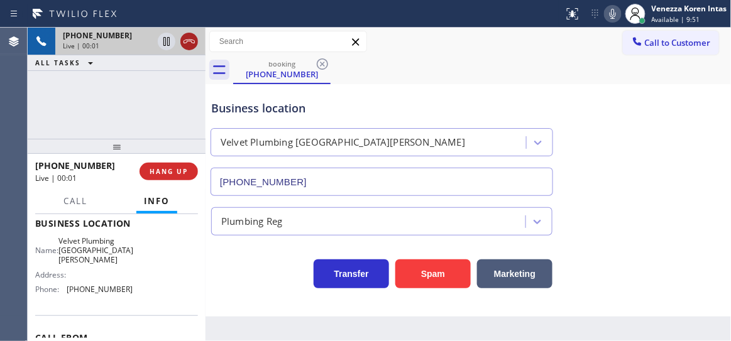
click at [189, 40] on icon at bounding box center [189, 41] width 15 height 15
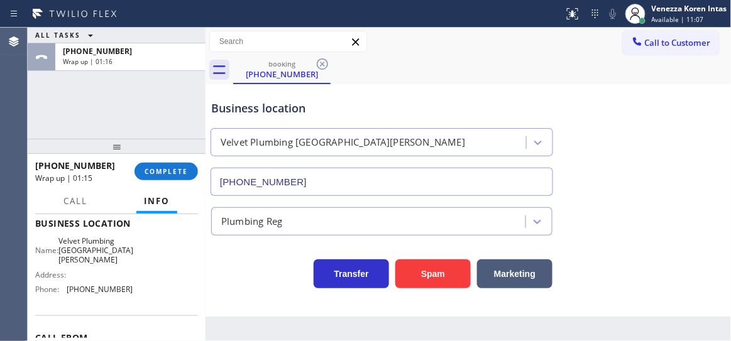
click at [167, 94] on div "ALL TASKS ALL TASKS ACTIVE TASKS TASKS IN WRAP UP +14082233475 Wrap up | 01:16" at bounding box center [117, 83] width 178 height 111
click at [161, 163] on button "COMPLETE" at bounding box center [166, 172] width 63 height 18
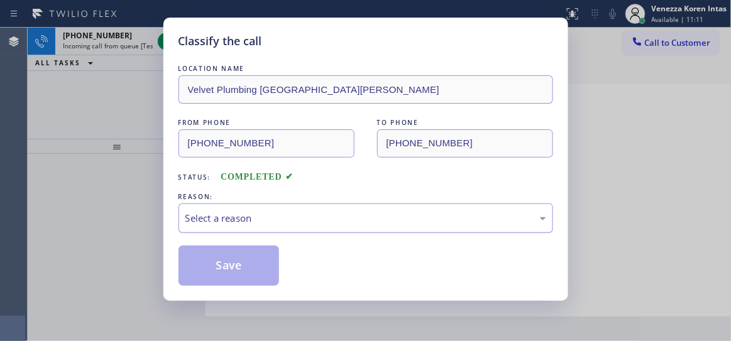
click at [206, 208] on div "Select a reason" at bounding box center [366, 219] width 375 height 30
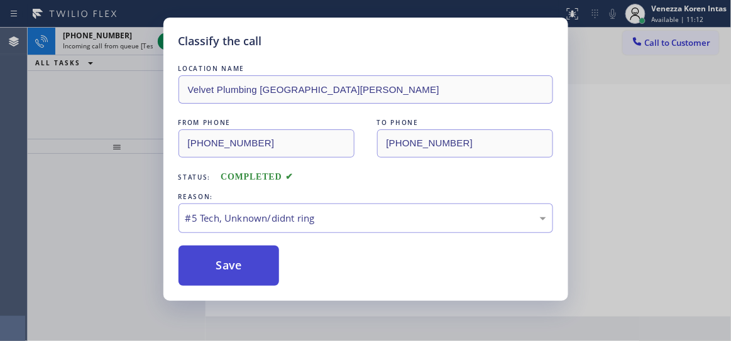
click at [214, 273] on button "Save" at bounding box center [229, 266] width 101 height 40
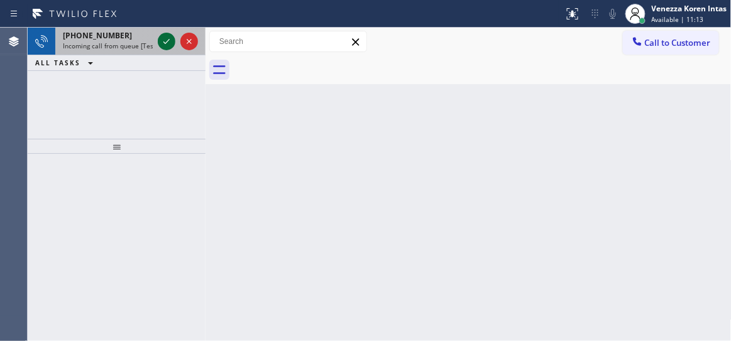
click at [161, 46] on icon at bounding box center [166, 41] width 15 height 15
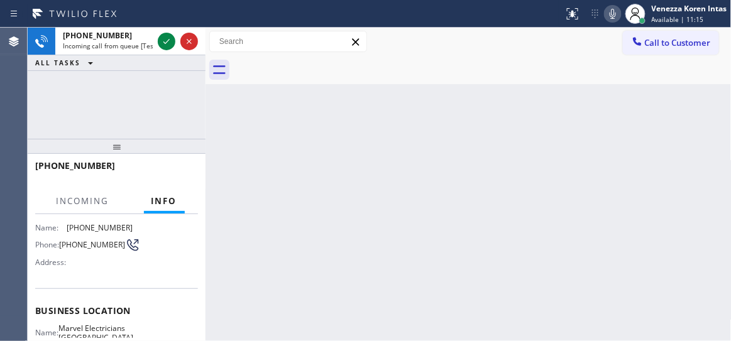
scroll to position [114, 0]
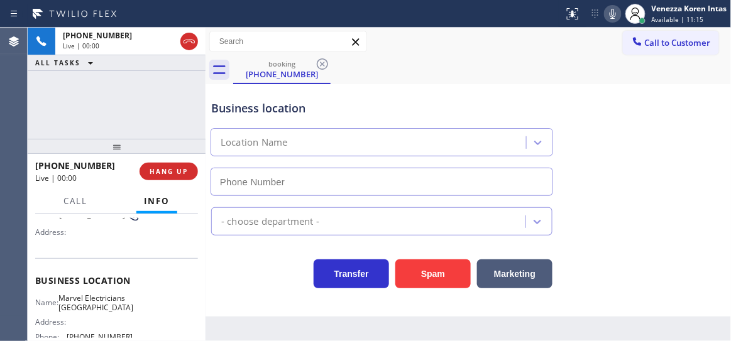
type input "(714) 477-7303"
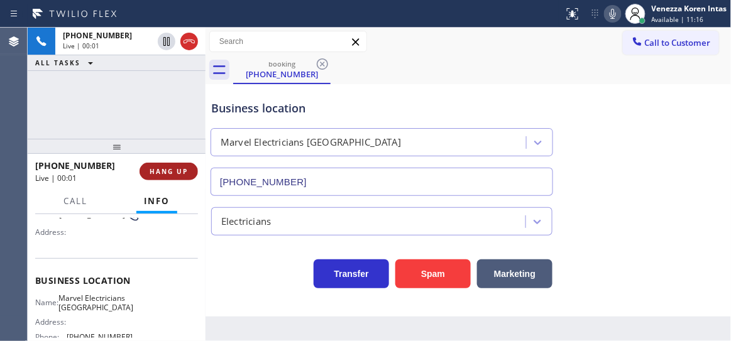
click at [157, 175] on span "HANG UP" at bounding box center [169, 171] width 38 height 9
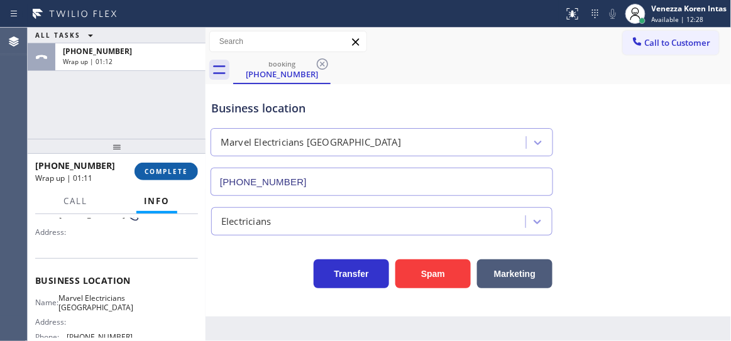
click at [159, 172] on span "COMPLETE" at bounding box center [166, 171] width 43 height 9
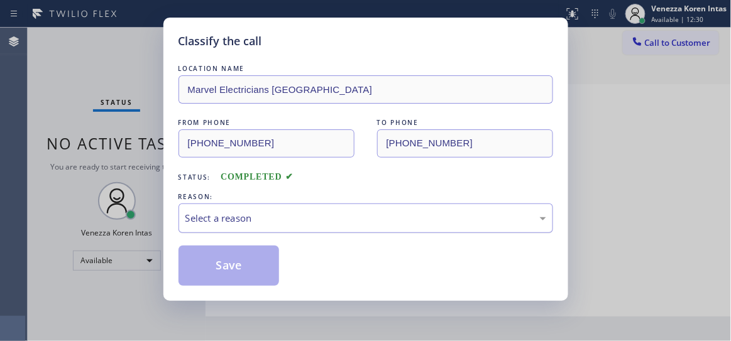
click at [263, 222] on div "Select a reason" at bounding box center [365, 218] width 361 height 14
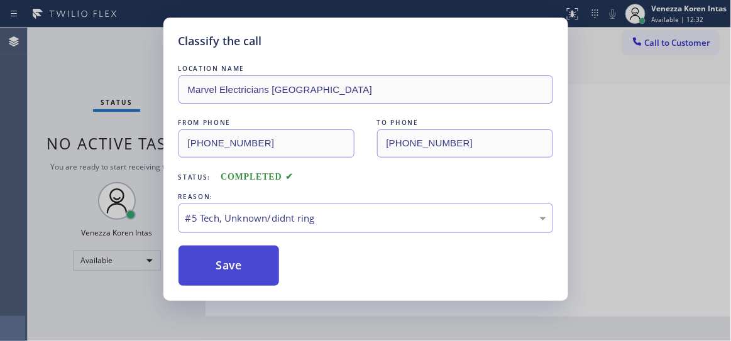
click at [246, 280] on button "Save" at bounding box center [229, 266] width 101 height 40
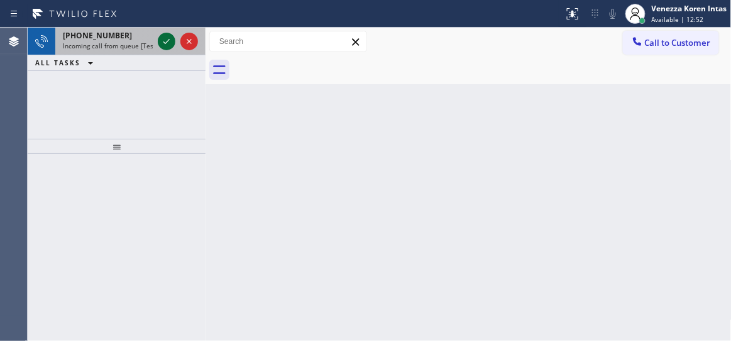
click at [163, 35] on icon at bounding box center [166, 41] width 15 height 15
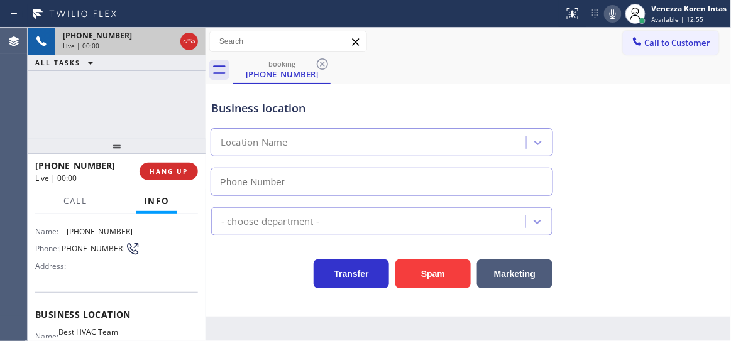
type input "(626) 784-4148"
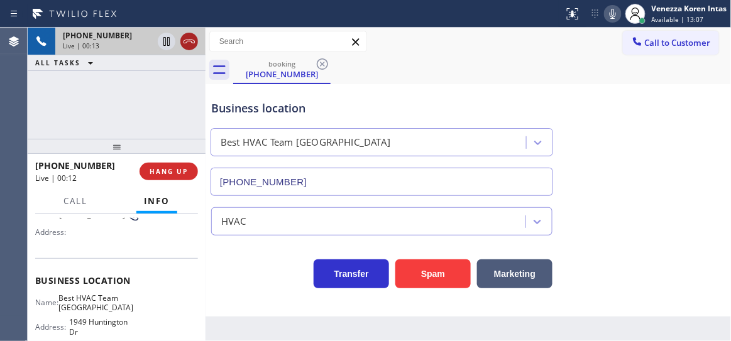
click at [188, 40] on icon at bounding box center [189, 41] width 15 height 15
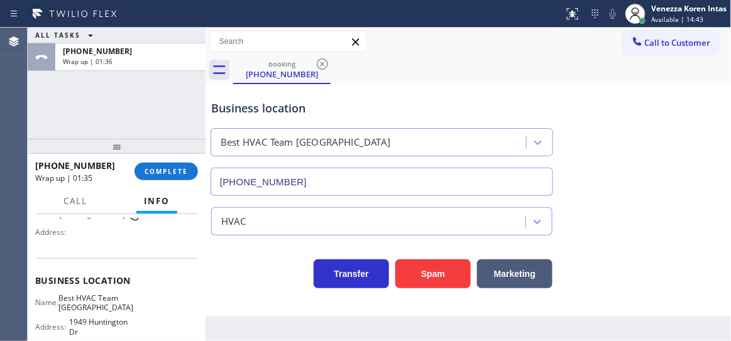
click at [168, 158] on div "+16264816075 Wrap up | 01:35 COMPLETE" at bounding box center [116, 171] width 163 height 33
click at [174, 162] on div "+16264816075 Wrap up | 01:36 COMPLETE" at bounding box center [116, 171] width 163 height 33
click at [184, 172] on span "COMPLETE" at bounding box center [166, 171] width 43 height 9
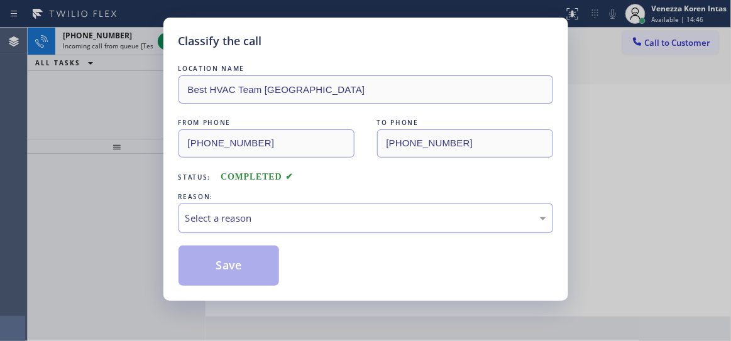
drag, startPoint x: 350, startPoint y: 214, endPoint x: 344, endPoint y: 224, distance: 12.4
click at [349, 216] on div "Select a reason" at bounding box center [365, 218] width 361 height 14
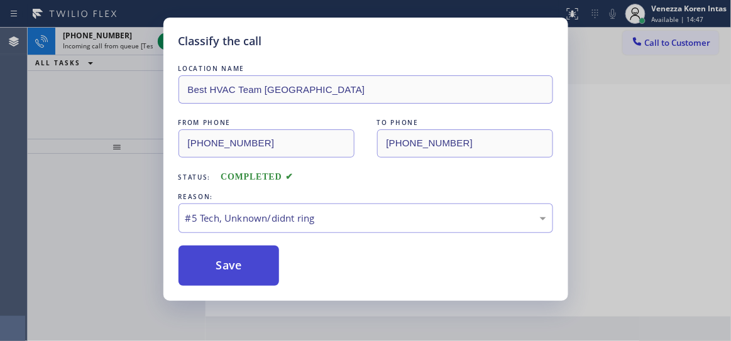
click at [273, 263] on button "Save" at bounding box center [229, 266] width 101 height 40
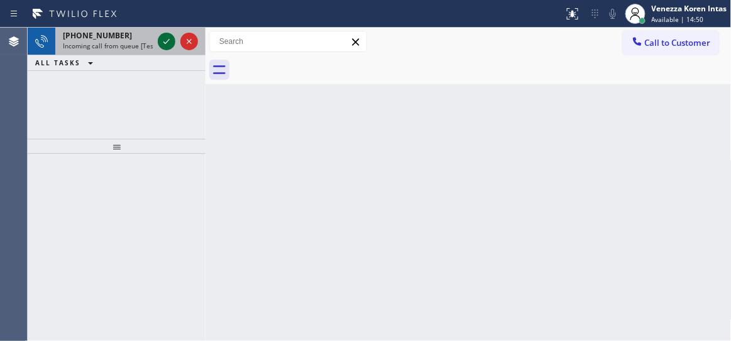
click at [165, 41] on icon at bounding box center [166, 41] width 15 height 15
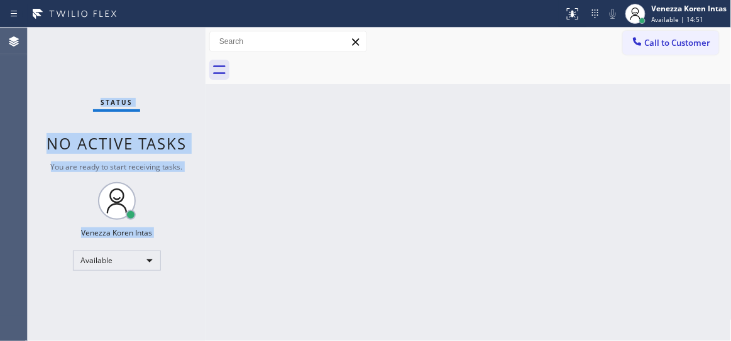
click at [165, 41] on div "Status No active tasks You are ready to start receiving tasks. Venezza Koren In…" at bounding box center [117, 185] width 178 height 314
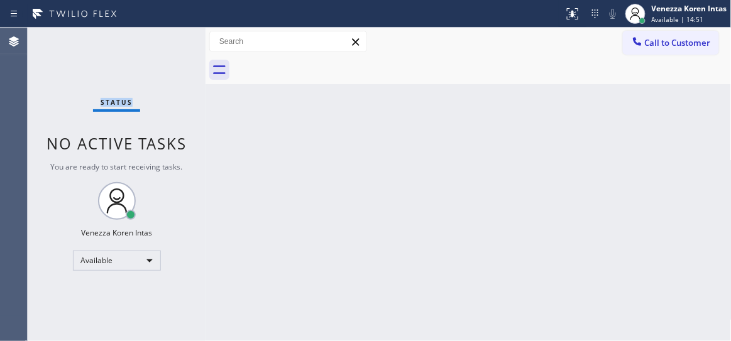
click at [165, 41] on div "Status No active tasks You are ready to start receiving tasks. Venezza Koren In…" at bounding box center [117, 185] width 178 height 314
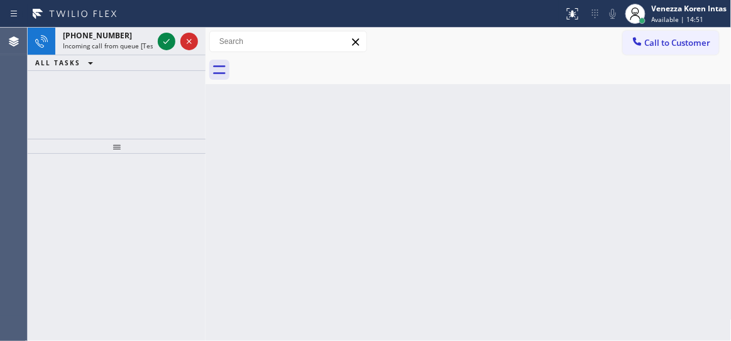
click at [165, 41] on icon at bounding box center [166, 41] width 15 height 15
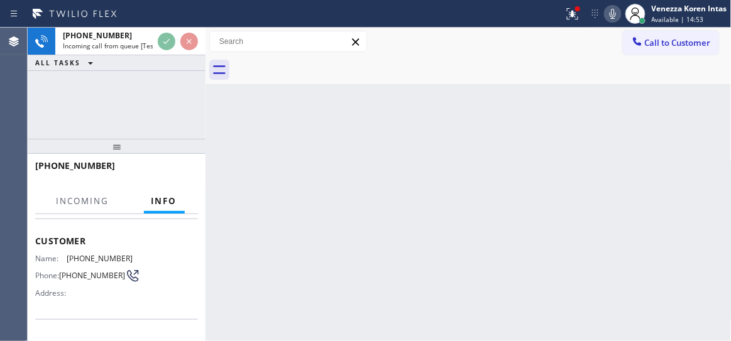
scroll to position [114, 0]
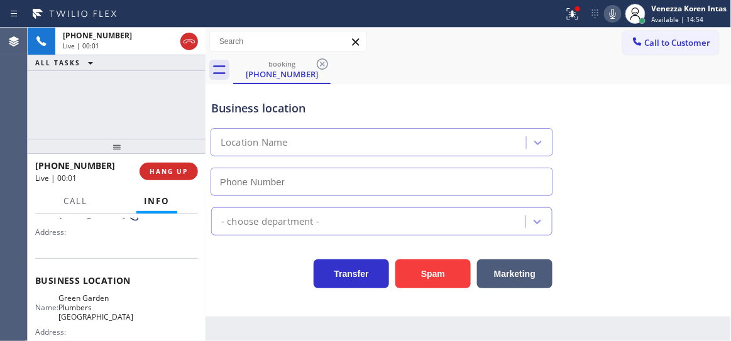
type input "(949) 635-4744"
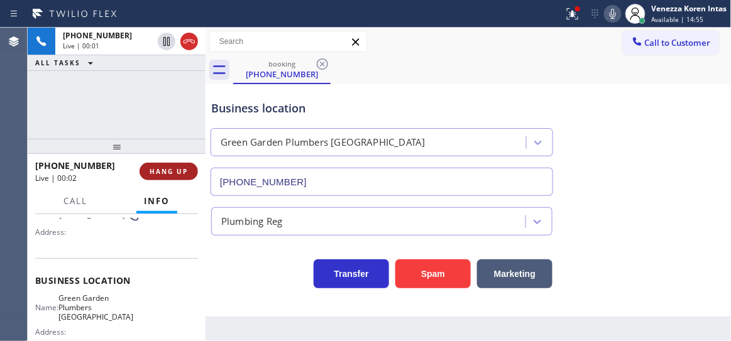
click at [180, 177] on button "HANG UP" at bounding box center [169, 172] width 58 height 18
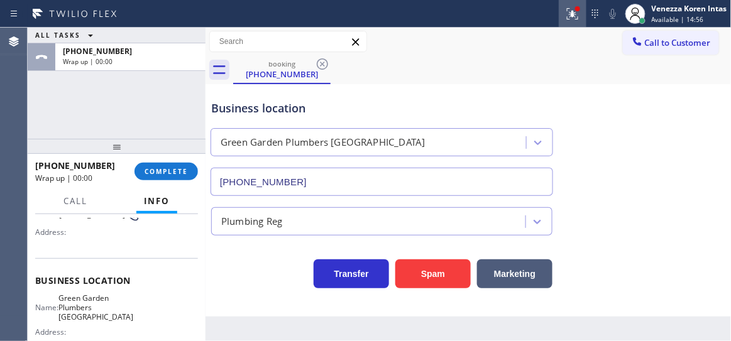
click at [576, 14] on icon at bounding box center [572, 13] width 15 height 15
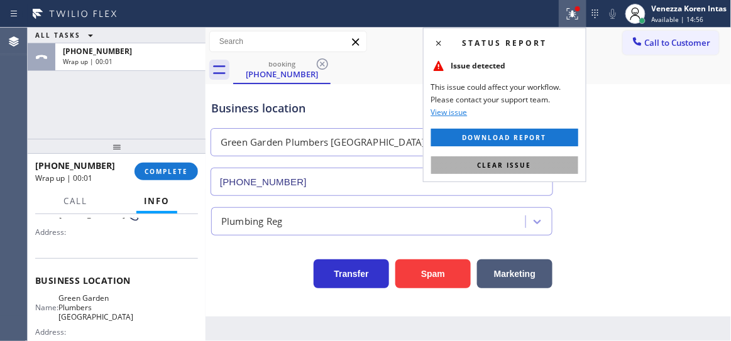
click at [534, 162] on button "Clear issue" at bounding box center [504, 166] width 147 height 18
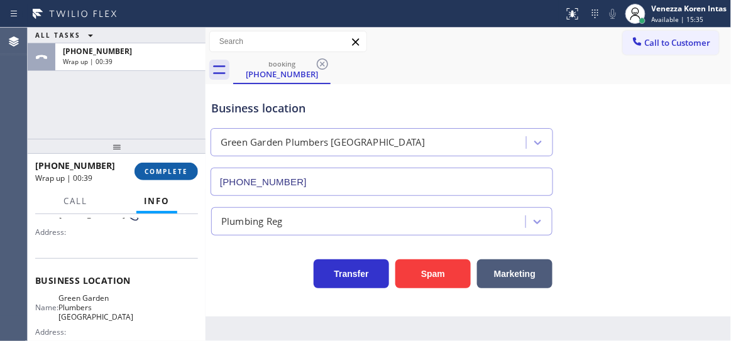
click at [165, 167] on span "COMPLETE" at bounding box center [166, 171] width 43 height 9
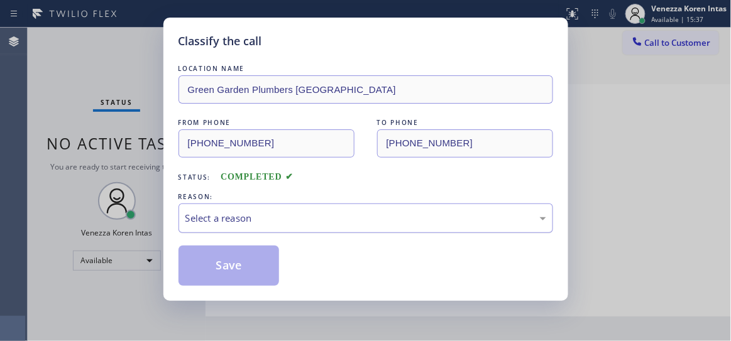
click at [258, 221] on div "Select a reason" at bounding box center [365, 218] width 361 height 14
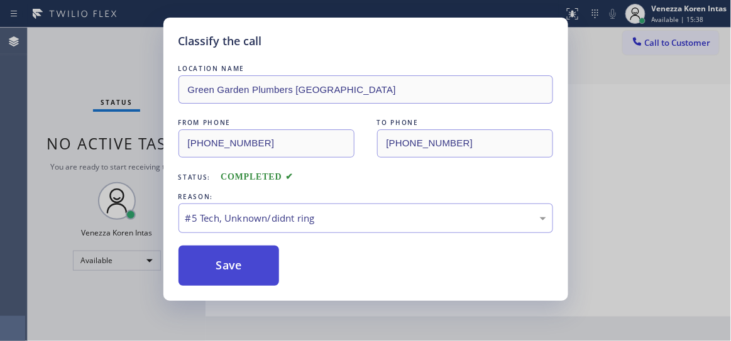
click at [241, 275] on button "Save" at bounding box center [229, 266] width 101 height 40
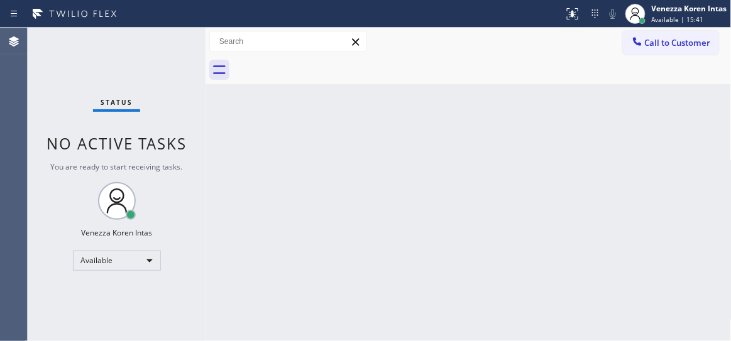
click at [171, 37] on div "Status No active tasks You are ready to start receiving tasks. Venezza Koren In…" at bounding box center [117, 185] width 178 height 314
click at [165, 37] on div "Status No active tasks You are ready to start receiving tasks. Venezza Koren In…" at bounding box center [117, 185] width 178 height 314
click at [153, 41] on div "Status No active tasks You are ready to start receiving tasks. Venezza Koren In…" at bounding box center [117, 185] width 178 height 314
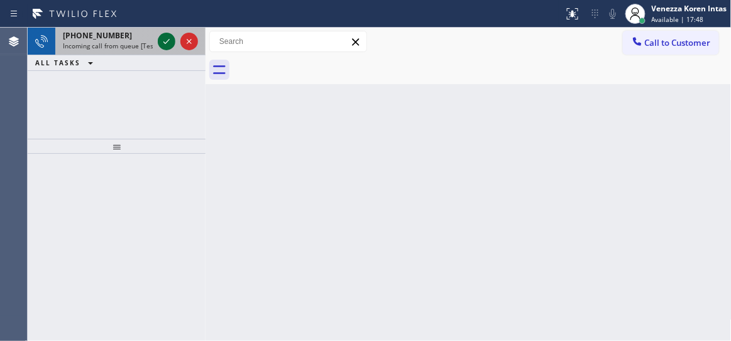
click at [166, 38] on icon at bounding box center [166, 41] width 15 height 15
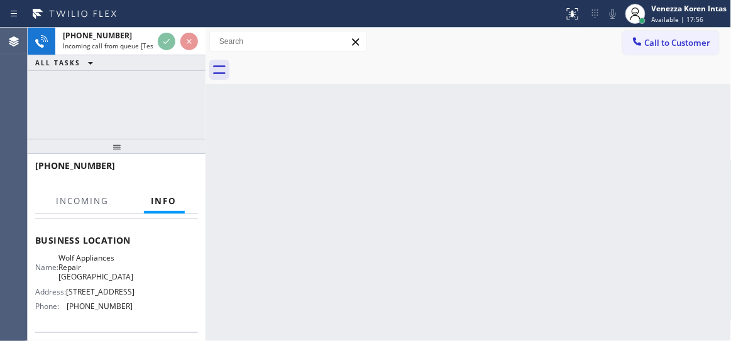
scroll to position [171, 0]
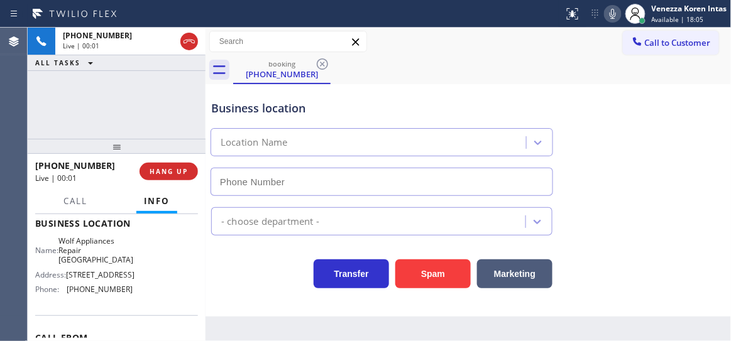
type input "(626) 313-4391"
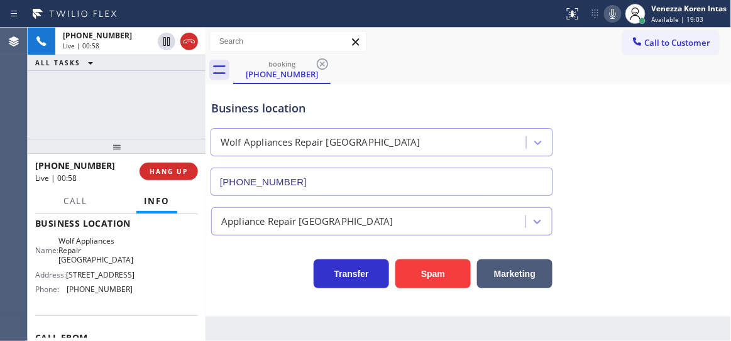
click at [136, 107] on div "+13102137257 Live | 00:58 ALL TASKS ALL TASKS ACTIVE TASKS TASKS IN WRAP UP" at bounding box center [117, 83] width 178 height 111
click at [615, 11] on icon at bounding box center [612, 13] width 15 height 15
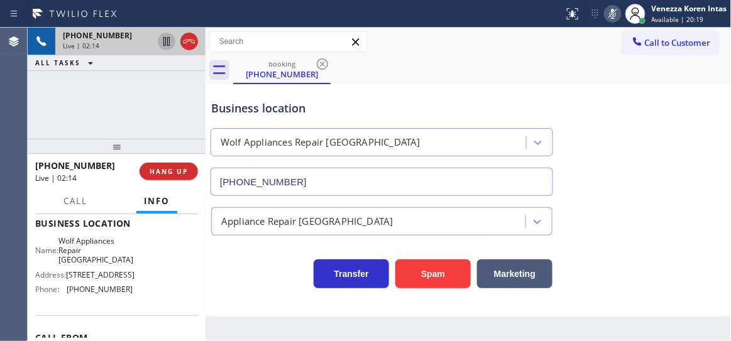
click at [165, 41] on icon at bounding box center [166, 41] width 15 height 15
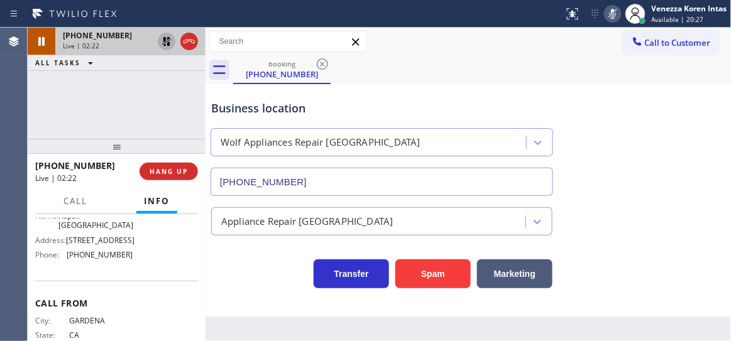
scroll to position [188, 0]
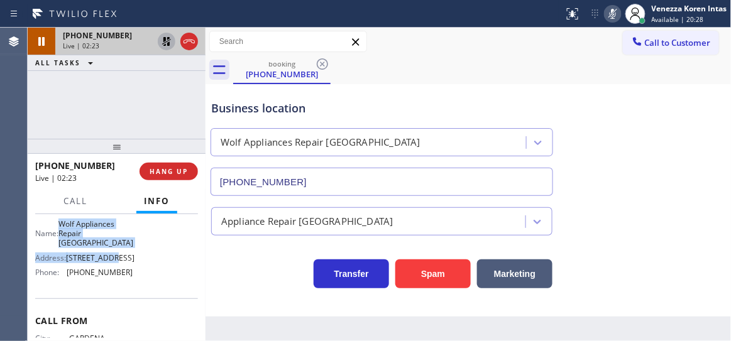
drag, startPoint x: 65, startPoint y: 223, endPoint x: 131, endPoint y: 243, distance: 69.0
click at [131, 243] on div "Name: Wolf Appliances Repair Pasadena Address: 456 E Orange Grove Blvd Phone: (…" at bounding box center [116, 250] width 163 height 63
drag, startPoint x: 131, startPoint y: 238, endPoint x: 113, endPoint y: 229, distance: 20.5
click at [130, 238] on div "Name: Wolf Appliances Repair Pasadena Address: 456 E Orange Grove Blvd Phone: (…" at bounding box center [116, 250] width 163 height 63
click at [113, 229] on span "Wolf Appliances Repair Pasadena" at bounding box center [95, 233] width 75 height 29
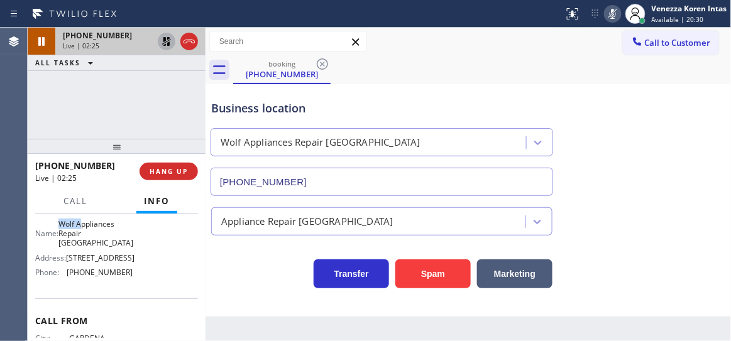
scroll to position [185, 0]
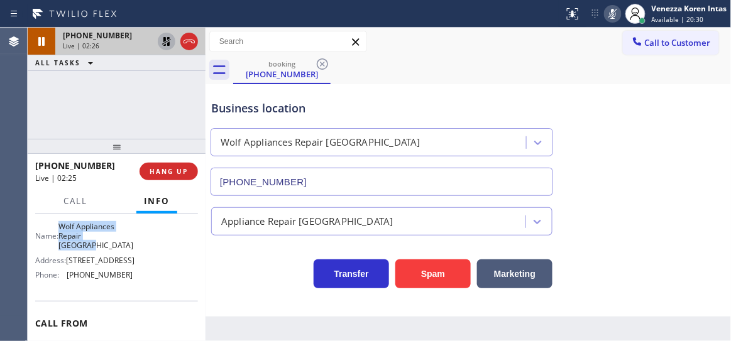
drag, startPoint x: 69, startPoint y: 223, endPoint x: 130, endPoint y: 239, distance: 63.0
click at [130, 239] on div "Name: Wolf Appliances Repair Pasadena Address: 456 E Orange Grove Blvd Phone: (…" at bounding box center [116, 253] width 163 height 63
copy span "Wolf Appliances Repair Pasadena"
click at [162, 31] on div at bounding box center [177, 42] width 45 height 28
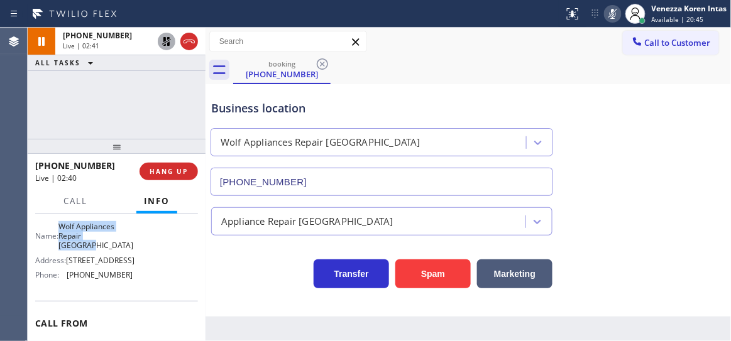
click at [162, 45] on icon at bounding box center [166, 41] width 15 height 15
click at [605, 14] on icon at bounding box center [612, 13] width 15 height 15
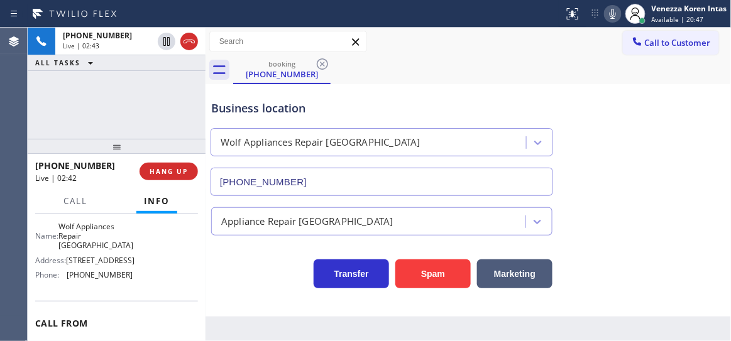
click at [328, 114] on div "Business location" at bounding box center [381, 108] width 341 height 17
drag, startPoint x: 136, startPoint y: 236, endPoint x: 94, endPoint y: 251, distance: 43.9
click at [135, 236] on div "Name: Wolf Appliances Repair Pasadena Address: 456 E Orange Grove Blvd Phone: (…" at bounding box center [116, 253] width 163 height 63
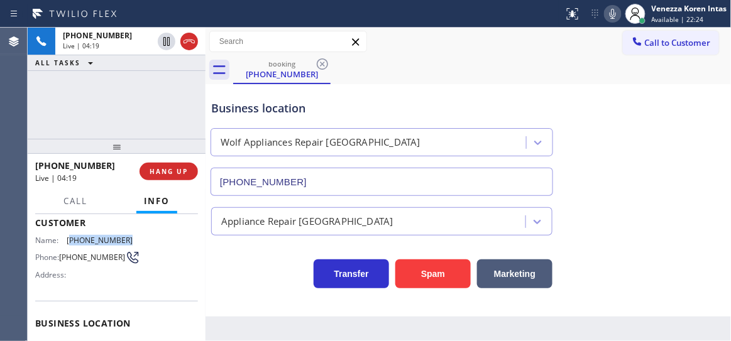
drag, startPoint x: 125, startPoint y: 237, endPoint x: 69, endPoint y: 237, distance: 56.6
click at [69, 237] on span "(310) 213-7257" at bounding box center [100, 240] width 66 height 9
copy span "310) 213-7257"
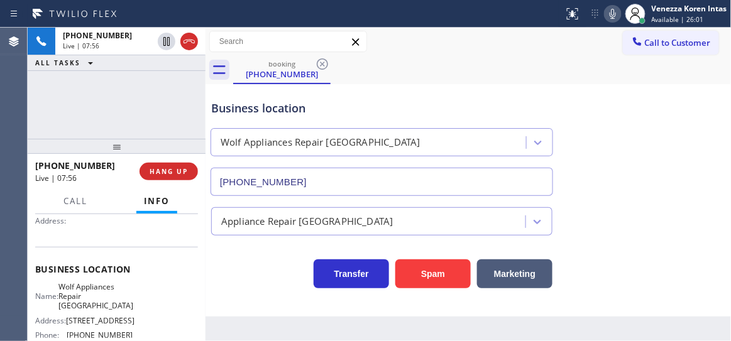
scroll to position [185, 0]
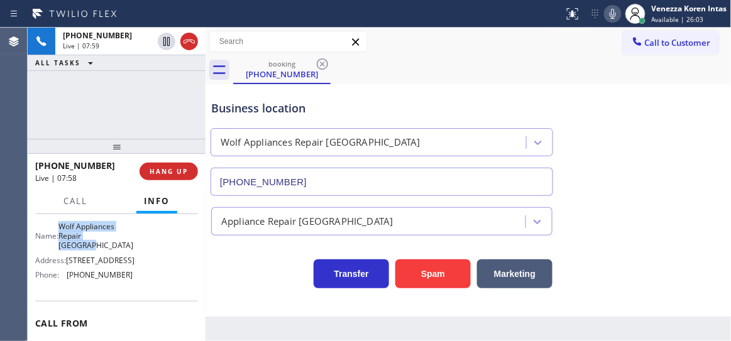
drag, startPoint x: 68, startPoint y: 225, endPoint x: 127, endPoint y: 236, distance: 60.1
click at [127, 236] on span "Wolf Appliances Repair Pasadena" at bounding box center [95, 236] width 75 height 29
copy span "Wolf Appliances Repair Pasadena"
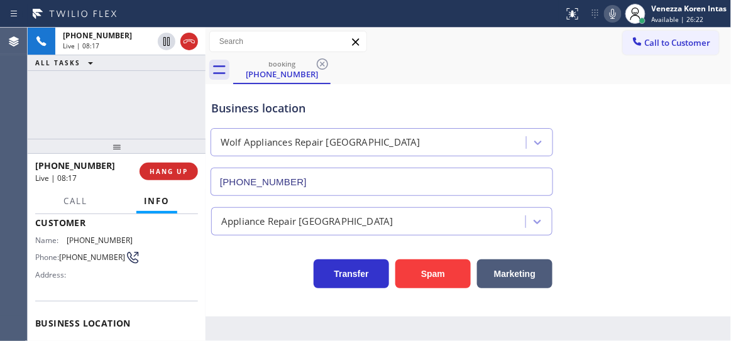
click at [122, 237] on span "(310) 213-7257" at bounding box center [100, 240] width 66 height 9
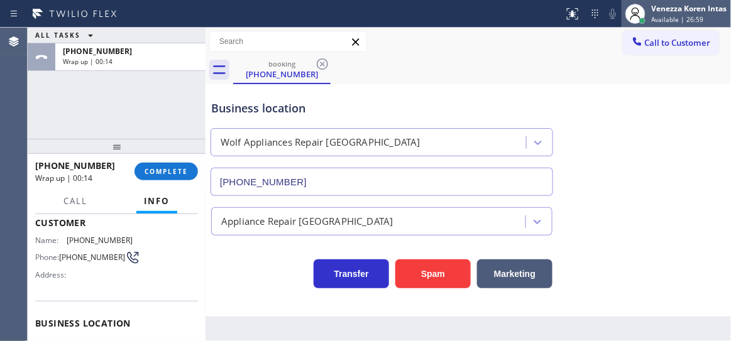
click at [681, 15] on span "Available | 26:59" at bounding box center [678, 19] width 52 height 9
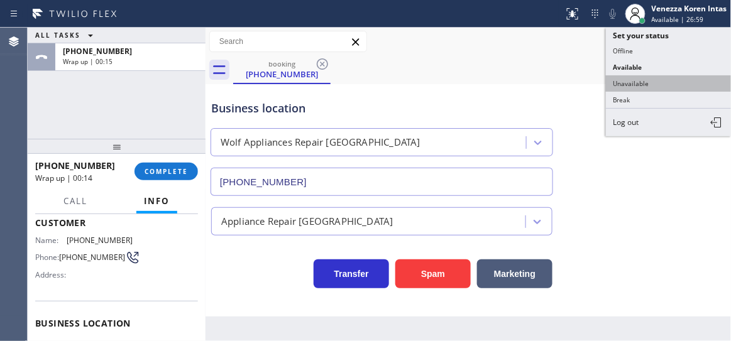
click at [656, 87] on button "Unavailable" at bounding box center [669, 83] width 126 height 16
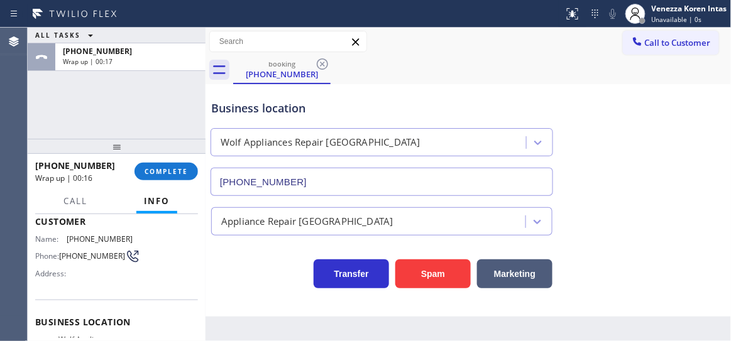
scroll to position [197, 0]
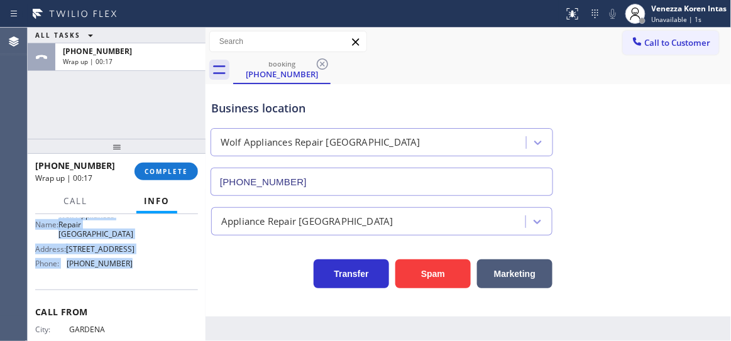
drag, startPoint x: 113, startPoint y: 329, endPoint x: 152, endPoint y: 273, distance: 68.2
click at [152, 273] on div "Context Queue: [Test] All Priority: 1 Customer Name: (310) 213-7257 Phone: (310…" at bounding box center [116, 203] width 163 height 364
copy div "Customer Name: (310) 213-7257 Phone: (310) 213-7257 Address: Business location …"
click at [163, 167] on span "COMPLETE" at bounding box center [166, 171] width 43 height 9
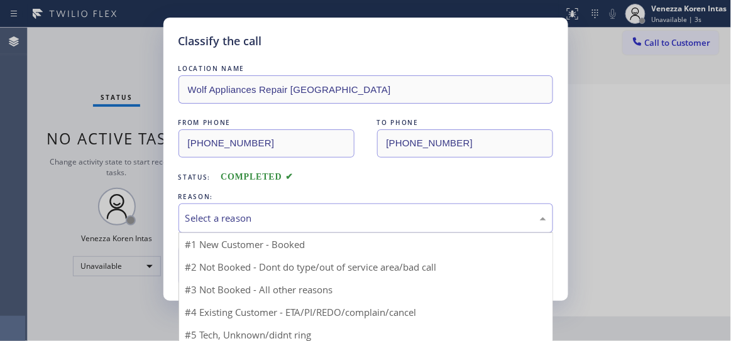
click at [339, 226] on div "Select a reason" at bounding box center [365, 218] width 361 height 14
drag, startPoint x: 311, startPoint y: 274, endPoint x: 270, endPoint y: 272, distance: 40.9
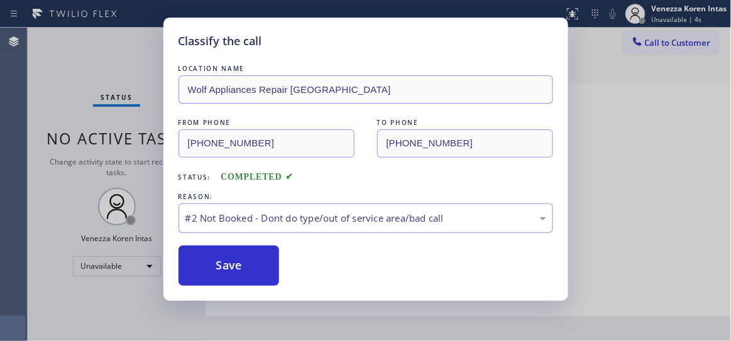
click at [280, 228] on div "#2 Not Booked - Dont do type/out of service area/bad call" at bounding box center [366, 219] width 375 height 30
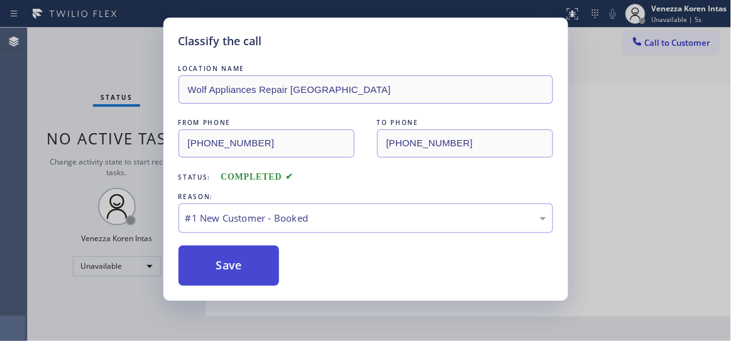
click at [256, 268] on button "Save" at bounding box center [229, 266] width 101 height 40
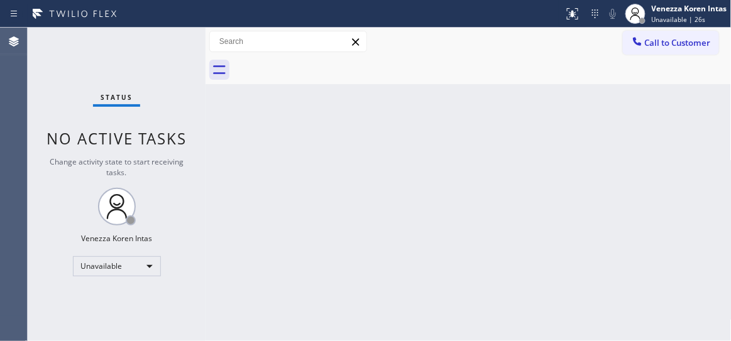
drag, startPoint x: 168, startPoint y: 72, endPoint x: 356, endPoint y: 7, distance: 199.4
click at [168, 72] on div "Status No active tasks Change activity state to start receiving tasks. Venezza …" at bounding box center [117, 185] width 178 height 314
click at [338, 202] on div "Back to Dashboard Change Sender ID Customers Technicians Select a contact Outbo…" at bounding box center [469, 185] width 526 height 314
click at [138, 264] on div "Unavailable" at bounding box center [117, 266] width 88 height 20
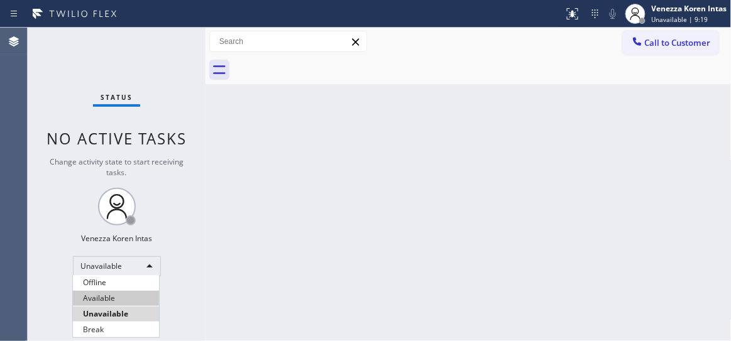
click at [133, 299] on li "Available" at bounding box center [116, 298] width 86 height 15
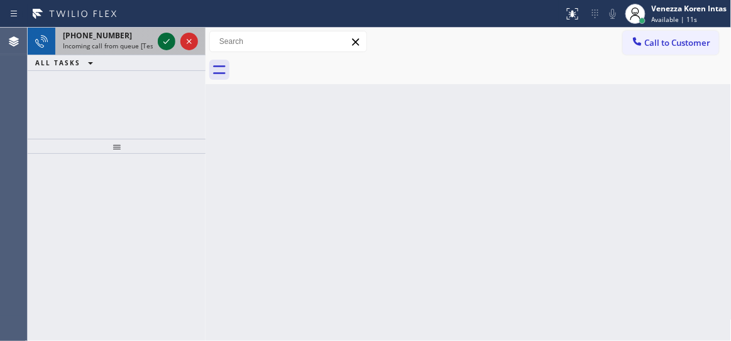
click at [163, 46] on icon at bounding box center [166, 41] width 15 height 15
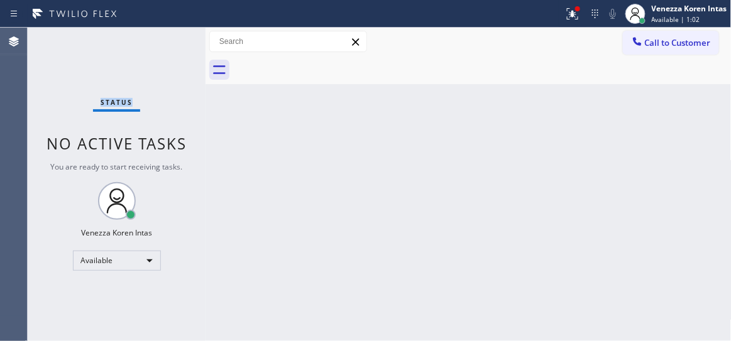
drag, startPoint x: 238, startPoint y: 138, endPoint x: 377, endPoint y: 1, distance: 195.6
click at [238, 138] on div "Back to Dashboard Change Sender ID Customers Technicians Select a contact Outbo…" at bounding box center [469, 185] width 526 height 314
click at [393, 131] on div "Back to Dashboard Change Sender ID Customers Technicians Select a contact Outbo…" at bounding box center [469, 185] width 526 height 314
drag, startPoint x: 98, startPoint y: 95, endPoint x: 148, endPoint y: 121, distance: 56.2
click at [98, 95] on div "Status No active tasks You are ready to start receiving tasks. Venezza Koren In…" at bounding box center [117, 185] width 178 height 314
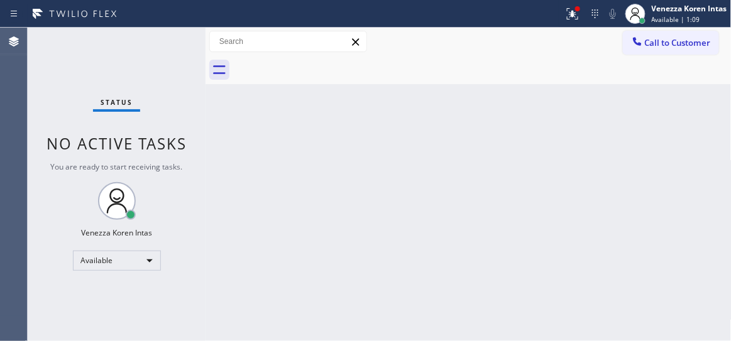
drag, startPoint x: 573, startPoint y: 6, endPoint x: 554, endPoint y: 140, distance: 134.7
click at [575, 6] on div at bounding box center [578, 9] width 8 height 8
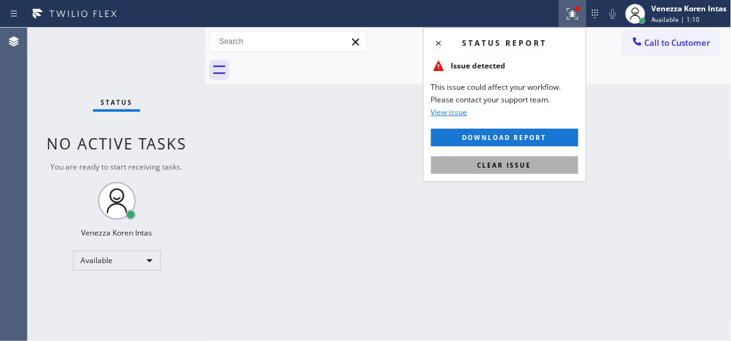
click at [549, 160] on button "Clear issue" at bounding box center [504, 166] width 147 height 18
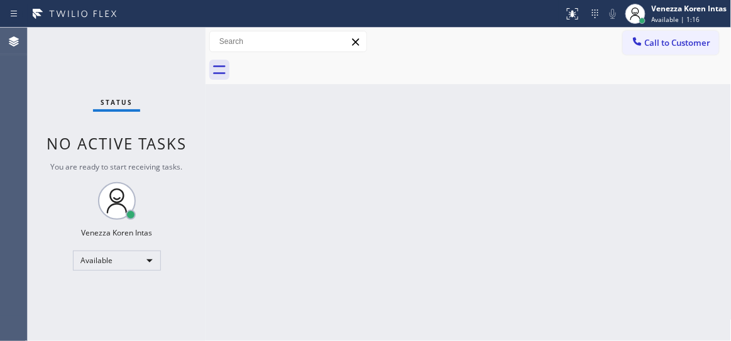
drag, startPoint x: 198, startPoint y: 157, endPoint x: 207, endPoint y: 164, distance: 11.2
click at [198, 157] on div "Status No active tasks You are ready to start receiving tasks. Venezza Koren In…" at bounding box center [117, 185] width 178 height 314
drag, startPoint x: 326, startPoint y: 149, endPoint x: 241, endPoint y: 190, distance: 94.2
click at [324, 150] on div "Back to Dashboard Change Sender ID Customers Technicians Select a contact Outbo…" at bounding box center [469, 185] width 526 height 314
drag, startPoint x: 165, startPoint y: 55, endPoint x: 184, endPoint y: 72, distance: 24.5
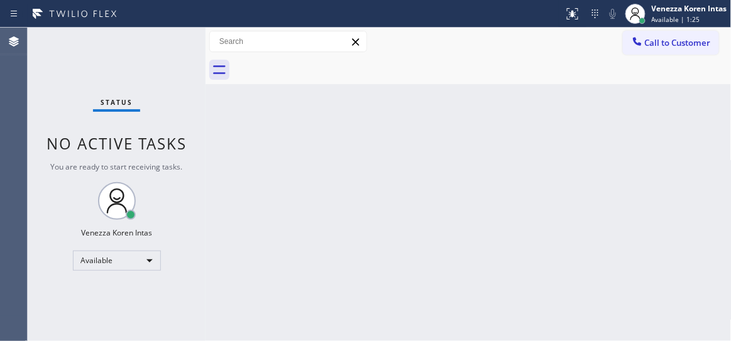
click at [165, 55] on div "Status No active tasks You are ready to start receiving tasks. Venezza Koren In…" at bounding box center [117, 185] width 178 height 314
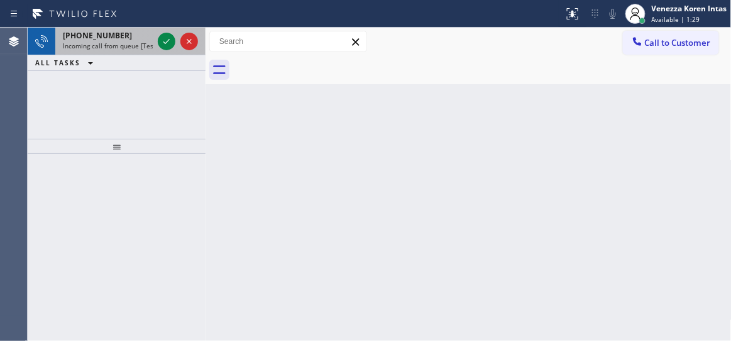
click at [153, 44] on div "+14154052000 Incoming call from queue [Test] All" at bounding box center [105, 42] width 100 height 28
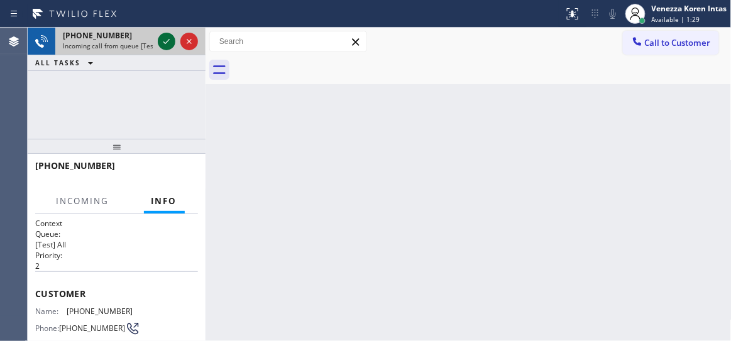
click at [167, 44] on icon at bounding box center [166, 41] width 15 height 15
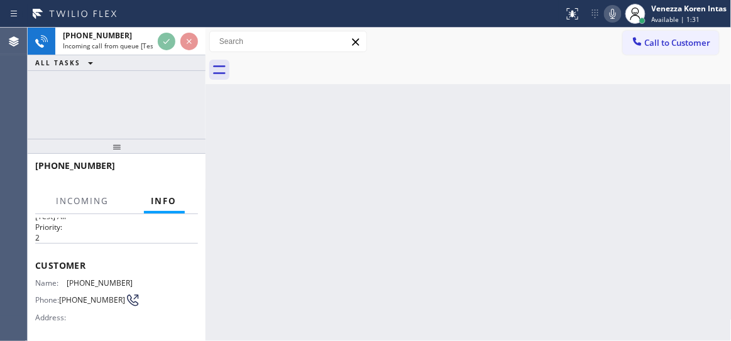
scroll to position [171, 0]
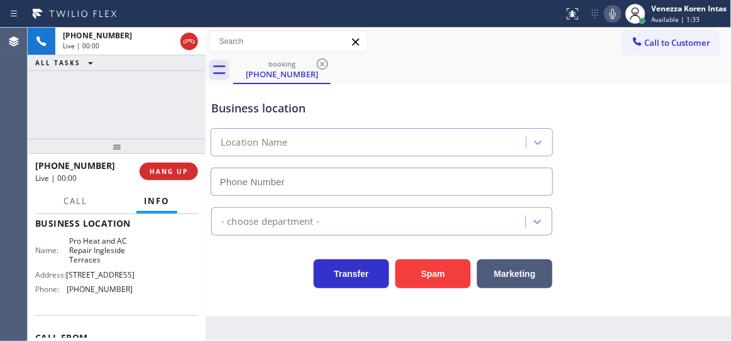
type input "(415) 682-6756"
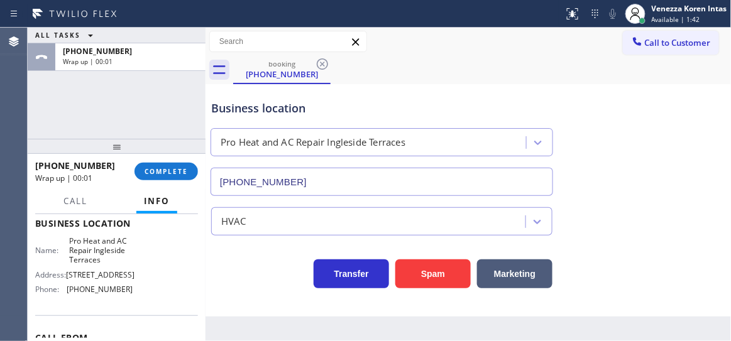
click at [136, 107] on div "ALL TASKS ALL TASKS ACTIVE TASKS TASKS IN WRAP UP +14154052000 Wrap up | 00:01" at bounding box center [117, 83] width 178 height 111
drag, startPoint x: 166, startPoint y: 168, endPoint x: 315, endPoint y: 167, distance: 149.0
click at [168, 167] on span "COMPLETE" at bounding box center [166, 171] width 43 height 9
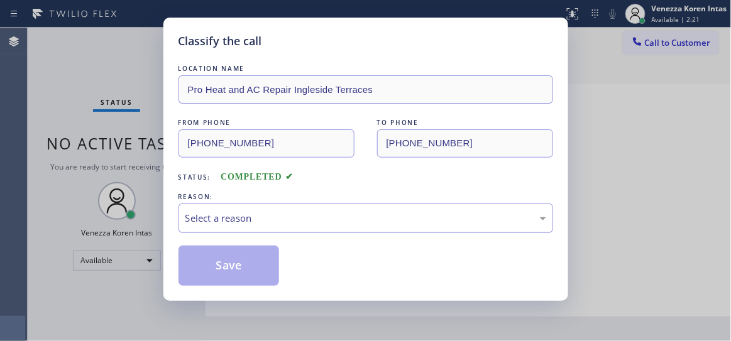
click at [295, 216] on div "Select a reason" at bounding box center [365, 218] width 361 height 14
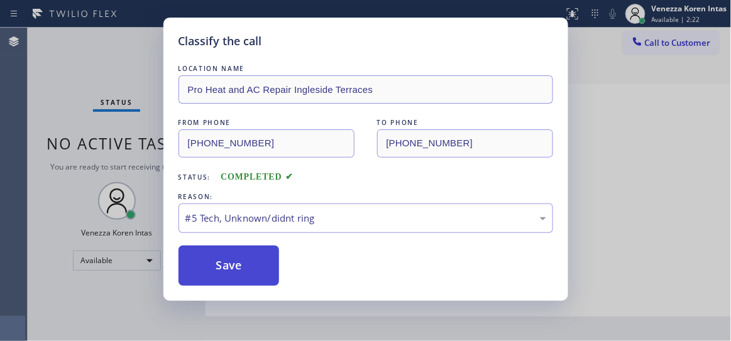
click at [251, 268] on button "Save" at bounding box center [229, 266] width 101 height 40
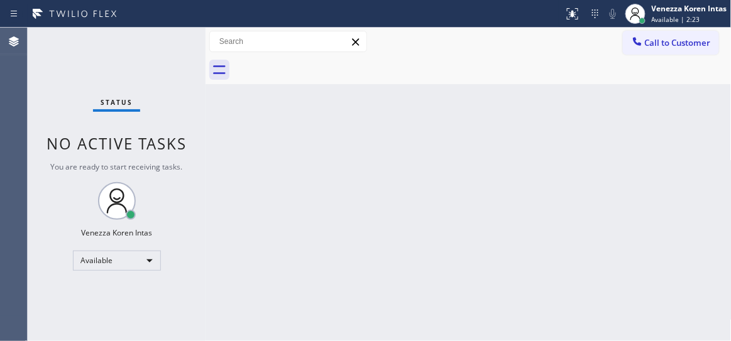
drag, startPoint x: 116, startPoint y: 80, endPoint x: 163, endPoint y: 112, distance: 56.5
click at [116, 80] on div "Status No active tasks You are ready to start receiving tasks. Venezza Koren In…" at bounding box center [117, 185] width 178 height 314
drag, startPoint x: 646, startPoint y: 199, endPoint x: 635, endPoint y: 197, distance: 10.8
click at [646, 199] on div "Back to Dashboard Change Sender ID Customers Technicians Select a contact Outbo…" at bounding box center [469, 185] width 526 height 314
click at [402, 177] on div "Back to Dashboard Change Sender ID Customers Technicians Select a contact Outbo…" at bounding box center [469, 185] width 526 height 314
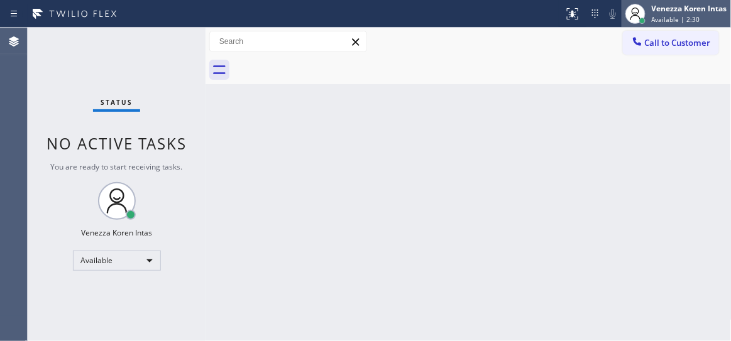
click at [697, 19] on div "Available | 2:30" at bounding box center [689, 19] width 75 height 9
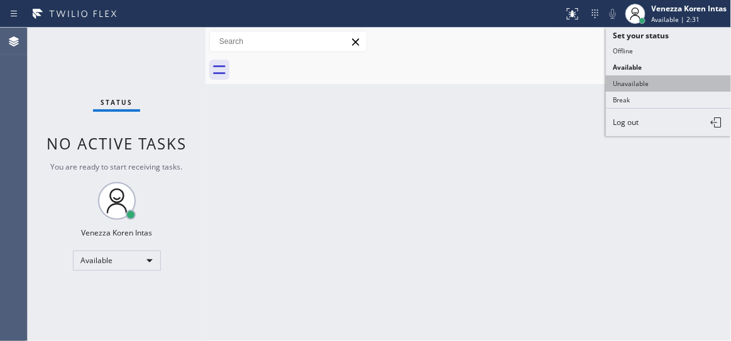
click at [664, 84] on button "Unavailable" at bounding box center [669, 83] width 126 height 16
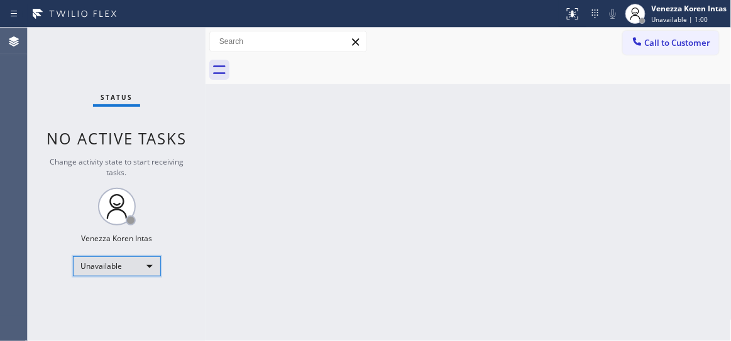
click at [120, 260] on div "Unavailable" at bounding box center [117, 266] width 88 height 20
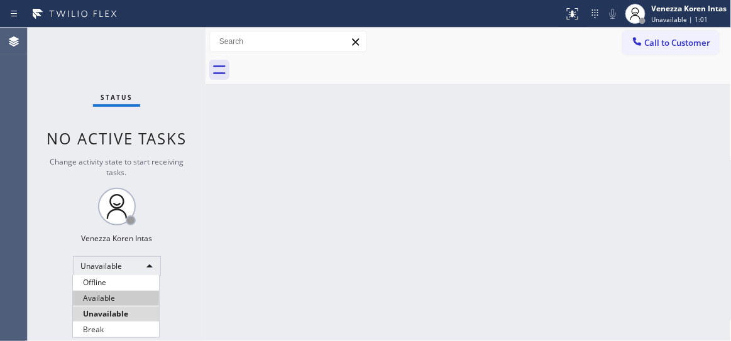
click at [116, 305] on li "Available" at bounding box center [116, 298] width 86 height 15
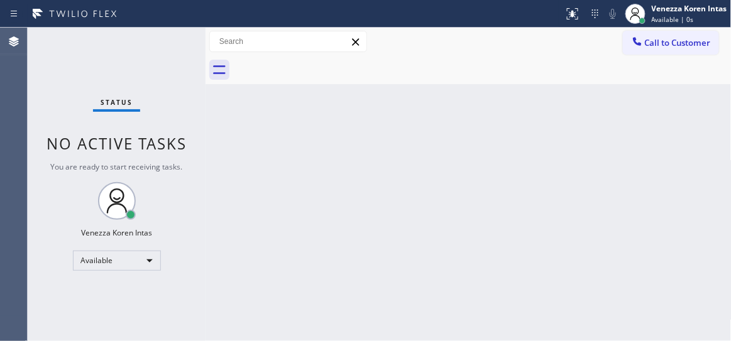
drag, startPoint x: 203, startPoint y: 177, endPoint x: 310, endPoint y: 211, distance: 112.1
click at [206, 177] on div at bounding box center [206, 185] width 0 height 314
drag, startPoint x: 141, startPoint y: 63, endPoint x: 288, endPoint y: 2, distance: 159.2
click at [141, 63] on div "Status No active tasks You are ready to start receiving tasks. Venezza Koren In…" at bounding box center [117, 185] width 178 height 314
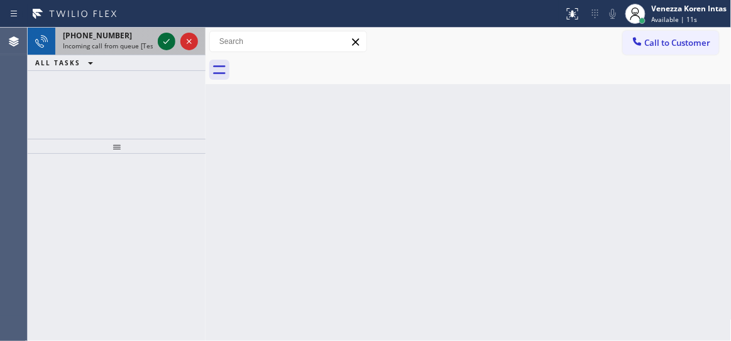
click at [165, 36] on icon at bounding box center [166, 41] width 15 height 15
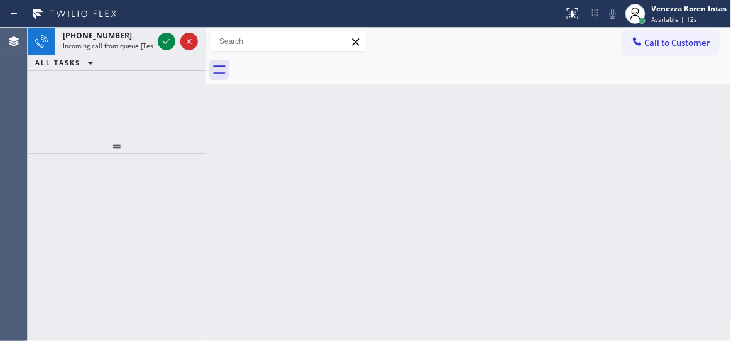
click at [164, 38] on icon at bounding box center [166, 41] width 15 height 15
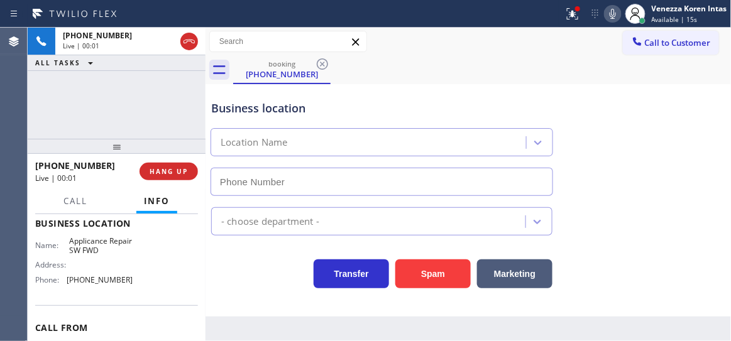
scroll to position [228, 0]
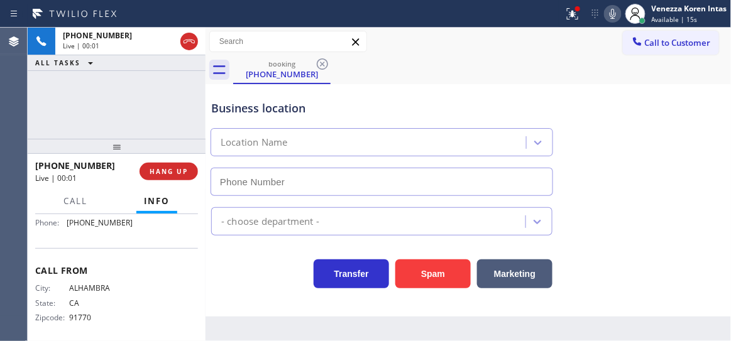
type input "(213) 566-9111"
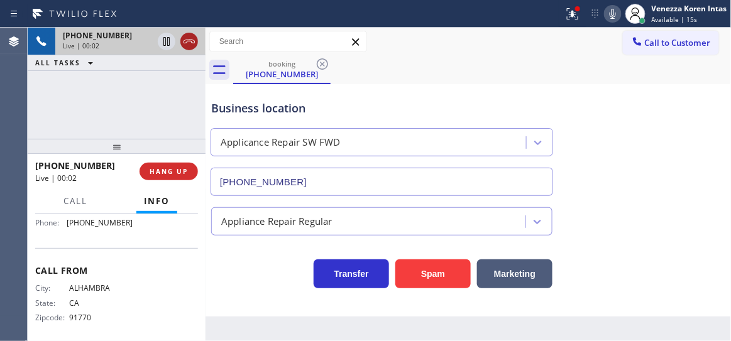
click at [187, 48] on icon at bounding box center [189, 41] width 15 height 15
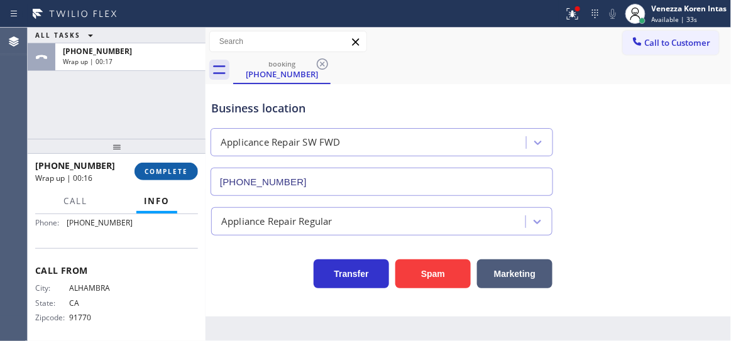
click at [176, 177] on button "COMPLETE" at bounding box center [166, 172] width 63 height 18
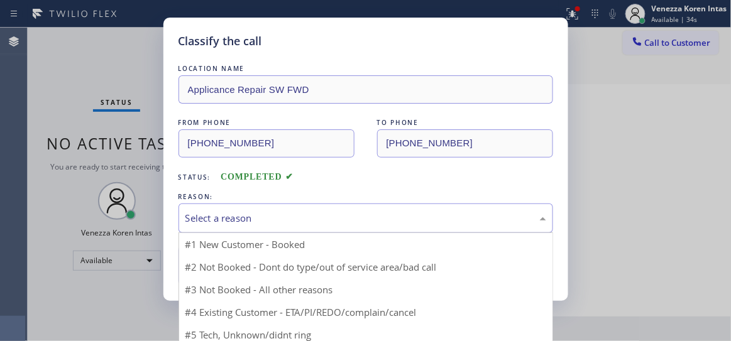
click at [307, 228] on div "Select a reason" at bounding box center [366, 219] width 375 height 30
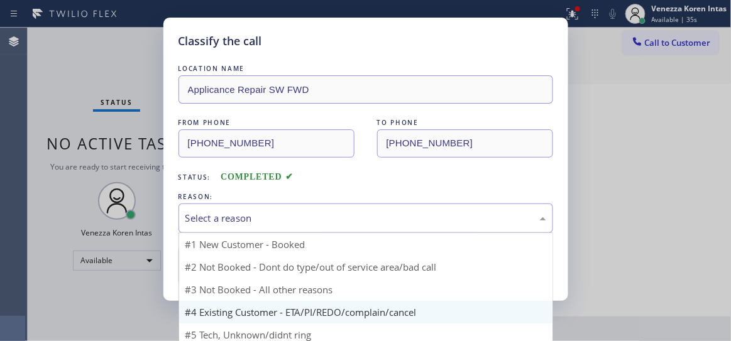
scroll to position [33, 0]
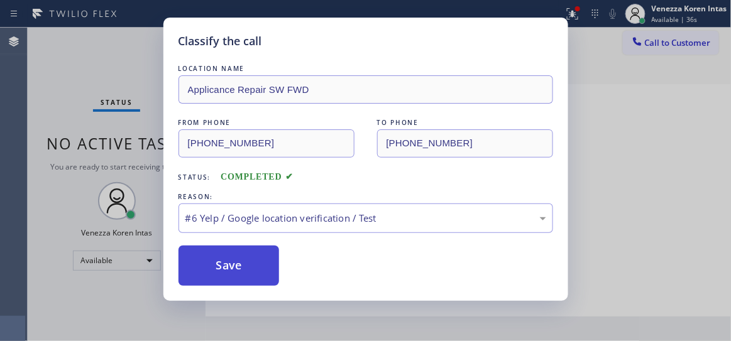
click at [236, 253] on button "Save" at bounding box center [229, 266] width 101 height 40
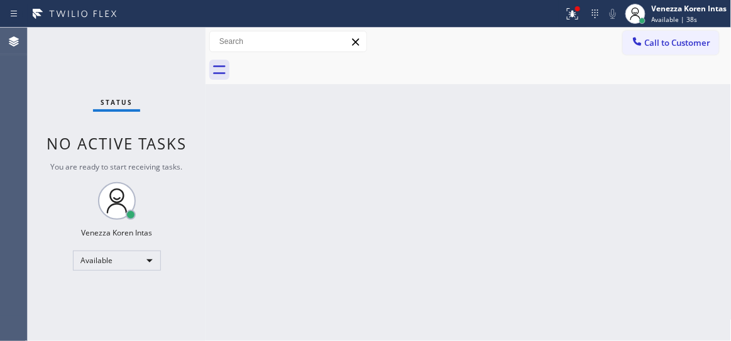
click at [153, 50] on div "Status No active tasks You are ready to start receiving tasks. Venezza Koren In…" at bounding box center [117, 185] width 178 height 314
click at [161, 48] on div "Status No active tasks You are ready to start receiving tasks. Venezza Koren In…" at bounding box center [117, 185] width 178 height 314
click at [155, 71] on div "Status No active tasks You are ready to start receiving tasks. Venezza Koren In…" at bounding box center [117, 185] width 178 height 314
click at [168, 55] on div "Status No active tasks You are ready to start receiving tasks. Venezza Koren In…" at bounding box center [117, 185] width 178 height 314
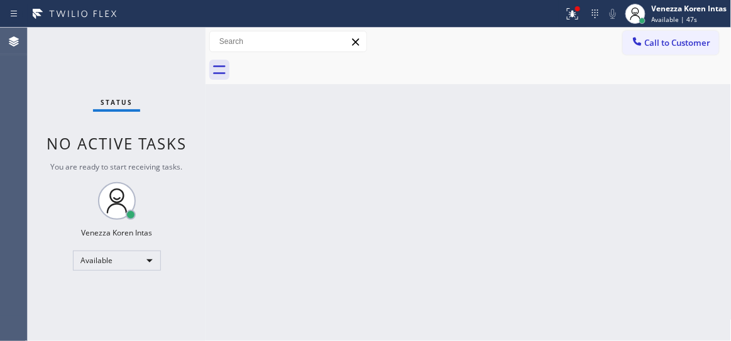
drag, startPoint x: 263, startPoint y: 172, endPoint x: 189, endPoint y: 74, distance: 123.5
click at [263, 172] on div "Back to Dashboard Change Sender ID Customers Technicians Select a contact Outbo…" at bounding box center [469, 185] width 526 height 314
click at [173, 31] on div "Status No active tasks You are ready to start receiving tasks. Venezza Koren In…" at bounding box center [117, 185] width 178 height 314
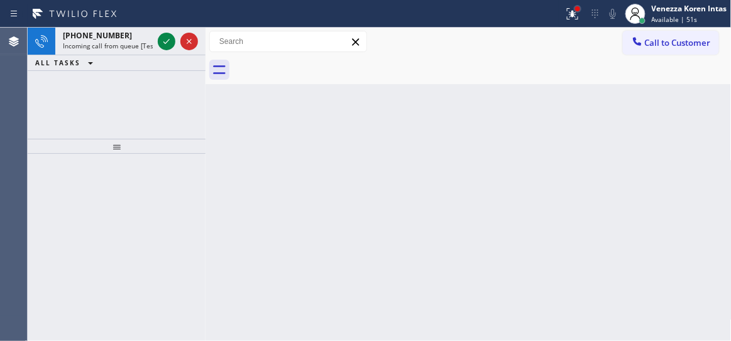
click at [578, 10] on div at bounding box center [577, 8] width 5 height 5
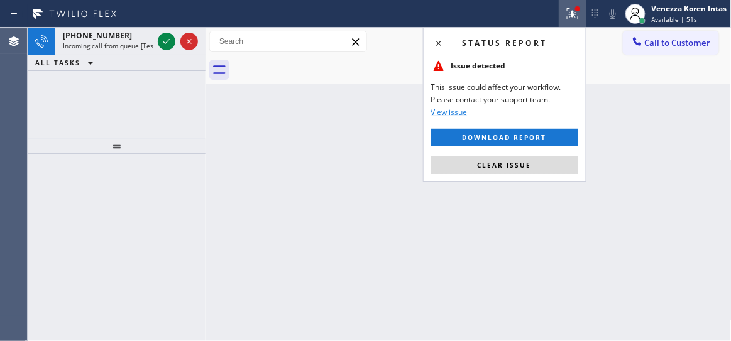
click at [531, 151] on div "Status report Issue detected This issue could affect your workflow. Please cont…" at bounding box center [504, 105] width 163 height 155
click at [531, 160] on button "Clear issue" at bounding box center [504, 166] width 147 height 18
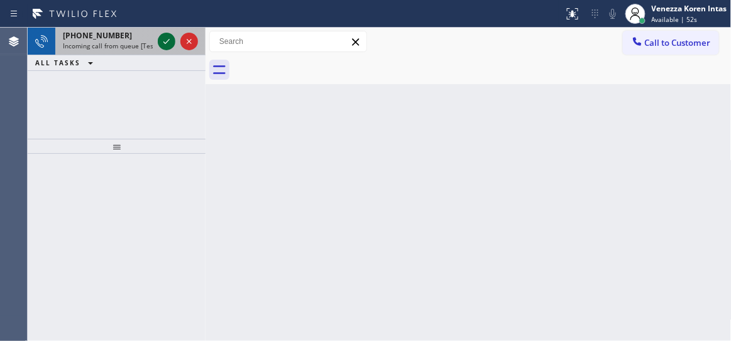
click at [173, 40] on icon at bounding box center [166, 41] width 15 height 15
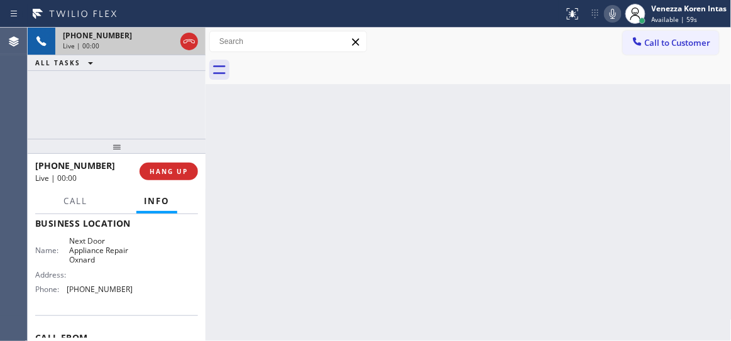
scroll to position [228, 0]
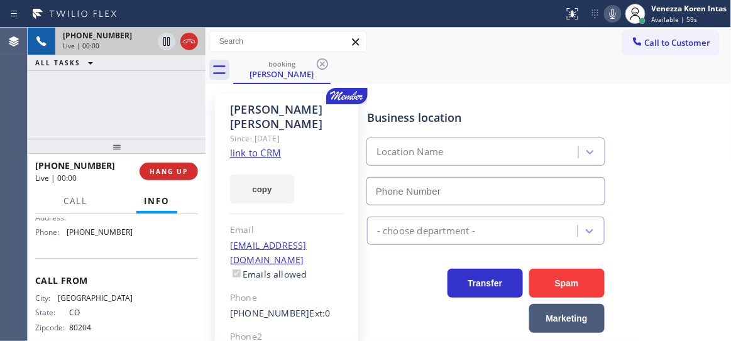
type input "(619) 773-0893"
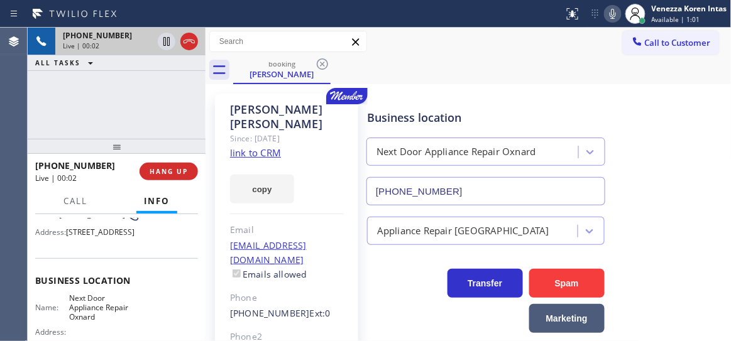
scroll to position [171, 0]
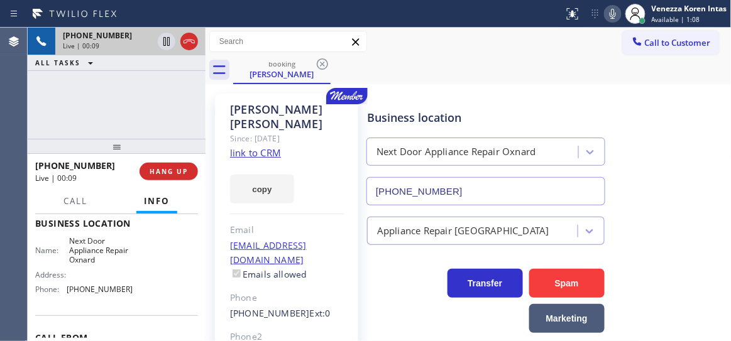
click at [275, 146] on link "link to CRM" at bounding box center [255, 152] width 51 height 13
click at [616, 17] on icon at bounding box center [612, 13] width 15 height 15
click at [163, 43] on icon at bounding box center [166, 41] width 6 height 9
click at [185, 101] on div "+17203122187 Live | 02:21 ALL TASKS ALL TASKS ACTIVE TASKS TASKS IN WRAP UP" at bounding box center [117, 83] width 178 height 111
click at [127, 125] on div "+17203122187 Live | 02:31 ALL TASKS ALL TASKS ACTIVE TASKS TASKS IN WRAP UP" at bounding box center [117, 83] width 178 height 111
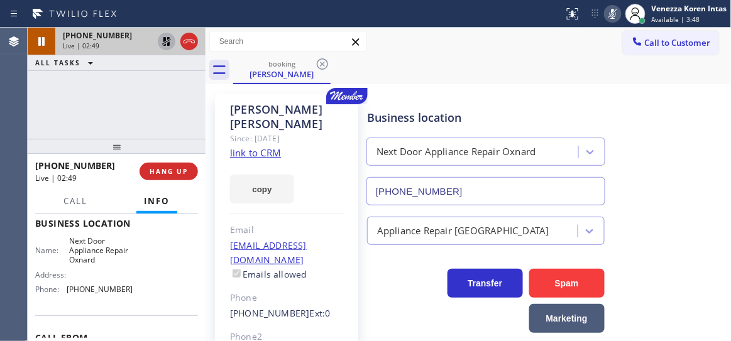
click at [405, 19] on div at bounding box center [282, 14] width 554 height 20
click at [172, 113] on div "+17203122187 Live | 02:57 ALL TASKS ALL TASKS ACTIVE TASKS TASKS IN WRAP UP" at bounding box center [117, 83] width 178 height 111
click at [165, 43] on icon at bounding box center [166, 41] width 15 height 15
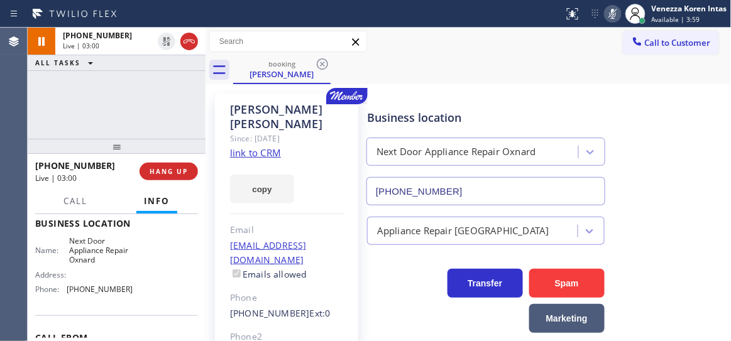
click at [606, 14] on icon at bounding box center [612, 13] width 15 height 15
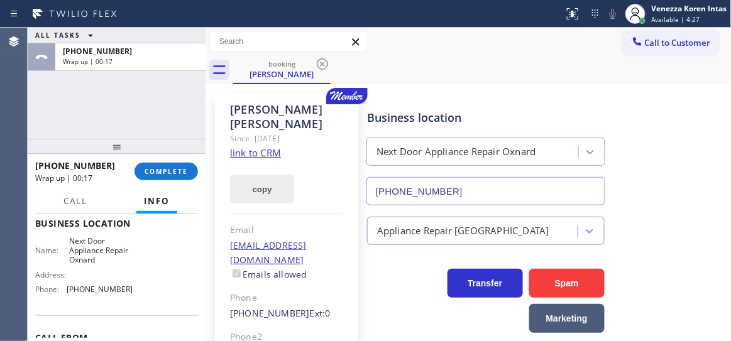
drag, startPoint x: 170, startPoint y: 165, endPoint x: 293, endPoint y: 166, distance: 122.6
click at [170, 165] on button "COMPLETE" at bounding box center [166, 172] width 63 height 18
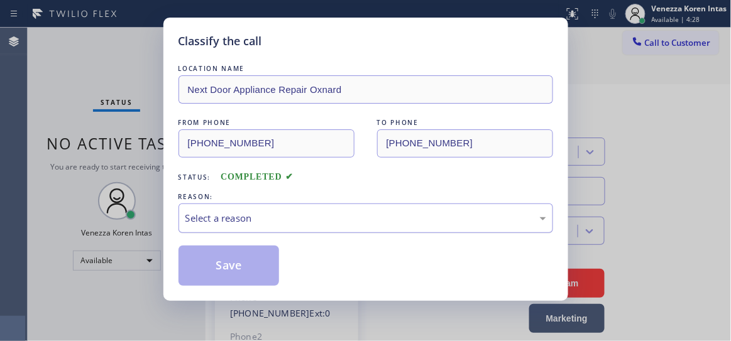
click at [322, 218] on div "Select a reason" at bounding box center [365, 218] width 361 height 14
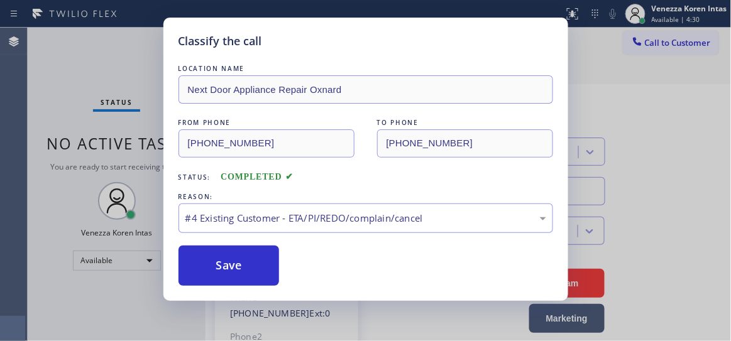
click at [272, 262] on button "Save" at bounding box center [229, 266] width 101 height 40
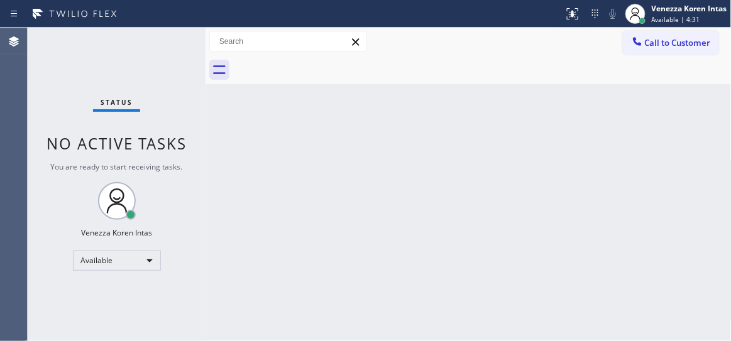
click at [630, 208] on div "Back to Dashboard Change Sender ID Customers Technicians Select a contact Outbo…" at bounding box center [469, 185] width 526 height 314
click at [103, 62] on div "Status No active tasks You are ready to start receiving tasks. Venezza Koren In…" at bounding box center [117, 185] width 178 height 314
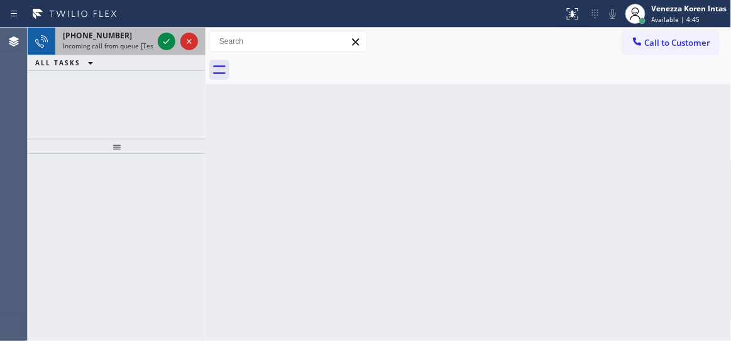
click at [127, 47] on span "Incoming call from queue [Test] All" at bounding box center [115, 45] width 104 height 9
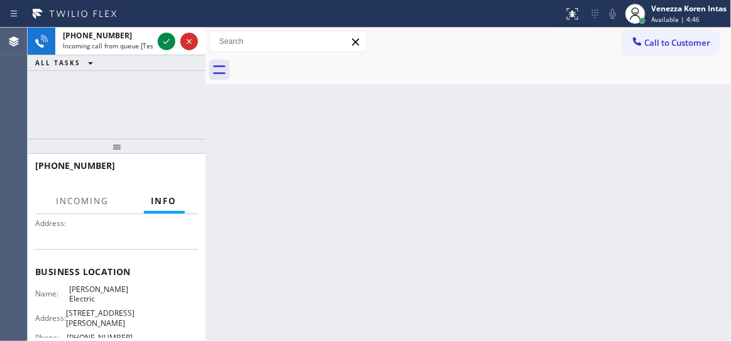
scroll to position [171, 0]
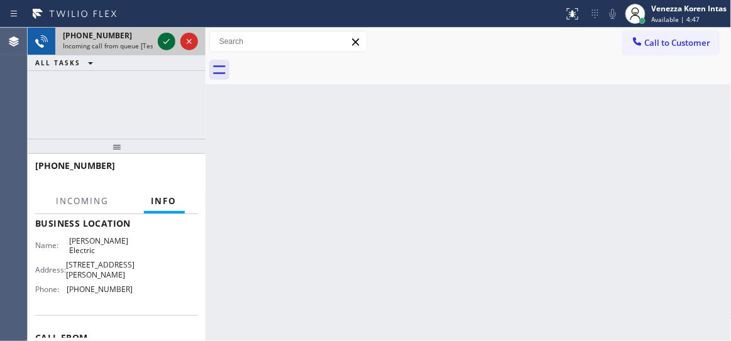
click at [166, 38] on icon at bounding box center [166, 41] width 15 height 15
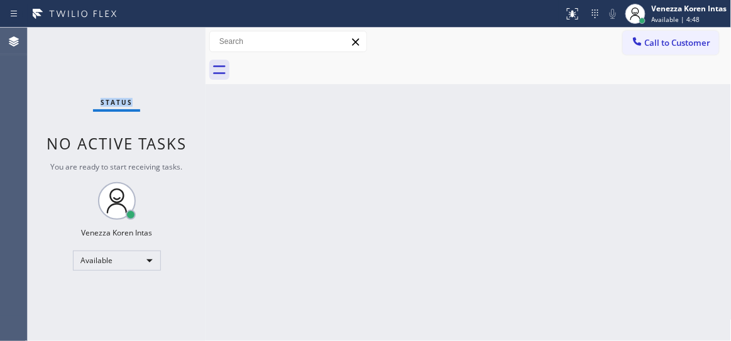
click at [166, 38] on div "Status No active tasks You are ready to start receiving tasks. Venezza Koren In…" at bounding box center [117, 185] width 178 height 314
drag, startPoint x: 322, startPoint y: 94, endPoint x: 367, endPoint y: 188, distance: 104.1
click at [326, 110] on div "Back to Dashboard Change Sender ID Customers Technicians Select a contact Outbo…" at bounding box center [469, 185] width 526 height 314
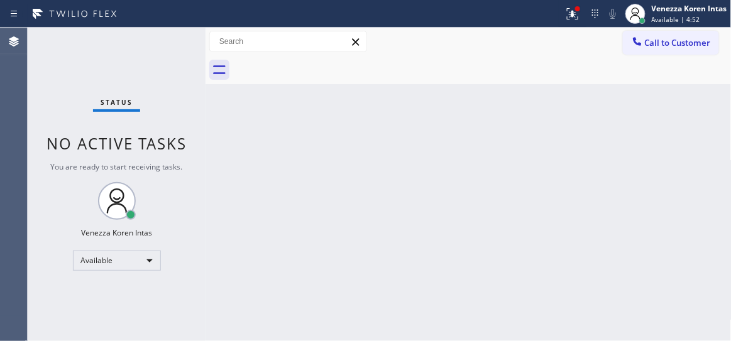
click at [571, 30] on div "Status report Issue detected This issue could affect your workflow. Please cont…" at bounding box center [365, 170] width 731 height 341
drag, startPoint x: 582, startPoint y: 8, endPoint x: 579, endPoint y: 18, distance: 10.5
click at [581, 8] on div at bounding box center [573, 13] width 28 height 15
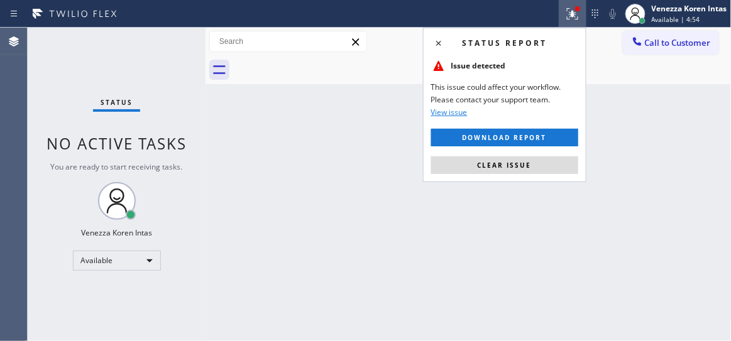
drag, startPoint x: 552, startPoint y: 158, endPoint x: 385, endPoint y: 170, distance: 167.0
click at [551, 158] on button "Clear issue" at bounding box center [504, 166] width 147 height 18
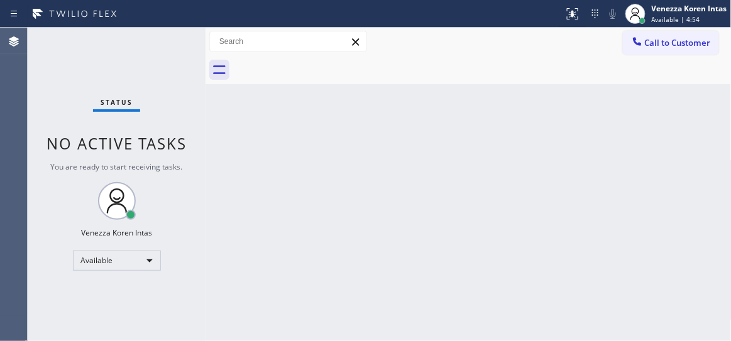
click at [128, 109] on div "Status" at bounding box center [116, 105] width 47 height 14
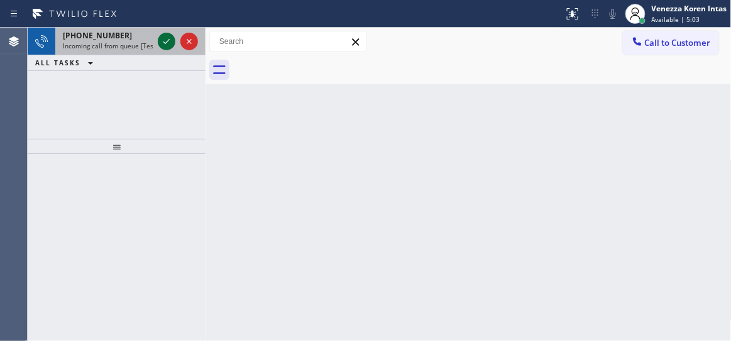
click at [169, 41] on icon at bounding box center [166, 41] width 15 height 15
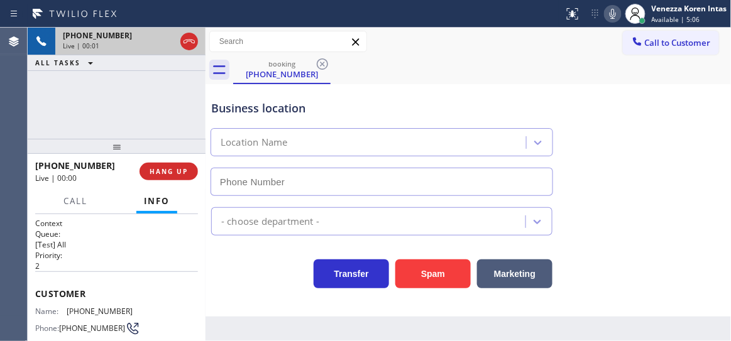
type input "(805) 600-5066"
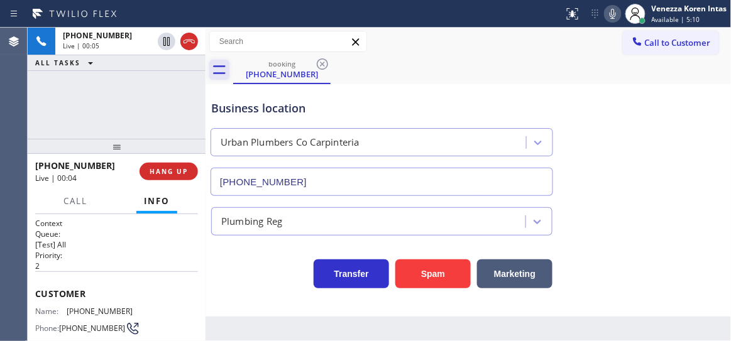
drag, startPoint x: 189, startPoint y: 34, endPoint x: 216, endPoint y: 72, distance: 46.4
click at [189, 35] on icon at bounding box center [189, 41] width 15 height 15
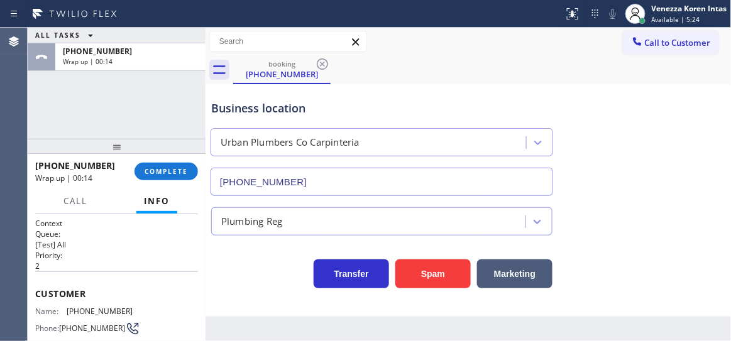
click at [176, 143] on div at bounding box center [117, 146] width 178 height 15
click at [155, 174] on span "COMPLETE" at bounding box center [166, 171] width 43 height 9
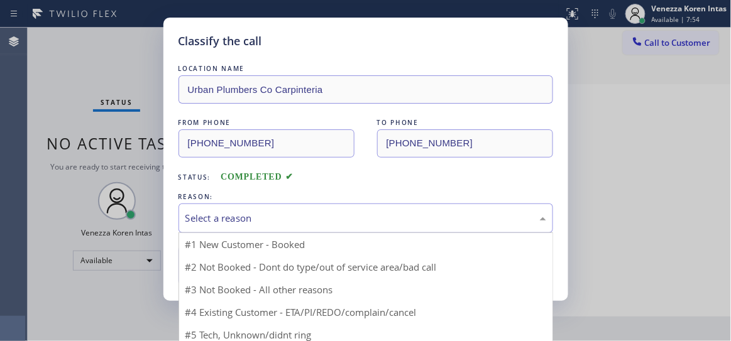
click at [282, 224] on div "Select a reason" at bounding box center [365, 218] width 361 height 14
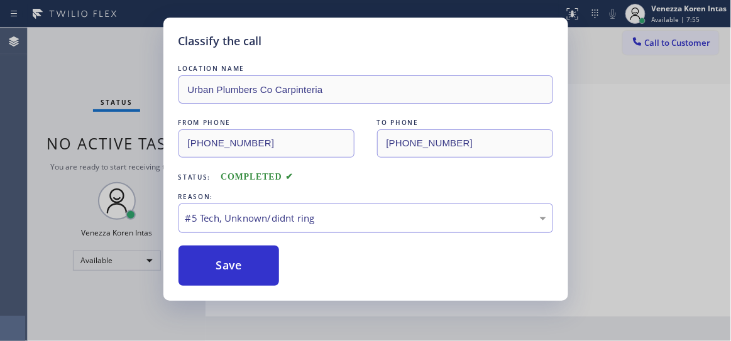
click at [263, 267] on button "Save" at bounding box center [229, 266] width 101 height 40
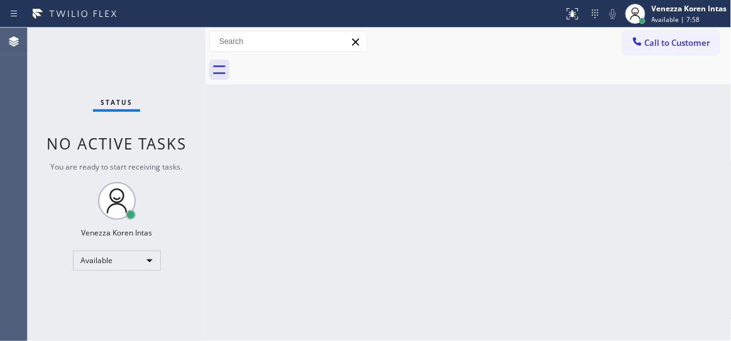
click at [159, 68] on div "Status No active tasks You are ready to start receiving tasks. Venezza Koren In…" at bounding box center [117, 185] width 178 height 314
click at [157, 54] on div "Status No active tasks You are ready to start receiving tasks. Venezza Koren In…" at bounding box center [117, 185] width 178 height 314
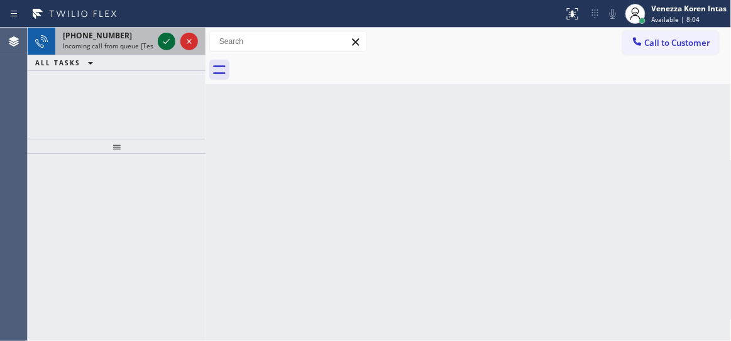
click at [161, 39] on icon at bounding box center [166, 41] width 15 height 15
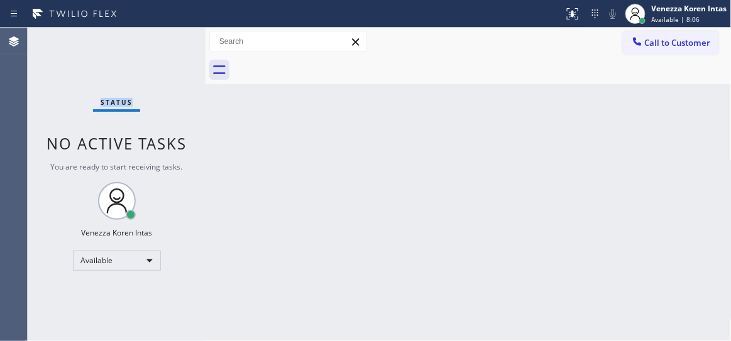
click at [161, 38] on div "Status No active tasks You are ready to start receiving tasks. Venezza Koren In…" at bounding box center [117, 185] width 178 height 314
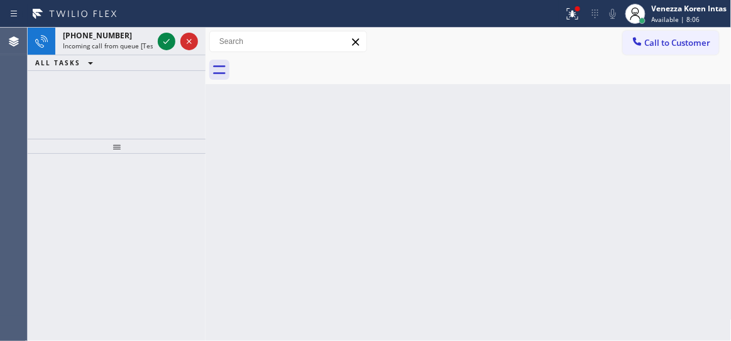
click at [161, 38] on icon at bounding box center [166, 41] width 15 height 15
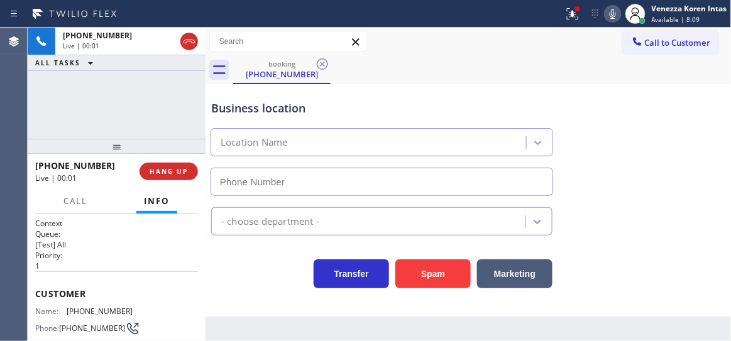
scroll to position [171, 0]
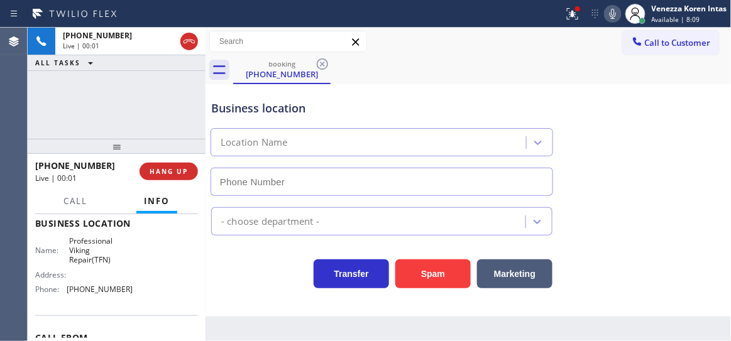
type input "(866) 661-1339"
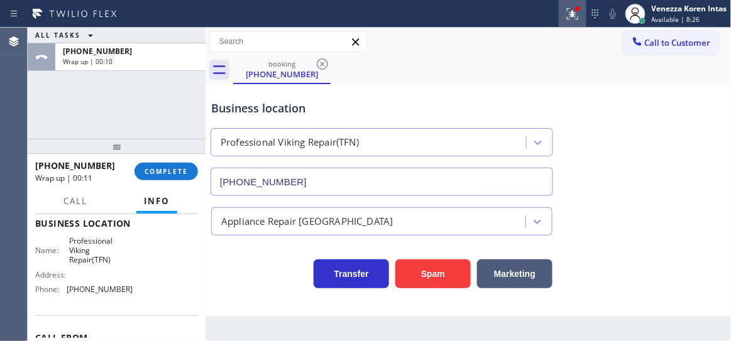
click at [566, 16] on icon at bounding box center [572, 13] width 15 height 15
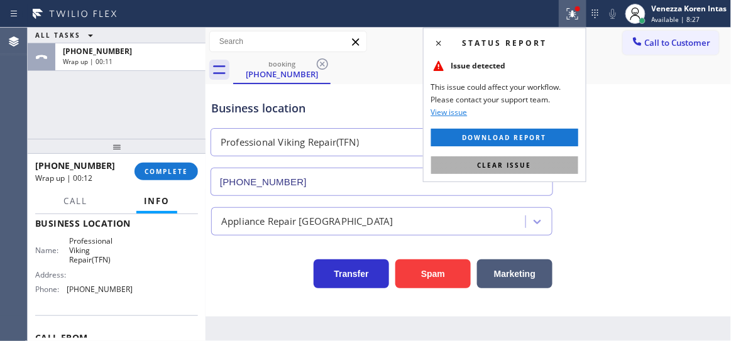
click at [554, 158] on button "Clear issue" at bounding box center [504, 166] width 147 height 18
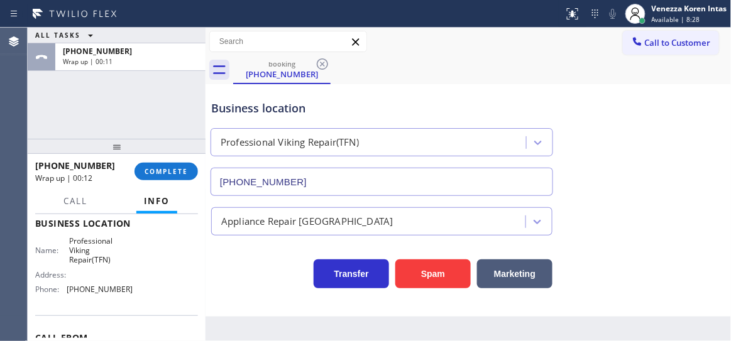
click at [587, 104] on div "Business location Professional Viking Repair(TFN) (866) 661-1339" at bounding box center [469, 139] width 520 height 114
click at [148, 172] on span "COMPLETE" at bounding box center [166, 171] width 43 height 9
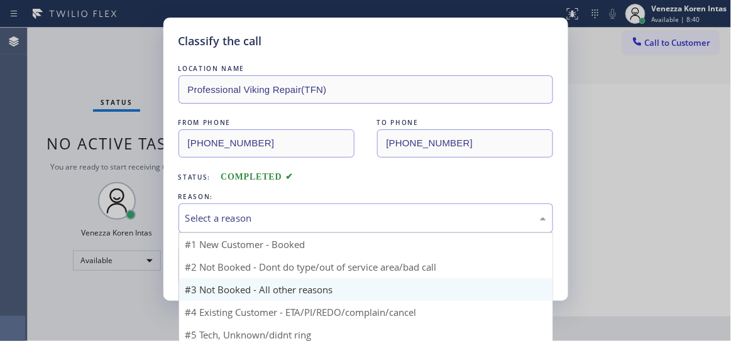
drag, startPoint x: 288, startPoint y: 215, endPoint x: 291, endPoint y: 279, distance: 64.2
click at [288, 218] on div "Select a reason" at bounding box center [365, 218] width 361 height 14
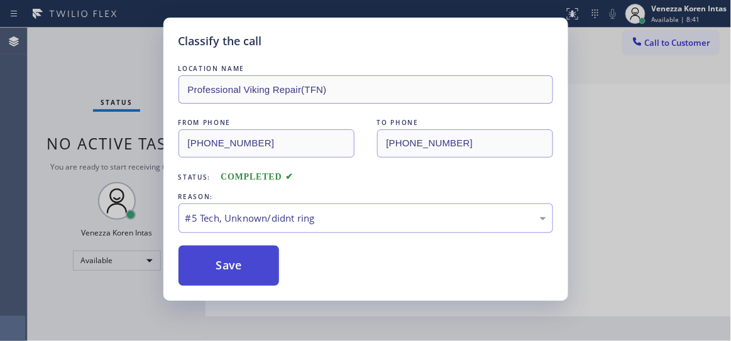
click at [254, 268] on button "Save" at bounding box center [229, 266] width 101 height 40
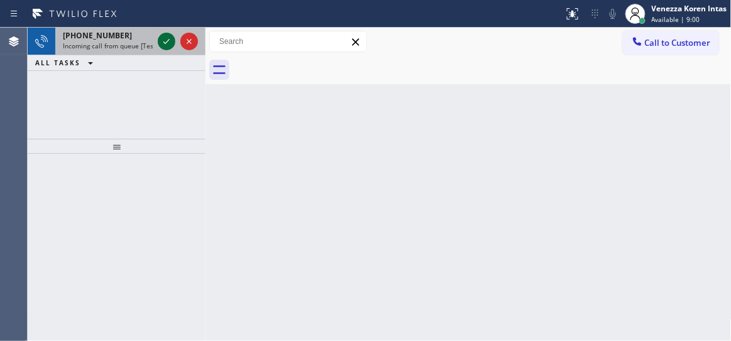
click at [165, 41] on icon at bounding box center [166, 41] width 15 height 15
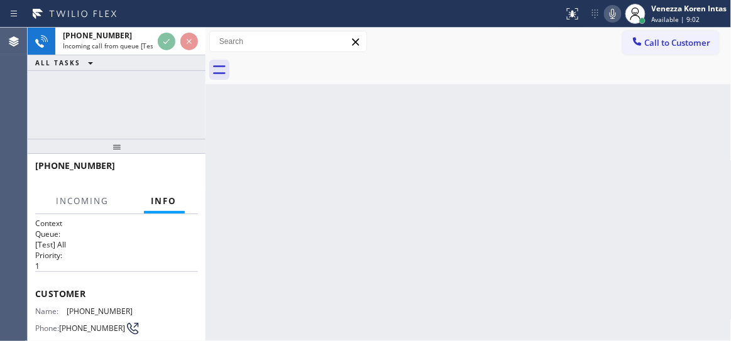
scroll to position [114, 0]
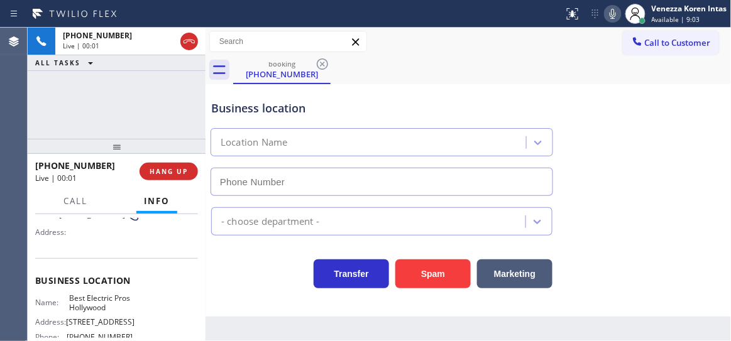
type input "(213) 516-7892"
drag, startPoint x: 94, startPoint y: 133, endPoint x: 214, endPoint y: 189, distance: 132.2
click at [94, 133] on div "+13054990920 Live | 00:02 ALL TASKS ALL TASKS ACTIVE TASKS TASKS IN WRAP UP" at bounding box center [117, 83] width 178 height 111
drag, startPoint x: 214, startPoint y: 114, endPoint x: 284, endPoint y: 97, distance: 71.8
click at [214, 114] on div "Business location" at bounding box center [381, 108] width 341 height 17
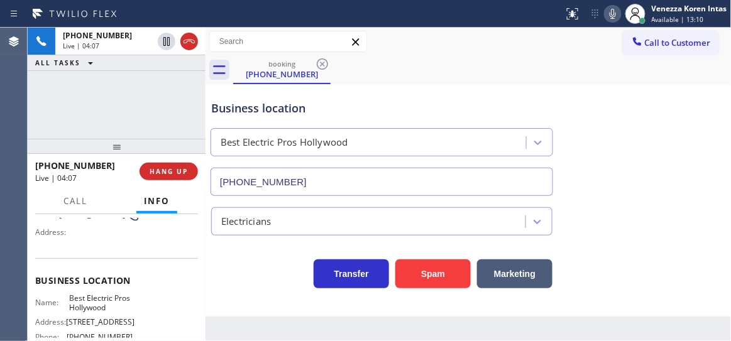
click at [381, 55] on div "Call to Customer Outbound call Location Search location Your caller id phone nu…" at bounding box center [469, 42] width 526 height 28
drag, startPoint x: 62, startPoint y: 297, endPoint x: 110, endPoint y: 307, distance: 48.7
click at [110, 307] on div "Name: Best Electric Pros Hollywood" at bounding box center [83, 303] width 97 height 19
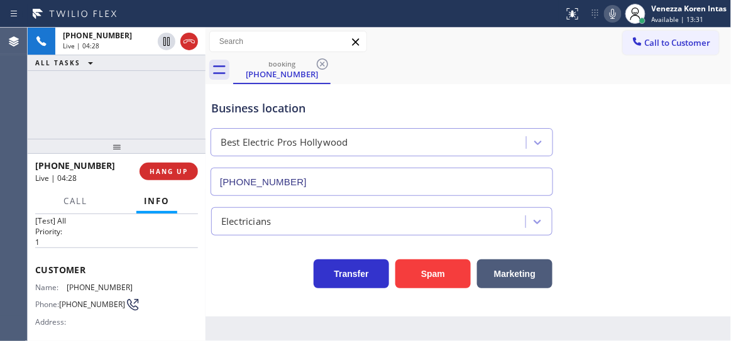
scroll to position [0, 0]
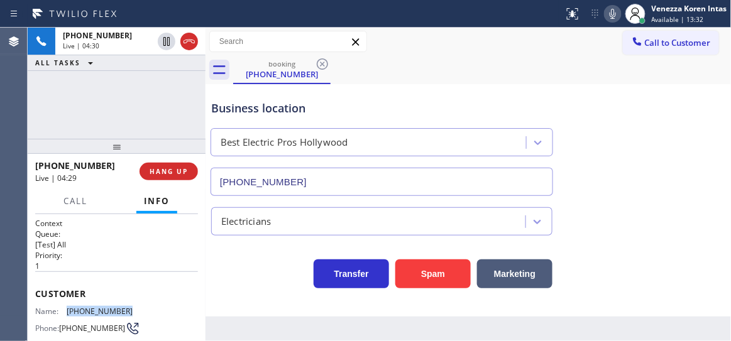
drag, startPoint x: 130, startPoint y: 303, endPoint x: 73, endPoint y: 309, distance: 57.6
click at [67, 309] on div "Customer Name: (305) 499-0920 Phone: (305) 499-0920 Address:" at bounding box center [116, 322] width 163 height 101
drag, startPoint x: 135, startPoint y: 112, endPoint x: 480, endPoint y: 92, distance: 345.1
click at [135, 112] on div "+13054990920 Live | 04:52 ALL TASKS ALL TASKS ACTIVE TASKS TASKS IN WRAP UP" at bounding box center [117, 83] width 178 height 111
click at [614, 10] on icon at bounding box center [613, 14] width 6 height 10
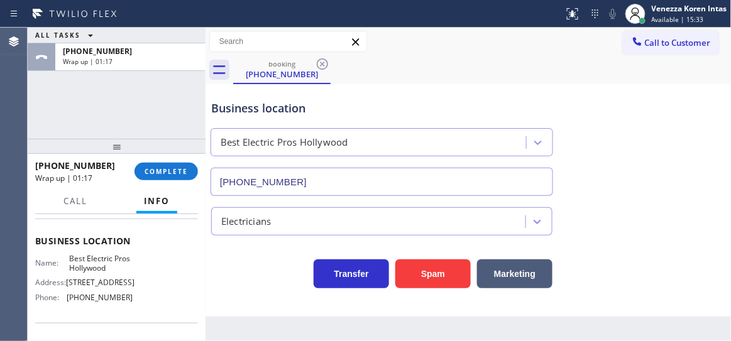
scroll to position [171, 0]
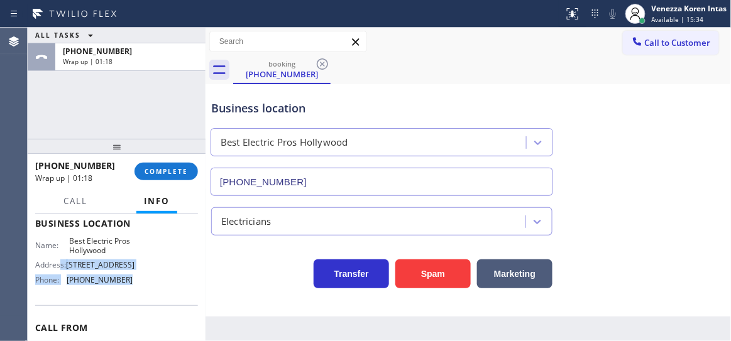
drag, startPoint x: 117, startPoint y: 296, endPoint x: 59, endPoint y: 284, distance: 59.2
click at [59, 284] on div "Name: Best Electric Pros Hollywood Address: 6201 Franklin Ave Phone: (213) 516-…" at bounding box center [116, 263] width 163 height 54
click at [77, 285] on span "(213) 516-7892" at bounding box center [100, 279] width 66 height 9
drag, startPoint x: 131, startPoint y: 295, endPoint x: 67, endPoint y: 292, distance: 64.2
click at [67, 290] on div "Name: Best Electric Pros Hollywood Address: 6201 Franklin Ave Phone: (213) 516-…" at bounding box center [116, 263] width 163 height 54
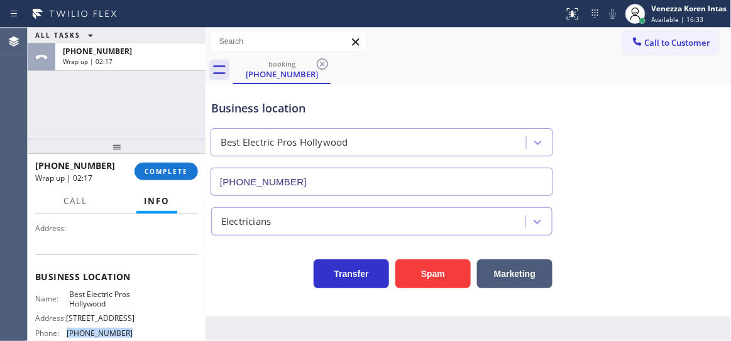
scroll to position [57, 0]
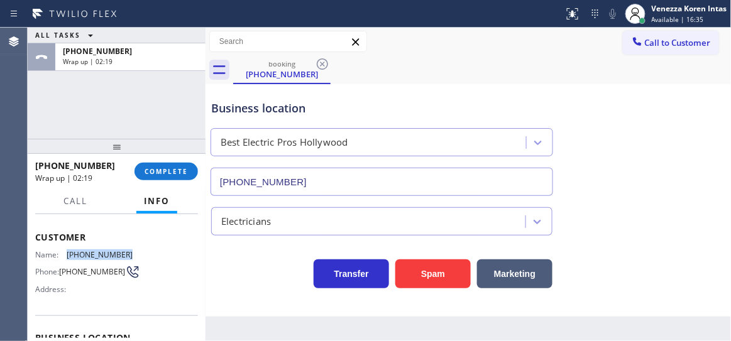
drag, startPoint x: 130, startPoint y: 254, endPoint x: 64, endPoint y: 253, distance: 65.4
click at [64, 253] on div "Name: (305) 499-0920 Phone: (305) 499-0920 Address:" at bounding box center [116, 275] width 163 height 50
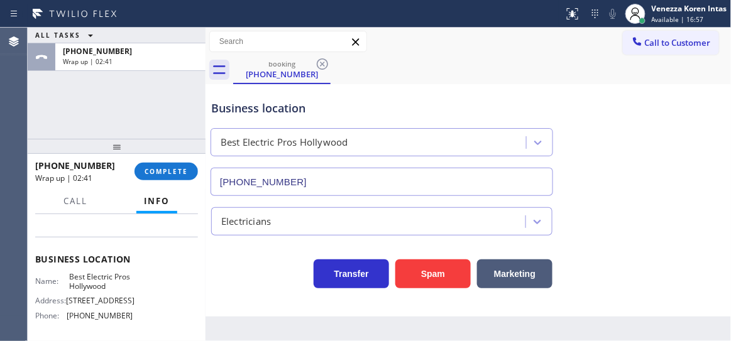
scroll to position [171, 0]
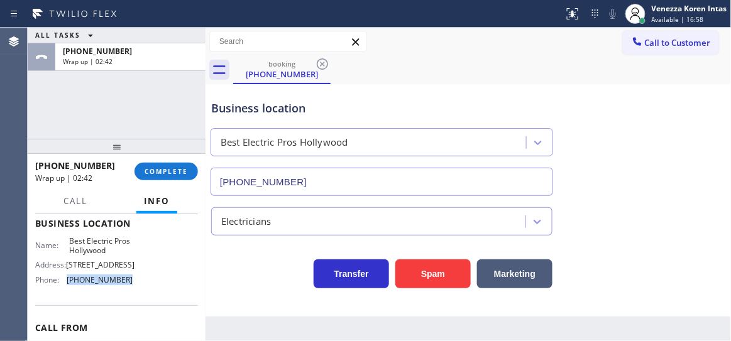
drag, startPoint x: 135, startPoint y: 293, endPoint x: 63, endPoint y: 294, distance: 72.3
click at [63, 290] on div "Name: Best Electric Pros Hollywood Address: 6201 Franklin Ave Phone: (213) 516-…" at bounding box center [116, 263] width 163 height 54
click at [156, 177] on button "COMPLETE" at bounding box center [166, 172] width 63 height 18
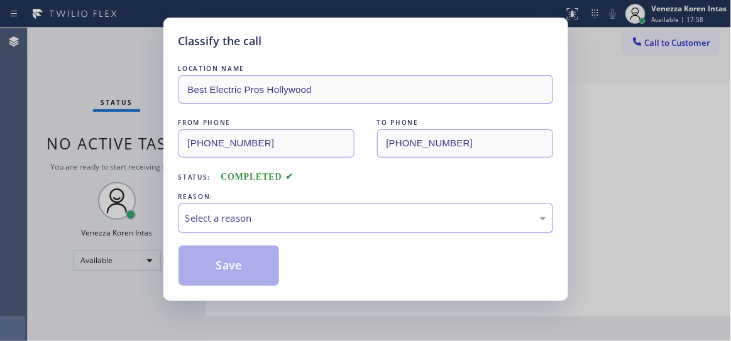
click at [275, 221] on div "Select a reason" at bounding box center [365, 218] width 361 height 14
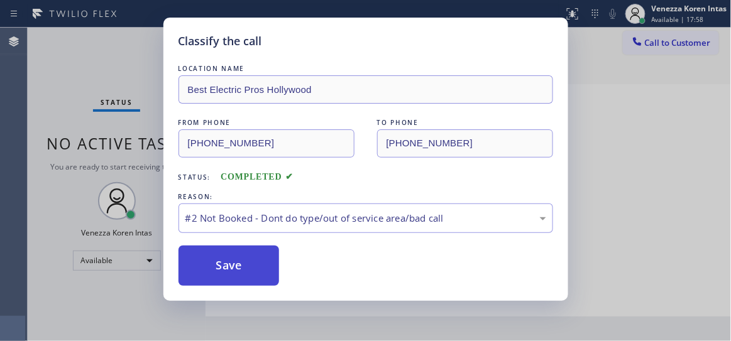
click at [262, 257] on button "Save" at bounding box center [229, 266] width 101 height 40
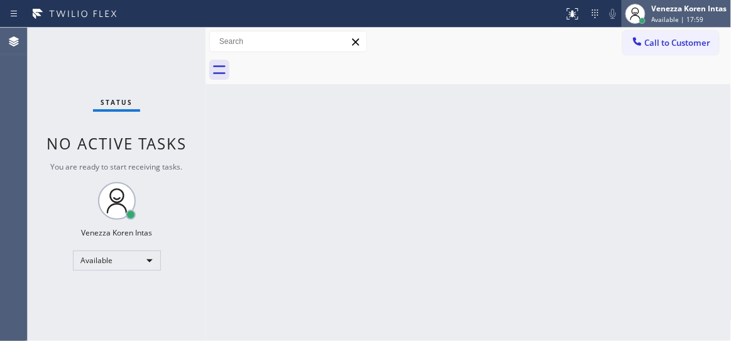
click at [674, 23] on span "Available | 17:59" at bounding box center [678, 19] width 52 height 9
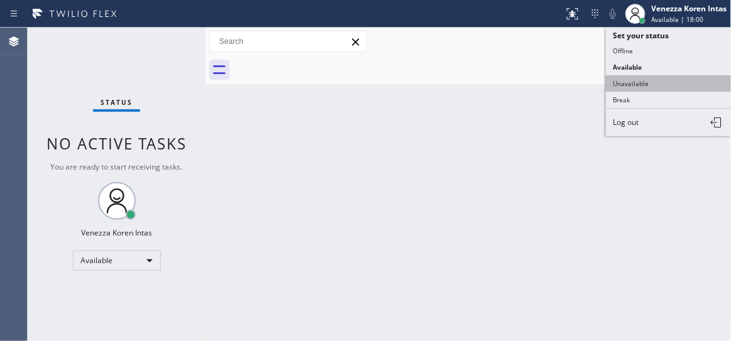
click at [659, 77] on button "Unavailable" at bounding box center [669, 83] width 126 height 16
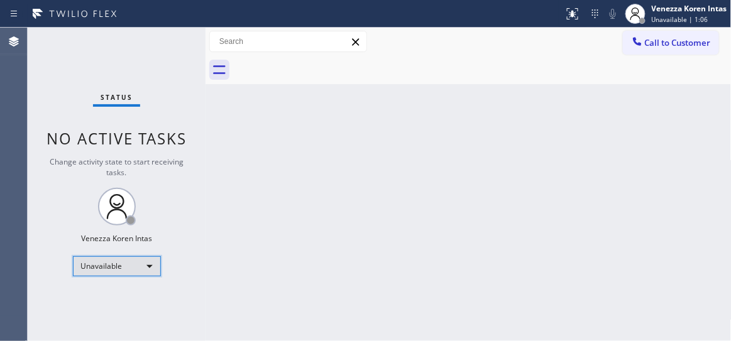
click at [125, 269] on div "Unavailable" at bounding box center [117, 266] width 88 height 20
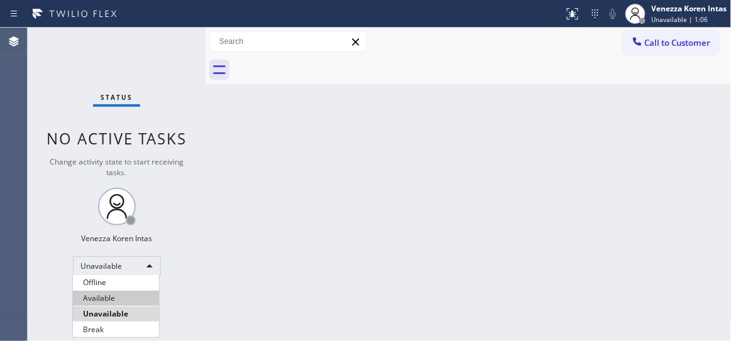
click at [119, 296] on li "Available" at bounding box center [116, 298] width 86 height 15
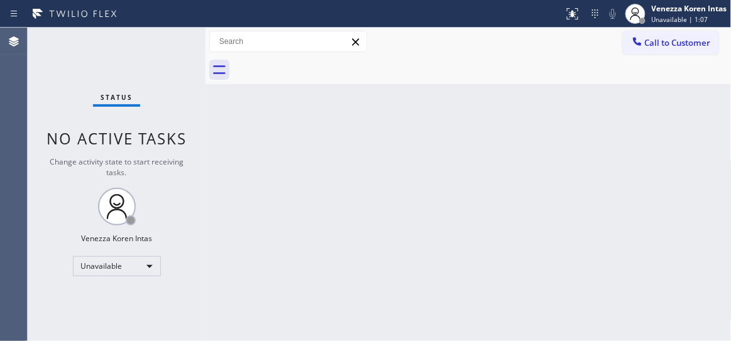
drag, startPoint x: 212, startPoint y: 132, endPoint x: 263, endPoint y: 151, distance: 54.9
click at [212, 132] on div "Back to Dashboard Change Sender ID Customers Technicians Select a contact Outbo…" at bounding box center [469, 185] width 526 height 314
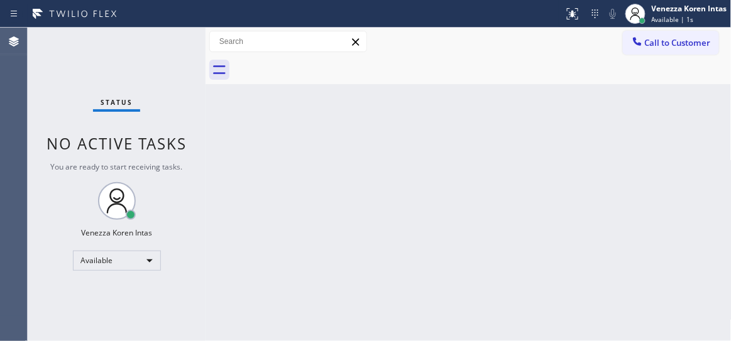
drag, startPoint x: 433, startPoint y: 167, endPoint x: 365, endPoint y: 151, distance: 69.7
click at [429, 165] on div "Back to Dashboard Change Sender ID Customers Technicians Select a contact Outbo…" at bounding box center [469, 185] width 526 height 314
click at [175, 48] on div "Status No active tasks You are ready to start receiving tasks. Venezza Koren In…" at bounding box center [117, 185] width 178 height 314
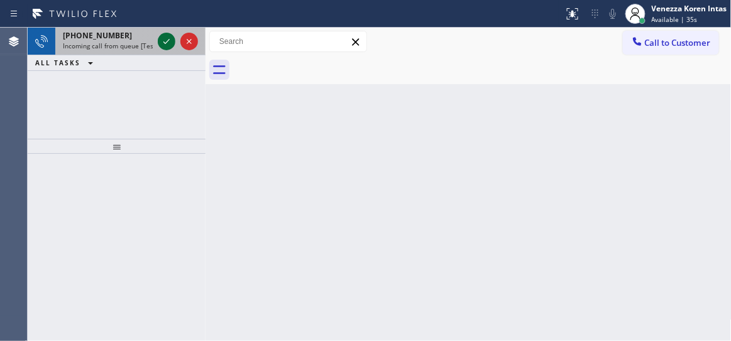
click at [168, 48] on icon at bounding box center [166, 41] width 15 height 15
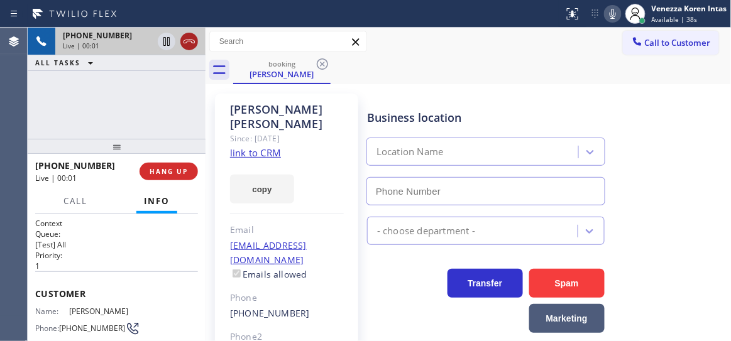
type input "(917) 920-9568"
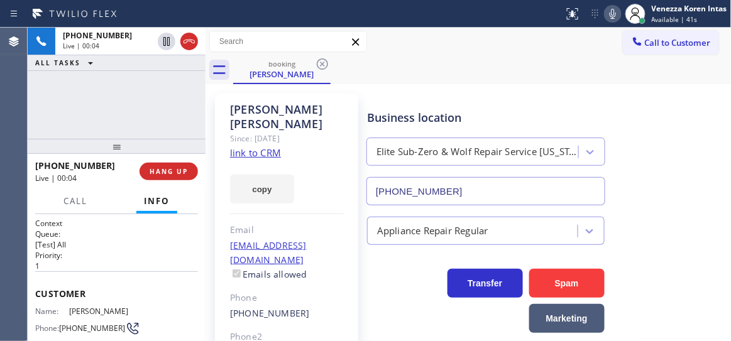
click at [270, 146] on link "link to CRM" at bounding box center [255, 152] width 51 height 13
click at [387, 84] on div "booking Joseph Arthur" at bounding box center [482, 70] width 499 height 28
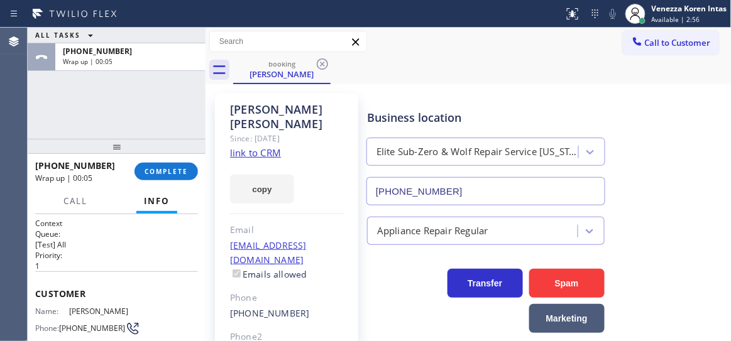
click at [153, 117] on div "ALL TASKS ALL TASKS ACTIVE TASKS TASKS IN WRAP UP +17187303669 Wrap up | 00:05" at bounding box center [117, 83] width 178 height 111
click at [179, 170] on span "COMPLETE" at bounding box center [166, 171] width 43 height 9
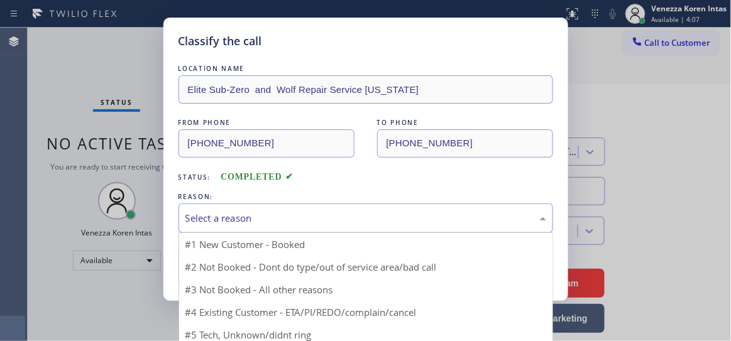
click at [341, 233] on div "Select a reason #1 New Customer - Booked #2 Not Booked - Dont do type/out of se…" at bounding box center [366, 219] width 375 height 30
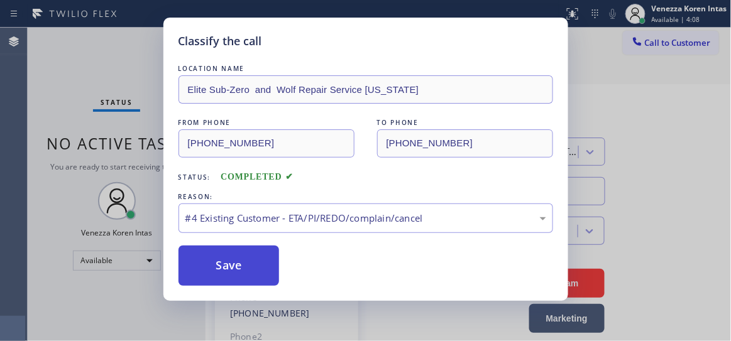
click at [275, 269] on button "Save" at bounding box center [229, 266] width 101 height 40
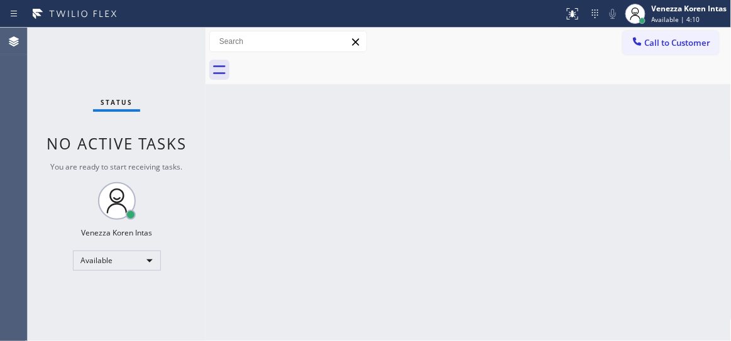
click at [162, 54] on div "Status No active tasks You are ready to start receiving tasks. Venezza Koren In…" at bounding box center [117, 185] width 178 height 314
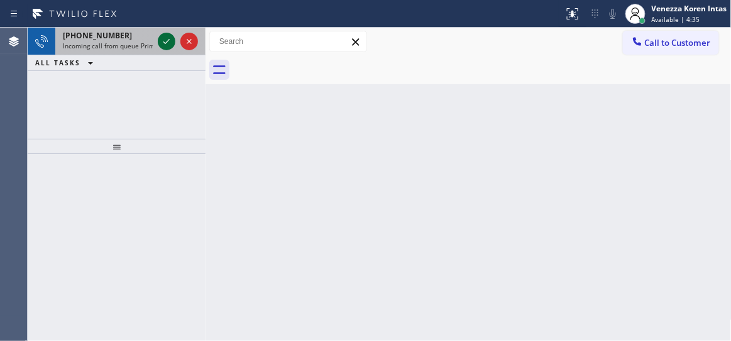
click at [161, 43] on icon at bounding box center [166, 41] width 15 height 15
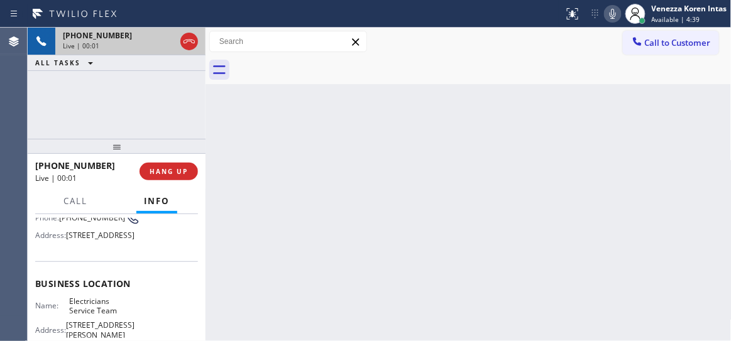
scroll to position [114, 0]
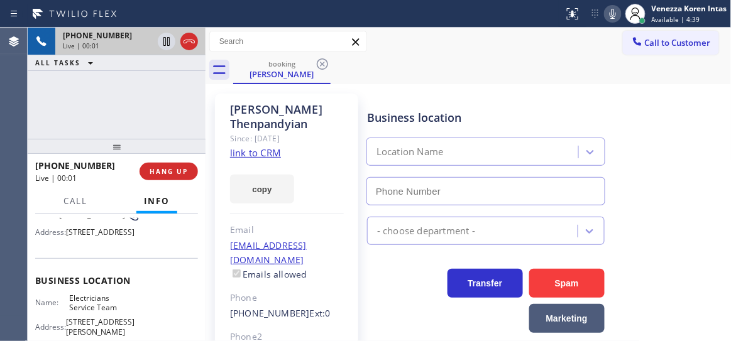
type input "(800) 568-8664"
click at [277, 152] on link "link to CRM" at bounding box center [255, 152] width 51 height 13
click at [609, 9] on icon at bounding box center [612, 13] width 15 height 15
click at [168, 36] on icon at bounding box center [166, 41] width 15 height 15
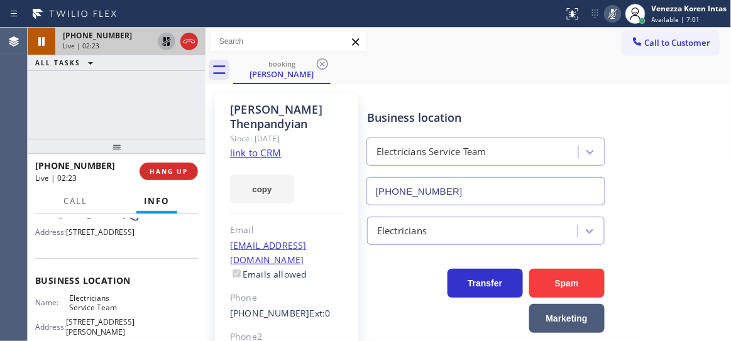
click at [192, 104] on div "+18888098940 Live | 02:23 ALL TASKS ALL TASKS ACTIVE TASKS TASKS IN WRAP UP" at bounding box center [117, 83] width 178 height 111
drag, startPoint x: 172, startPoint y: 94, endPoint x: 179, endPoint y: 94, distance: 7.6
click at [172, 94] on div "+18888098940 Live | 02:52 ALL TASKS ALL TASKS ACTIVE TASKS TASKS IN WRAP UP" at bounding box center [117, 83] width 178 height 111
click at [197, 117] on div "+18888098940 Live | 03:46 ALL TASKS ALL TASKS ACTIVE TASKS TASKS IN WRAP UP" at bounding box center [117, 83] width 178 height 111
click at [614, 11] on icon at bounding box center [612, 13] width 15 height 15
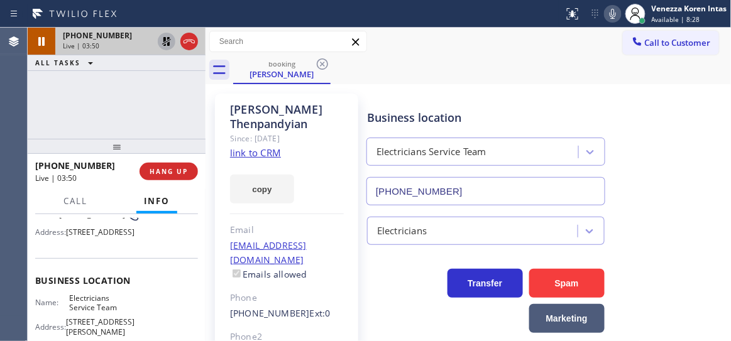
click at [168, 45] on icon at bounding box center [166, 41] width 9 height 9
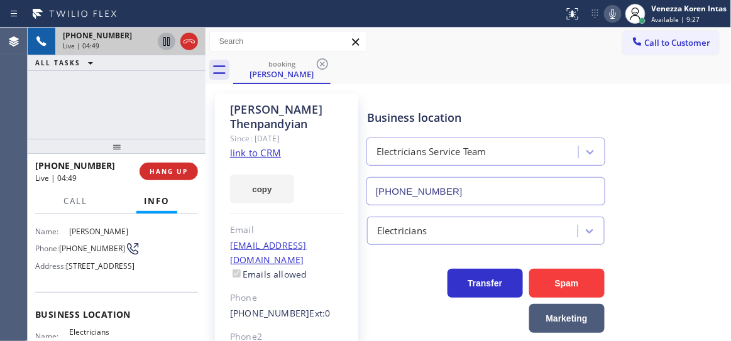
scroll to position [57, 0]
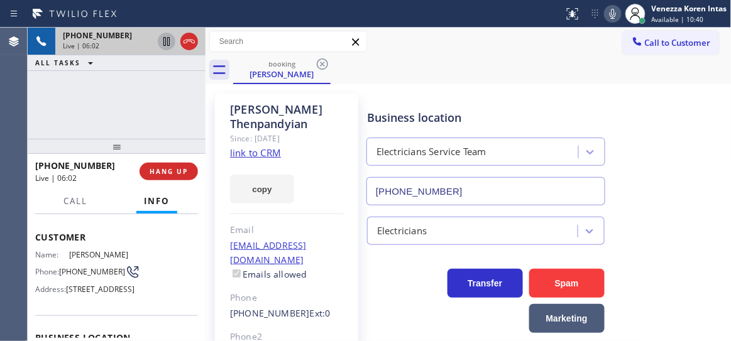
click at [179, 116] on div "+18888098940 Live | 06:02 ALL TASKS ALL TASKS ACTIVE TASKS TASKS IN WRAP UP" at bounding box center [117, 83] width 178 height 111
click at [190, 43] on icon at bounding box center [189, 41] width 15 height 15
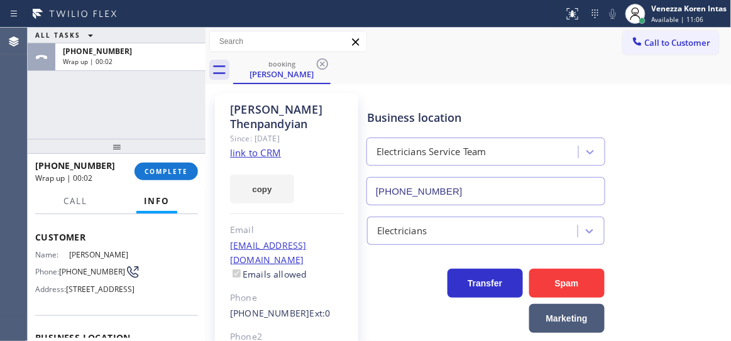
click at [251, 154] on link "link to CRM" at bounding box center [255, 152] width 51 height 13
click at [168, 174] on span "COMPLETE" at bounding box center [166, 171] width 43 height 9
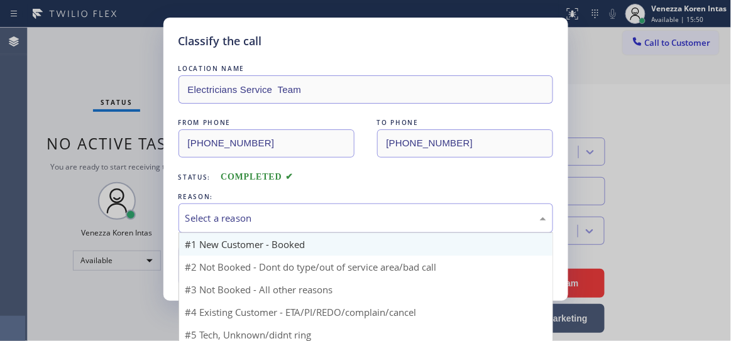
drag, startPoint x: 213, startPoint y: 216, endPoint x: 311, endPoint y: 254, distance: 105.3
click at [213, 216] on div "Select a reason" at bounding box center [365, 218] width 361 height 14
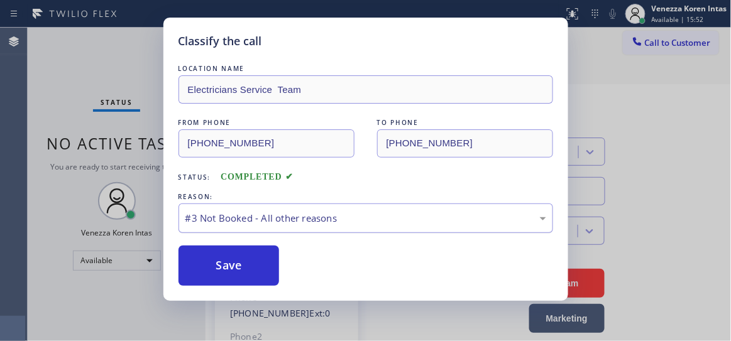
click at [290, 228] on div "#3 Not Booked - All other reasons" at bounding box center [366, 219] width 375 height 30
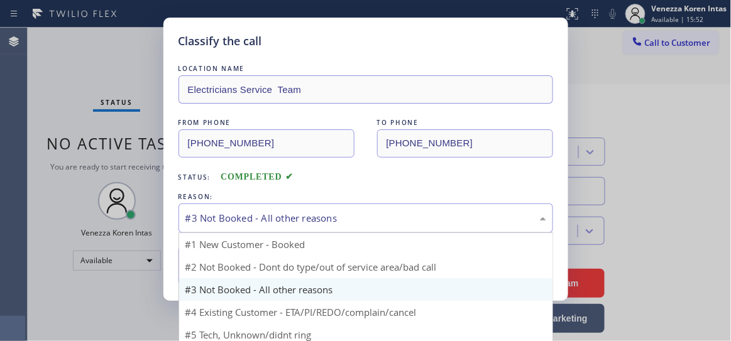
drag, startPoint x: 297, startPoint y: 307, endPoint x: 276, endPoint y: 264, distance: 47.5
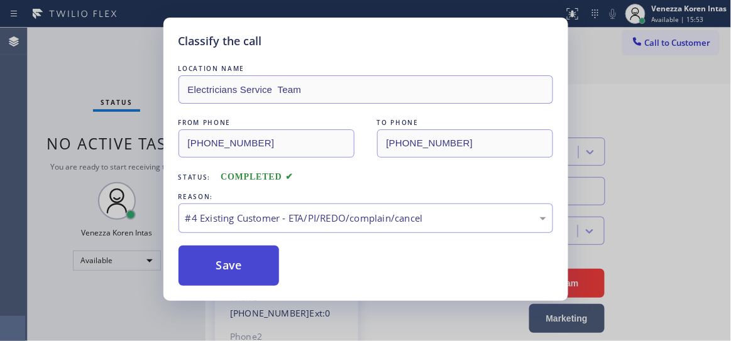
click at [275, 262] on button "Save" at bounding box center [229, 266] width 101 height 40
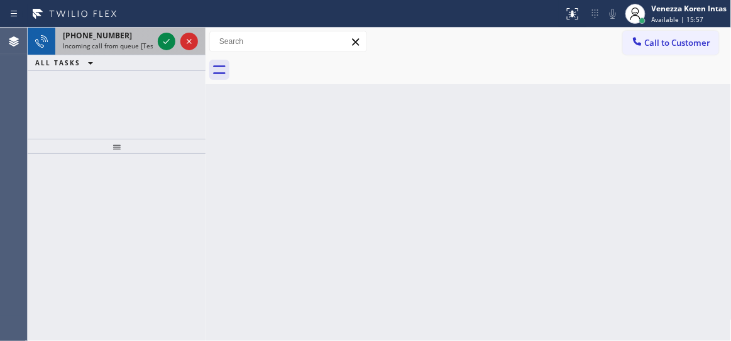
click at [128, 38] on div "+12137722465" at bounding box center [108, 35] width 90 height 11
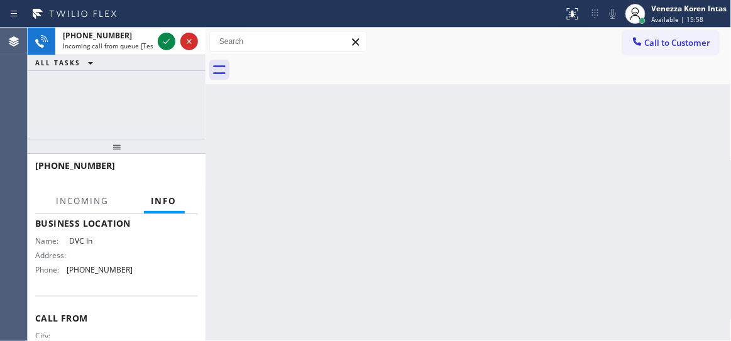
scroll to position [114, 0]
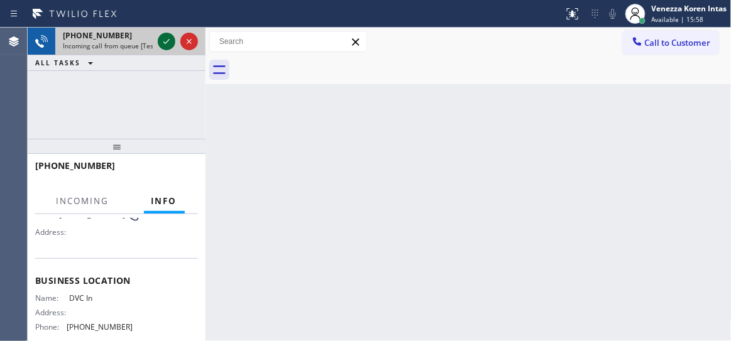
click at [169, 37] on icon at bounding box center [166, 41] width 15 height 15
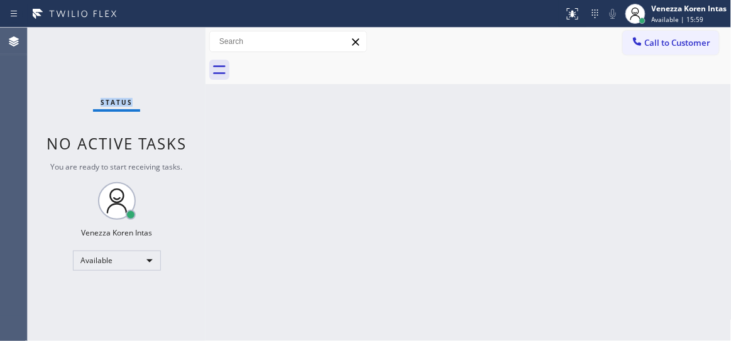
click at [169, 37] on div "Status No active tasks You are ready to start receiving tasks. Venezza Koren In…" at bounding box center [117, 185] width 178 height 314
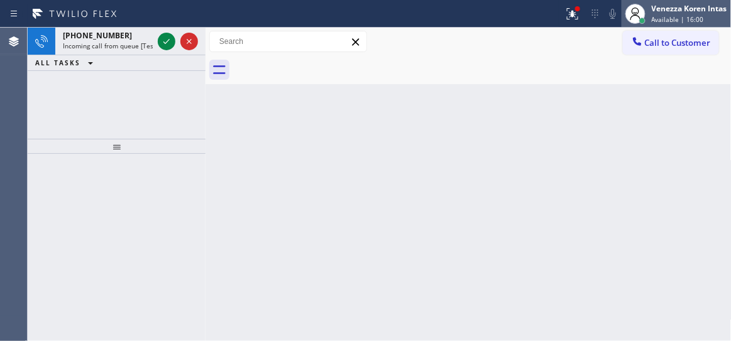
click at [698, 14] on div "Venezza Koren Intas Available | 16:00" at bounding box center [690, 14] width 82 height 22
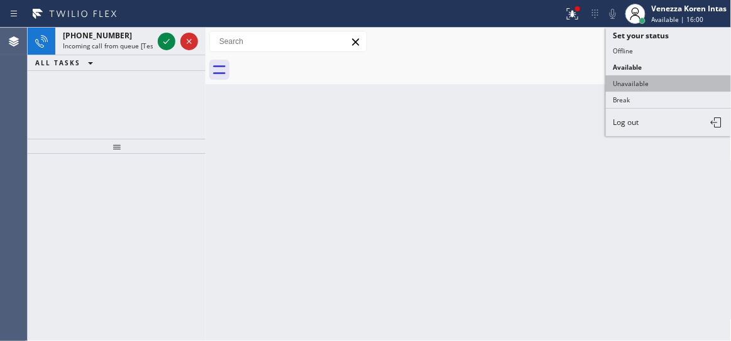
click at [661, 85] on button "Unavailable" at bounding box center [669, 83] width 126 height 16
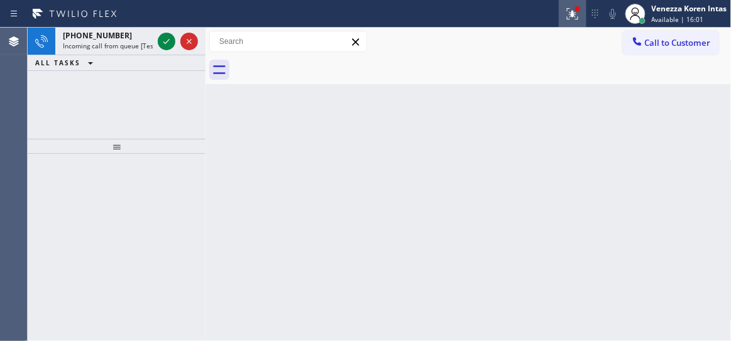
click at [571, 21] on button at bounding box center [573, 14] width 28 height 28
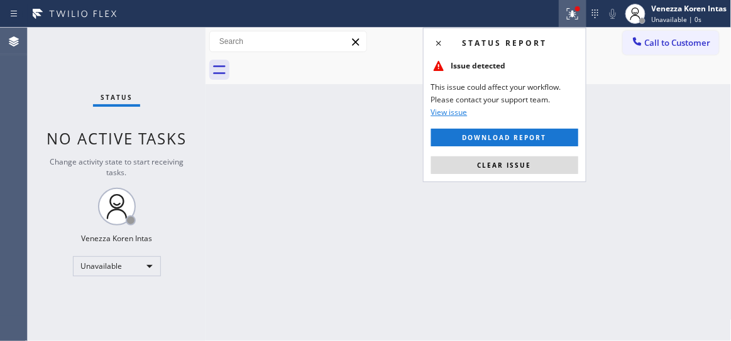
click at [503, 153] on div "Status report Issue detected This issue could affect your workflow. Please cont…" at bounding box center [504, 105] width 163 height 155
click at [511, 164] on span "Clear issue" at bounding box center [505, 165] width 54 height 9
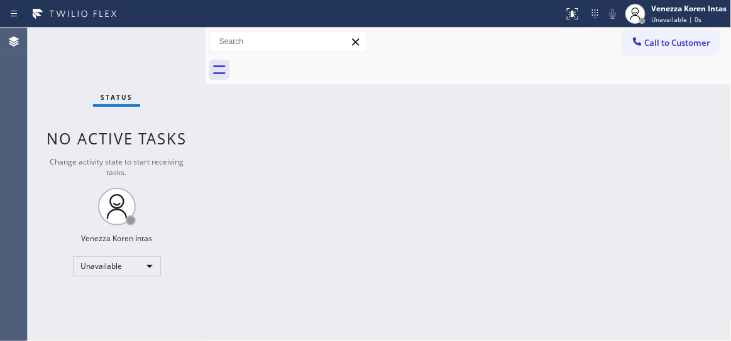
drag, startPoint x: 586, startPoint y: 207, endPoint x: 371, endPoint y: 9, distance: 292.3
click at [586, 207] on div "Back to Dashboard Change Sender ID Customers Technicians Select a contact Outbo…" at bounding box center [469, 185] width 526 height 314
drag, startPoint x: 378, startPoint y: 150, endPoint x: 368, endPoint y: 150, distance: 9.5
click at [378, 150] on div "Back to Dashboard Change Sender ID Customers Technicians Select a contact Outbo…" at bounding box center [469, 185] width 526 height 314
drag, startPoint x: 164, startPoint y: 79, endPoint x: 543, endPoint y: 28, distance: 382.5
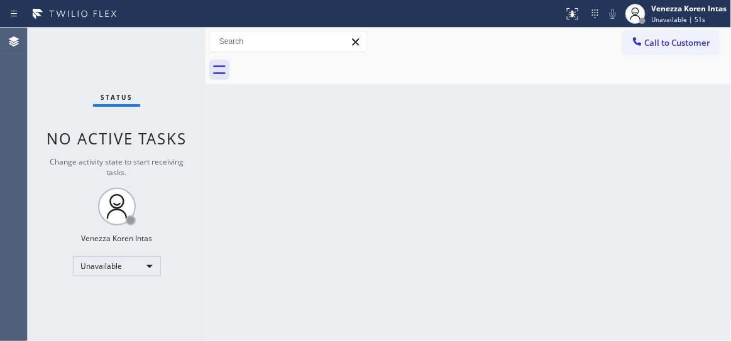
click at [165, 79] on div "Status No active tasks Change activity state to start receiving tasks. Venezza …" at bounding box center [117, 185] width 178 height 314
click at [689, 18] on span "Unavailable | 52s" at bounding box center [679, 19] width 54 height 9
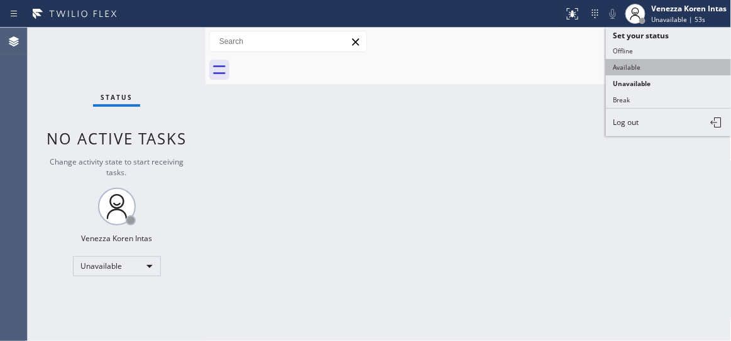
click at [649, 68] on button "Available" at bounding box center [669, 67] width 126 height 16
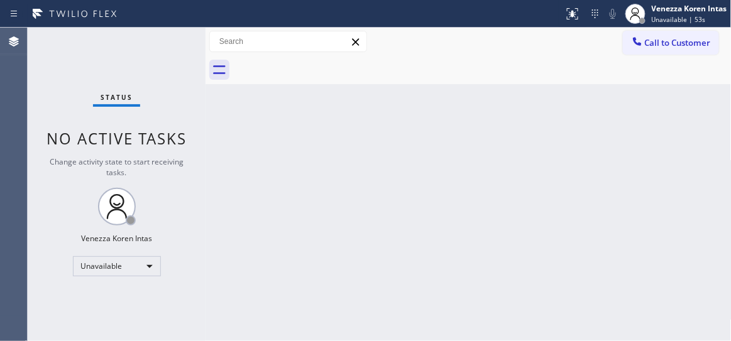
drag, startPoint x: 471, startPoint y: 153, endPoint x: 432, endPoint y: 153, distance: 39.0
click at [462, 153] on div "Back to Dashboard Change Sender ID Customers Technicians Select a contact Outbo…" at bounding box center [469, 185] width 526 height 314
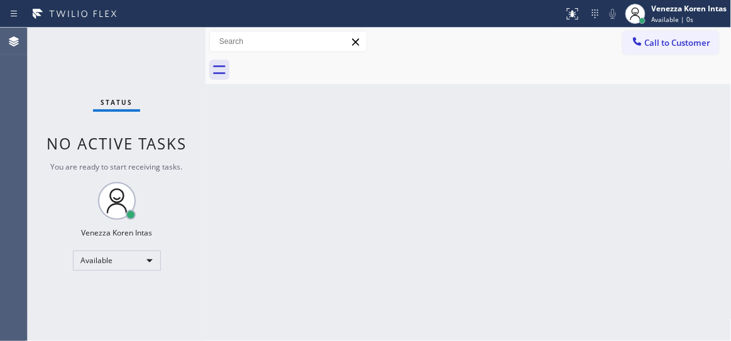
click at [179, 104] on div "Status No active tasks You are ready to start receiving tasks. Venezza Koren In…" at bounding box center [117, 185] width 178 height 314
click at [249, 208] on div "Back to Dashboard Change Sender ID Customers Technicians Select a contact Outbo…" at bounding box center [469, 185] width 526 height 314
drag, startPoint x: 214, startPoint y: 128, endPoint x: 130, endPoint y: 74, distance: 99.8
click at [213, 128] on div "Back to Dashboard Change Sender ID Customers Technicians Select a contact Outbo…" at bounding box center [469, 185] width 526 height 314
click at [128, 68] on div "Status No active tasks You are ready to start receiving tasks. Venezza Koren In…" at bounding box center [117, 185] width 178 height 314
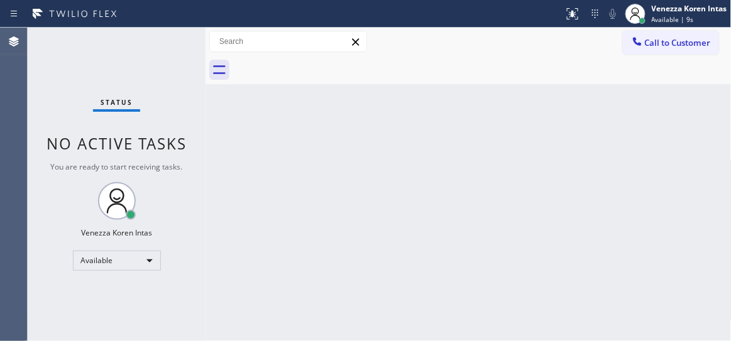
click at [141, 30] on div "Status No active tasks You are ready to start receiving tasks. Venezza Koren In…" at bounding box center [117, 185] width 178 height 314
click at [173, 65] on div "Status No active tasks You are ready to start receiving tasks. Venezza Koren In…" at bounding box center [117, 185] width 178 height 314
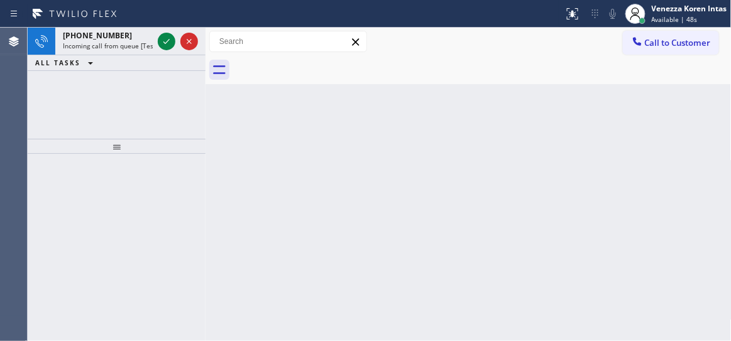
drag, startPoint x: 107, startPoint y: 50, endPoint x: 97, endPoint y: 147, distance: 97.3
click at [107, 50] on div "+19253800637 Incoming call from queue [Test] All" at bounding box center [105, 42] width 100 height 28
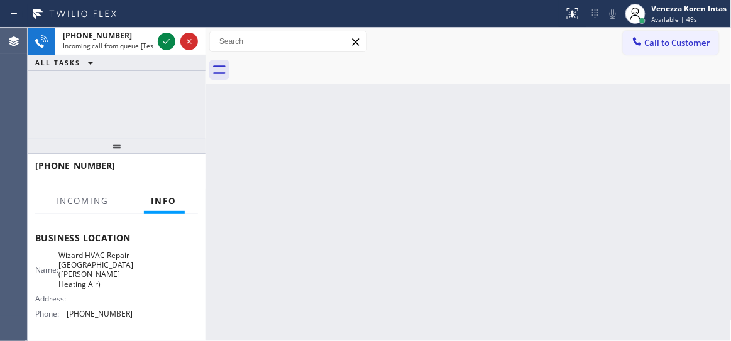
scroll to position [228, 0]
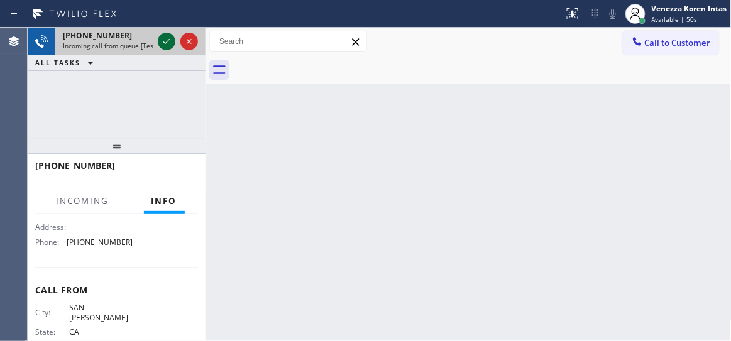
click at [163, 34] on icon at bounding box center [166, 41] width 15 height 15
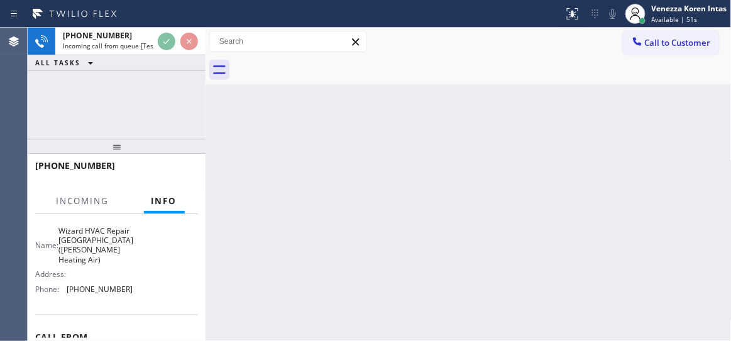
scroll to position [171, 0]
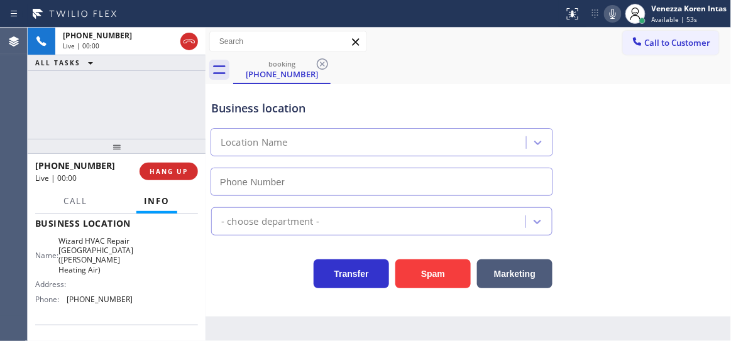
type input "(510) 574-8380"
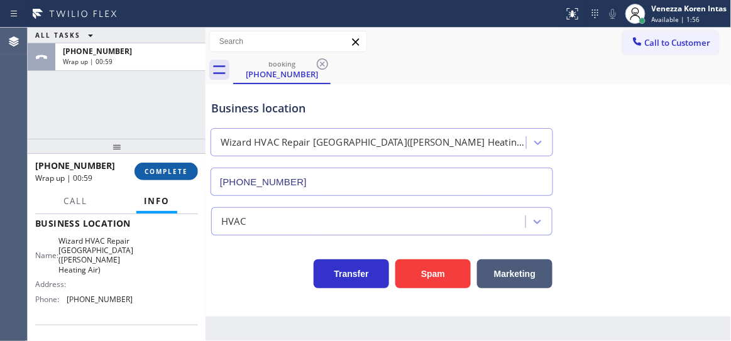
click at [158, 167] on span "COMPLETE" at bounding box center [166, 171] width 43 height 9
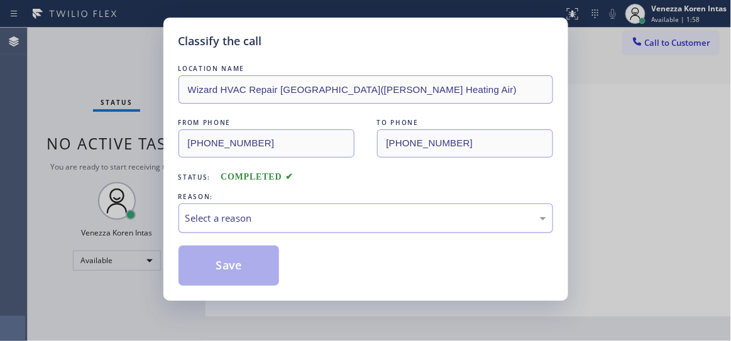
click at [277, 221] on div "Select a reason" at bounding box center [365, 218] width 361 height 14
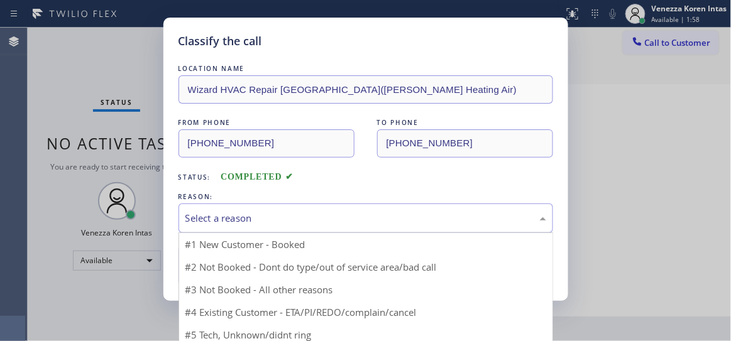
drag, startPoint x: 273, startPoint y: 330, endPoint x: 253, endPoint y: 285, distance: 49.3
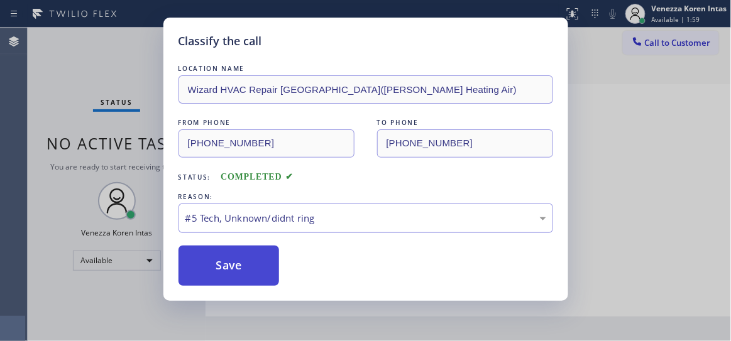
click at [248, 272] on button "Save" at bounding box center [229, 266] width 101 height 40
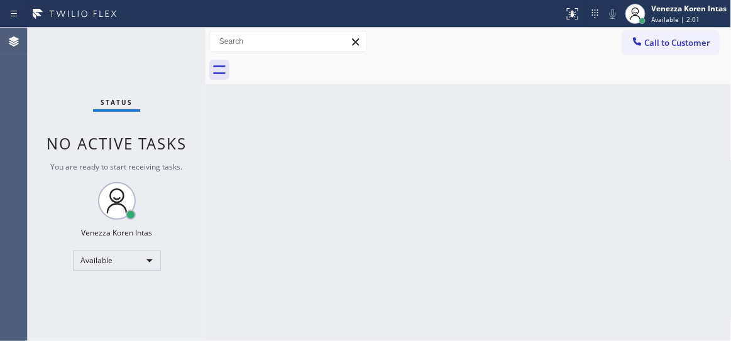
click at [158, 41] on div "Status No active tasks You are ready to start receiving tasks. Venezza Koren In…" at bounding box center [117, 185] width 178 height 314
click at [159, 41] on div "Status No active tasks You are ready to start receiving tasks. Venezza Koren In…" at bounding box center [117, 185] width 178 height 314
click at [160, 41] on div "Status No active tasks You are ready to start receiving tasks. Venezza Koren In…" at bounding box center [117, 185] width 178 height 314
click at [147, 112] on div "Status No active tasks You are ready to start receiving tasks. Venezza Koren In…" at bounding box center [117, 185] width 178 height 314
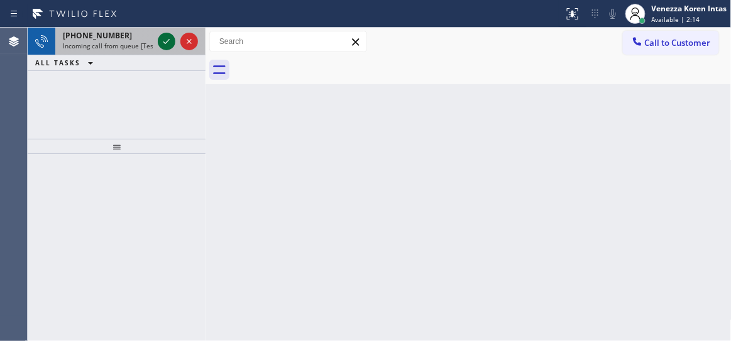
click at [166, 41] on icon at bounding box center [166, 41] width 15 height 15
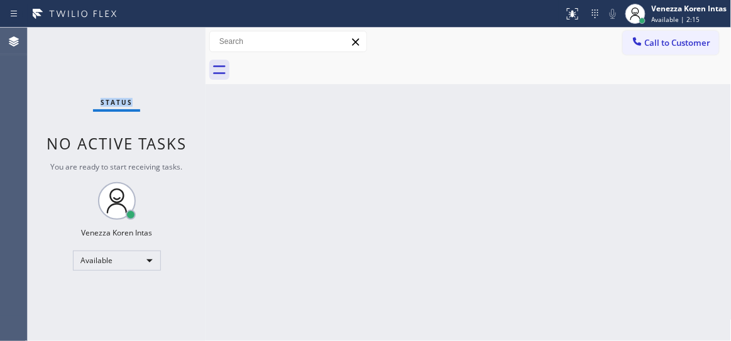
click at [166, 41] on div "Status No active tasks You are ready to start receiving tasks. Venezza Koren In…" at bounding box center [117, 185] width 178 height 314
click at [185, 61] on div "Status No active tasks You are ready to start receiving tasks. Venezza Koren In…" at bounding box center [117, 185] width 178 height 314
drag, startPoint x: 155, startPoint y: 50, endPoint x: 456, endPoint y: 107, distance: 307.0
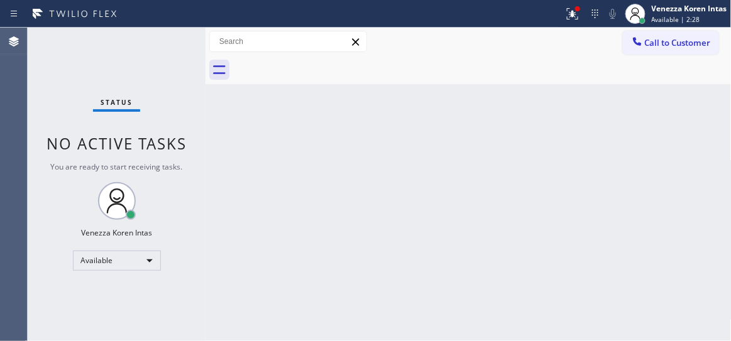
click at [155, 50] on div "Status No active tasks You are ready to start receiving tasks. Venezza Koren In…" at bounding box center [117, 185] width 178 height 314
click at [580, 19] on icon at bounding box center [572, 13] width 15 height 15
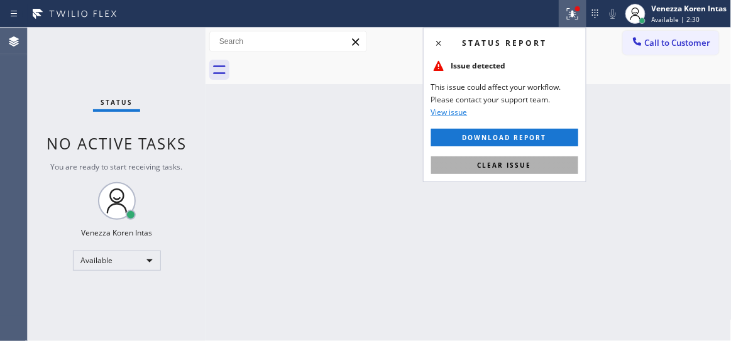
click at [532, 165] on button "Clear issue" at bounding box center [504, 166] width 147 height 18
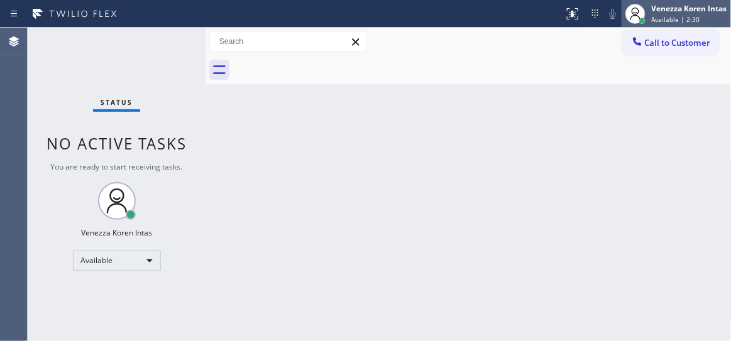
click at [701, 26] on div "Venezza Koren Intas Available | 2:30" at bounding box center [676, 14] width 109 height 28
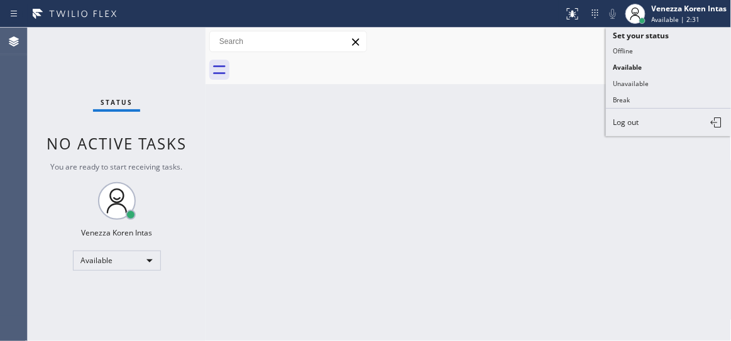
drag, startPoint x: 659, startPoint y: 85, endPoint x: 504, endPoint y: 88, distance: 155.3
click at [658, 85] on button "Unavailable" at bounding box center [669, 83] width 126 height 16
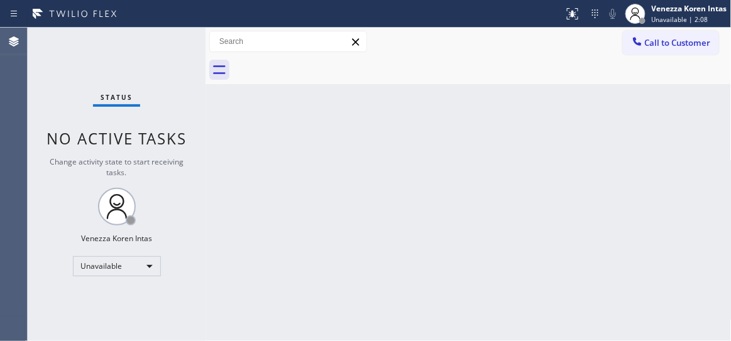
click at [489, 185] on div "Back to Dashboard Change Sender ID Customers Technicians Select a contact Outbo…" at bounding box center [469, 185] width 526 height 314
drag, startPoint x: 689, startPoint y: 9, endPoint x: 686, endPoint y: 18, distance: 9.9
click at [689, 9] on div "Venezza Koren Intas" at bounding box center [689, 8] width 75 height 11
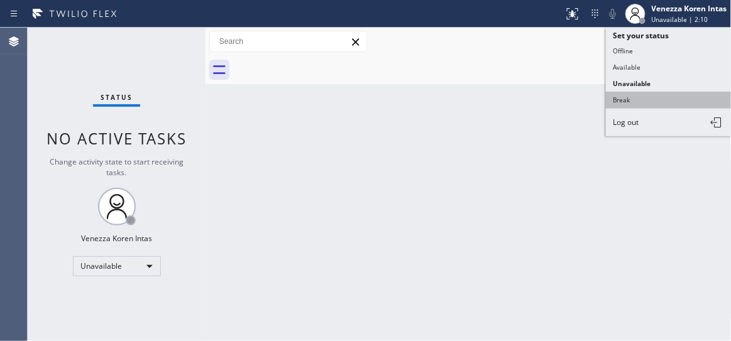
click at [627, 104] on button "Break" at bounding box center [669, 100] width 126 height 16
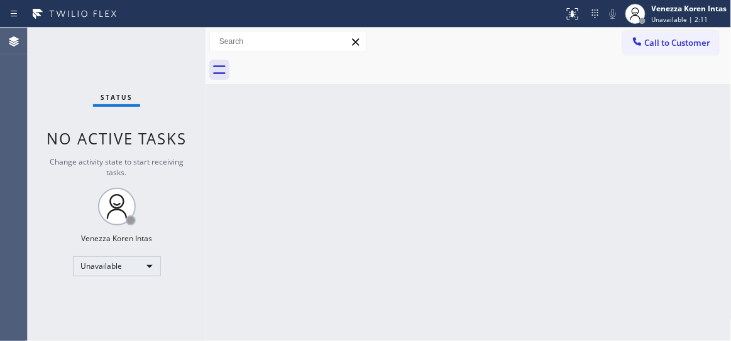
drag, startPoint x: 184, startPoint y: 136, endPoint x: 320, endPoint y: 289, distance: 204.8
click at [184, 136] on span "No active tasks" at bounding box center [117, 138] width 140 height 21
click at [165, 74] on div "Status No active tasks Change activity state to start receiving tasks. Venezza …" at bounding box center [117, 185] width 178 height 314
click at [106, 78] on div "Status No active tasks Change activity state to start receiving tasks. Venezza …" at bounding box center [117, 185] width 178 height 314
